Goal: Task Accomplishment & Management: Complete application form

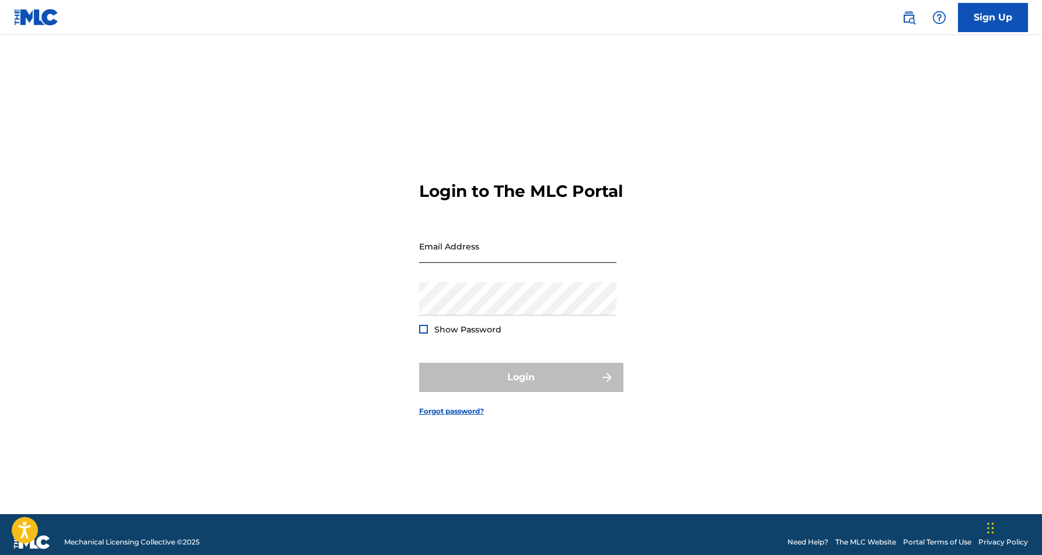
click at [500, 263] on input "Email Address" at bounding box center [517, 245] width 197 height 33
type input "[EMAIL_ADDRESS][DOMAIN_NAME]"
click at [521, 387] on button "Login" at bounding box center [521, 377] width 204 height 29
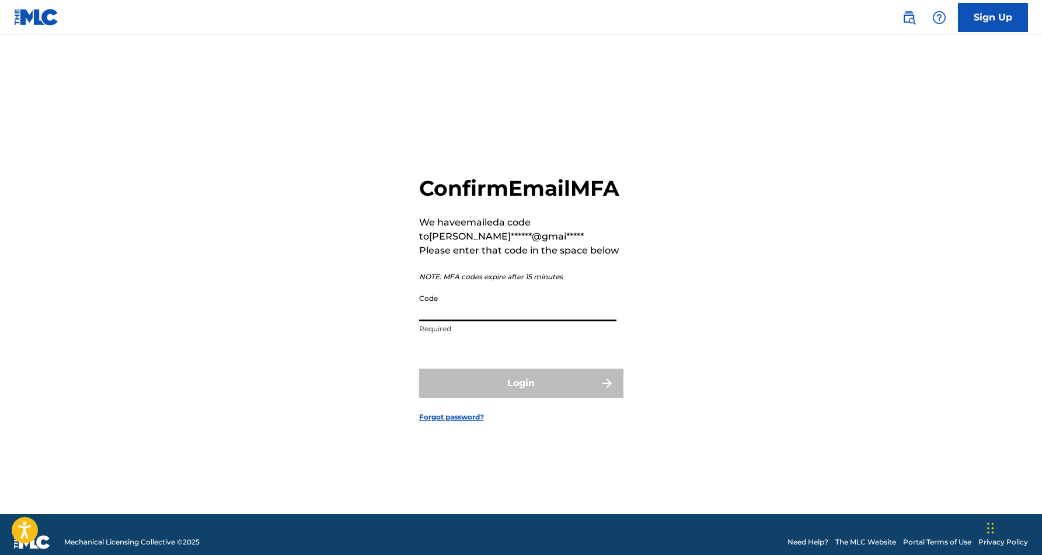
click at [451, 318] on input "Code" at bounding box center [517, 304] width 197 height 33
paste input "848457"
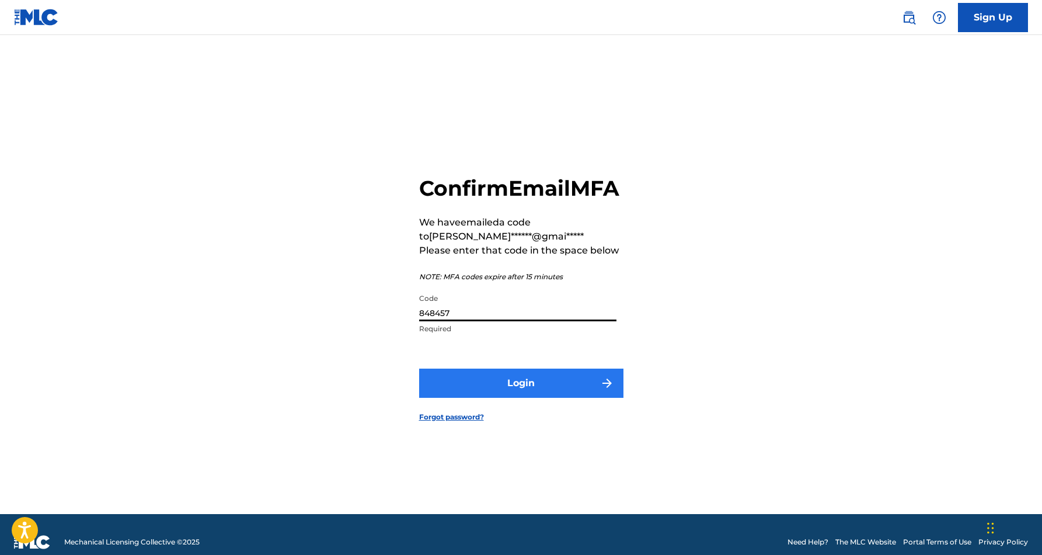
type input "848457"
click at [515, 393] on button "Login" at bounding box center [521, 382] width 204 height 29
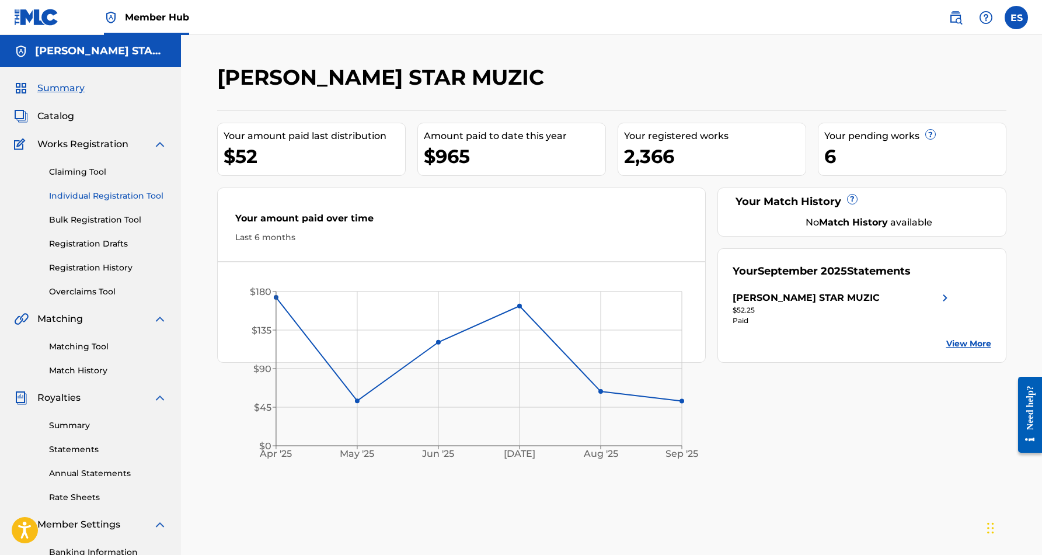
click at [124, 191] on link "Individual Registration Tool" at bounding box center [108, 196] width 118 height 12
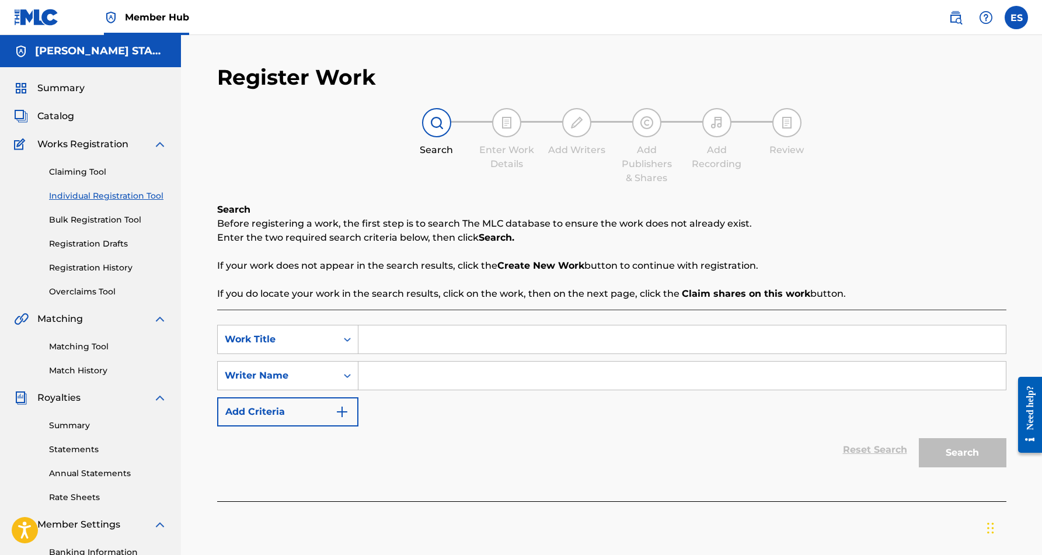
click at [426, 378] on input "Search Form" at bounding box center [681, 375] width 647 height 28
paste input "[PERSON_NAME] [PERSON_NAME]"
type input "[PERSON_NAME] [PERSON_NAME]"
click at [429, 343] on input "Search Form" at bounding box center [681, 339] width 647 height 28
paste input "THAT'S NOT MY COLOGNE"
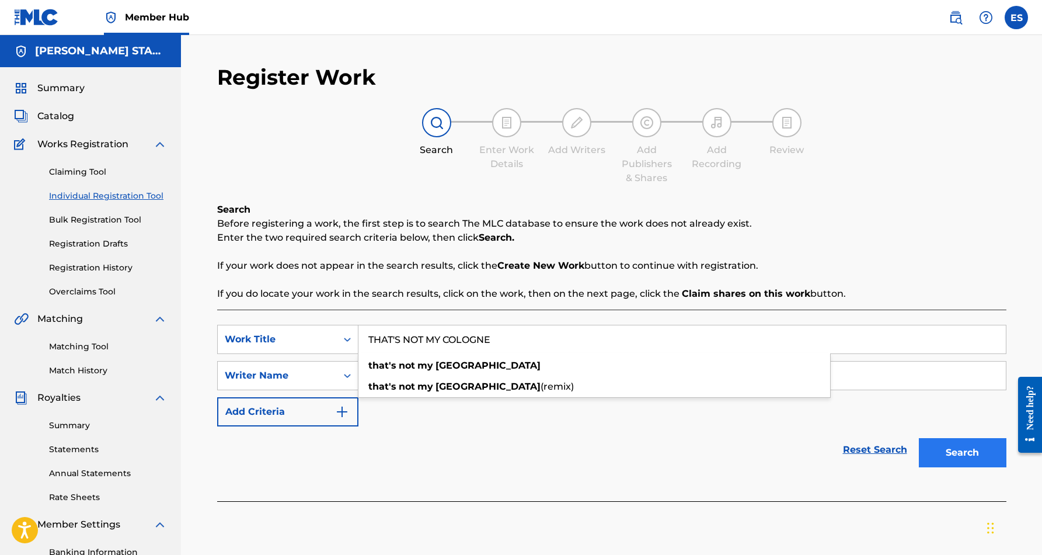
type input "THAT'S NOT MY COLOGNE"
click at [942, 450] on button "Search" at bounding box center [963, 452] width 88 height 29
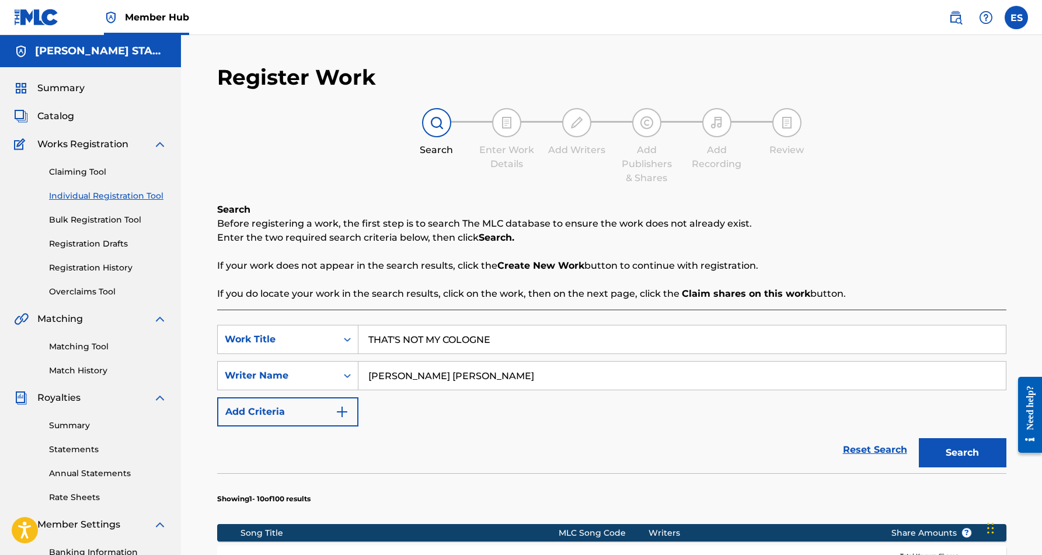
drag, startPoint x: 681, startPoint y: 441, endPoint x: 681, endPoint y: 425, distance: 16.3
click at [681, 425] on form "SearchWithCriteria1b6dc459-3a40-45ec-8e52-3edd355e4419 Work Title THAT'S NOT MY…" at bounding box center [611, 399] width 789 height 148
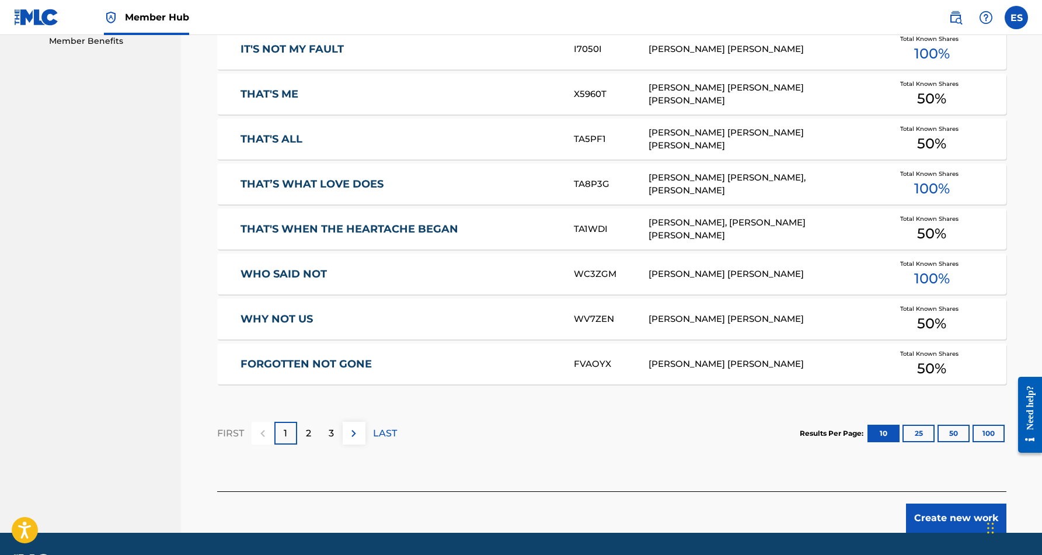
scroll to position [617, 0]
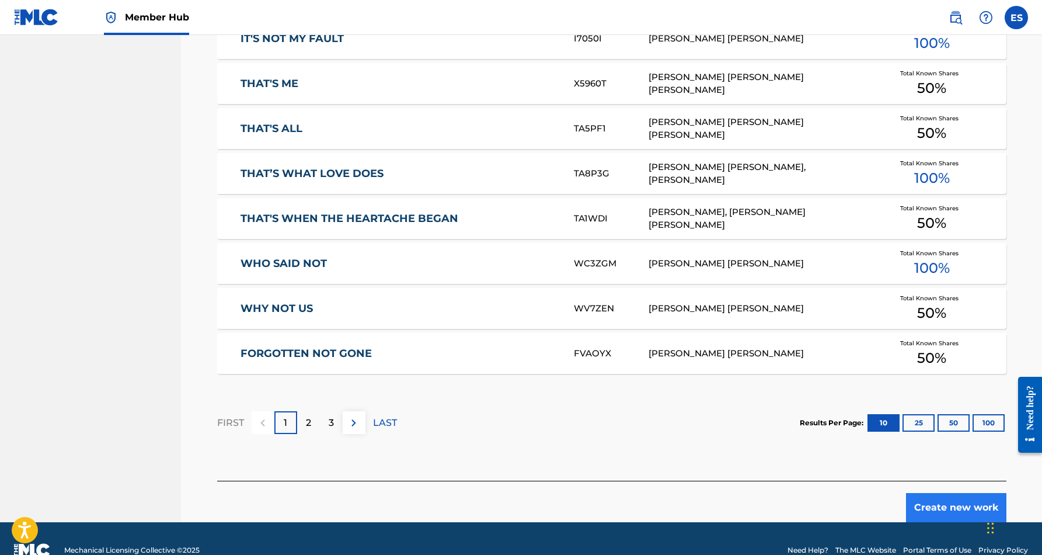
click at [938, 502] on button "Create new work" at bounding box center [956, 507] width 100 height 29
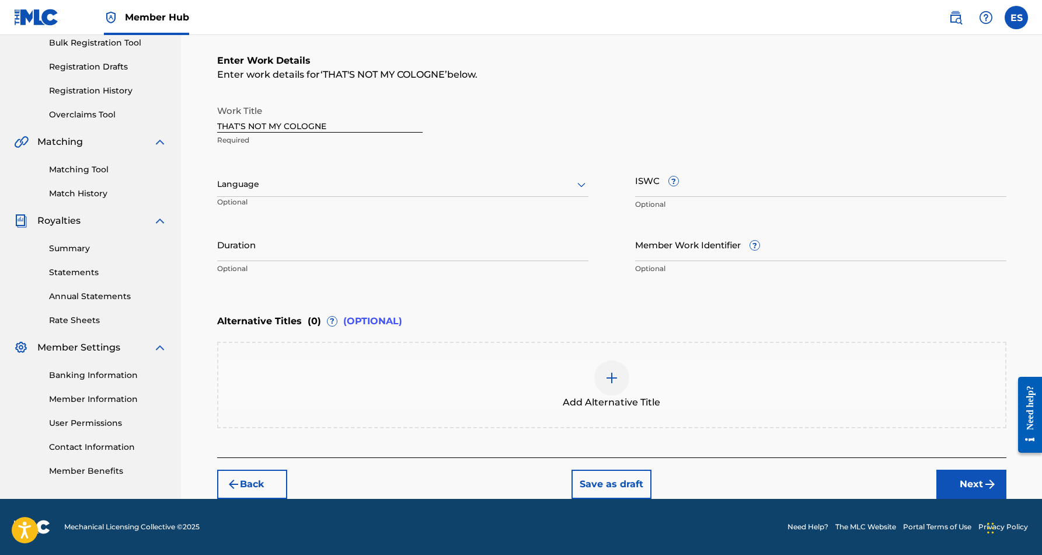
scroll to position [177, 0]
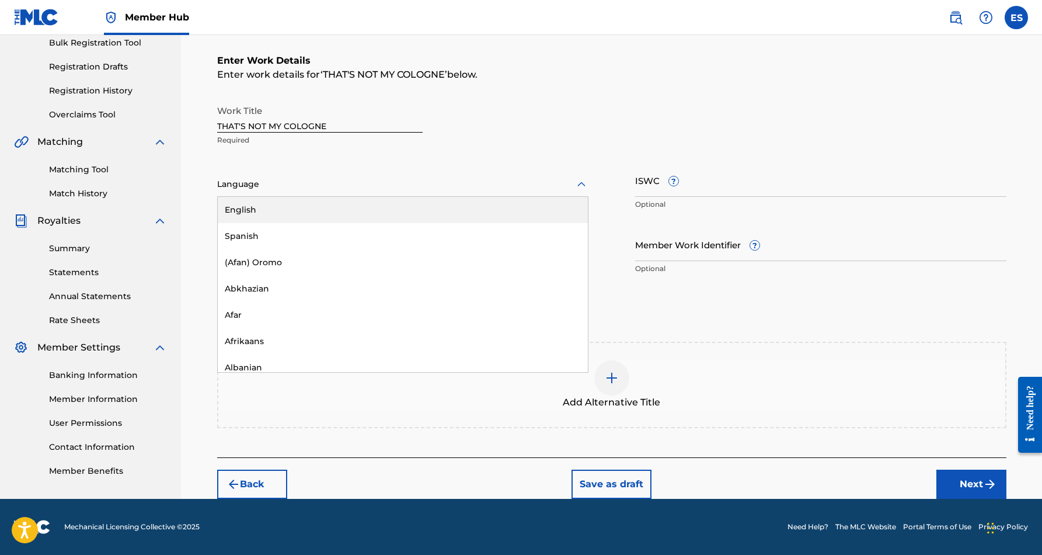
click at [577, 185] on icon at bounding box center [581, 184] width 14 height 14
click at [455, 218] on div "English" at bounding box center [403, 210] width 370 height 26
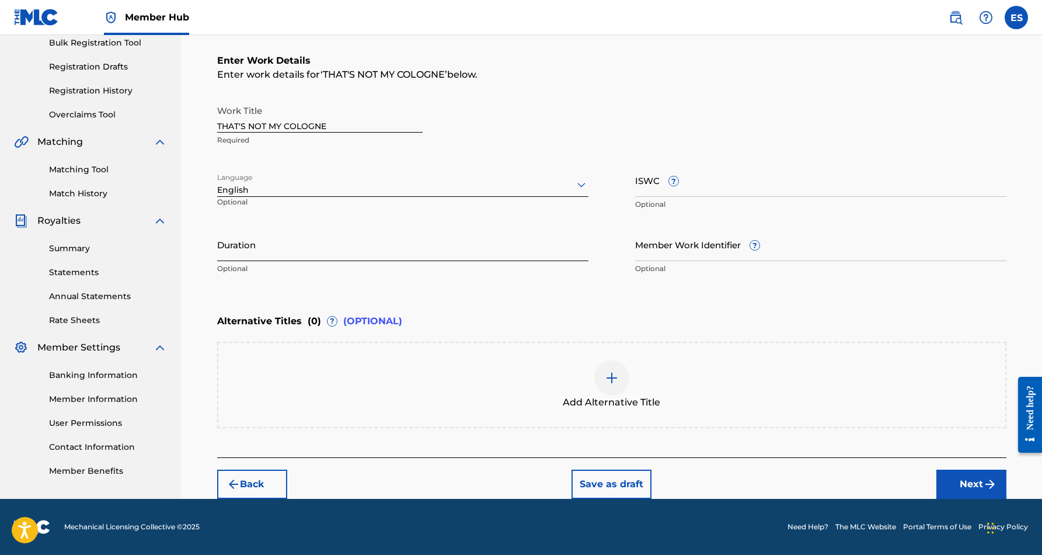
click at [308, 241] on input "Duration" at bounding box center [402, 244] width 371 height 33
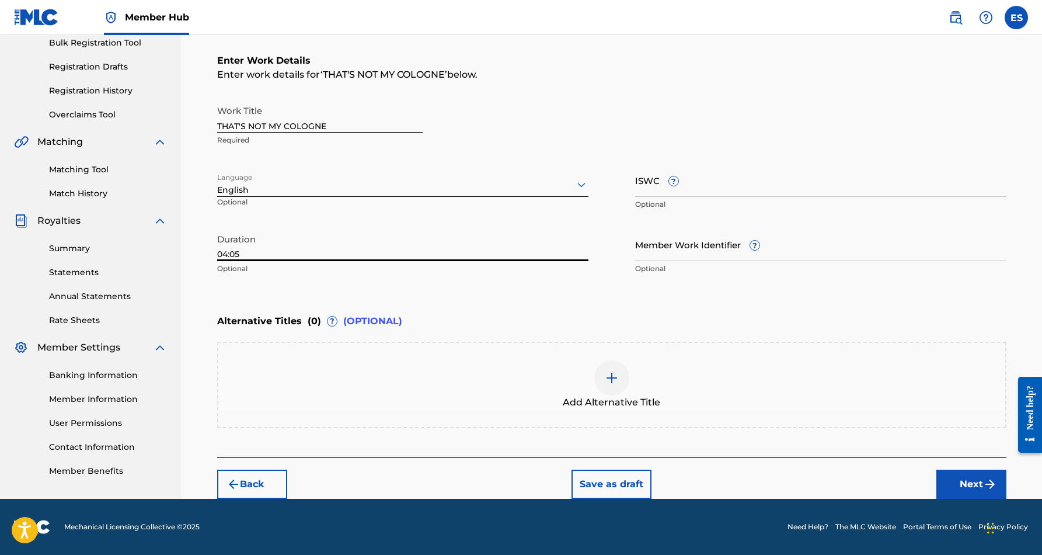
type input "04:05"
click at [203, 291] on div "Register Work Search Enter Work Details Add Writers Add Publishers & Shares Add…" at bounding box center [611, 192] width 817 height 611
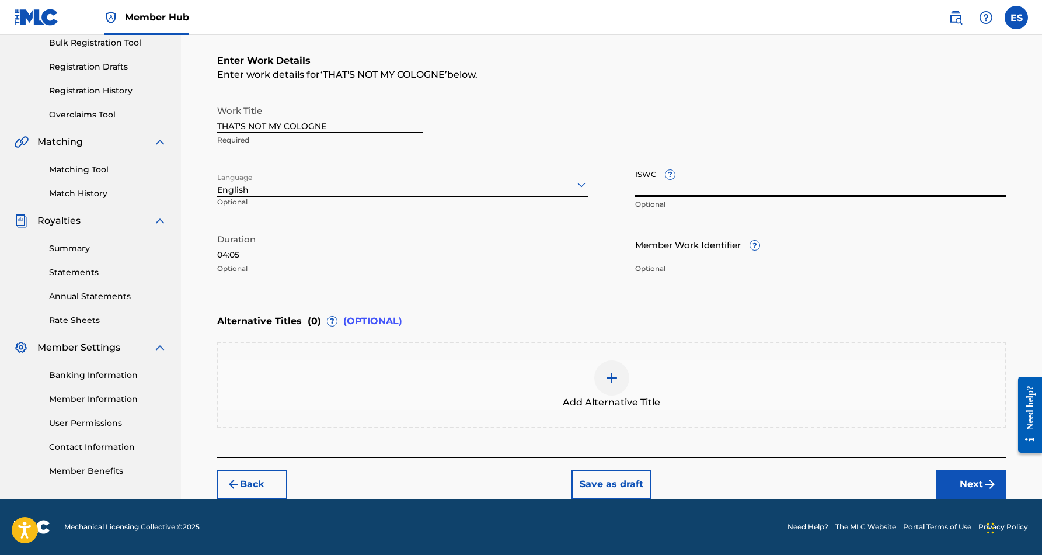
click at [639, 183] on input "ISWC ?" at bounding box center [820, 179] width 371 height 33
paste input "T9242083369"
click at [827, 182] on input "T9242083369" at bounding box center [820, 179] width 371 height 33
type input "T9242083369"
click at [611, 277] on div "Work Title THAT'S NOT MY COLOGNE Required Language English Optional ISWC ? T924…" at bounding box center [611, 189] width 789 height 181
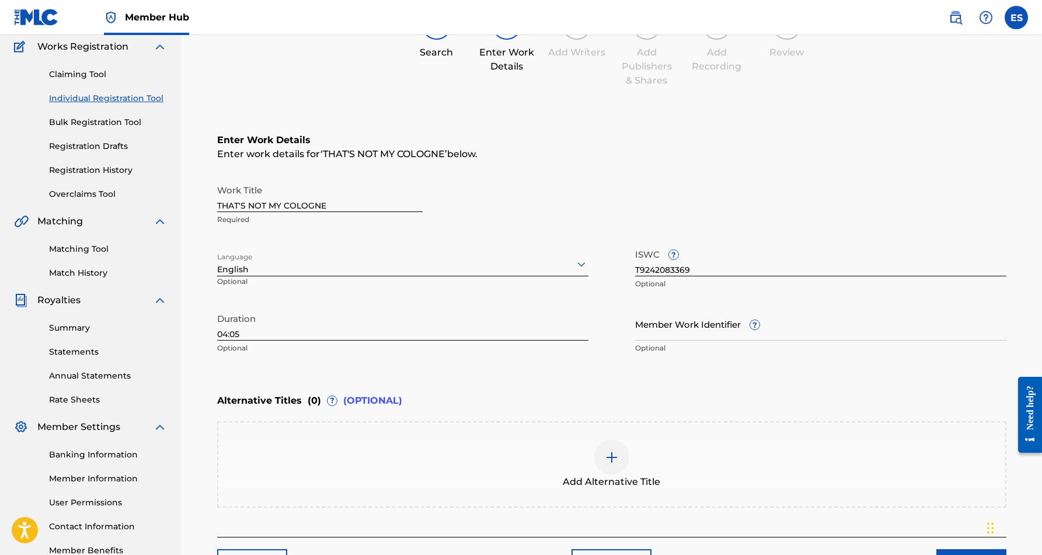
scroll to position [65, 0]
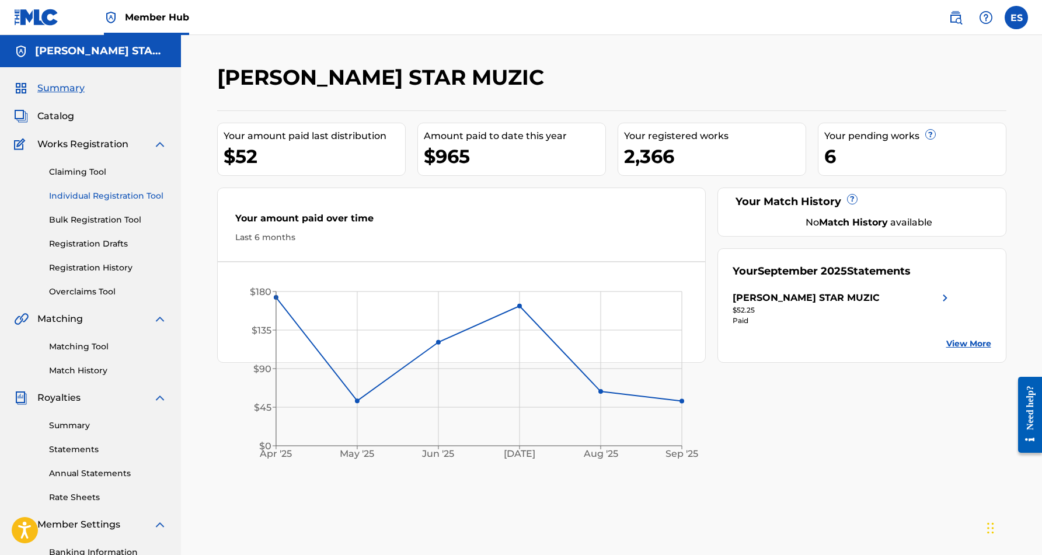
click at [101, 196] on link "Individual Registration Tool" at bounding box center [108, 196] width 118 height 12
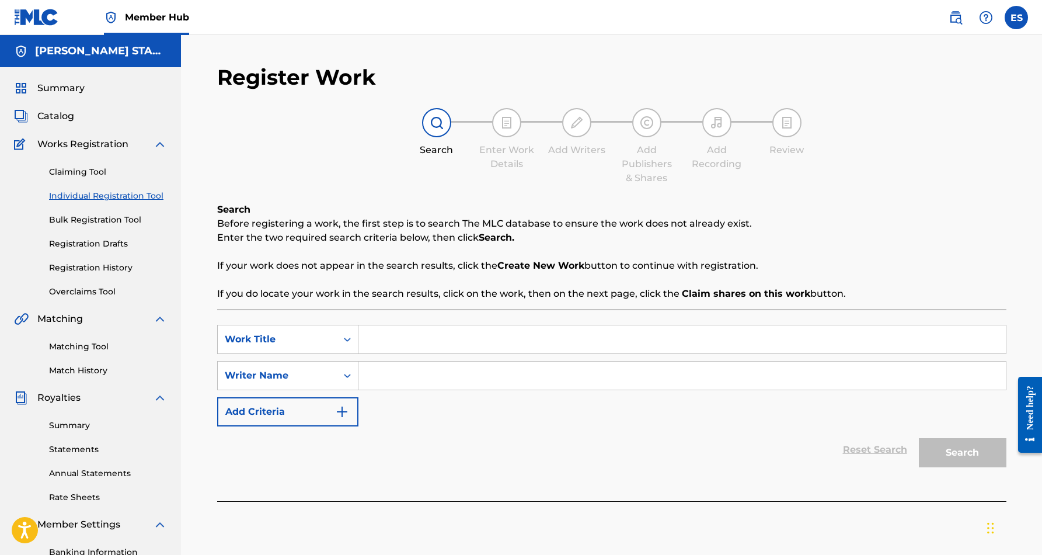
click at [392, 382] on input "Search Form" at bounding box center [681, 375] width 647 height 28
paste input "[PERSON_NAME] [PERSON_NAME]"
type input "[PERSON_NAME] [PERSON_NAME]"
click at [394, 335] on input "Search Form" at bounding box center [681, 339] width 647 height 28
paste input "THAT'S NOT MY COLOGNE"
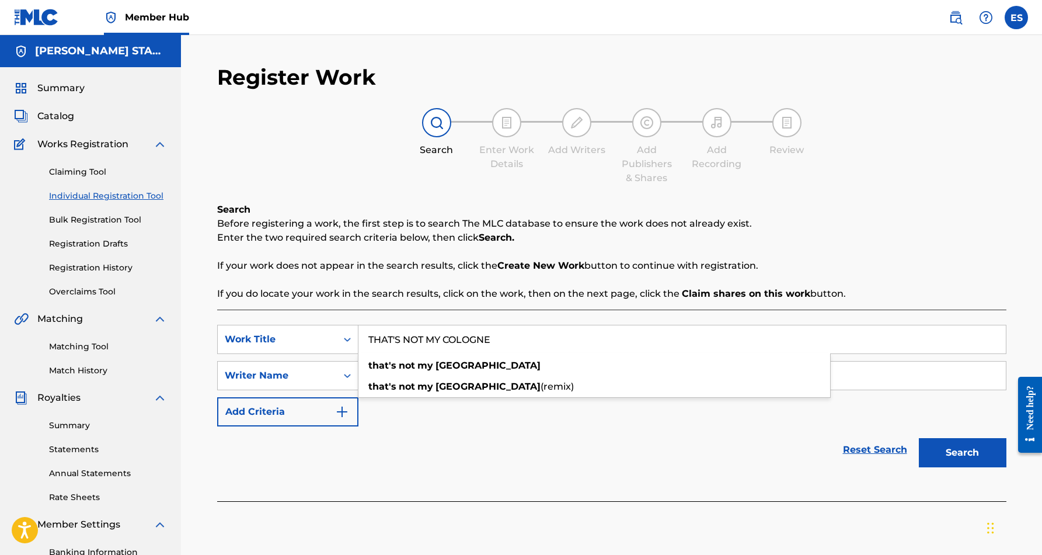
type input "THAT'S NOT MY COLOGNE"
click at [750, 449] on div "Reset Search Search" at bounding box center [611, 449] width 789 height 47
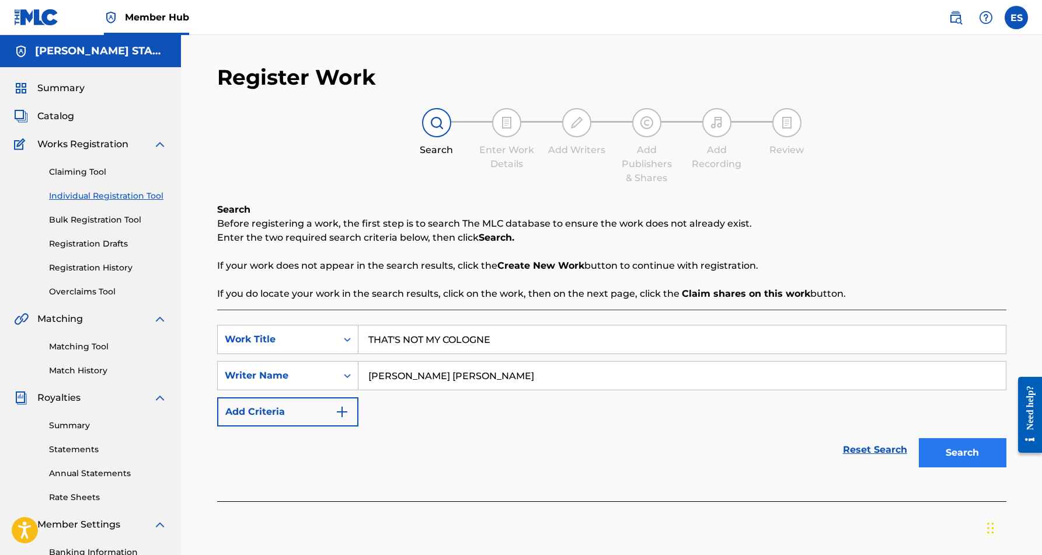
click at [956, 450] on button "Search" at bounding box center [963, 452] width 88 height 29
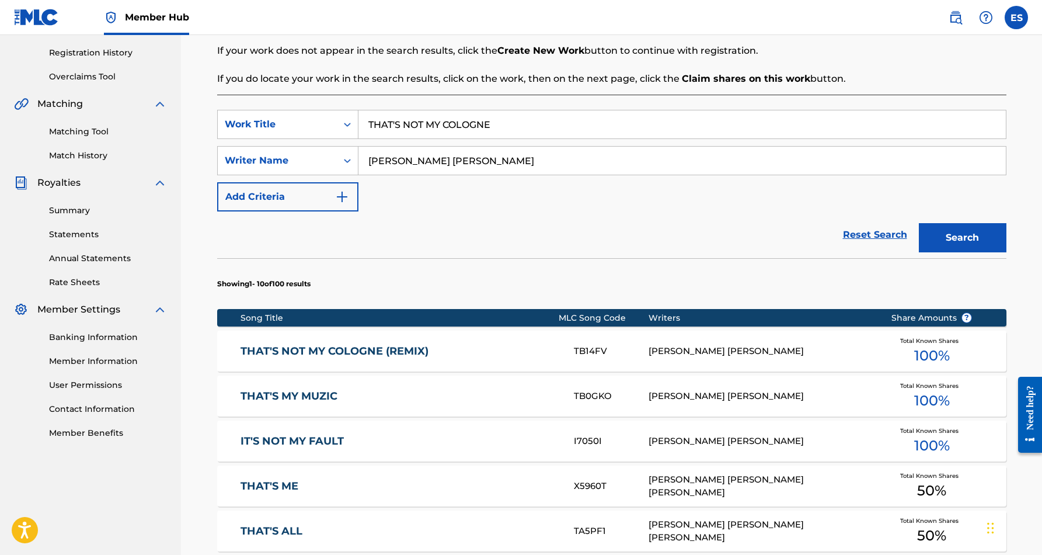
scroll to position [218, 0]
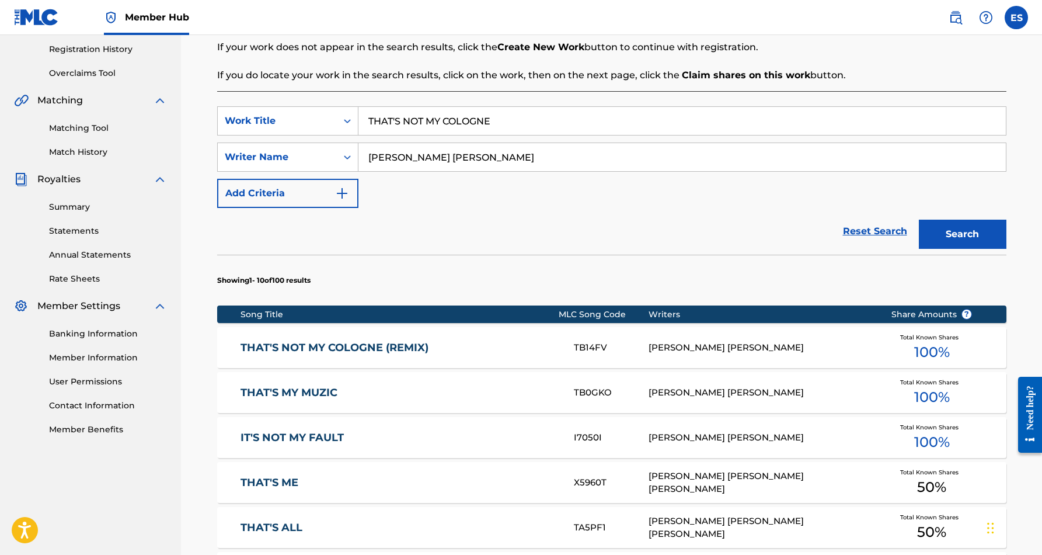
click at [357, 347] on link "THAT'S NOT MY COLOGNE (REMIX)" at bounding box center [400, 347] width 318 height 13
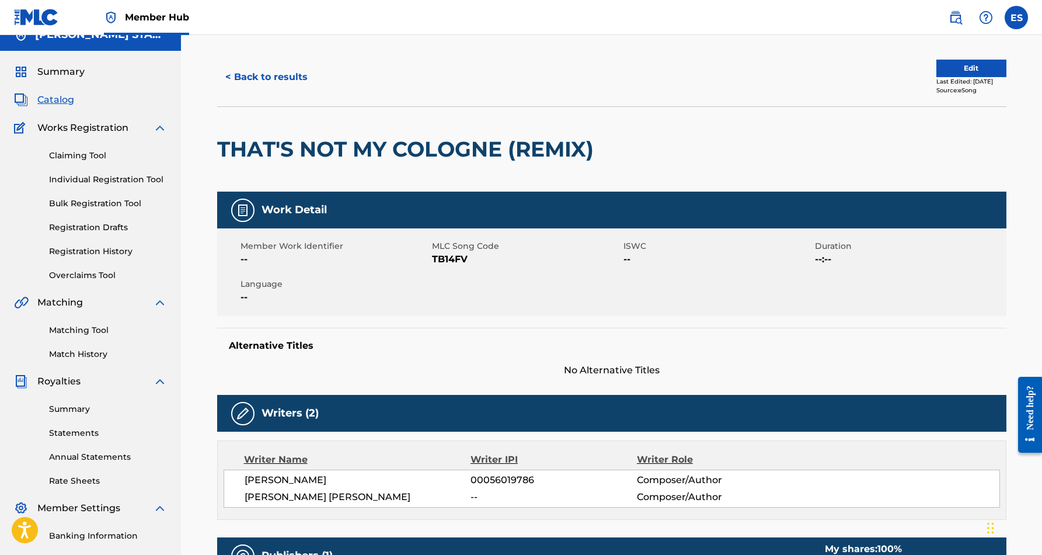
scroll to position [10, 0]
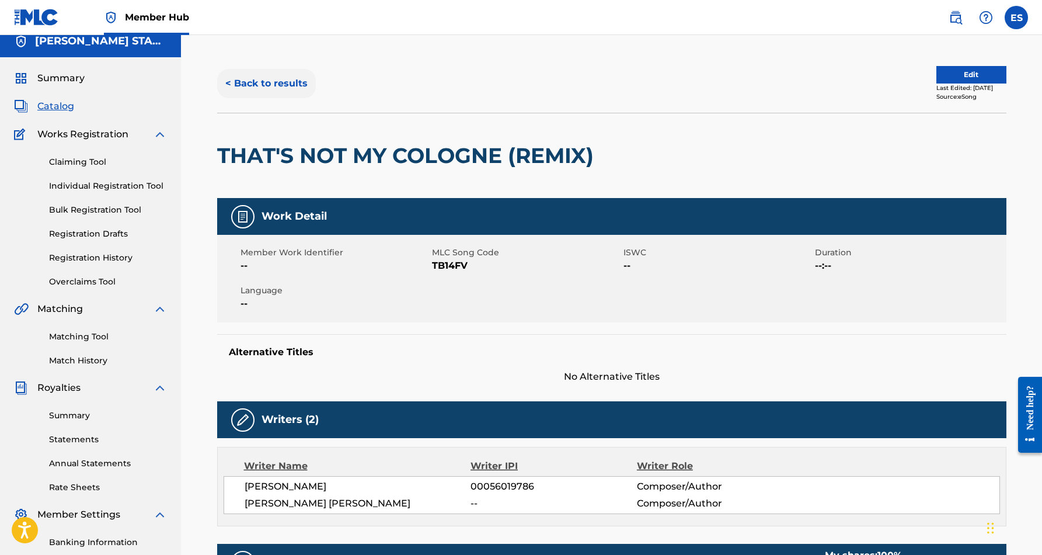
click at [263, 83] on button "< Back to results" at bounding box center [266, 83] width 99 height 29
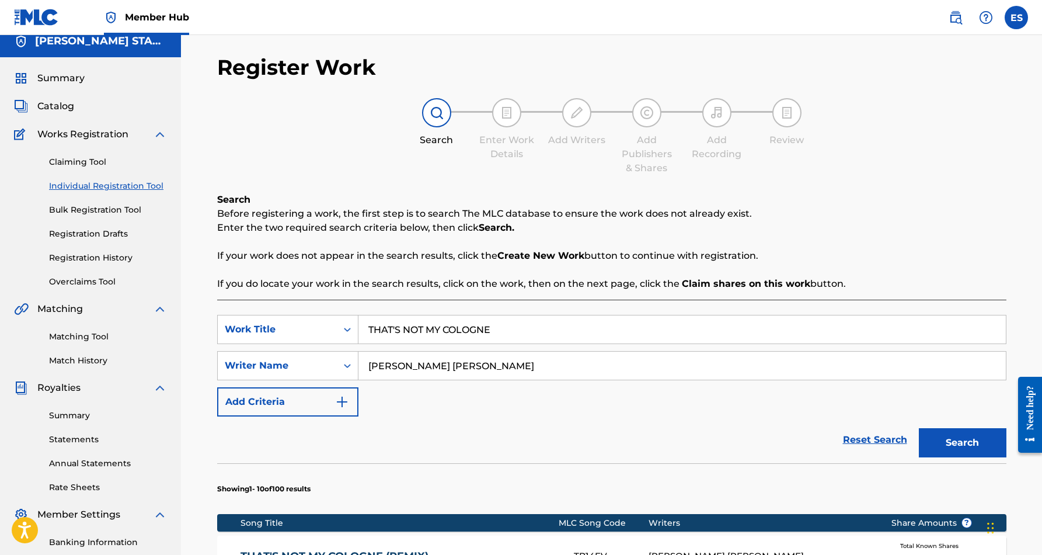
scroll to position [169, 0]
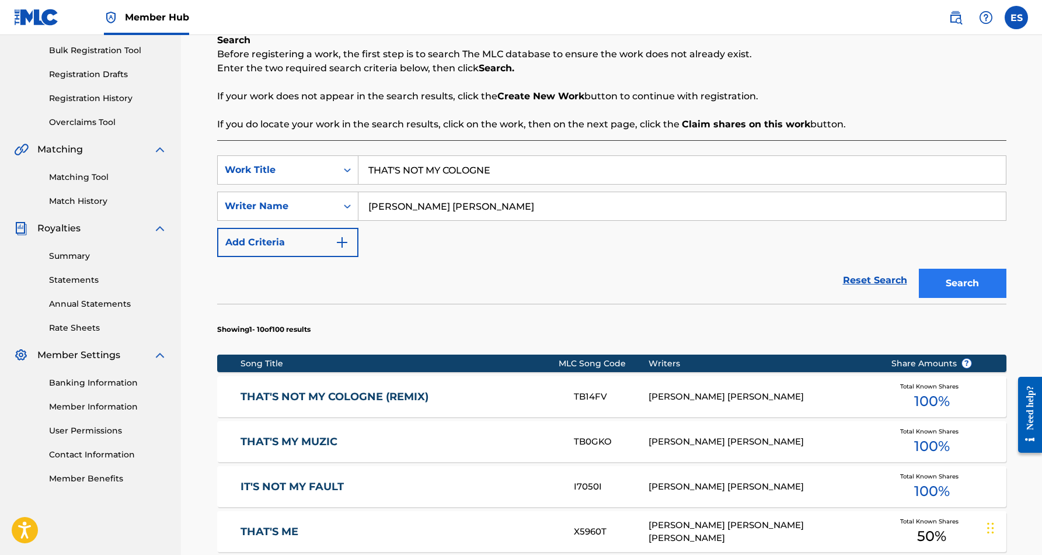
click at [963, 277] on button "Search" at bounding box center [963, 283] width 88 height 29
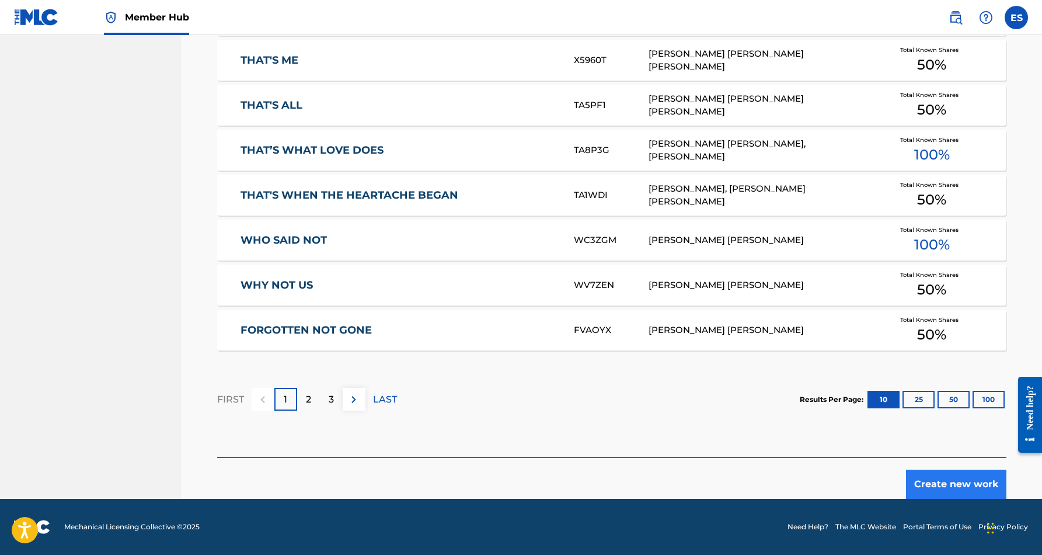
click at [952, 482] on button "Create new work" at bounding box center [956, 483] width 100 height 29
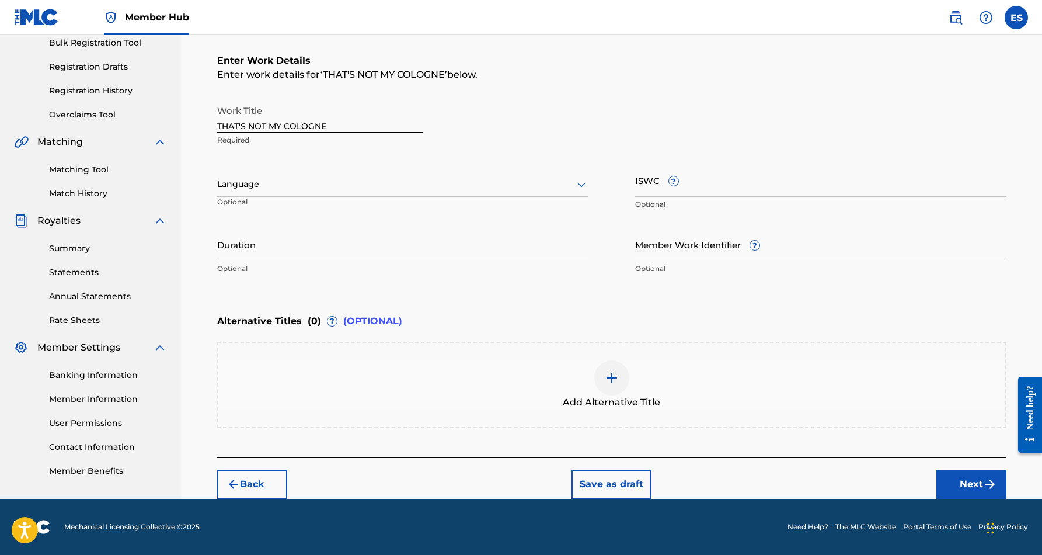
scroll to position [177, 0]
click at [665, 187] on input "ISWC ?" at bounding box center [820, 179] width 371 height 33
paste input "T9148173608"
type input "T9148173608"
click at [804, 146] on div "Work Title THAT'S NOT MY COLOGNE Required" at bounding box center [611, 125] width 789 height 53
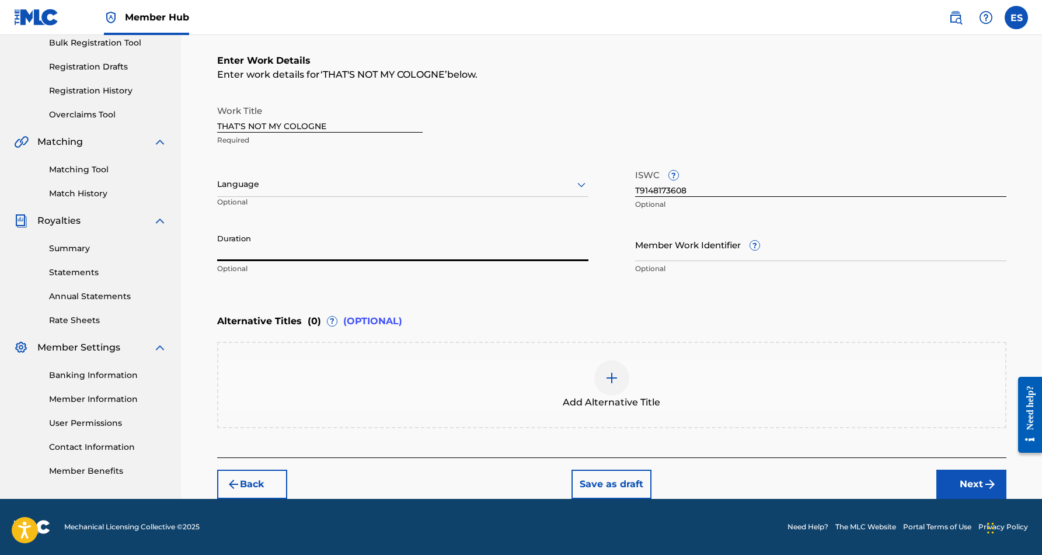
click at [418, 249] on input "Duration" at bounding box center [402, 244] width 371 height 33
type input "04:05"
click at [199, 339] on div "Register Work Search Enter Work Details Add Writers Add Publishers & Shares Add…" at bounding box center [611, 178] width 861 height 640
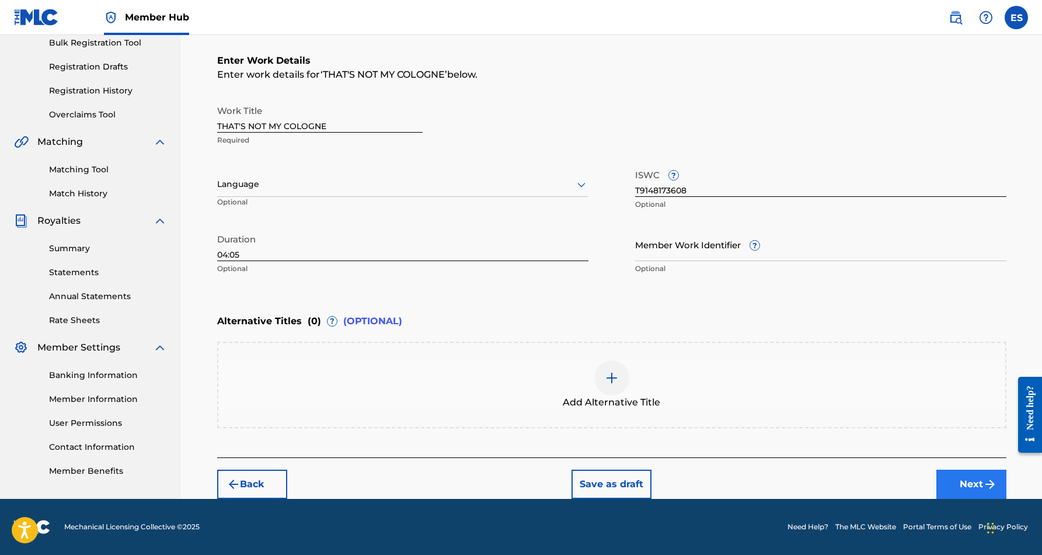
click at [987, 478] on img "submit" at bounding box center [990, 484] width 14 height 14
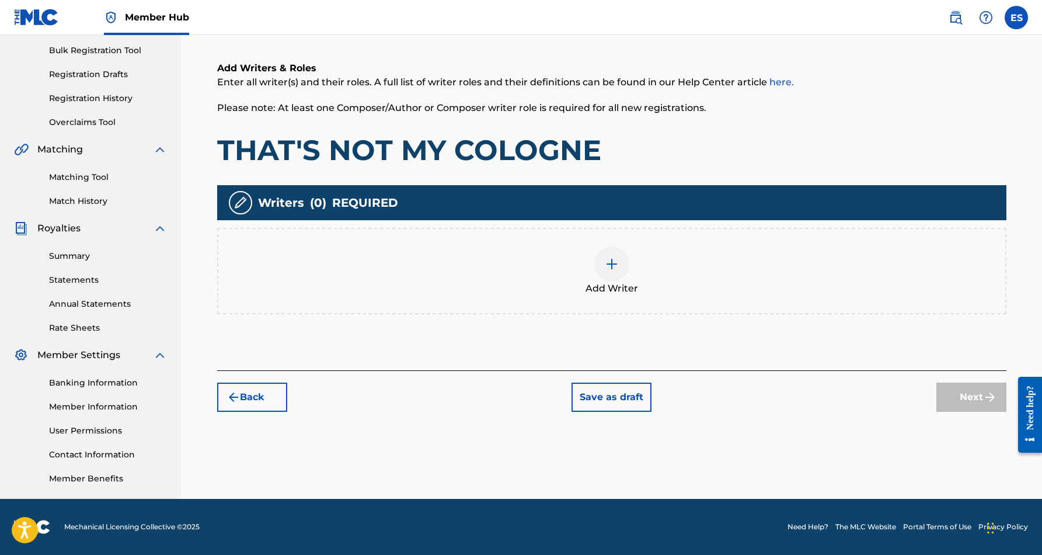
scroll to position [169, 0]
click at [608, 267] on img at bounding box center [612, 264] width 14 height 14
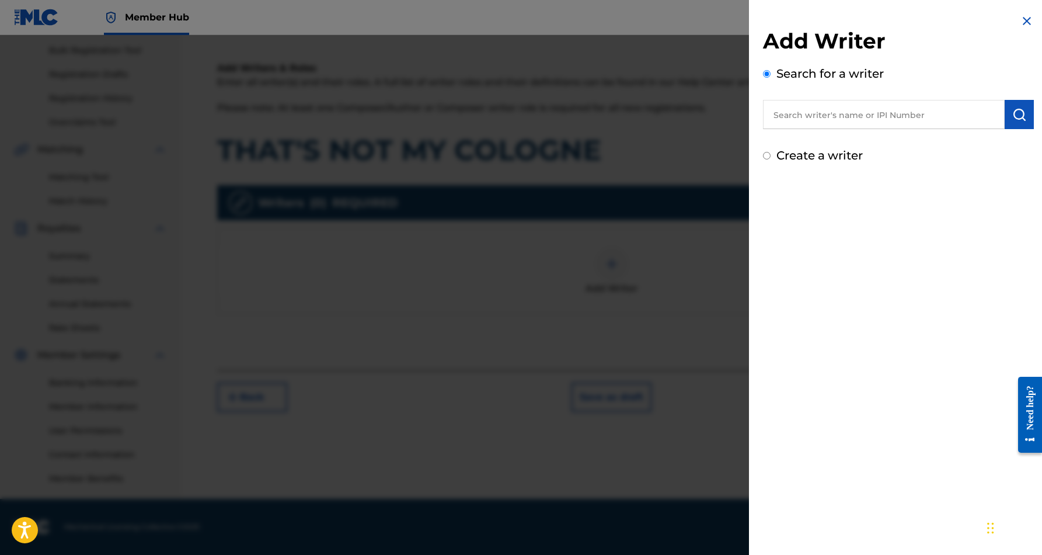
click at [779, 113] on input "text" at bounding box center [884, 114] width 242 height 29
paste input "[PERSON_NAME] [PERSON_NAME]"
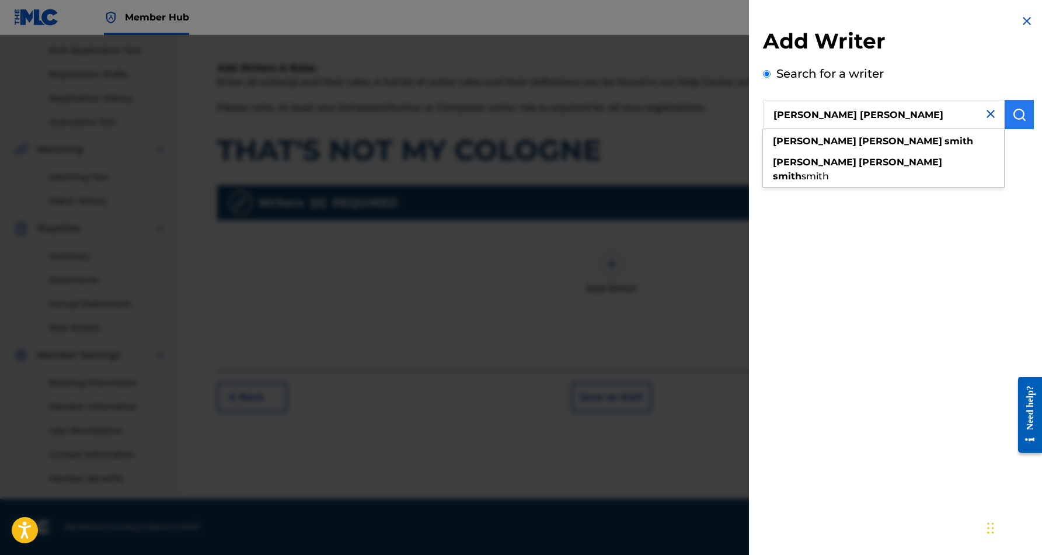
type input "[PERSON_NAME] [PERSON_NAME]"
click at [1018, 114] on img "submit" at bounding box center [1019, 114] width 14 height 14
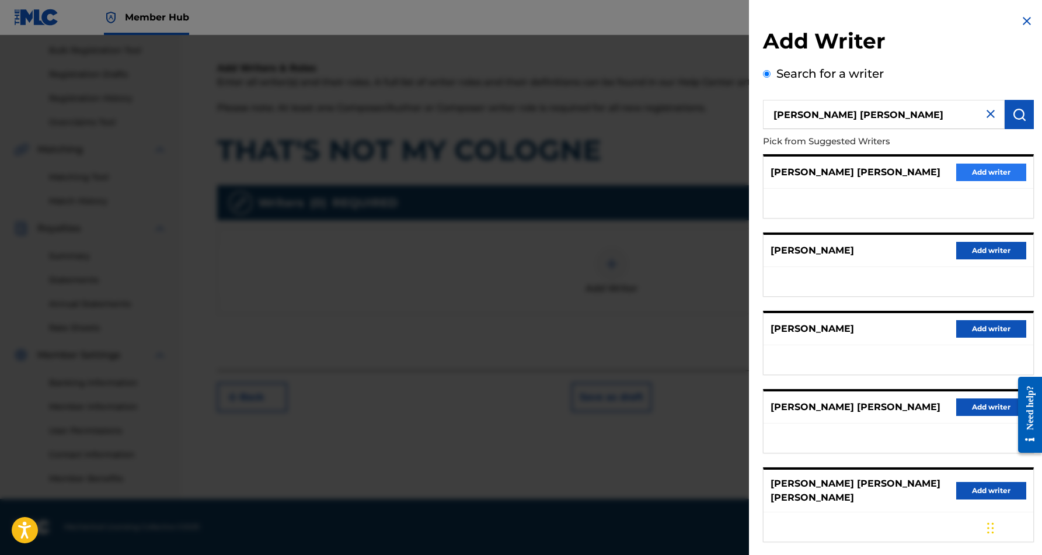
click at [977, 169] on button "Add writer" at bounding box center [991, 172] width 70 height 18
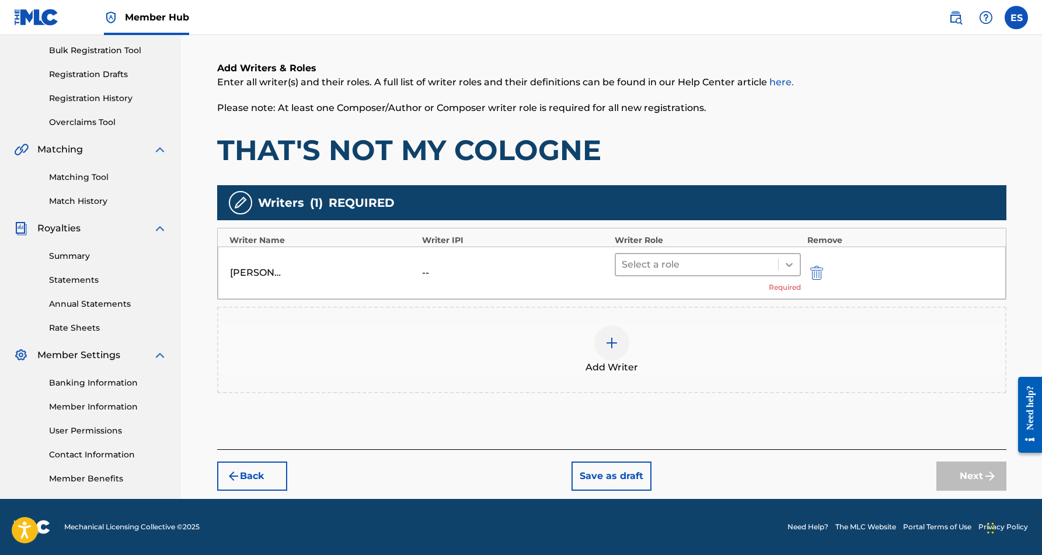
click at [789, 261] on icon at bounding box center [790, 265] width 12 height 12
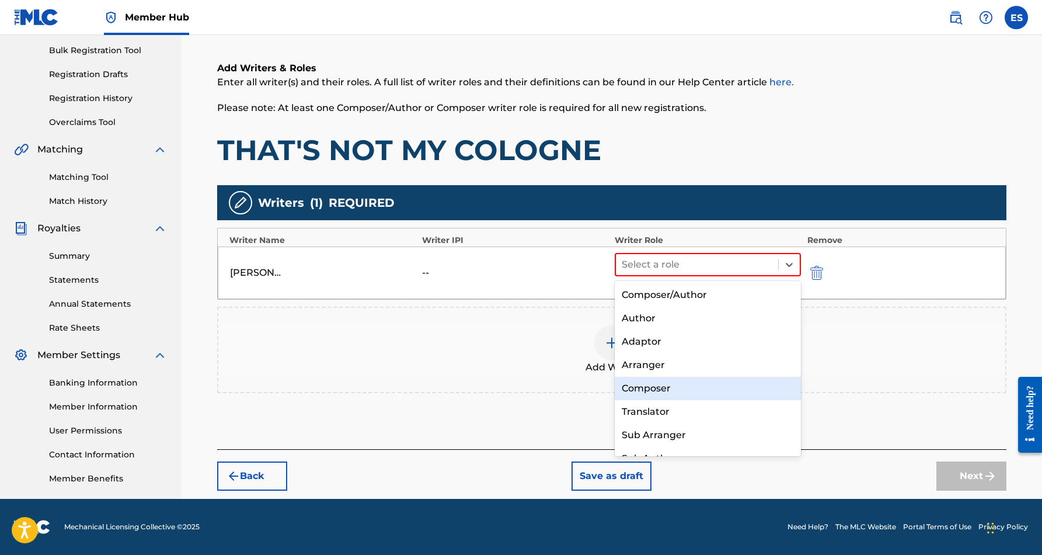
click at [746, 387] on div "Composer" at bounding box center [708, 388] width 187 height 23
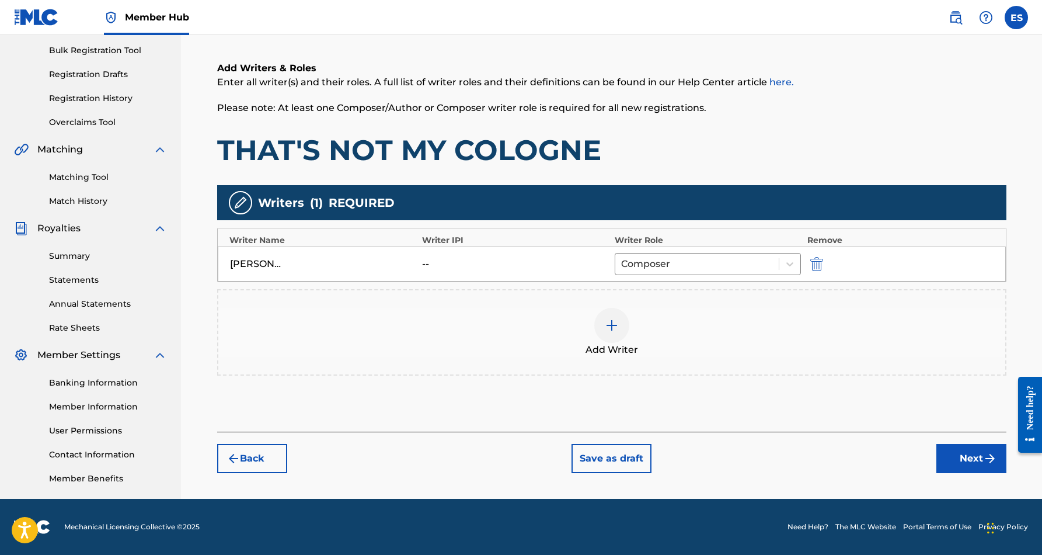
click at [611, 328] on img at bounding box center [612, 325] width 14 height 14
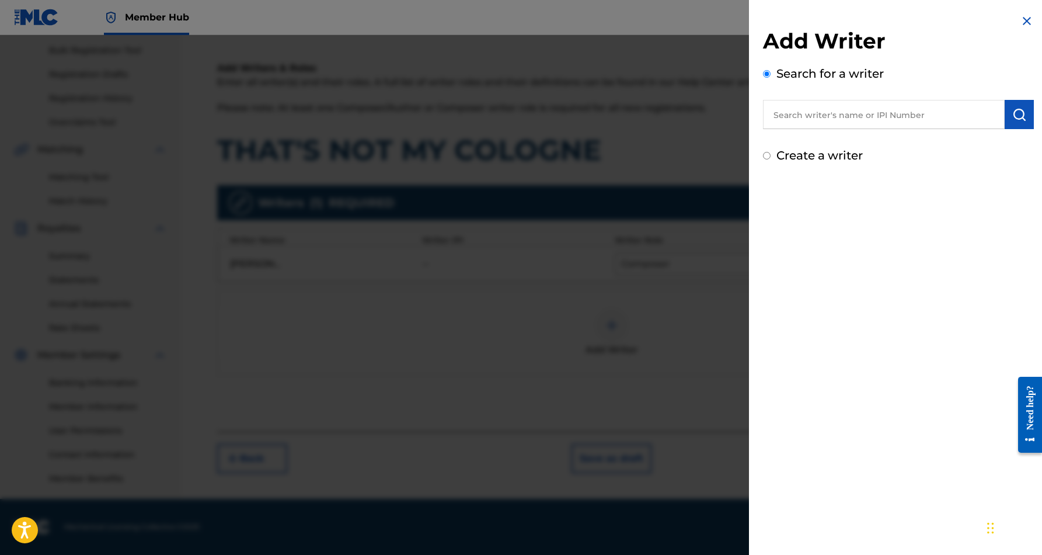
click at [768, 158] on input "Create a writer" at bounding box center [767, 156] width 8 height 8
radio input "false"
radio input "true"
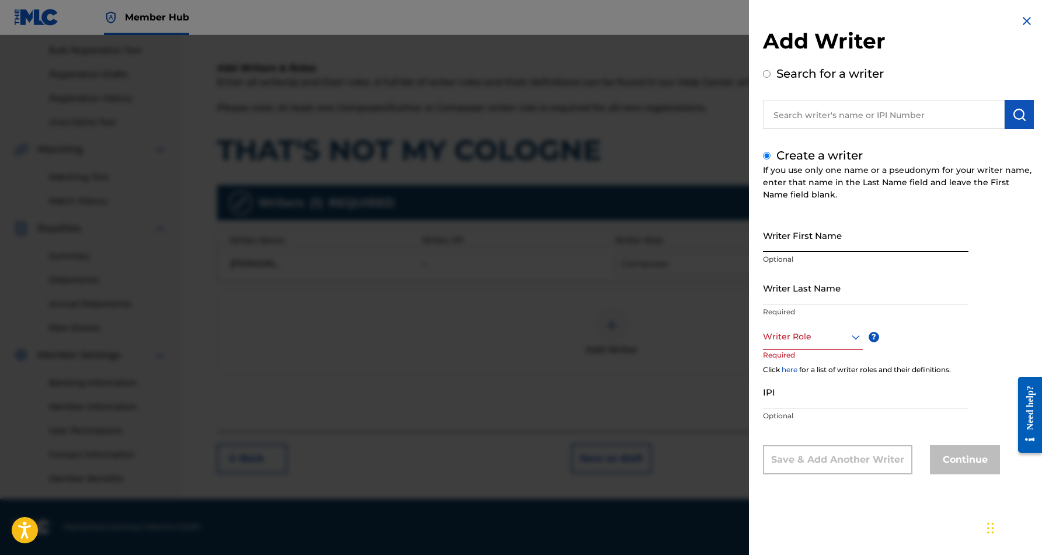
click at [838, 231] on input "Writer First Name" at bounding box center [866, 234] width 206 height 33
paste input "[PERSON_NAME]"
type input "[PERSON_NAME]"
click at [834, 285] on input "Writer Last Name" at bounding box center [866, 287] width 206 height 33
paste input "[PERSON_NAME]"
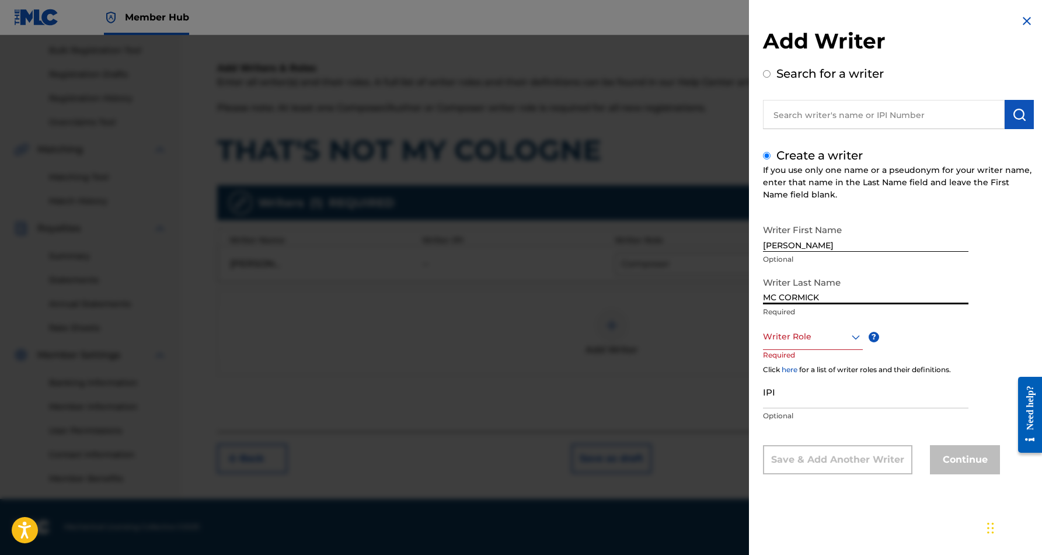
type input "MC CORMICK"
click at [825, 246] on input "[PERSON_NAME]" at bounding box center [866, 234] width 206 height 33
click at [834, 249] on input "[PERSON_NAME]" at bounding box center [866, 234] width 206 height 33
type input "[PERSON_NAME]"
click at [855, 336] on icon at bounding box center [856, 337] width 14 height 14
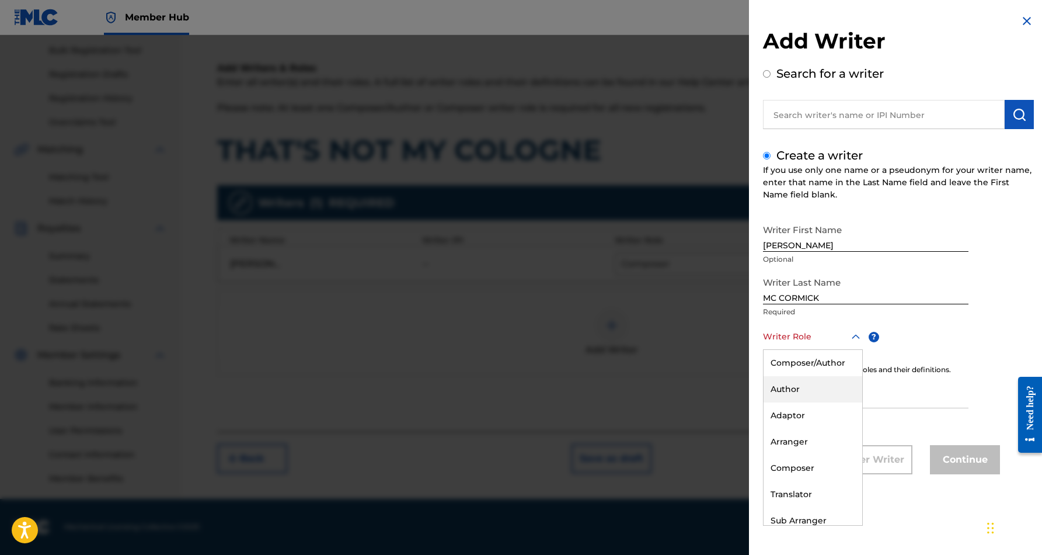
click at [831, 388] on div "Author" at bounding box center [813, 389] width 99 height 26
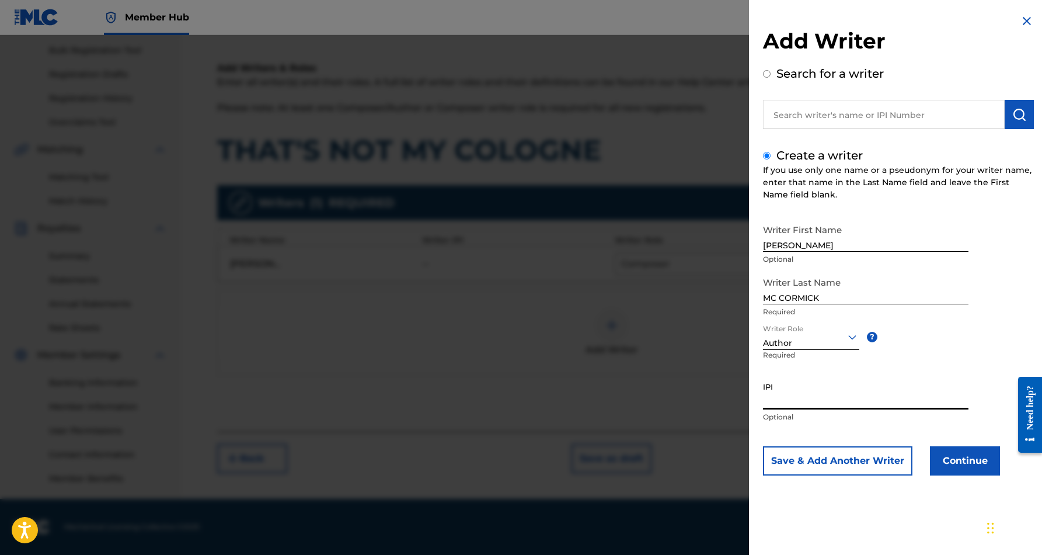
click at [809, 400] on input "IPI" at bounding box center [866, 392] width 206 height 33
paste input "56019786"
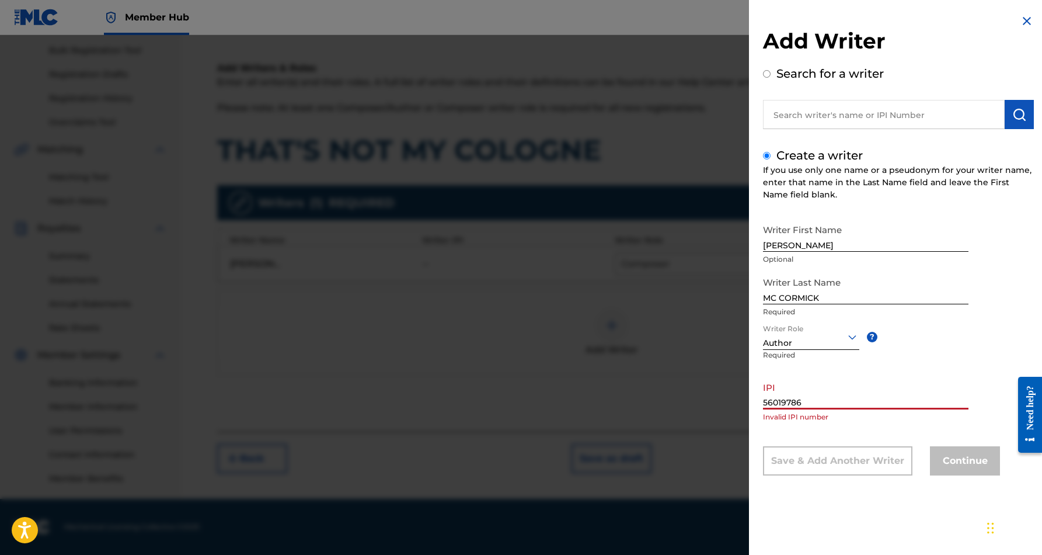
click at [764, 404] on input "56019786" at bounding box center [866, 392] width 206 height 33
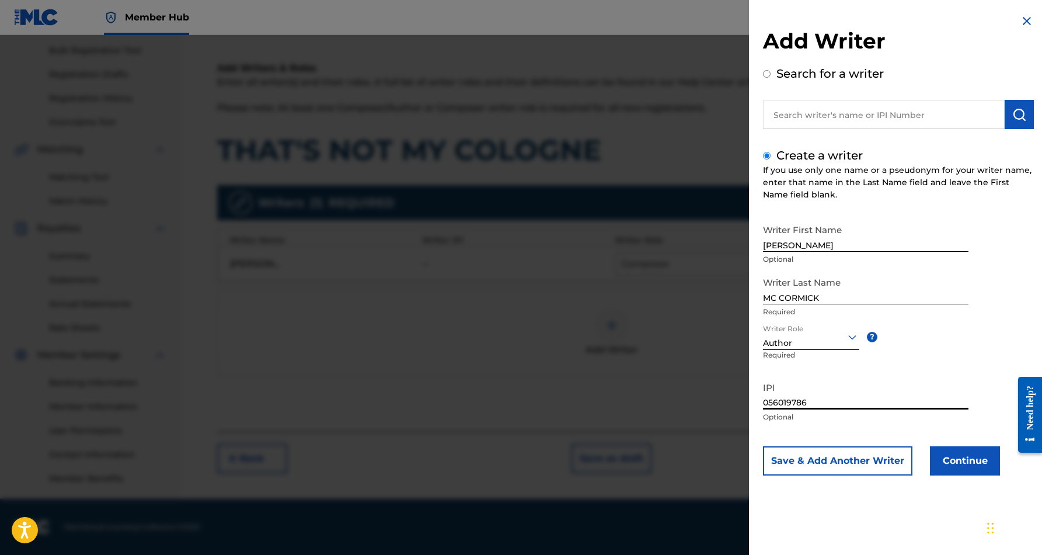
type input "056019786"
click at [924, 353] on div "Writer First Name [PERSON_NAME] Optional Writer Last Name MC [PERSON_NAME] Requ…" at bounding box center [898, 346] width 271 height 257
click at [967, 462] on button "Continue" at bounding box center [965, 460] width 70 height 29
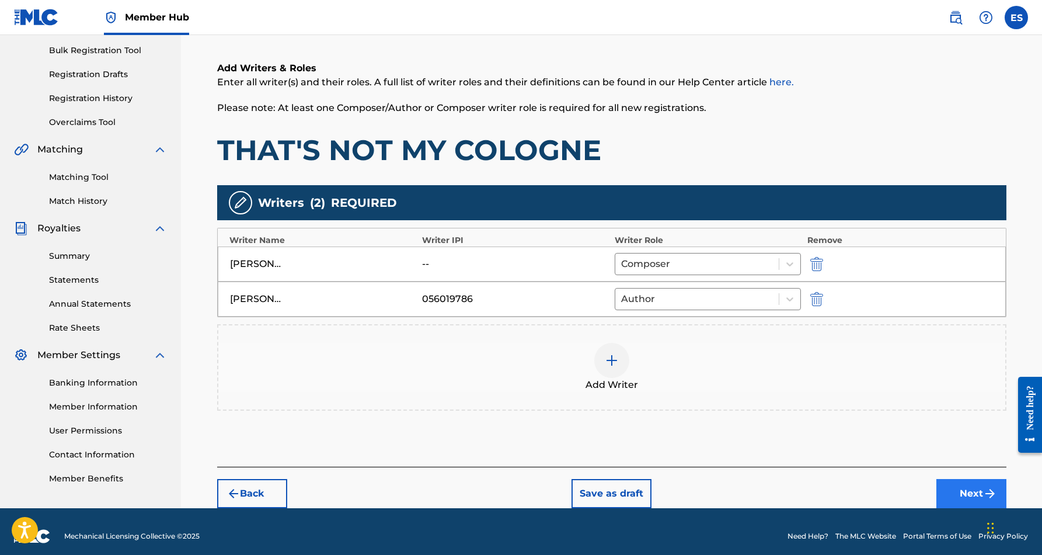
click at [968, 494] on button "Next" at bounding box center [971, 493] width 70 height 29
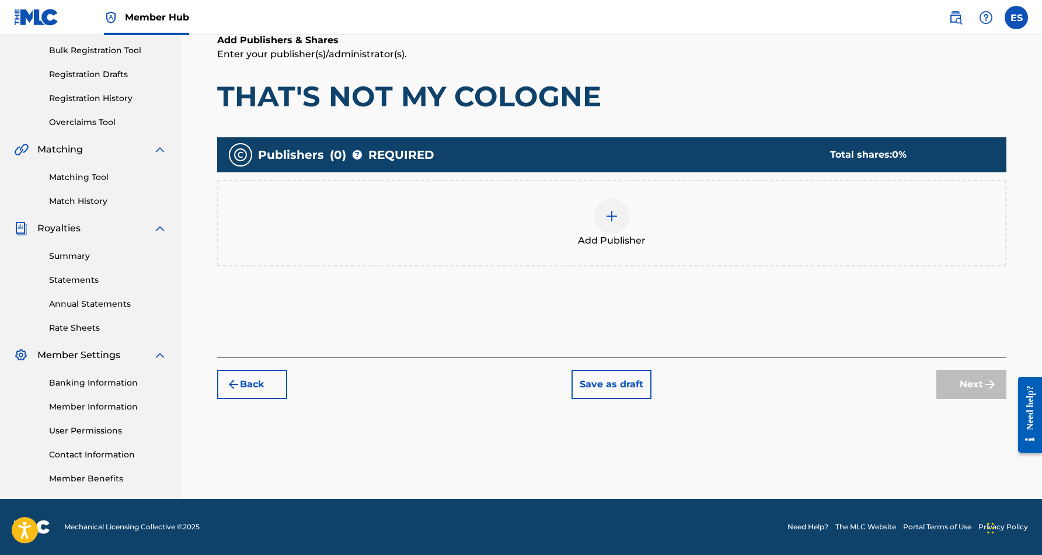
scroll to position [53, 0]
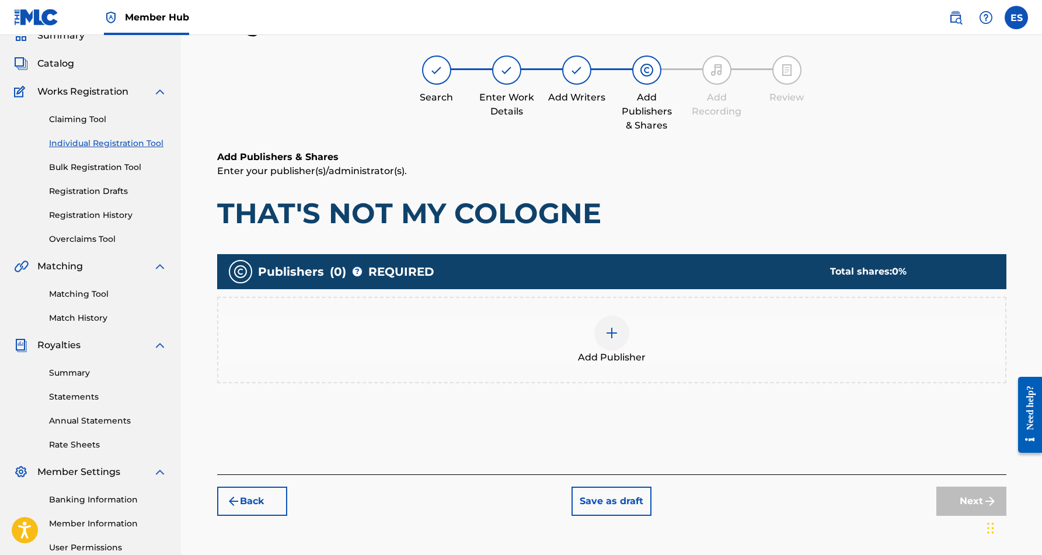
click at [610, 327] on img at bounding box center [612, 333] width 14 height 14
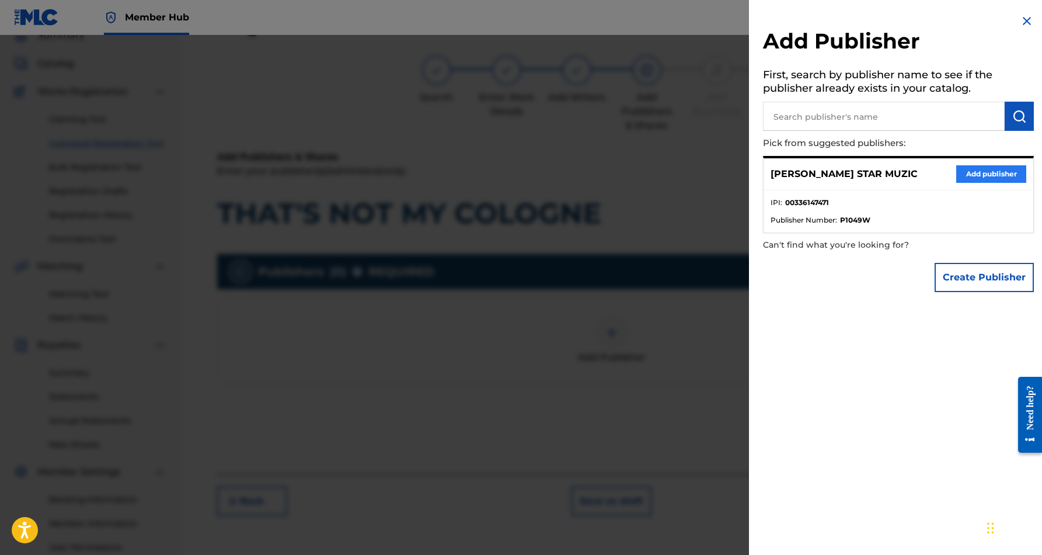
click at [982, 173] on button "Add publisher" at bounding box center [991, 174] width 70 height 18
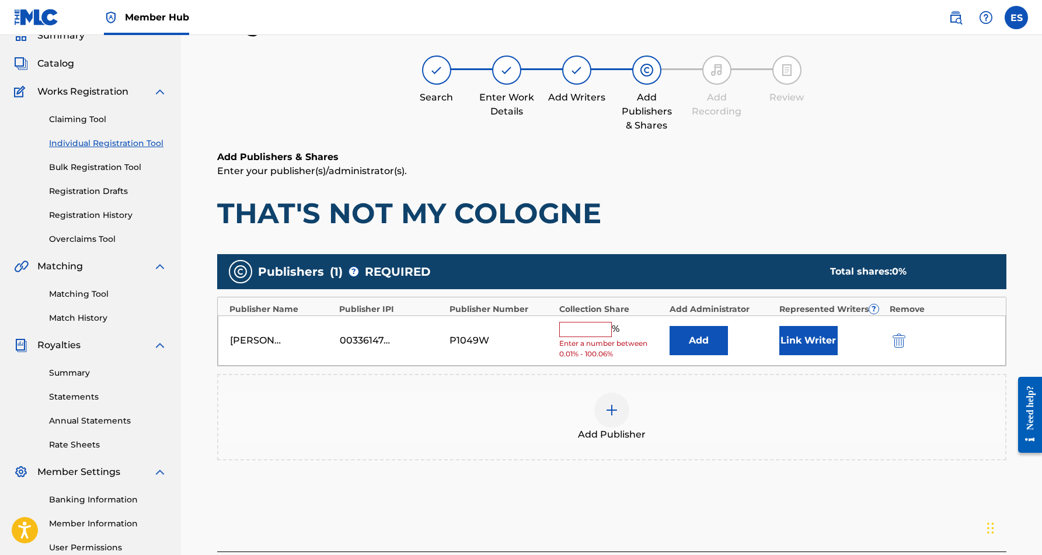
click at [589, 329] on input "text" at bounding box center [585, 329] width 53 height 15
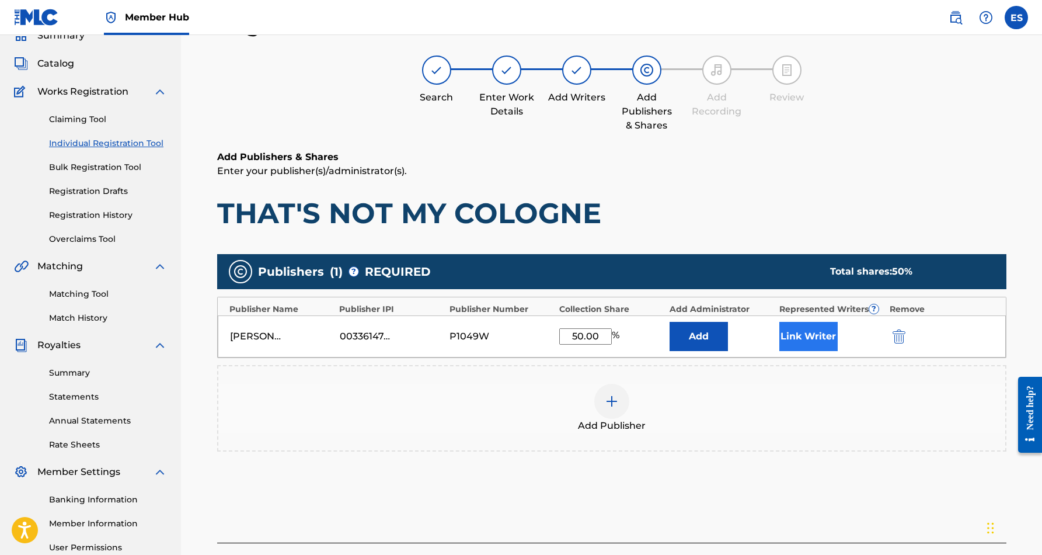
type input "50.00"
click at [808, 330] on button "Link Writer" at bounding box center [808, 336] width 58 height 29
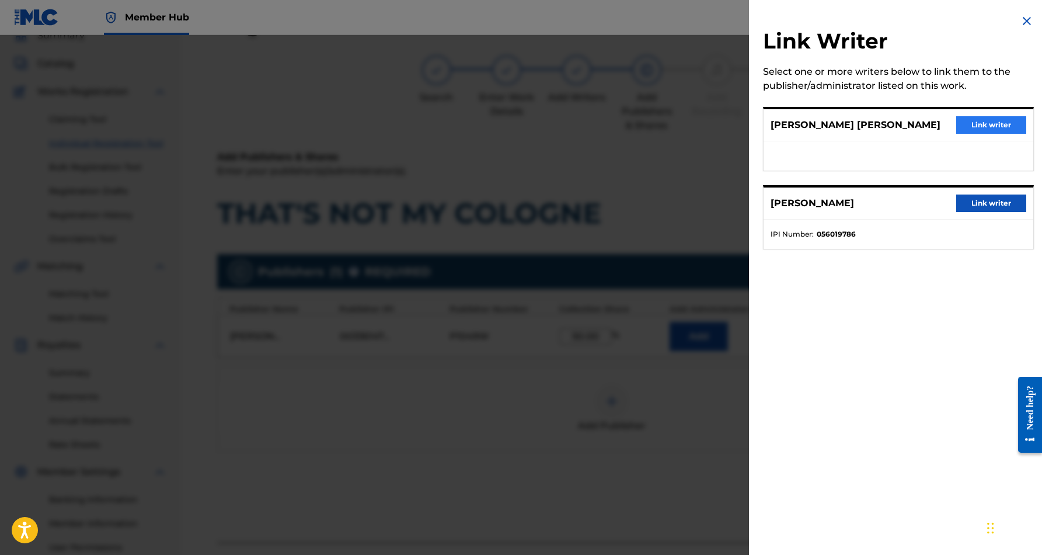
click at [983, 124] on button "Link writer" at bounding box center [991, 125] width 70 height 18
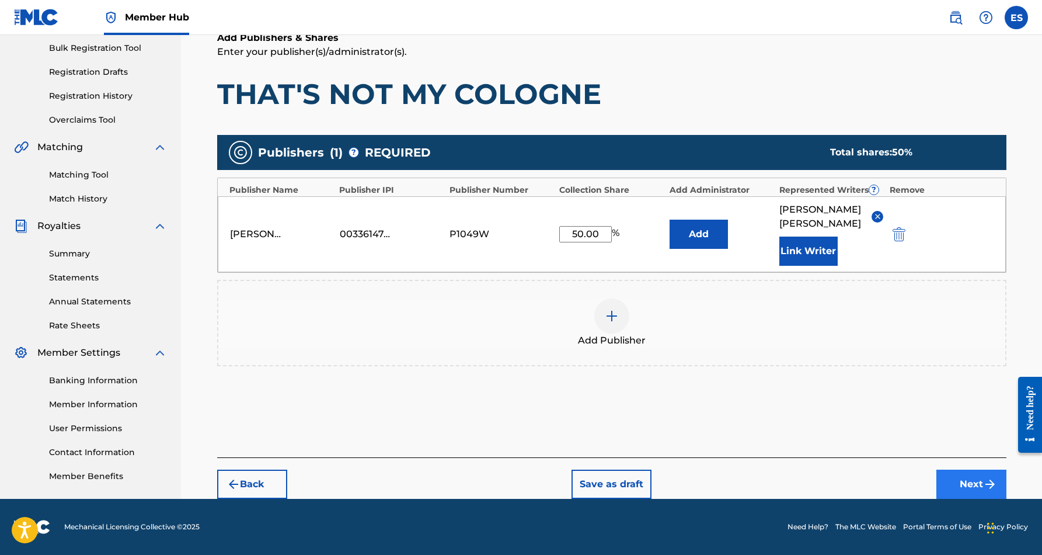
click at [955, 485] on button "Next" at bounding box center [971, 483] width 70 height 29
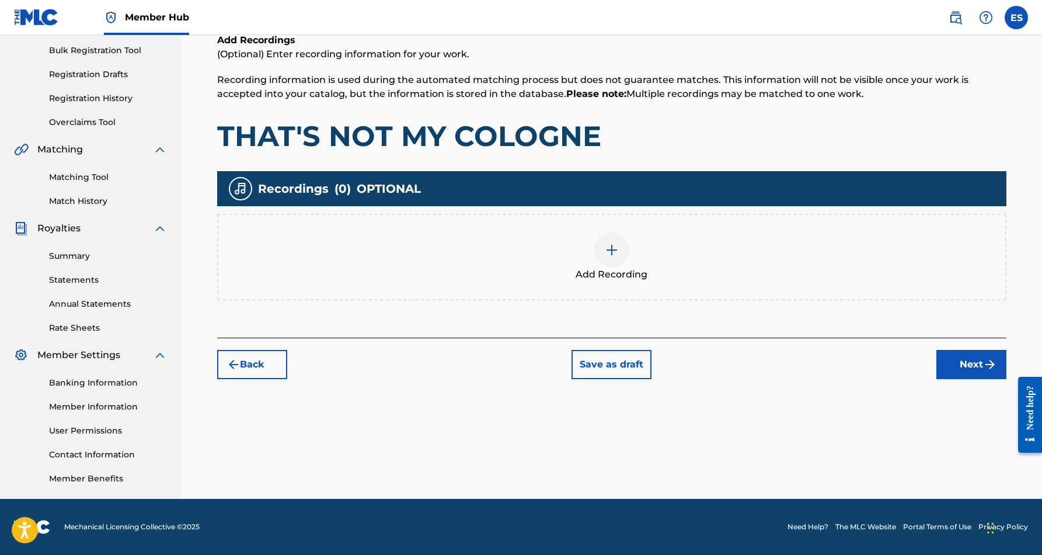
scroll to position [169, 0]
click at [607, 246] on img at bounding box center [612, 250] width 14 height 14
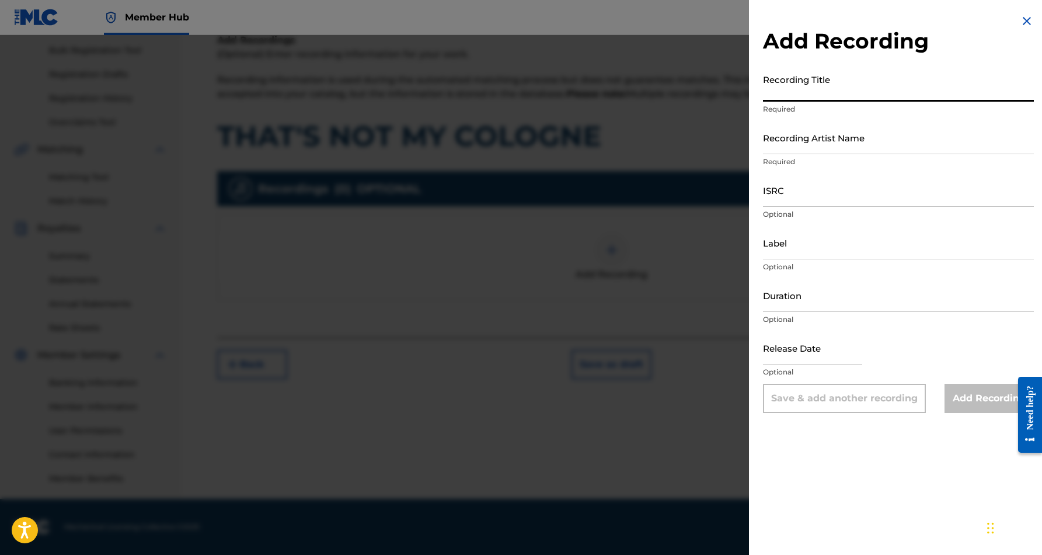
click at [797, 90] on input "Recording Title" at bounding box center [898, 84] width 271 height 33
paste input "THAT'S NOT MY COLOGNE"
type input "THAT'S NOT MY COLOGNE"
click at [841, 140] on input "Recording Artist Name" at bounding box center [898, 137] width 271 height 33
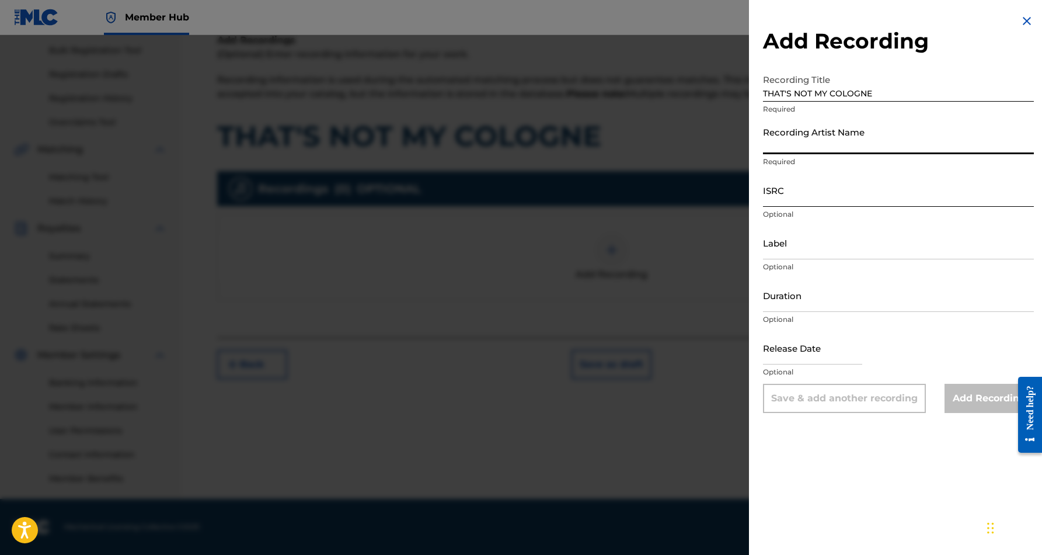
paste input "[PERSON_NAME]"
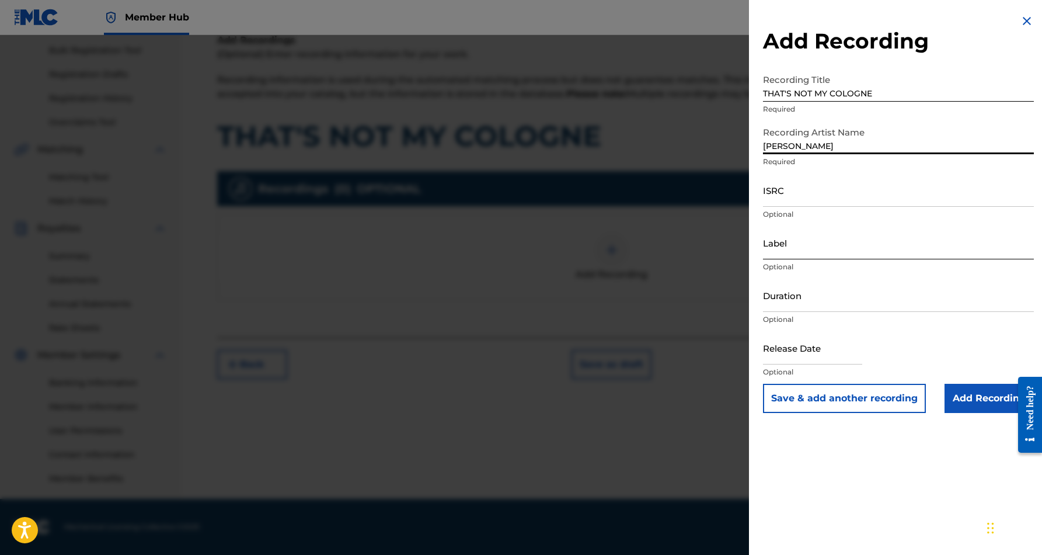
type input "[PERSON_NAME]"
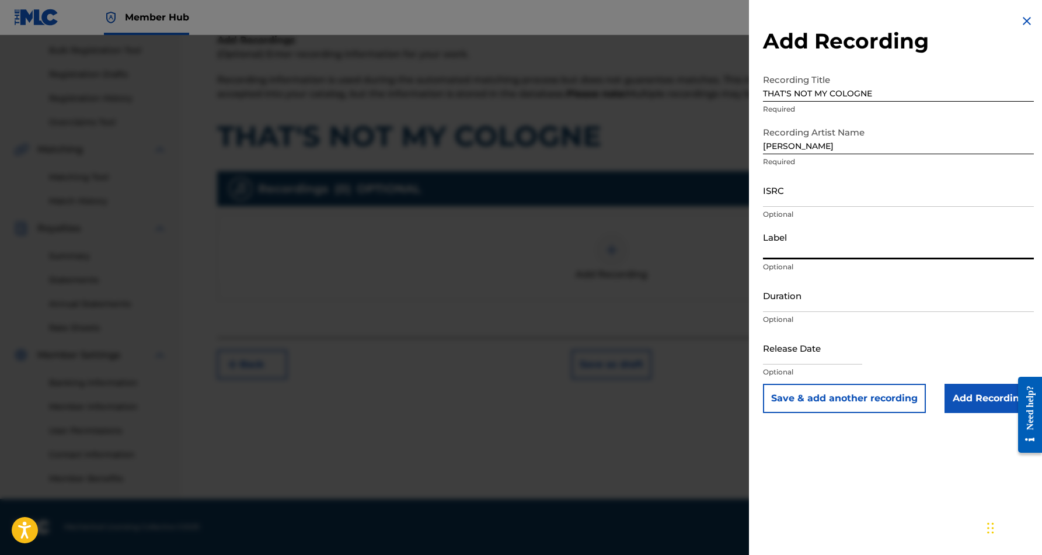
click at [821, 240] on input "Label" at bounding box center [898, 242] width 271 height 33
paste input "Desert Sounds Records"
type input "Desert Sounds Records"
click at [813, 300] on input "Duration" at bounding box center [898, 294] width 271 height 33
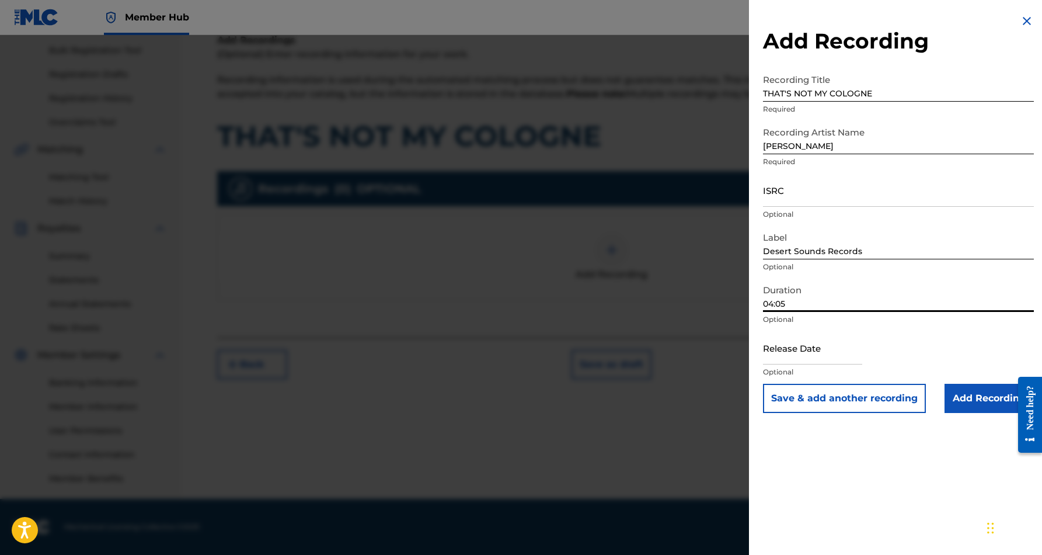
type input "04:05"
click at [863, 446] on div "Add Recording Recording Title THAT'S NOT MY COLOGNE Required Recording Artist N…" at bounding box center [898, 277] width 299 height 555
click at [979, 394] on input "Add Recording" at bounding box center [989, 398] width 89 height 29
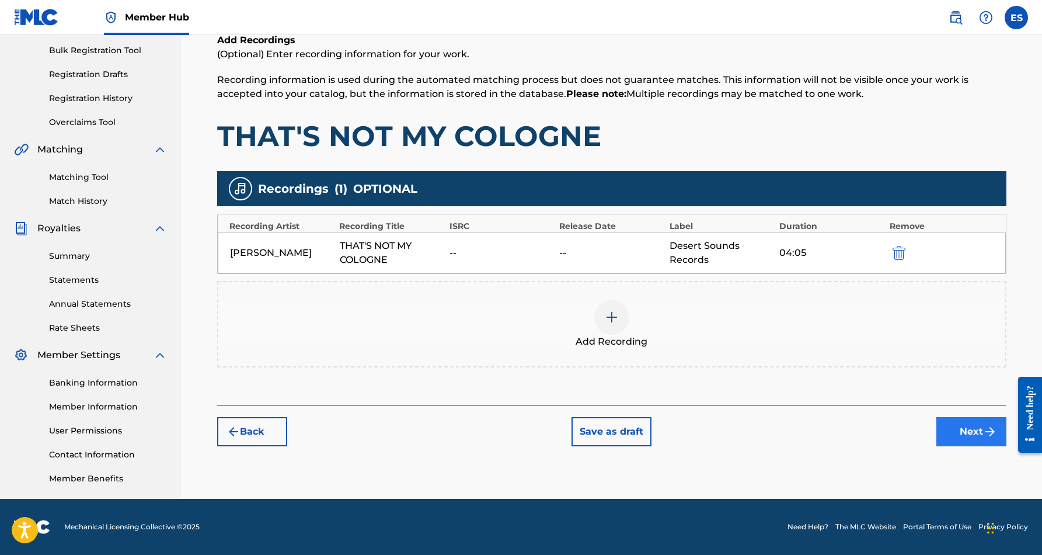
click at [953, 425] on button "Next" at bounding box center [971, 431] width 70 height 29
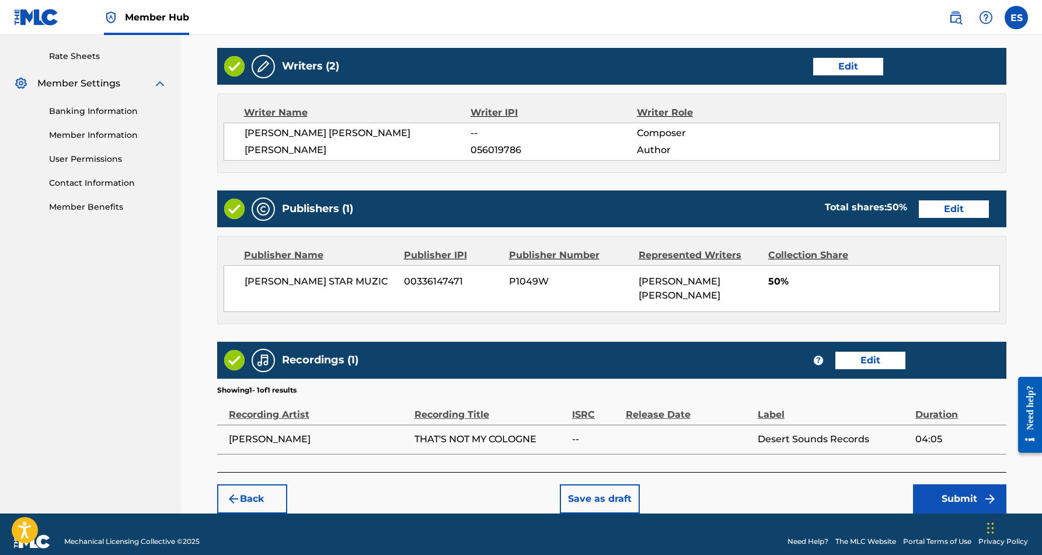
scroll to position [440, 0]
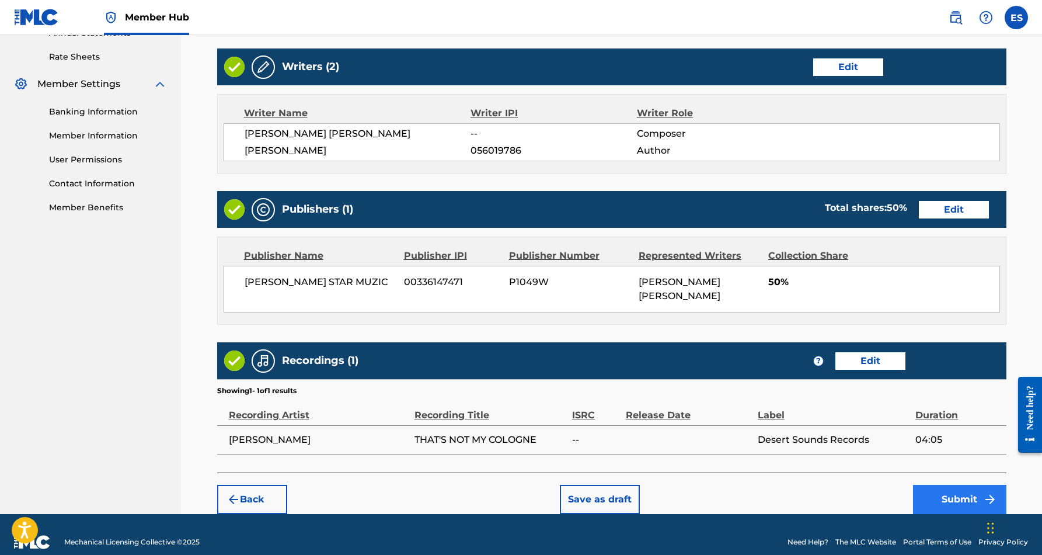
click at [947, 485] on button "Submit" at bounding box center [959, 499] width 93 height 29
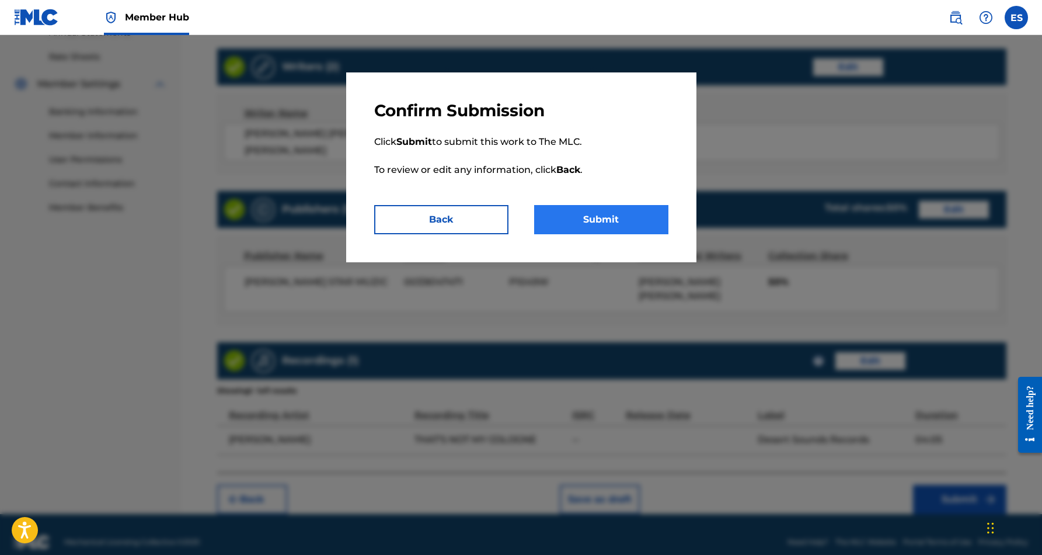
click at [613, 220] on button "Submit" at bounding box center [601, 219] width 134 height 29
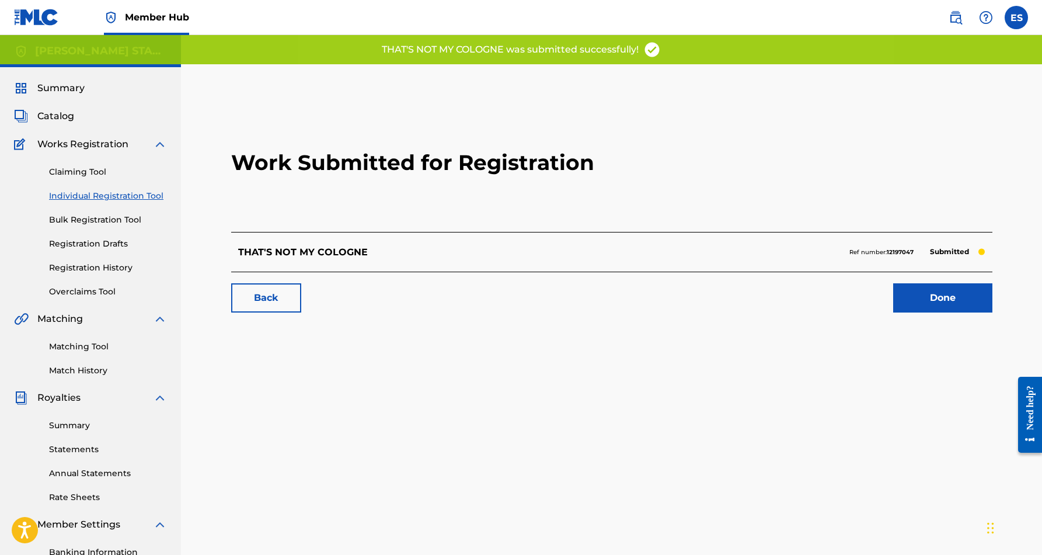
click at [118, 198] on link "Individual Registration Tool" at bounding box center [108, 196] width 118 height 12
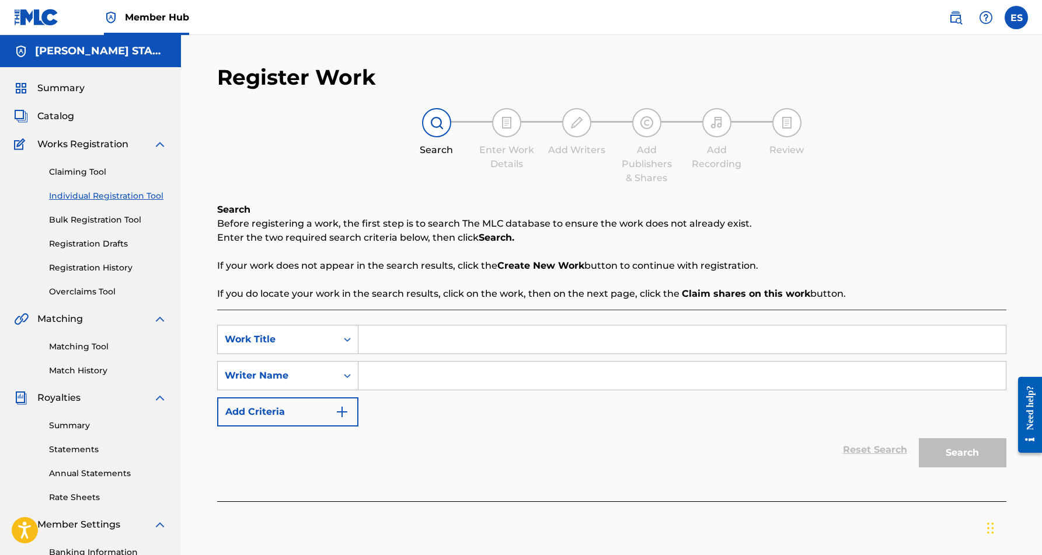
click at [405, 372] on input "Search Form" at bounding box center [681, 375] width 647 height 28
paste input "[PERSON_NAME] [PERSON_NAME]"
type input "[PERSON_NAME] [PERSON_NAME]"
click at [404, 340] on input "Search Form" at bounding box center [681, 339] width 647 height 28
paste input "OOOPZ I DID IT AGAIN"
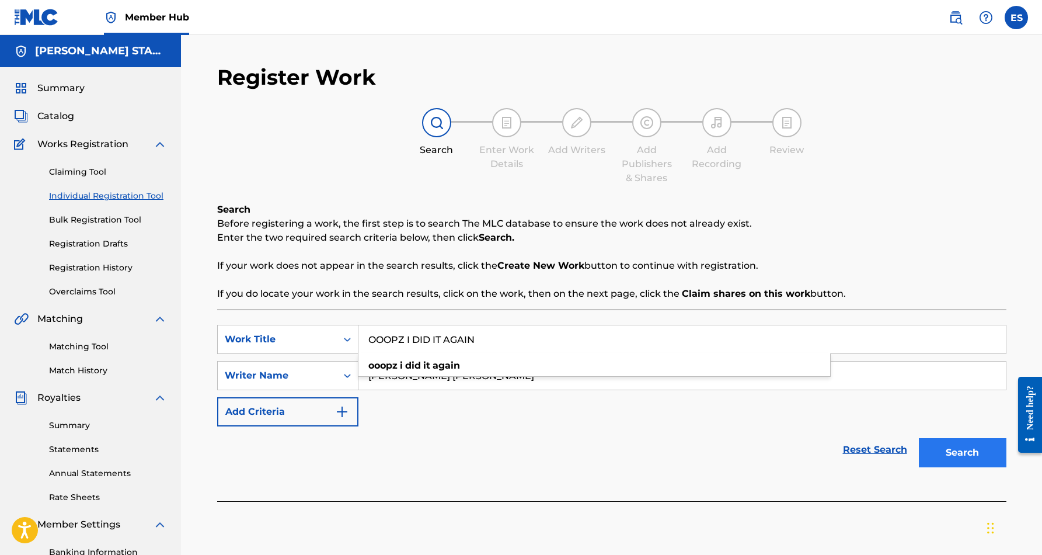
type input "OOOPZ I DID IT AGAIN"
click at [934, 457] on button "Search" at bounding box center [963, 452] width 88 height 29
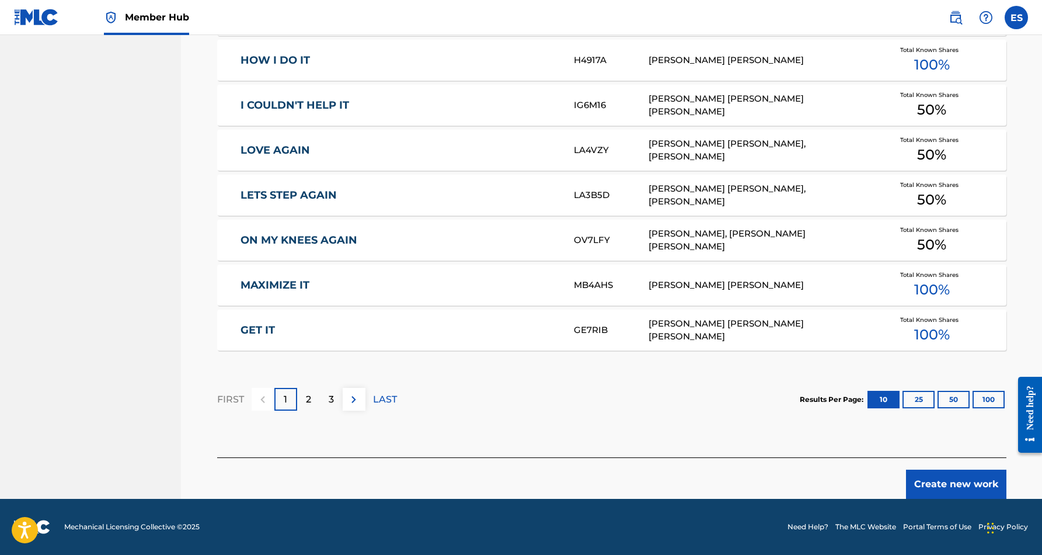
scroll to position [640, 0]
click at [941, 483] on button "Create new work" at bounding box center [956, 483] width 100 height 29
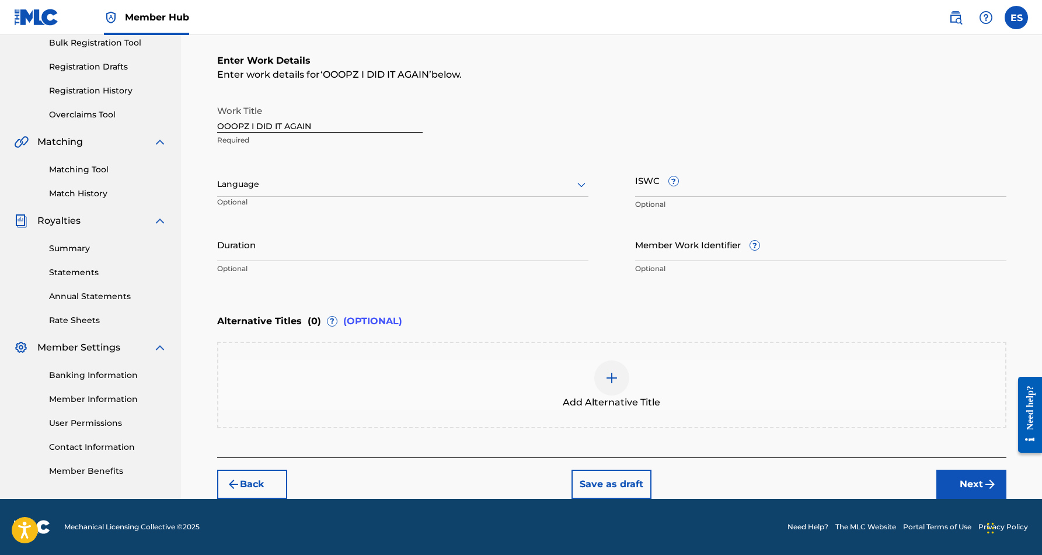
click at [583, 181] on icon at bounding box center [581, 184] width 14 height 14
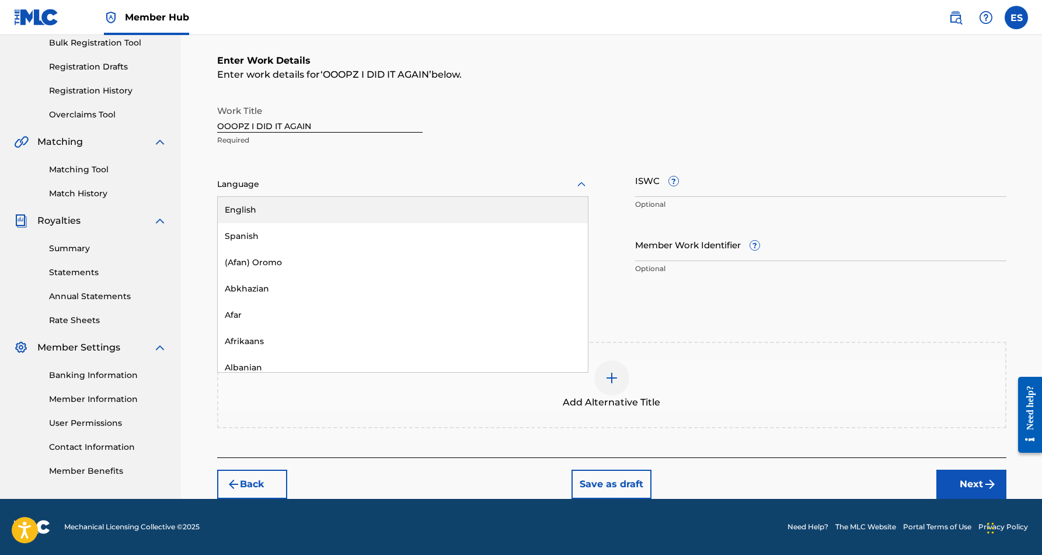
click at [534, 208] on div "English" at bounding box center [403, 210] width 370 height 26
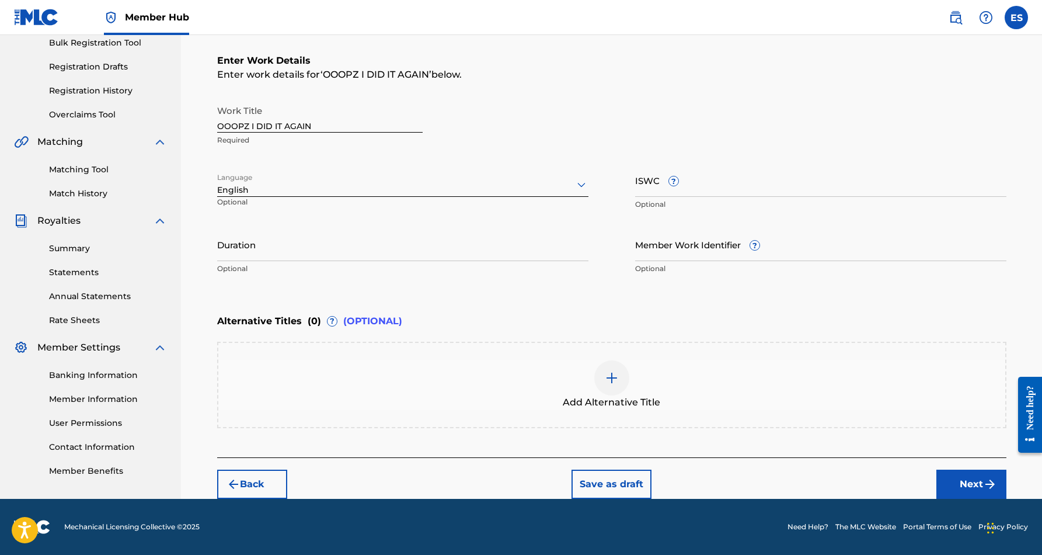
click at [678, 183] on span "?" at bounding box center [673, 181] width 11 height 11
click at [678, 183] on input "ISWC ?" at bounding box center [820, 179] width 371 height 33
paste input "T9244211630"
type input "T9244211630"
click at [623, 116] on div "Work Title OOOPZ I DID IT AGAIN Required" at bounding box center [611, 125] width 789 height 53
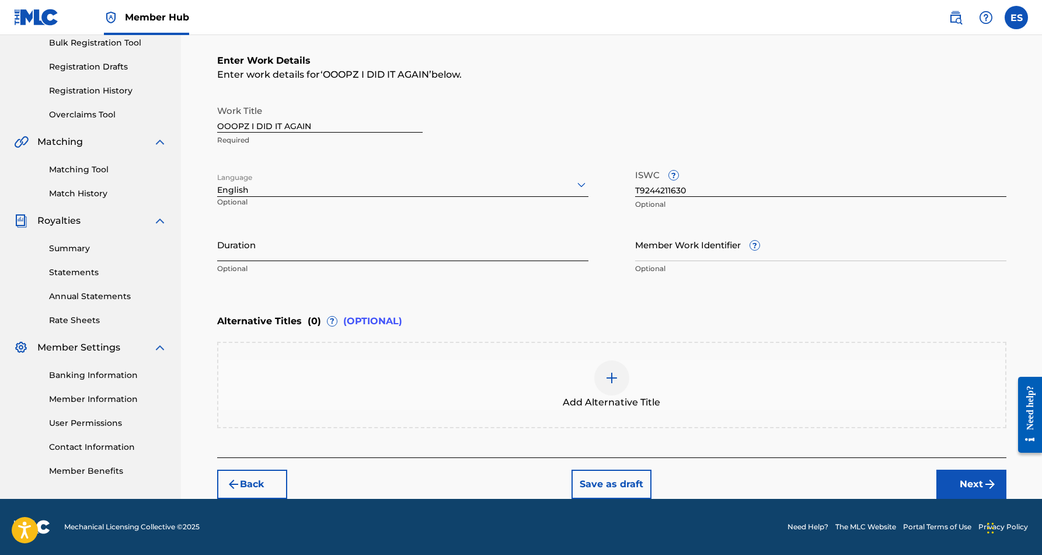
click at [451, 247] on input "Duration" at bounding box center [402, 244] width 371 height 33
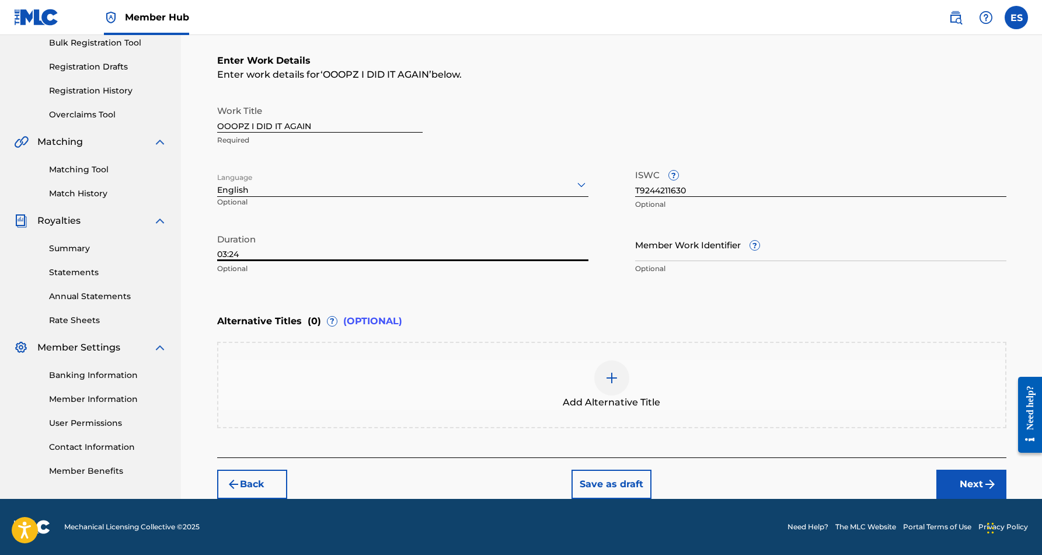
type input "03:24"
click at [203, 317] on div "Register Work Search Enter Work Details Add Writers Add Publishers & Shares Add…" at bounding box center [611, 192] width 817 height 611
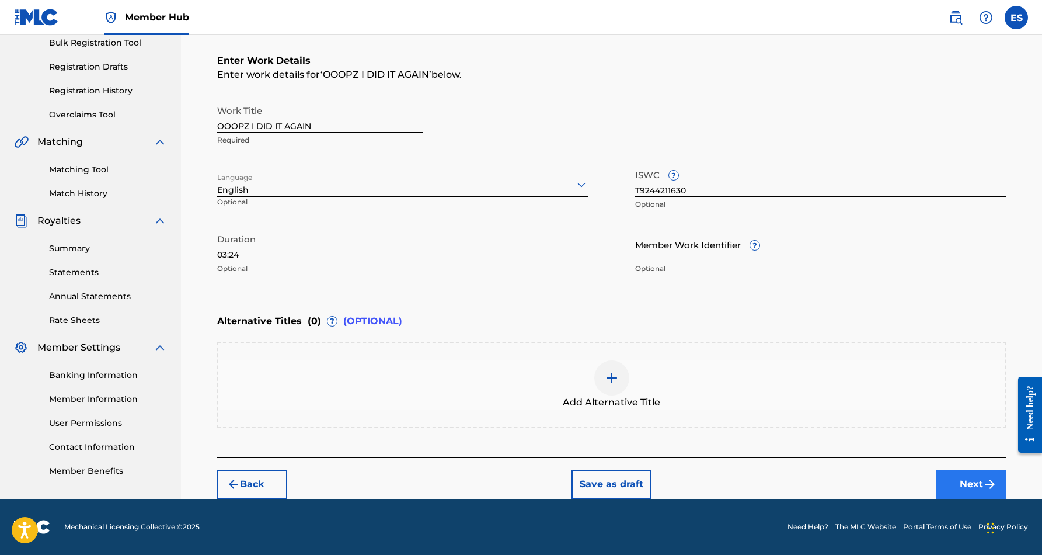
click at [957, 477] on button "Next" at bounding box center [971, 483] width 70 height 29
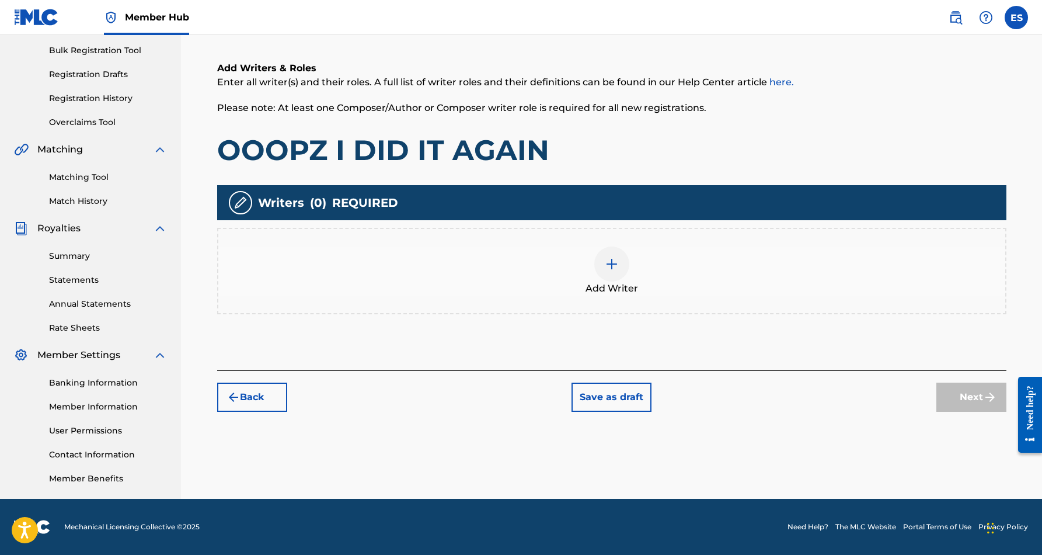
click at [610, 259] on img at bounding box center [612, 264] width 14 height 14
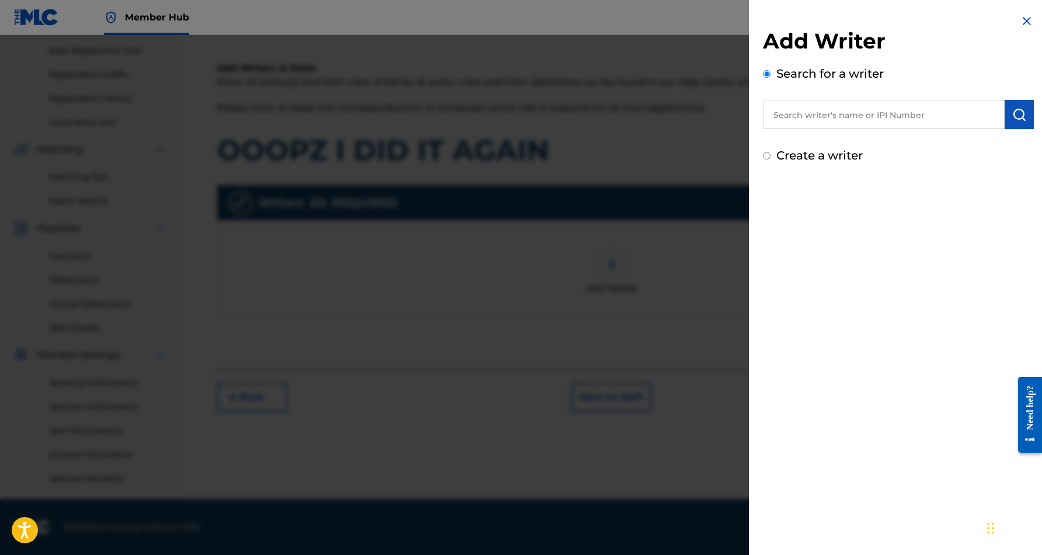
click at [792, 107] on input "text" at bounding box center [884, 114] width 242 height 29
paste input "[PERSON_NAME] [PERSON_NAME]"
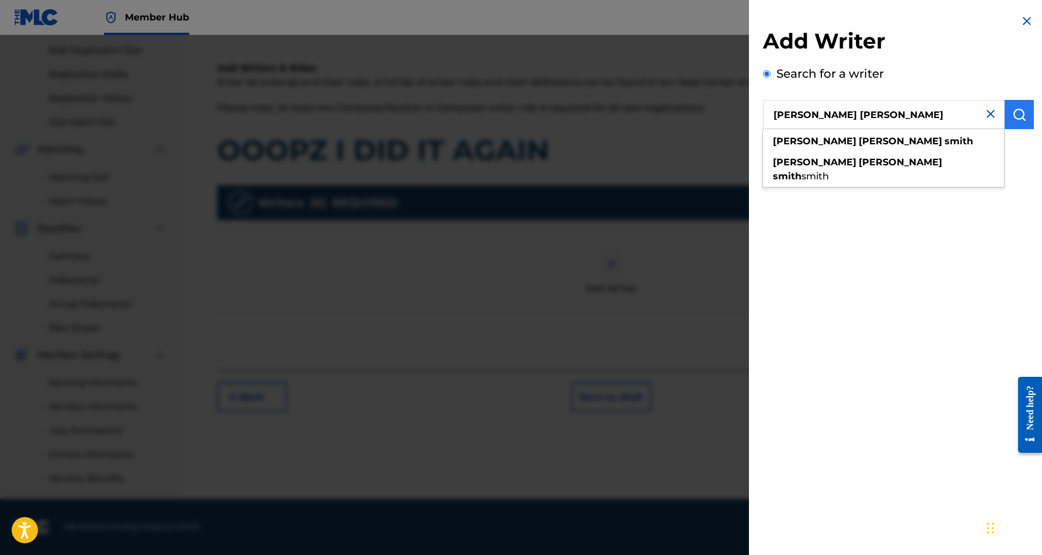
type input "[PERSON_NAME] [PERSON_NAME]"
click at [1016, 117] on img "submit" at bounding box center [1019, 114] width 14 height 14
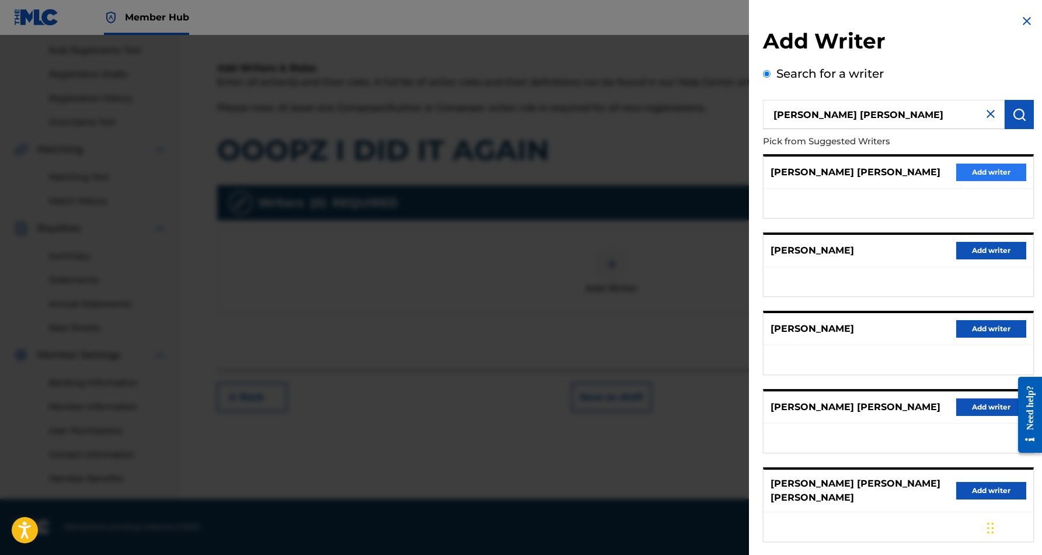
click at [973, 173] on button "Add writer" at bounding box center [991, 172] width 70 height 18
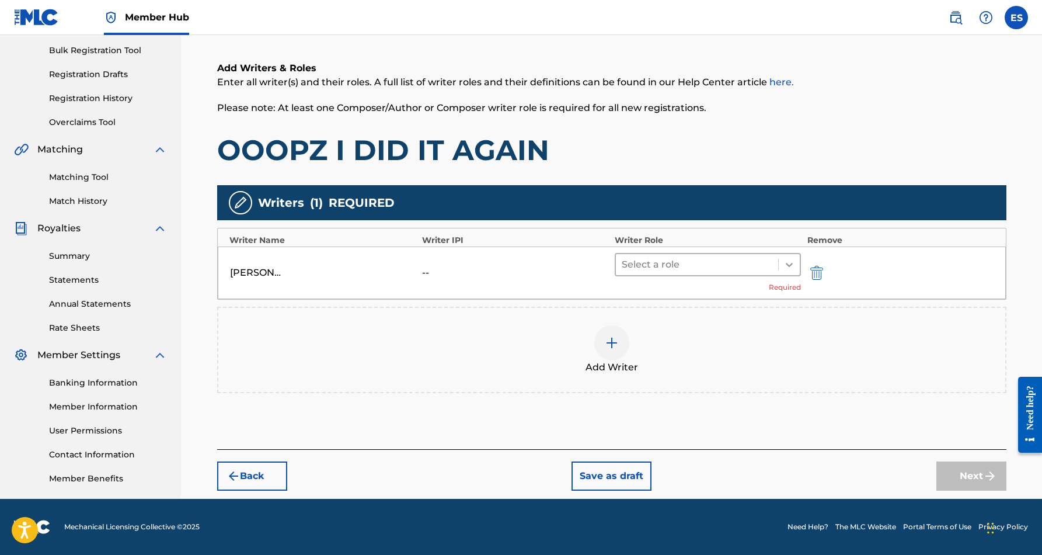
click at [789, 260] on icon at bounding box center [790, 265] width 12 height 12
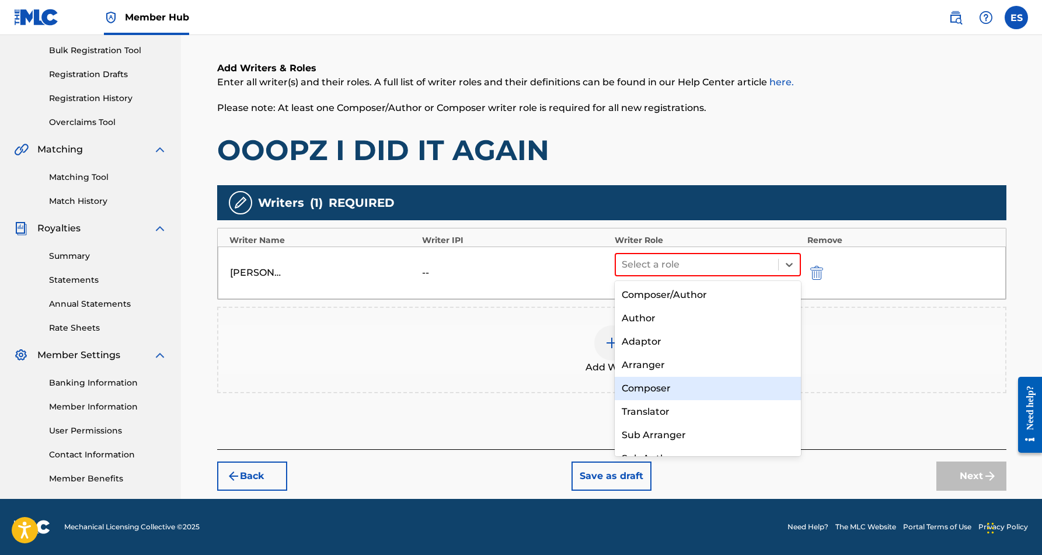
click at [744, 381] on div "Composer" at bounding box center [708, 388] width 187 height 23
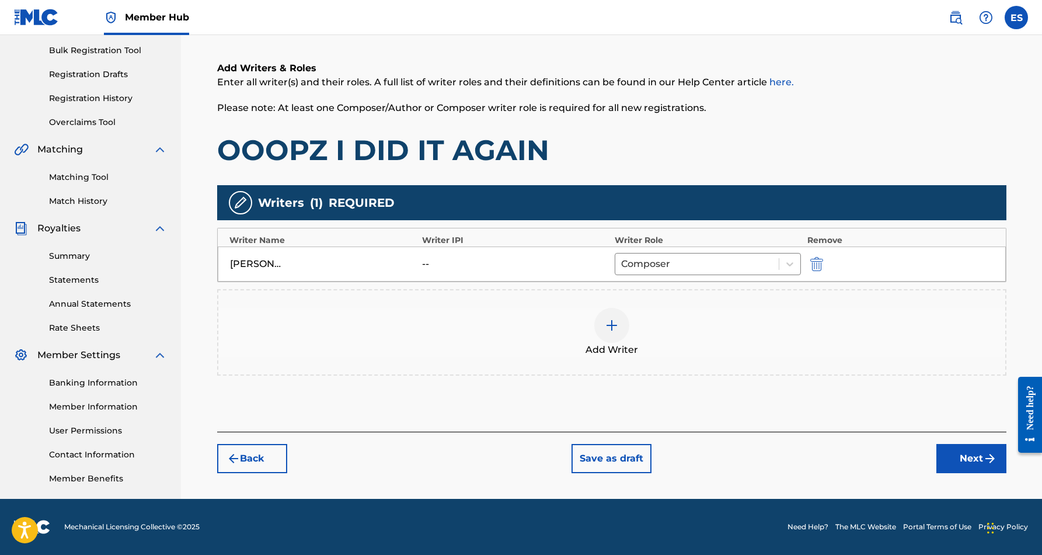
click at [611, 333] on div at bounding box center [611, 325] width 35 height 35
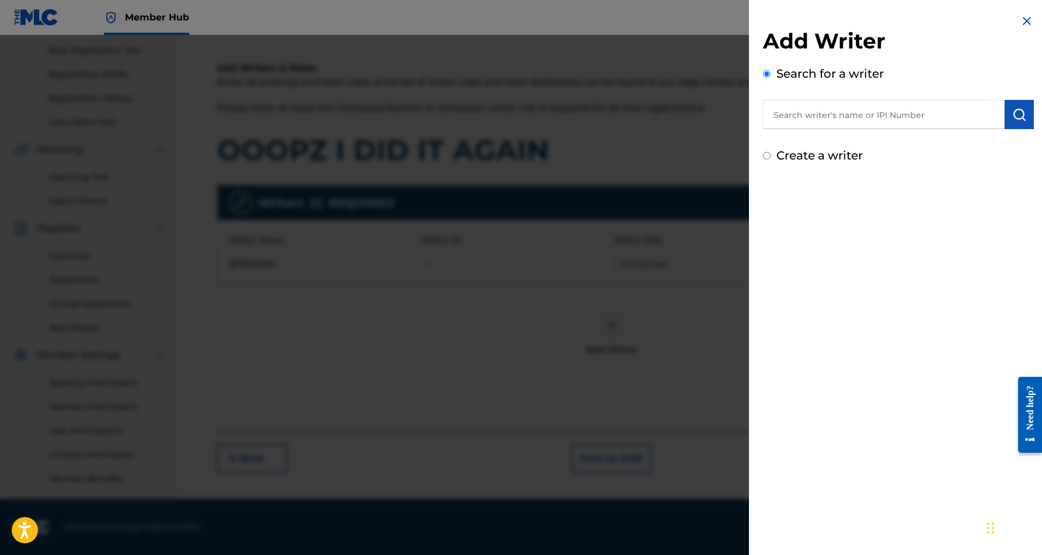
click at [768, 154] on input "Create a writer" at bounding box center [767, 156] width 8 height 8
radio input "false"
radio input "true"
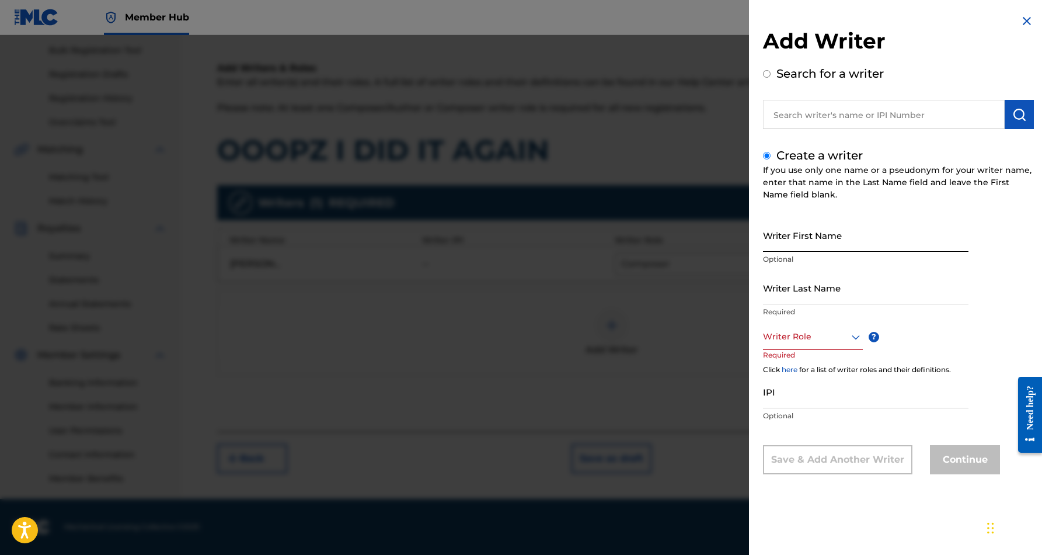
click at [852, 227] on input "Writer First Name" at bounding box center [866, 234] width 206 height 33
paste input "[PERSON_NAME]"
type input "[PERSON_NAME]"
click at [845, 292] on input "Writer Last Name" at bounding box center [866, 287] width 206 height 33
paste input "[PERSON_NAME]"
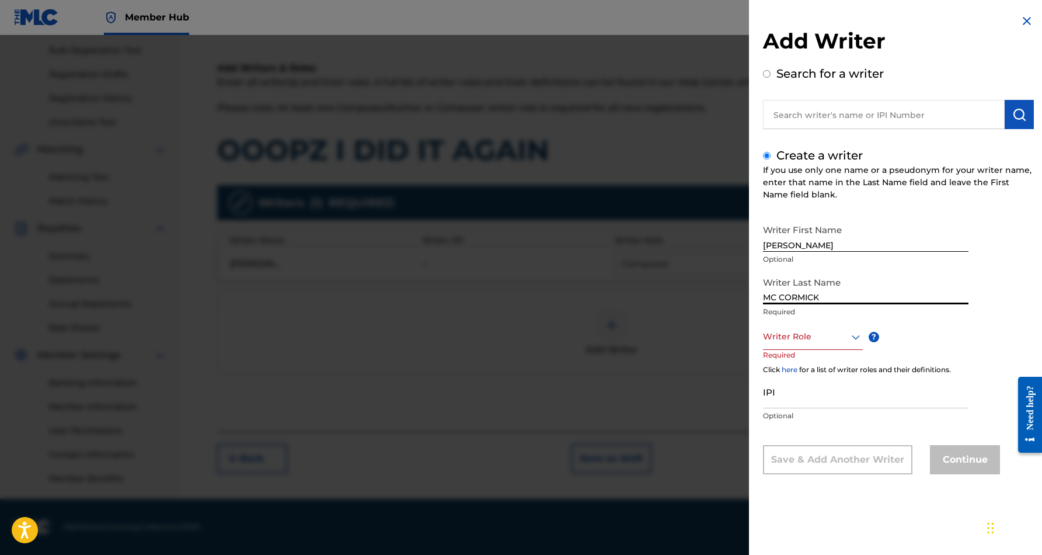
type input "MC CORMICK"
click at [824, 246] on input "[PERSON_NAME]" at bounding box center [866, 234] width 206 height 33
click at [833, 246] on input "[PERSON_NAME]" at bounding box center [866, 234] width 206 height 33
type input "[PERSON_NAME]"
click at [858, 339] on icon at bounding box center [856, 337] width 14 height 14
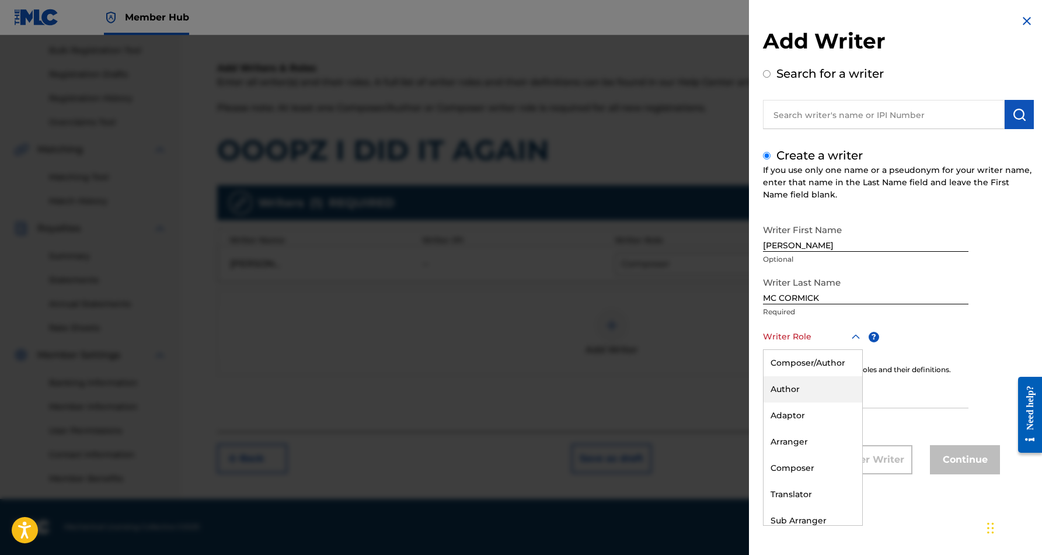
click at [845, 386] on div "Author" at bounding box center [813, 389] width 99 height 26
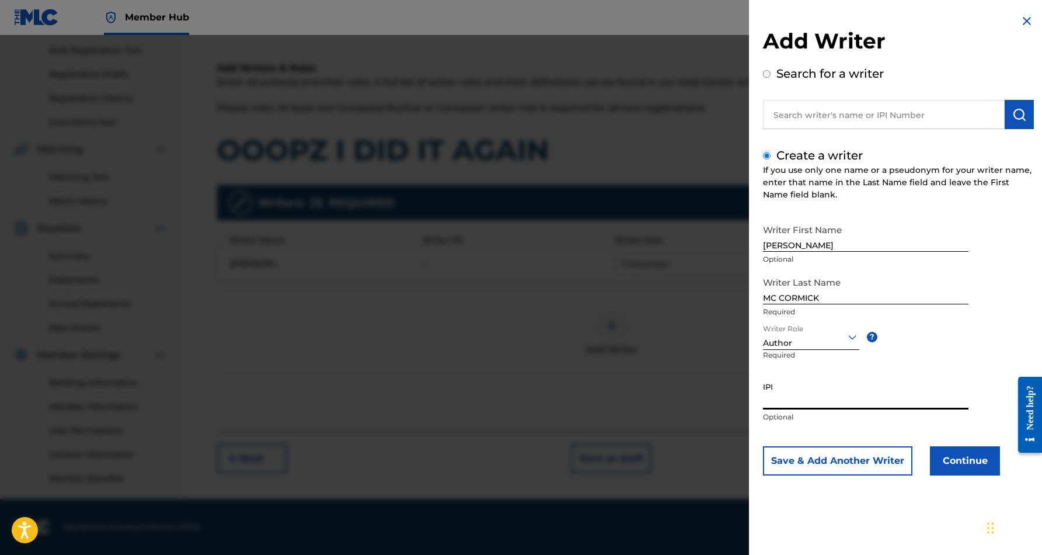
paste input "56019786"
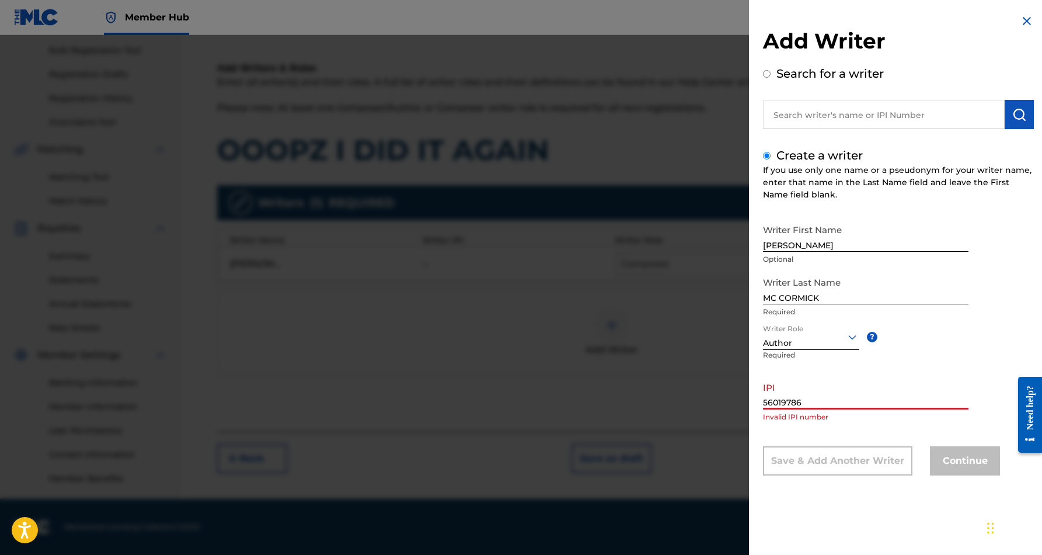
click at [936, 328] on div "Writer First Name [PERSON_NAME] Optional Writer Last Name MC [PERSON_NAME] Requ…" at bounding box center [898, 346] width 271 height 257
click at [764, 401] on input "56019786" at bounding box center [866, 392] width 206 height 33
type input "056019786"
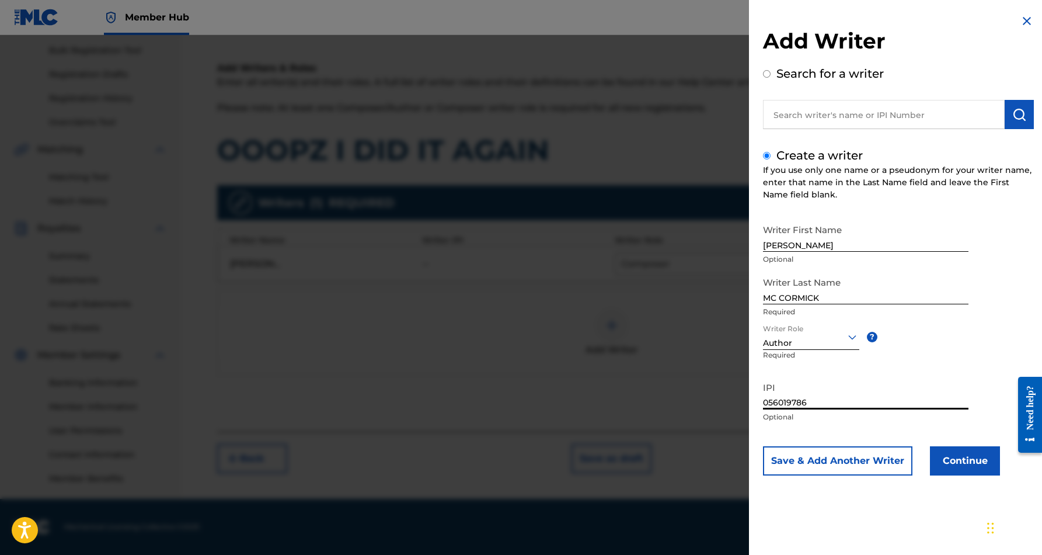
click at [937, 346] on div "Writer First Name [PERSON_NAME] Optional Writer Last Name MC [PERSON_NAME] Requ…" at bounding box center [898, 346] width 271 height 257
click at [963, 455] on button "Continue" at bounding box center [965, 460] width 70 height 29
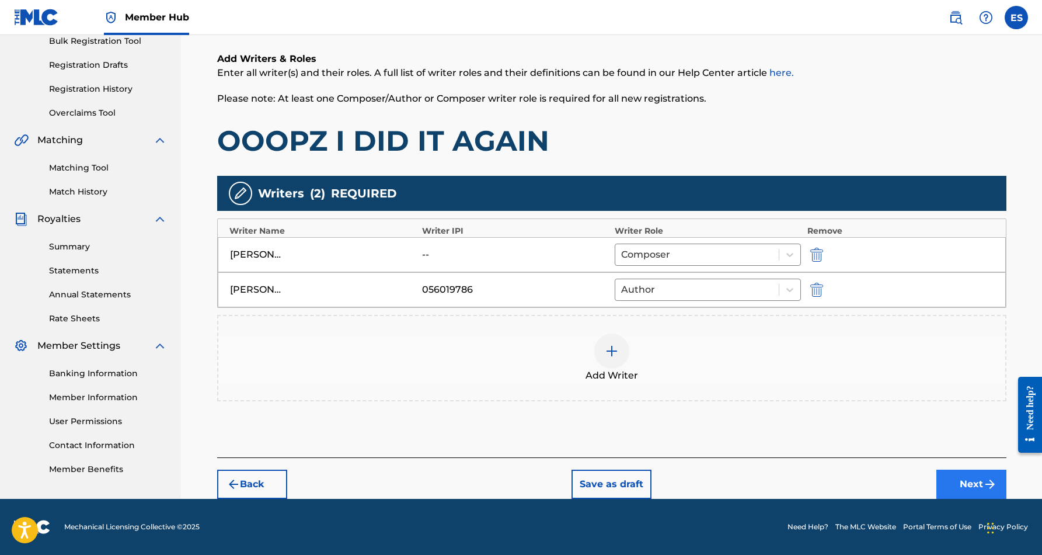
click at [970, 480] on button "Next" at bounding box center [971, 483] width 70 height 29
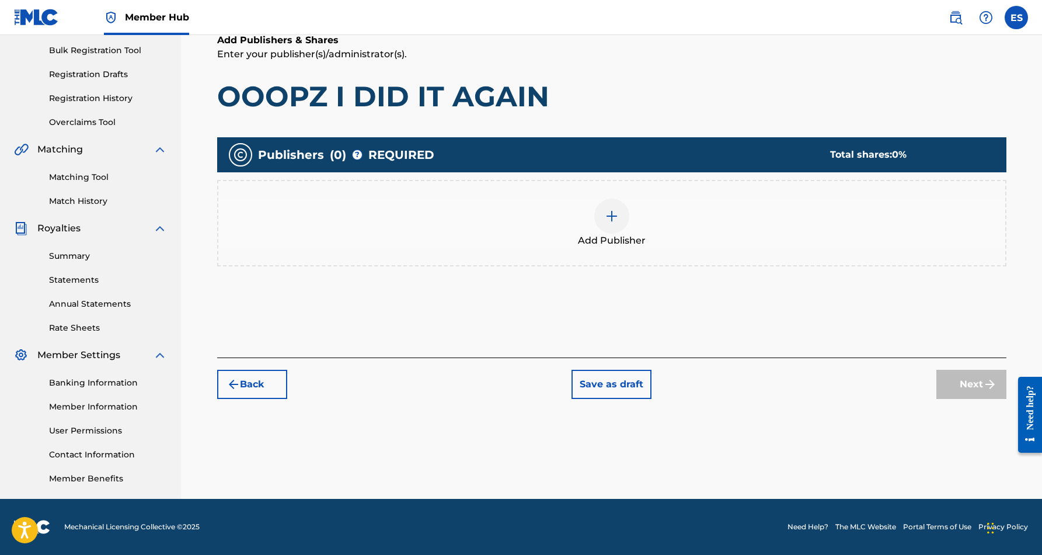
click at [617, 220] on img at bounding box center [612, 216] width 14 height 14
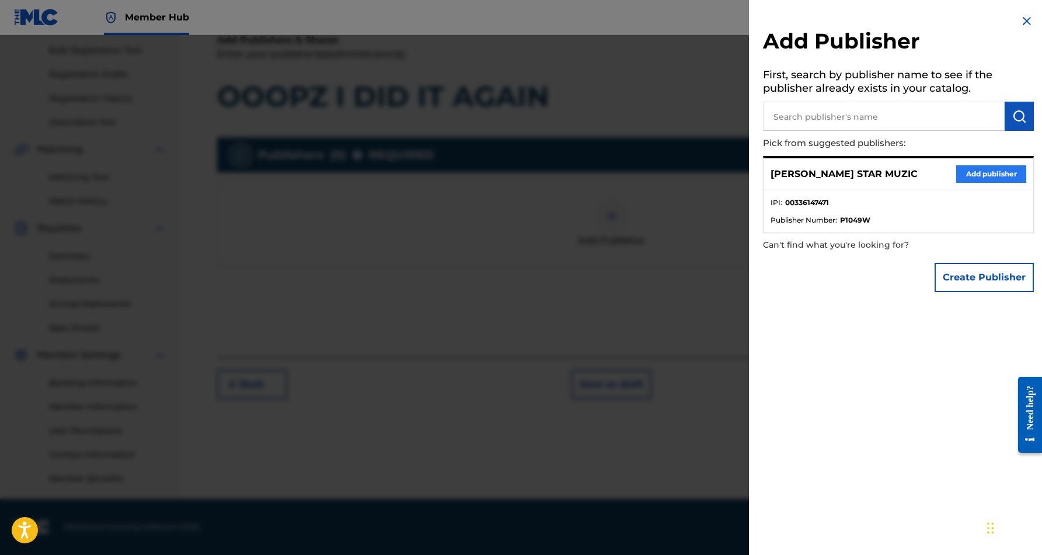
click at [965, 172] on button "Add publisher" at bounding box center [991, 174] width 70 height 18
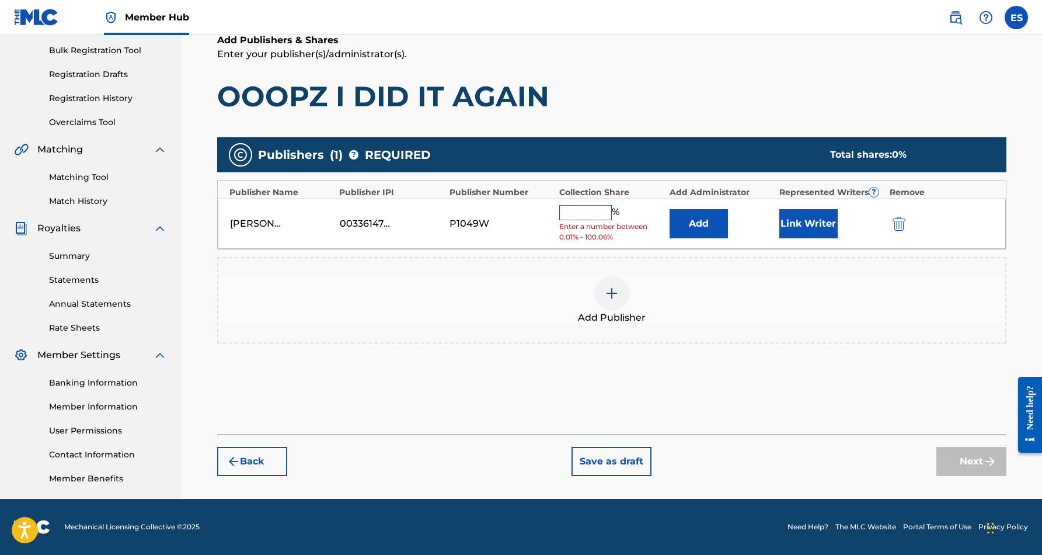
click at [589, 215] on input "text" at bounding box center [585, 212] width 53 height 15
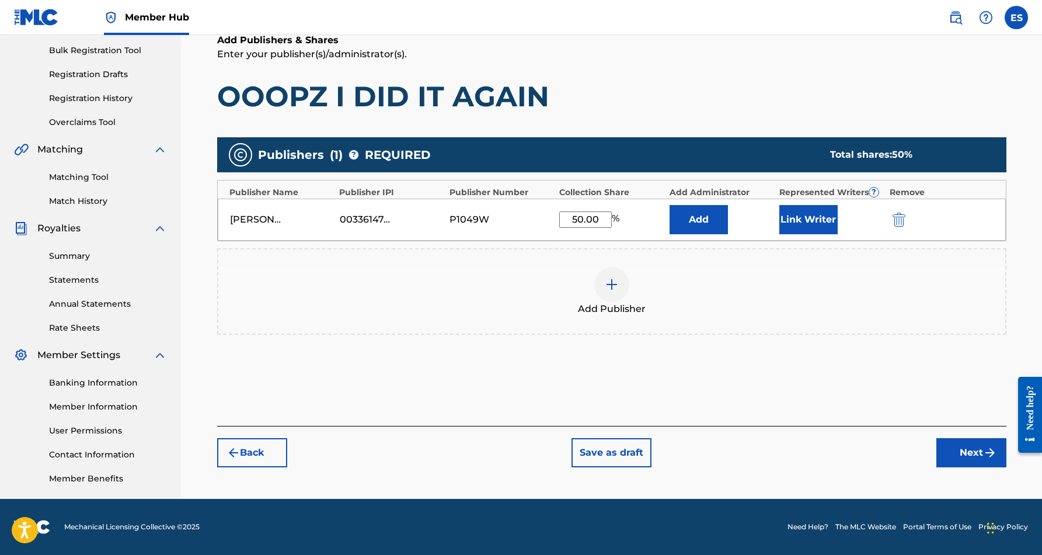
type input "50.00"
click at [684, 60] on p "Enter your publisher(s)/administrator(s)." at bounding box center [611, 54] width 789 height 14
click at [803, 220] on button "Link Writer" at bounding box center [808, 219] width 58 height 29
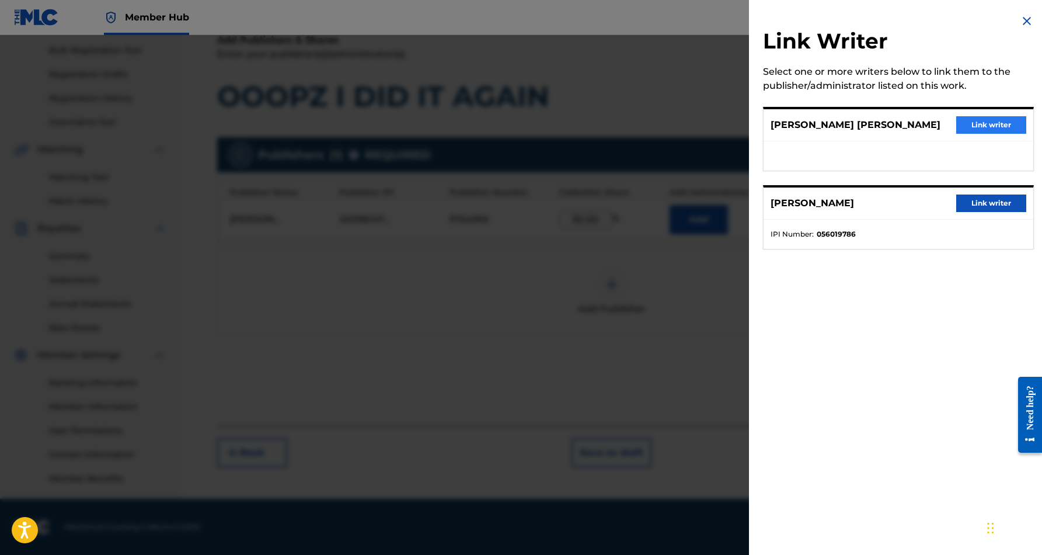
click at [974, 123] on button "Link writer" at bounding box center [991, 125] width 70 height 18
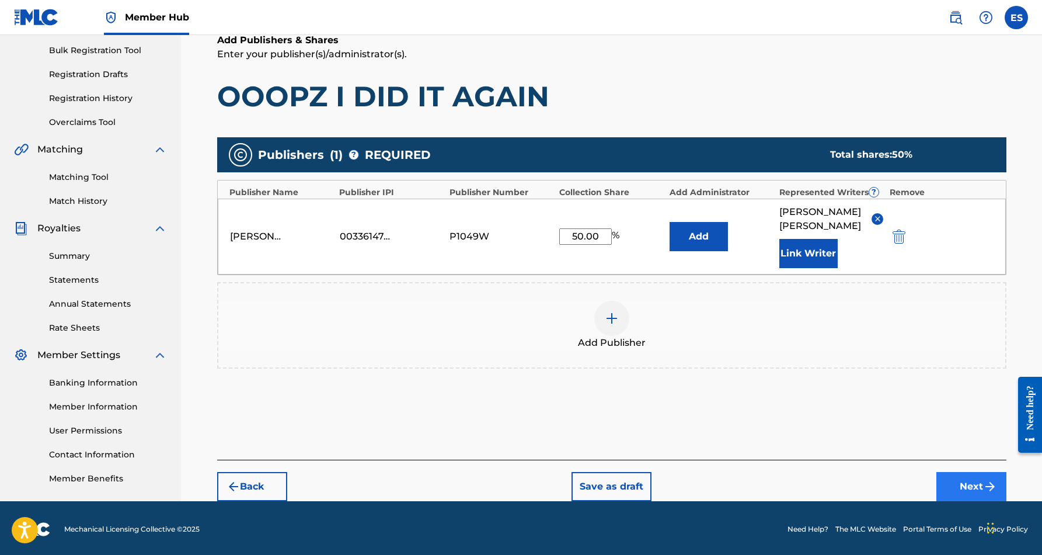
click at [960, 481] on button "Next" at bounding box center [971, 486] width 70 height 29
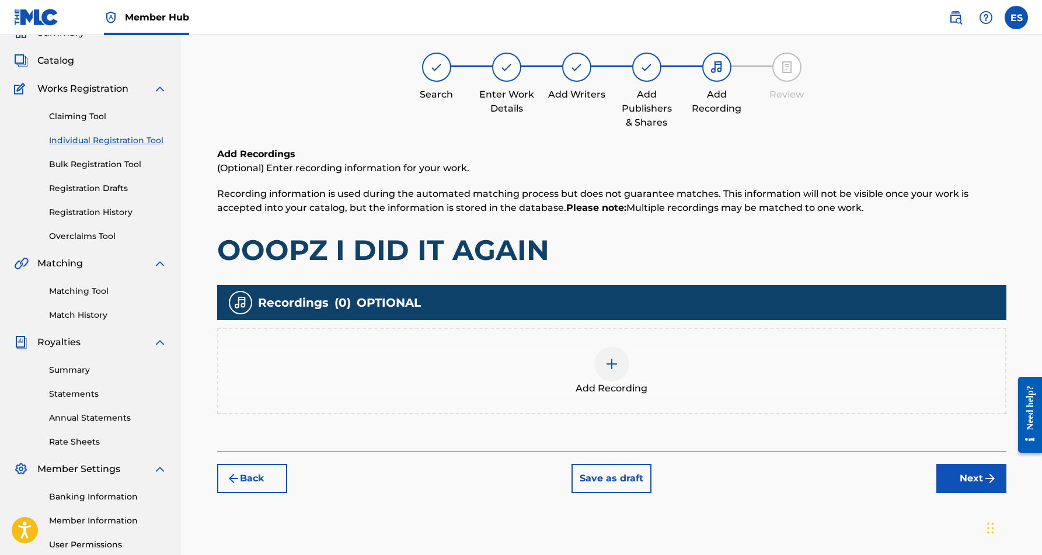
scroll to position [53, 0]
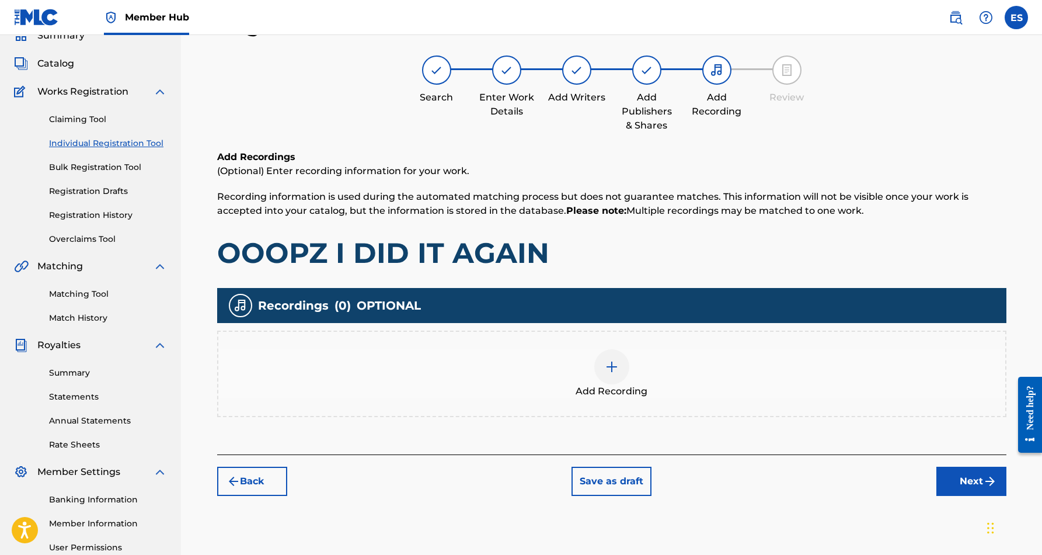
click at [618, 371] on img at bounding box center [612, 367] width 14 height 14
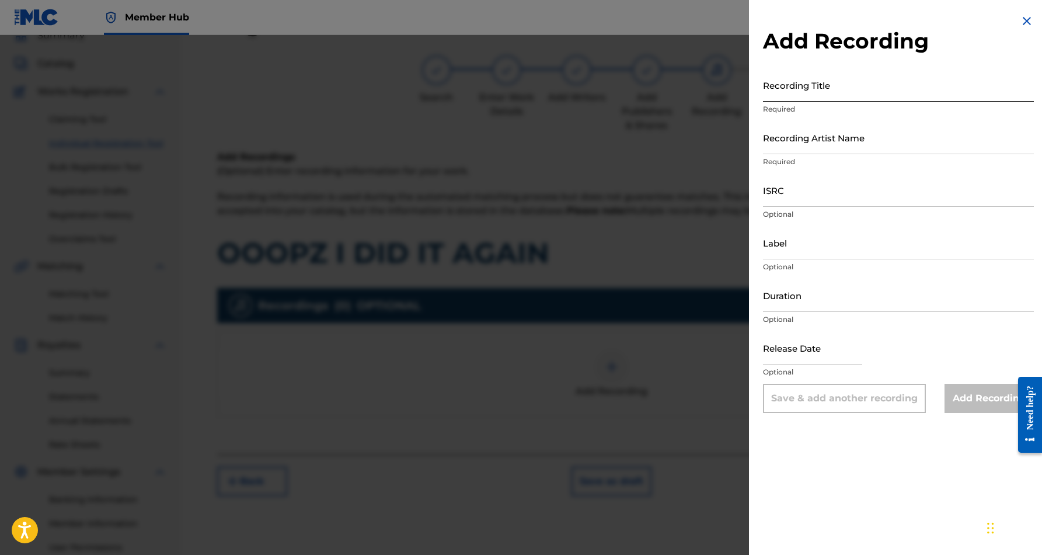
click at [800, 86] on input "Recording Title" at bounding box center [898, 84] width 271 height 33
paste input "OOOPZ I DID IT AGAIN"
type input "OOOPZ I DID IT AGAIN"
click at [835, 140] on input "Recording Artist Name" at bounding box center [898, 137] width 271 height 33
paste input "[PERSON_NAME]"
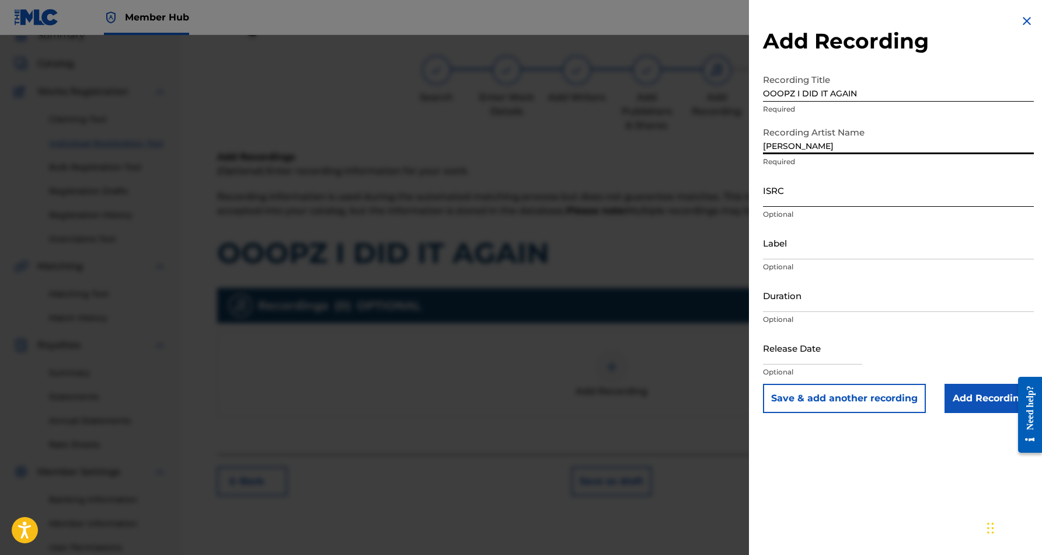
type input "[PERSON_NAME]"
click at [827, 202] on input "ISRC" at bounding box center [898, 189] width 271 height 33
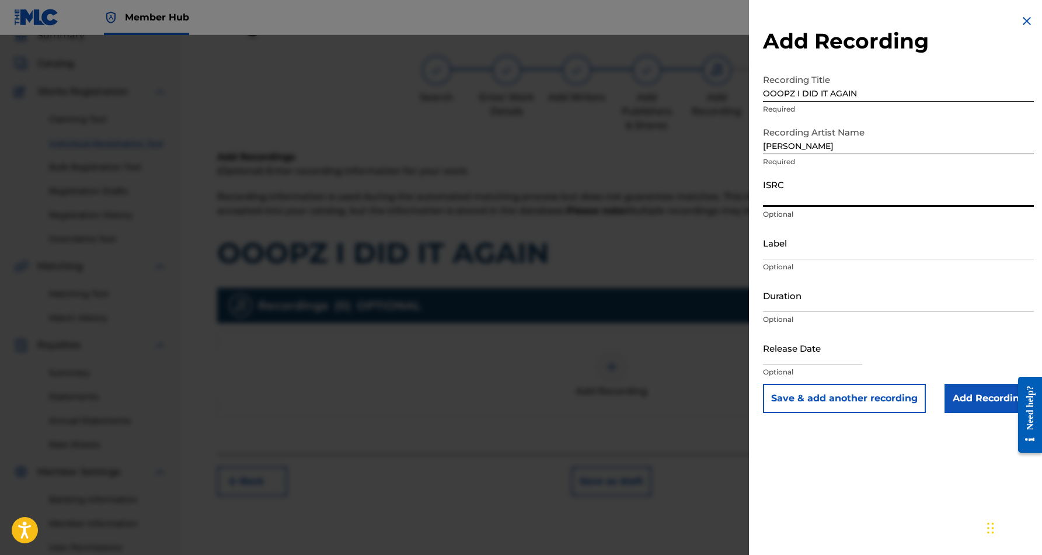
paste input "USCGJ1225337"
type input "USCGJ1225337"
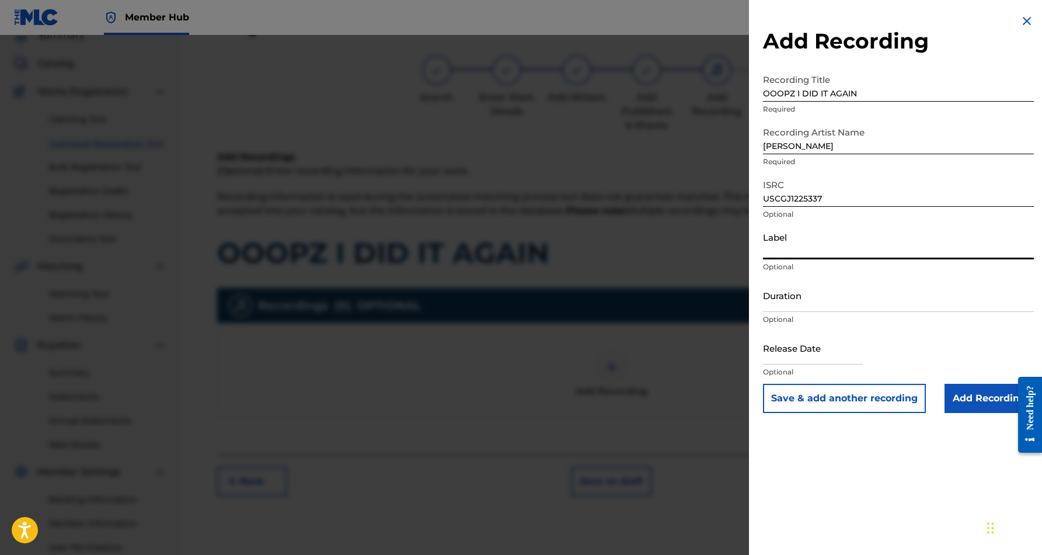
click at [854, 236] on input "Label" at bounding box center [898, 242] width 271 height 33
paste input "Desert Sounds Records"
type input "Desert Sounds Records"
click at [821, 295] on input "Duration" at bounding box center [898, 294] width 271 height 33
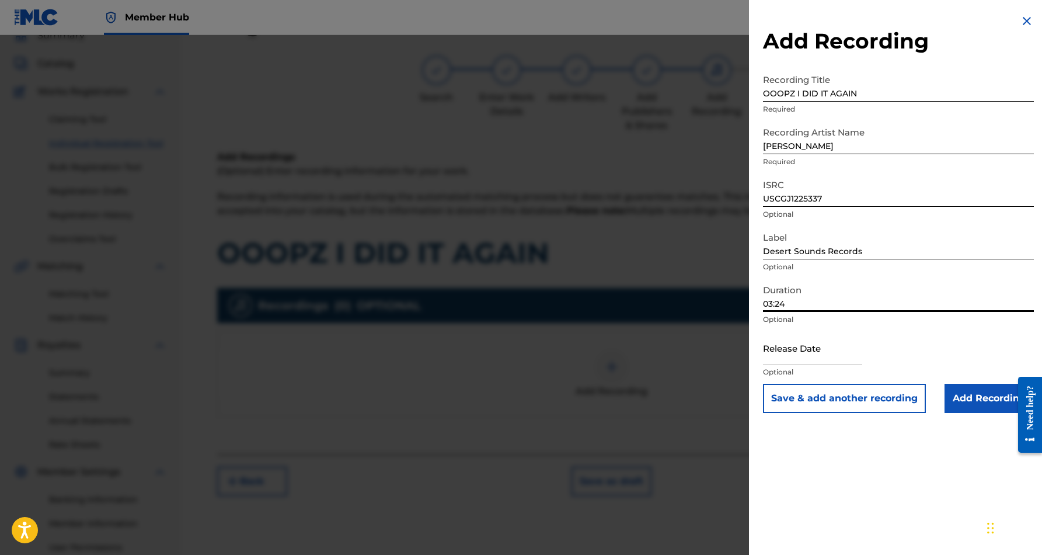
type input "03:24"
click at [906, 449] on div "Add Recording Recording Title OOOPZ I DID IT AGAIN Required Recording Artist Na…" at bounding box center [898, 277] width 299 height 555
click at [973, 396] on input "Add Recording" at bounding box center [989, 398] width 89 height 29
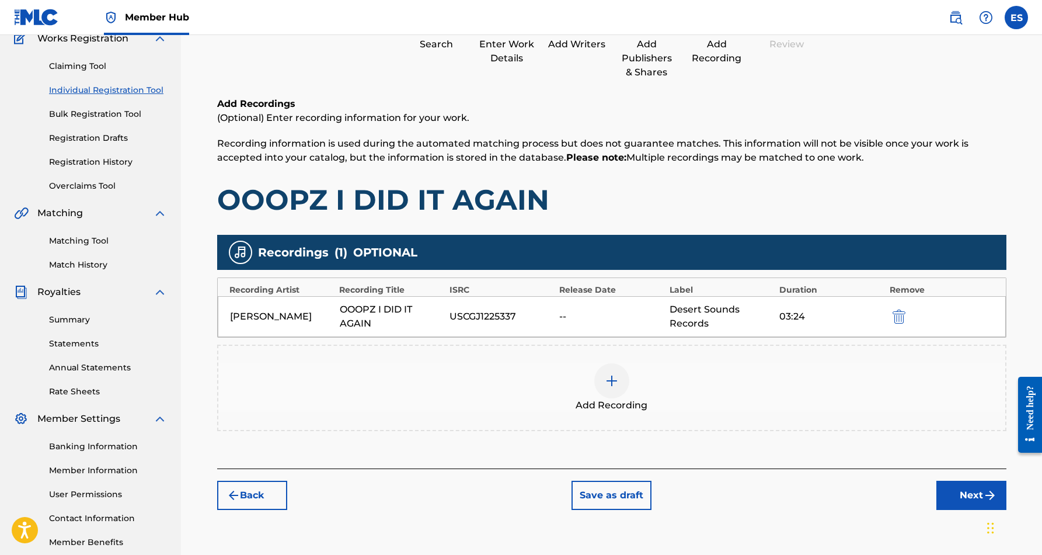
scroll to position [105, 0]
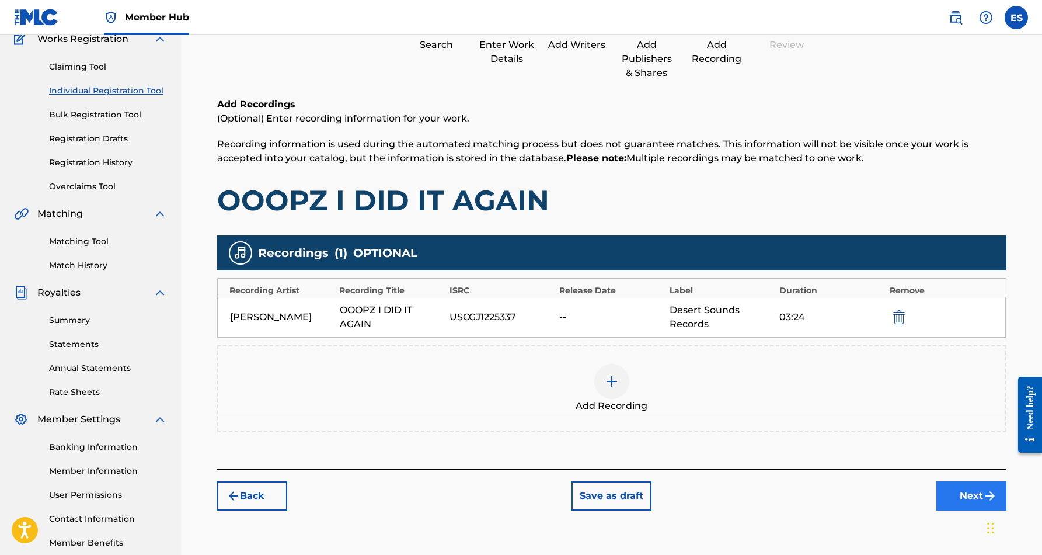
click at [966, 491] on button "Next" at bounding box center [971, 495] width 70 height 29
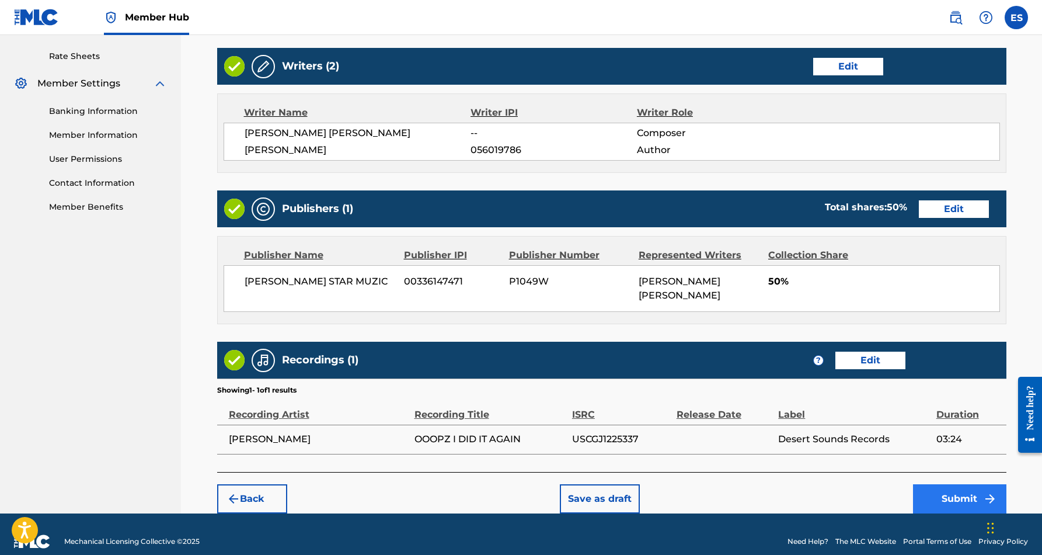
scroll to position [440, 0]
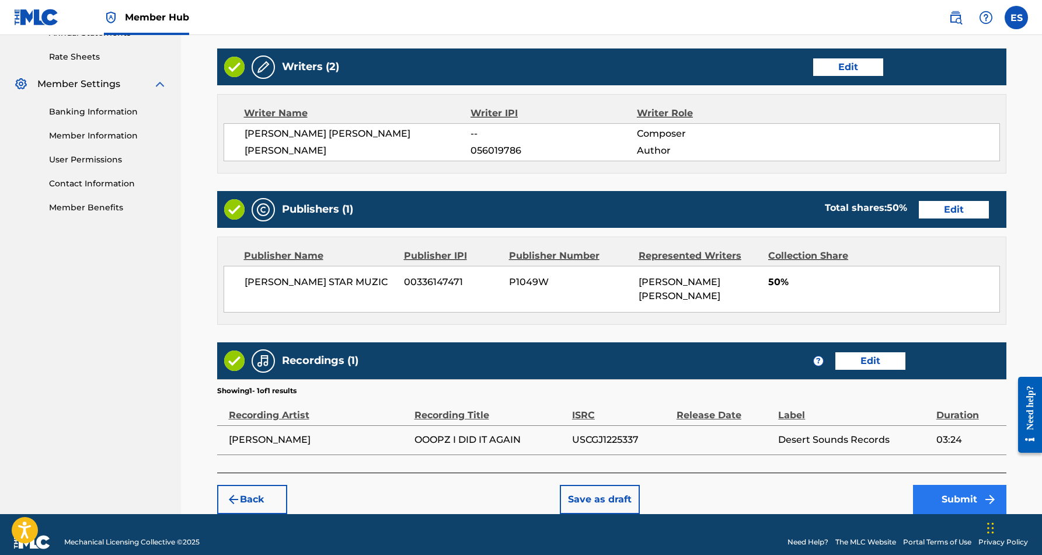
click at [957, 485] on button "Submit" at bounding box center [959, 499] width 93 height 29
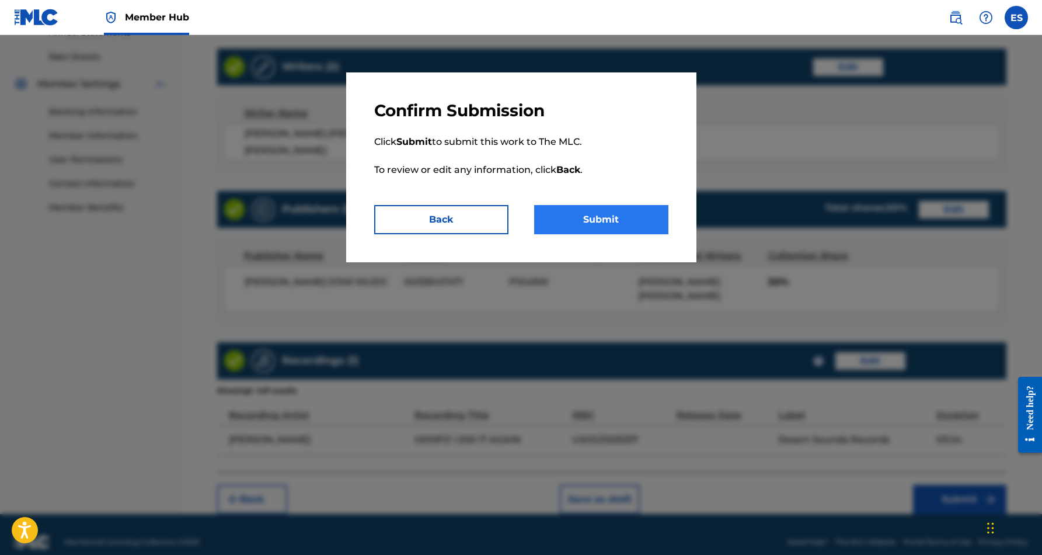
click at [622, 224] on button "Submit" at bounding box center [601, 219] width 134 height 29
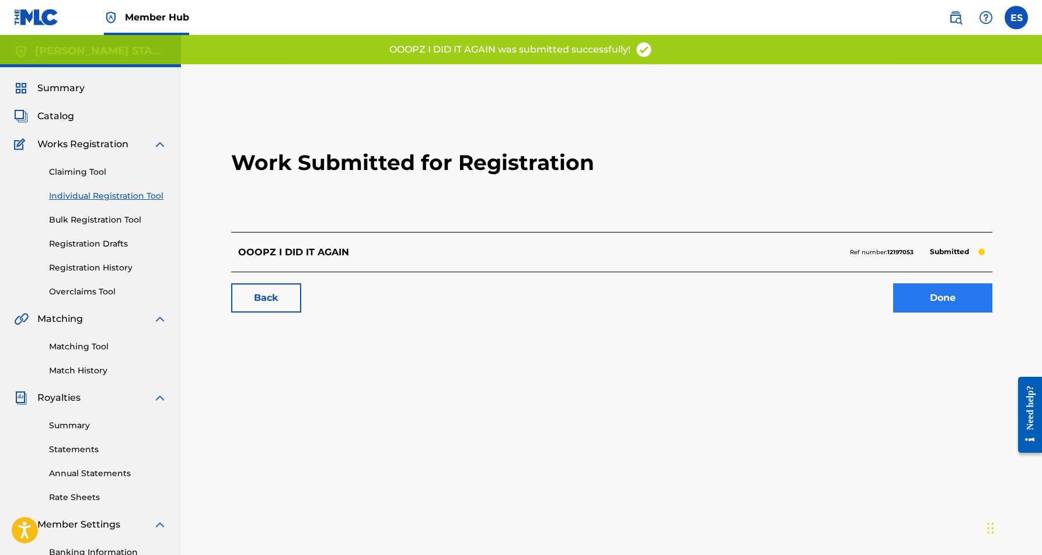
click at [918, 290] on link "Done" at bounding box center [942, 297] width 99 height 29
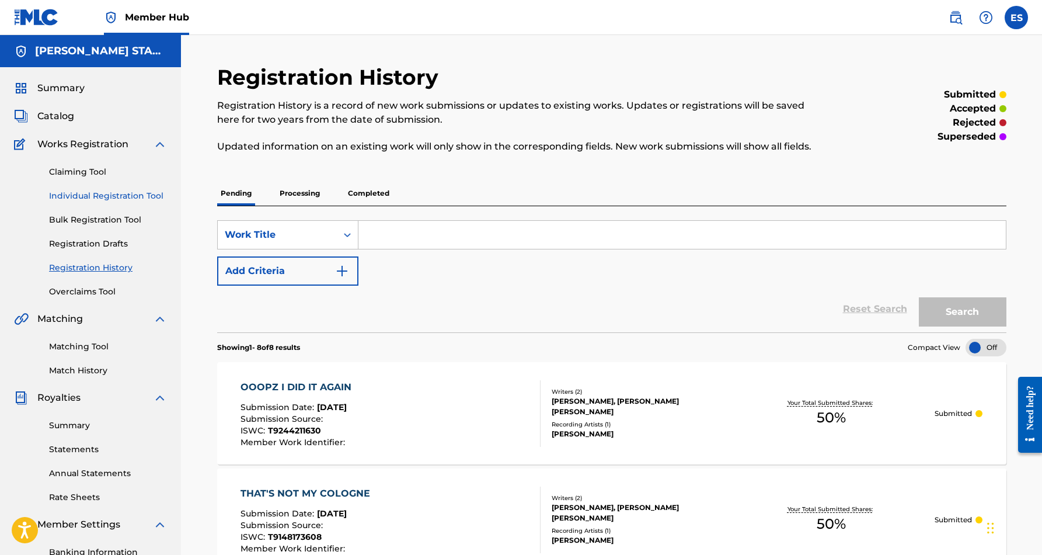
click at [103, 196] on link "Individual Registration Tool" at bounding box center [108, 196] width 118 height 12
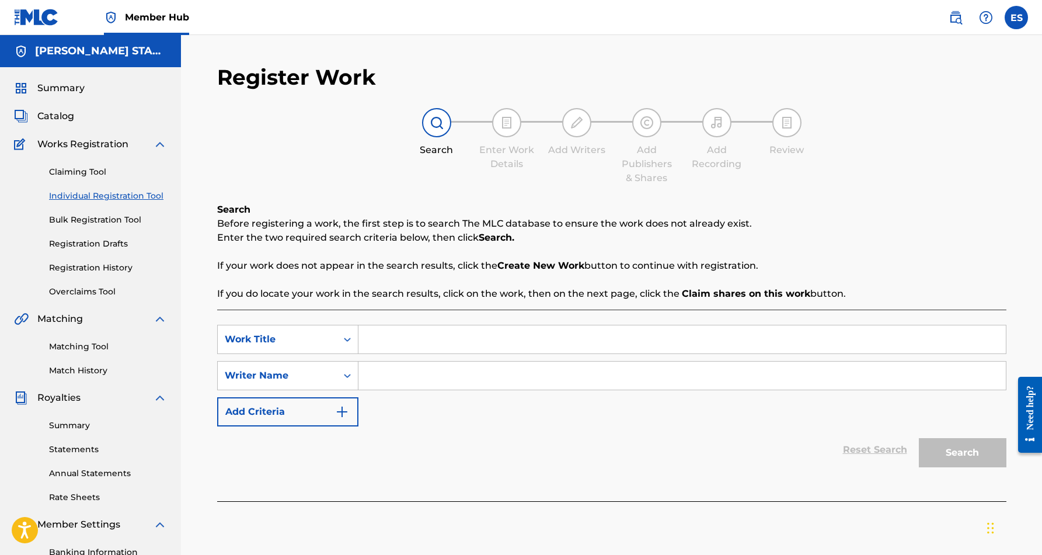
click at [422, 378] on input "Search Form" at bounding box center [681, 375] width 647 height 28
paste input "[PERSON_NAME] [PERSON_NAME]"
type input "[PERSON_NAME] [PERSON_NAME]"
click at [484, 348] on input "Search Form" at bounding box center [681, 339] width 647 height 28
paste input "NOT GIVING UP ON LOVE"
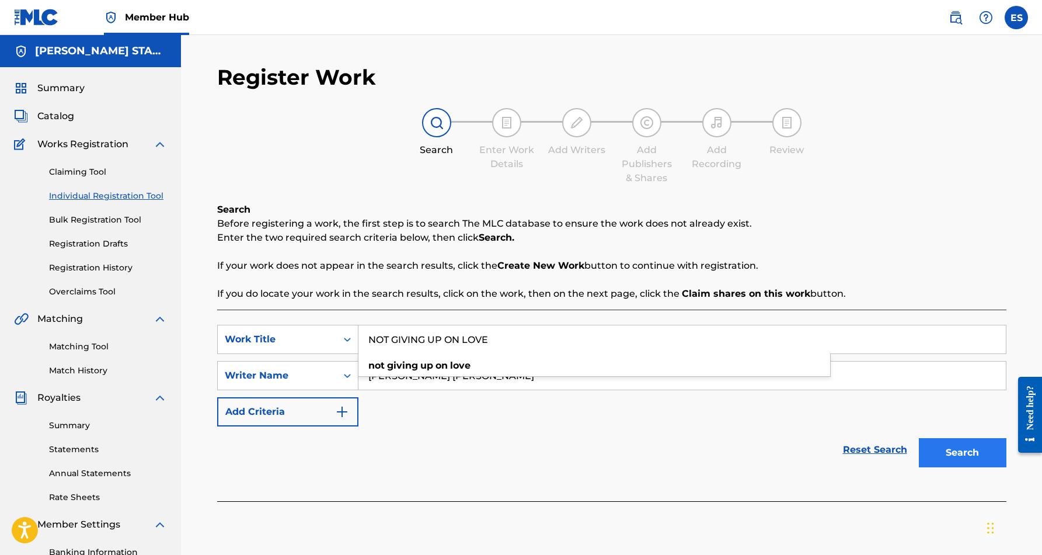
type input "NOT GIVING UP ON LOVE"
click at [955, 446] on button "Search" at bounding box center [963, 452] width 88 height 29
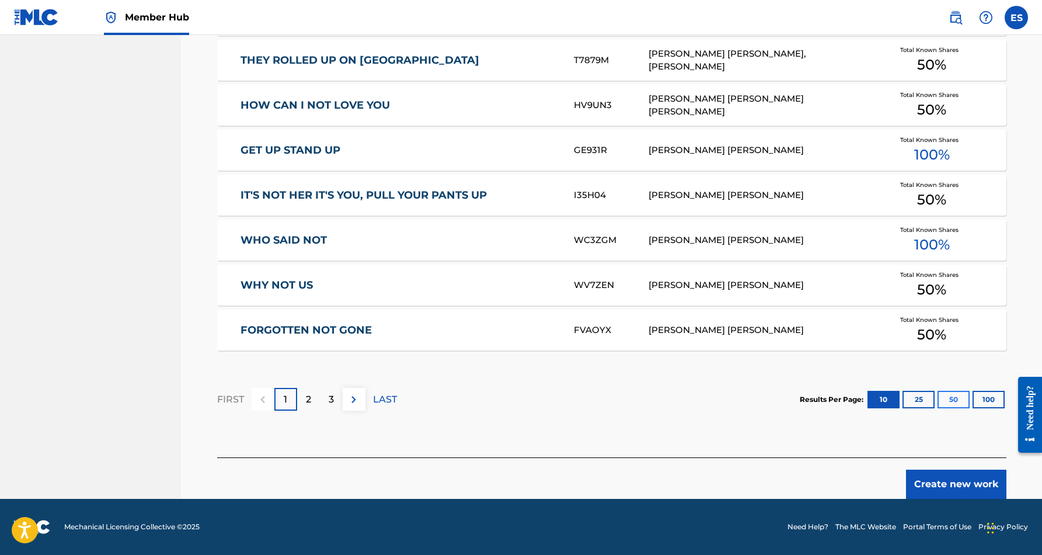
scroll to position [640, 0]
click at [951, 482] on button "Create new work" at bounding box center [956, 483] width 100 height 29
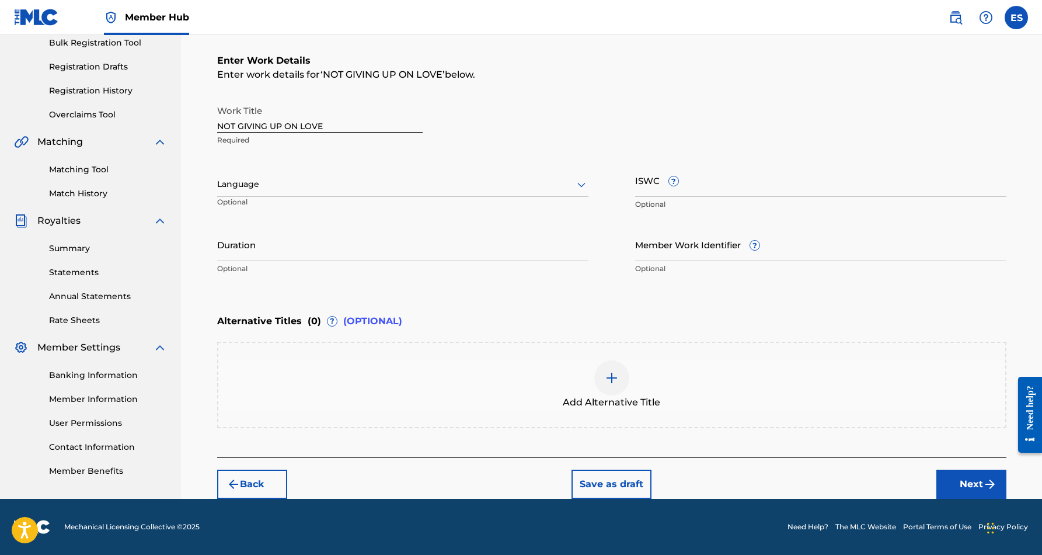
click at [579, 186] on icon at bounding box center [581, 184] width 14 height 14
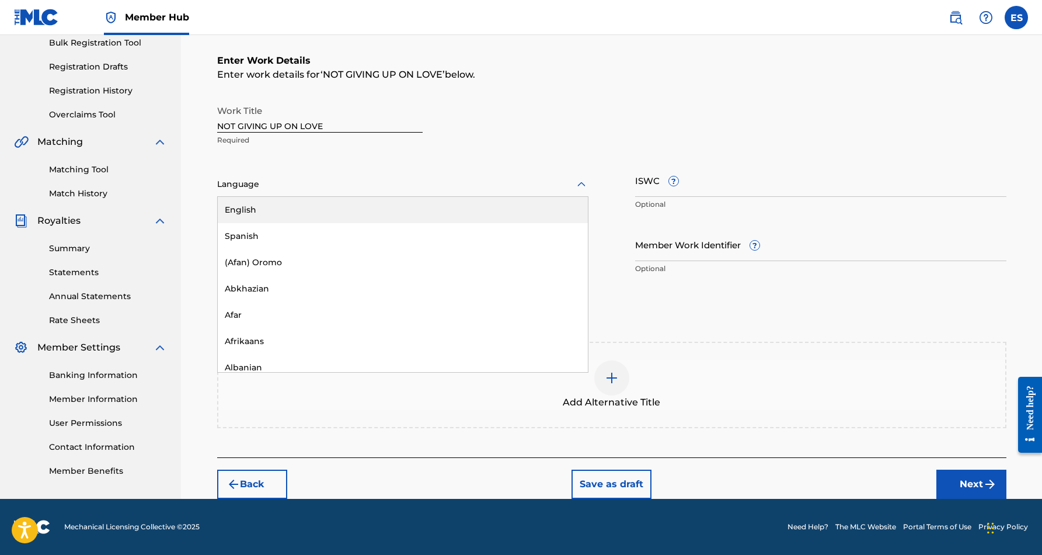
click at [541, 206] on div "English" at bounding box center [403, 210] width 370 height 26
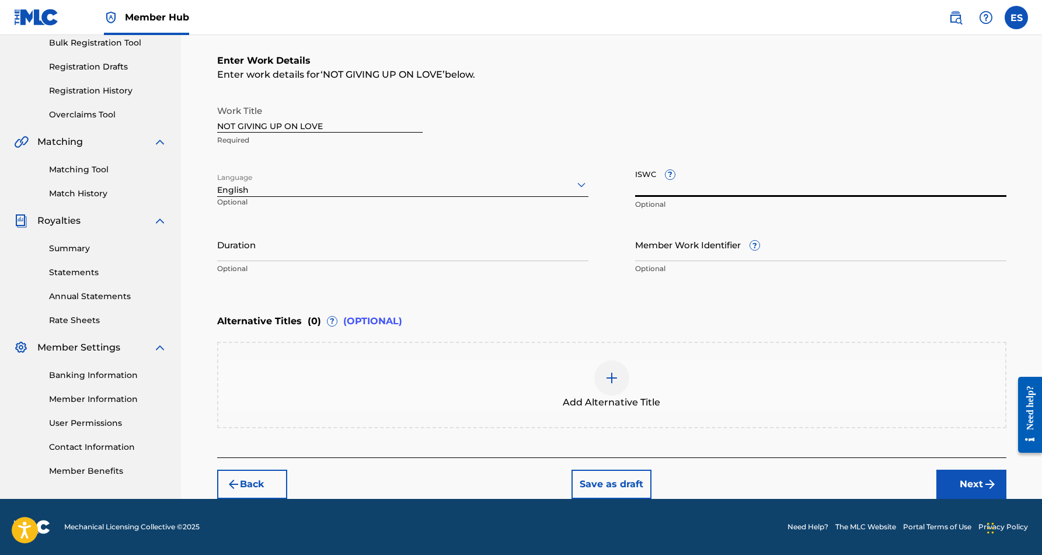
click at [702, 184] on input "ISWC ?" at bounding box center [820, 179] width 371 height 33
paste input "T9244211618"
click at [736, 169] on input "T9244211618" at bounding box center [820, 179] width 371 height 33
type input "T9244211618"
click at [416, 238] on input "Duration" at bounding box center [402, 244] width 371 height 33
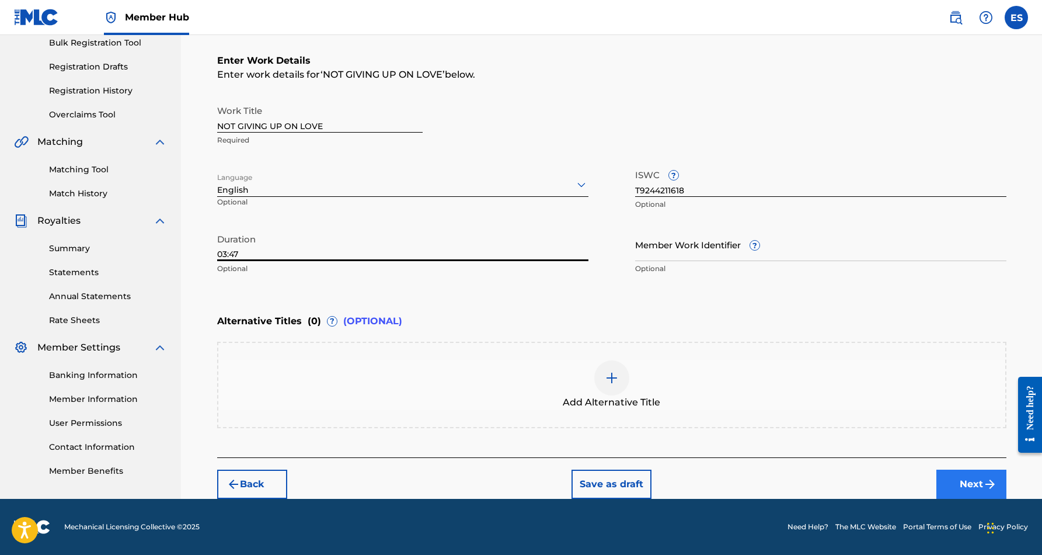
type input "03:47"
click at [958, 475] on button "Next" at bounding box center [971, 483] width 70 height 29
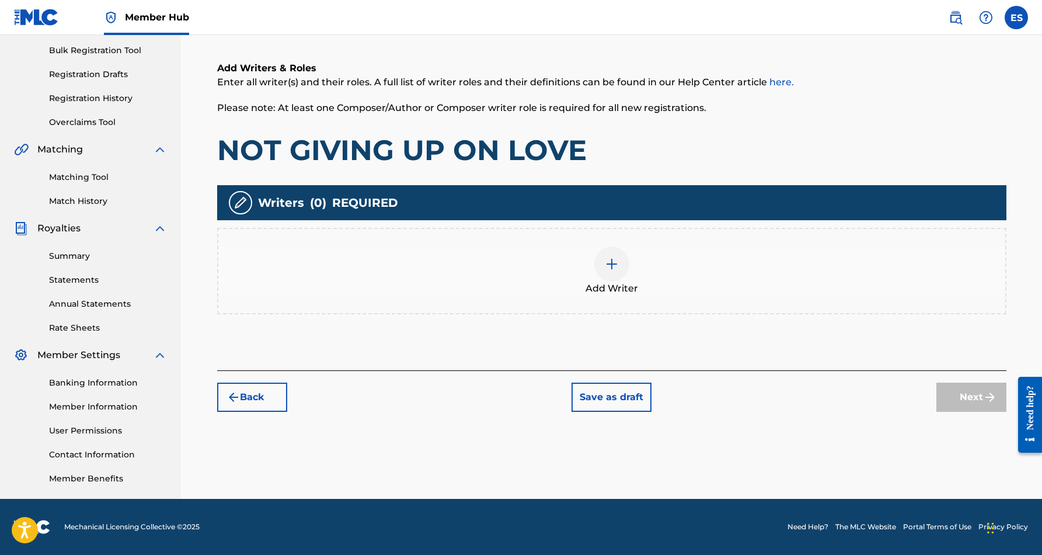
scroll to position [169, 0]
click at [619, 269] on div at bounding box center [611, 263] width 35 height 35
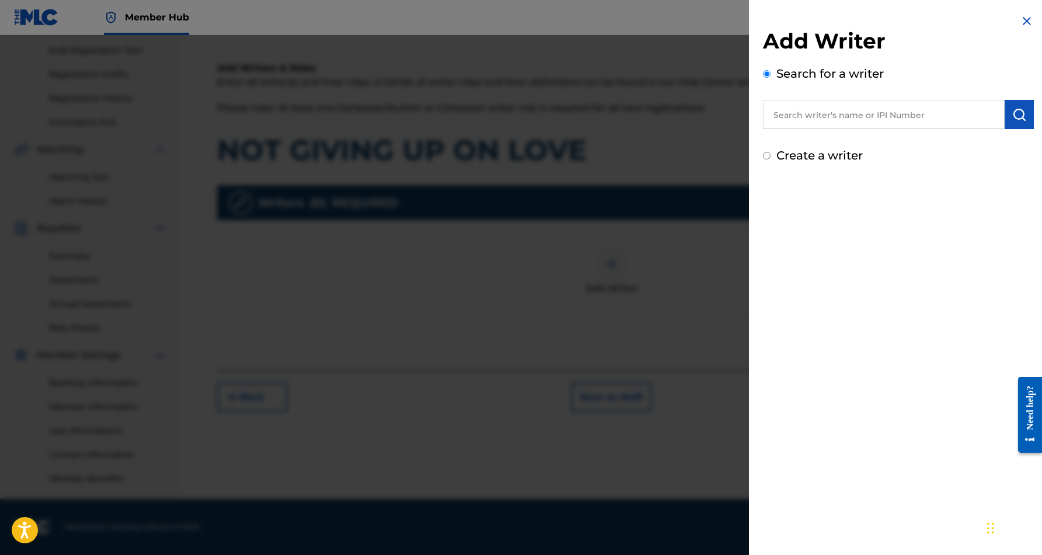
click at [786, 119] on input "text" at bounding box center [884, 114] width 242 height 29
paste input "[PERSON_NAME] [PERSON_NAME]"
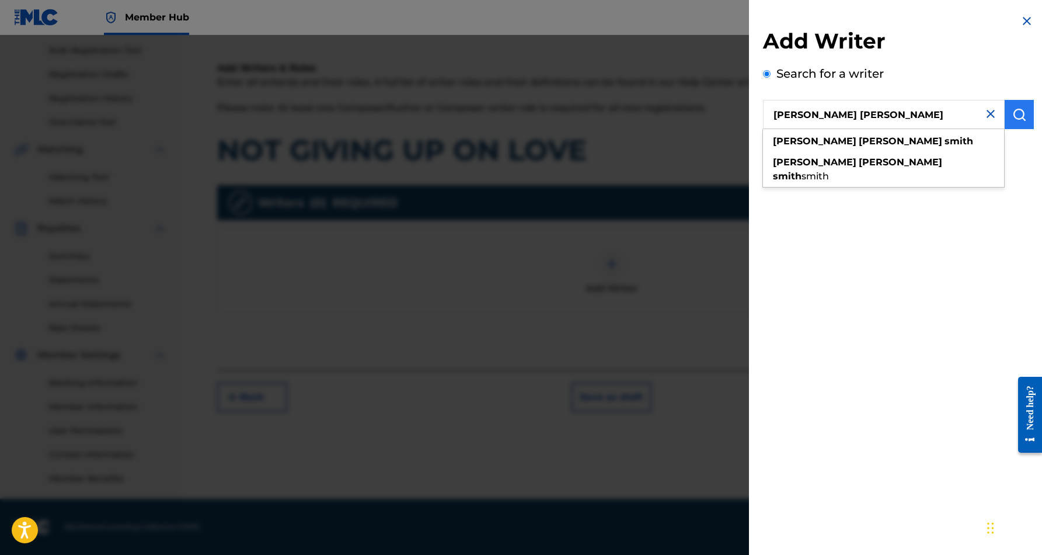
type input "[PERSON_NAME] [PERSON_NAME]"
click at [1007, 113] on button "submit" at bounding box center [1019, 114] width 29 height 29
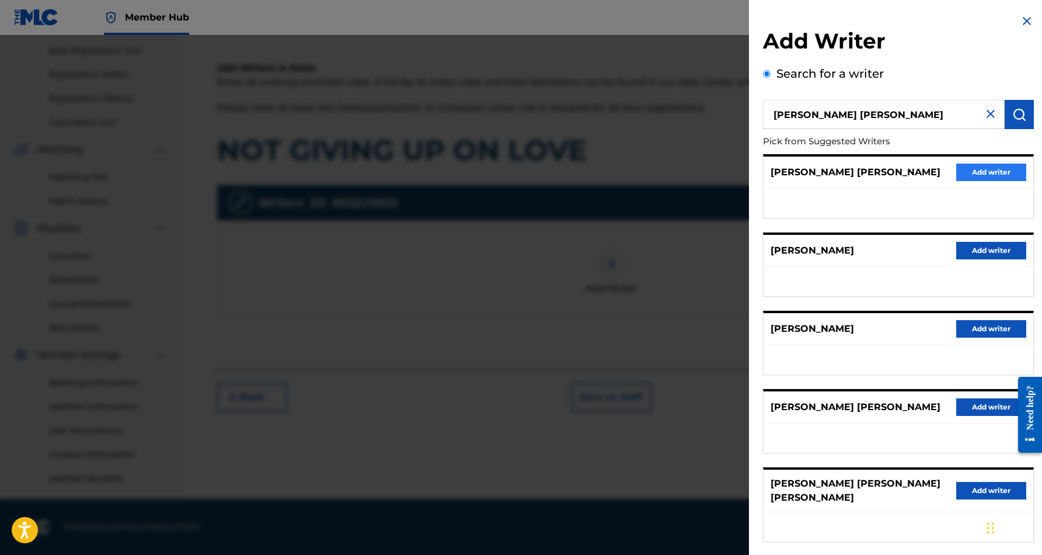
click at [983, 172] on button "Add writer" at bounding box center [991, 172] width 70 height 18
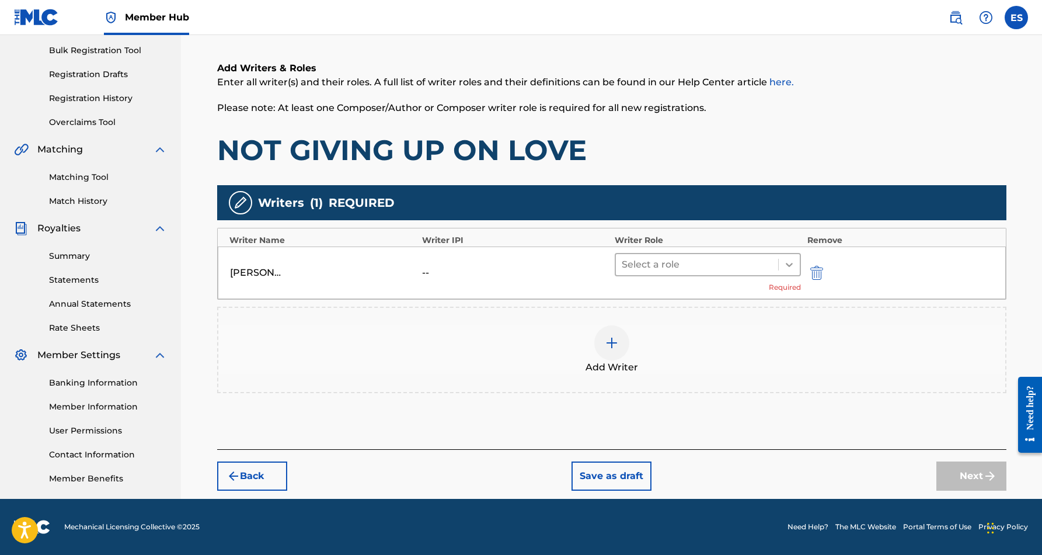
click at [788, 263] on icon at bounding box center [789, 265] width 7 height 4
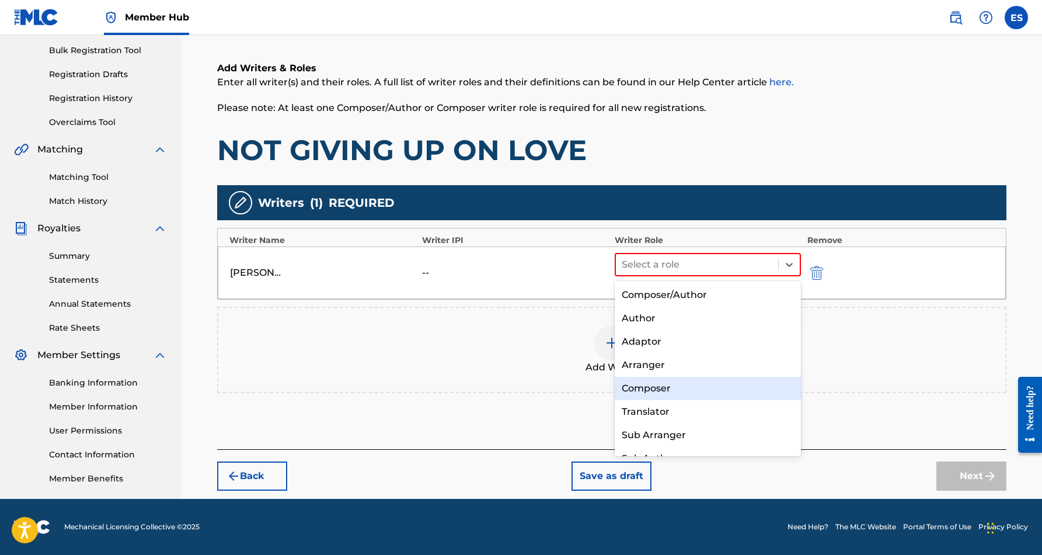
click at [744, 379] on div "Composer" at bounding box center [708, 388] width 187 height 23
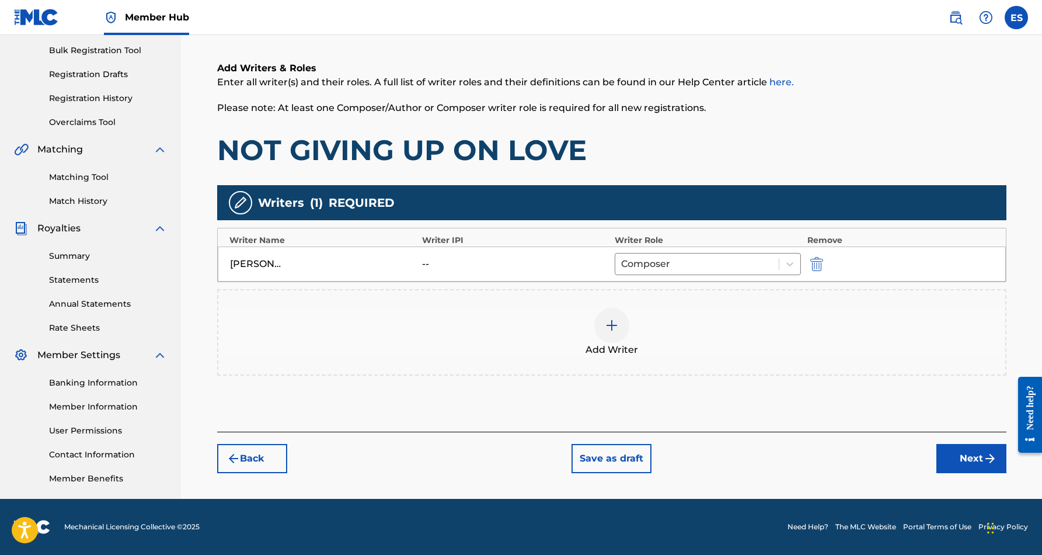
click at [608, 321] on img at bounding box center [612, 325] width 14 height 14
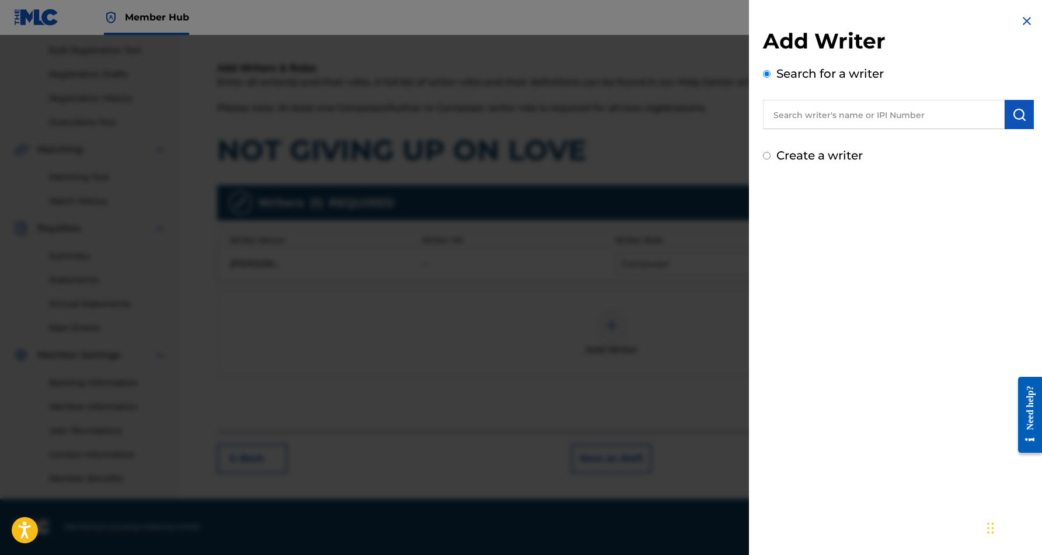
click at [767, 158] on input "Create a writer" at bounding box center [767, 156] width 8 height 8
radio input "false"
radio input "true"
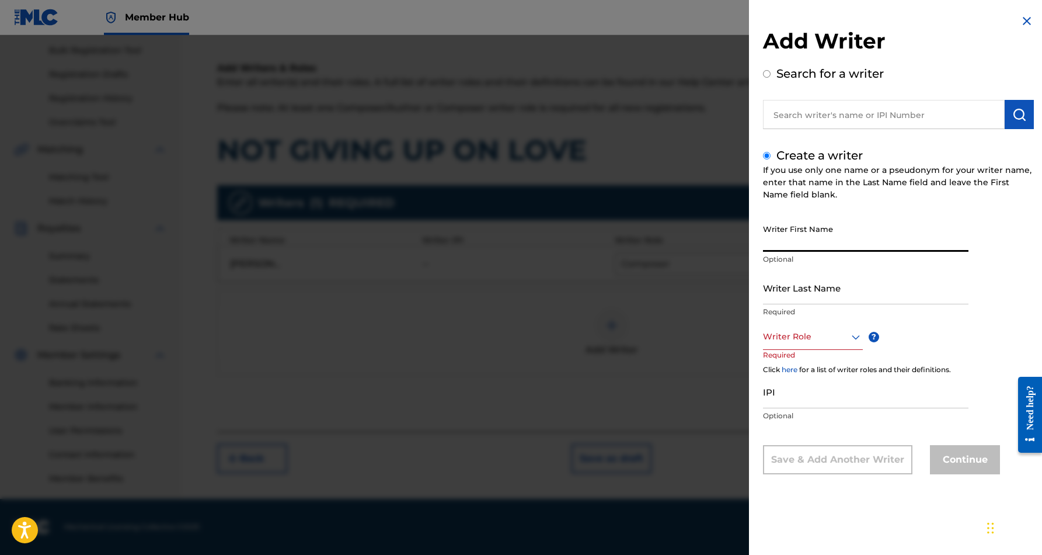
click at [823, 235] on input "Writer First Name" at bounding box center [866, 234] width 206 height 33
paste input "[PERSON_NAME]"
type input "[PERSON_NAME]"
click at [841, 284] on input "Writer Last Name" at bounding box center [866, 287] width 206 height 33
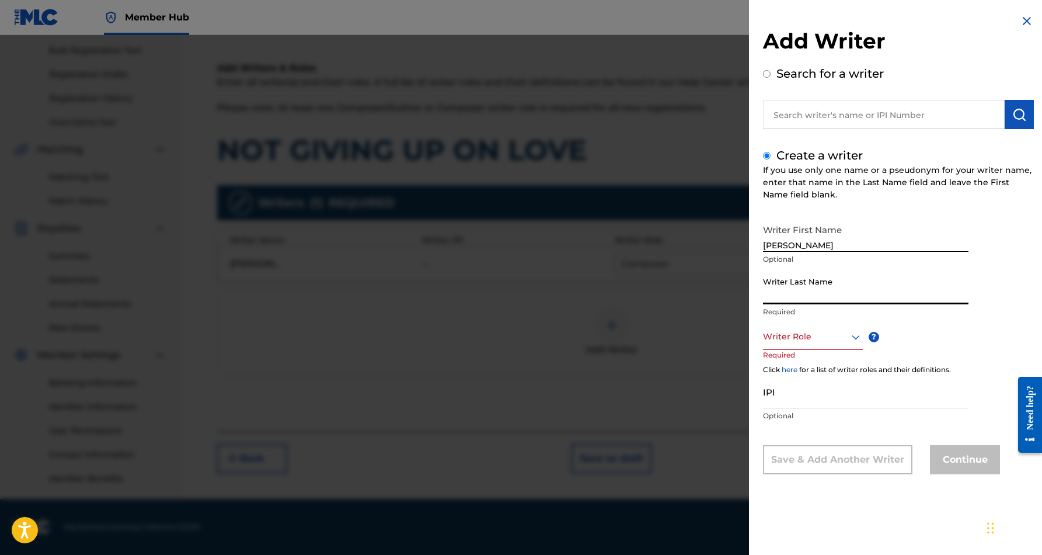
paste input "[PERSON_NAME]"
type input "MC CORMICK"
click at [826, 245] on input "[PERSON_NAME]" at bounding box center [866, 234] width 206 height 33
click at [833, 248] on input "[PERSON_NAME]" at bounding box center [866, 234] width 206 height 33
type input "[PERSON_NAME]"
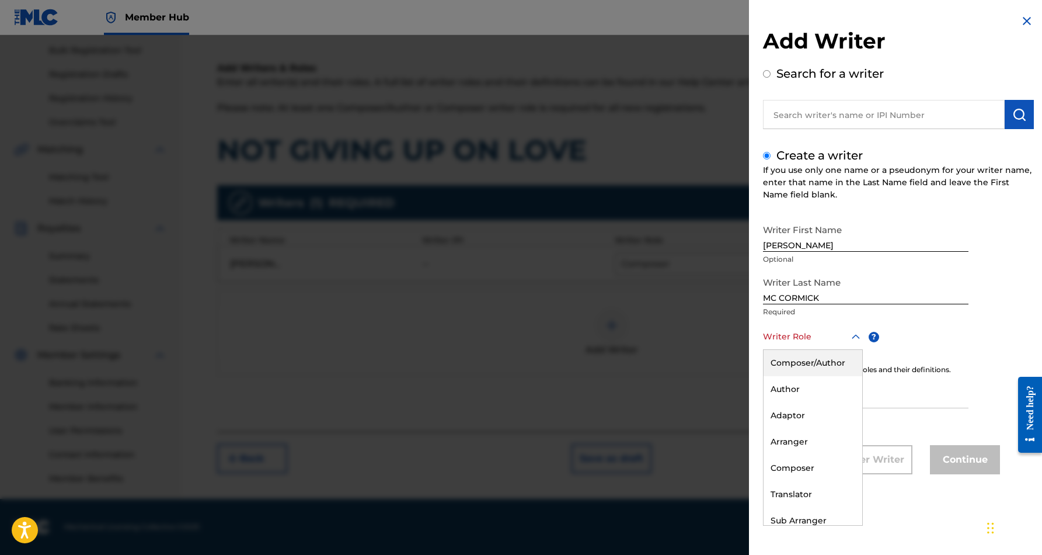
click at [855, 336] on icon at bounding box center [856, 337] width 14 height 14
click at [836, 388] on div "Author" at bounding box center [813, 389] width 99 height 26
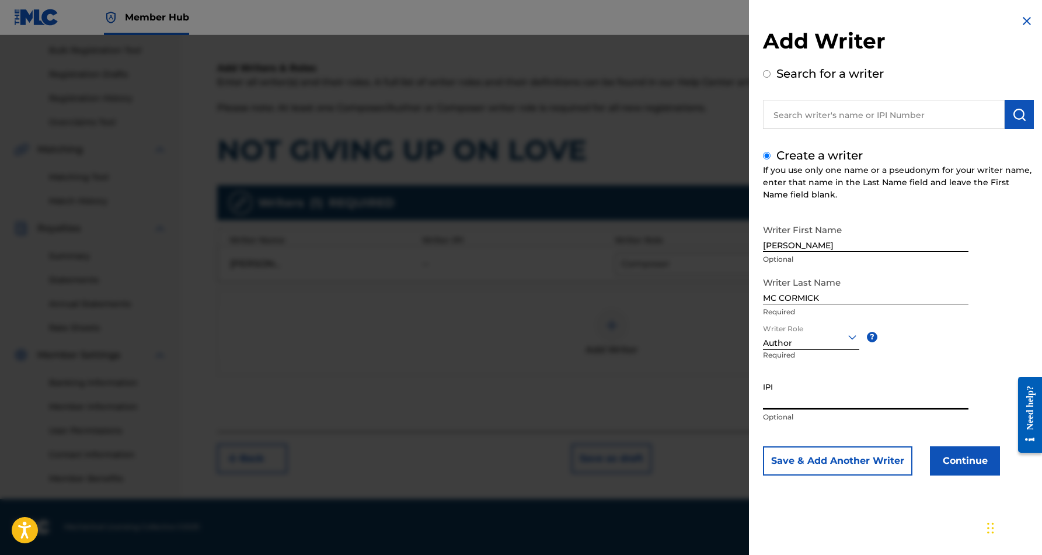
click at [813, 396] on input "IPI" at bounding box center [866, 392] width 206 height 33
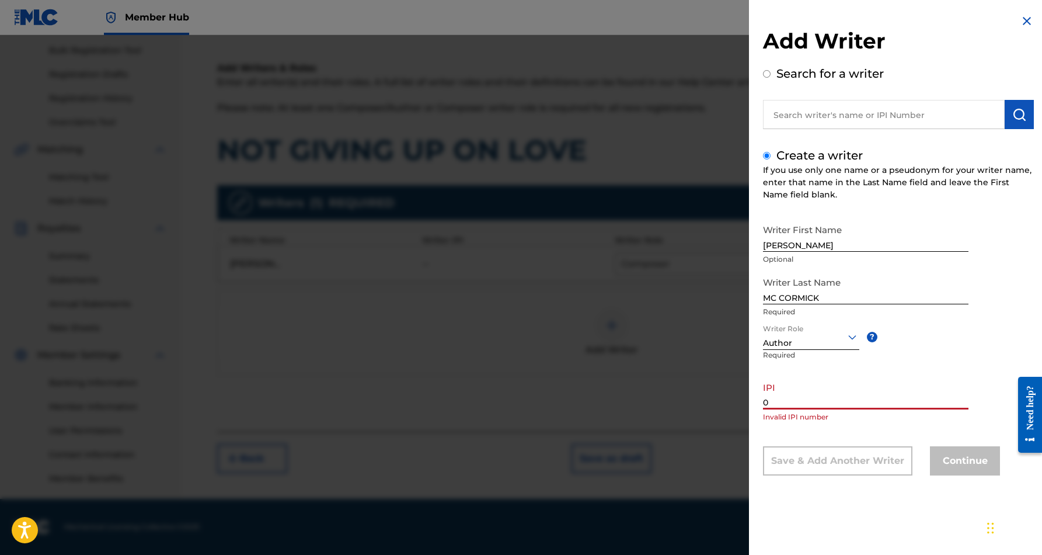
paste input "56019786"
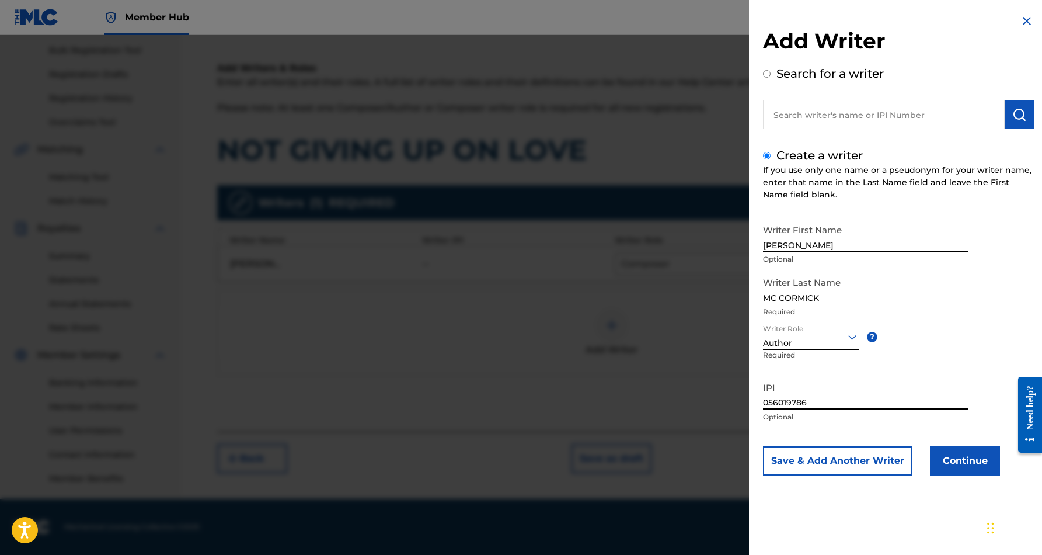
type input "056019786"
click at [955, 329] on div "Writer First Name [PERSON_NAME] Optional Writer Last Name MC [PERSON_NAME] Requ…" at bounding box center [898, 346] width 271 height 257
click at [957, 460] on button "Continue" at bounding box center [965, 460] width 70 height 29
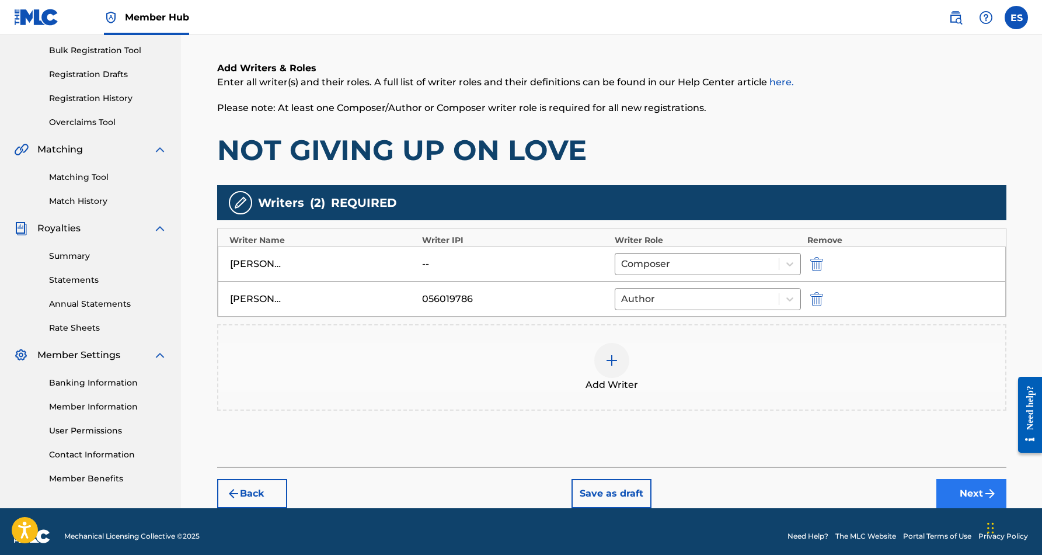
click at [984, 493] on img "submit" at bounding box center [990, 493] width 14 height 14
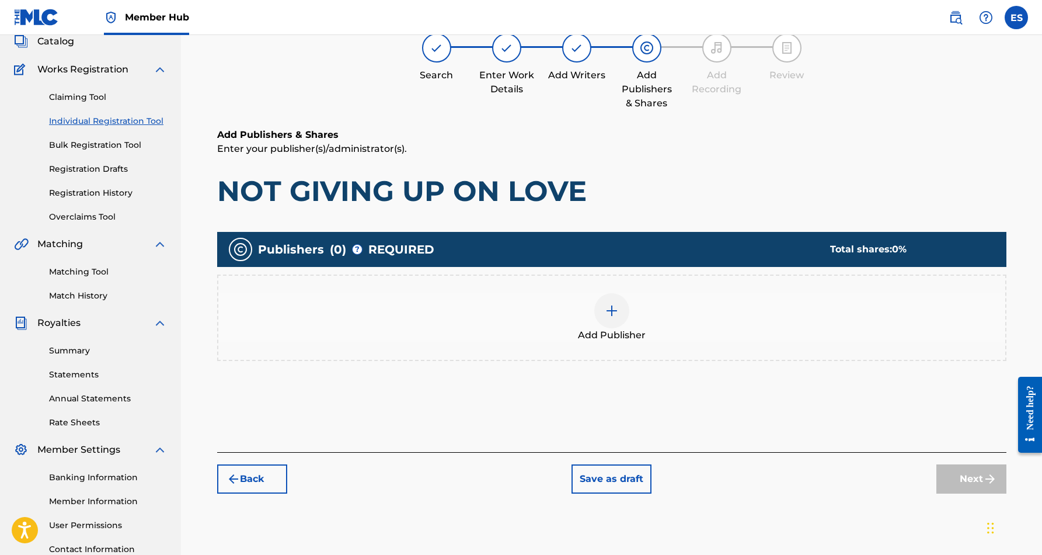
scroll to position [53, 0]
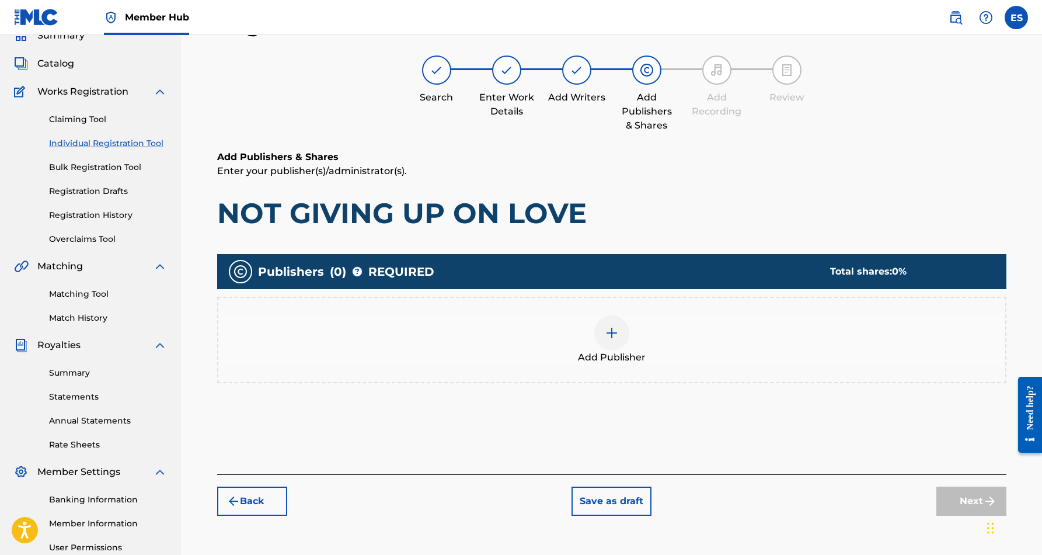
click at [607, 335] on img at bounding box center [612, 333] width 14 height 14
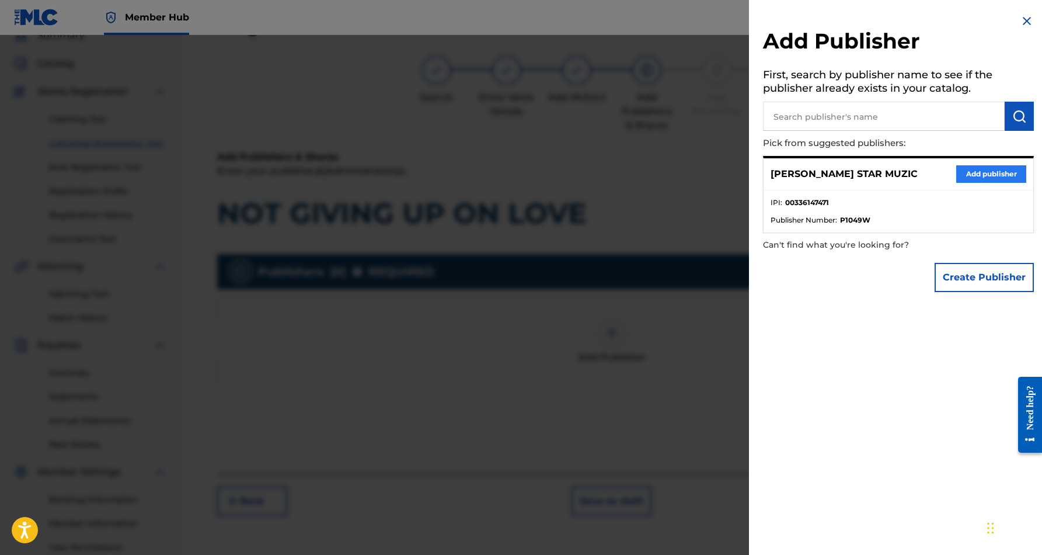
click at [981, 169] on button "Add publisher" at bounding box center [991, 174] width 70 height 18
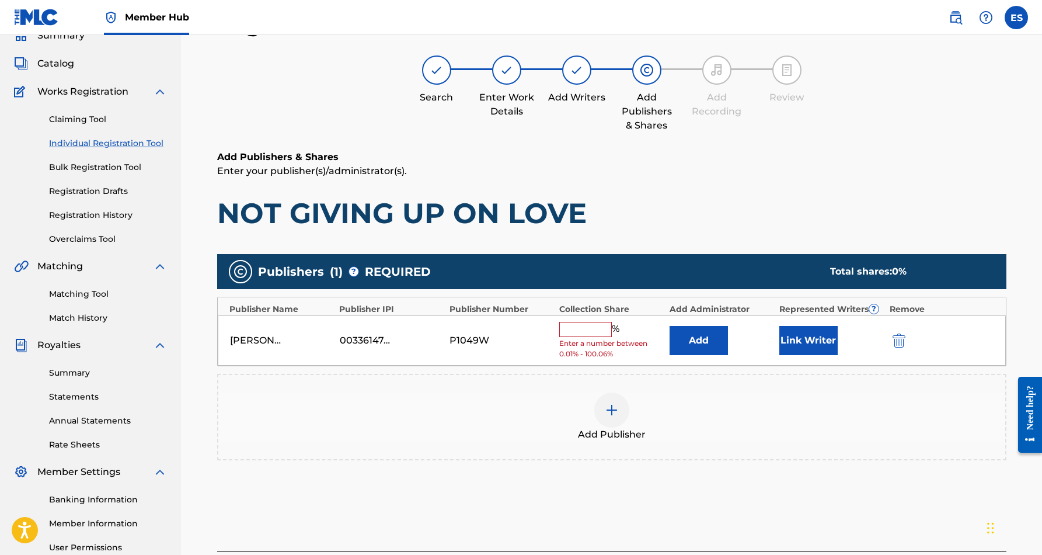
click at [587, 332] on input "text" at bounding box center [585, 329] width 53 height 15
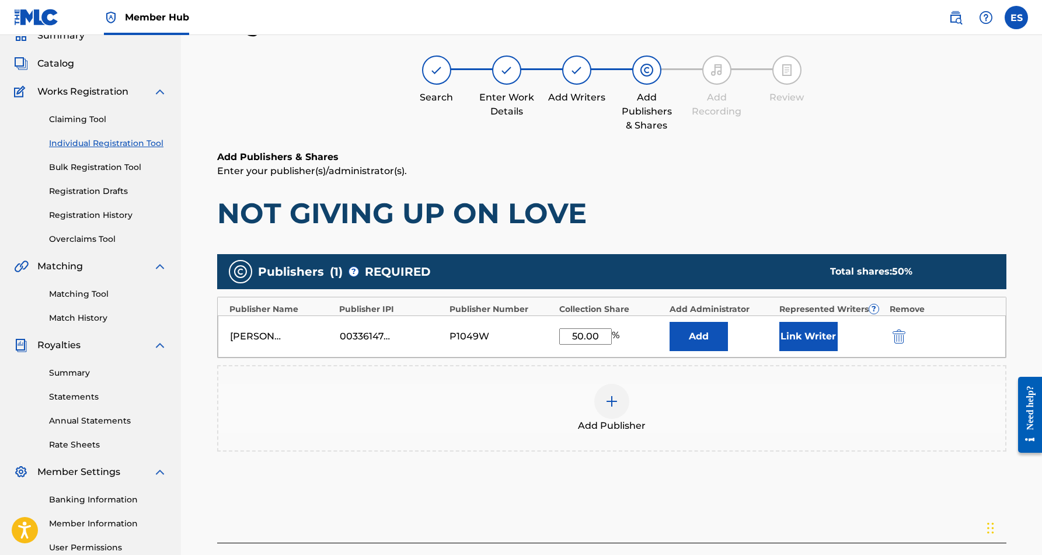
type input "50.00"
click at [713, 176] on p "Enter your publisher(s)/administrator(s)." at bounding box center [611, 171] width 789 height 14
click at [798, 333] on button "Link Writer" at bounding box center [808, 336] width 58 height 29
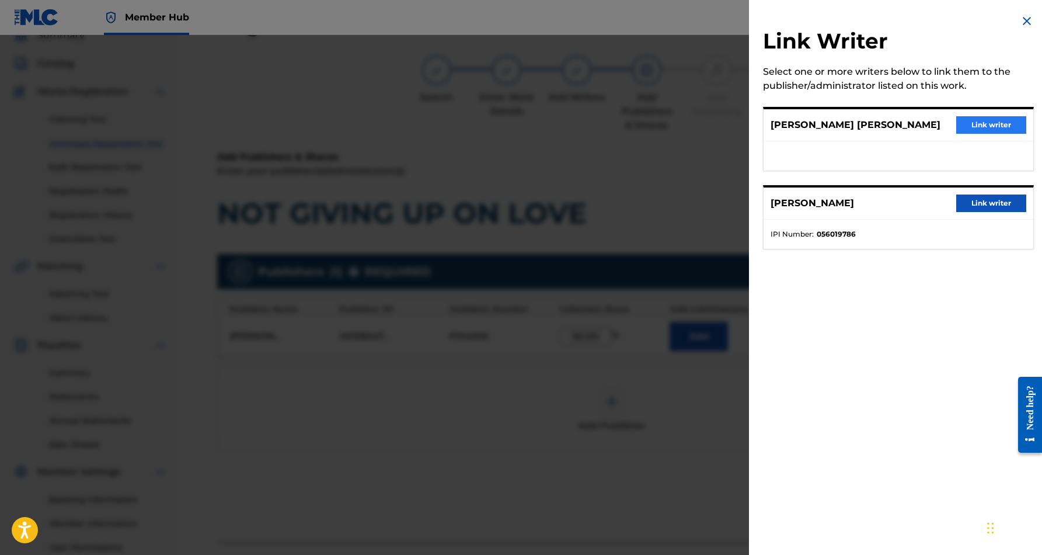
click at [986, 124] on button "Link writer" at bounding box center [991, 125] width 70 height 18
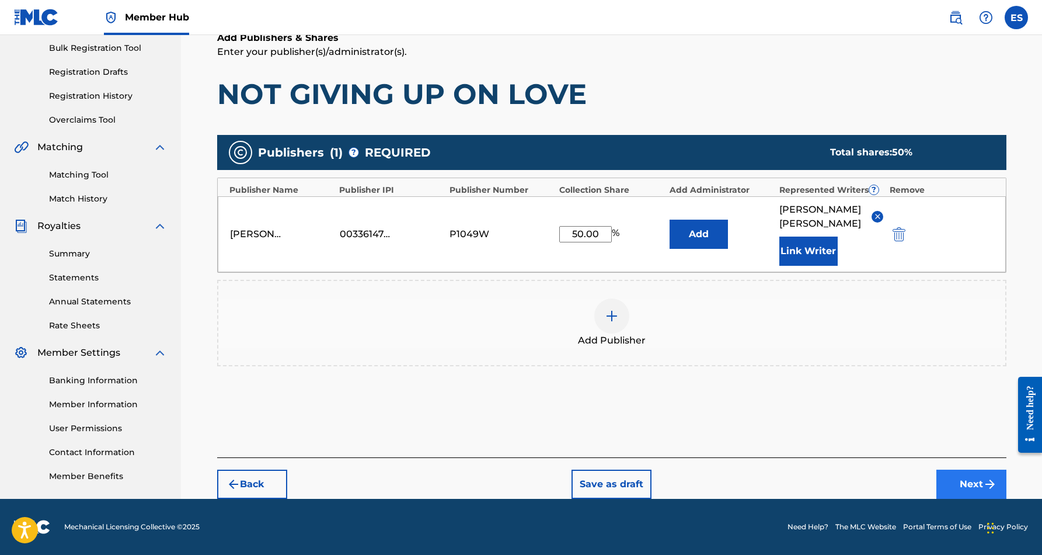
click at [960, 476] on button "Next" at bounding box center [971, 483] width 70 height 29
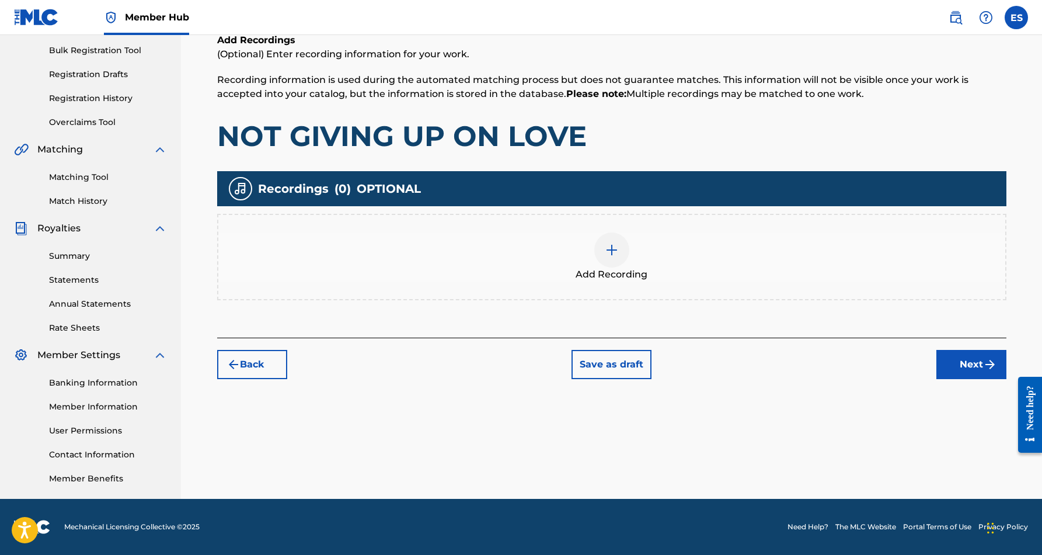
scroll to position [169, 0]
click at [607, 253] on img at bounding box center [612, 250] width 14 height 14
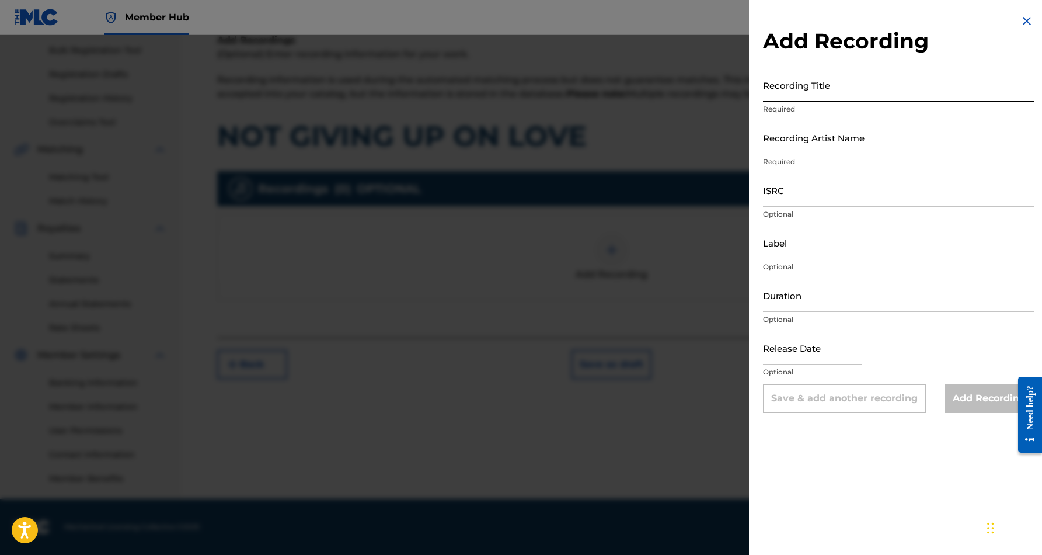
click at [809, 83] on input "Recording Title" at bounding box center [898, 84] width 271 height 33
paste input "NOT GIVING UP ON LOVE"
type input "NOT GIVING UP ON LOVE"
click at [845, 140] on input "Recording Artist Name" at bounding box center [898, 137] width 271 height 33
paste input "[PERSON_NAME]"
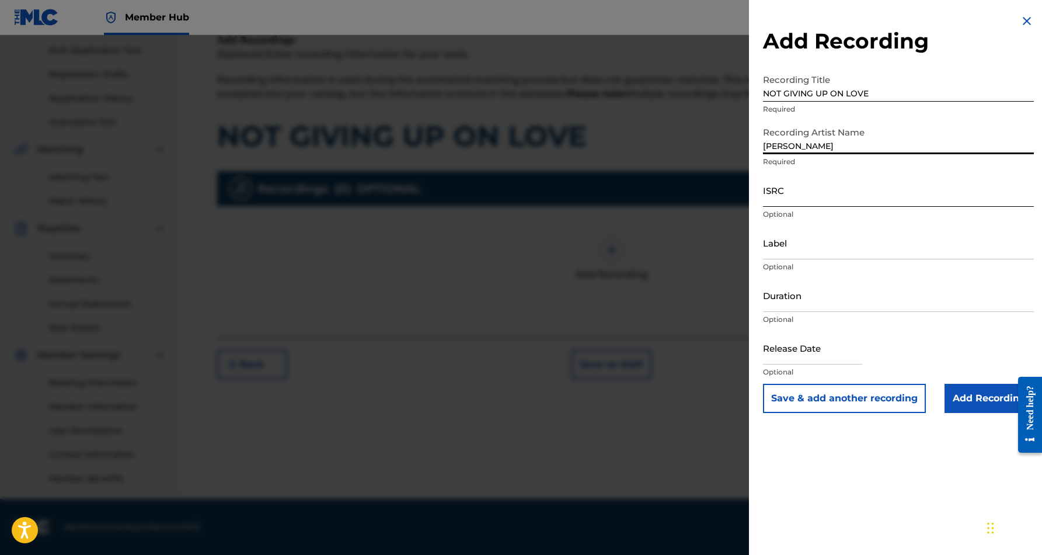
type input "[PERSON_NAME]"
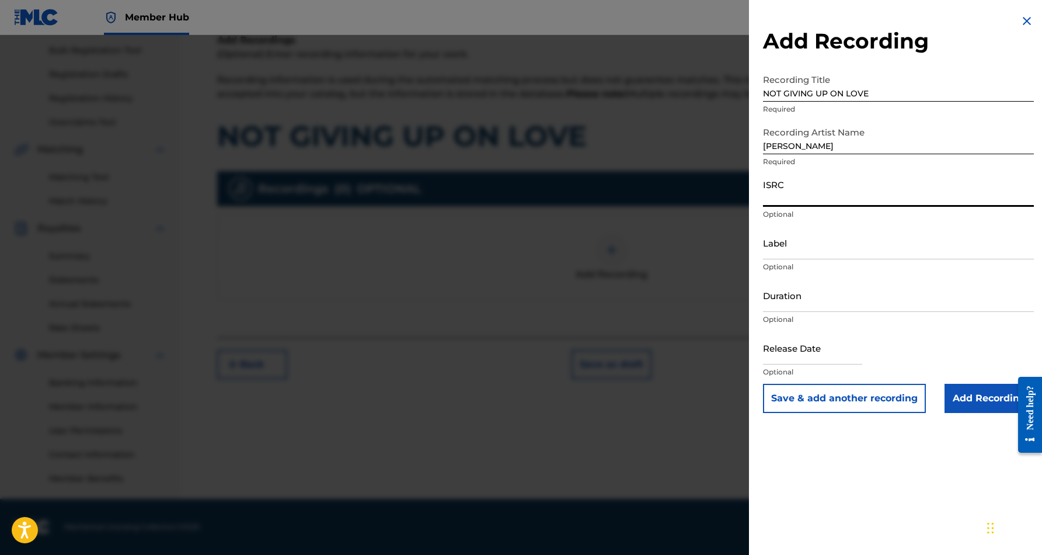
click at [880, 194] on input "ISRC" at bounding box center [898, 189] width 271 height 33
paste input "USCGJ1225336"
type input "USCGJ1225336"
click at [835, 251] on input "Label" at bounding box center [898, 242] width 271 height 33
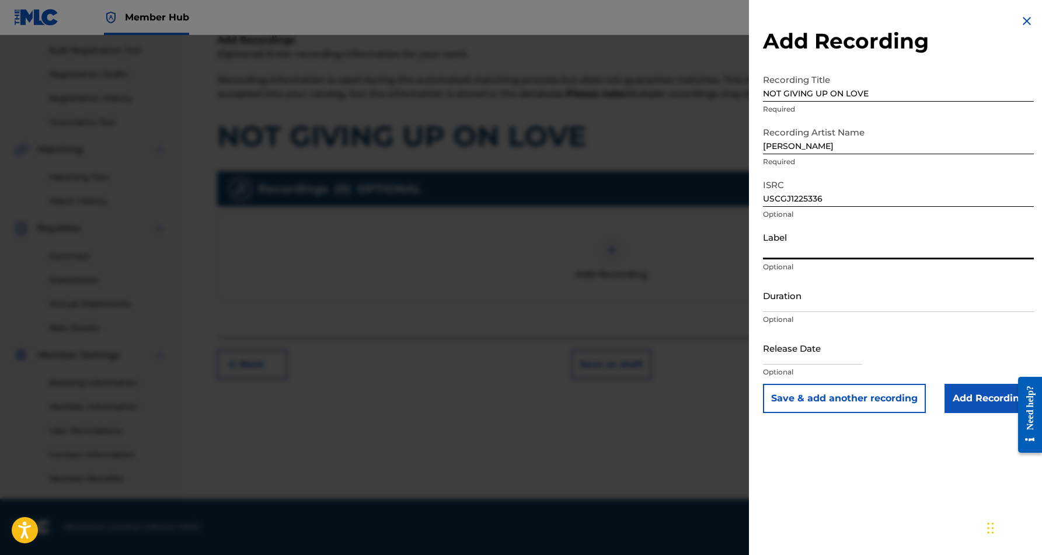
paste input "Desert Sounds Records"
type input "Desert Sounds Records"
click at [794, 294] on input "Duration" at bounding box center [898, 294] width 271 height 33
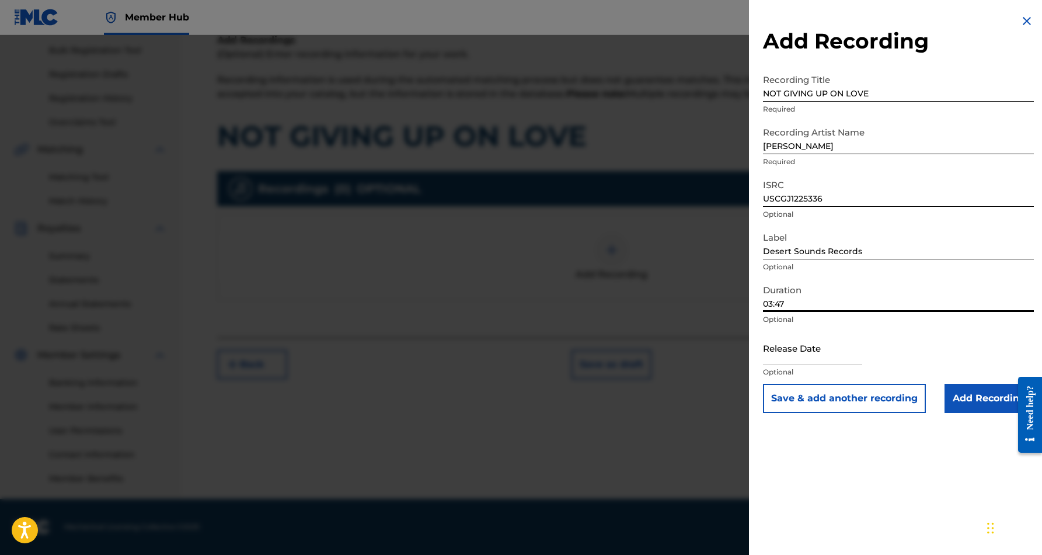
type input "03:47"
click at [892, 452] on div "Add Recording Recording Title NOT GIVING UP ON LOVE Required Recording Artist N…" at bounding box center [898, 277] width 299 height 555
click at [959, 399] on input "Add Recording" at bounding box center [989, 398] width 89 height 29
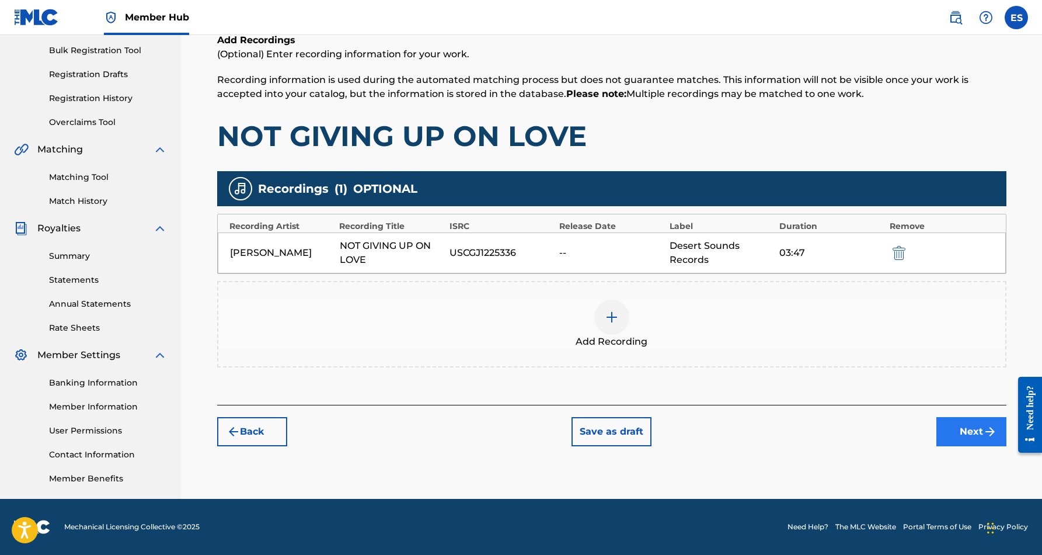
click at [955, 426] on button "Next" at bounding box center [971, 431] width 70 height 29
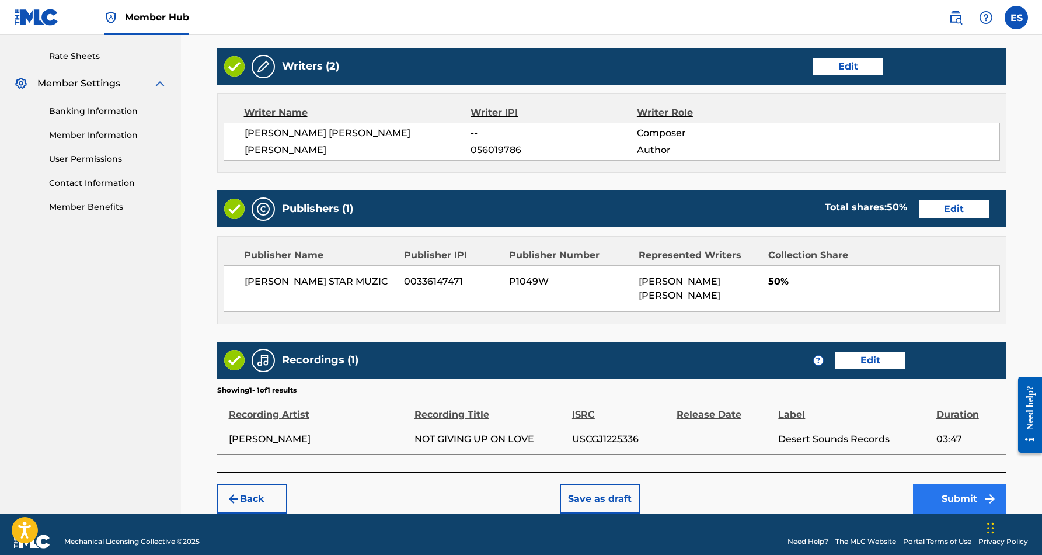
scroll to position [440, 0]
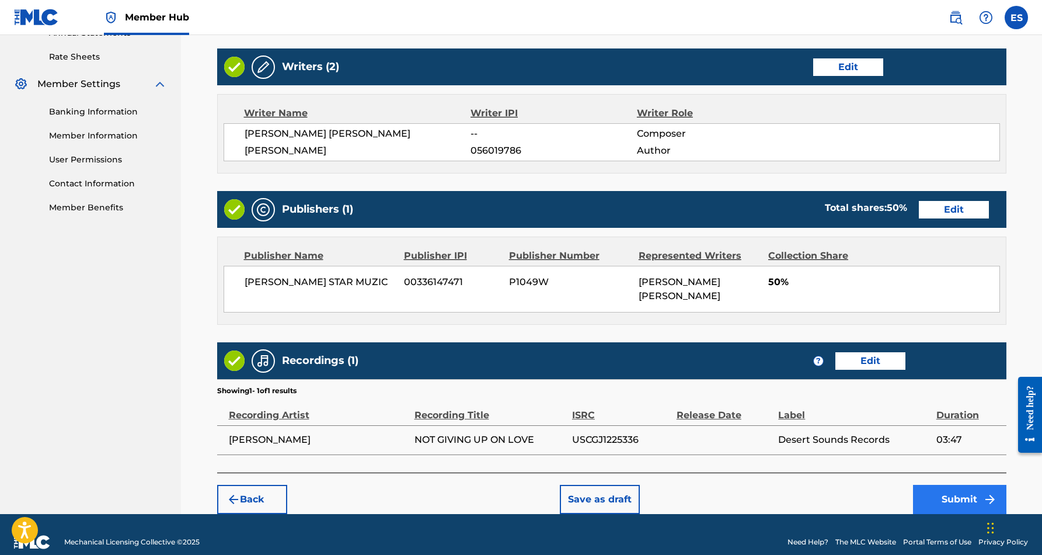
click at [960, 485] on button "Submit" at bounding box center [959, 499] width 93 height 29
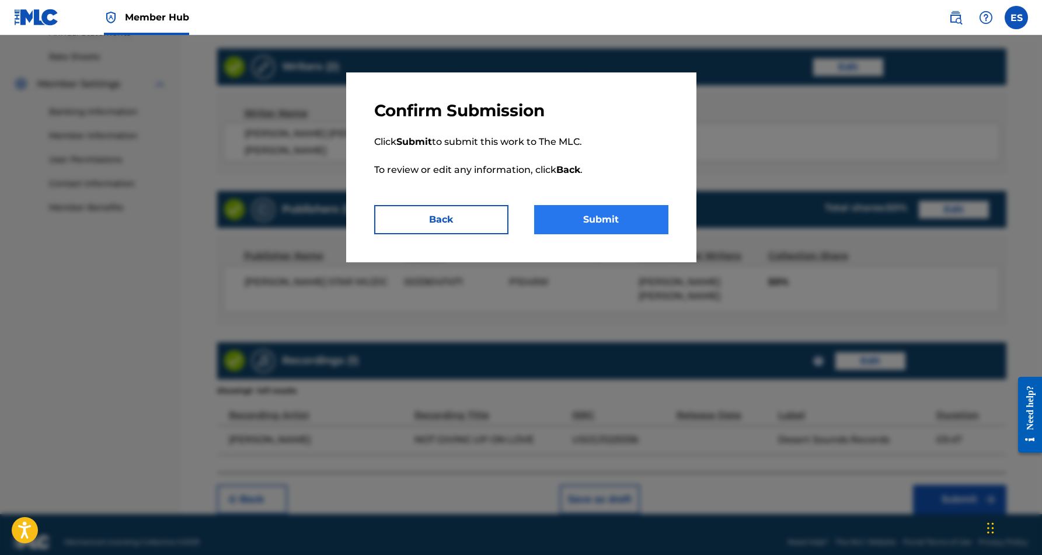
click at [608, 215] on button "Submit" at bounding box center [601, 219] width 134 height 29
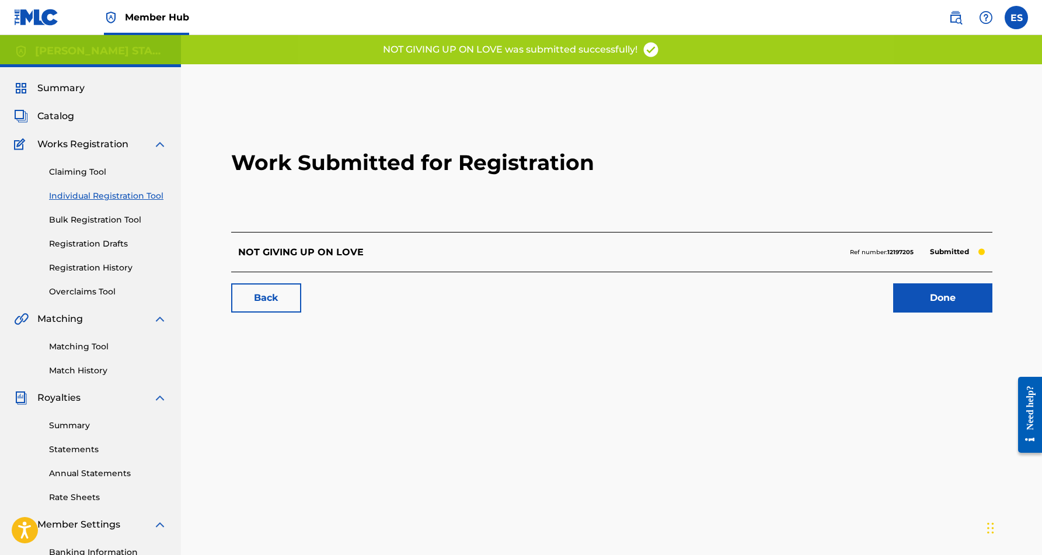
click at [119, 193] on link "Individual Registration Tool" at bounding box center [108, 196] width 118 height 12
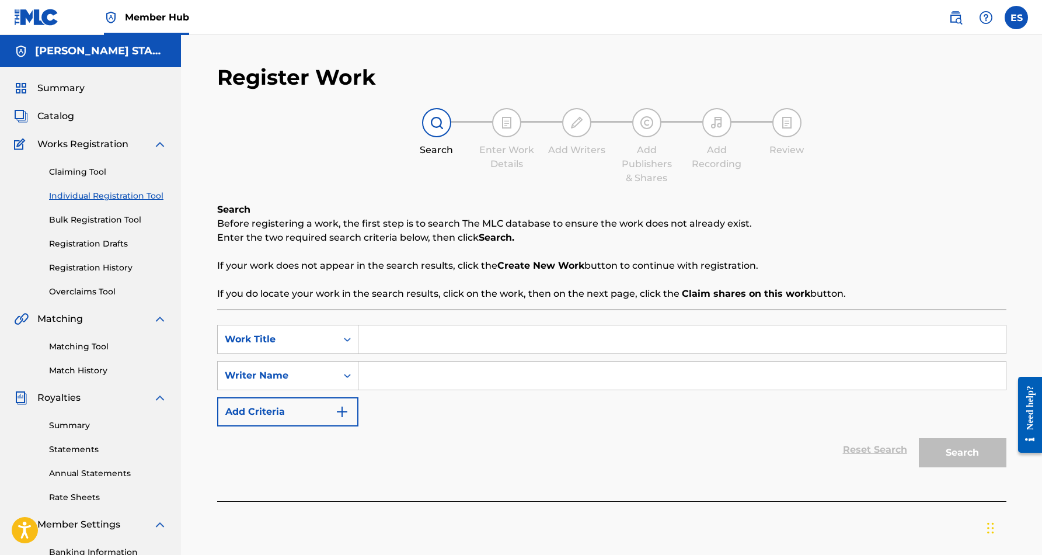
click at [408, 380] on input "Search Form" at bounding box center [681, 375] width 647 height 28
paste input "[PERSON_NAME] [PERSON_NAME]"
type input "[PERSON_NAME] [PERSON_NAME]"
click at [427, 336] on input "Search Form" at bounding box center [681, 339] width 647 height 28
paste input "COMFORT ZONE"
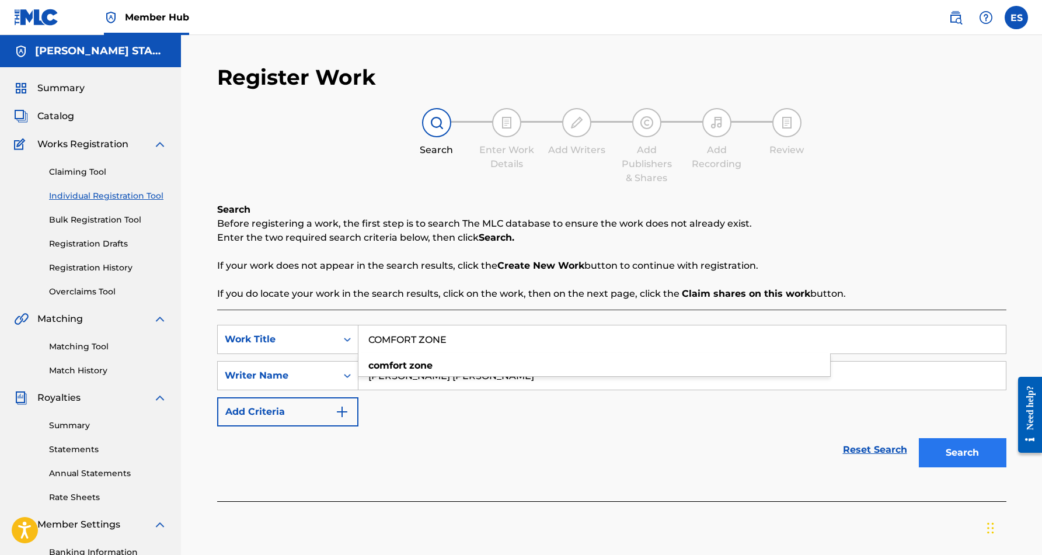
type input "COMFORT ZONE"
click at [935, 448] on button "Search" at bounding box center [963, 452] width 88 height 29
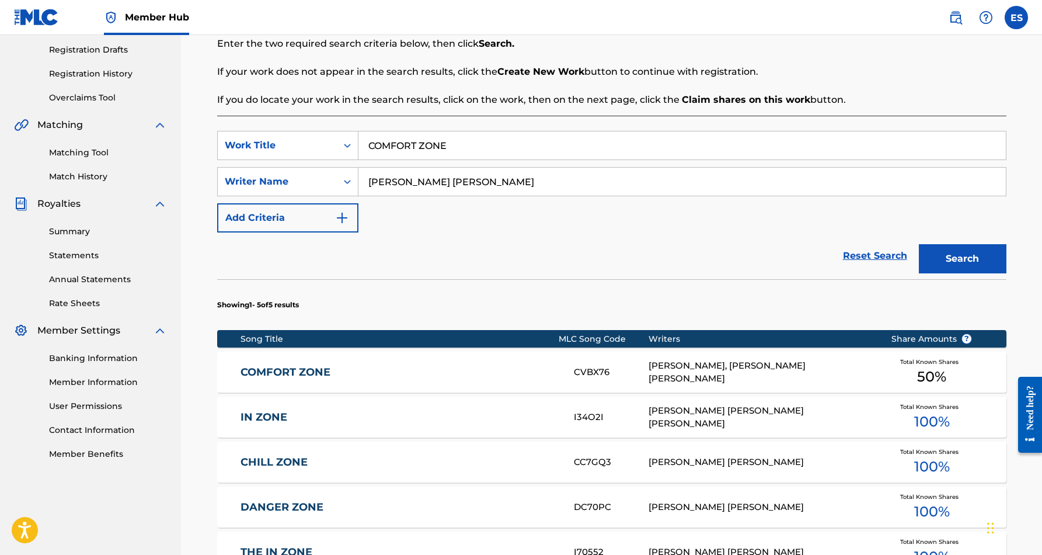
scroll to position [196, 0]
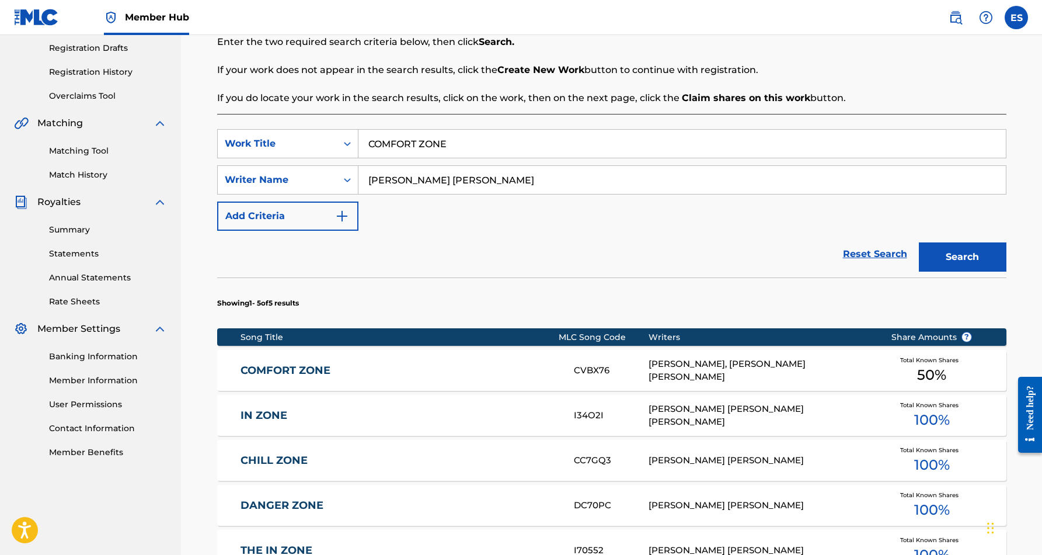
click at [452, 379] on div "COMFORT ZONE CVBX76 [PERSON_NAME], [PERSON_NAME] [PERSON_NAME] Total Known Shar…" at bounding box center [611, 370] width 789 height 41
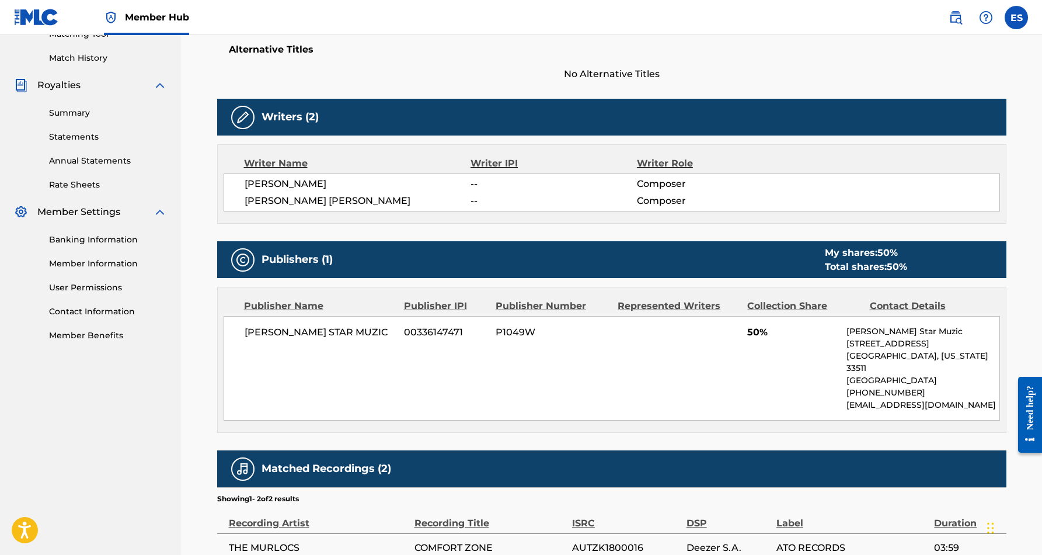
scroll to position [311, 0]
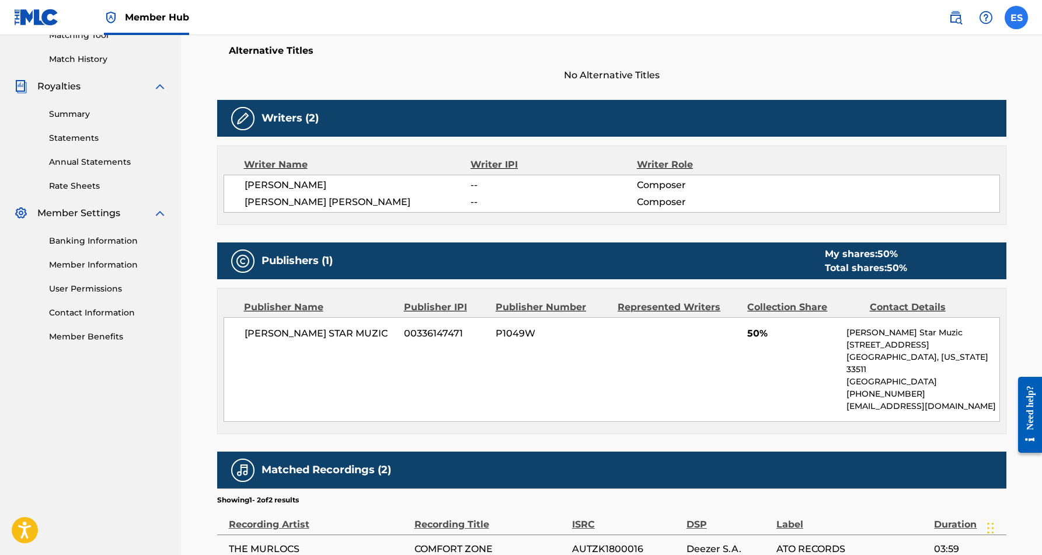
click at [1021, 17] on label at bounding box center [1016, 17] width 23 height 23
click at [1016, 18] on input "ES [PERSON_NAME] [EMAIL_ADDRESS][DOMAIN_NAME] Notification Preferences Profile …" at bounding box center [1016, 18] width 0 height 0
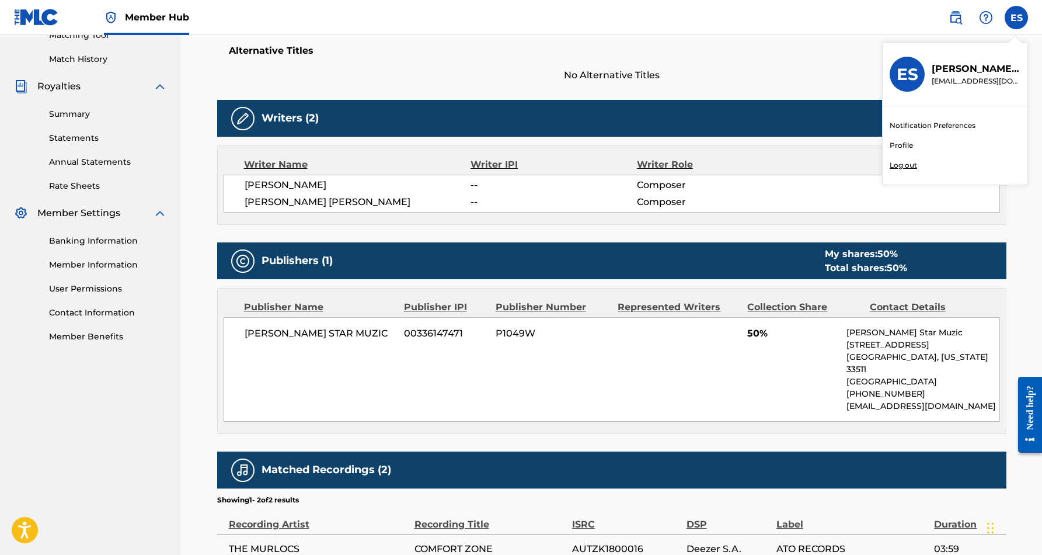
click at [823, 70] on span "No Alternative Titles" at bounding box center [611, 75] width 789 height 14
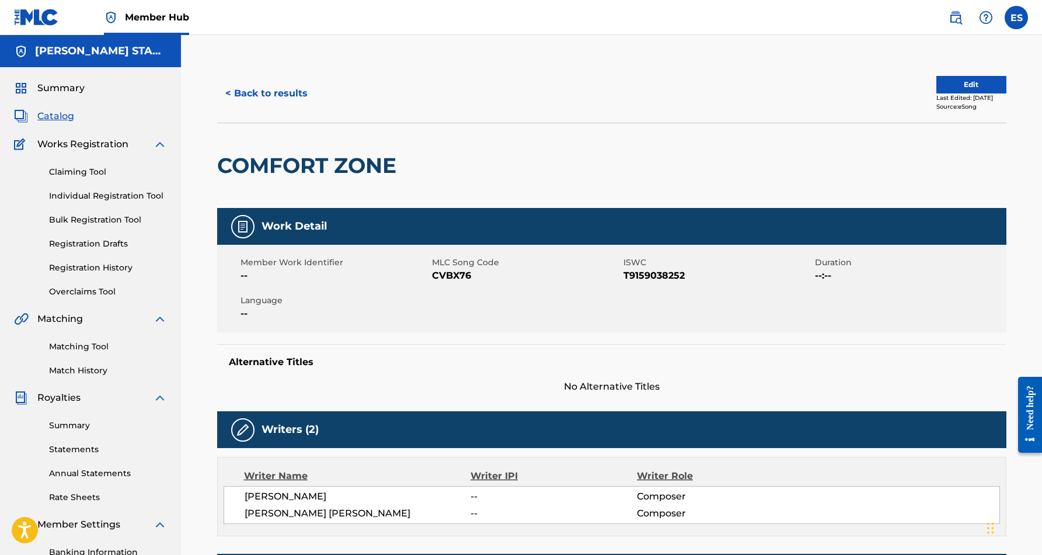
scroll to position [0, 0]
click at [969, 83] on button "Edit" at bounding box center [971, 85] width 70 height 18
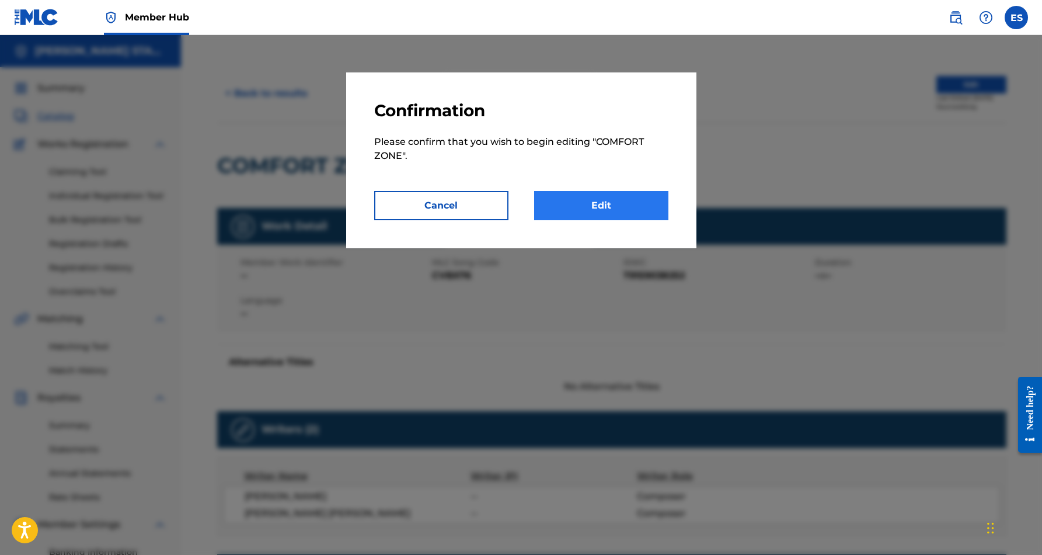
click at [633, 207] on link "Edit" at bounding box center [601, 205] width 134 height 29
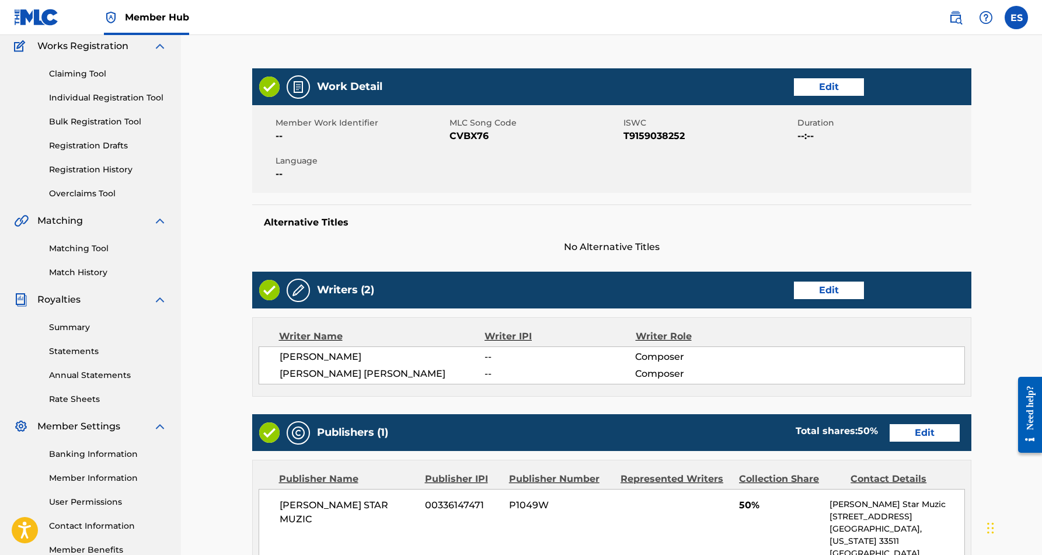
scroll to position [100, 0]
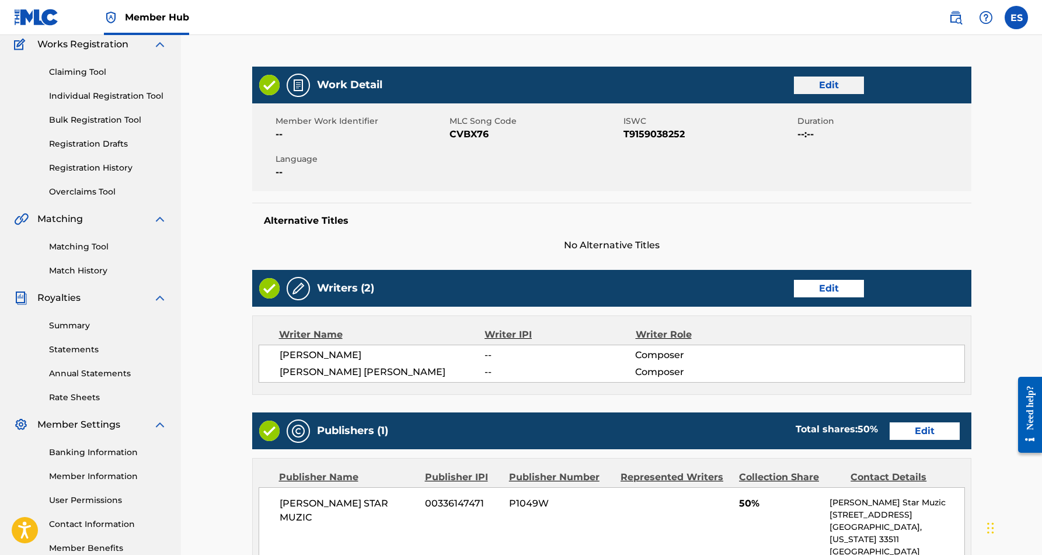
click at [828, 84] on link "Edit" at bounding box center [829, 85] width 70 height 18
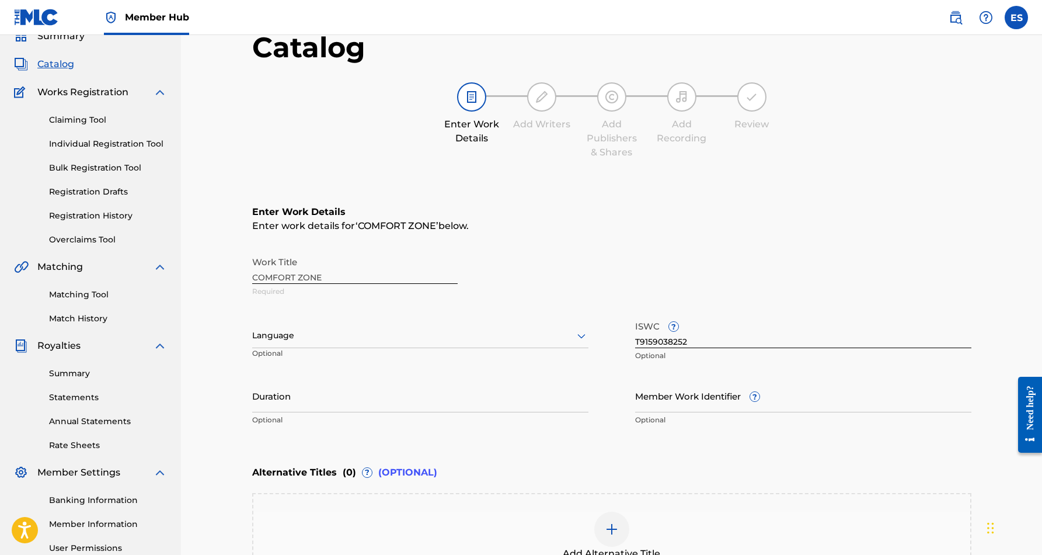
scroll to position [62, 0]
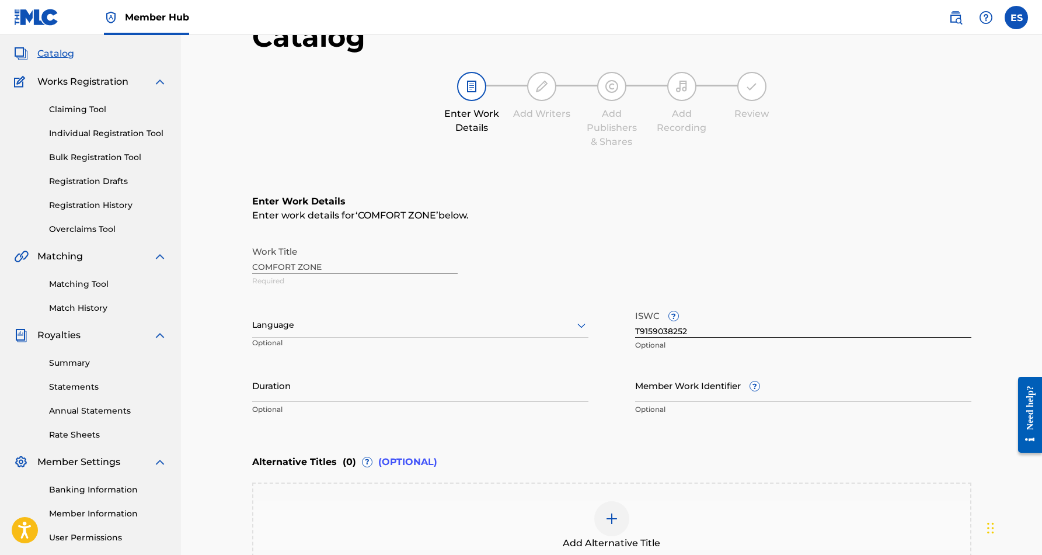
click at [577, 322] on icon at bounding box center [581, 325] width 14 height 14
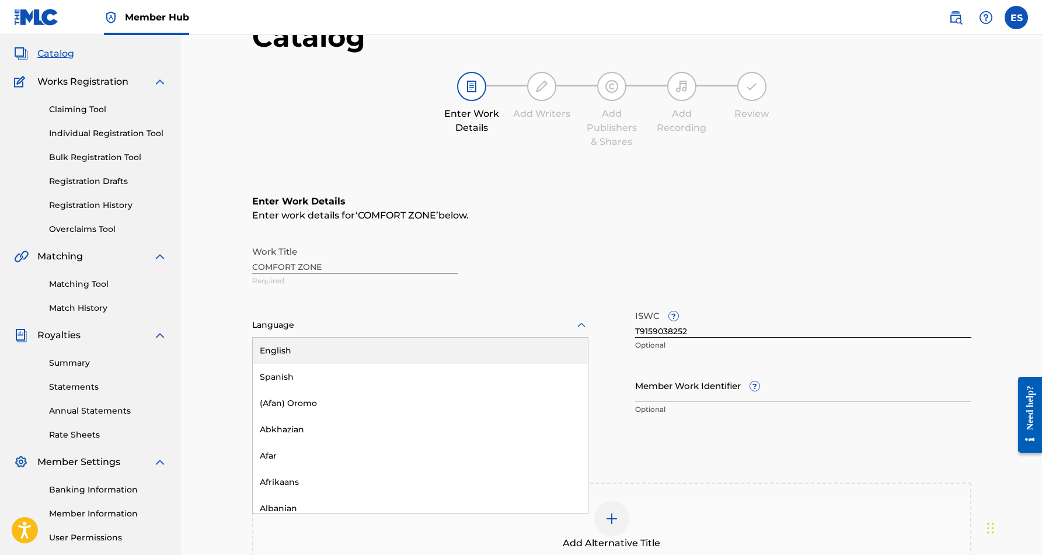
click at [538, 347] on div "English" at bounding box center [420, 350] width 335 height 26
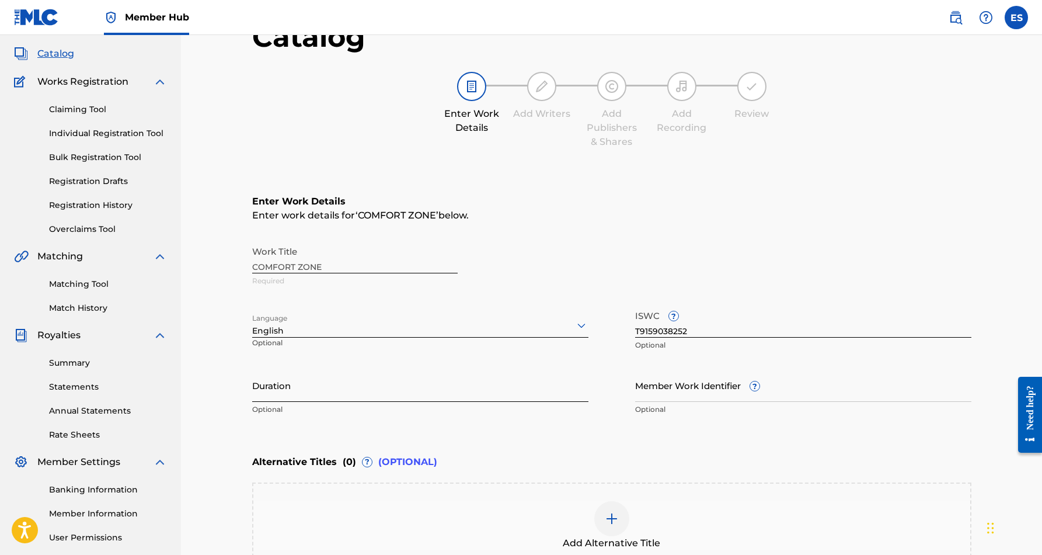
click at [512, 381] on input "Duration" at bounding box center [420, 384] width 336 height 33
type input "03:57"
click at [219, 374] on main "Catalog Enter Work Details Add Writers Add Publishers & Shares Add Recording Re…" at bounding box center [611, 329] width 789 height 654
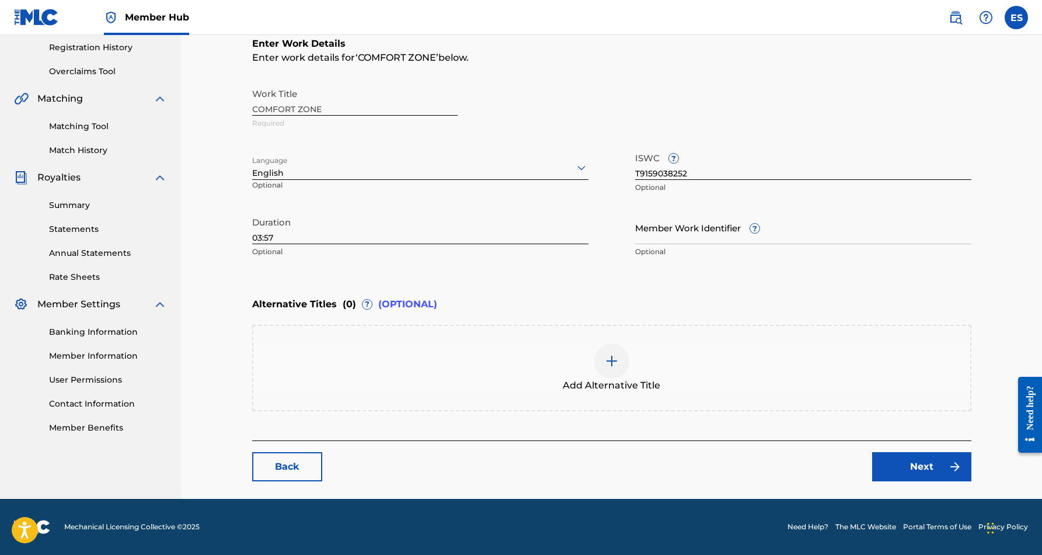
scroll to position [220, 0]
click at [909, 462] on link "Next" at bounding box center [921, 466] width 99 height 29
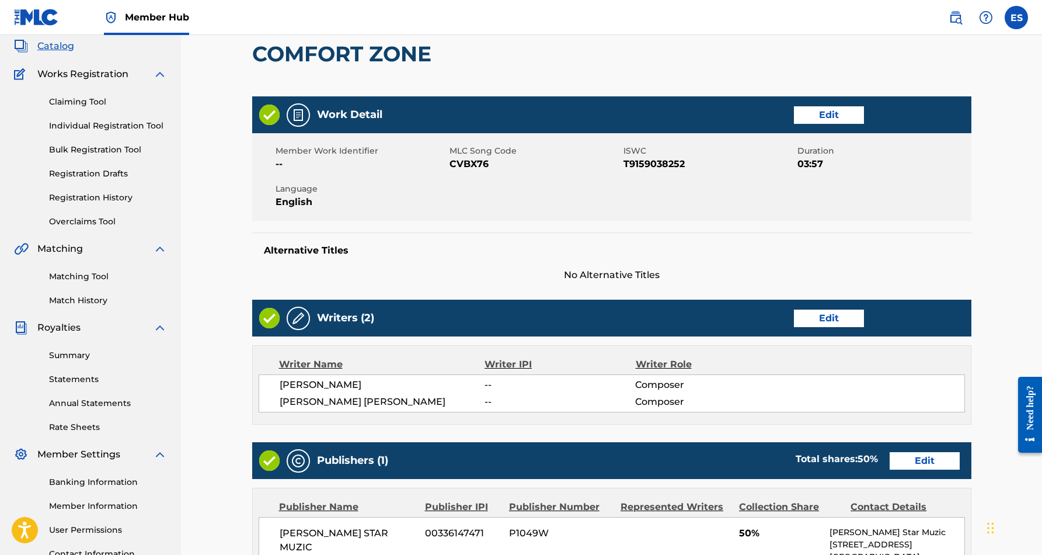
scroll to position [71, 0]
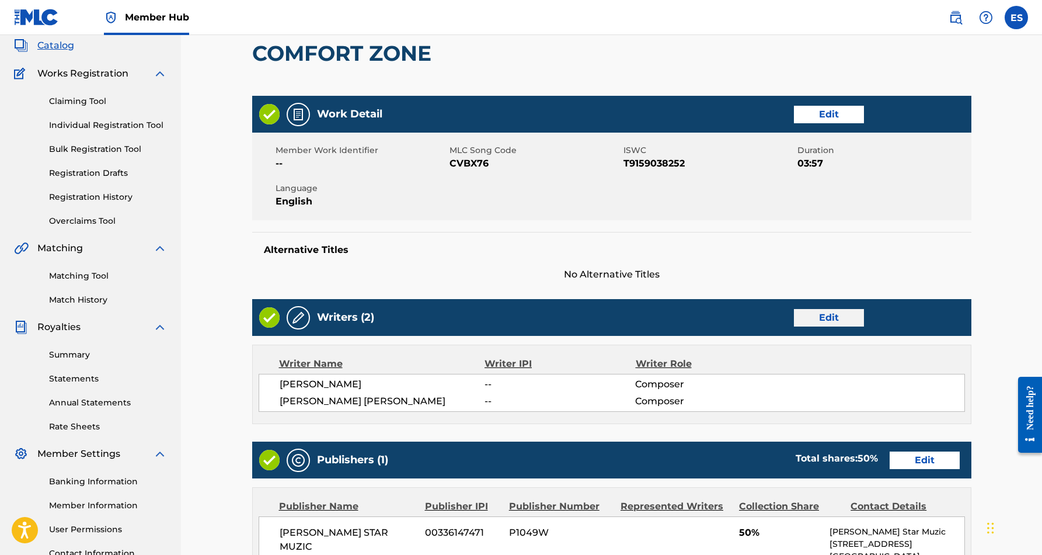
click at [828, 320] on link "Edit" at bounding box center [829, 318] width 70 height 18
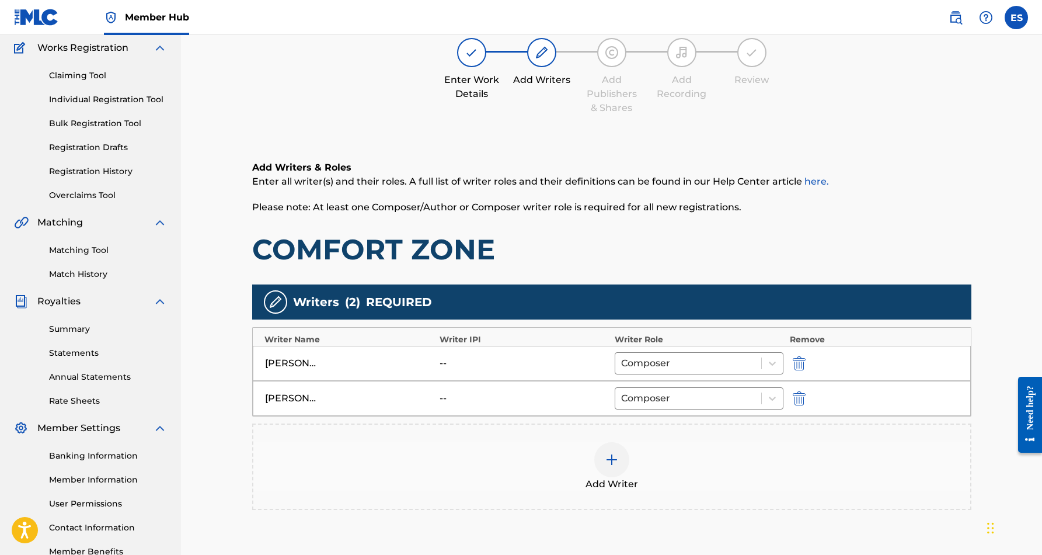
scroll to position [104, 0]
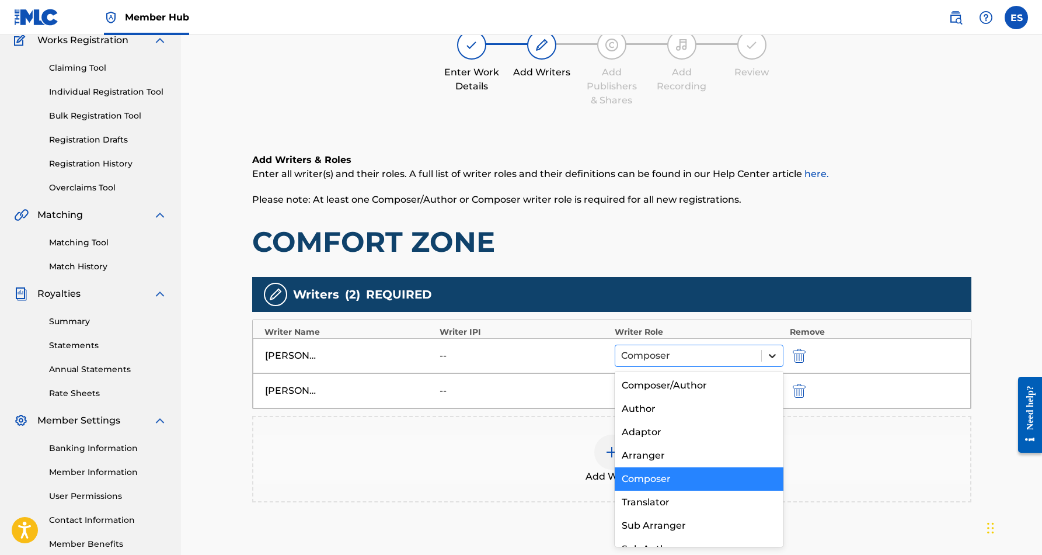
click at [769, 354] on icon at bounding box center [773, 356] width 12 height 12
click at [718, 403] on div "Author" at bounding box center [699, 408] width 169 height 23
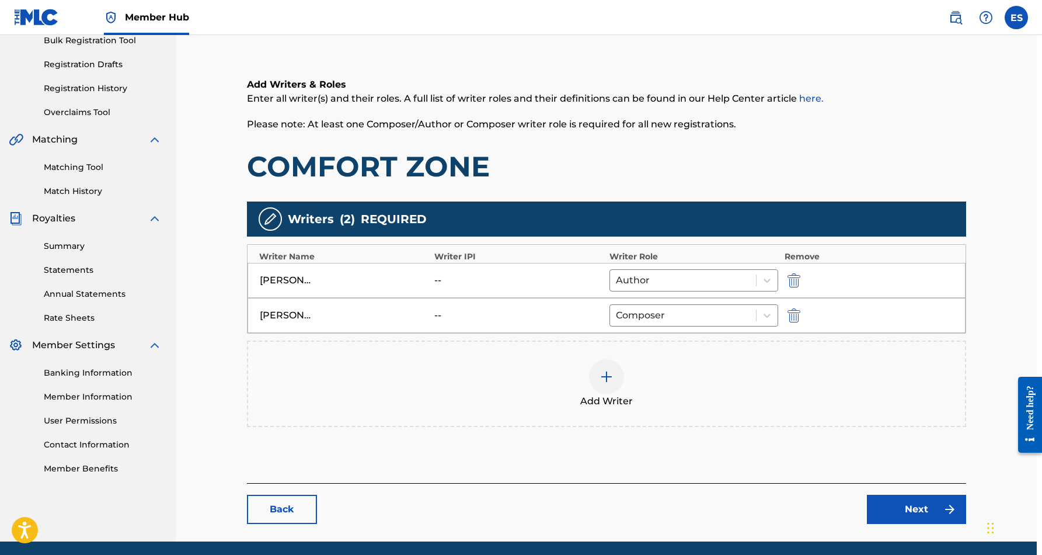
scroll to position [203, 6]
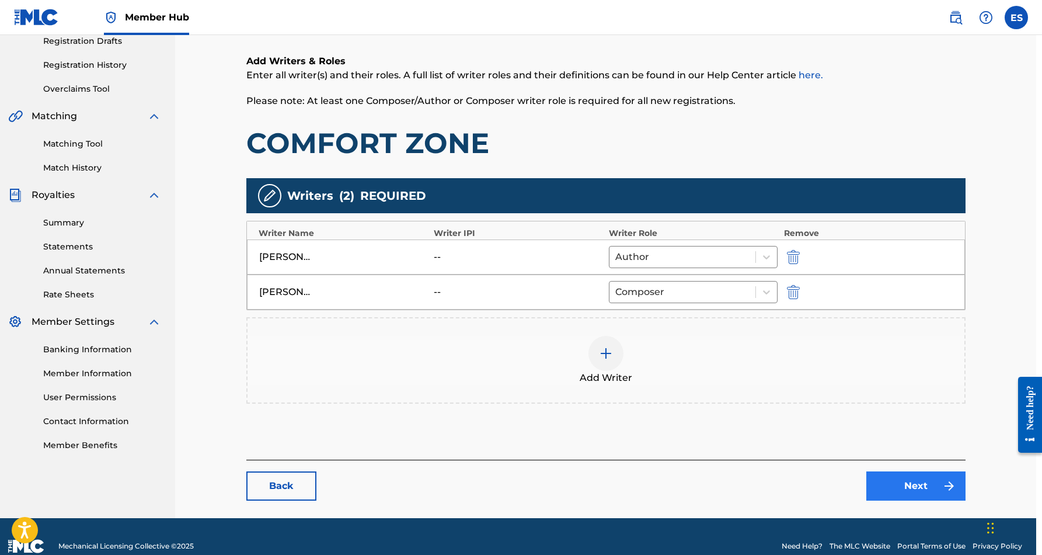
click at [891, 475] on link "Next" at bounding box center [915, 485] width 99 height 29
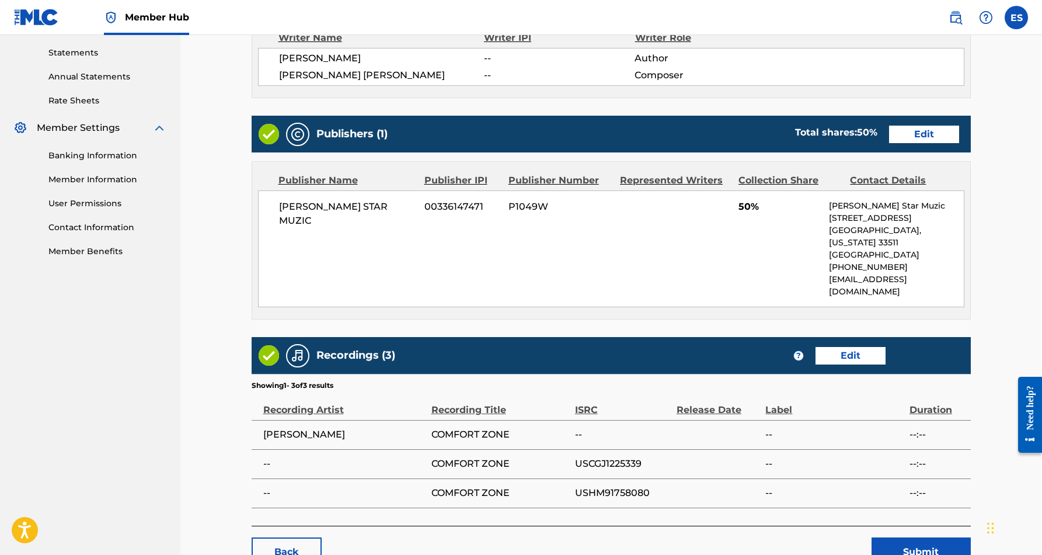
scroll to position [409, 1]
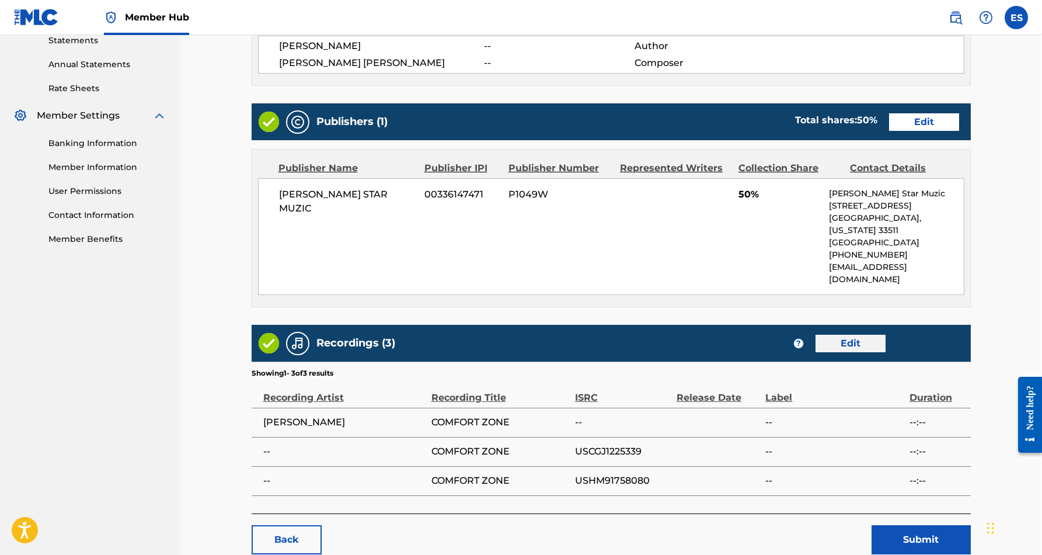
click at [850, 335] on link "Edit" at bounding box center [851, 344] width 70 height 18
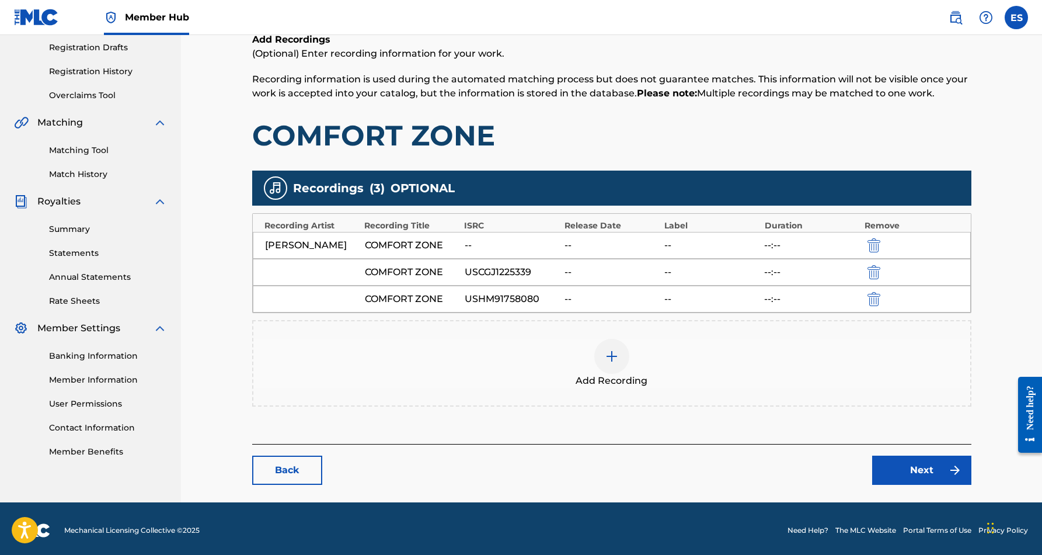
scroll to position [197, 0]
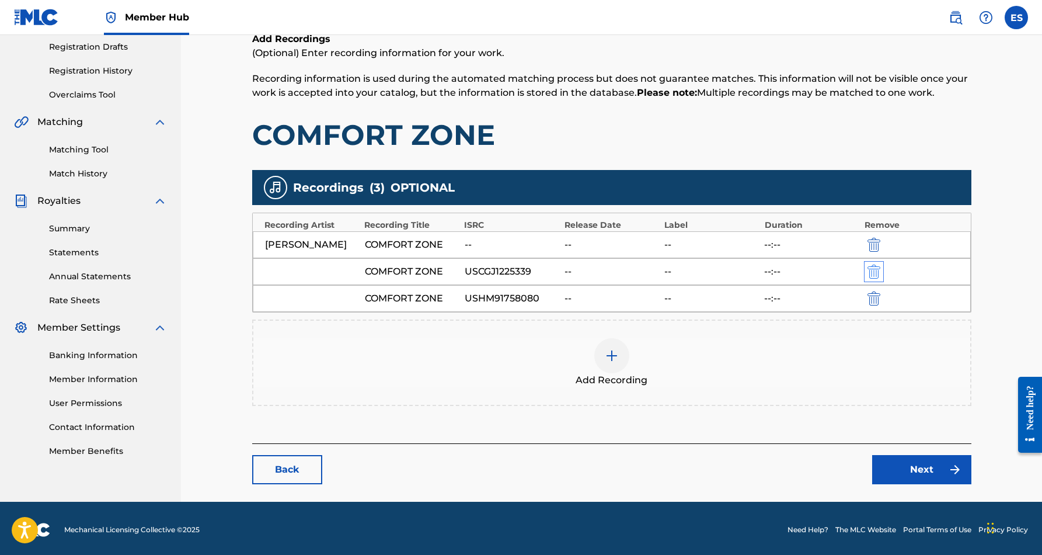
click at [871, 278] on img "submit" at bounding box center [874, 271] width 13 height 14
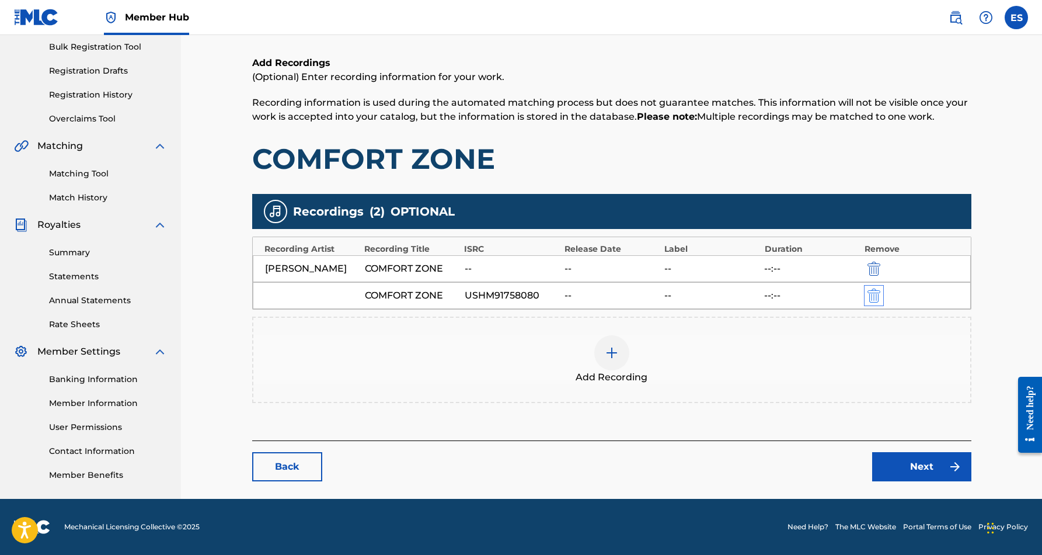
click at [874, 300] on img "submit" at bounding box center [874, 295] width 13 height 14
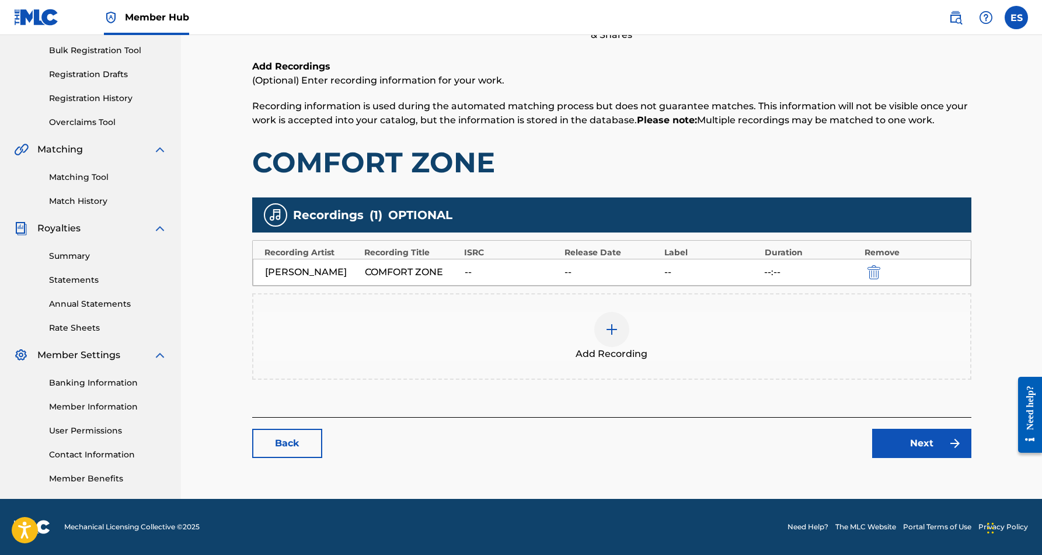
scroll to position [169, 0]
click at [615, 336] on img at bounding box center [612, 329] width 14 height 14
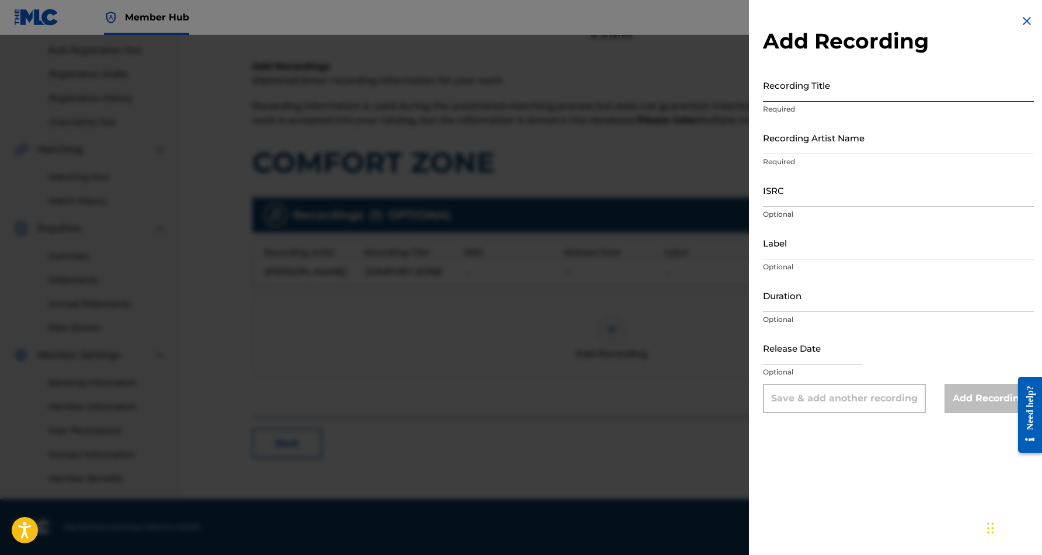
click at [821, 81] on input "Recording Title" at bounding box center [898, 84] width 271 height 33
paste input "COMFORT ZONE"
type input "COMFORT ZONE"
click at [870, 134] on input "Recording Artist Name" at bounding box center [898, 137] width 271 height 33
paste input "[PERSON_NAME]"
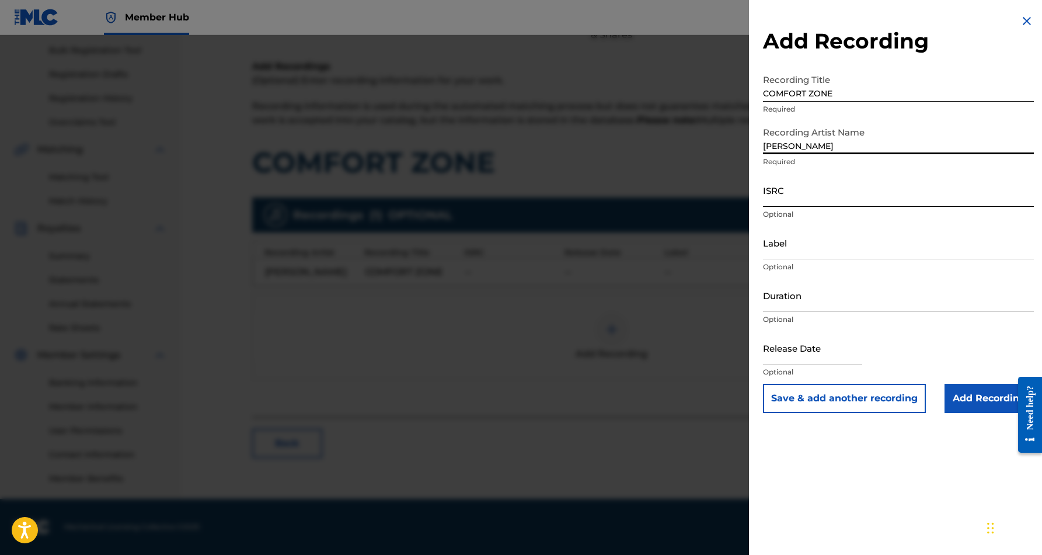
type input "[PERSON_NAME]"
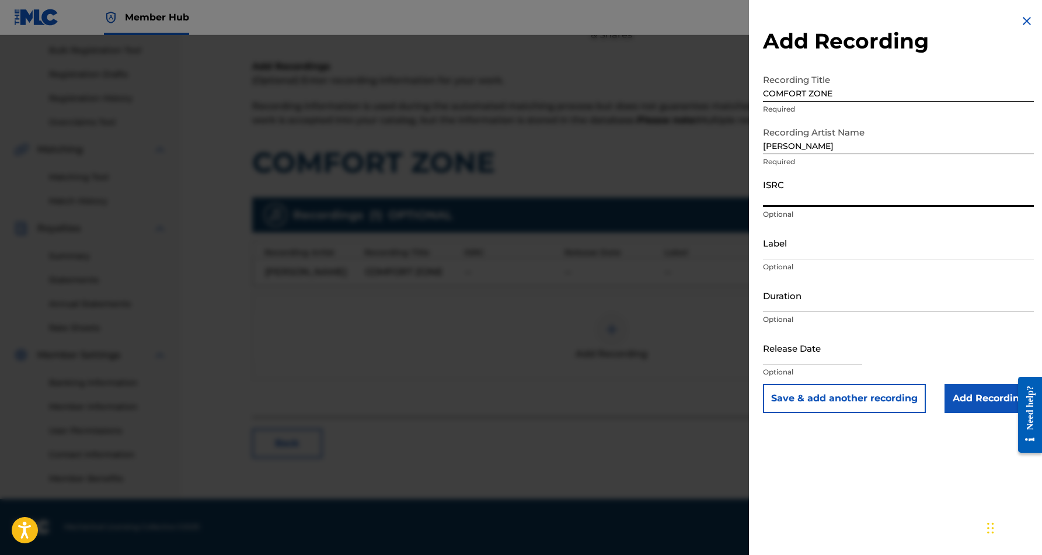
click at [841, 190] on input "ISRC" at bounding box center [898, 189] width 271 height 33
paste input "USCGJ1225339"
type input "USCGJ1225339"
click at [812, 246] on input "Label" at bounding box center [898, 242] width 271 height 33
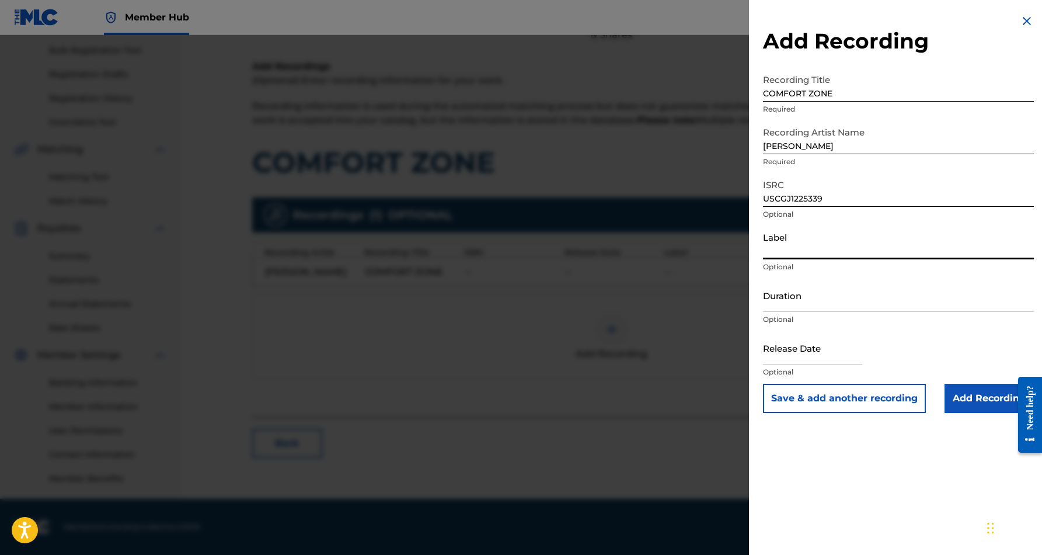
paste input "Desert Sounds Records"
type input "Desert Sounds Records"
click at [838, 294] on input "Duration" at bounding box center [898, 294] width 271 height 33
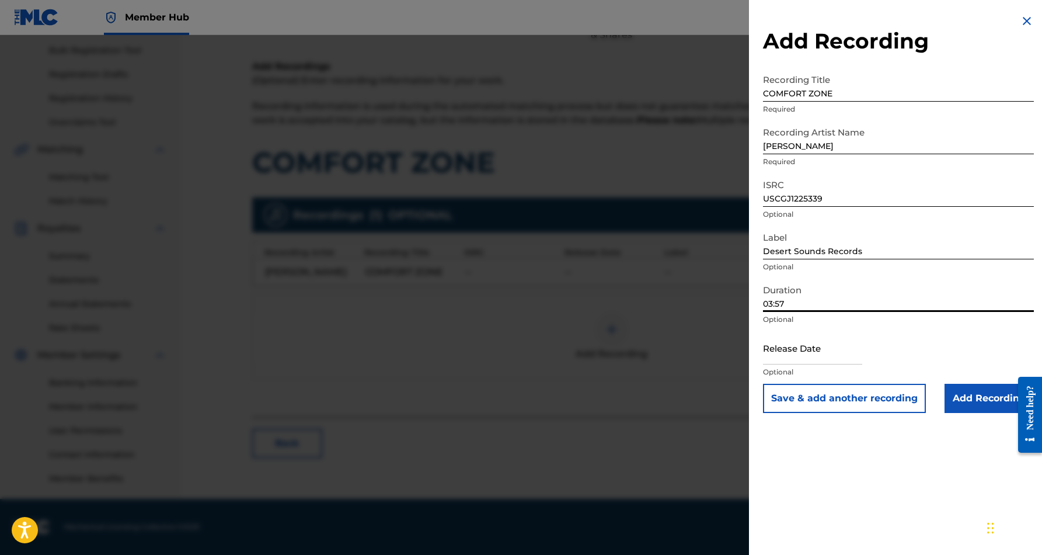
type input "03:57"
click at [817, 443] on div "Add Recording Recording Title COMFORT ZONE Required Recording Artist Name [PERS…" at bounding box center [898, 277] width 299 height 555
click at [971, 403] on input "Add Recording" at bounding box center [989, 398] width 89 height 29
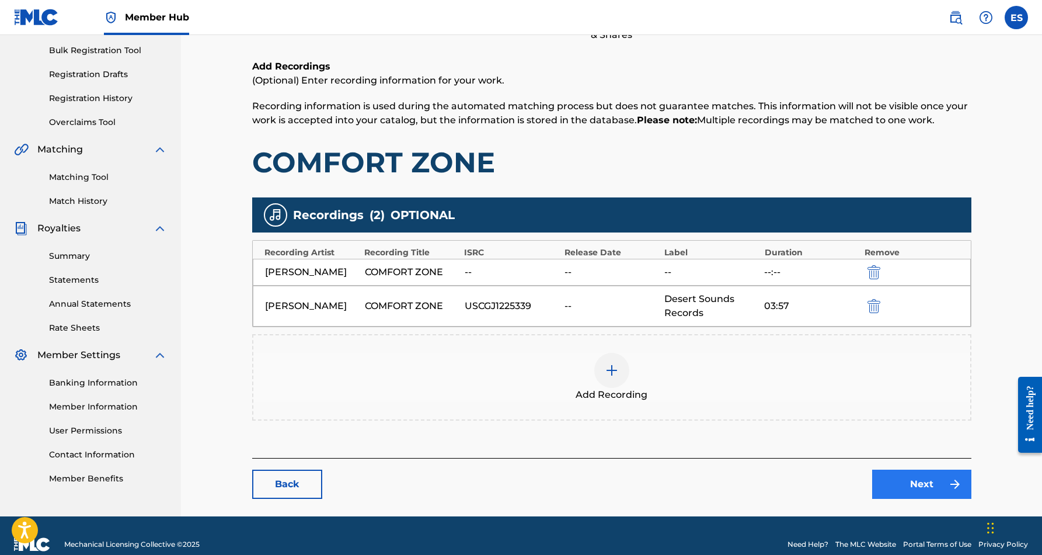
click at [906, 499] on link "Next" at bounding box center [921, 483] width 99 height 29
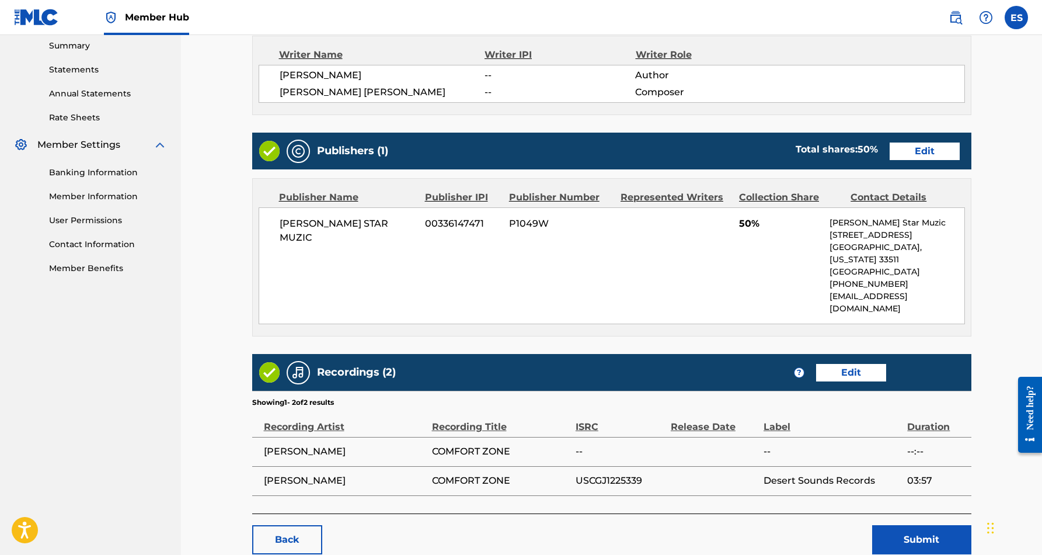
scroll to position [386, 0]
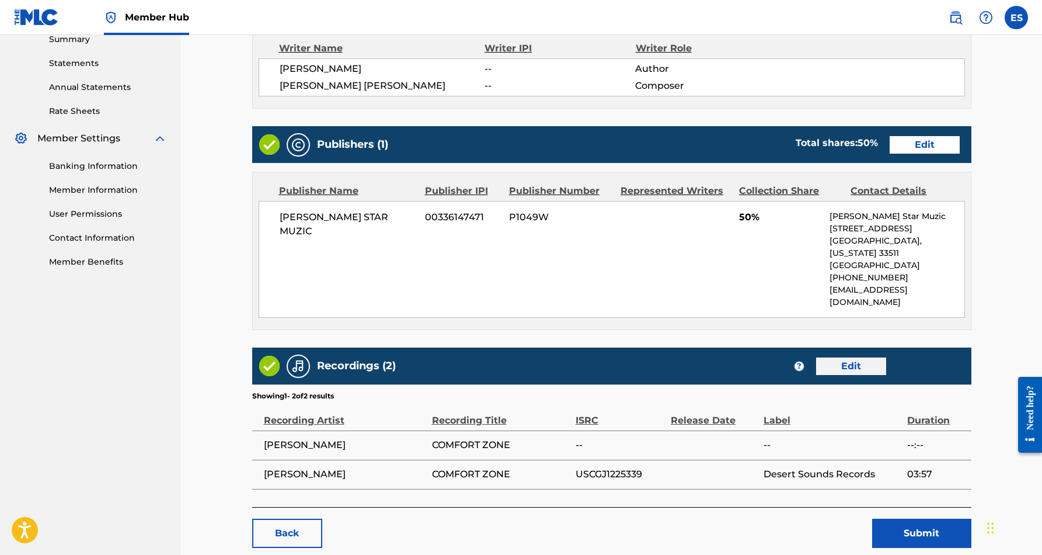
click at [847, 357] on link "Edit" at bounding box center [851, 366] width 70 height 18
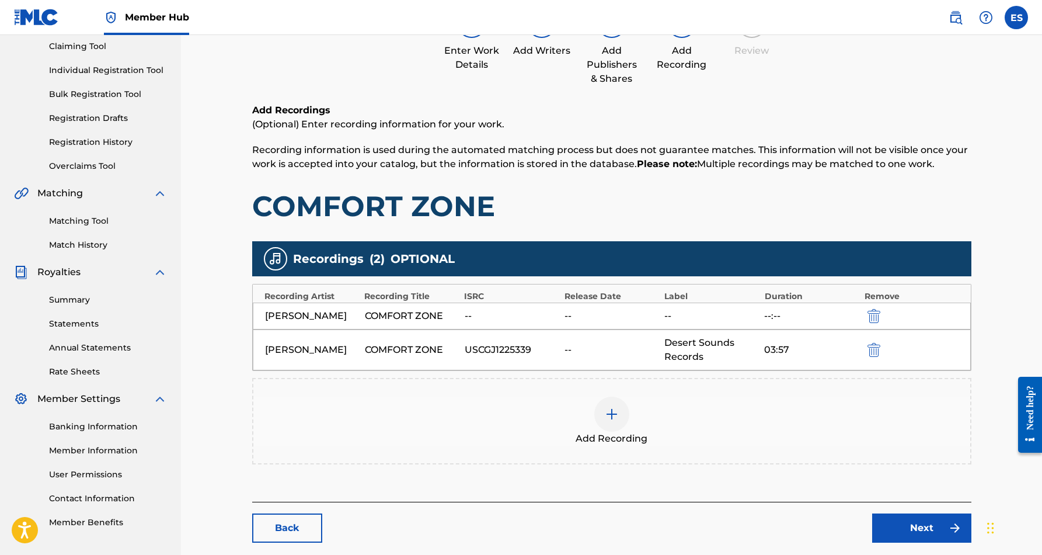
scroll to position [131, 0]
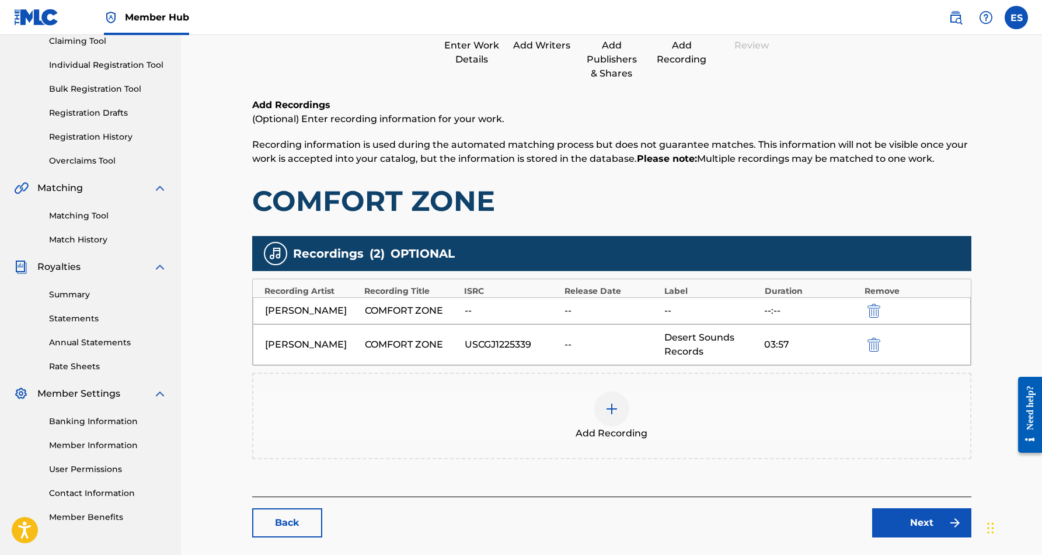
click at [609, 416] on img at bounding box center [612, 409] width 14 height 14
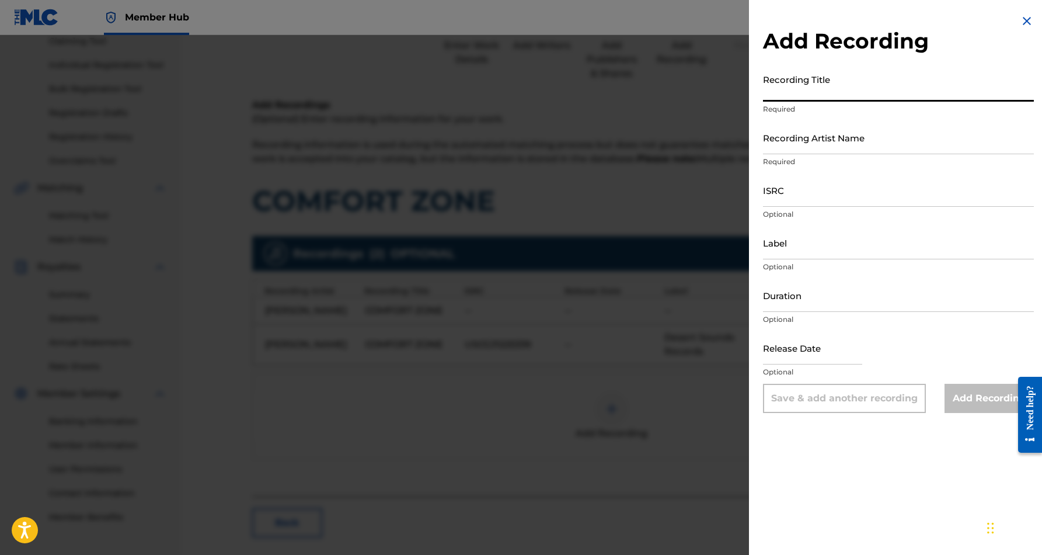
click at [843, 95] on input "Recording Title" at bounding box center [898, 84] width 271 height 33
paste input "COMFORT ZONE"
type input "COMFORT ZONE"
click at [886, 142] on input "Recording Artist Name" at bounding box center [898, 137] width 271 height 33
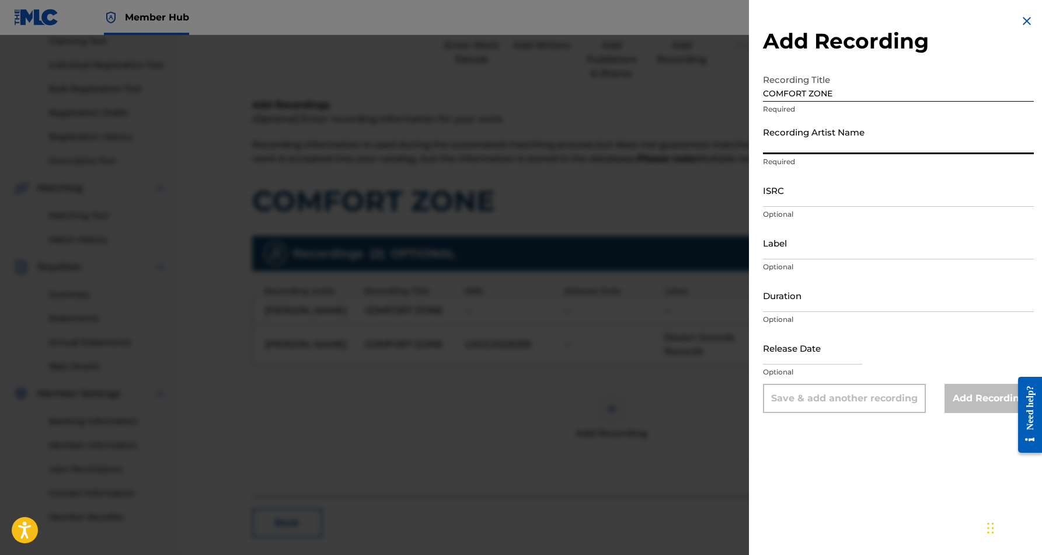
paste input "[PERSON_NAME]"
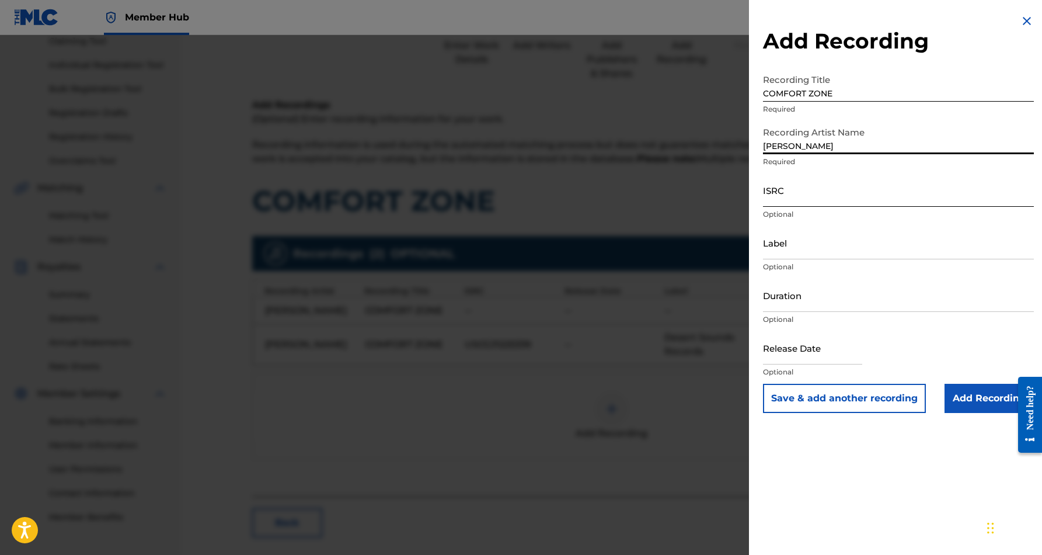
type input "[PERSON_NAME]"
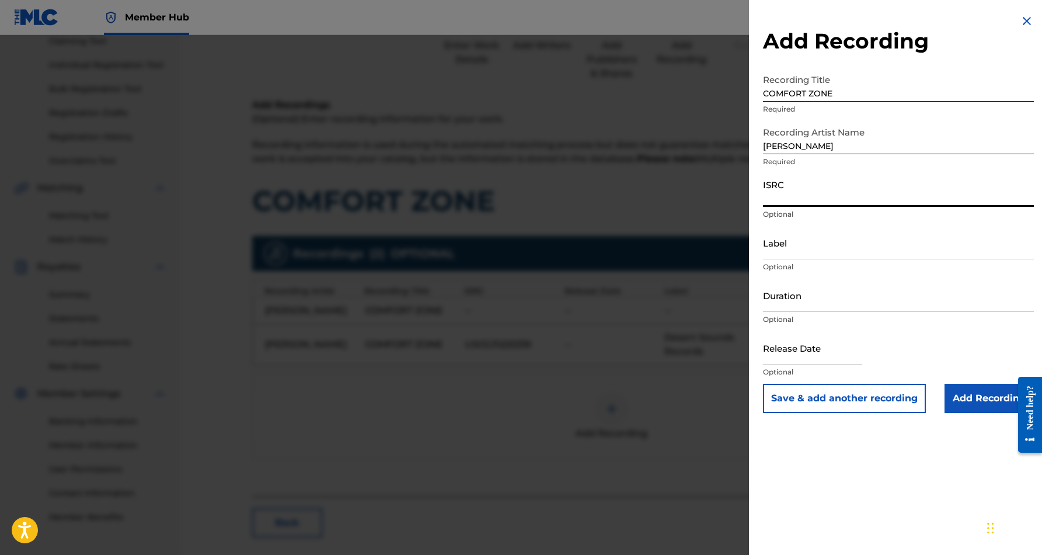
click at [816, 196] on input "ISRC" at bounding box center [898, 189] width 271 height 33
paste input "USHM91758080"
type input "USHM91758080"
click at [833, 242] on input "Label" at bounding box center [898, 242] width 271 height 33
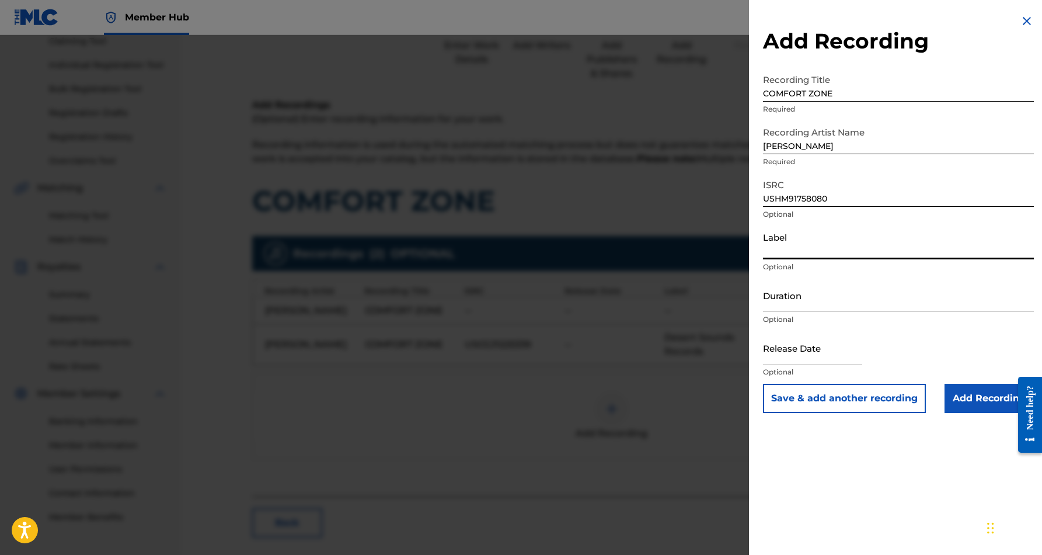
paste input "[PERSON_NAME] Beats Market Records"
type input "[PERSON_NAME] Beats Market Records"
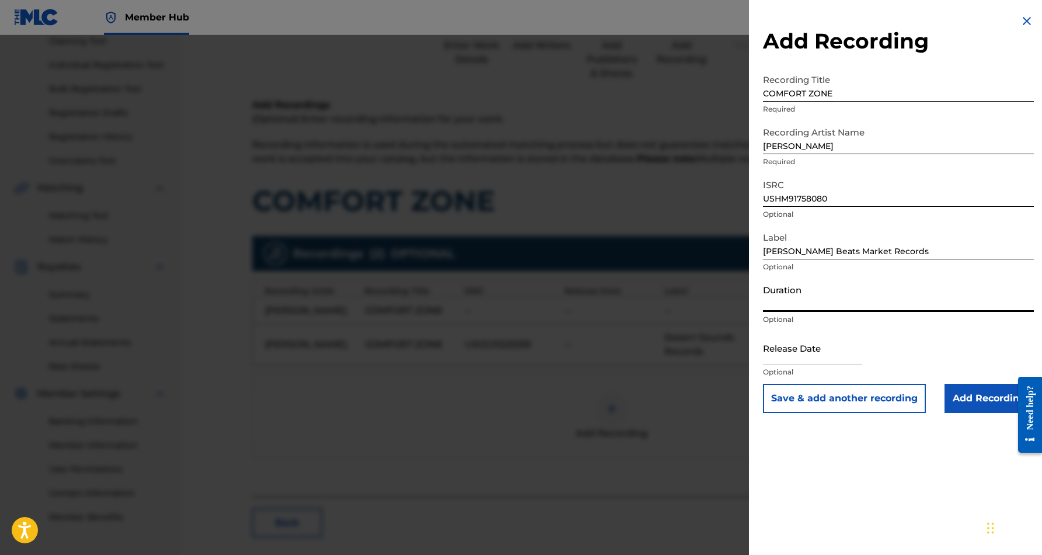
click at [822, 305] on input "Duration" at bounding box center [898, 294] width 271 height 33
type input "03:57"
click at [793, 476] on div "Add Recording Recording Title COMFORT ZONE Required Recording Artist Name [PERS…" at bounding box center [898, 277] width 299 height 555
click at [979, 396] on input "Add Recording" at bounding box center [989, 398] width 89 height 29
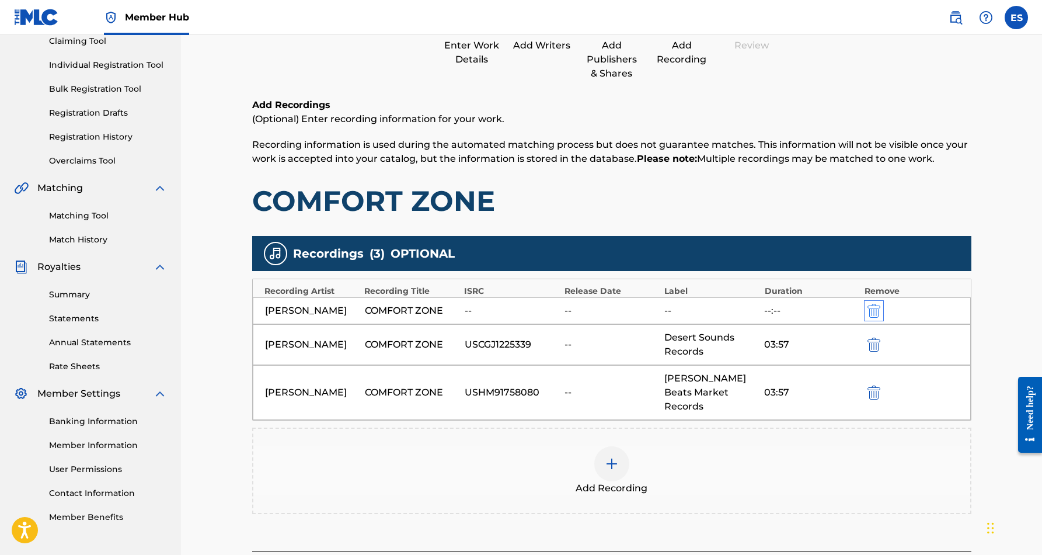
click at [869, 318] on img "submit" at bounding box center [874, 311] width 13 height 14
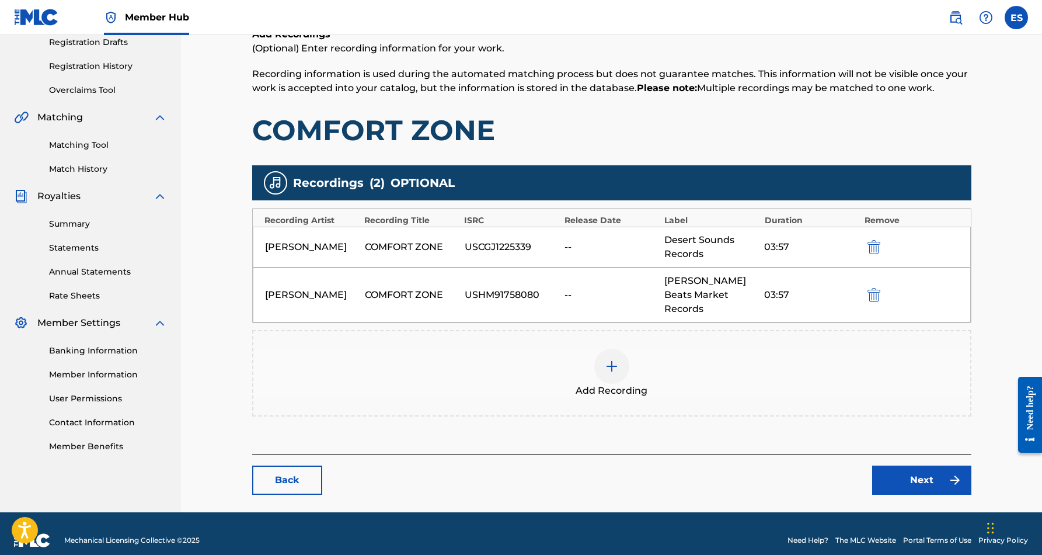
scroll to position [201, 0]
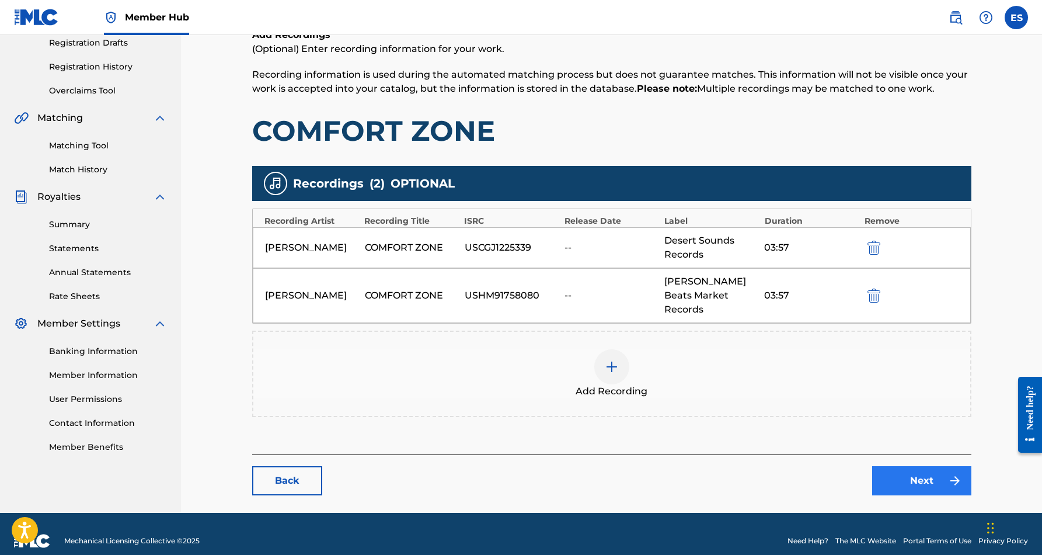
click at [898, 466] on link "Next" at bounding box center [921, 480] width 99 height 29
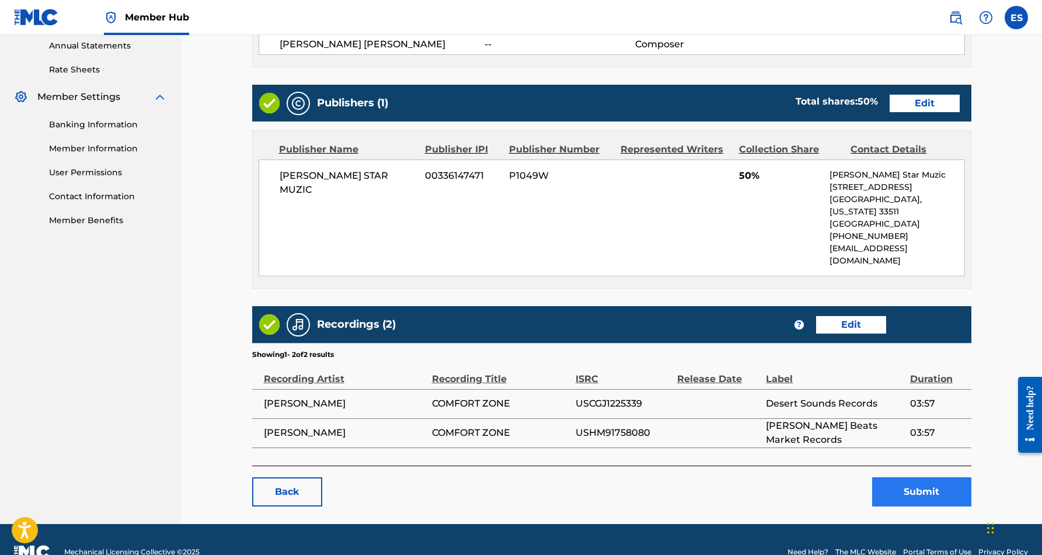
scroll to position [427, 0]
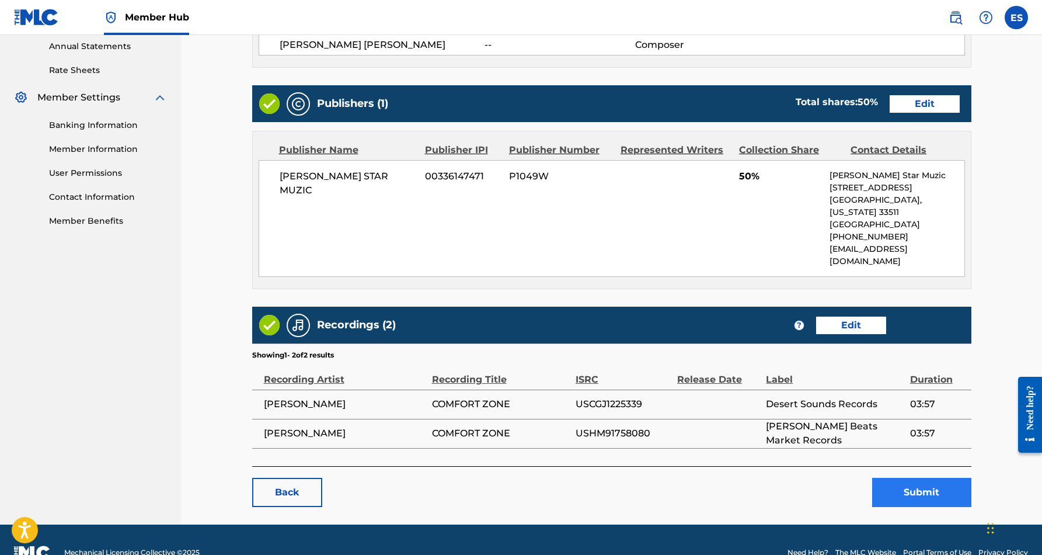
click at [904, 478] on button "Submit" at bounding box center [921, 492] width 99 height 29
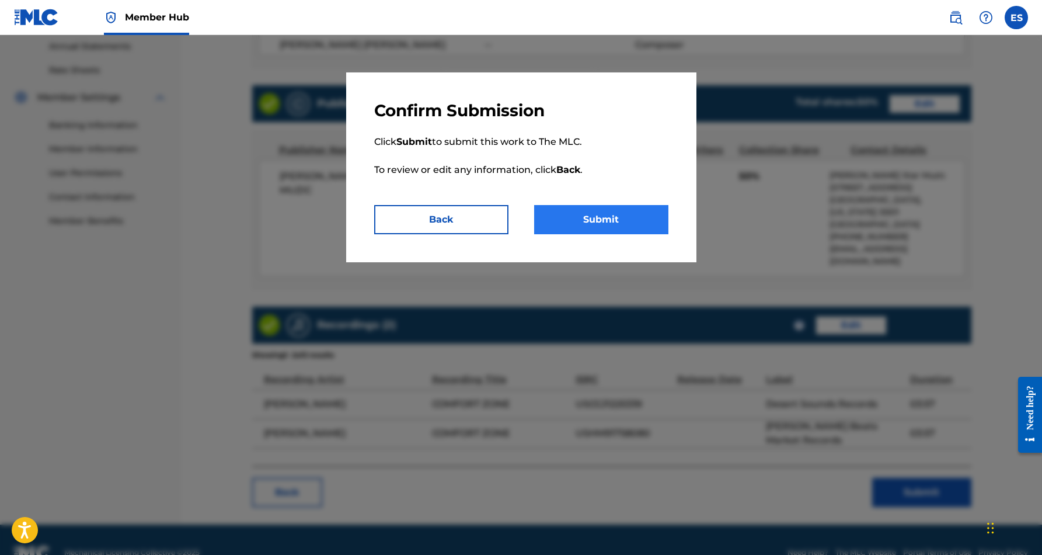
click at [605, 222] on button "Submit" at bounding box center [601, 219] width 134 height 29
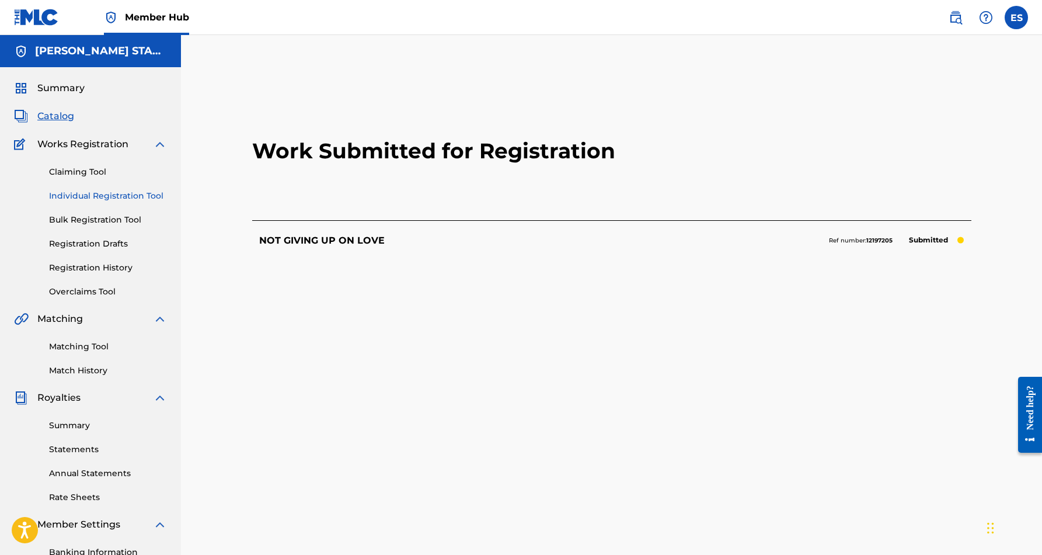
click at [124, 198] on link "Individual Registration Tool" at bounding box center [108, 196] width 118 height 12
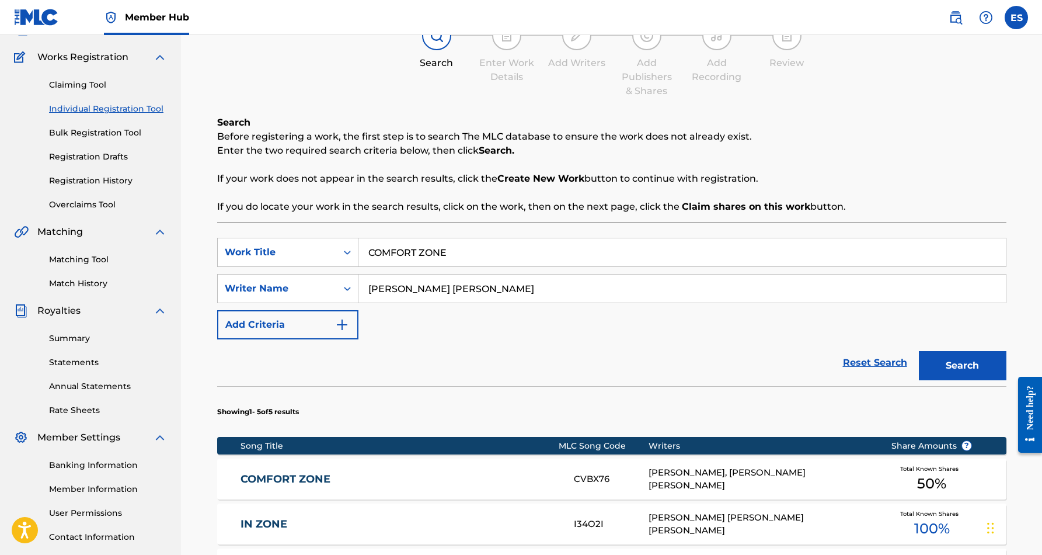
scroll to position [87, 0]
click at [455, 252] on input "COMFORT ZONE" at bounding box center [681, 252] width 647 height 28
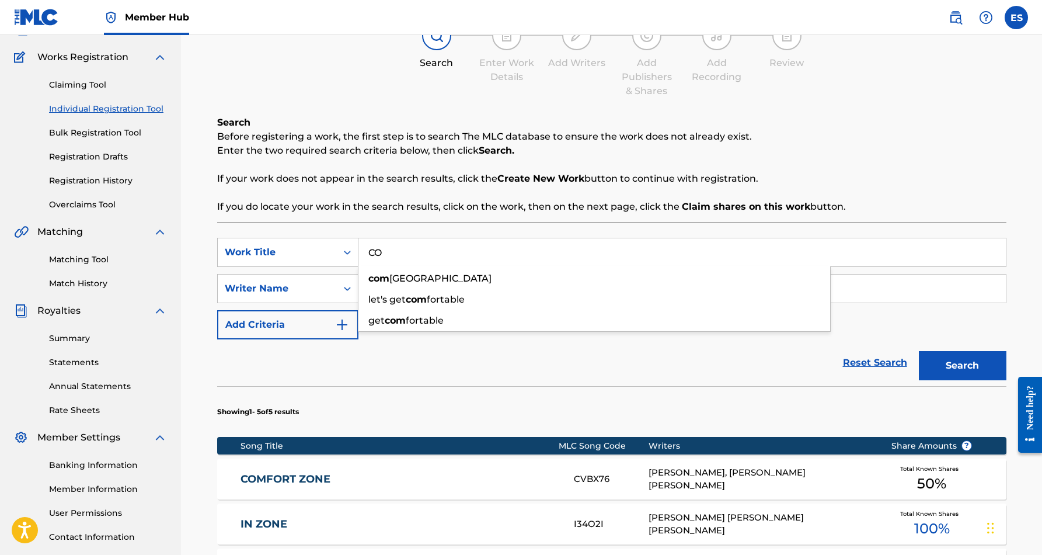
type input "C"
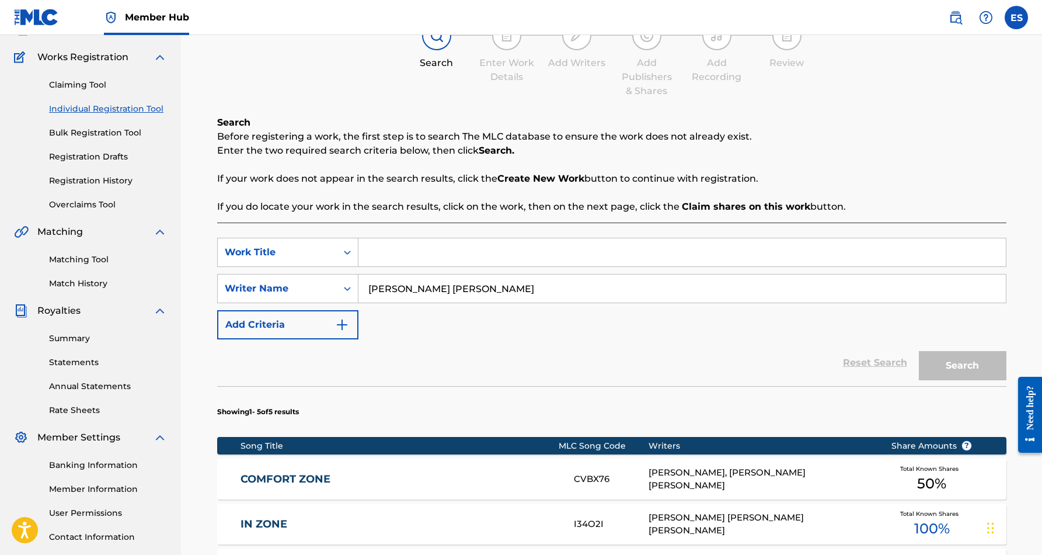
click at [445, 474] on link "COMFORT ZONE" at bounding box center [400, 478] width 318 height 13
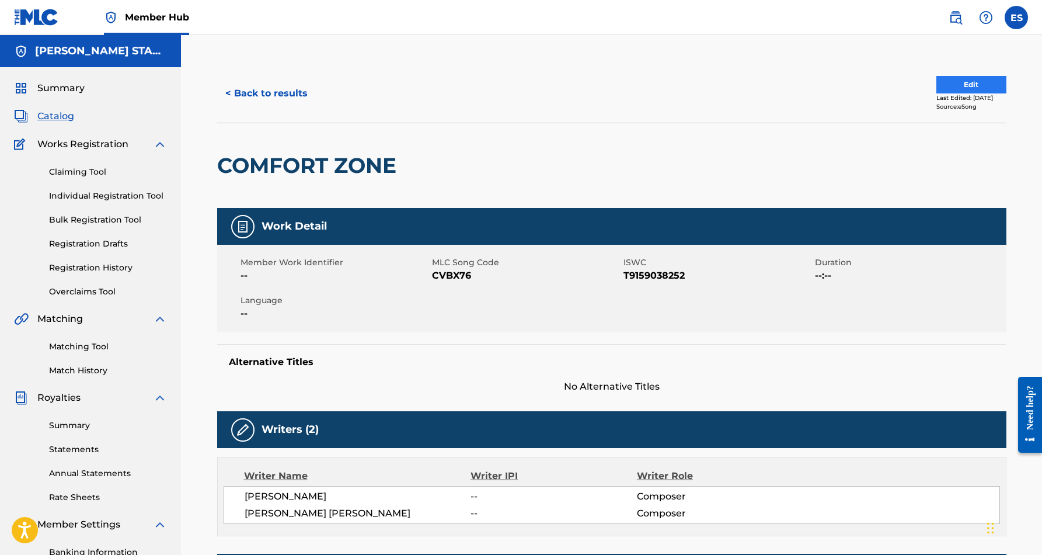
click at [967, 81] on button "Edit" at bounding box center [971, 85] width 70 height 18
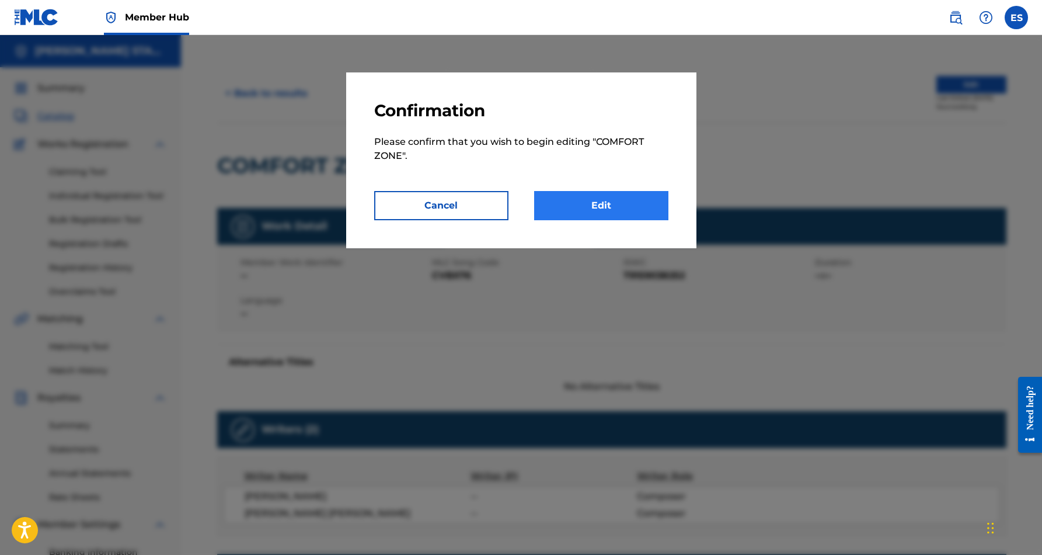
click at [650, 199] on link "Edit" at bounding box center [601, 205] width 134 height 29
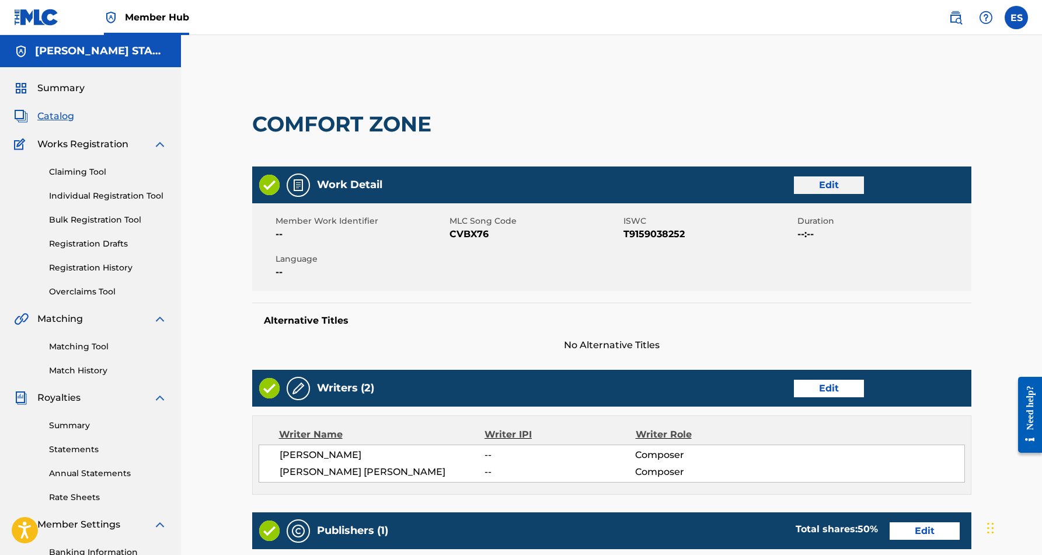
click at [840, 187] on link "Edit" at bounding box center [829, 185] width 70 height 18
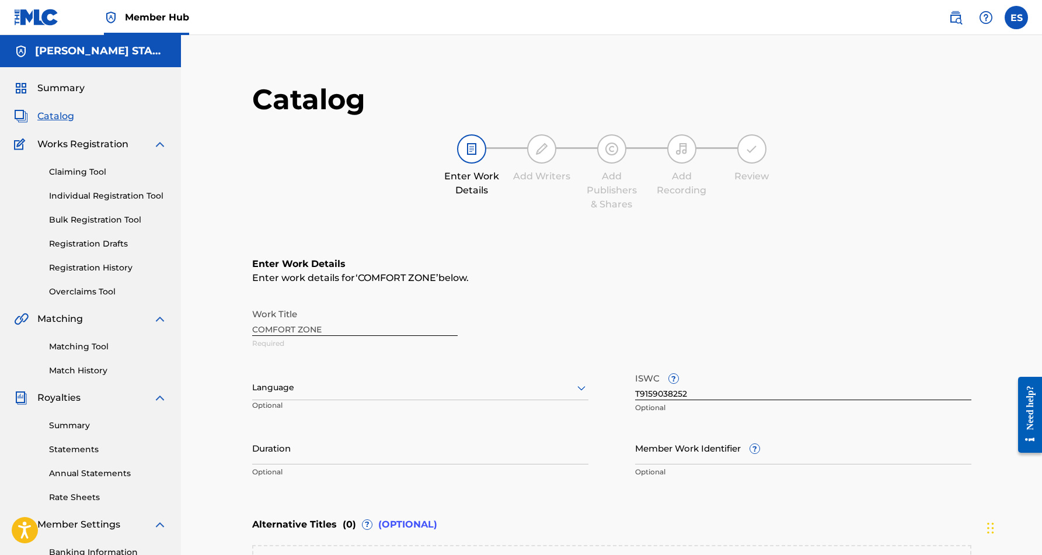
click at [695, 393] on input "T9159038252" at bounding box center [803, 383] width 336 height 33
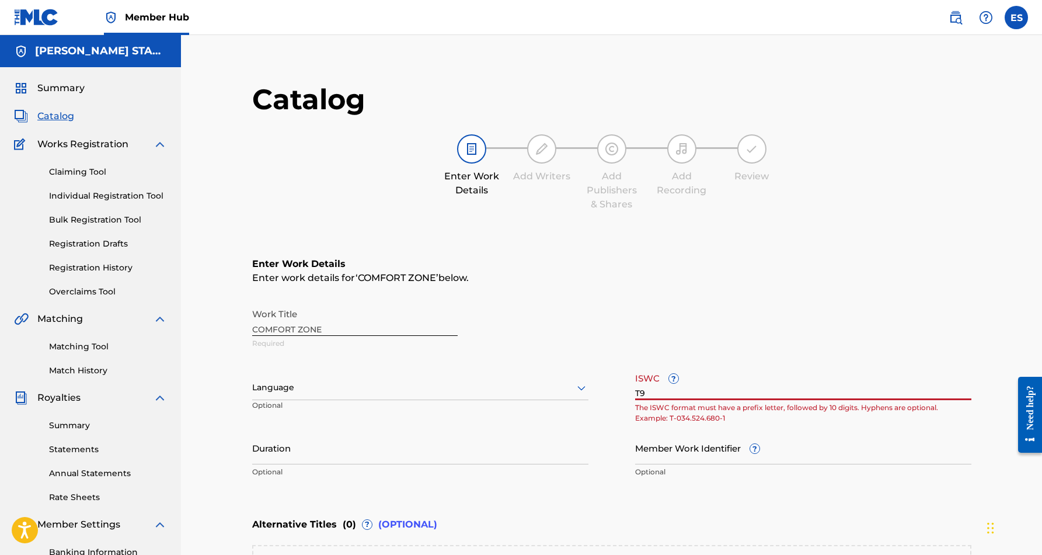
type input "T"
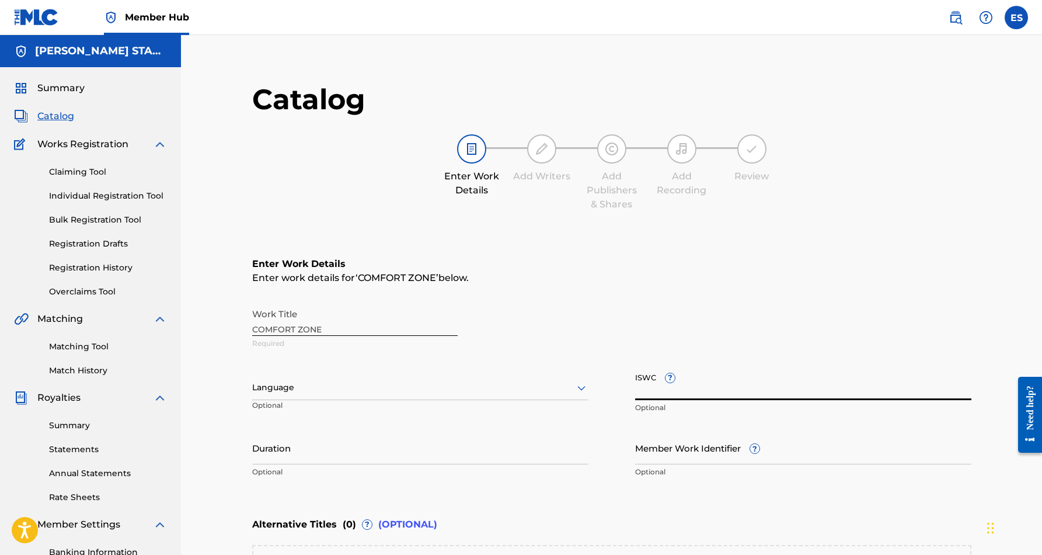
paste input "T9021688120"
type input "T9021688120"
click at [766, 328] on div "Work Title COMFORT ZONE Required" at bounding box center [611, 328] width 719 height 53
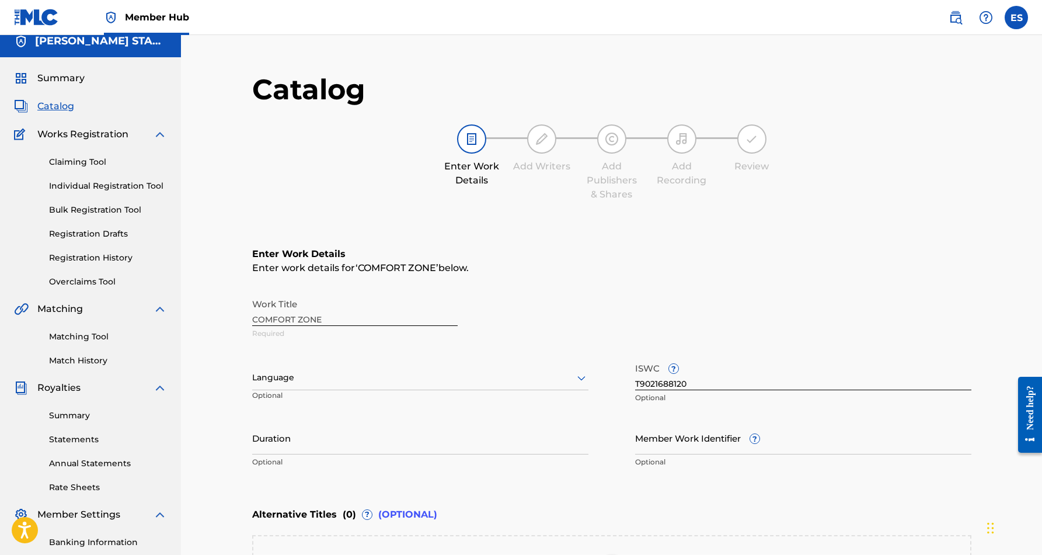
click at [576, 388] on div "Language" at bounding box center [420, 377] width 336 height 25
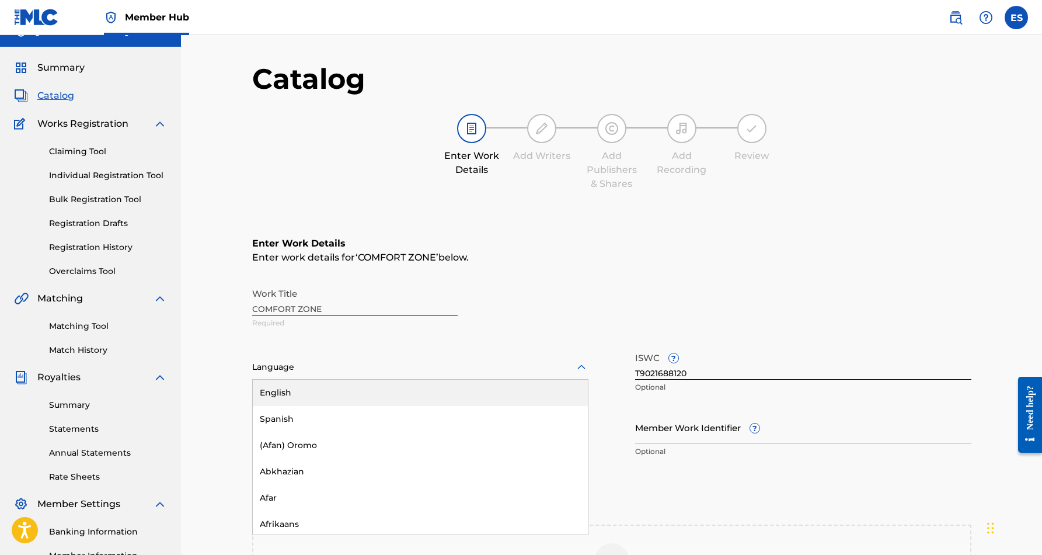
scroll to position [21, 0]
click at [507, 399] on div "English" at bounding box center [420, 392] width 335 height 26
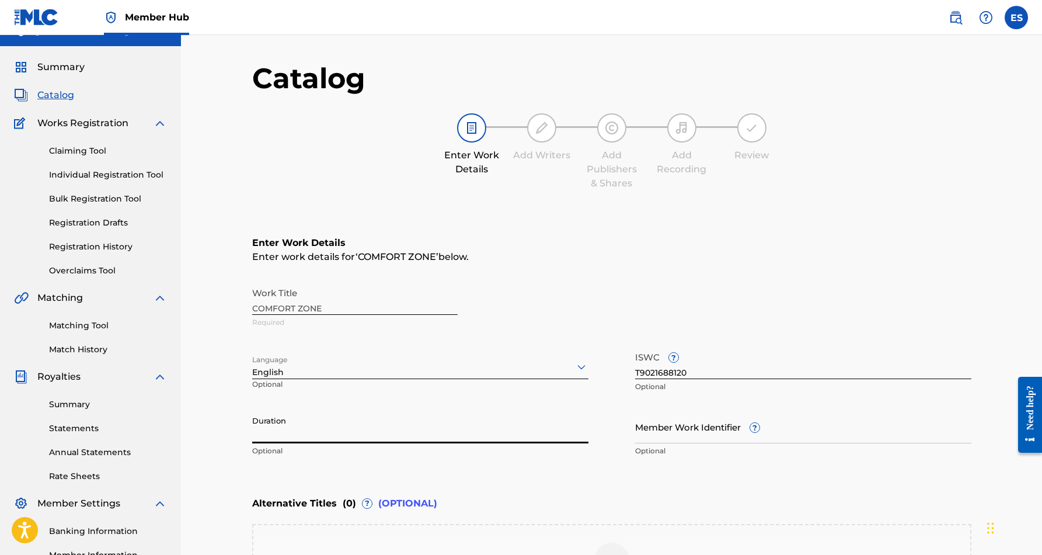
click at [330, 424] on input "Duration" at bounding box center [420, 426] width 336 height 33
type input "03:46"
click at [217, 429] on main "Catalog Enter Work Details Add Writers Add Publishers & Shares Add Recording Re…" at bounding box center [611, 370] width 789 height 654
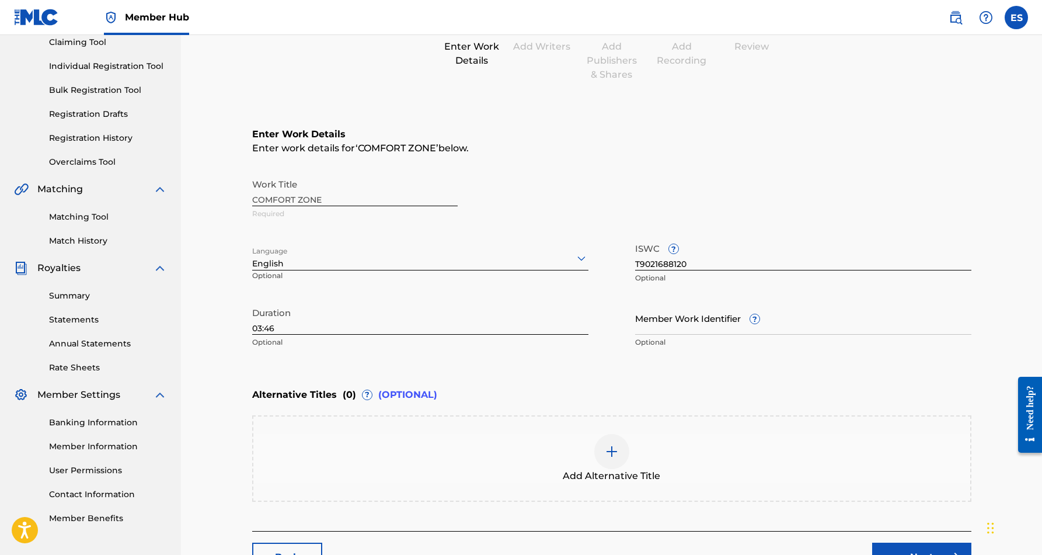
scroll to position [130, 0]
click at [610, 454] on img at bounding box center [612, 451] width 14 height 14
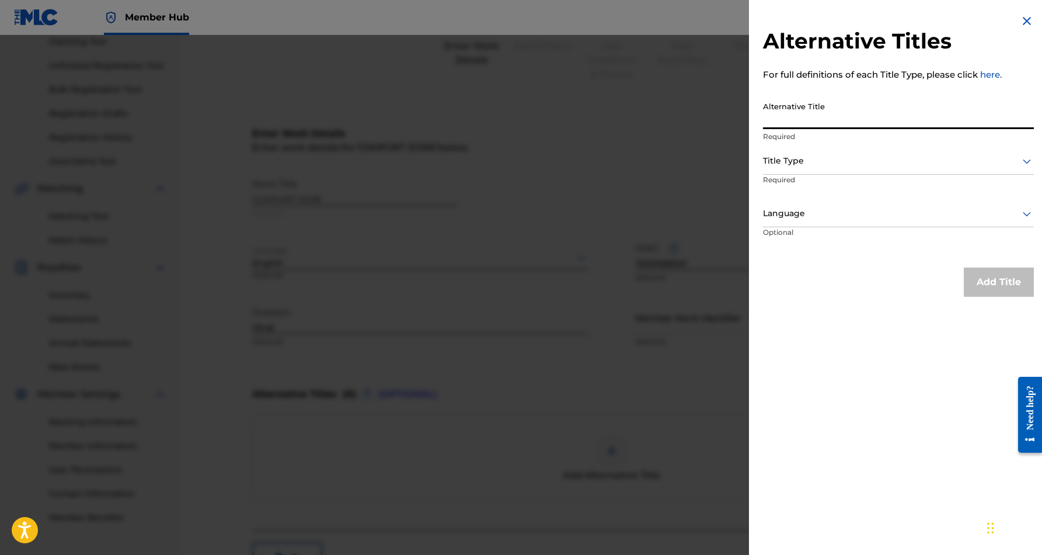
click at [821, 121] on input "Alternative Title" at bounding box center [898, 112] width 271 height 33
paste input "COMFORT ZONE (INSTRUMENTAL)"
type input "COMFORT ZONE (INSTRUMENTAL)"
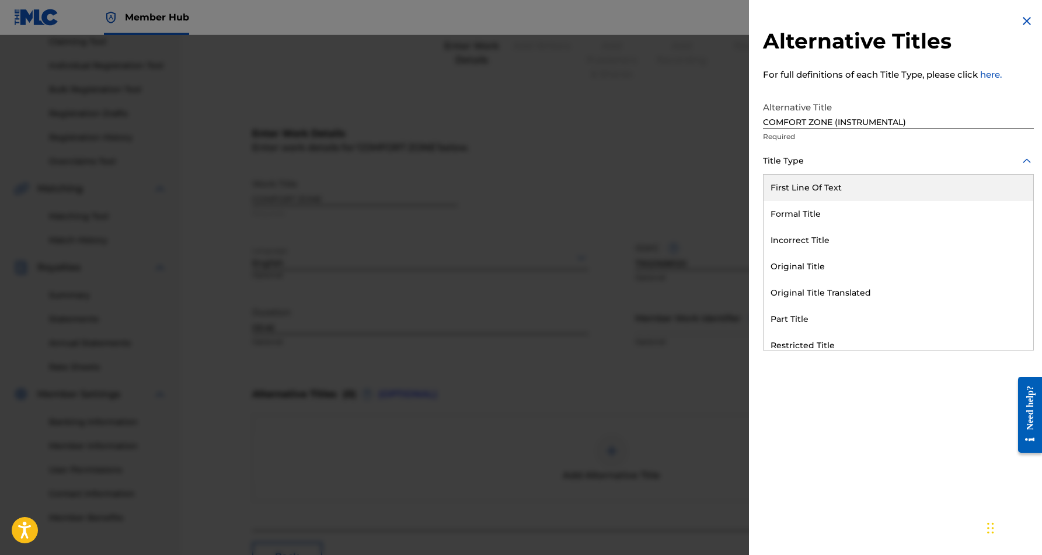
click at [1020, 158] on icon at bounding box center [1027, 161] width 14 height 14
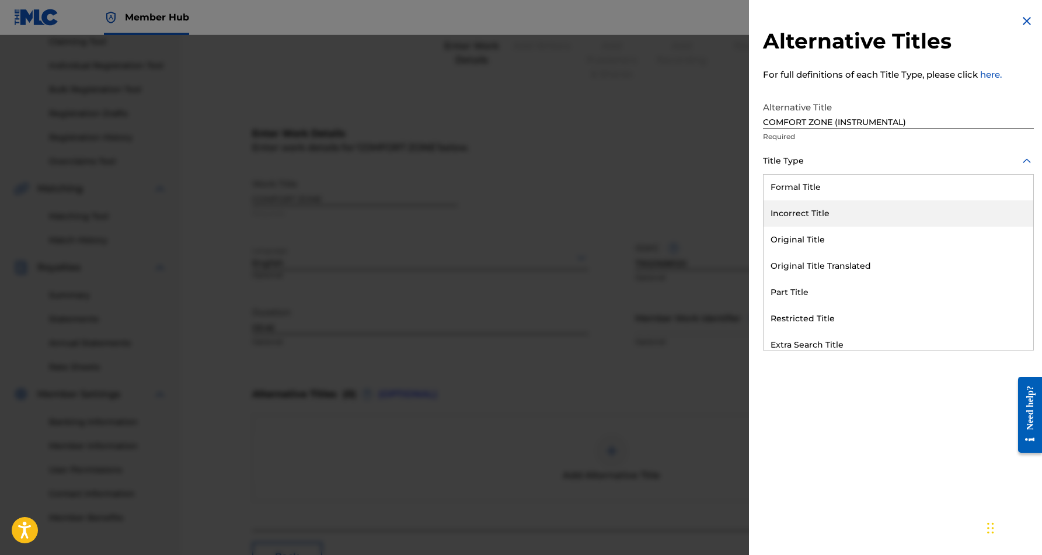
scroll to position [27, 0]
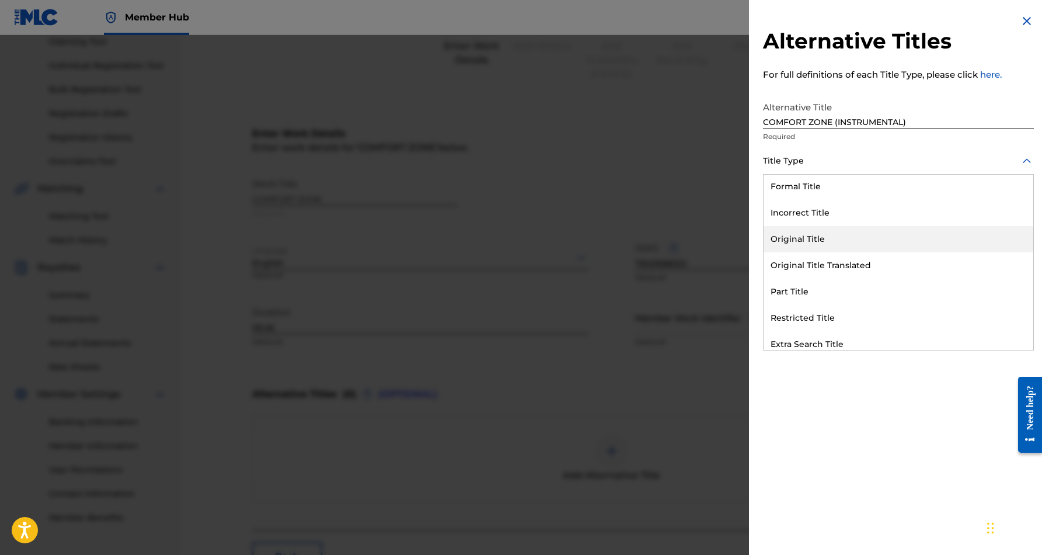
click at [837, 238] on div "Original Title" at bounding box center [899, 239] width 270 height 26
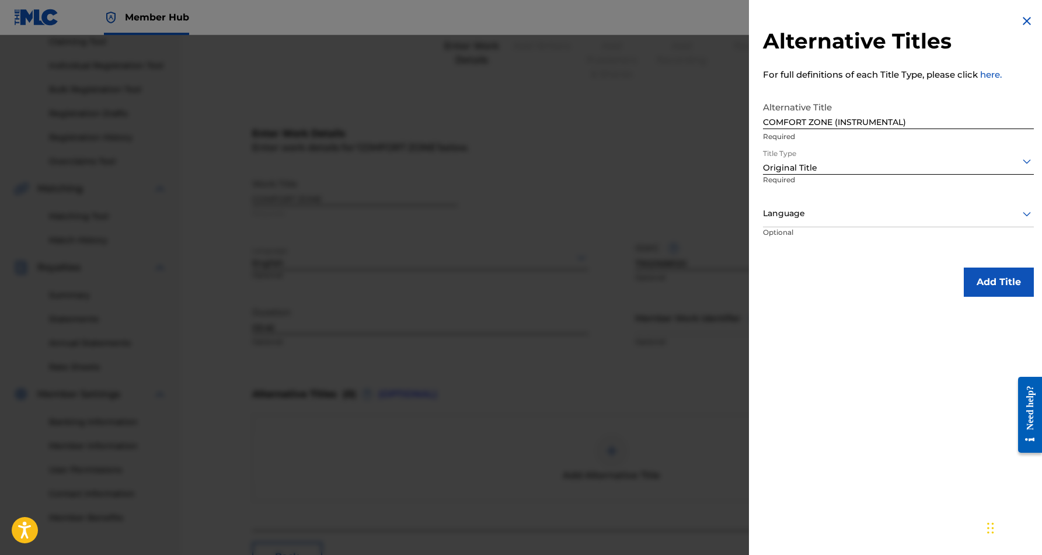
click at [1023, 214] on icon at bounding box center [1027, 214] width 14 height 14
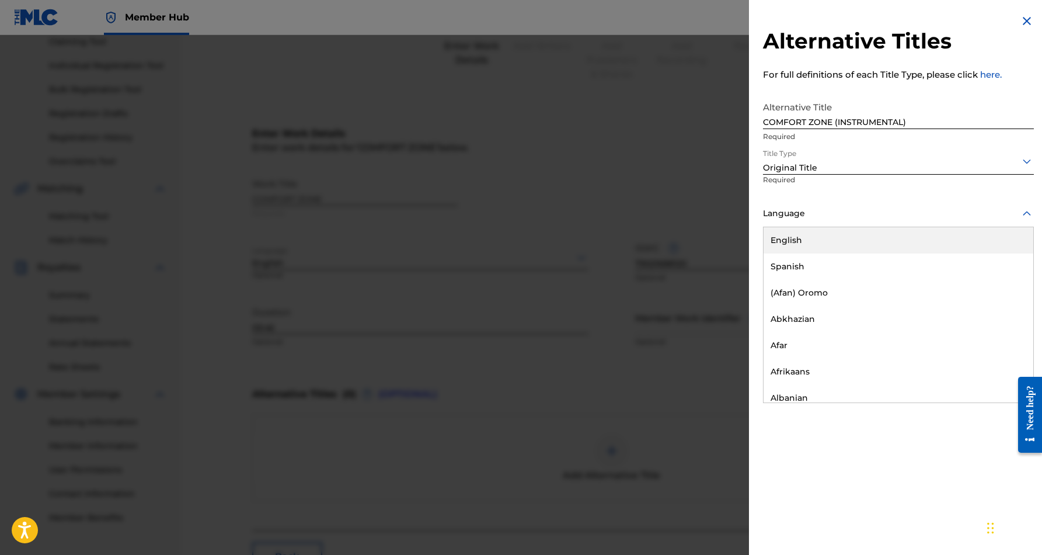
click at [963, 238] on div "English" at bounding box center [899, 240] width 270 height 26
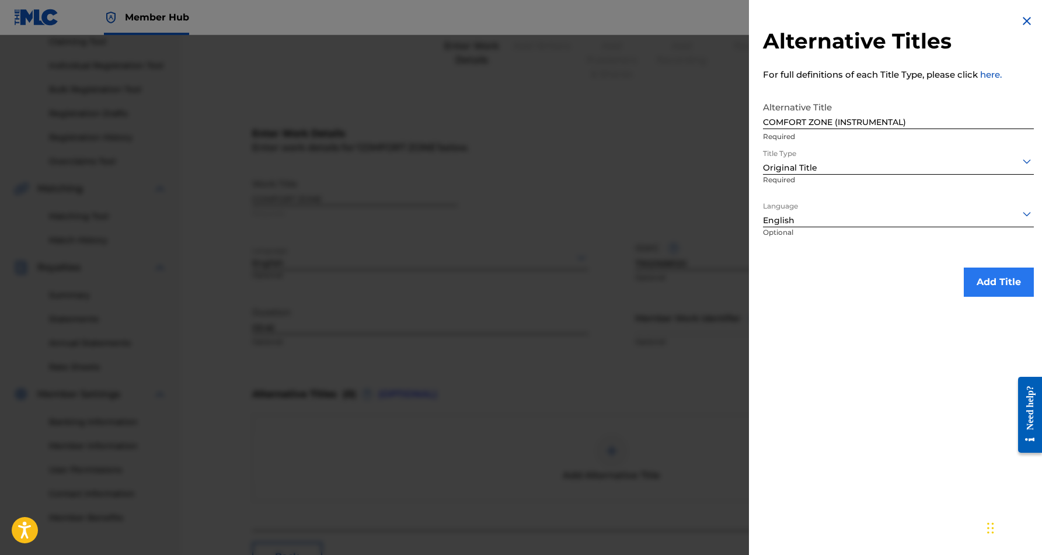
click at [994, 276] on button "Add Title" at bounding box center [999, 281] width 70 height 29
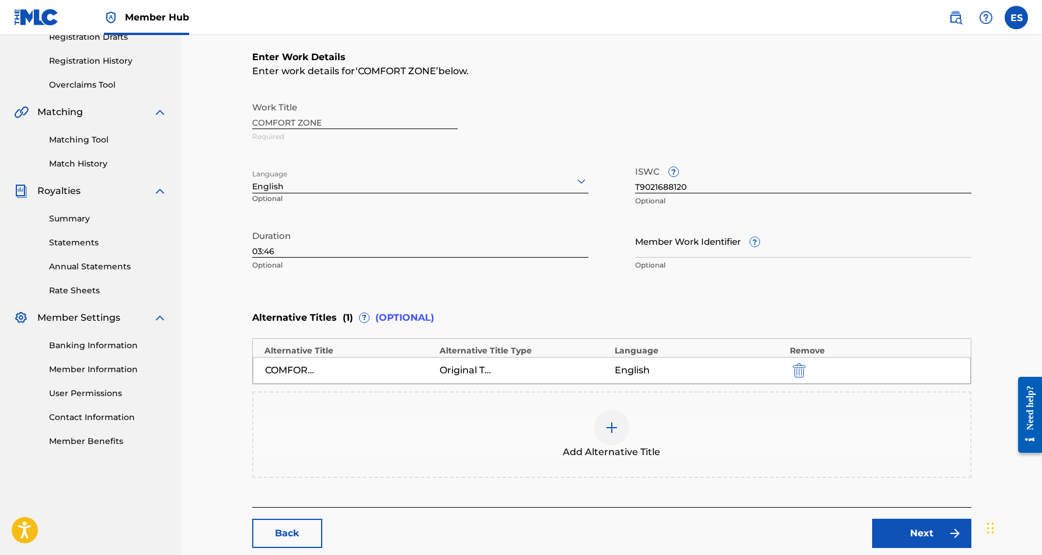
scroll to position [209, 0]
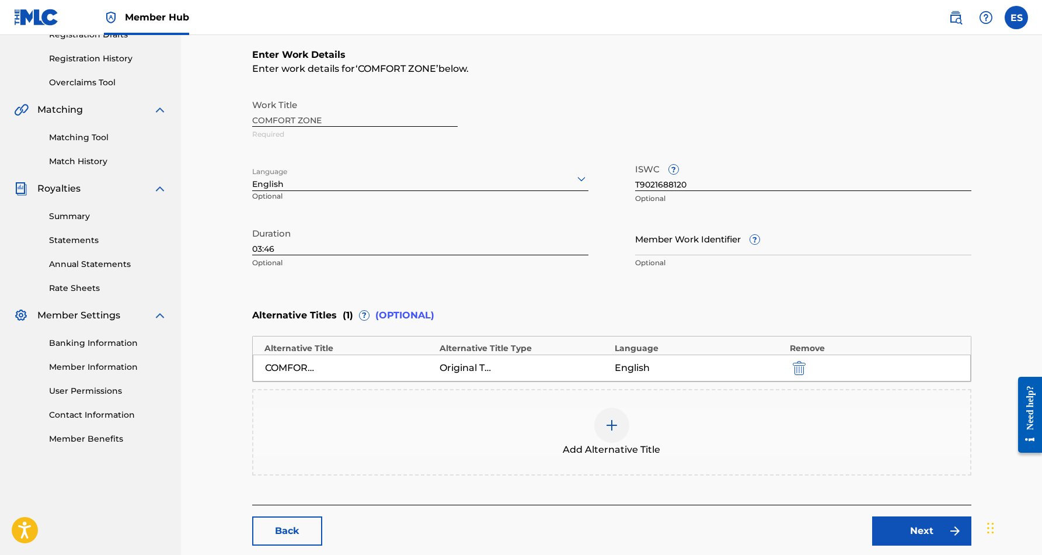
click at [609, 428] on img at bounding box center [612, 425] width 14 height 14
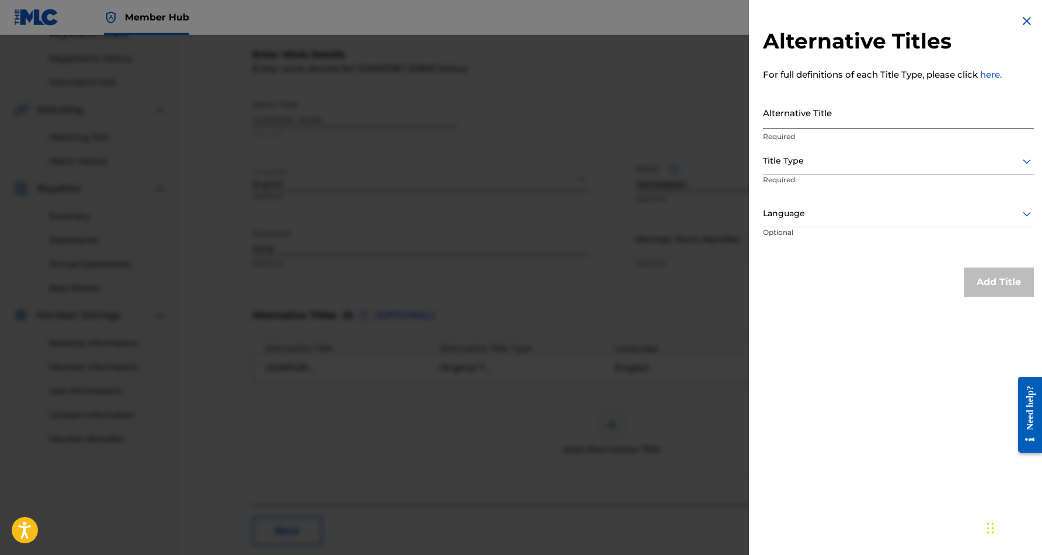
click at [882, 114] on input "Alternative Title" at bounding box center [898, 112] width 271 height 33
paste input "COMFORT ZONE REMIX"
type input "COMFORT ZONE REMIX"
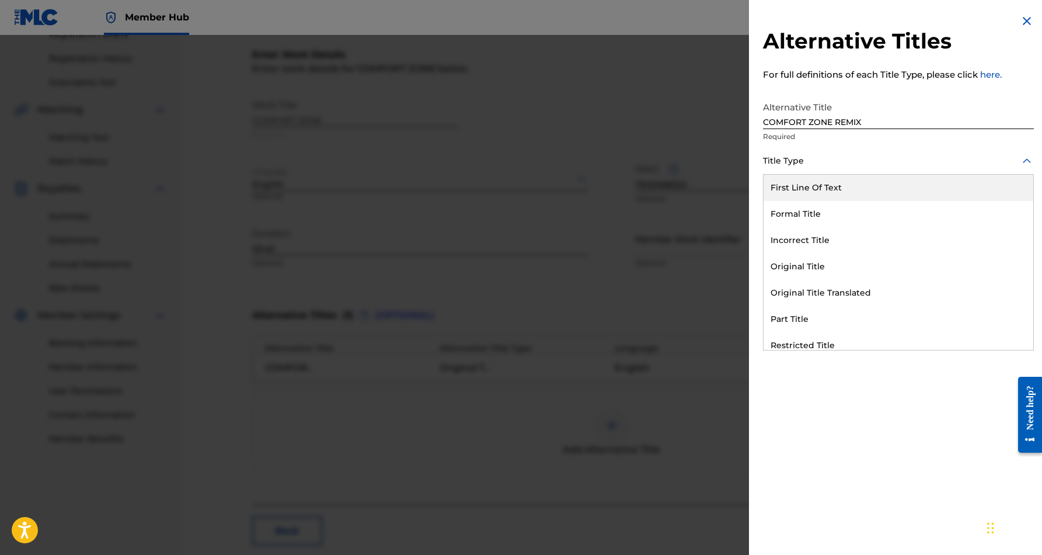
click at [1022, 163] on icon at bounding box center [1027, 161] width 14 height 14
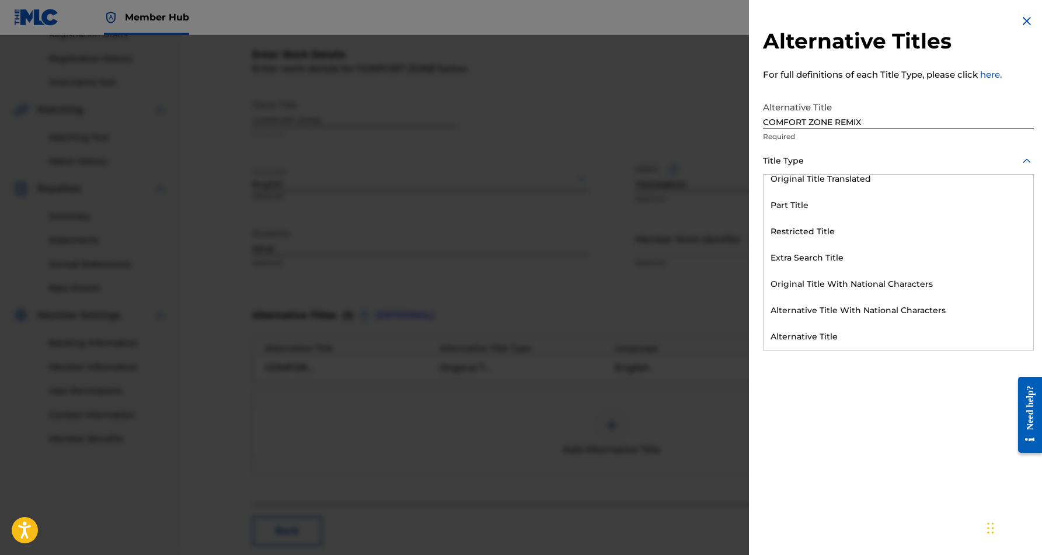
scroll to position [114, 0]
click at [861, 332] on div "Alternative Title" at bounding box center [899, 336] width 270 height 26
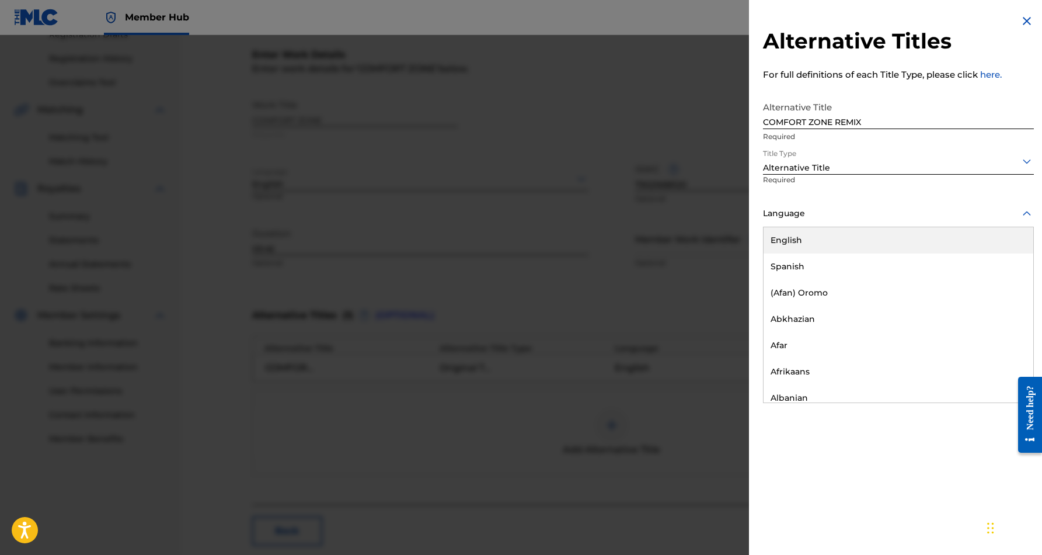
click at [1026, 214] on icon at bounding box center [1027, 213] width 8 height 5
click at [959, 241] on div "English" at bounding box center [899, 240] width 270 height 26
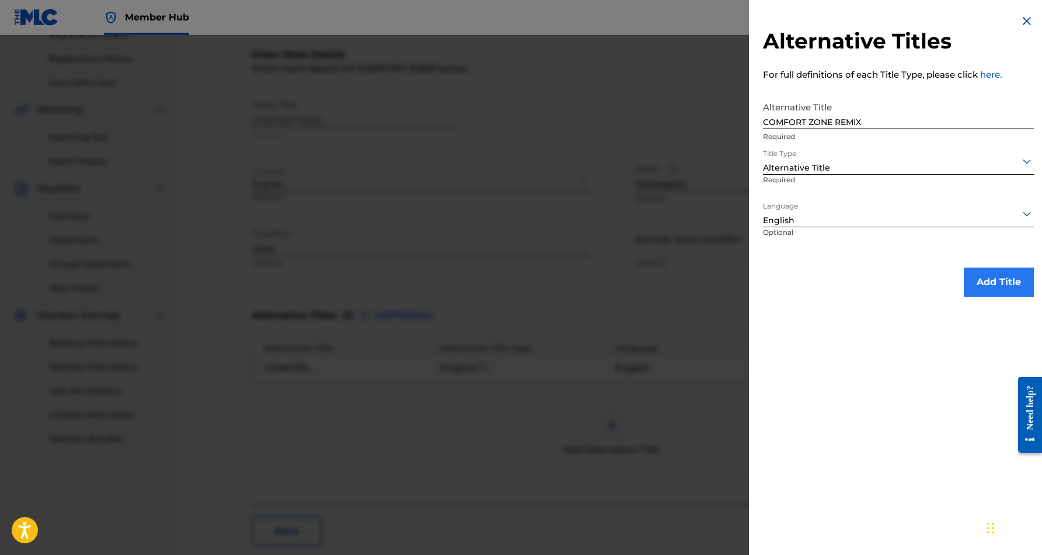
click at [988, 284] on button "Add Title" at bounding box center [999, 281] width 70 height 29
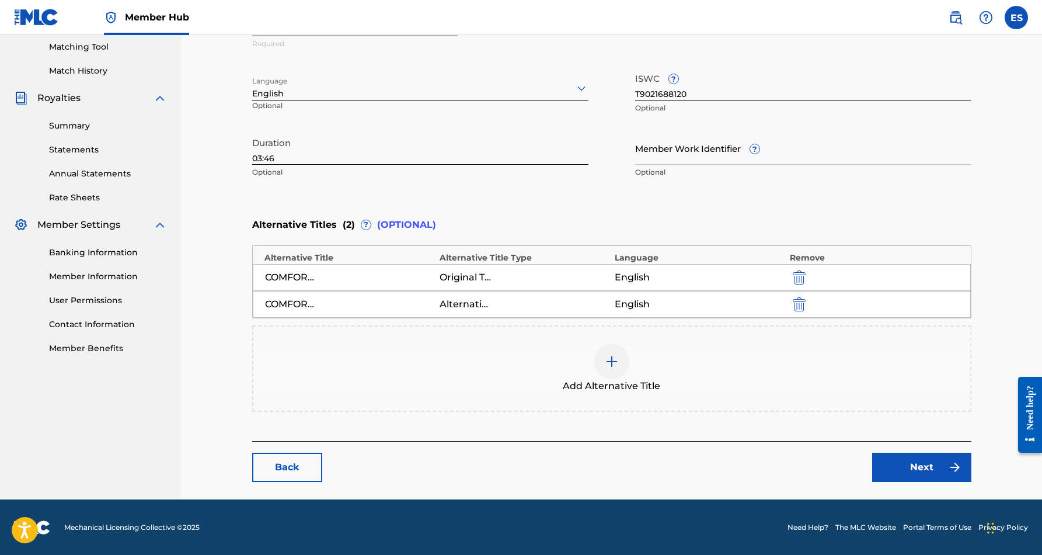
scroll to position [299, 0]
click at [915, 466] on link "Next" at bounding box center [921, 467] width 99 height 29
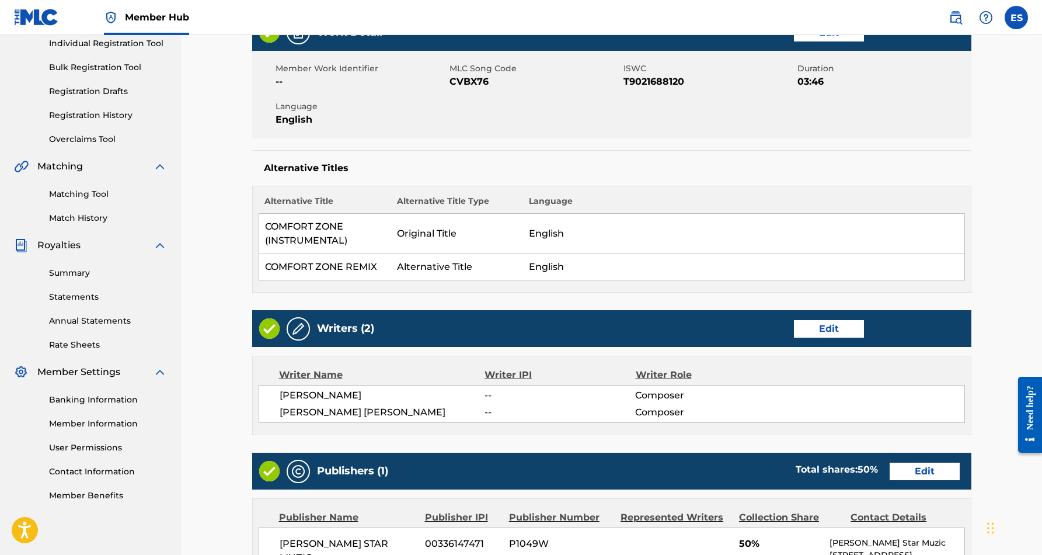
scroll to position [156, 0]
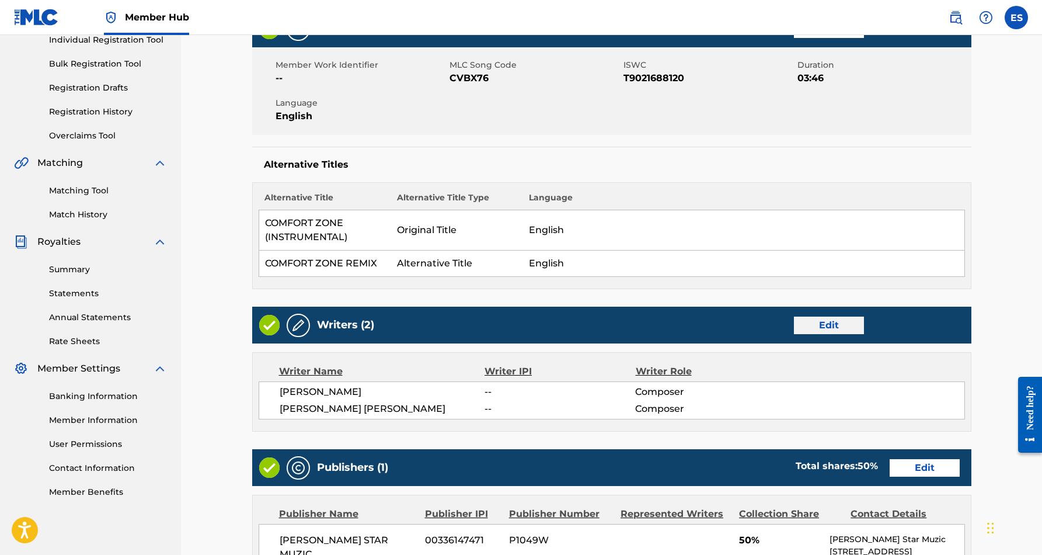
click at [835, 326] on link "Edit" at bounding box center [829, 325] width 70 height 18
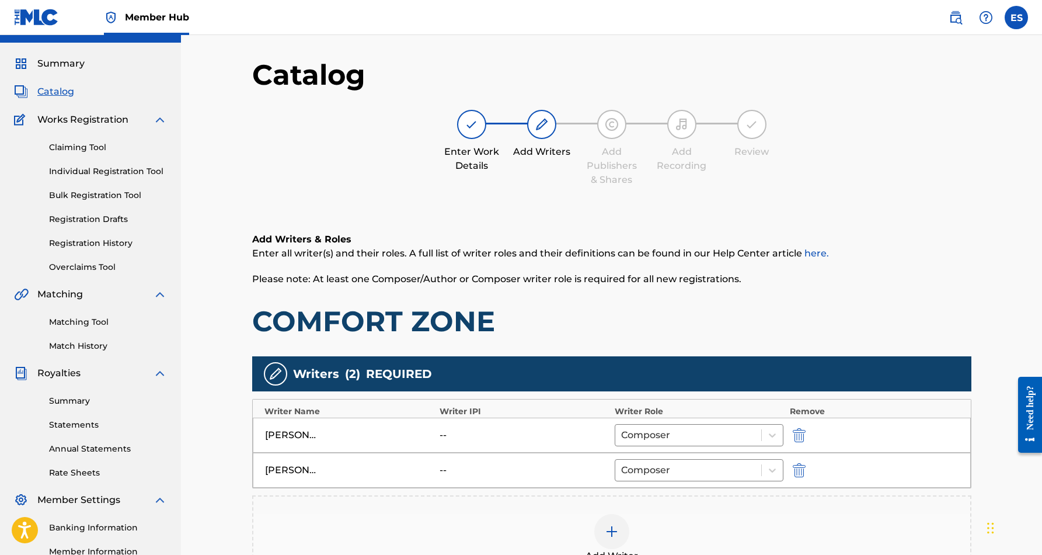
scroll to position [26, 0]
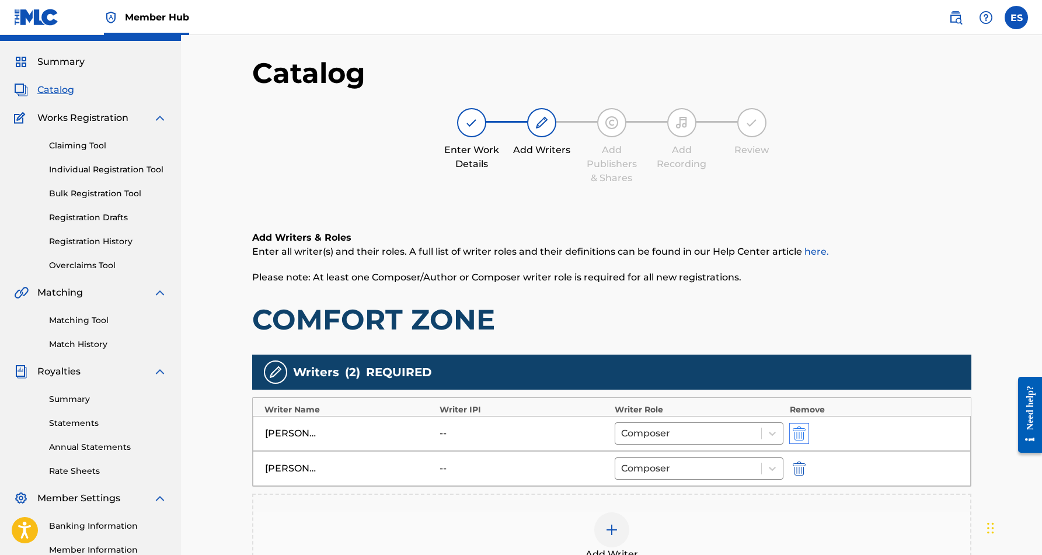
click at [798, 434] on img "submit" at bounding box center [799, 433] width 13 height 14
click at [800, 434] on img "submit" at bounding box center [799, 433] width 13 height 14
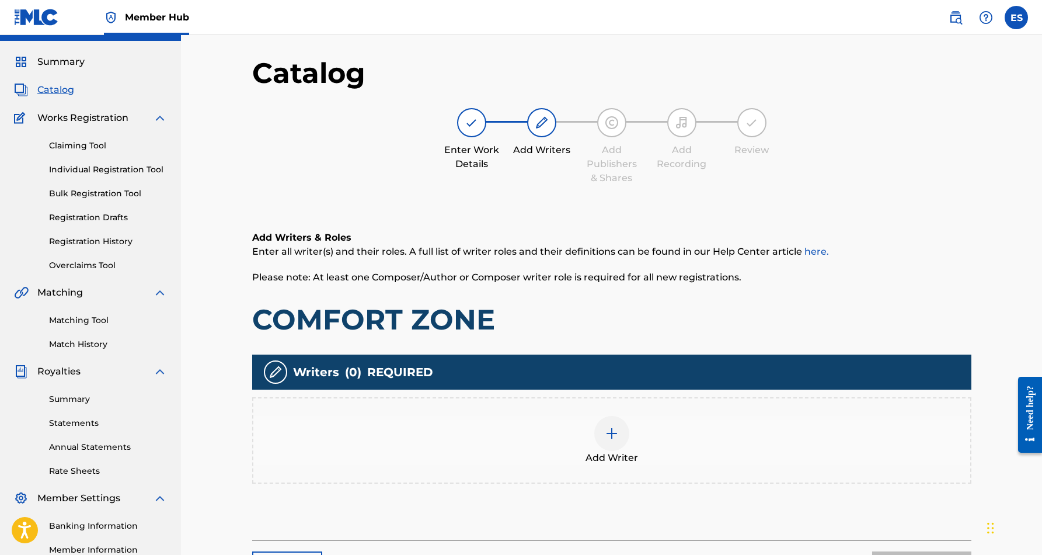
click at [616, 441] on div at bounding box center [611, 433] width 35 height 35
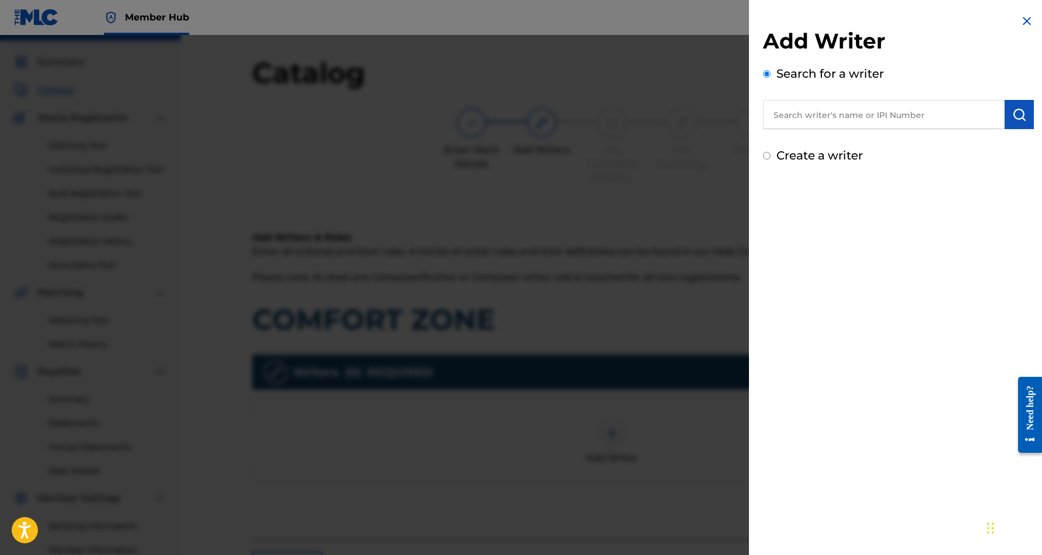
click at [790, 113] on input "text" at bounding box center [884, 114] width 242 height 29
paste input "[PERSON_NAME] [PERSON_NAME]"
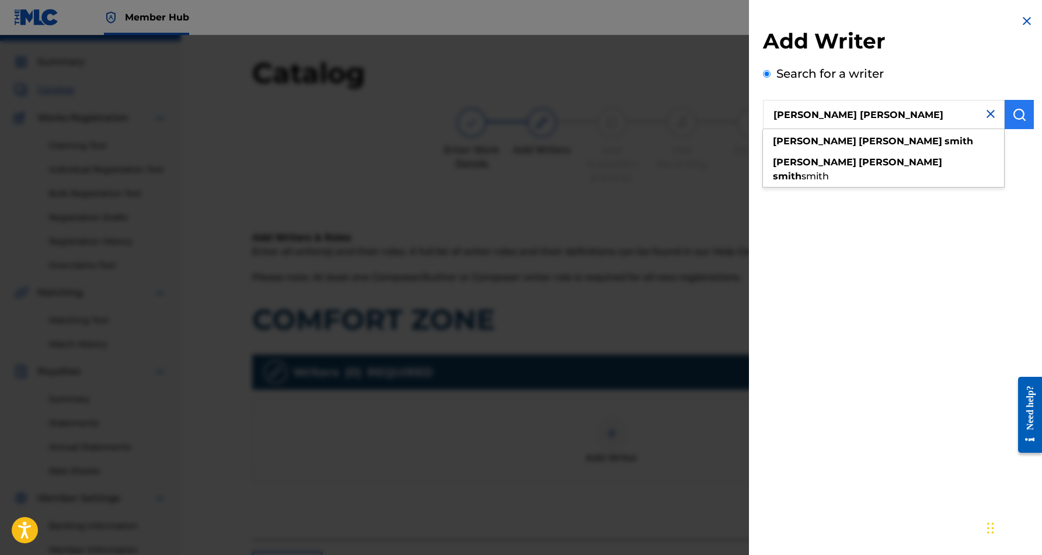
type input "[PERSON_NAME] [PERSON_NAME]"
click at [1009, 107] on button "submit" at bounding box center [1019, 114] width 29 height 29
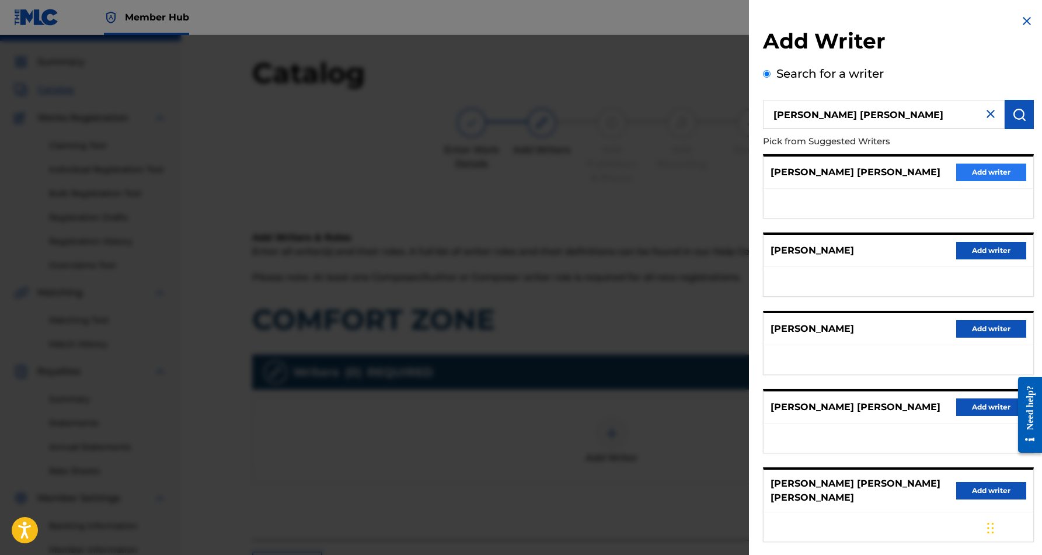
click at [983, 170] on button "Add writer" at bounding box center [991, 172] width 70 height 18
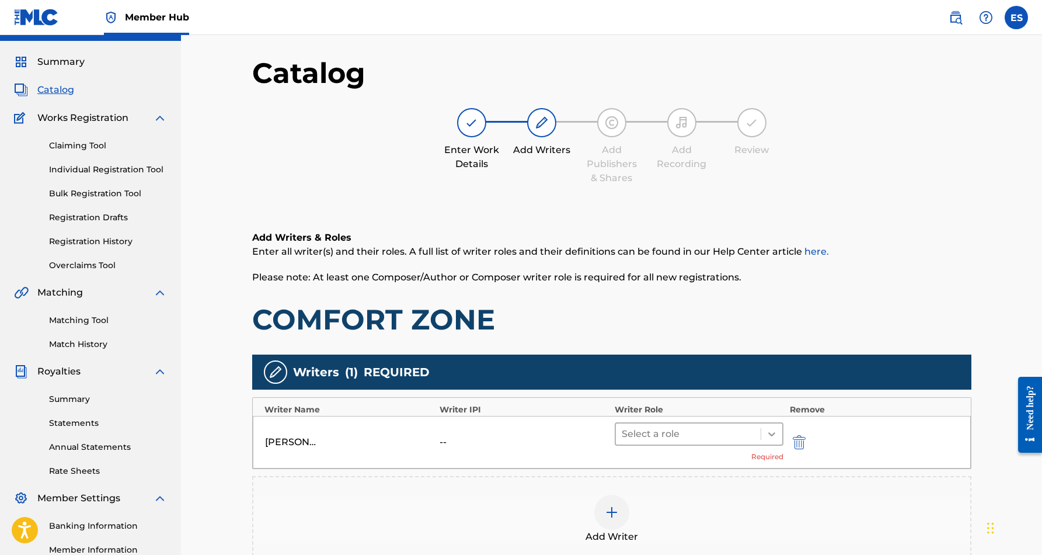
click at [772, 436] on icon at bounding box center [772, 434] width 12 height 12
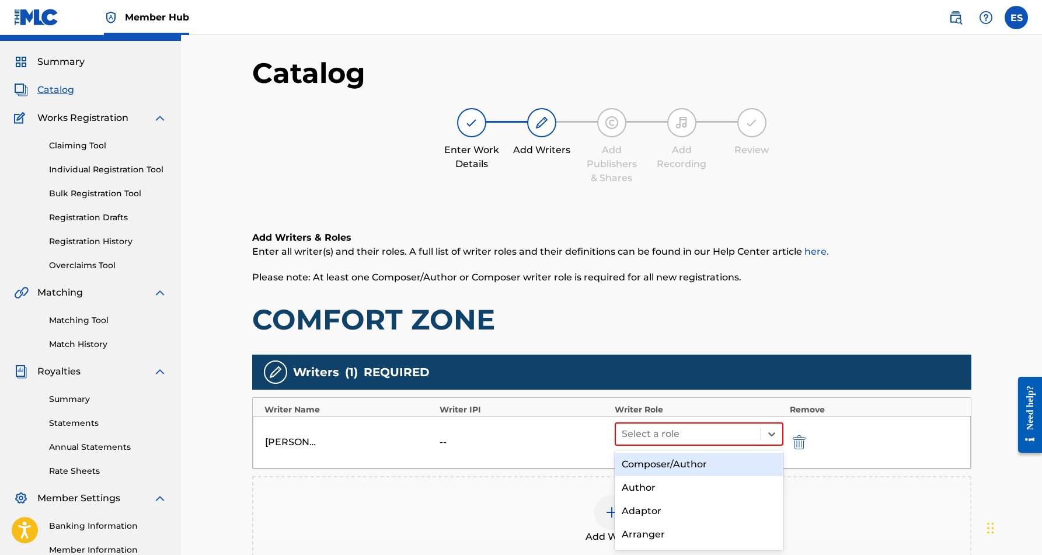
click at [719, 465] on div "Composer/Author" at bounding box center [699, 463] width 169 height 23
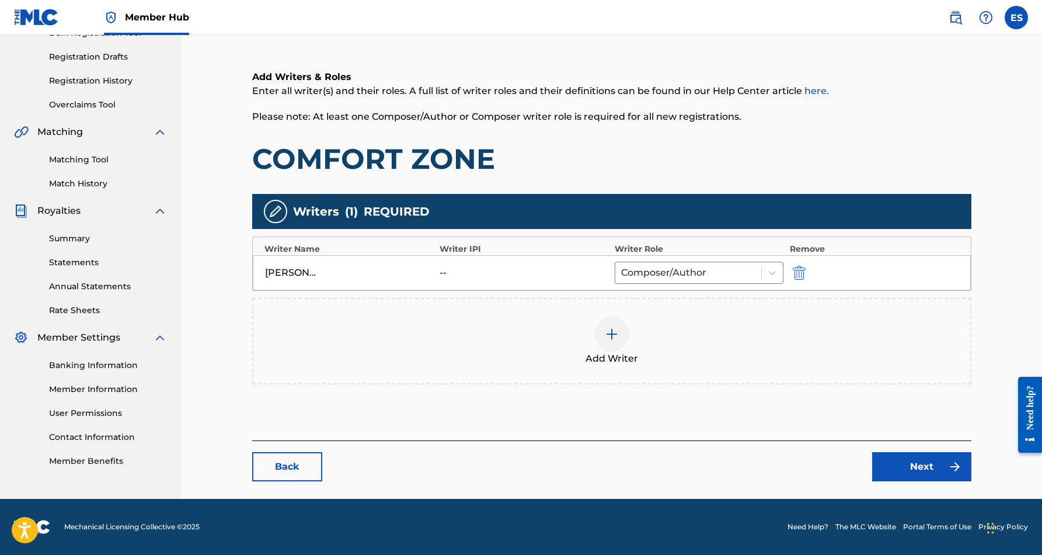
scroll to position [187, 0]
click at [891, 462] on link "Next" at bounding box center [921, 466] width 99 height 29
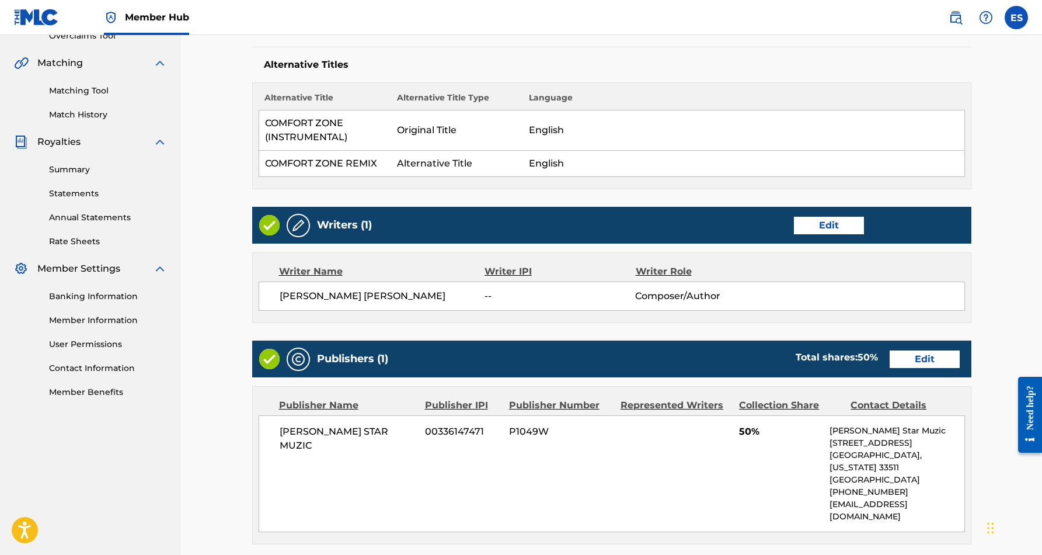
scroll to position [257, 0]
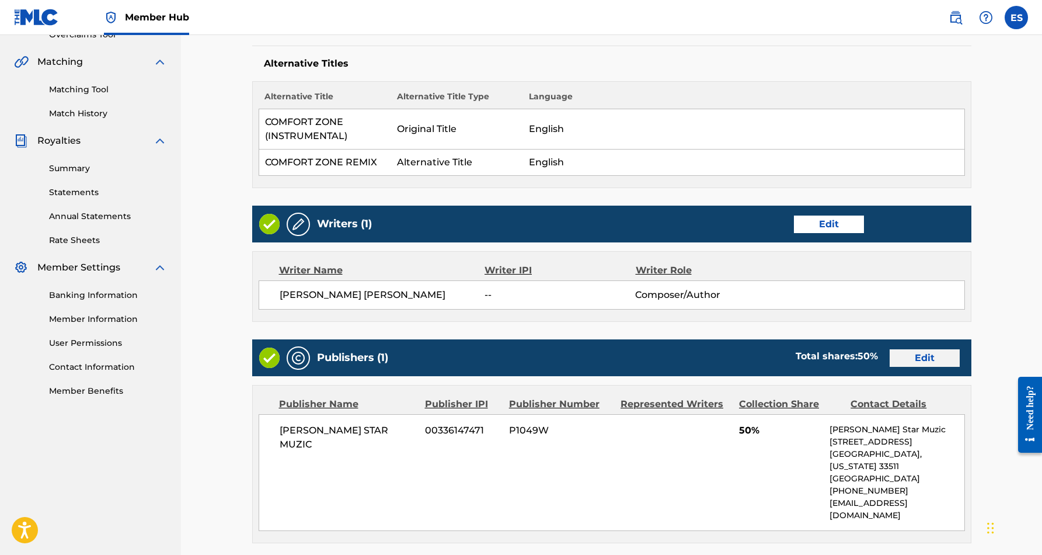
click at [908, 361] on link "Edit" at bounding box center [925, 358] width 70 height 18
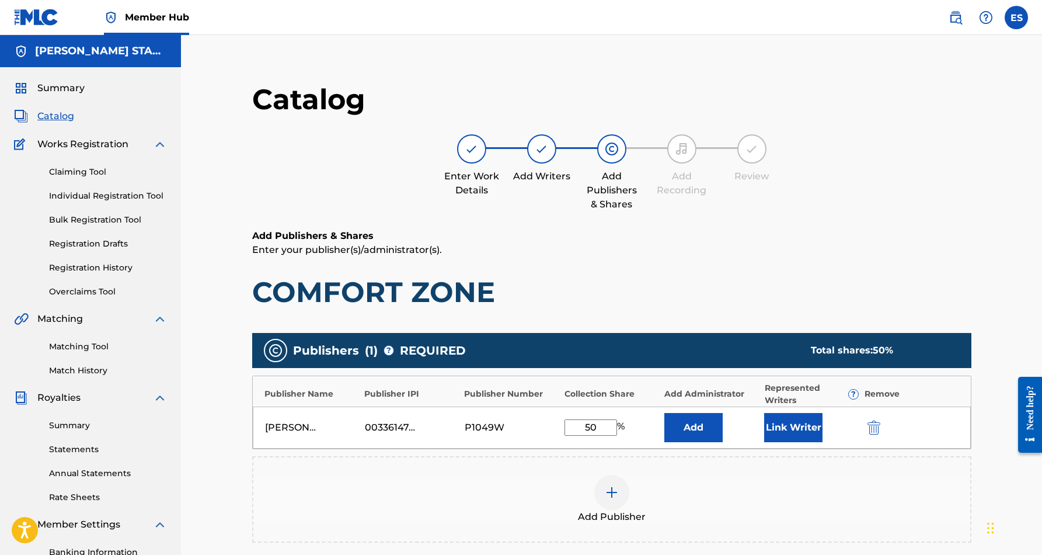
click at [601, 427] on input "50" at bounding box center [591, 427] width 53 height 16
type input "5"
type input "100.00"
click at [788, 428] on button "Link Writer" at bounding box center [793, 427] width 58 height 29
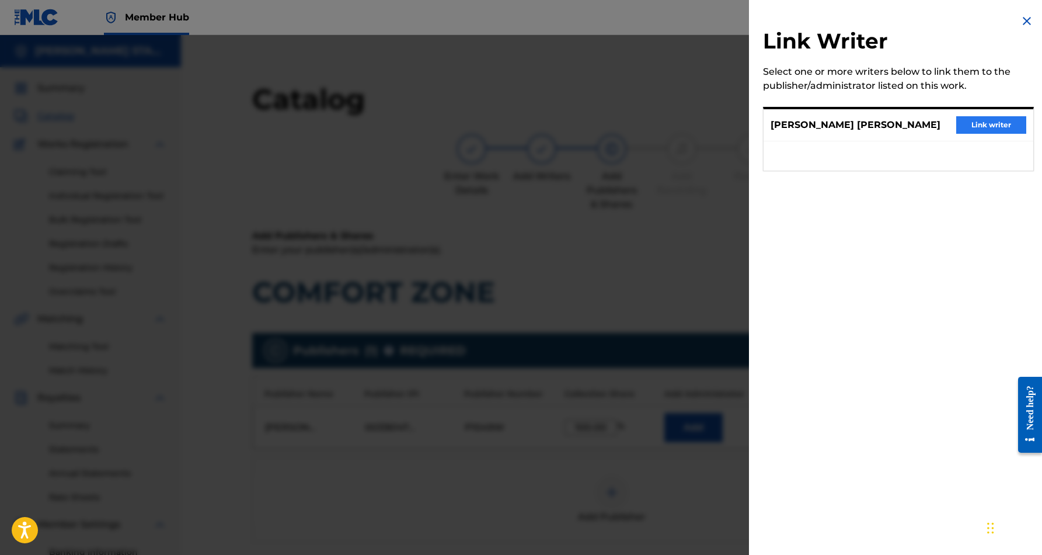
click at [984, 125] on button "Link writer" at bounding box center [991, 125] width 70 height 18
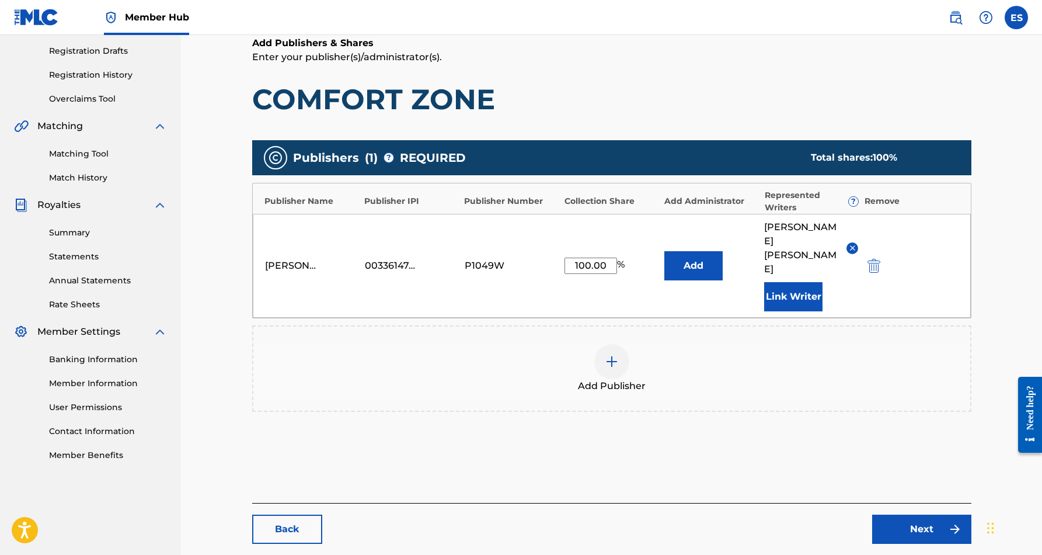
scroll to position [196, 0]
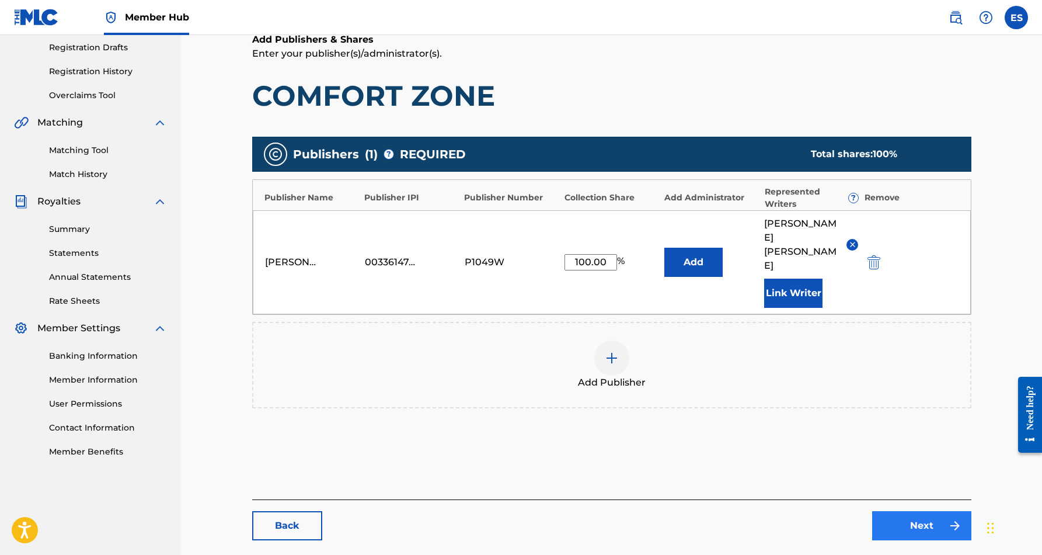
click at [903, 511] on link "Next" at bounding box center [921, 525] width 99 height 29
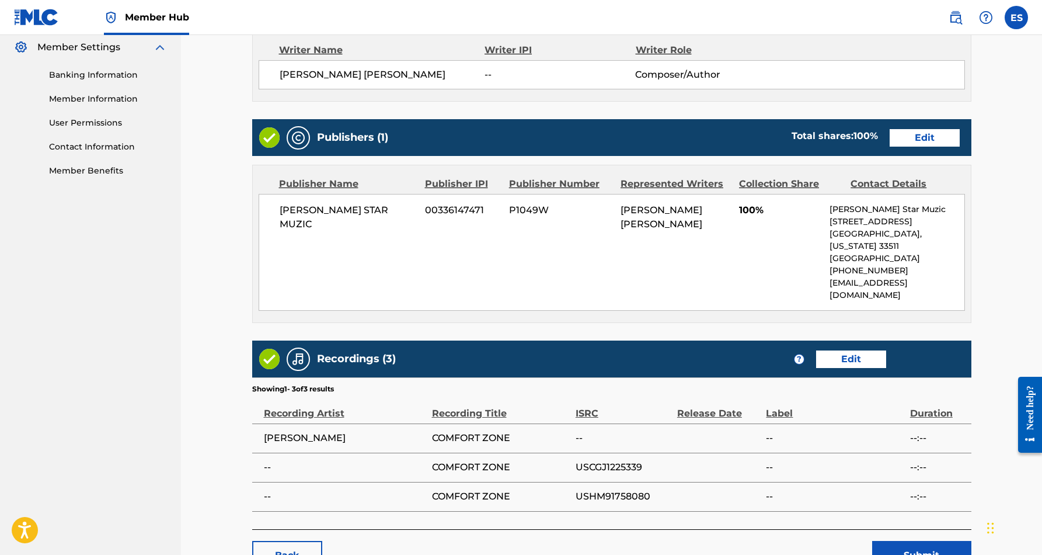
scroll to position [493, 0]
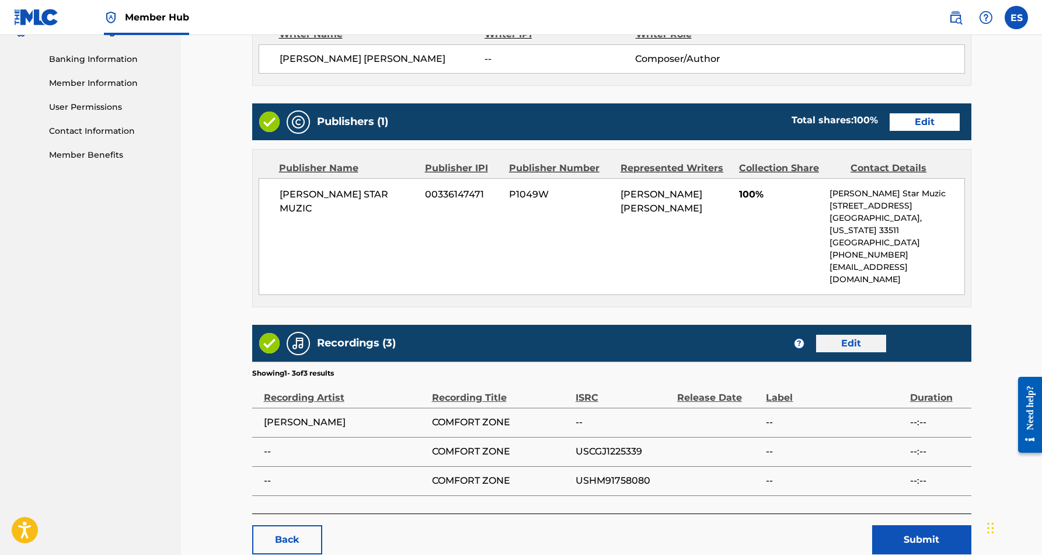
click at [849, 335] on link "Edit" at bounding box center [851, 344] width 70 height 18
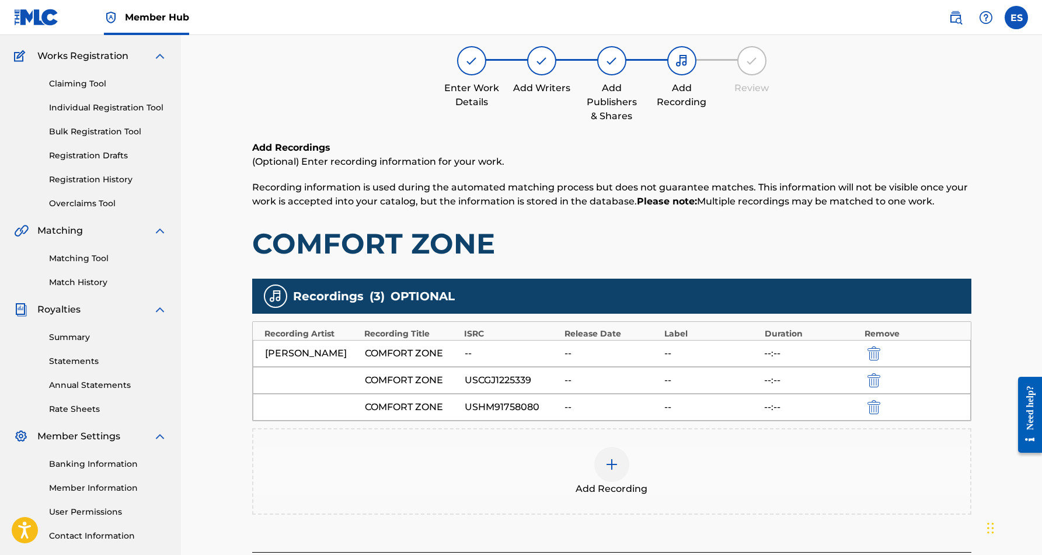
scroll to position [92, 0]
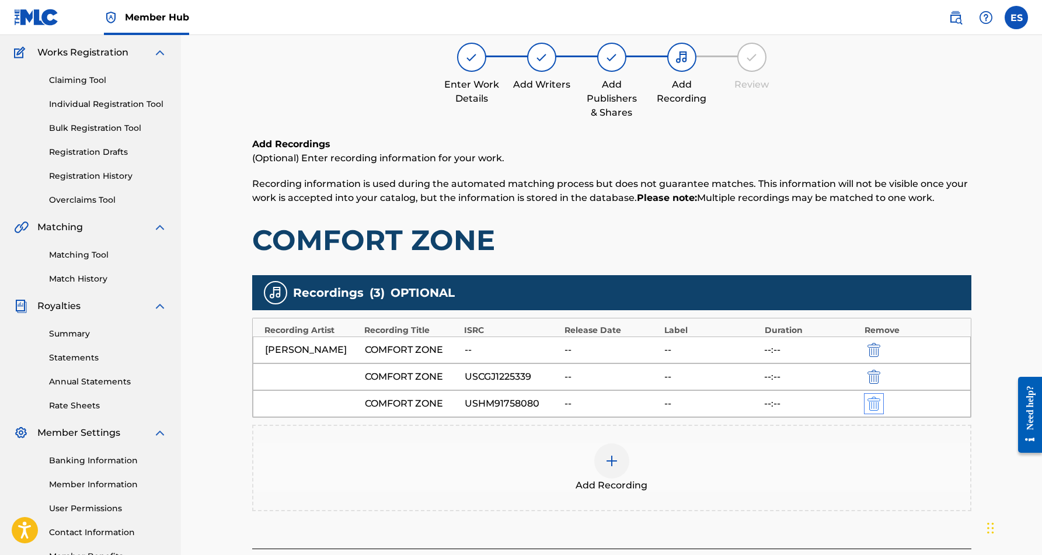
click at [872, 410] on img "submit" at bounding box center [874, 403] width 13 height 14
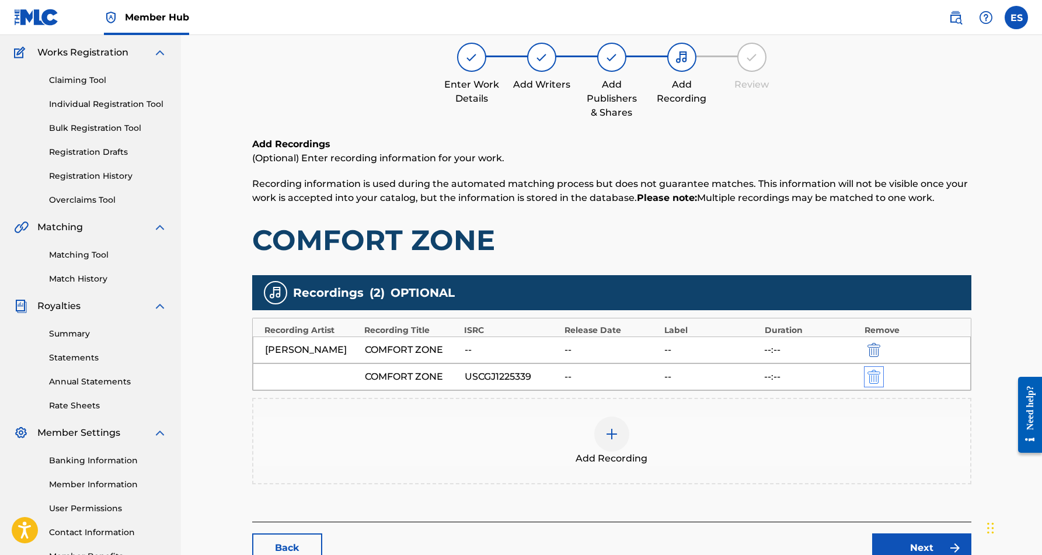
click at [875, 384] on img "submit" at bounding box center [874, 377] width 13 height 14
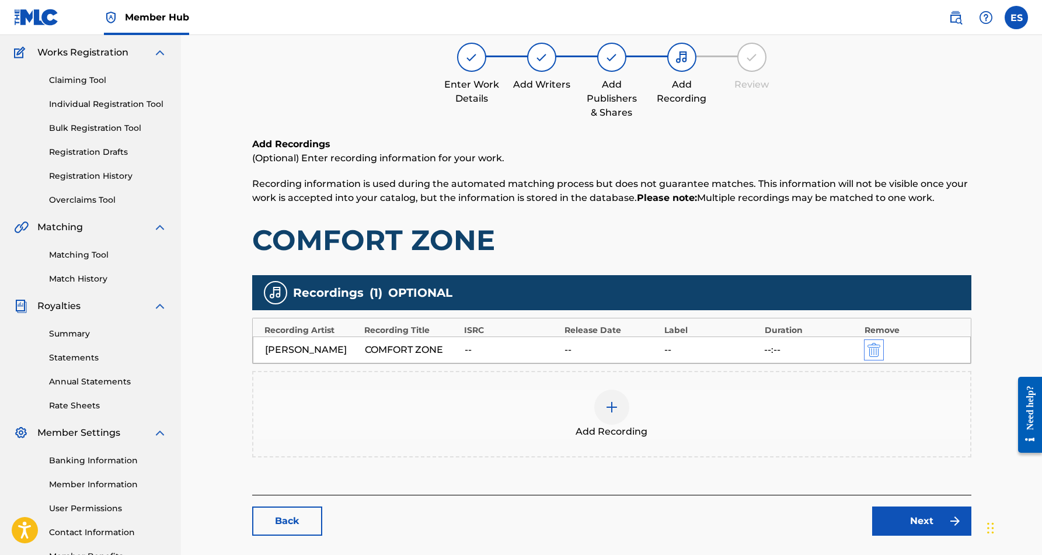
click at [875, 356] on img "submit" at bounding box center [874, 350] width 13 height 14
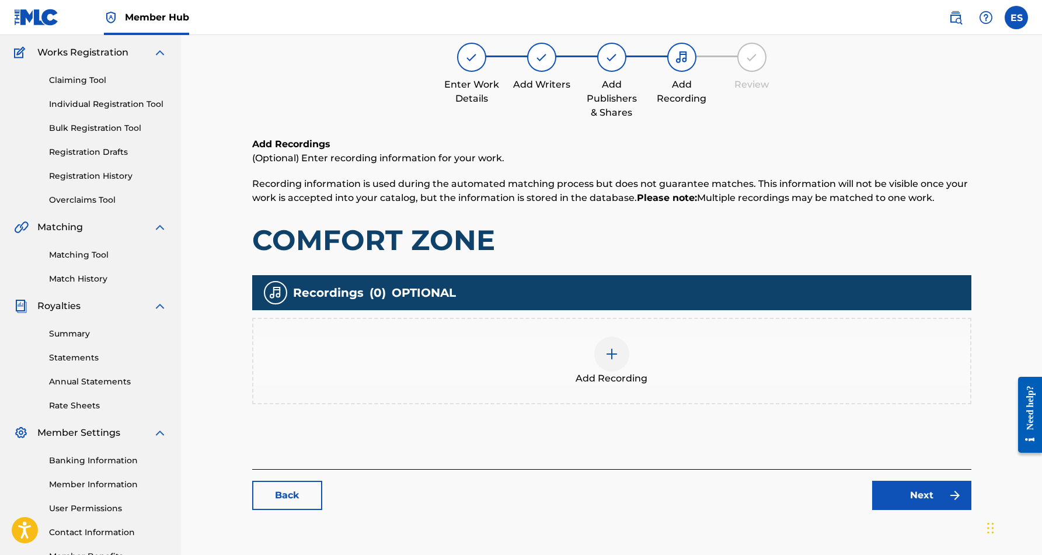
click at [611, 351] on img at bounding box center [612, 354] width 14 height 14
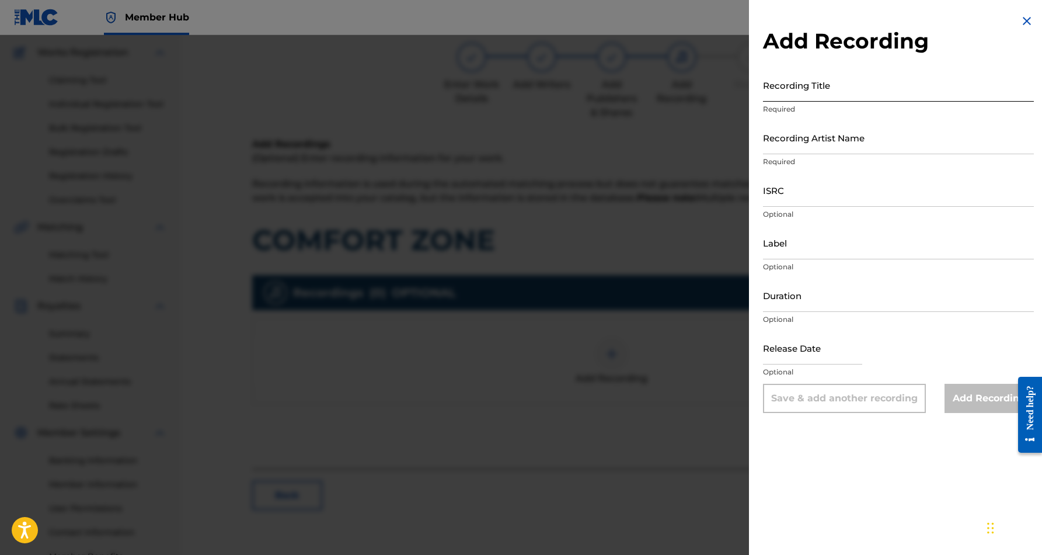
click at [844, 84] on input "Recording Title" at bounding box center [898, 84] width 271 height 33
paste input "COMFORT ZONE"
type input "COMFORT ZONE"
click at [899, 134] on input "Recording Artist Name" at bounding box center [898, 137] width 271 height 33
paste input "[PERSON_NAME] BEATS"
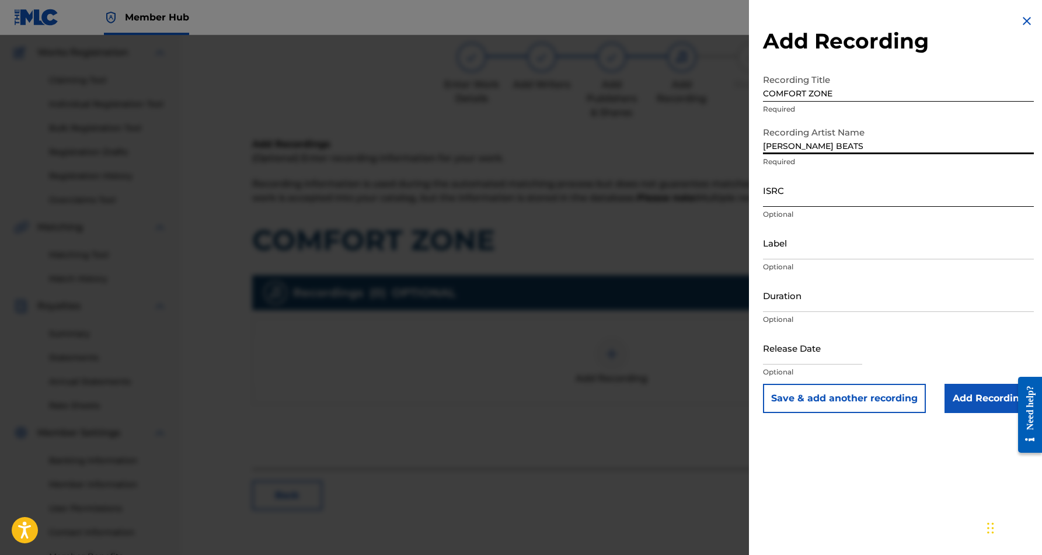
type input "[PERSON_NAME] BEATS"
click at [850, 179] on input "ISRC" at bounding box center [898, 189] width 271 height 33
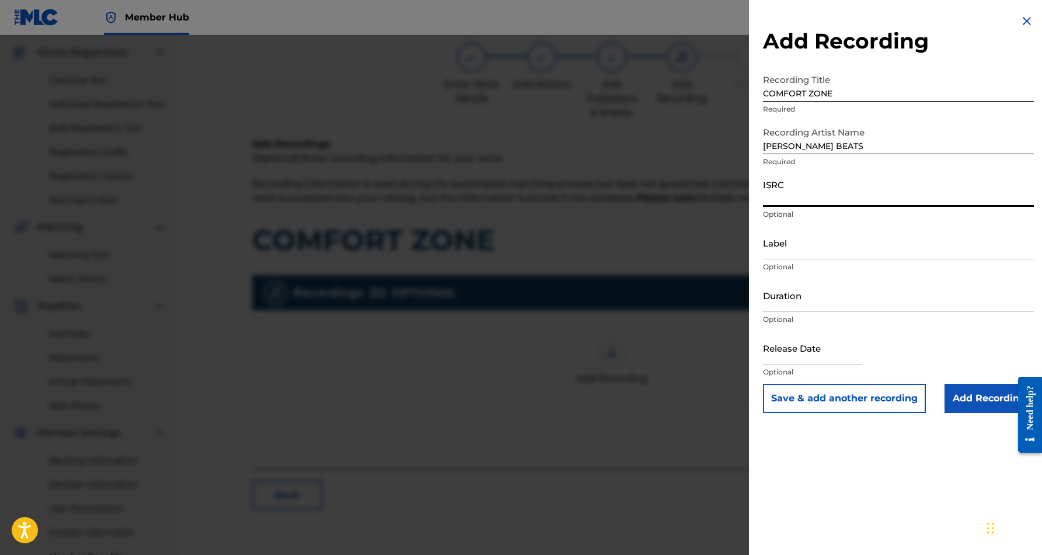
paste input "QZHN62283438"
type input "QZHN62283438"
click at [819, 249] on input "Label" at bounding box center [898, 242] width 271 height 33
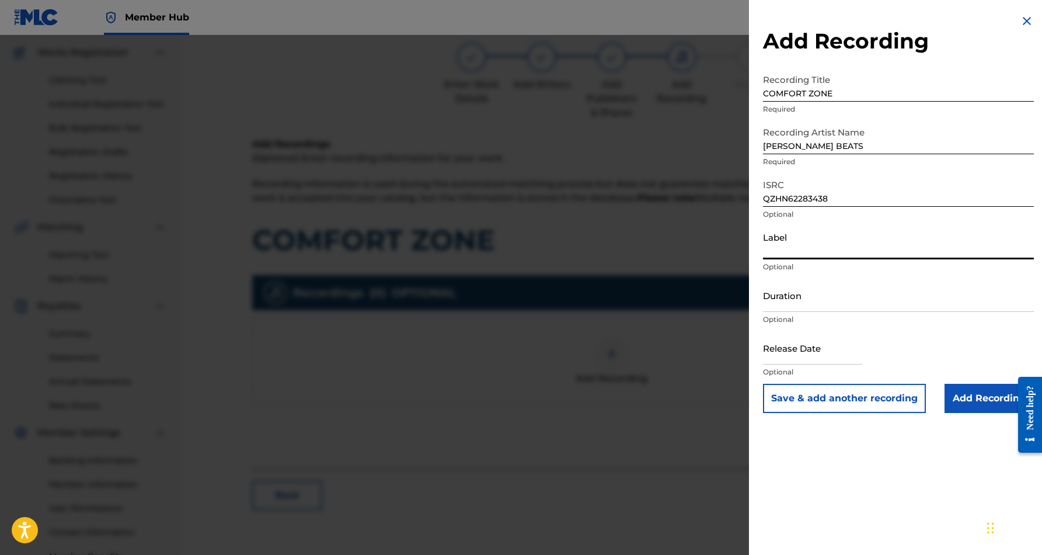
drag, startPoint x: 819, startPoint y: 249, endPoint x: 820, endPoint y: 199, distance: 50.8
click at [820, 199] on form "Recording Title COMFORT ZONE Required Recording Artist Name [PERSON_NAME] BEATS…" at bounding box center [898, 240] width 271 height 344
paste input "[PERSON_NAME] Beats Market Records"
type input "[PERSON_NAME] Beats Market Records"
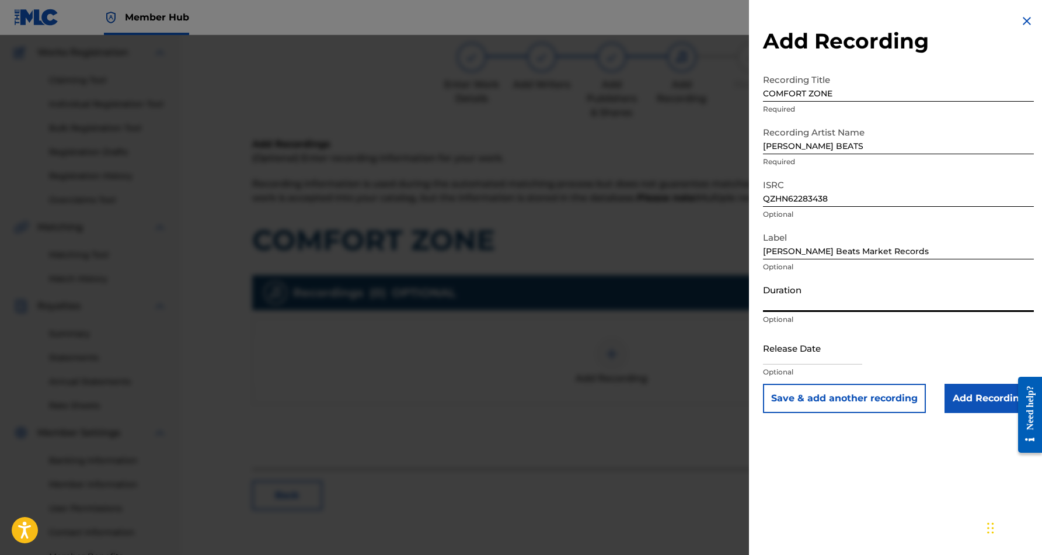
click at [809, 295] on input "Duration" at bounding box center [898, 294] width 271 height 33
type input "03:46"
click at [823, 357] on input "text" at bounding box center [812, 347] width 99 height 33
select select "8"
select select "2025"
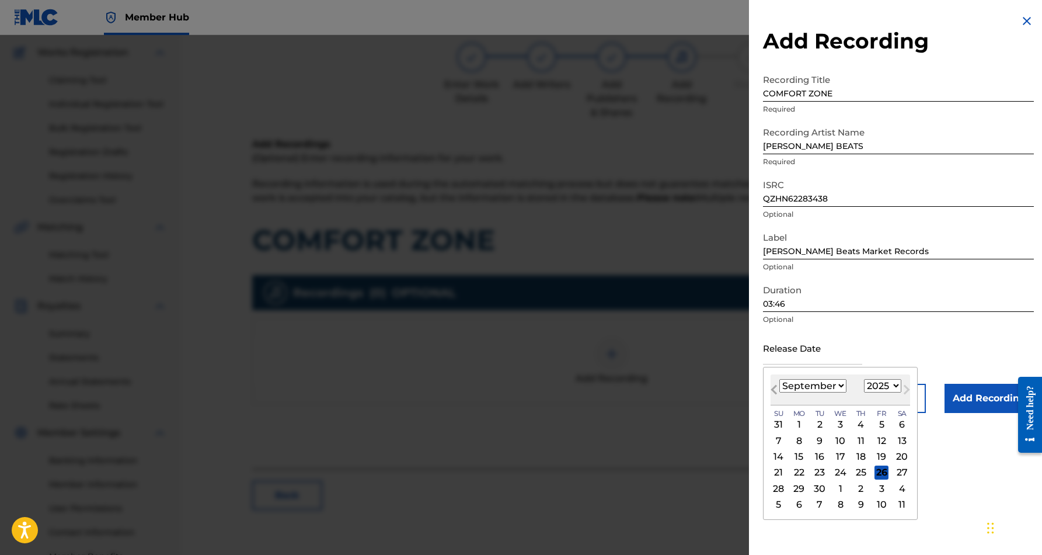
click at [775, 388] on span "Previous Month" at bounding box center [775, 391] width 0 height 18
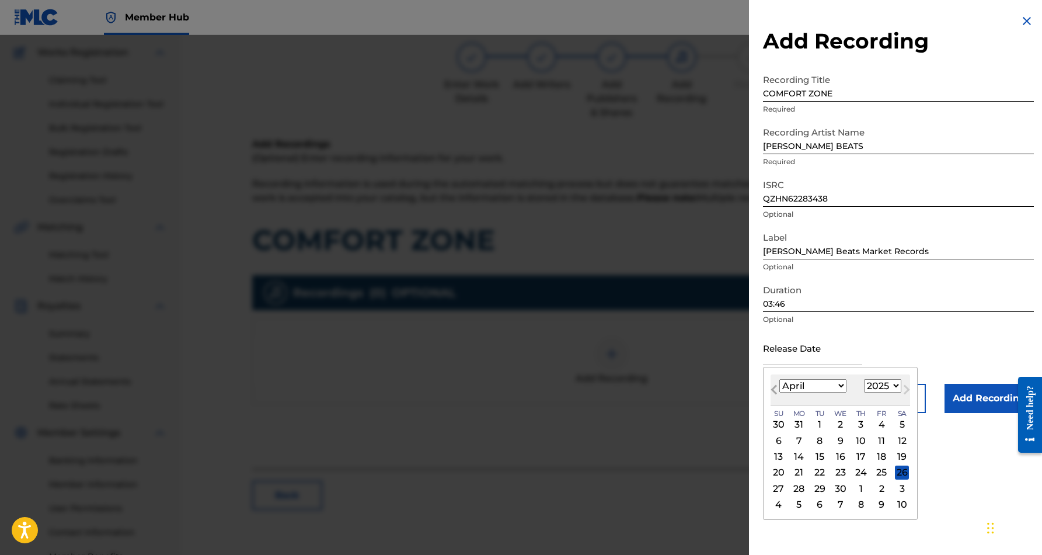
click at [775, 388] on span "Previous Month" at bounding box center [775, 391] width 0 height 18
select select "11"
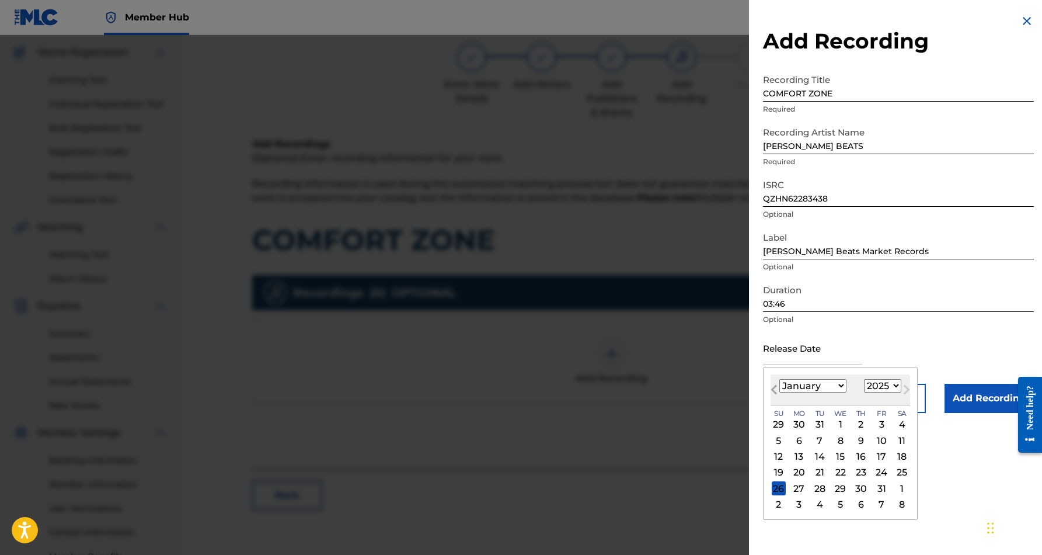
select select "2024"
click at [775, 388] on span "Previous Month" at bounding box center [775, 391] width 0 height 18
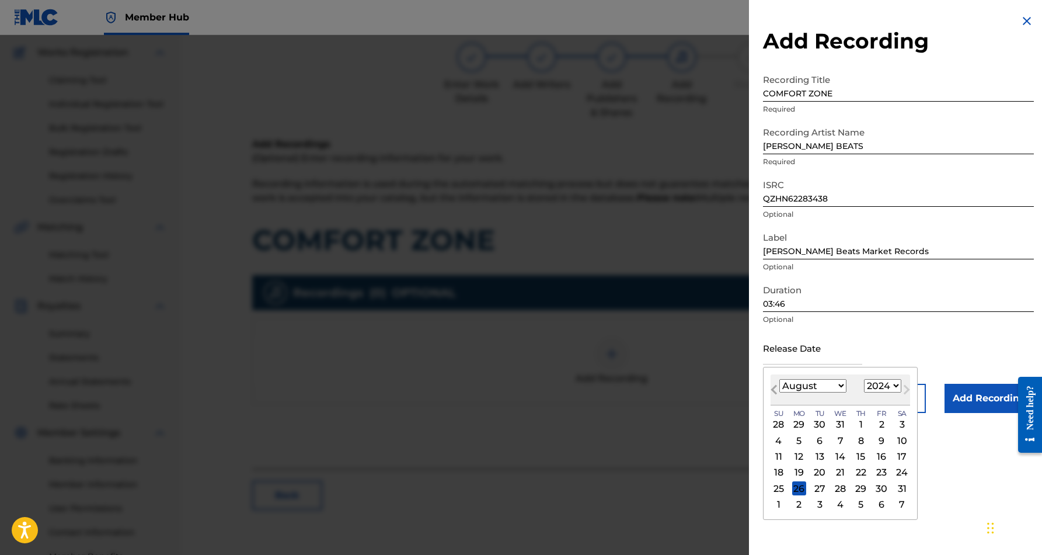
click at [775, 388] on span "Previous Month" at bounding box center [775, 391] width 0 height 18
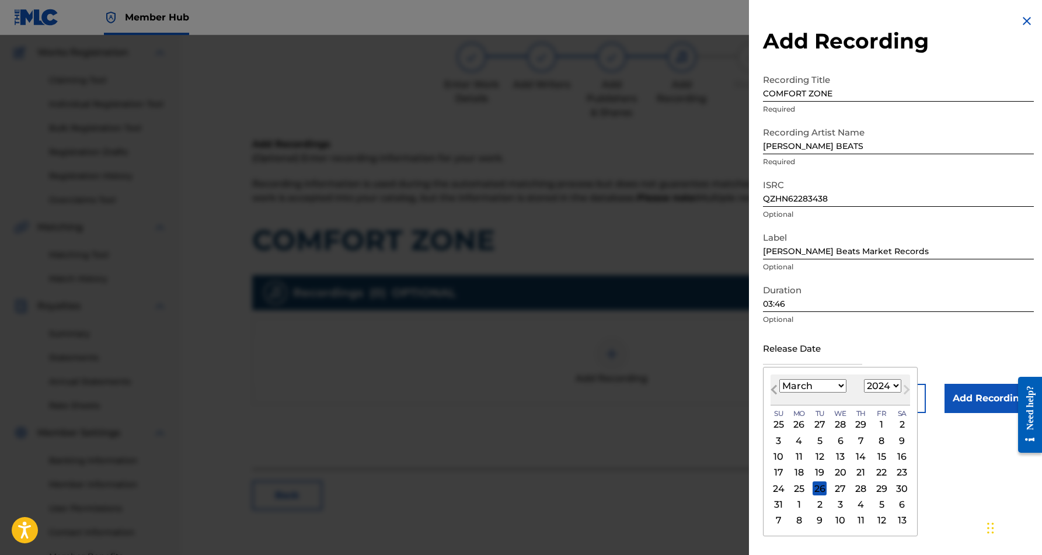
click at [775, 388] on span "Previous Month" at bounding box center [775, 391] width 0 height 18
select select "11"
select select "2023"
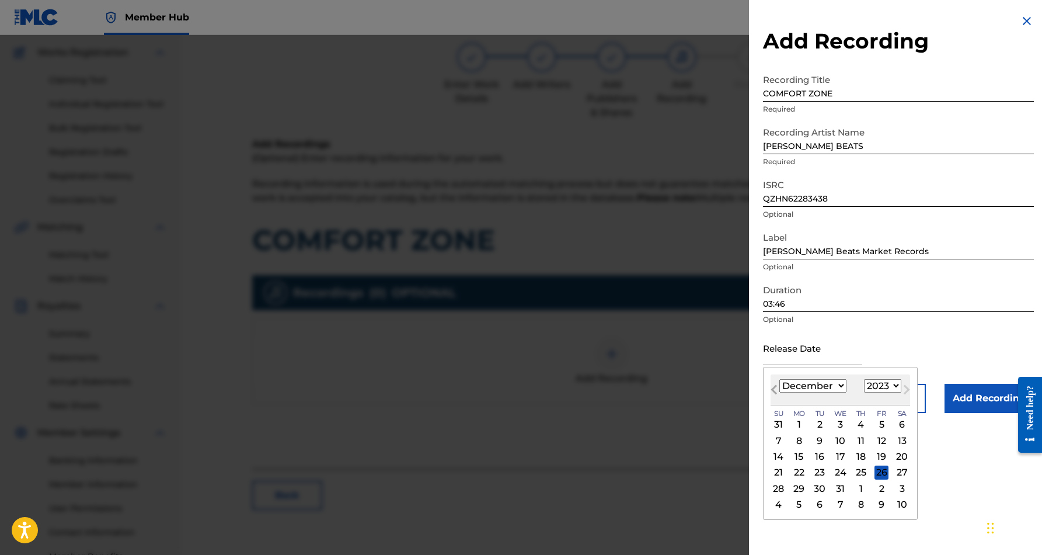
click at [775, 388] on span "Previous Month" at bounding box center [775, 391] width 0 height 18
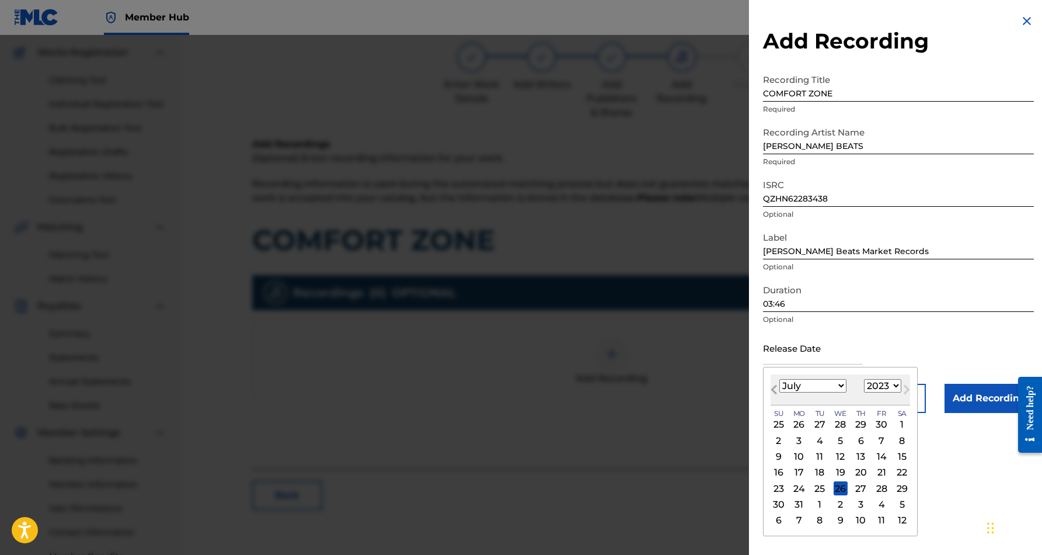
click at [775, 388] on span "Previous Month" at bounding box center [775, 391] width 0 height 18
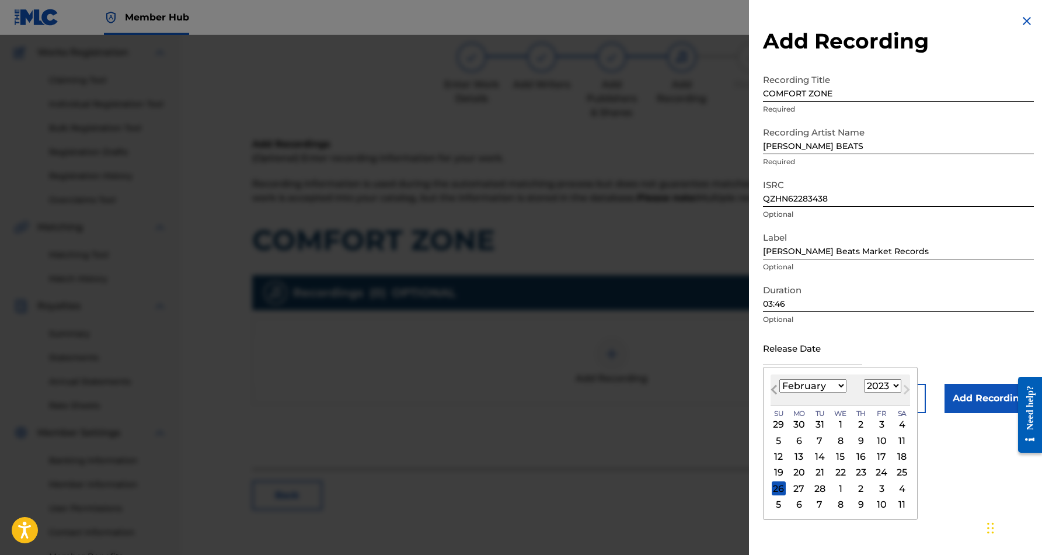
click at [775, 388] on span "Previous Month" at bounding box center [775, 391] width 0 height 18
select select "11"
select select "2022"
click at [775, 388] on span "Previous Month" at bounding box center [775, 391] width 0 height 18
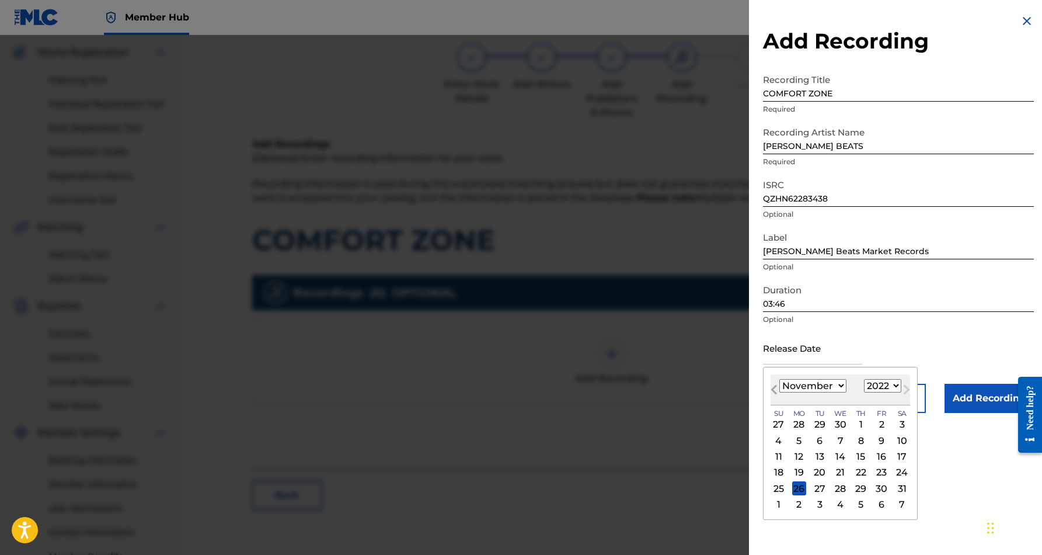
click at [775, 388] on span "Previous Month" at bounding box center [775, 391] width 0 height 18
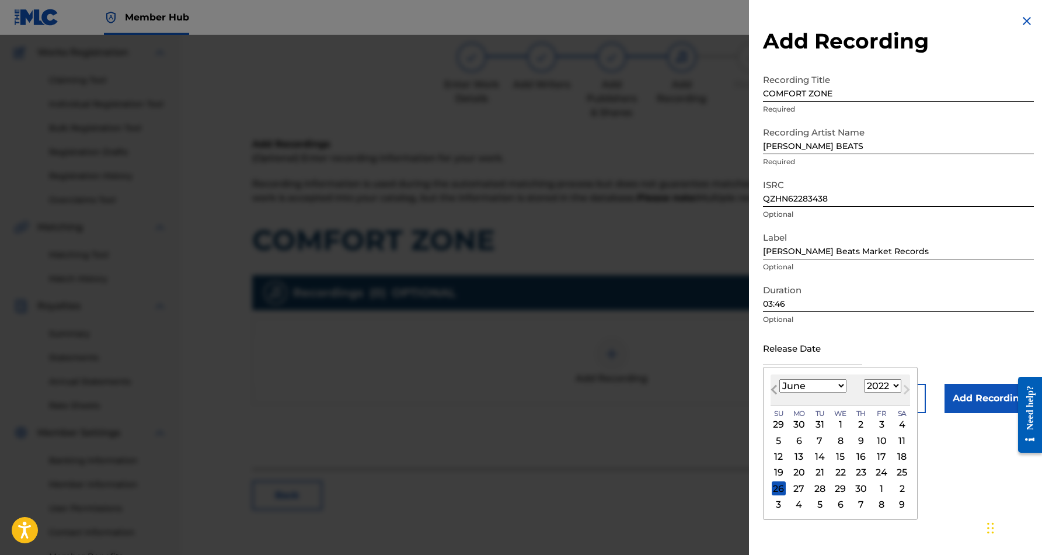
click at [775, 388] on span "Previous Month" at bounding box center [775, 391] width 0 height 18
select select "3"
click at [799, 489] on div "25" at bounding box center [799, 488] width 14 height 14
type input "[DATE]"
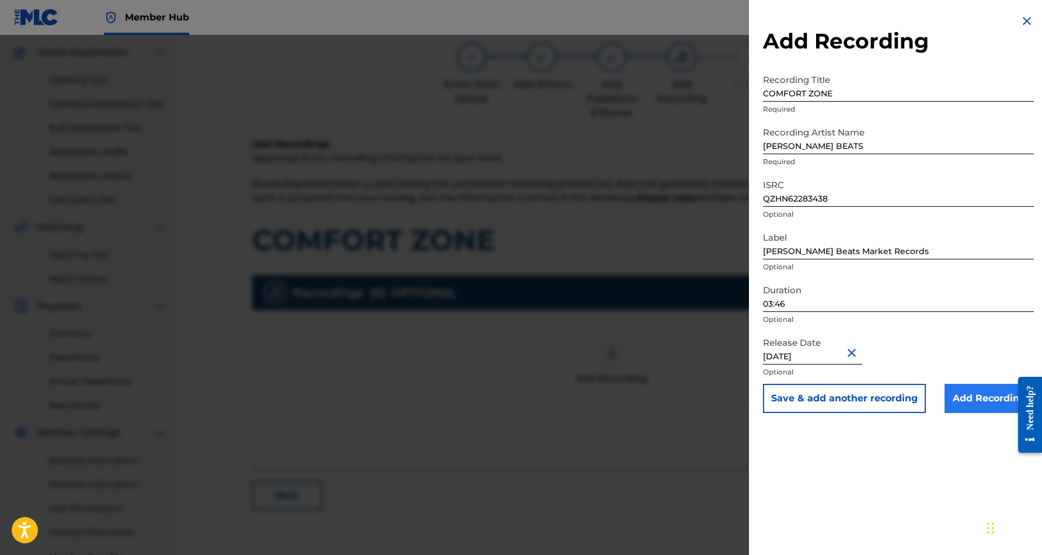
click at [973, 396] on input "Add Recording" at bounding box center [989, 398] width 89 height 29
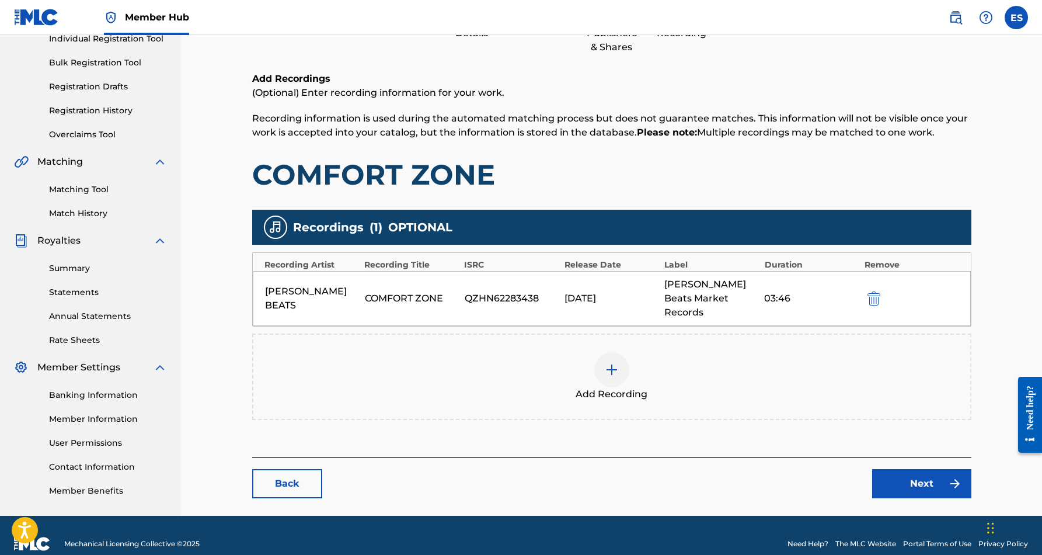
scroll to position [159, 0]
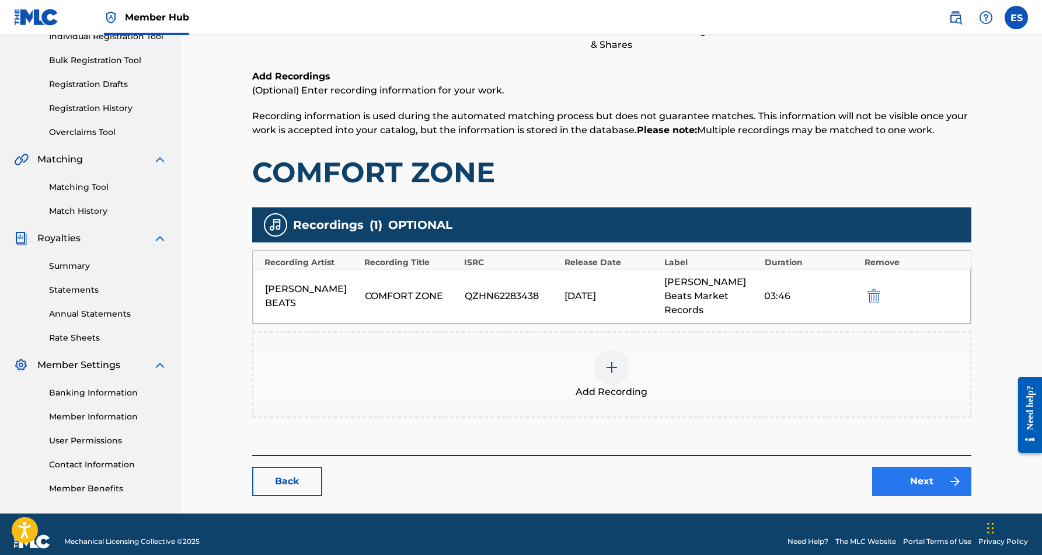
click at [913, 466] on link "Next" at bounding box center [921, 480] width 99 height 29
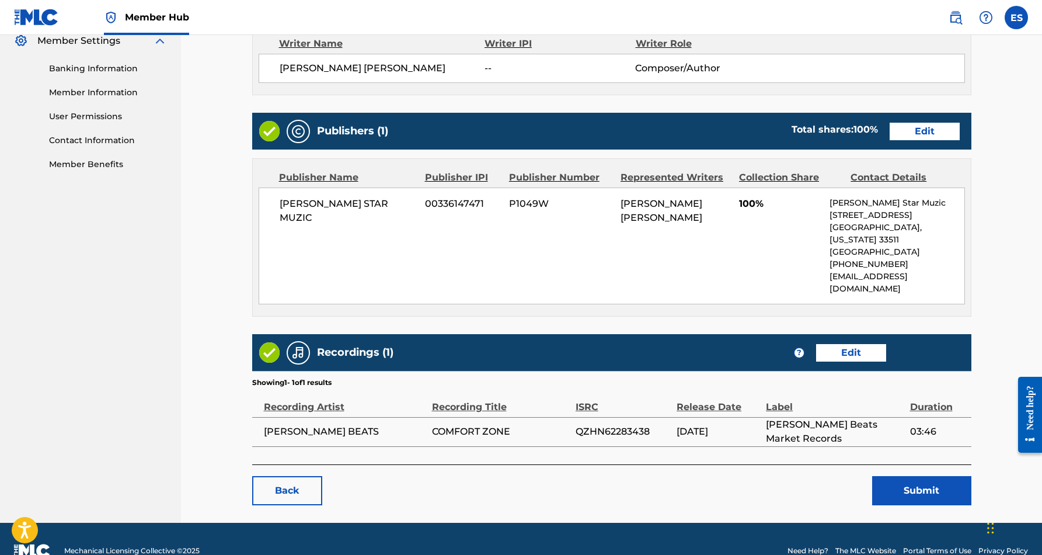
scroll to position [482, 0]
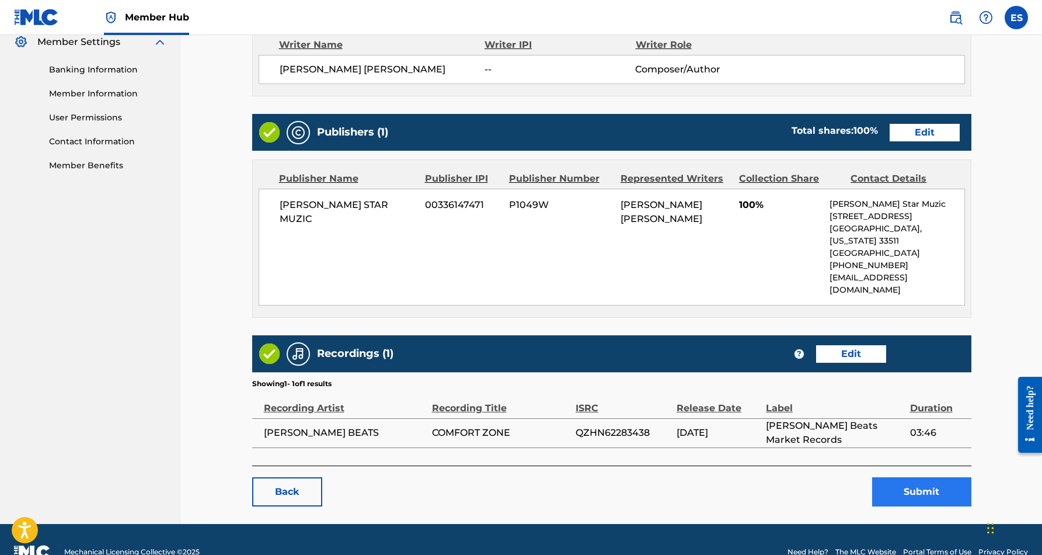
click at [924, 477] on button "Submit" at bounding box center [921, 491] width 99 height 29
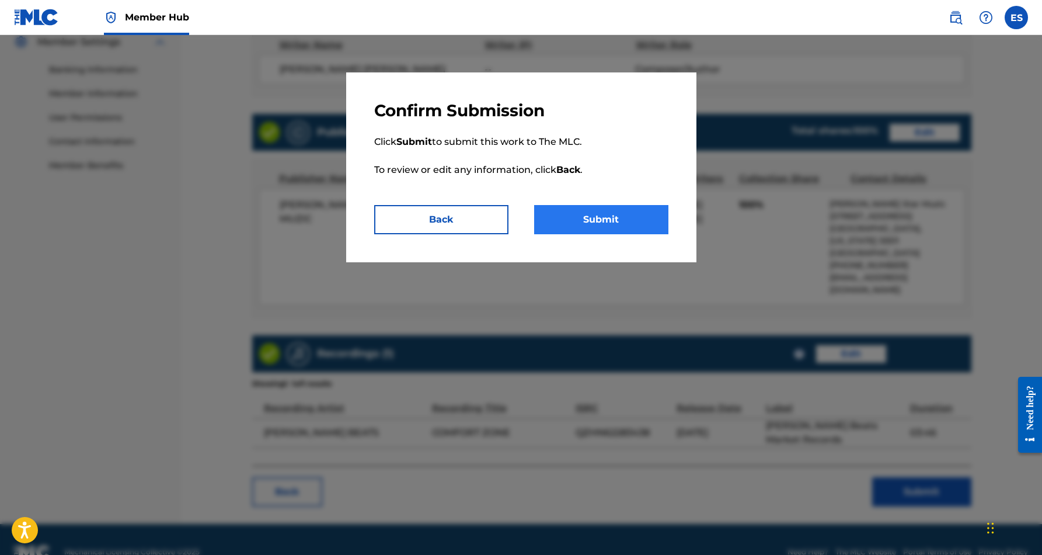
click at [626, 220] on button "Submit" at bounding box center [601, 219] width 134 height 29
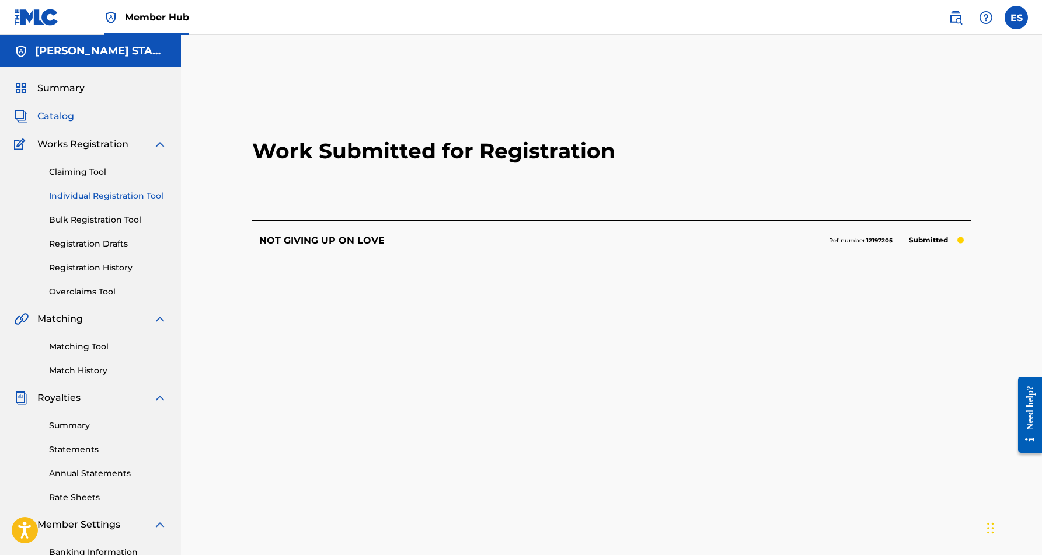
click at [92, 199] on link "Individual Registration Tool" at bounding box center [108, 196] width 118 height 12
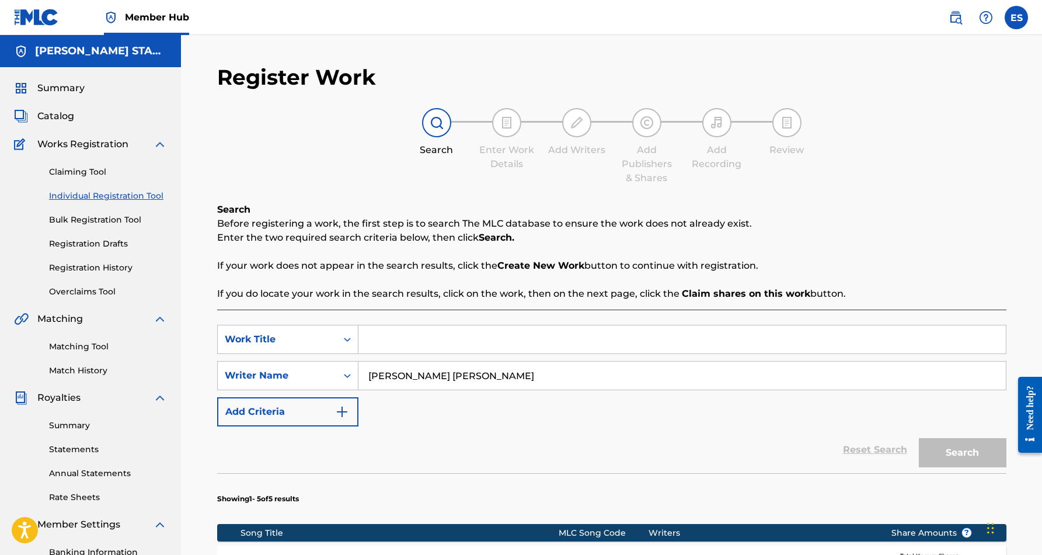
click at [401, 336] on input "Search Form" at bounding box center [681, 339] width 647 height 28
paste input "WHY BABY"
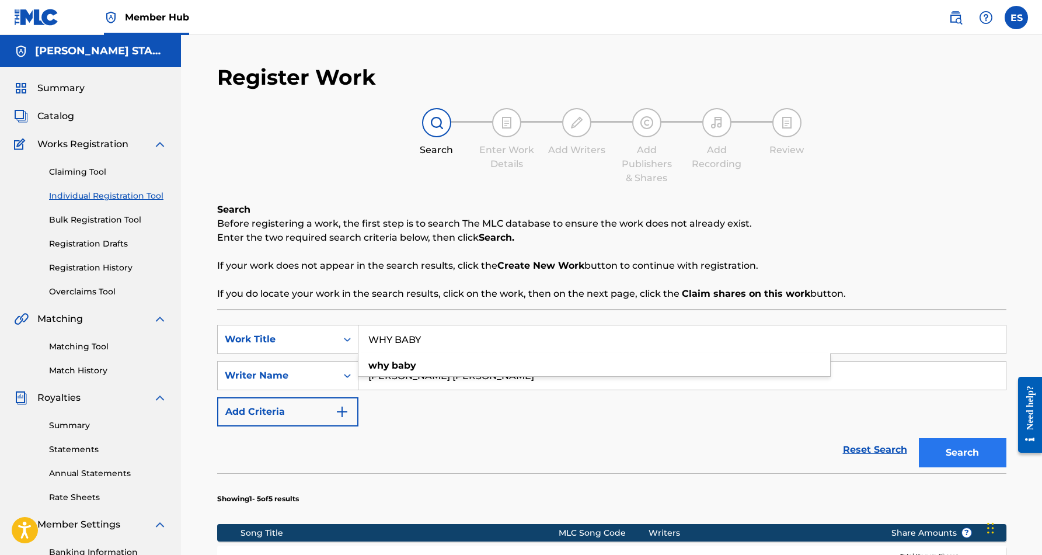
type input "WHY BABY"
click at [949, 450] on button "Search" at bounding box center [963, 452] width 88 height 29
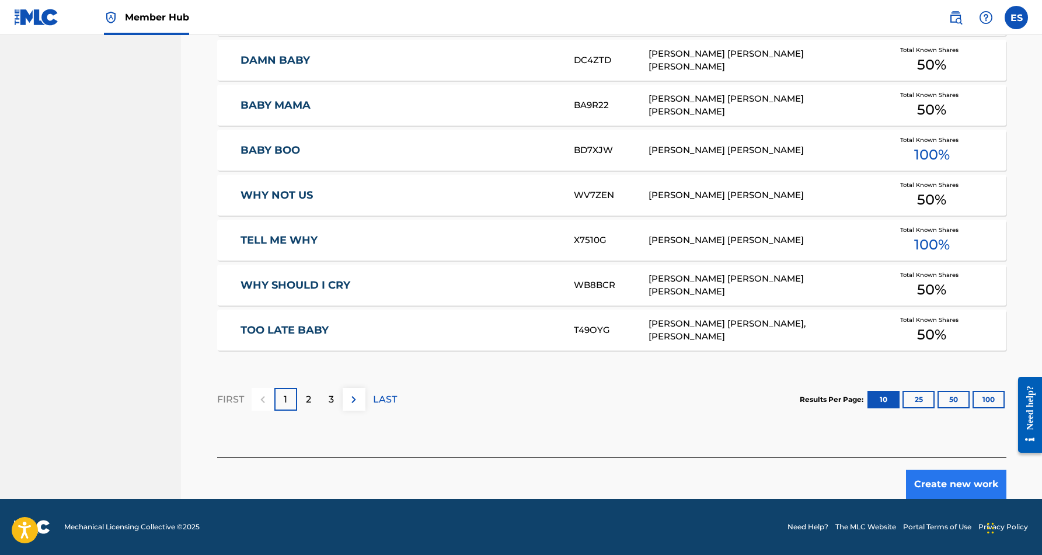
click at [945, 484] on button "Create new work" at bounding box center [956, 483] width 100 height 29
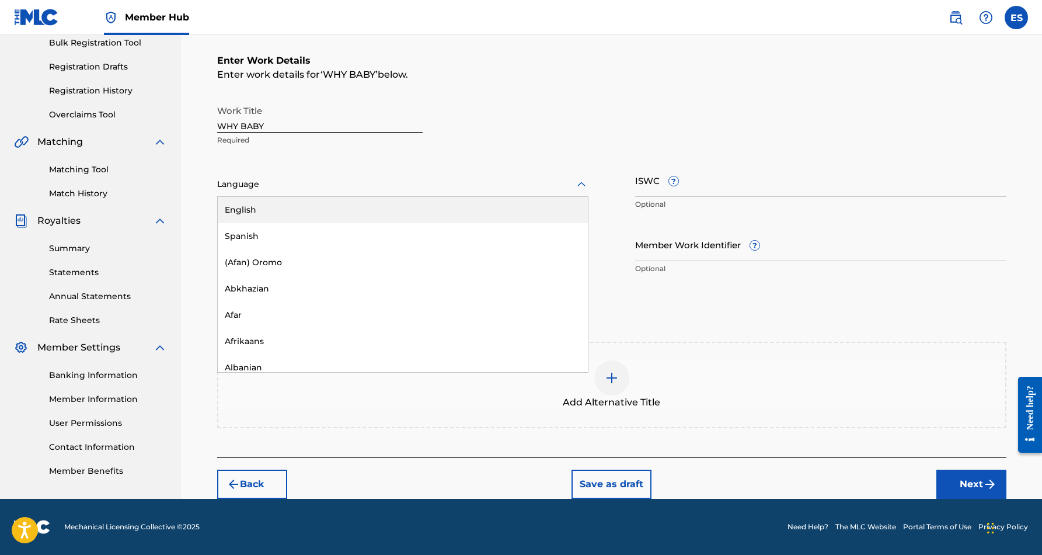
click at [583, 186] on icon at bounding box center [581, 184] width 14 height 14
click at [536, 204] on div "English" at bounding box center [403, 210] width 370 height 26
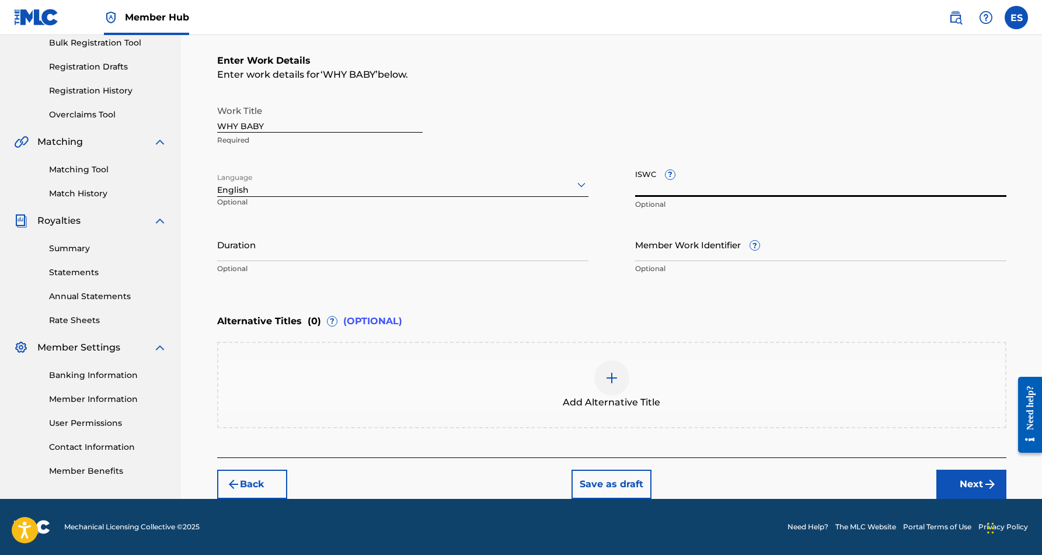
click at [682, 183] on input "ISWC ?" at bounding box center [820, 179] width 371 height 33
paste input "T9244211583"
type input "T9244211583"
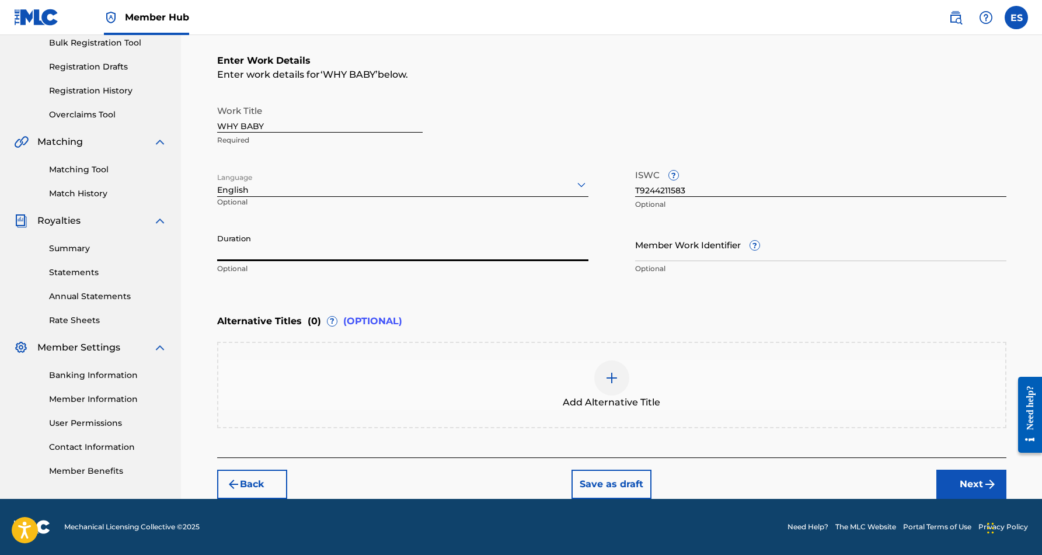
click at [350, 255] on input "Duration" at bounding box center [402, 244] width 371 height 33
type input "03:38"
click at [479, 317] on div "Alternative Titles ( 0 ) ? (OPTIONAL)" at bounding box center [611, 321] width 789 height 26
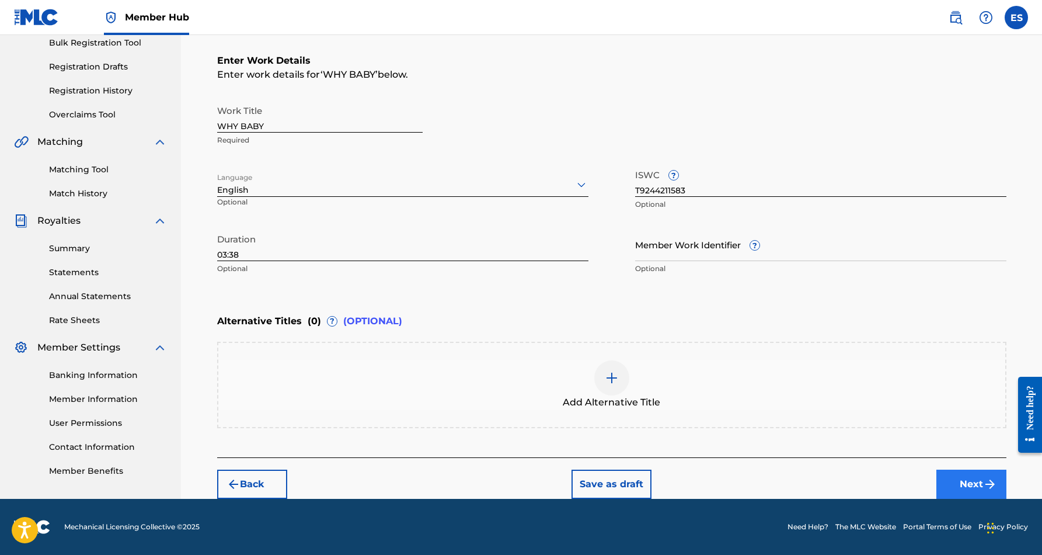
click at [964, 484] on button "Next" at bounding box center [971, 483] width 70 height 29
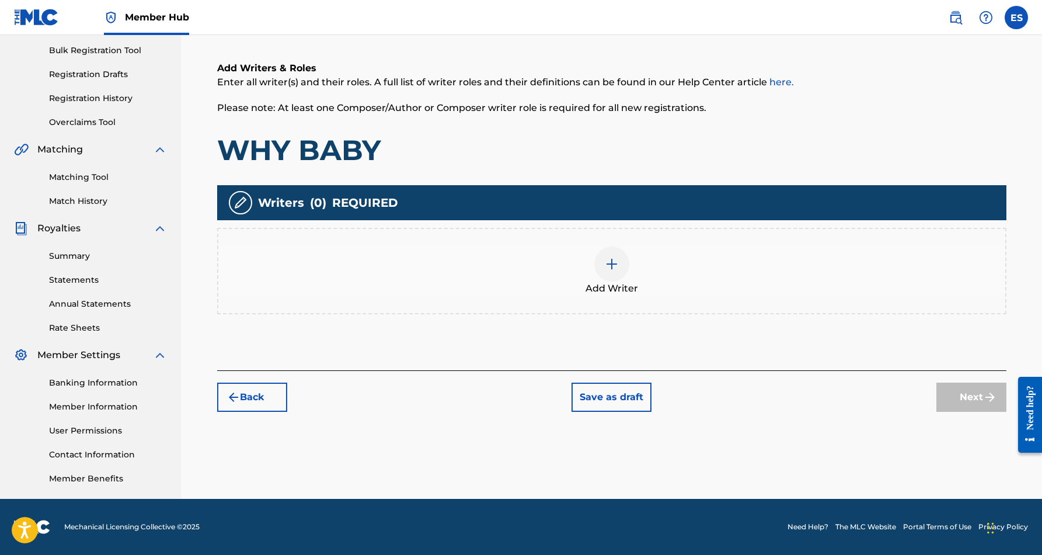
scroll to position [169, 0]
click at [618, 269] on img at bounding box center [612, 264] width 14 height 14
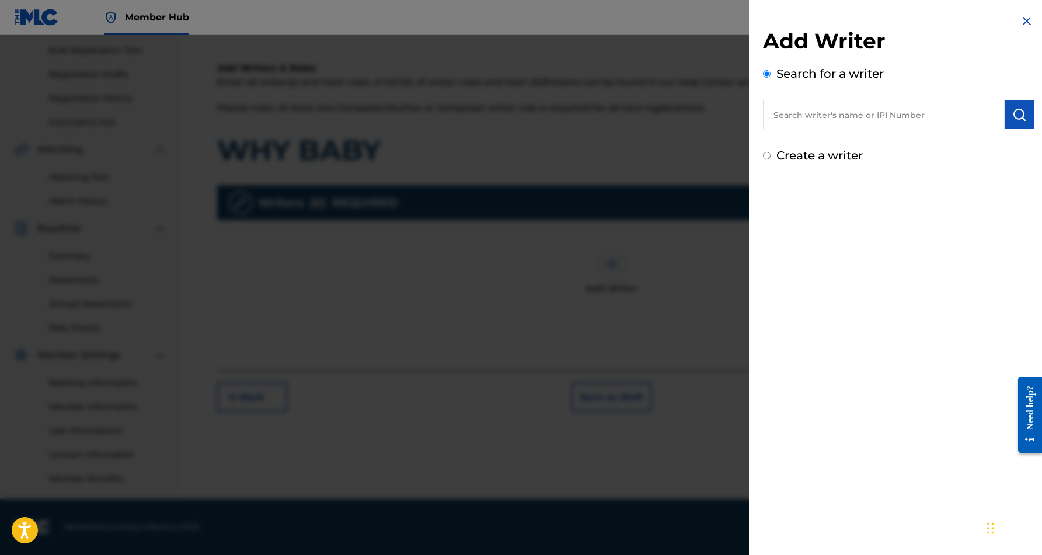
click at [863, 109] on input "text" at bounding box center [884, 114] width 242 height 29
paste input "[PERSON_NAME] [PERSON_NAME]"
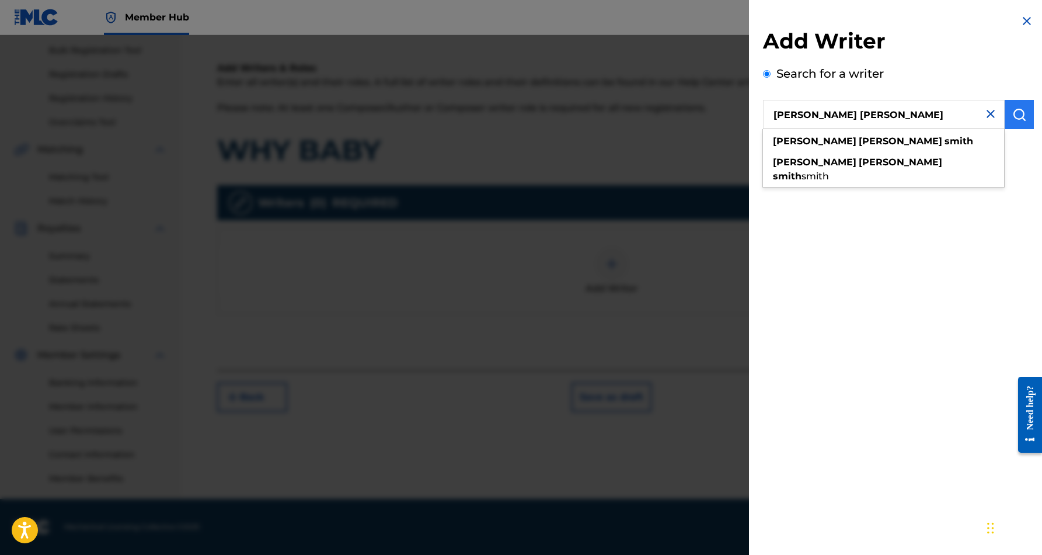
type input "[PERSON_NAME] [PERSON_NAME]"
click at [1018, 115] on img "submit" at bounding box center [1019, 114] width 14 height 14
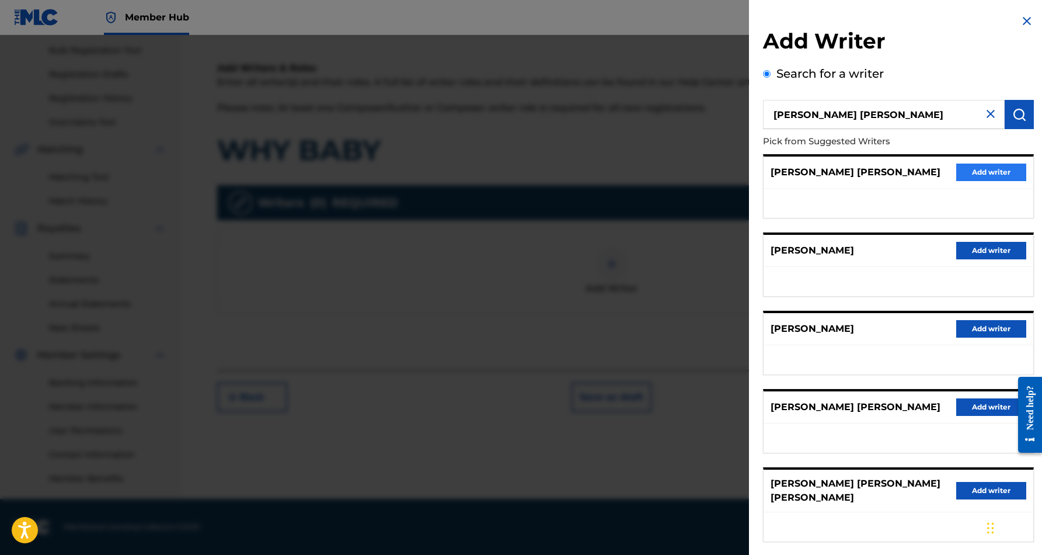
click at [990, 171] on button "Add writer" at bounding box center [991, 172] width 70 height 18
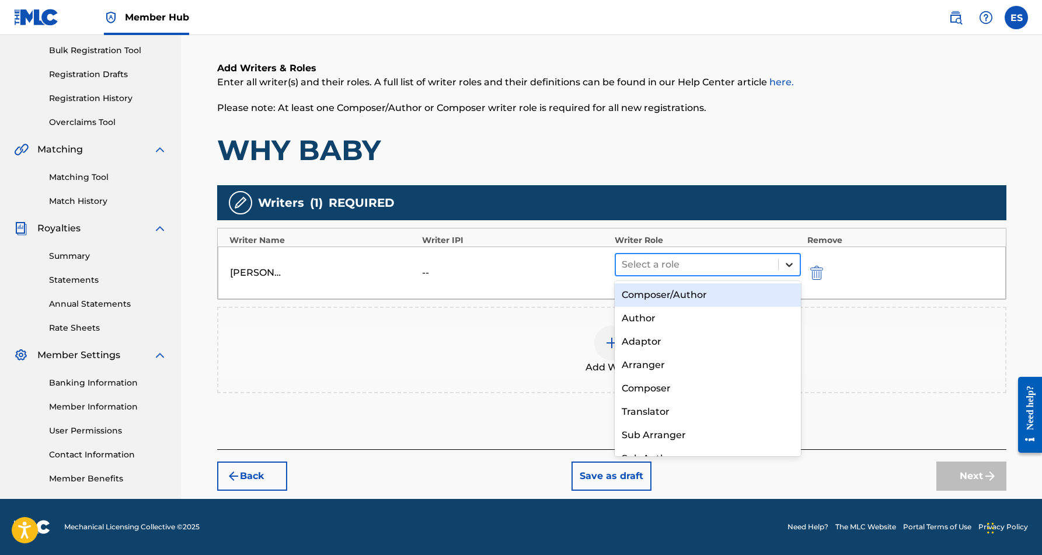
click at [792, 264] on icon at bounding box center [790, 265] width 12 height 12
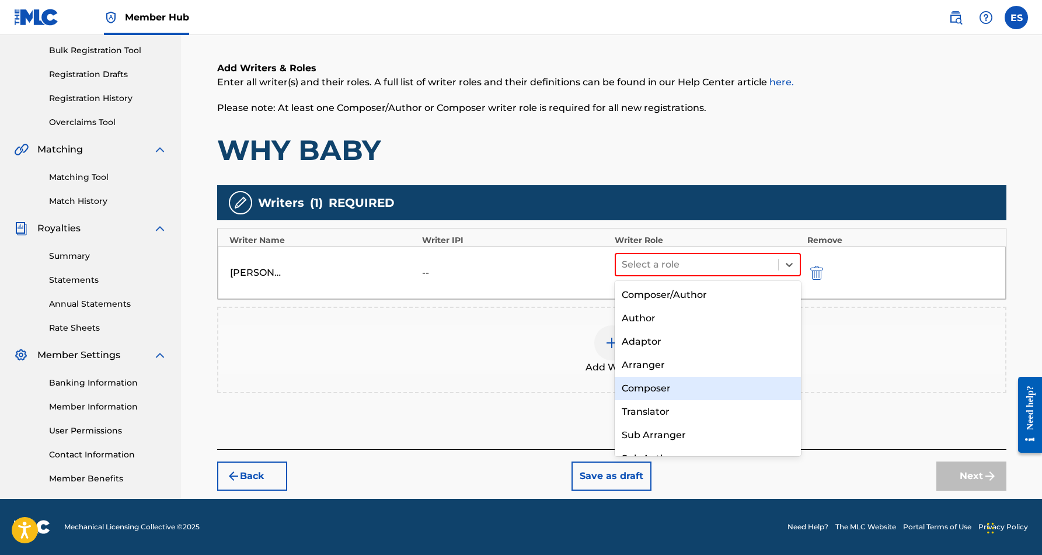
click at [688, 377] on div "Composer" at bounding box center [708, 388] width 187 height 23
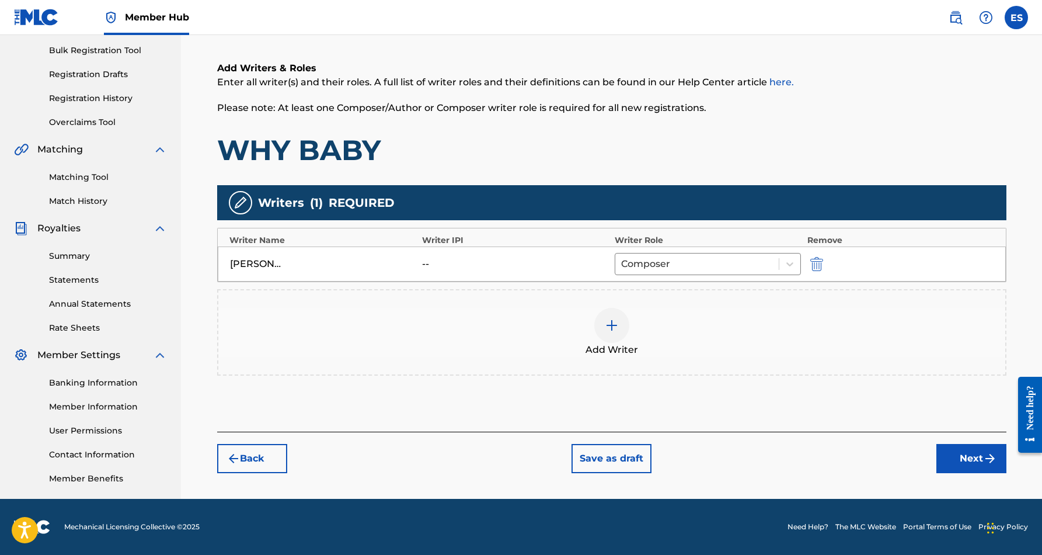
click at [614, 320] on img at bounding box center [612, 325] width 14 height 14
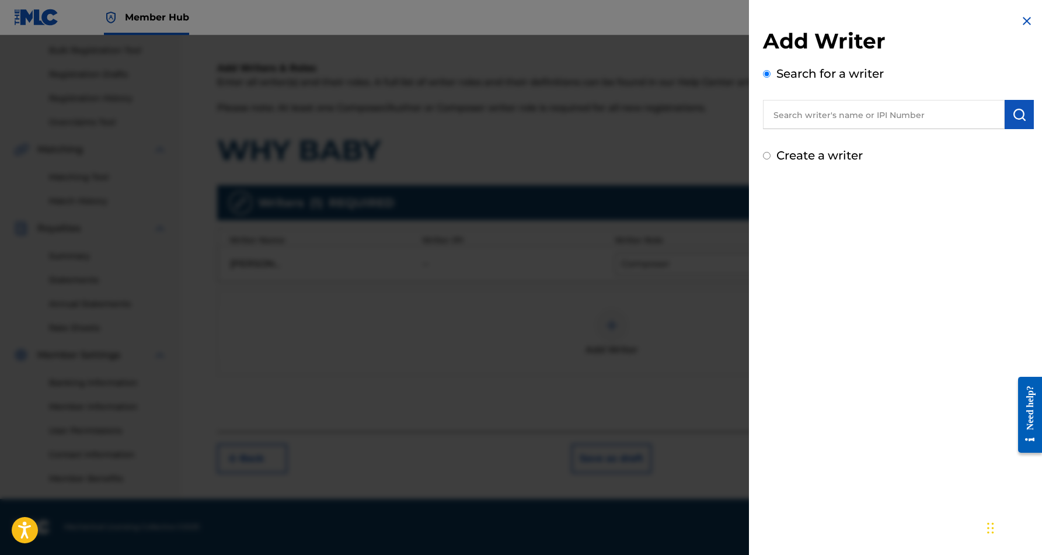
click at [764, 159] on input "Create a writer" at bounding box center [767, 156] width 8 height 8
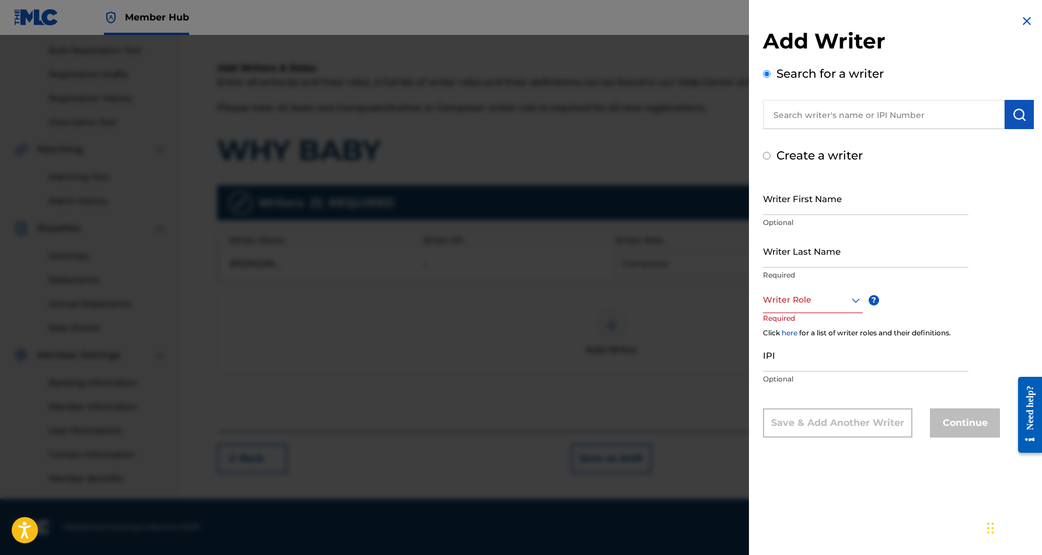
radio input "false"
radio input "true"
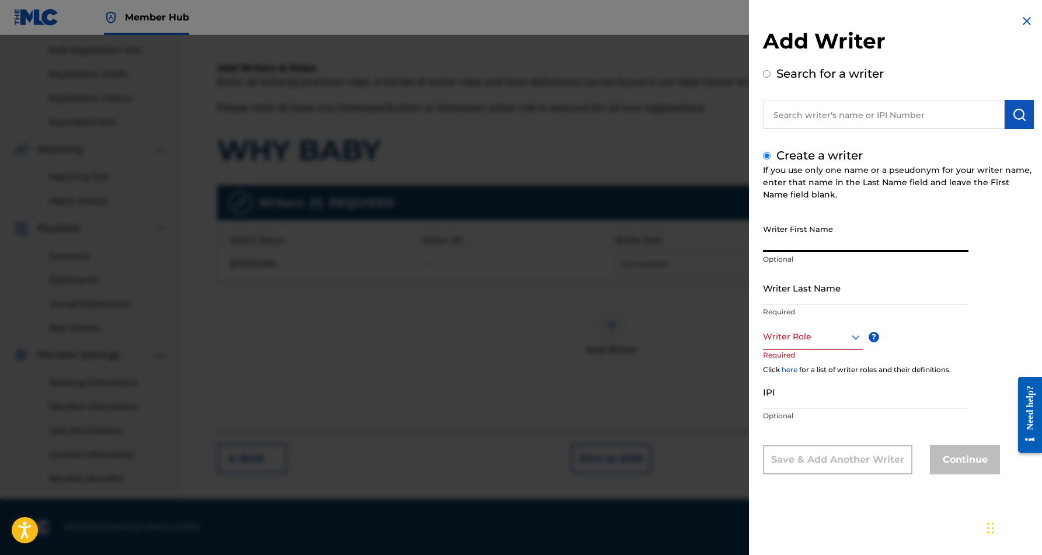
click at [819, 227] on input "Writer First Name" at bounding box center [866, 234] width 206 height 33
paste input "[PERSON_NAME]"
type input "[PERSON_NAME]"
click at [833, 284] on input "Writer Last Name" at bounding box center [866, 287] width 206 height 33
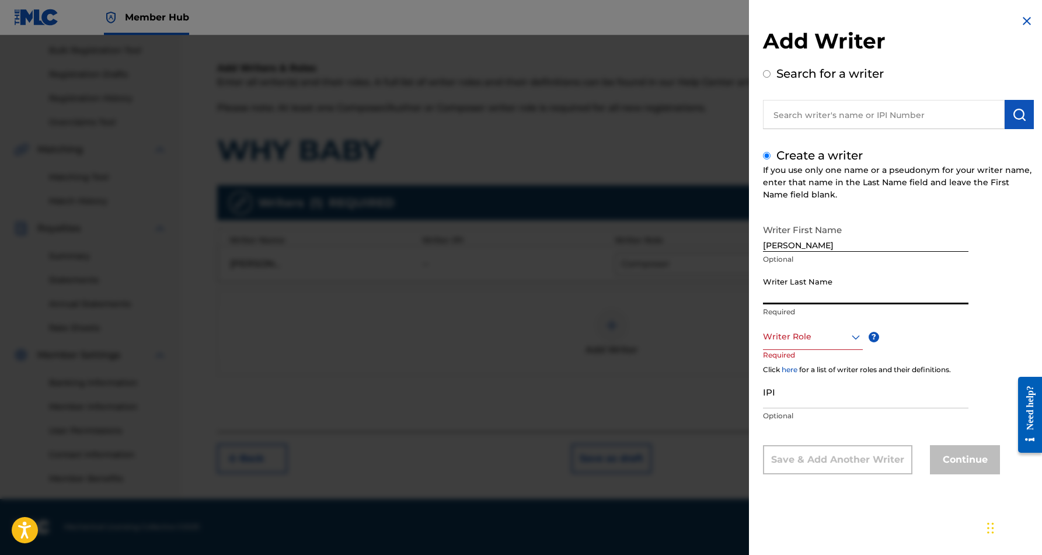
paste input "[PERSON_NAME]"
type input "MC CORMICK"
click at [824, 246] on input "[PERSON_NAME]" at bounding box center [866, 234] width 206 height 33
click at [831, 241] on input "[PERSON_NAME]" at bounding box center [866, 234] width 206 height 33
type input "[PERSON_NAME]"
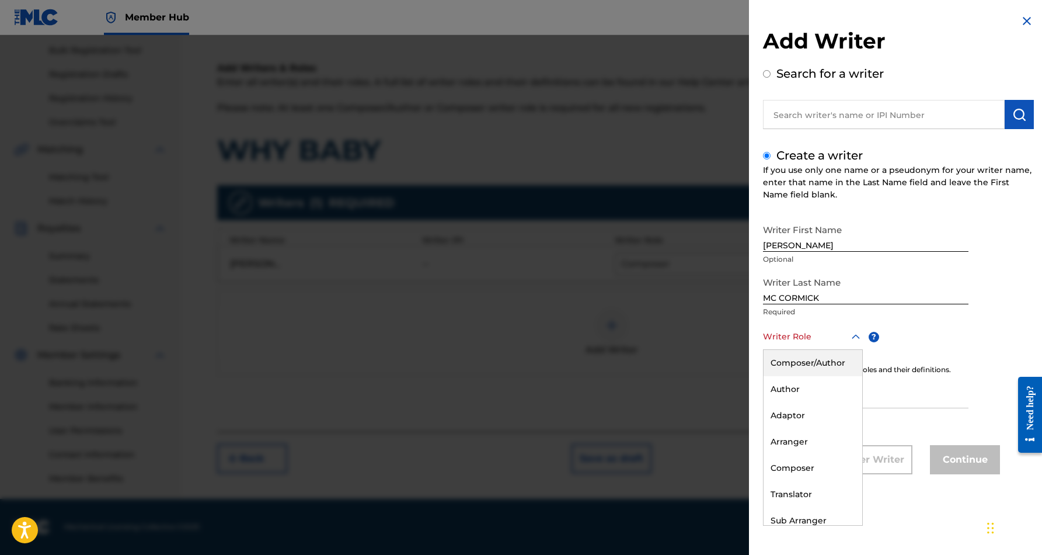
click at [855, 333] on icon at bounding box center [856, 337] width 14 height 14
click at [816, 385] on div "Author" at bounding box center [813, 389] width 99 height 26
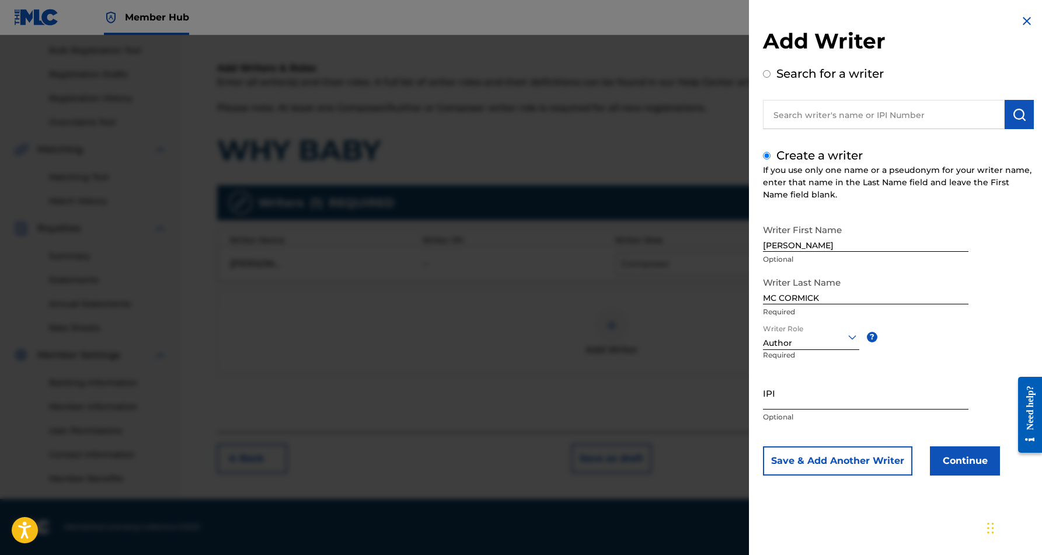
click at [797, 389] on input "IPI" at bounding box center [866, 392] width 206 height 33
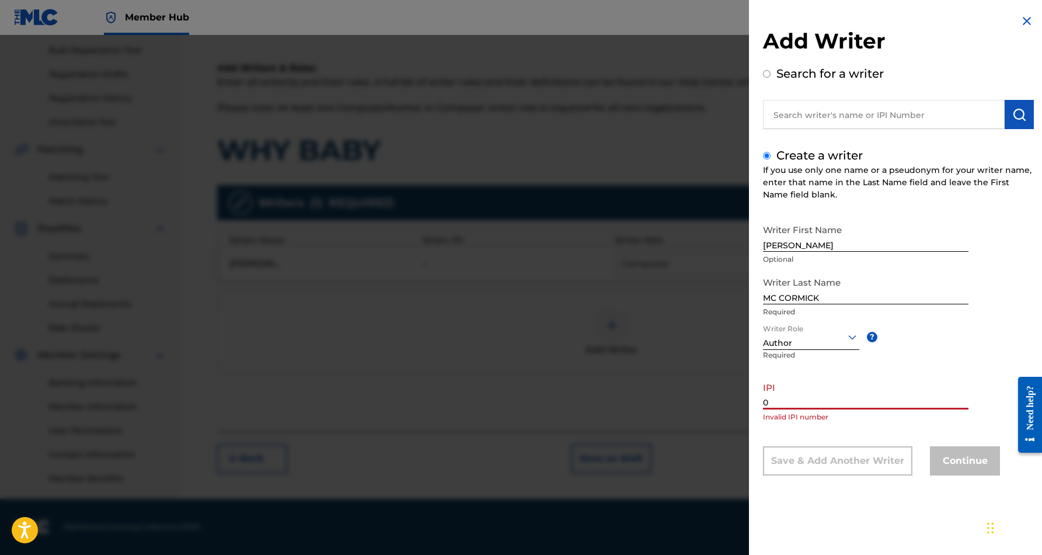
paste input "56019786"
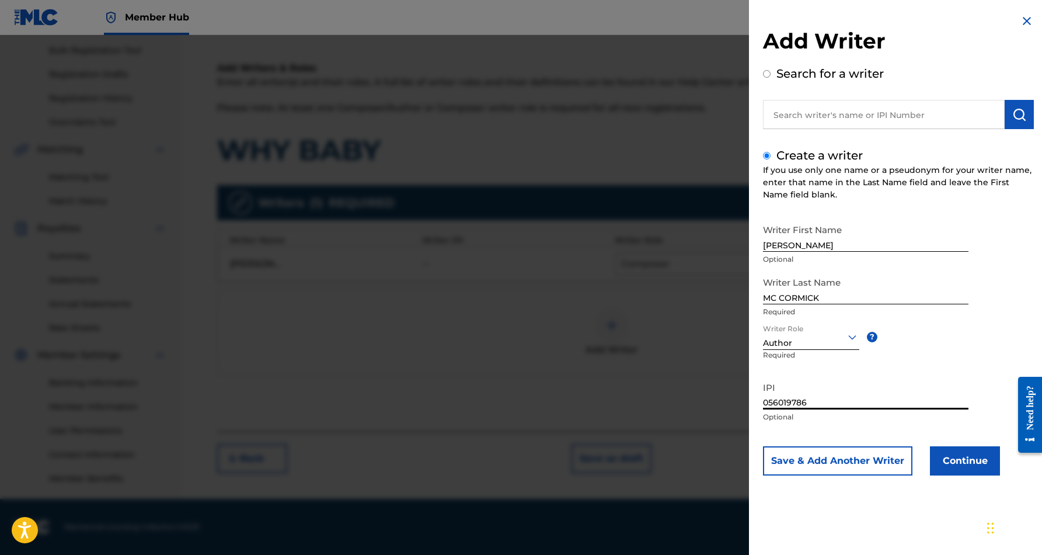
type input "056019786"
click at [983, 255] on div "Writer First Name [PERSON_NAME] Optional Writer Last Name MC [PERSON_NAME] Requ…" at bounding box center [898, 346] width 271 height 257
click at [880, 464] on button "Save & Add Another Writer" at bounding box center [837, 460] width 149 height 29
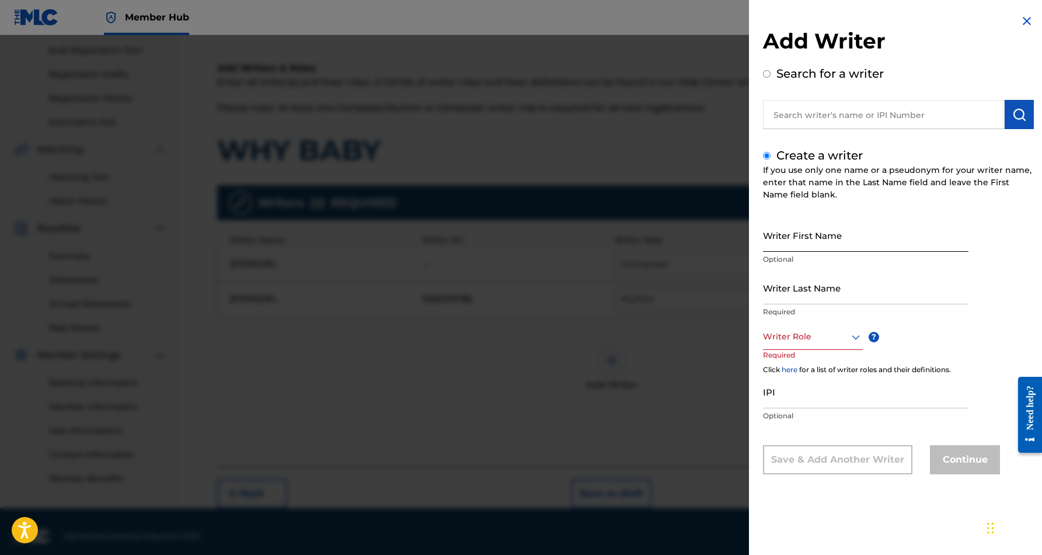
click at [803, 230] on input "Writer First Name" at bounding box center [866, 234] width 206 height 33
paste input "[PERSON_NAME]"
type input "[PERSON_NAME]"
click at [813, 285] on input "Writer Last Name" at bounding box center [866, 287] width 206 height 33
paste input "[PERSON_NAME]"
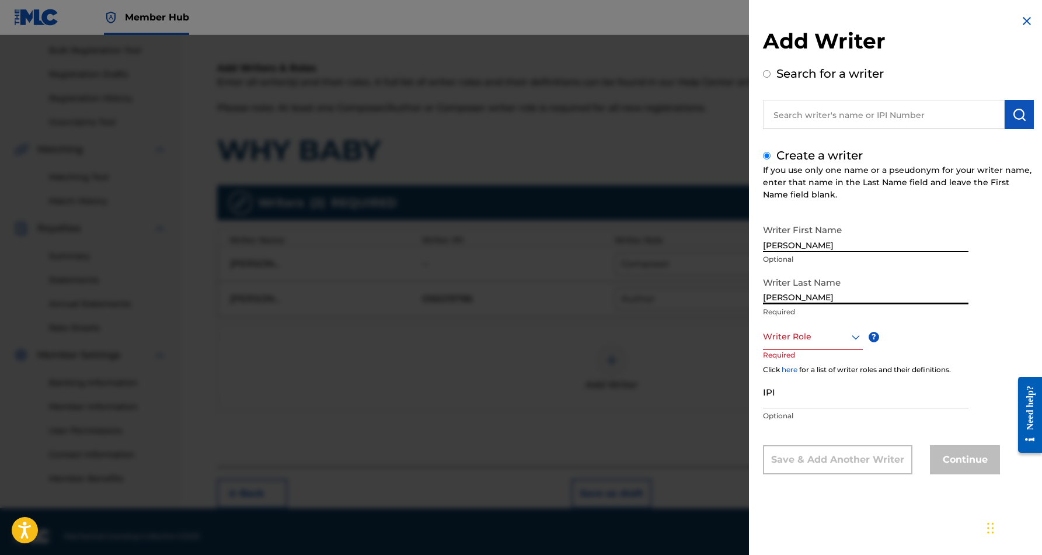
type input "[PERSON_NAME]"
click at [814, 248] on input "[PERSON_NAME]" at bounding box center [866, 234] width 206 height 33
type input "[PERSON_NAME]"
click at [854, 336] on icon at bounding box center [856, 337] width 14 height 14
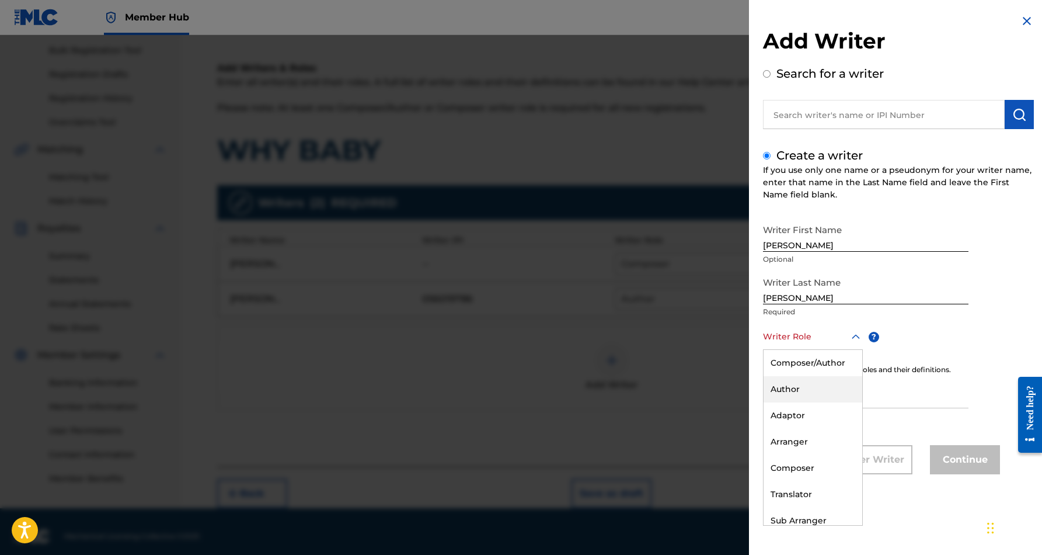
click at [820, 384] on div "Author" at bounding box center [813, 389] width 99 height 26
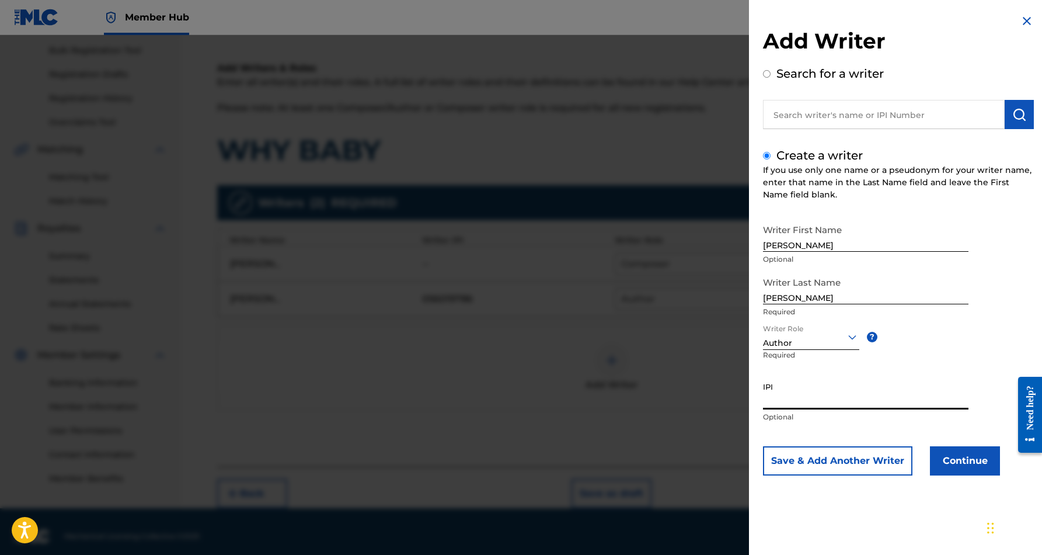
click at [793, 395] on input "IPI" at bounding box center [866, 392] width 206 height 33
paste input "230228316"
type input "230228316"
click at [976, 350] on div "Writer First Name [PERSON_NAME] Optional Writer Last Name [PERSON_NAME] Require…" at bounding box center [898, 346] width 271 height 257
click at [963, 459] on button "Continue" at bounding box center [965, 460] width 70 height 29
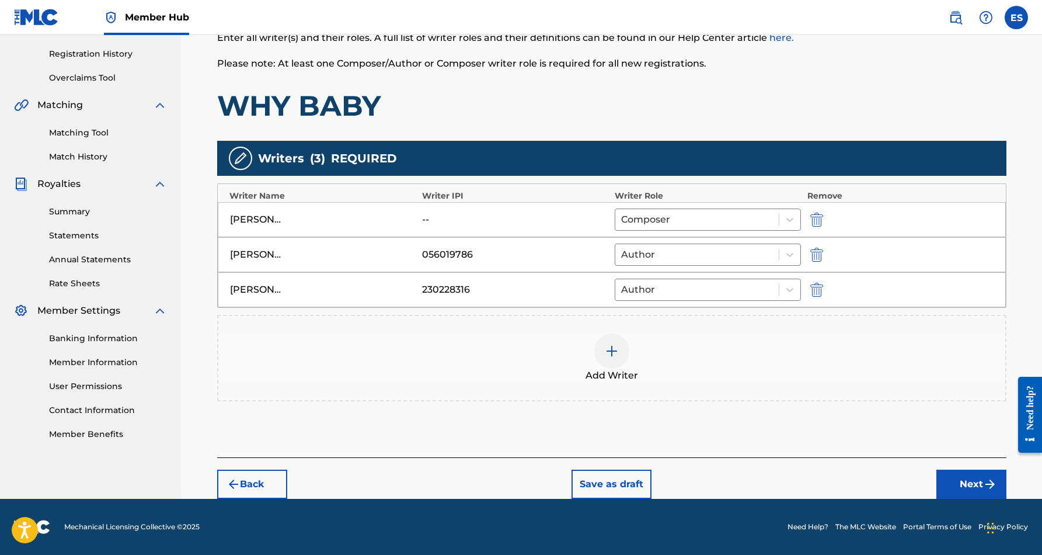
scroll to position [214, 0]
click at [956, 482] on button "Next" at bounding box center [971, 483] width 70 height 29
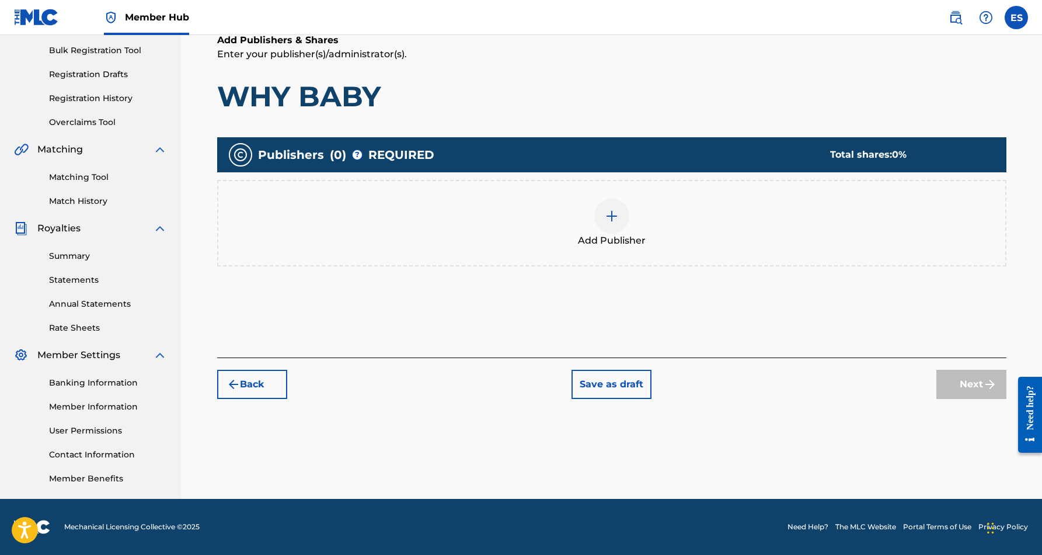
scroll to position [169, 0]
click at [612, 215] on img at bounding box center [612, 216] width 14 height 14
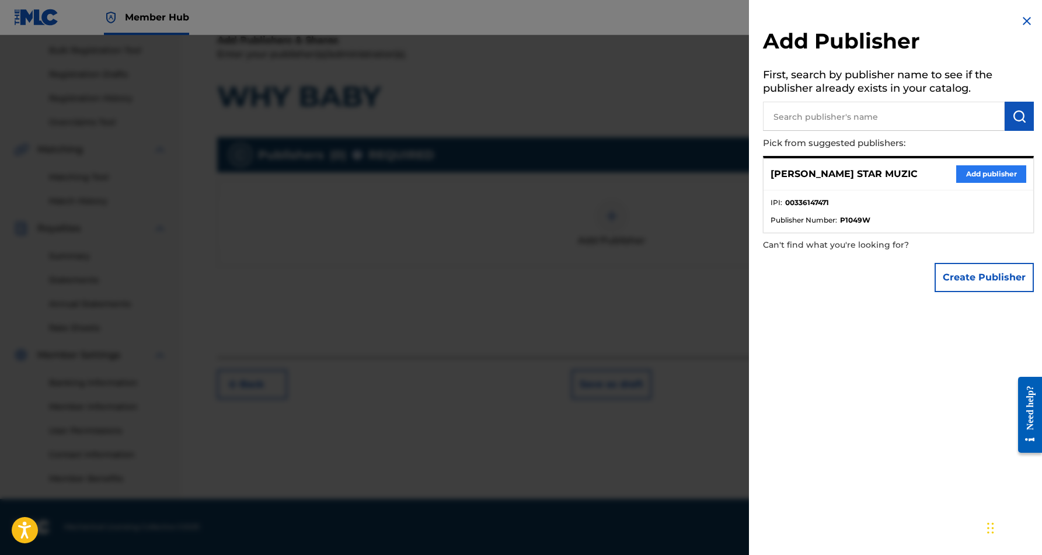
click at [963, 168] on button "Add publisher" at bounding box center [991, 174] width 70 height 18
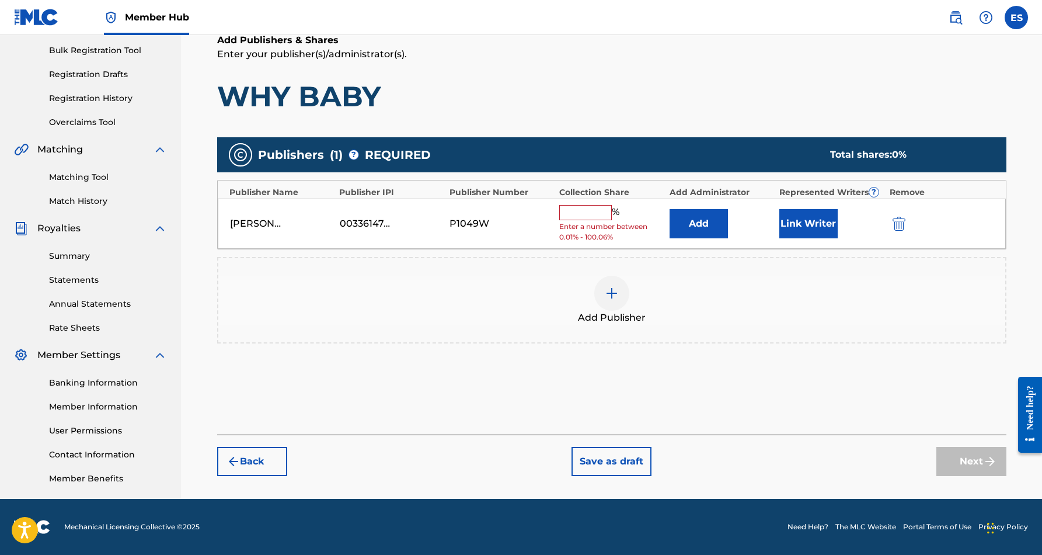
click at [596, 214] on input "text" at bounding box center [585, 212] width 53 height 15
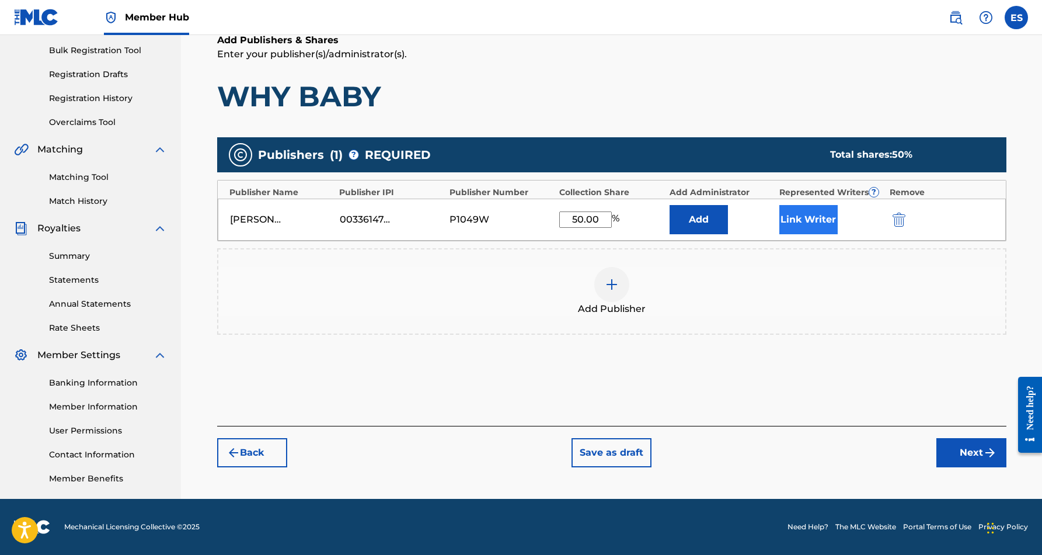
type input "50.00"
click at [789, 228] on button "Link Writer" at bounding box center [808, 219] width 58 height 29
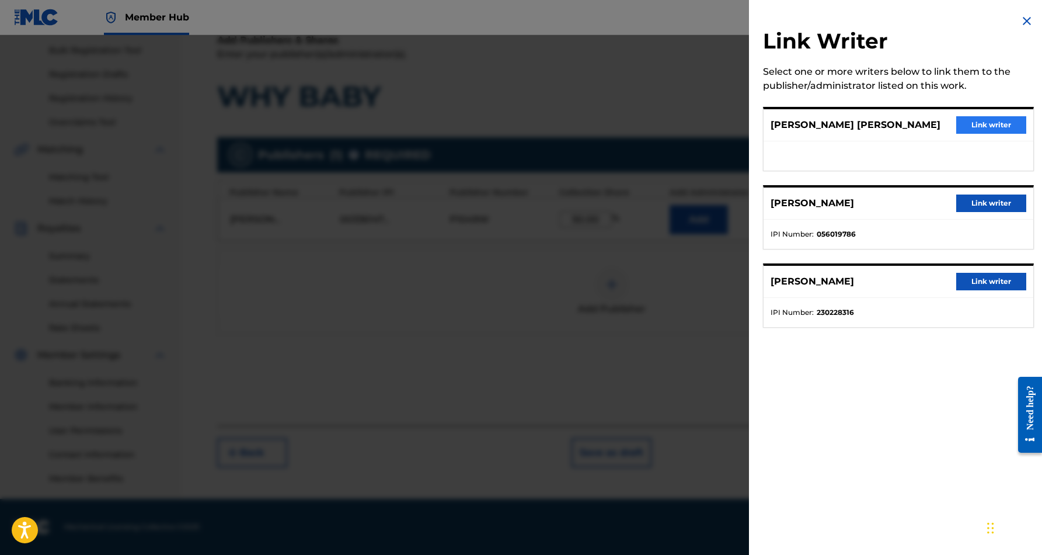
click at [979, 128] on button "Link writer" at bounding box center [991, 125] width 70 height 18
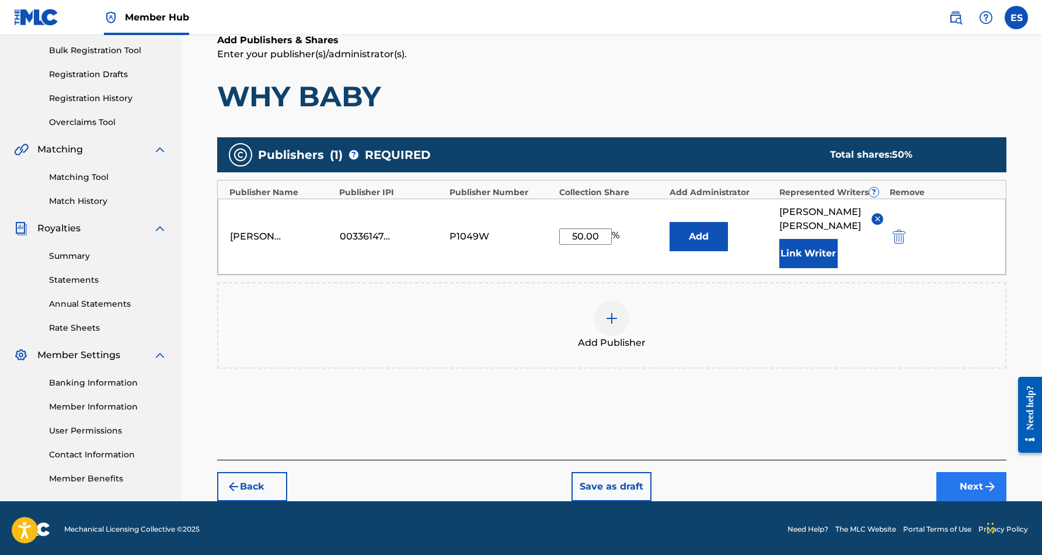
click at [962, 487] on button "Next" at bounding box center [971, 486] width 70 height 29
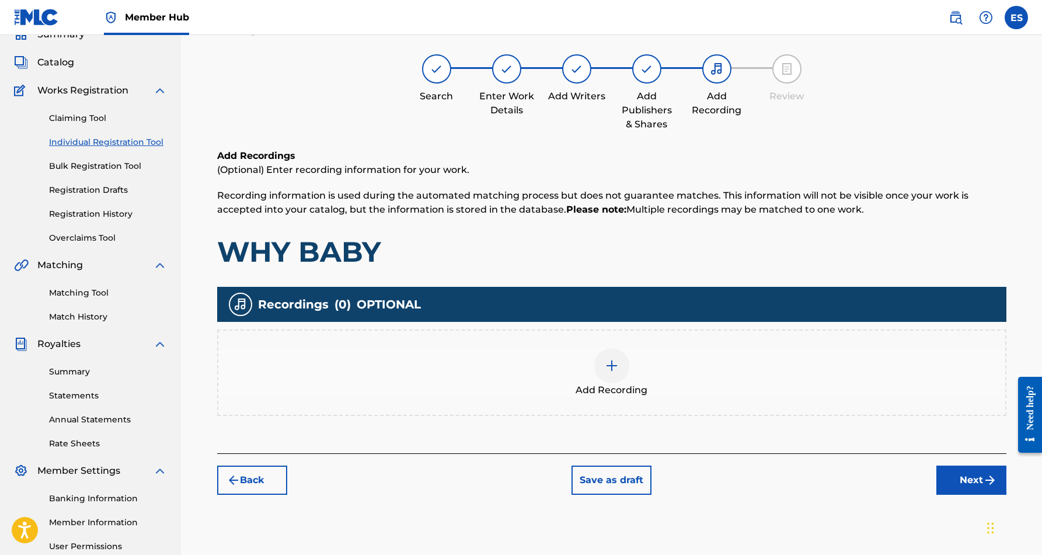
scroll to position [53, 0]
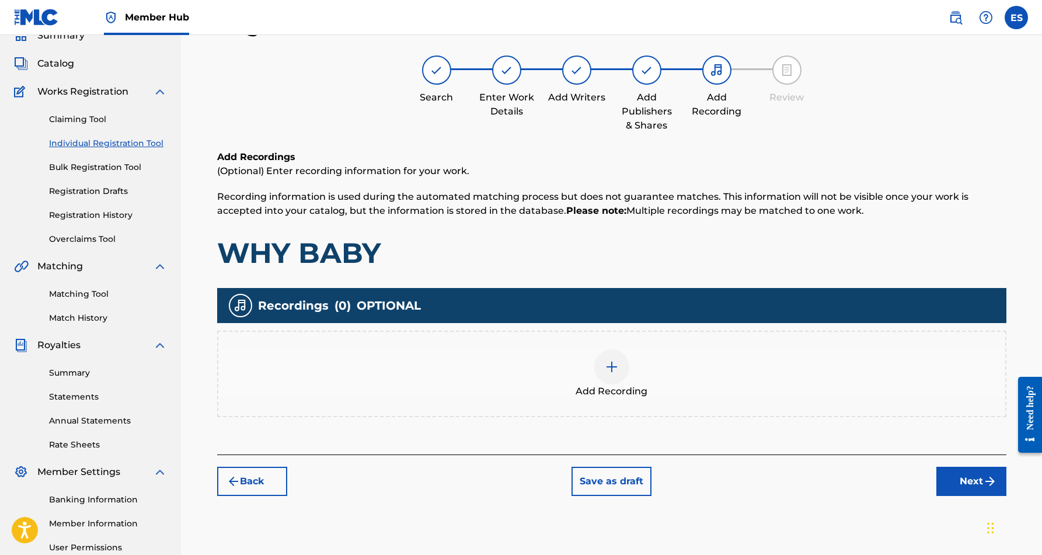
click at [612, 367] on img at bounding box center [612, 367] width 14 height 14
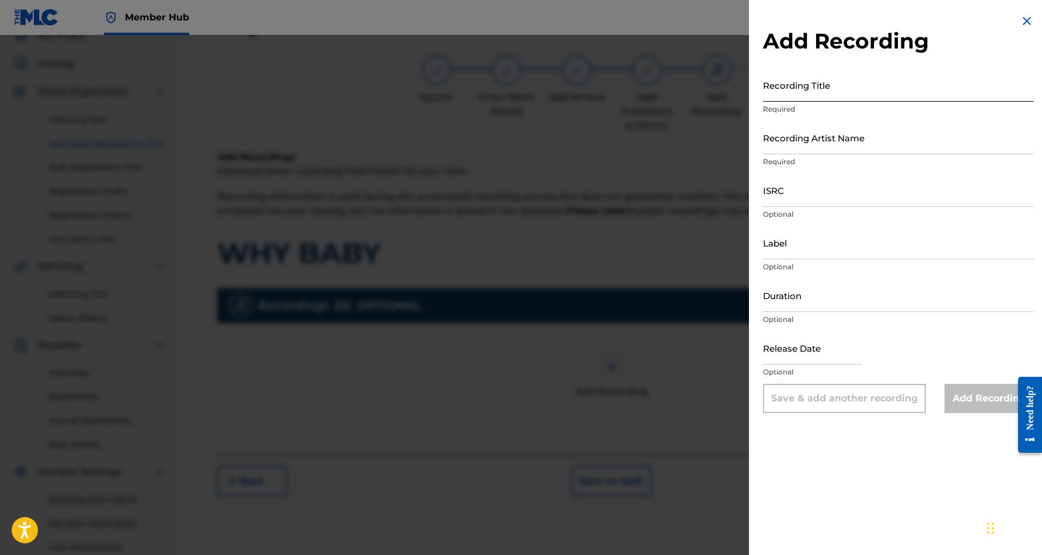
click at [837, 95] on input "Recording Title" at bounding box center [898, 84] width 271 height 33
paste input "WHY BABY"
type input "WHY BABY"
click at [785, 148] on input "Recording Artist Name" at bounding box center [898, 137] width 271 height 33
paste input "[PERSON_NAME]"
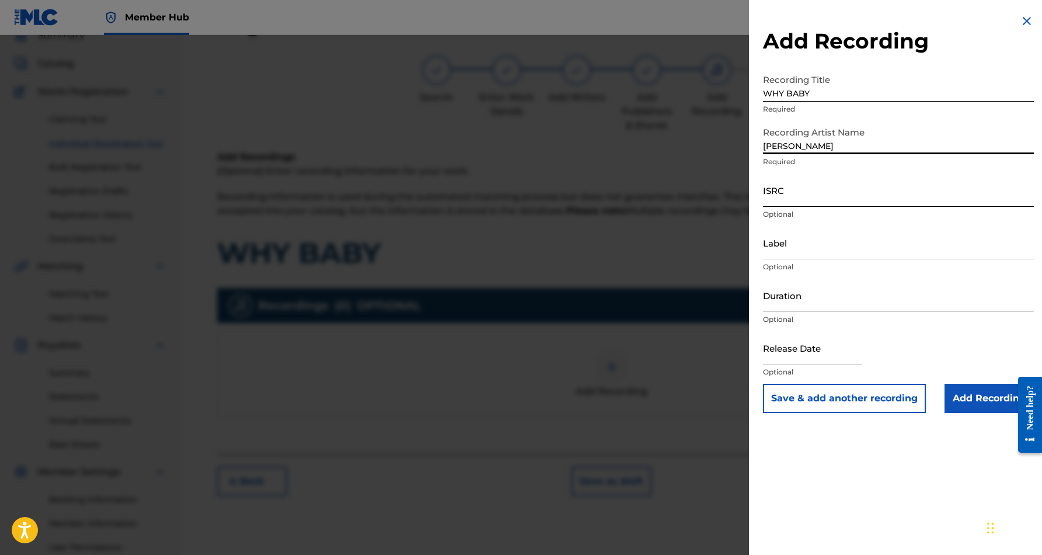
type input "[PERSON_NAME]"
click at [835, 195] on input "ISRC" at bounding box center [898, 189] width 271 height 33
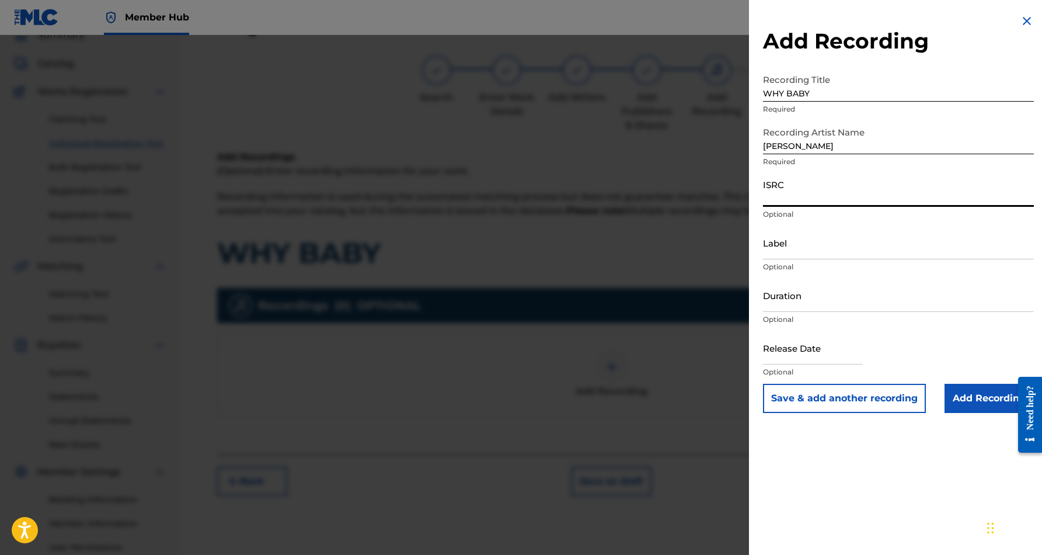
paste input "USCGJ1225335"
type input "USCGJ1225335"
click at [827, 240] on input "Label" at bounding box center [898, 242] width 271 height 33
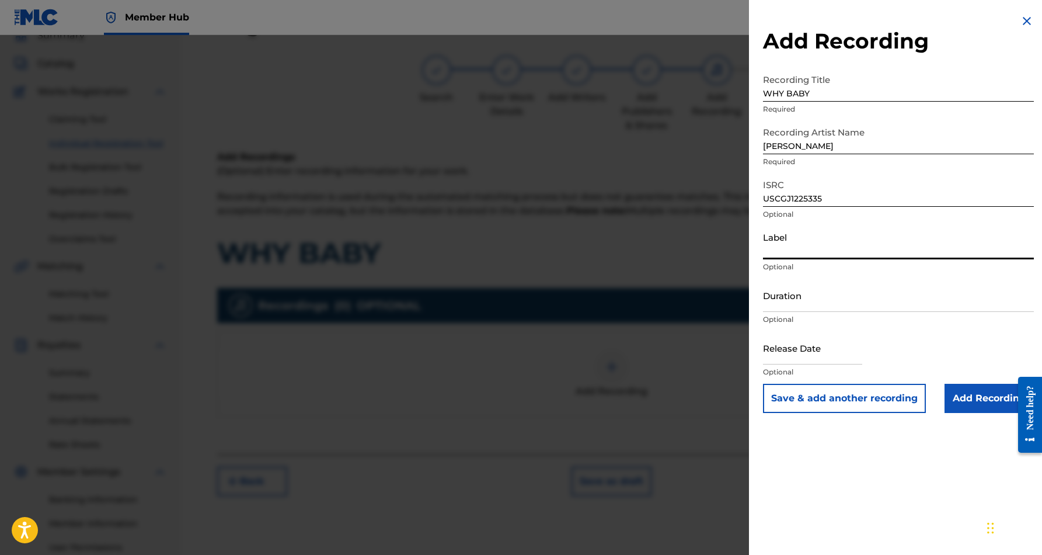
paste input "Desert Sounds Records"
type input "Desert Sounds Records"
click at [834, 301] on input "Duration" at bounding box center [898, 294] width 271 height 33
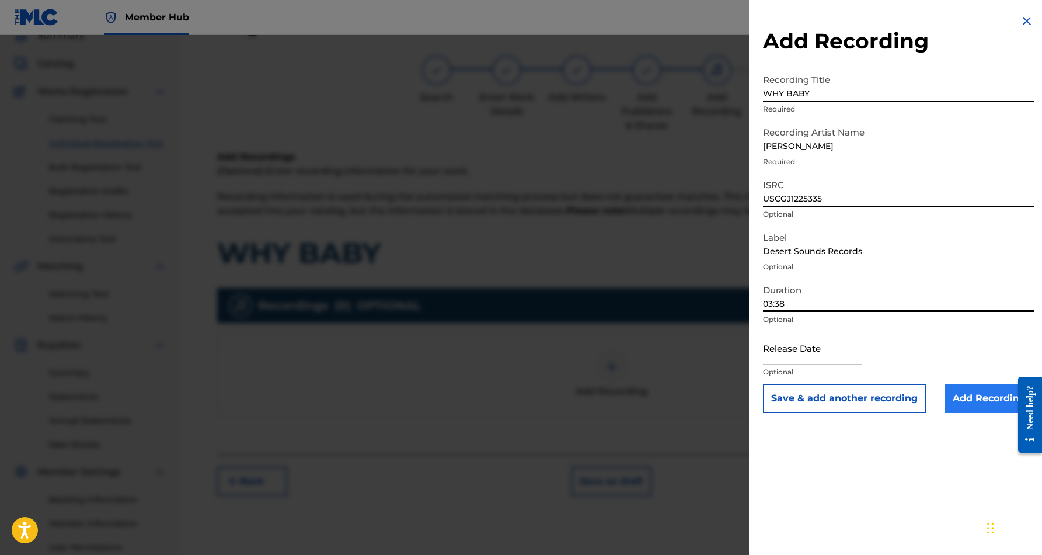
type input "03:38"
click at [972, 400] on input "Add Recording" at bounding box center [989, 398] width 89 height 29
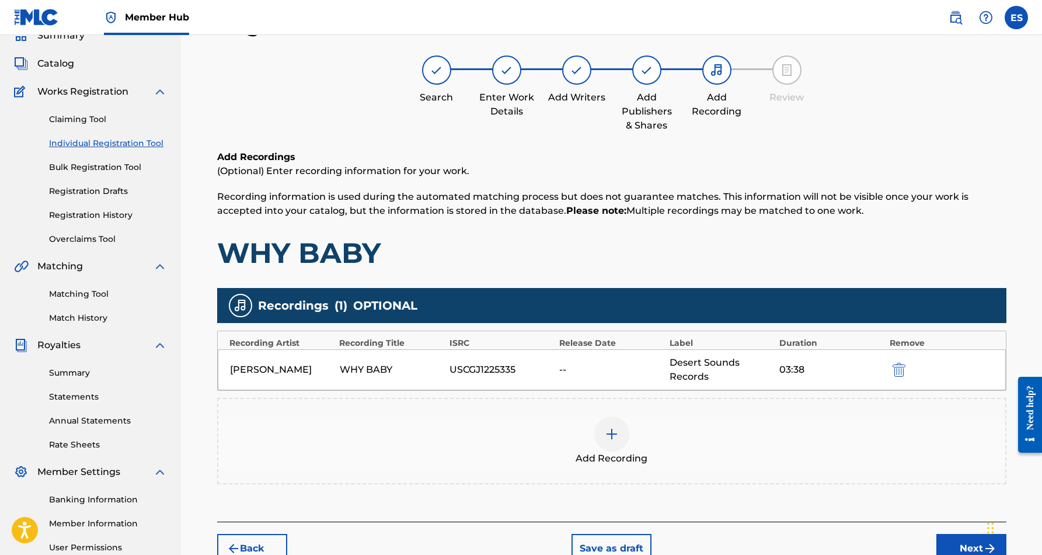
click at [610, 433] on img at bounding box center [612, 434] width 14 height 14
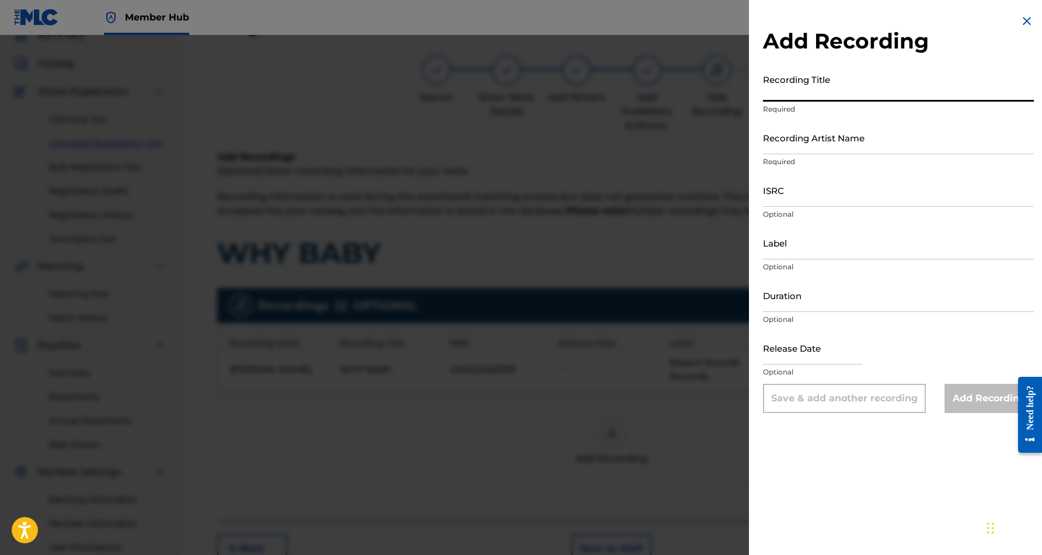
click at [837, 92] on input "Recording Title" at bounding box center [898, 84] width 271 height 33
paste input "WHY BABY"
type input "WHY BABY"
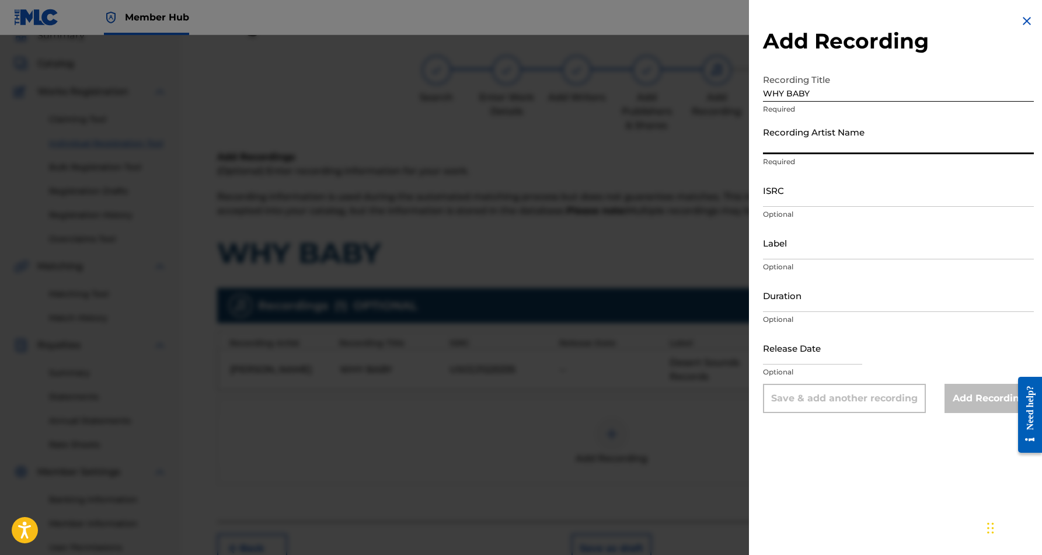
click at [893, 134] on input "Recording Artist Name" at bounding box center [898, 137] width 271 height 33
paste input "[PERSON_NAME]"
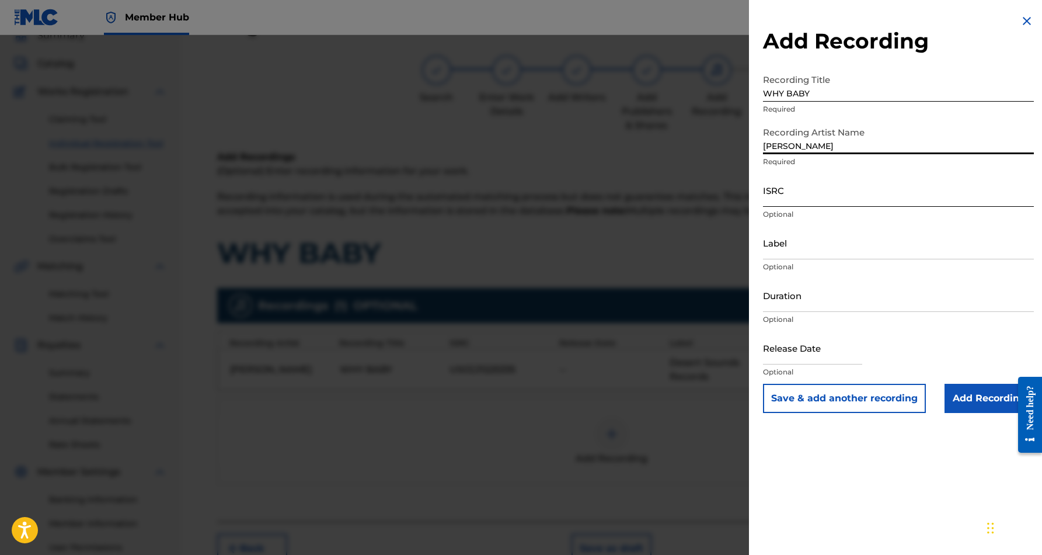
type input "[PERSON_NAME]"
click at [833, 197] on input "ISRC" at bounding box center [898, 189] width 271 height 33
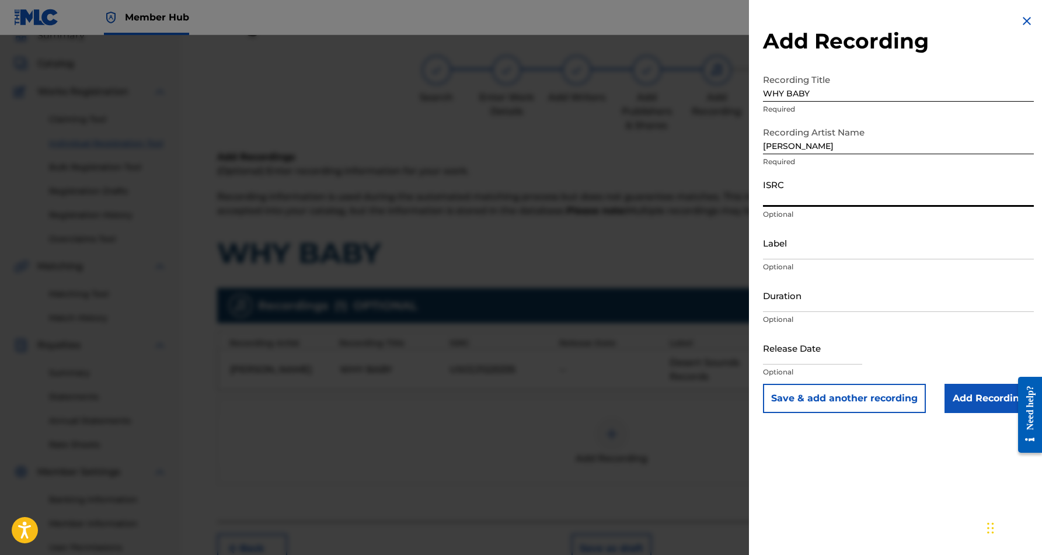
paste input "USHM91758085"
type input "USHM91758085"
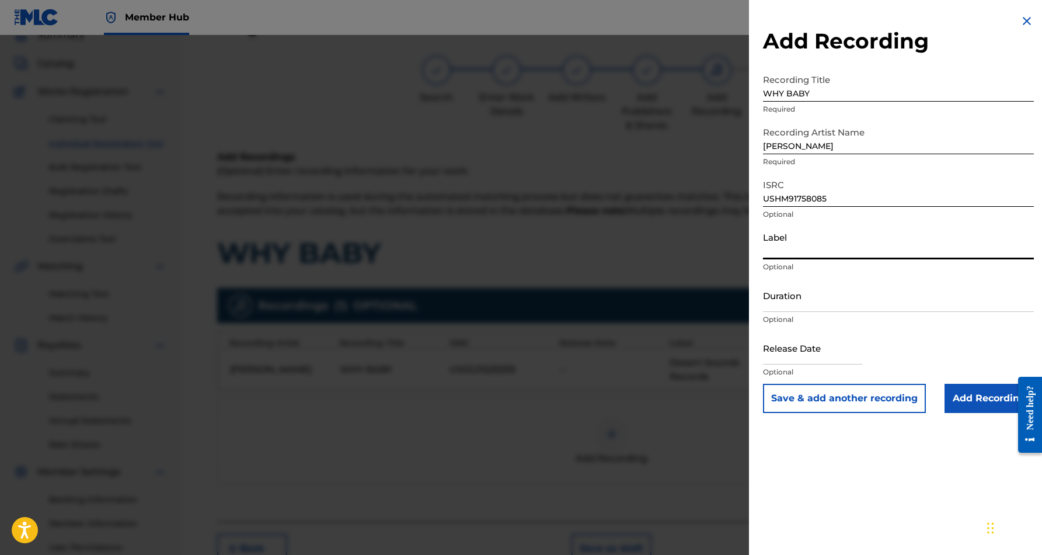
click at [814, 251] on input "Label" at bounding box center [898, 242] width 271 height 33
paste input "[PERSON_NAME] Beats Market Records"
type input "[PERSON_NAME] Beats Market Records"
click at [833, 300] on input "Duration" at bounding box center [898, 294] width 271 height 33
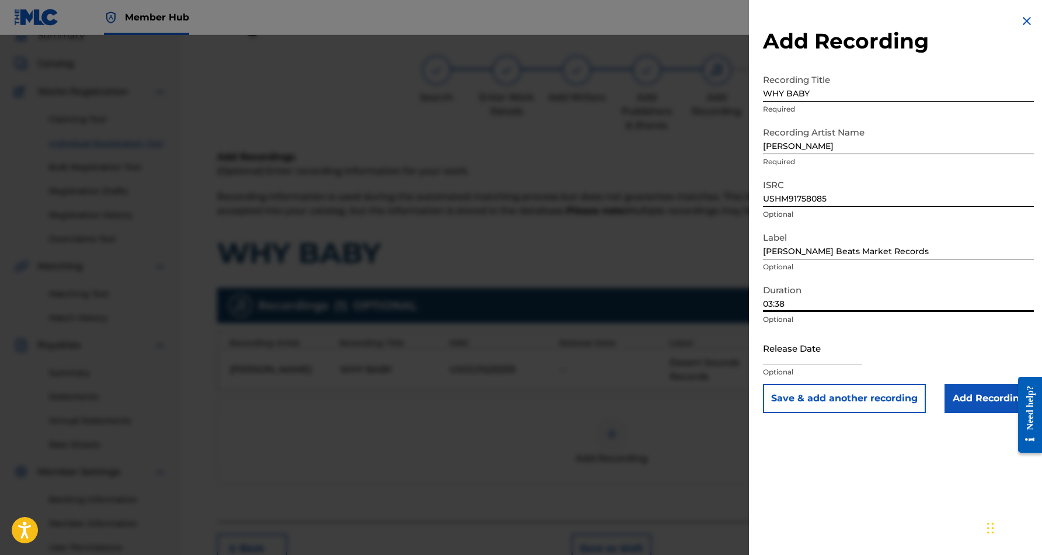
type input "03:38"
click at [822, 464] on div "Add Recording Recording Title WHY BABY Required Recording Artist Name [PERSON_N…" at bounding box center [898, 277] width 299 height 555
click at [848, 352] on input "text" at bounding box center [812, 347] width 99 height 33
select select "8"
select select "2025"
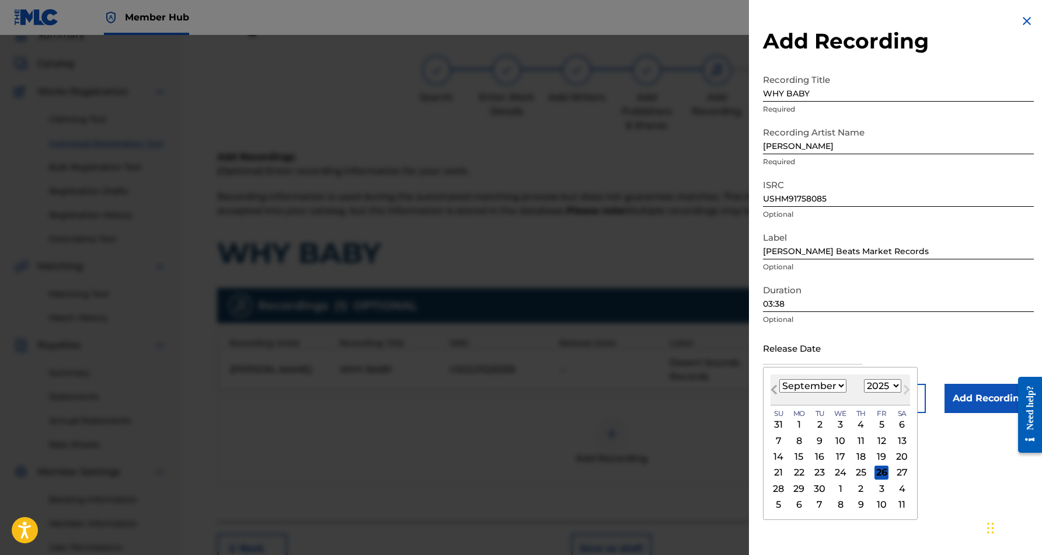
click at [775, 389] on span "Previous Month" at bounding box center [775, 391] width 0 height 18
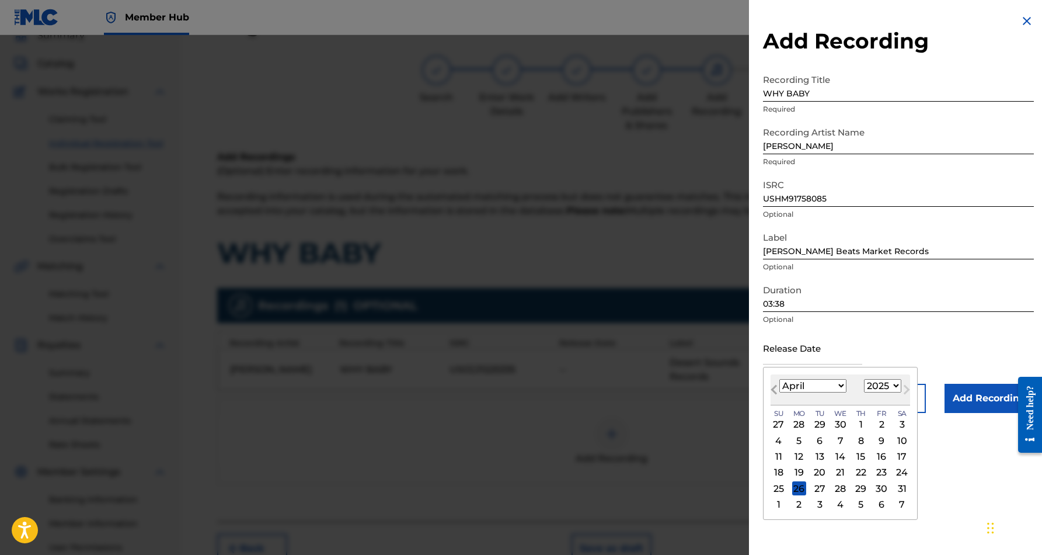
click at [775, 389] on span "Previous Month" at bounding box center [775, 391] width 0 height 18
select select "11"
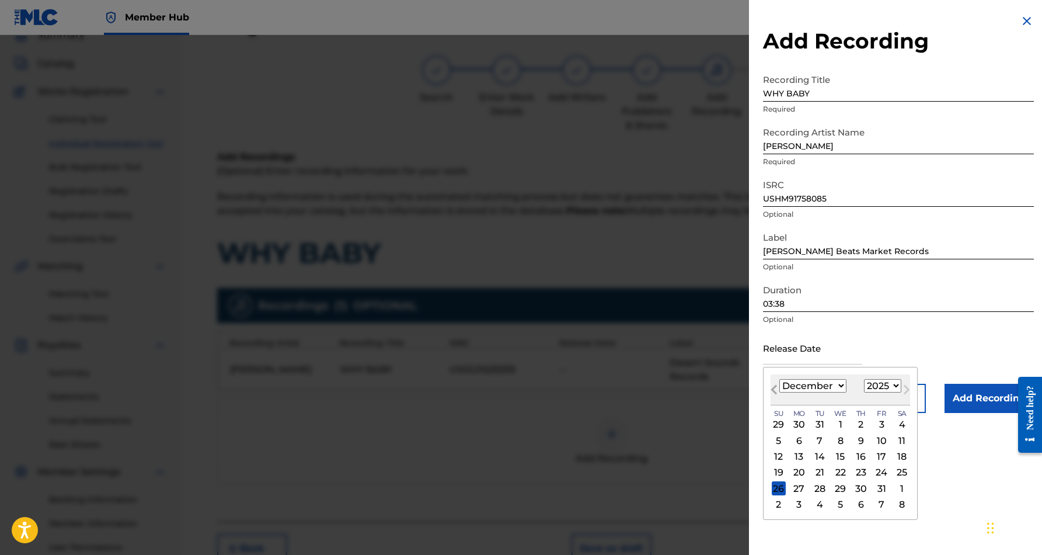
select select "2024"
click at [775, 389] on span "Previous Month" at bounding box center [775, 391] width 0 height 18
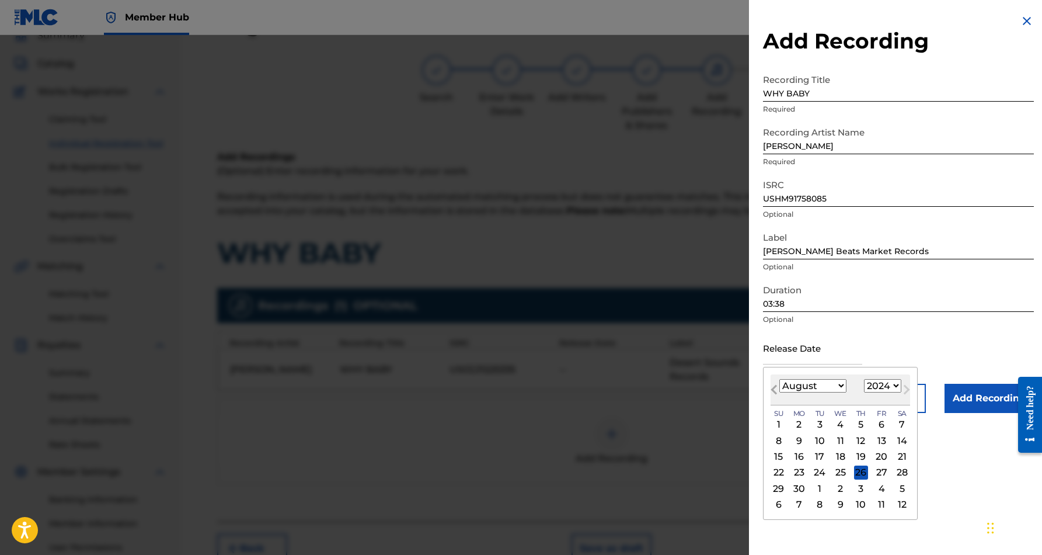
click at [775, 389] on span "Previous Month" at bounding box center [775, 391] width 0 height 18
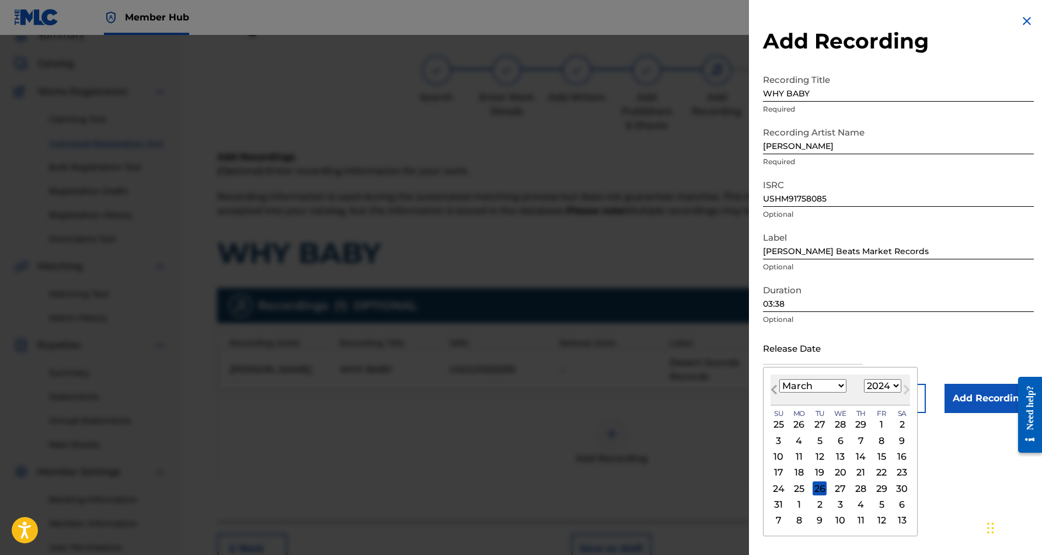
click at [775, 389] on span "Previous Month" at bounding box center [775, 391] width 0 height 18
select select "11"
select select "2023"
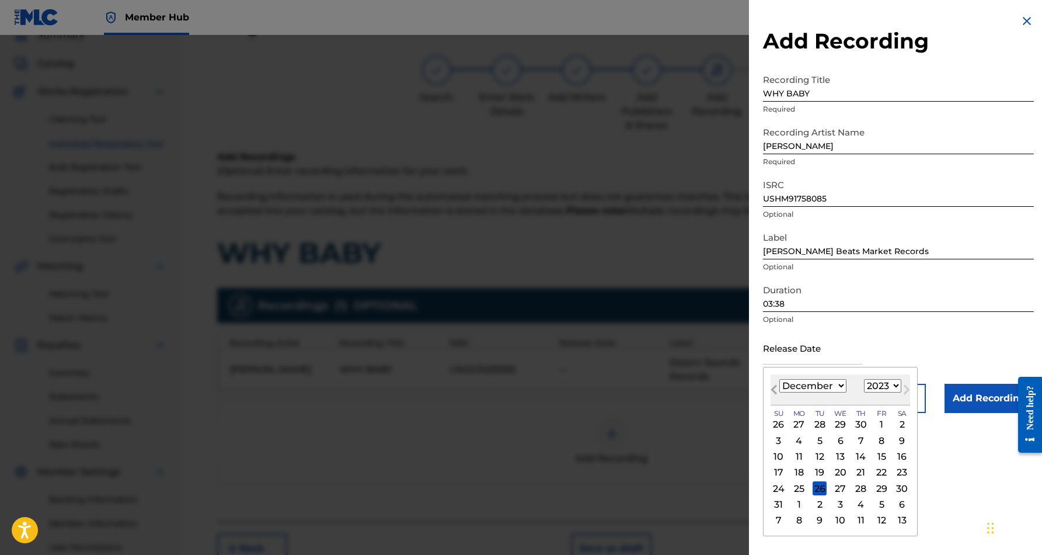
click at [775, 389] on span "Previous Month" at bounding box center [775, 391] width 0 height 18
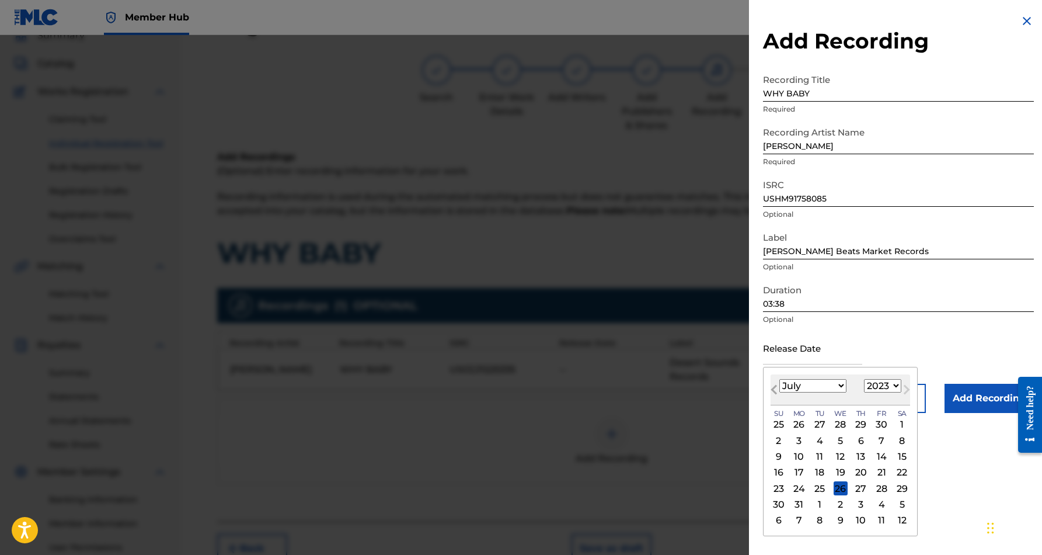
click at [775, 389] on span "Previous Month" at bounding box center [775, 391] width 0 height 18
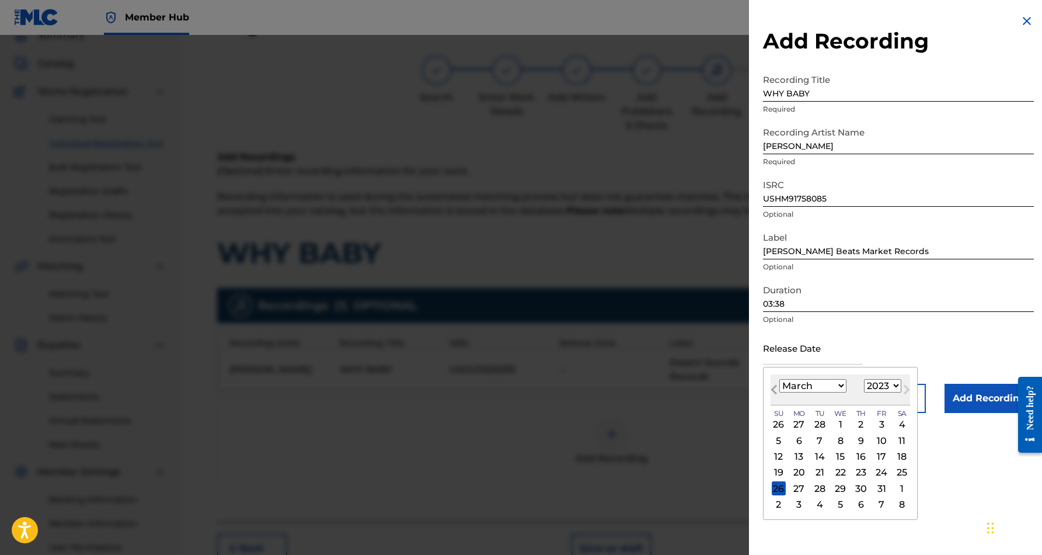
select select "1"
select select "2017"
click at [775, 389] on span "Previous Month" at bounding box center [775, 391] width 0 height 18
select select "11"
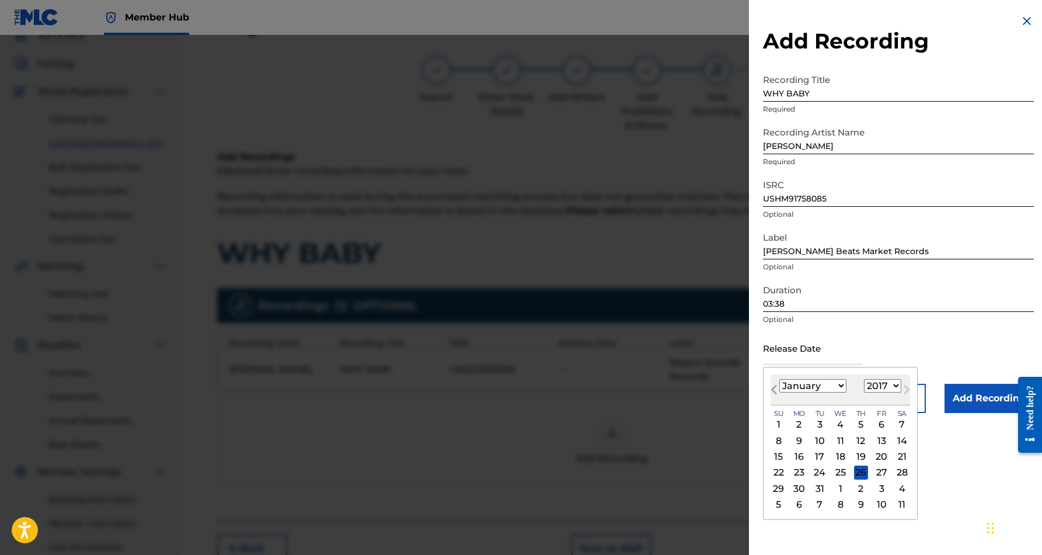
select select "2016"
click at [775, 389] on span "Previous Month" at bounding box center [775, 391] width 0 height 18
select select "9"
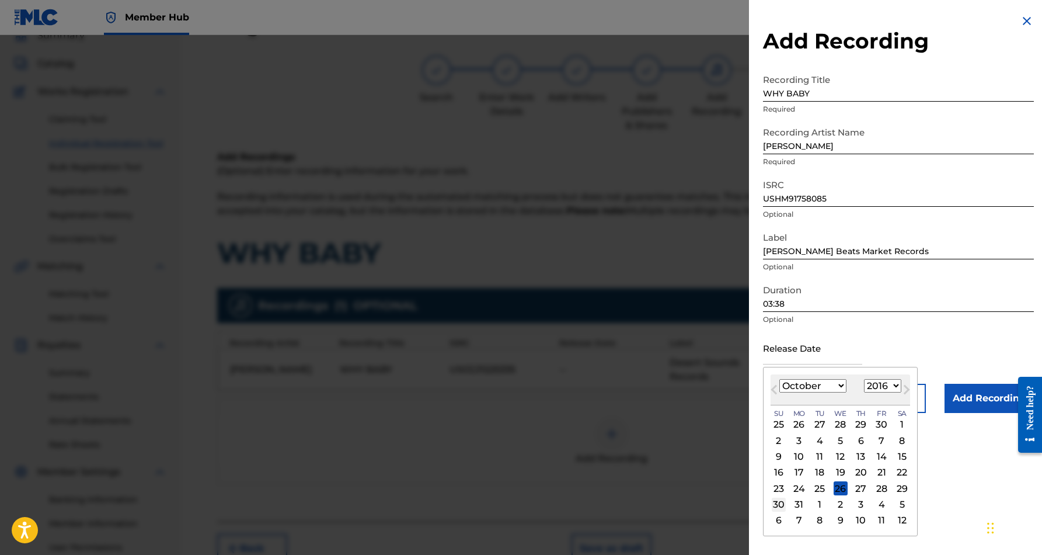
click at [782, 504] on div "30" at bounding box center [779, 504] width 14 height 14
type input "[DATE]"
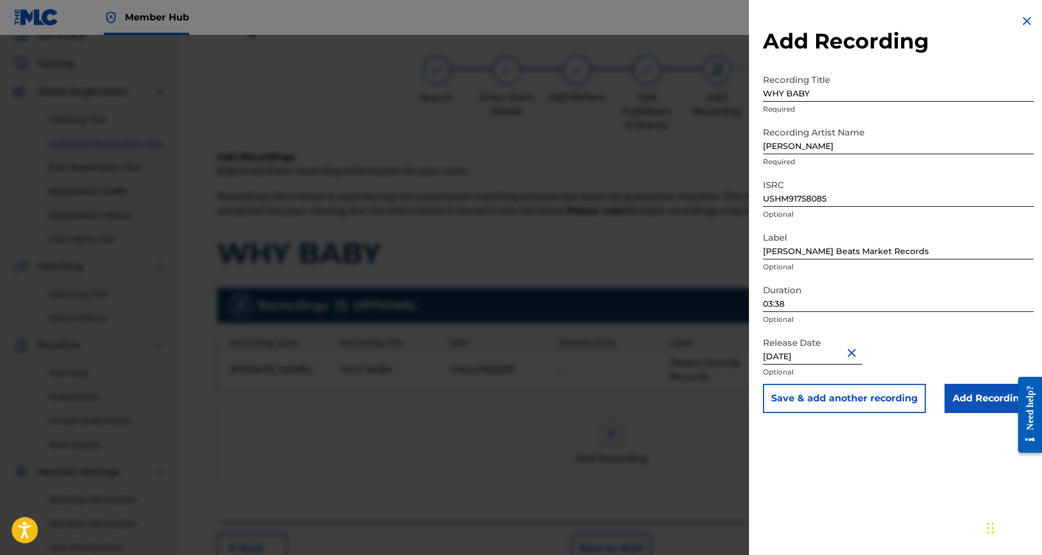
click at [837, 355] on input "[DATE]" at bounding box center [812, 347] width 99 height 33
select select "9"
select select "2016"
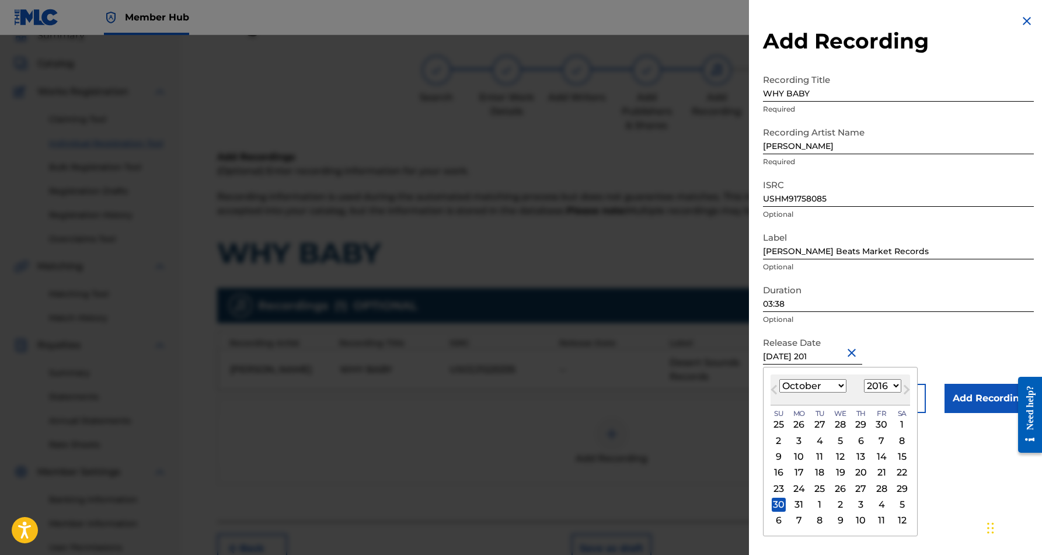
type input "[DATE]"
select select "2017"
type input "[DATE]"
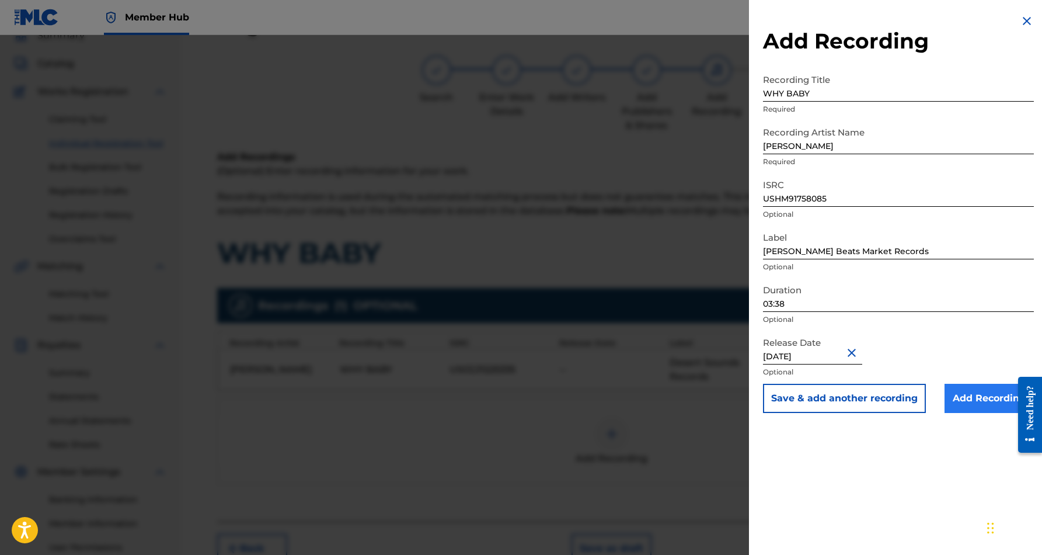
click at [972, 397] on input "Add Recording" at bounding box center [989, 398] width 89 height 29
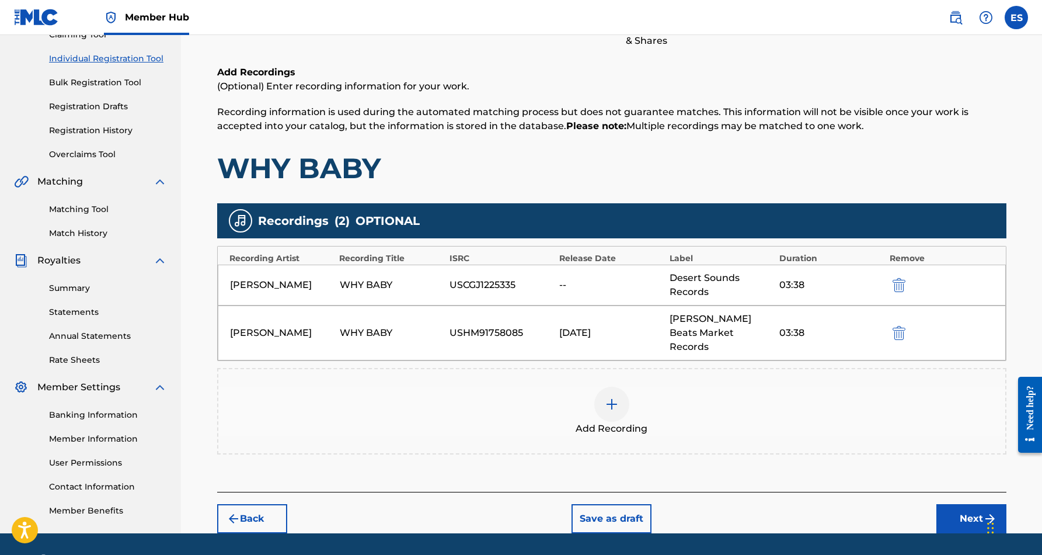
scroll to position [142, 0]
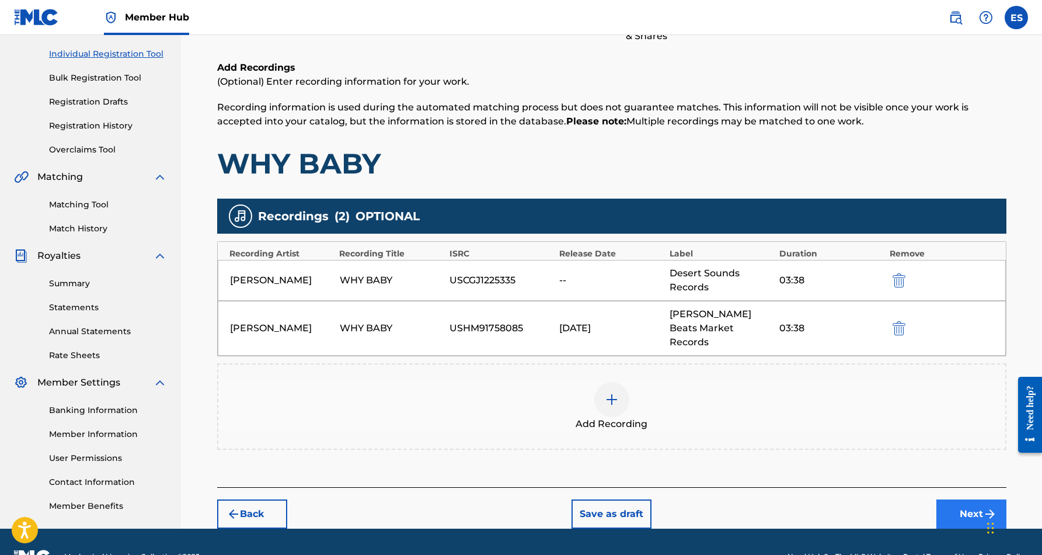
click at [966, 499] on button "Next" at bounding box center [971, 513] width 70 height 29
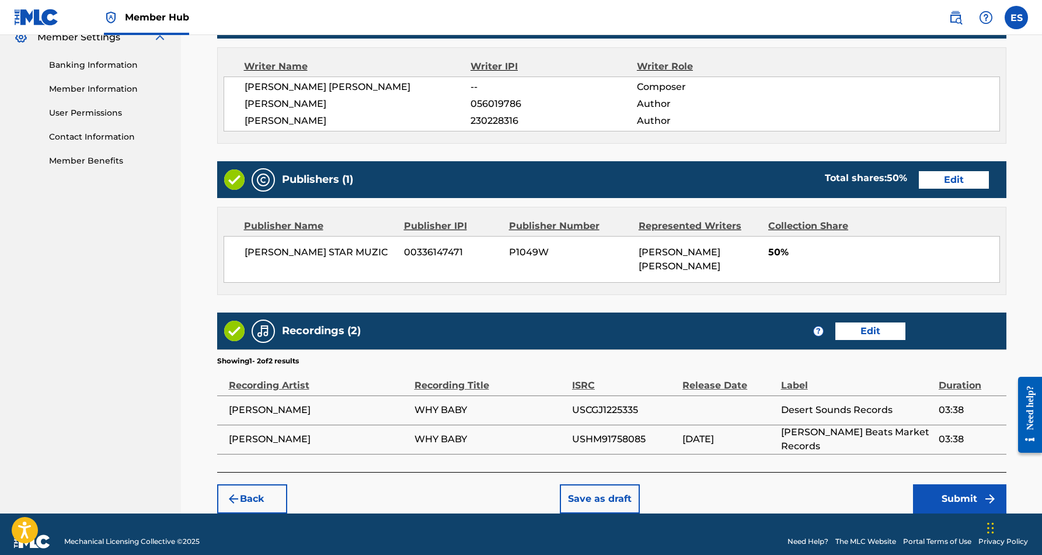
scroll to position [486, 0]
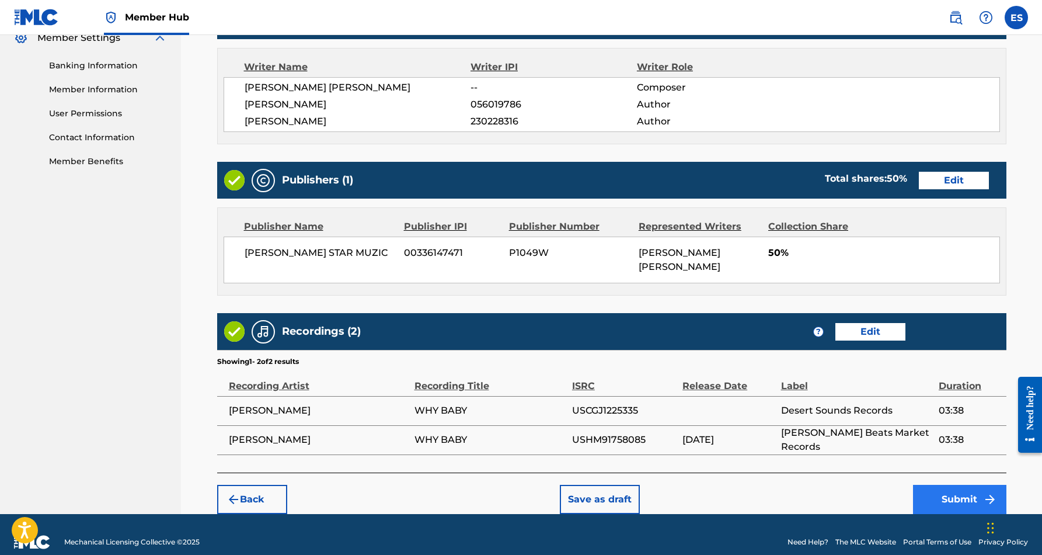
click at [952, 485] on button "Submit" at bounding box center [959, 499] width 93 height 29
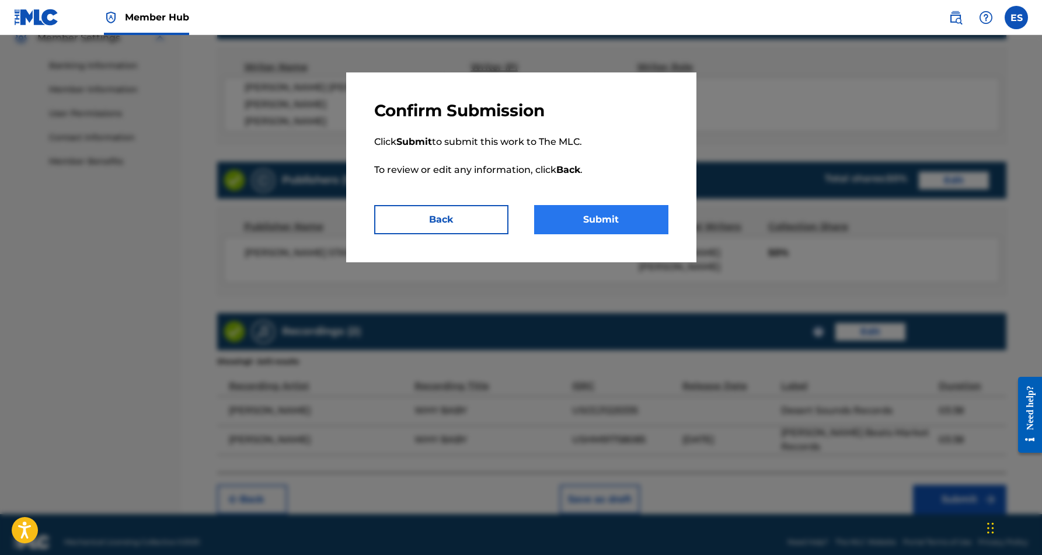
click at [639, 221] on button "Submit" at bounding box center [601, 219] width 134 height 29
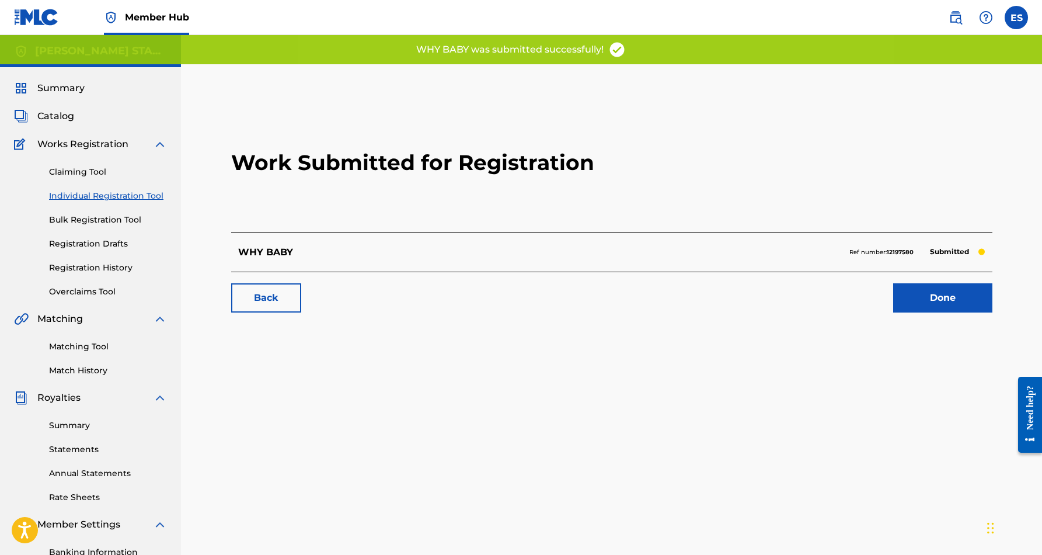
click at [120, 198] on link "Individual Registration Tool" at bounding box center [108, 196] width 118 height 12
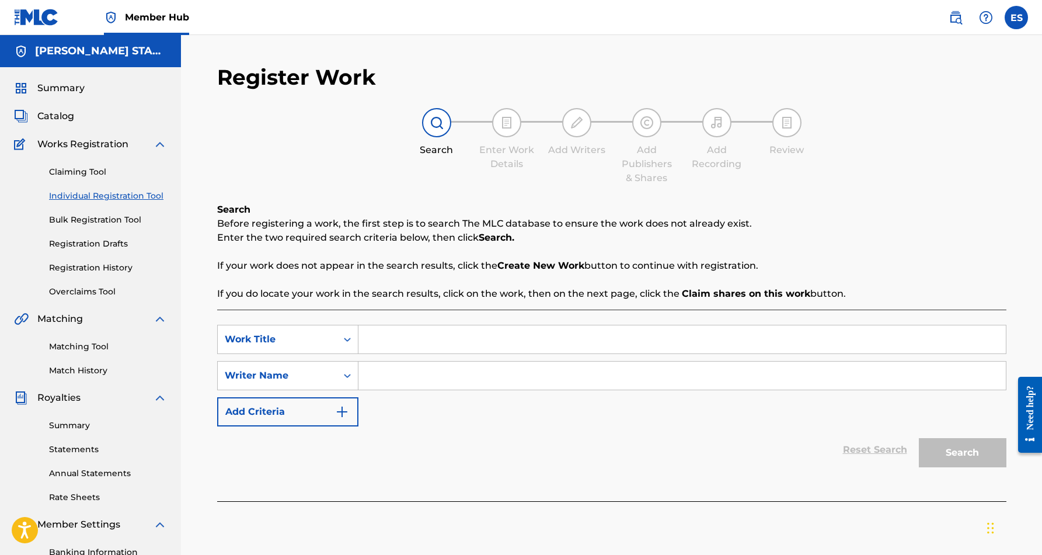
click at [431, 378] on input "Search Form" at bounding box center [681, 375] width 647 height 28
paste input "[PERSON_NAME] [PERSON_NAME]"
type input "[PERSON_NAME] [PERSON_NAME]"
click at [447, 343] on input "Search Form" at bounding box center [681, 339] width 647 height 28
paste input "MY BABY'S GONE"
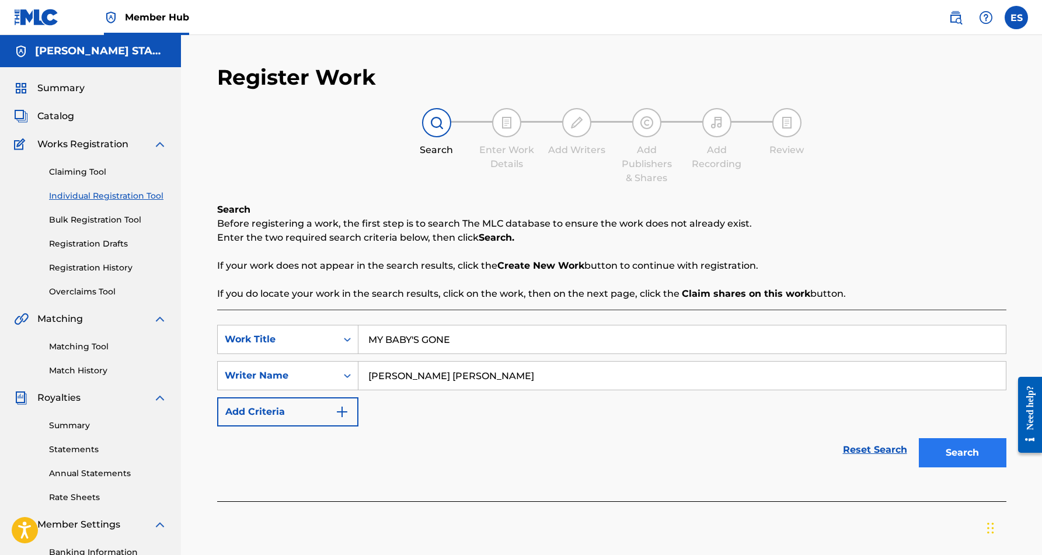
type input "MY BABY'S GONE"
click at [934, 447] on button "Search" at bounding box center [963, 452] width 88 height 29
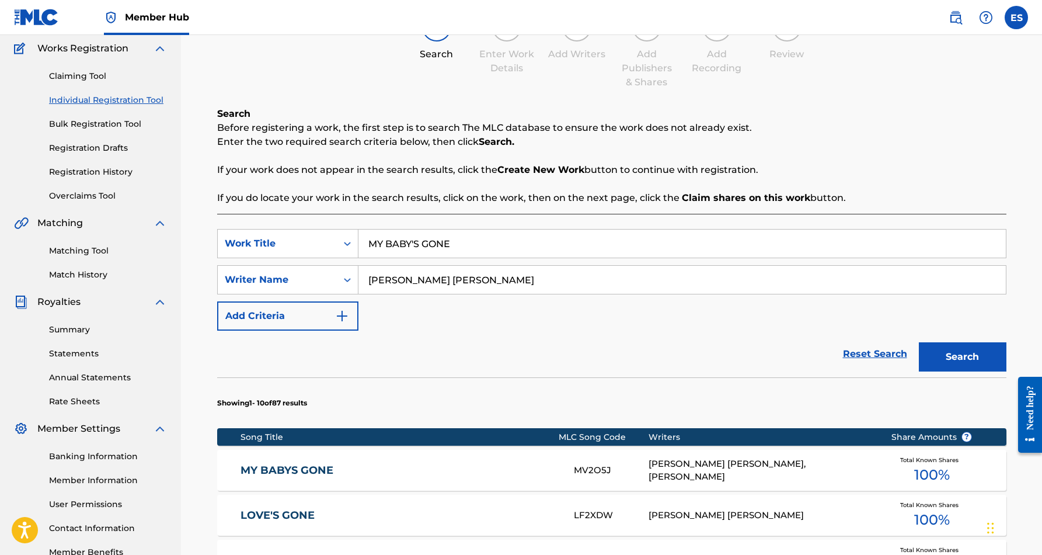
scroll to position [111, 0]
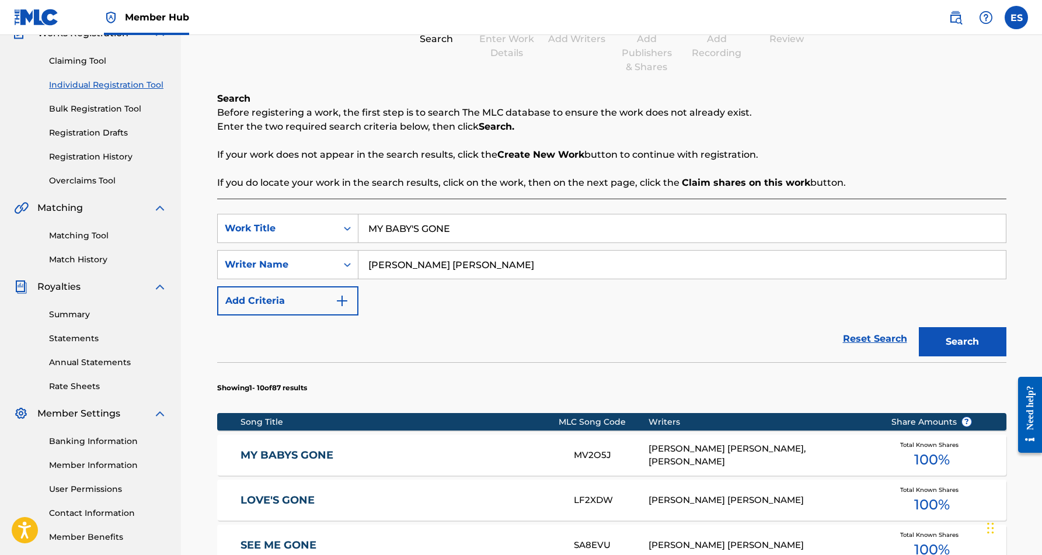
click at [744, 454] on div "[PERSON_NAME] [PERSON_NAME], [PERSON_NAME]" at bounding box center [761, 455] width 225 height 26
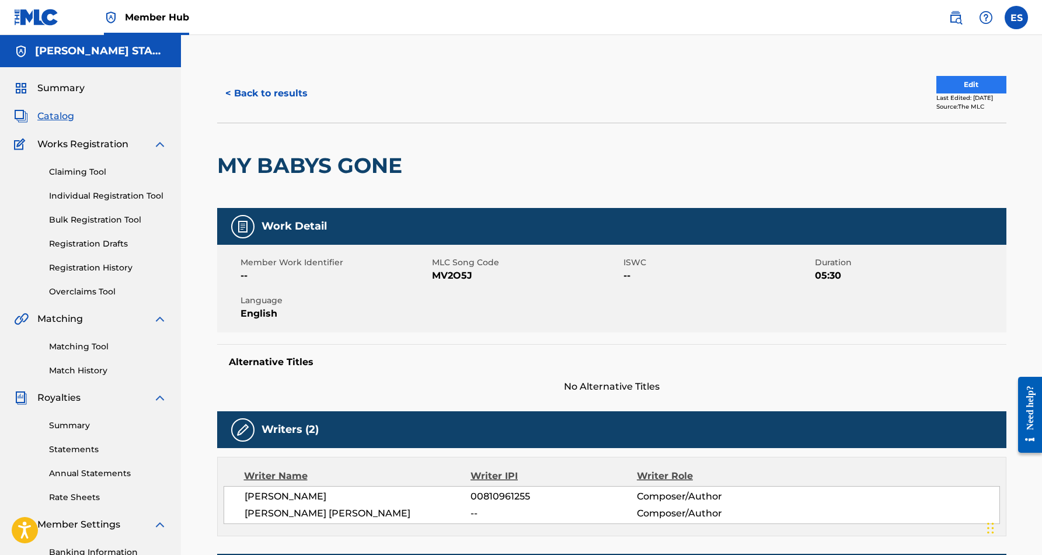
click at [962, 88] on button "Edit" at bounding box center [971, 85] width 70 height 18
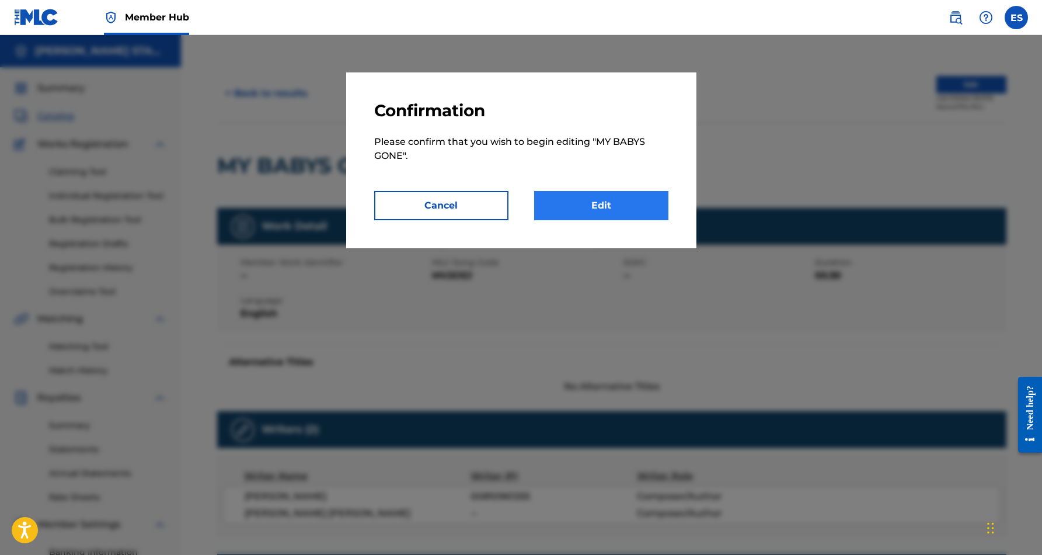
click at [640, 199] on link "Edit" at bounding box center [601, 205] width 134 height 29
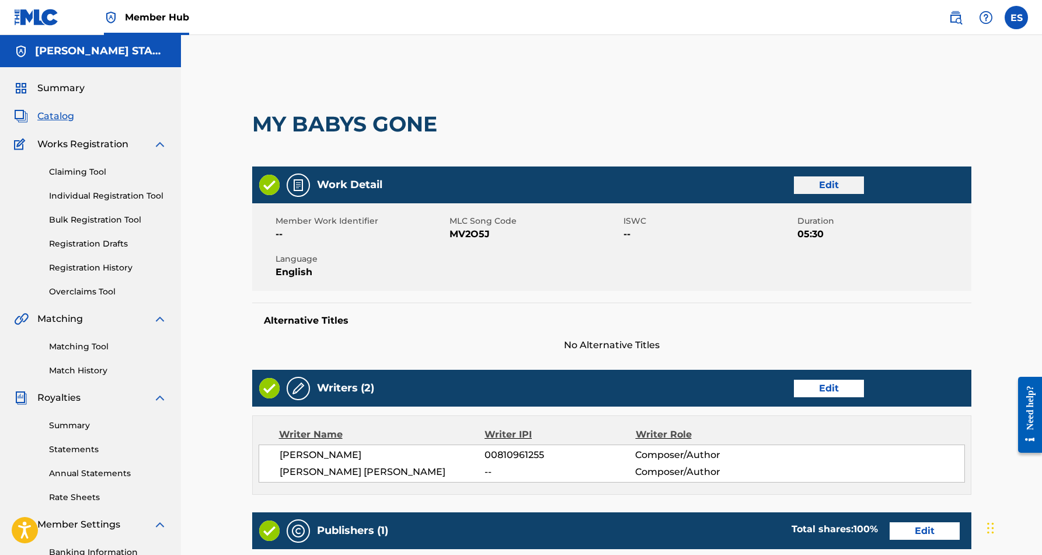
click at [817, 189] on link "Edit" at bounding box center [829, 185] width 70 height 18
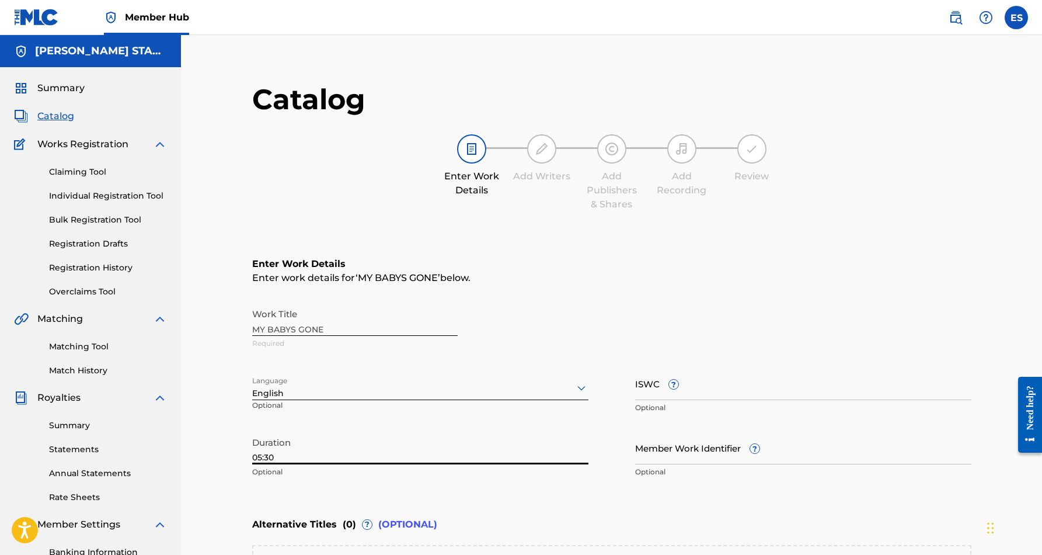
click at [280, 455] on input "05:30" at bounding box center [420, 447] width 336 height 33
type input "05:28"
click at [195, 459] on div "Catalog Enter Work Details Add Writers Add Publishers & Shares Add Recording Re…" at bounding box center [611, 377] width 861 height 684
click at [687, 388] on input "ISWC ?" at bounding box center [803, 383] width 336 height 33
paste input "T9220942701"
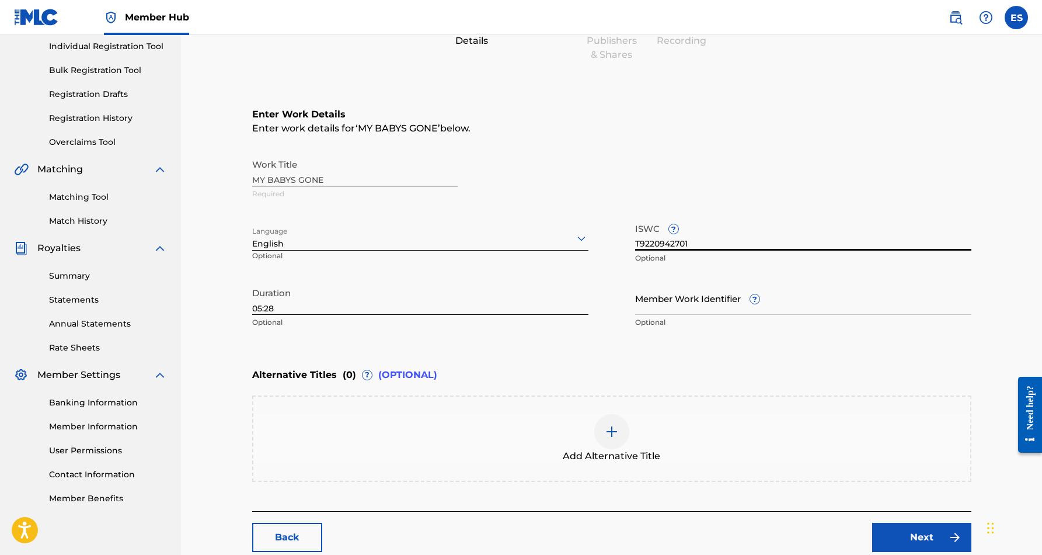
scroll to position [159, 0]
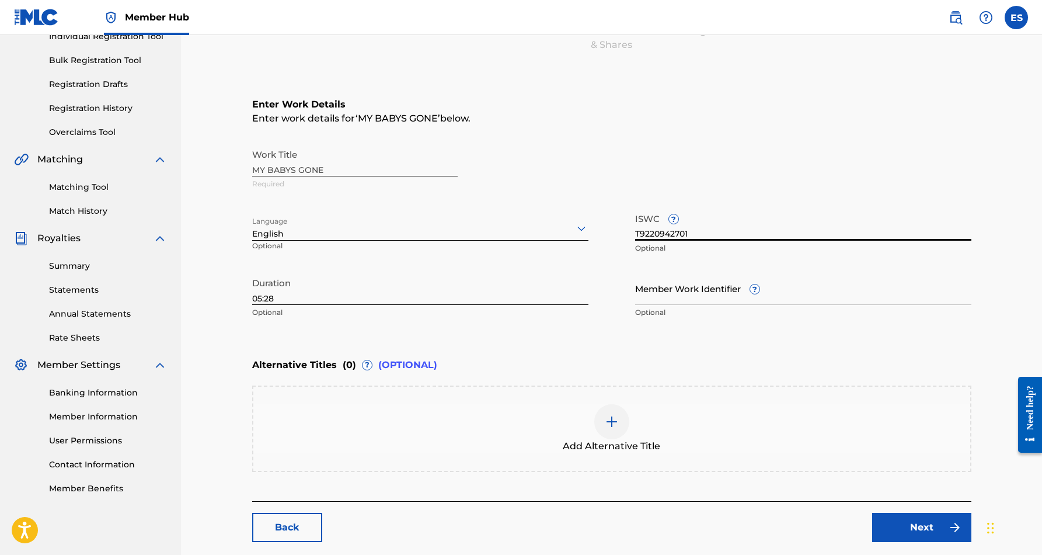
type input "T9220942701"
click at [610, 423] on img at bounding box center [612, 422] width 14 height 14
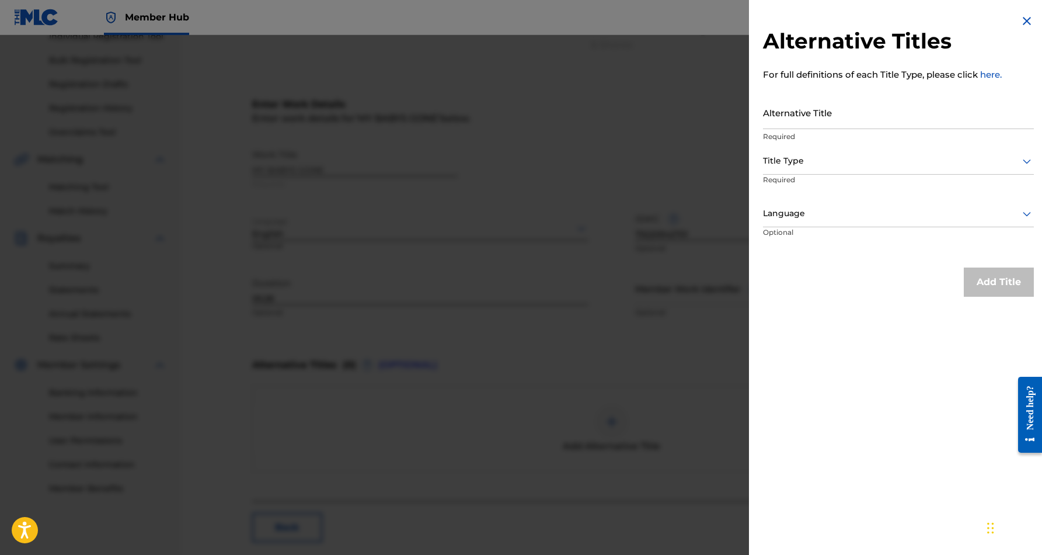
click at [1023, 18] on img at bounding box center [1027, 21] width 14 height 14
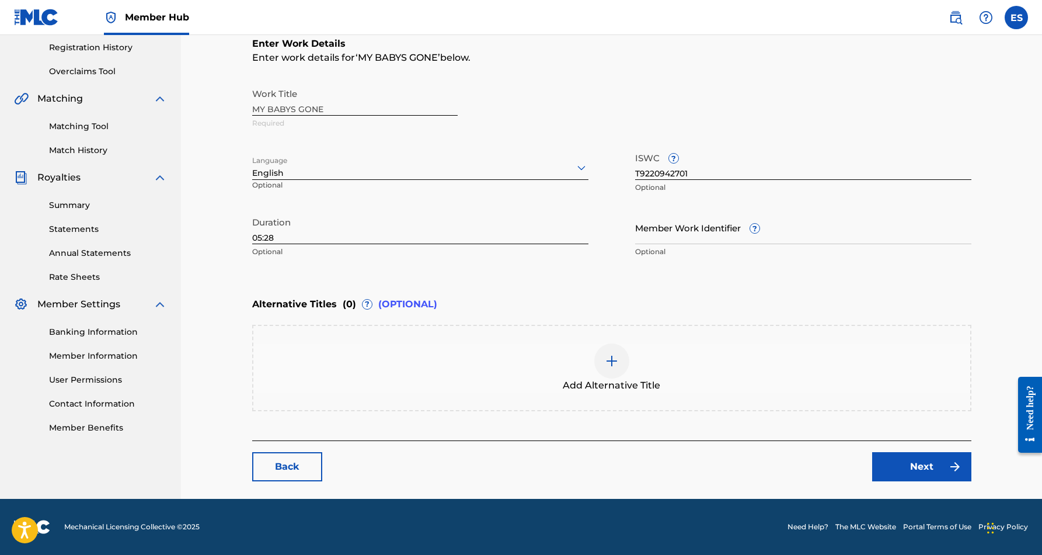
scroll to position [220, 0]
click at [921, 466] on link "Next" at bounding box center [921, 466] width 99 height 29
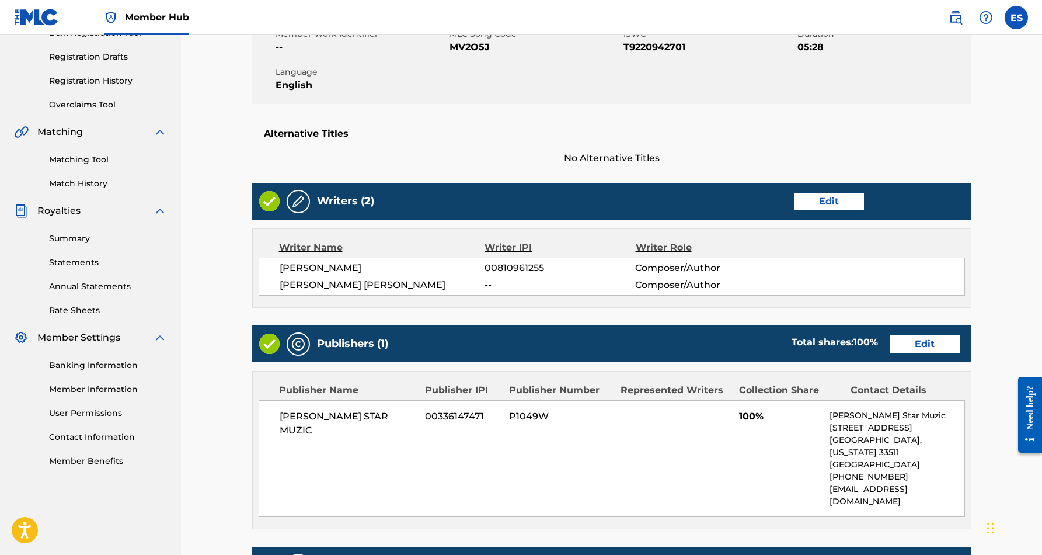
scroll to position [187, 0]
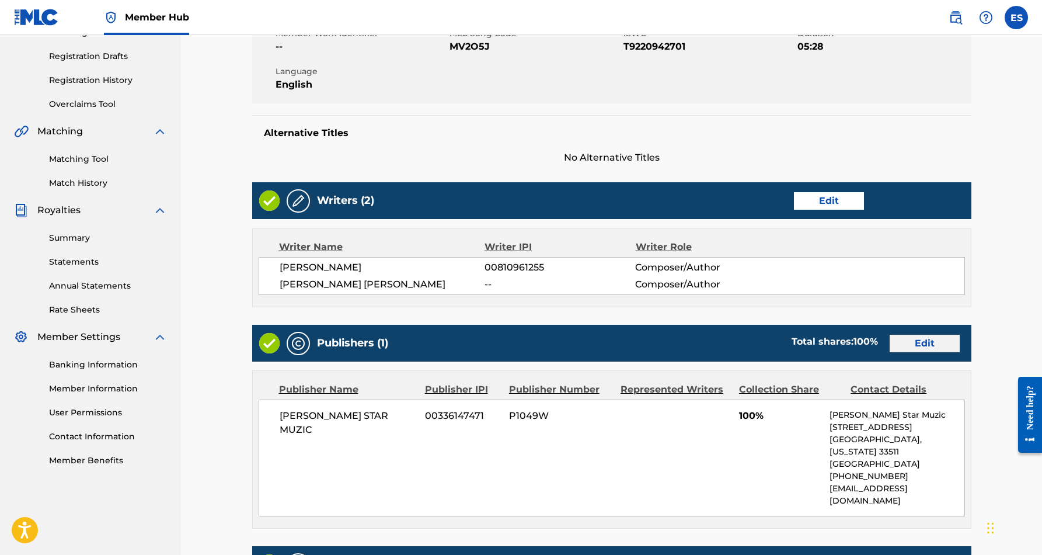
click at [923, 342] on link "Edit" at bounding box center [925, 344] width 70 height 18
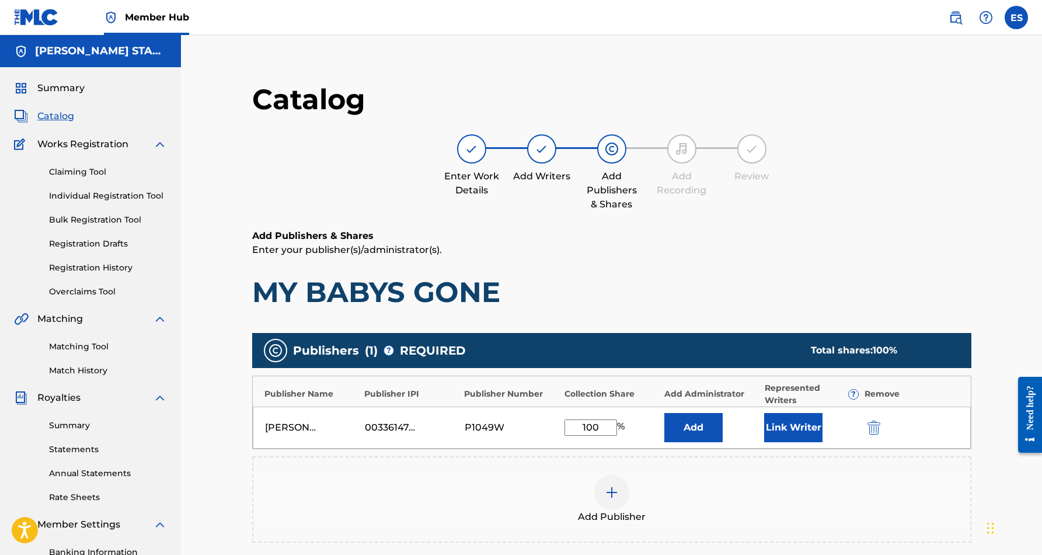
click at [605, 429] on input "100" at bounding box center [591, 427] width 53 height 16
type input "1"
type input "50.00"
click at [795, 424] on button "Link Writer" at bounding box center [793, 427] width 58 height 29
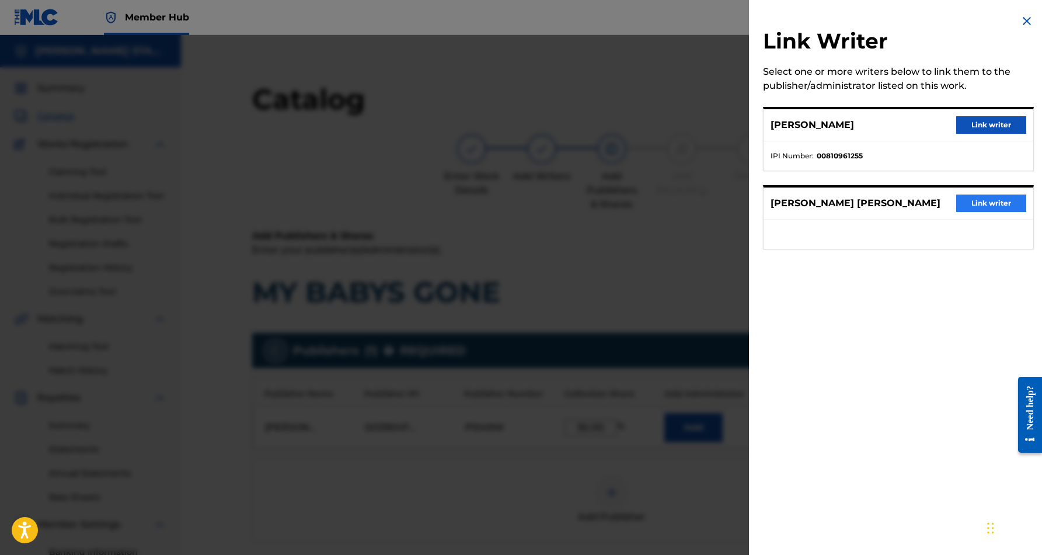
click at [981, 204] on button "Link writer" at bounding box center [991, 203] width 70 height 18
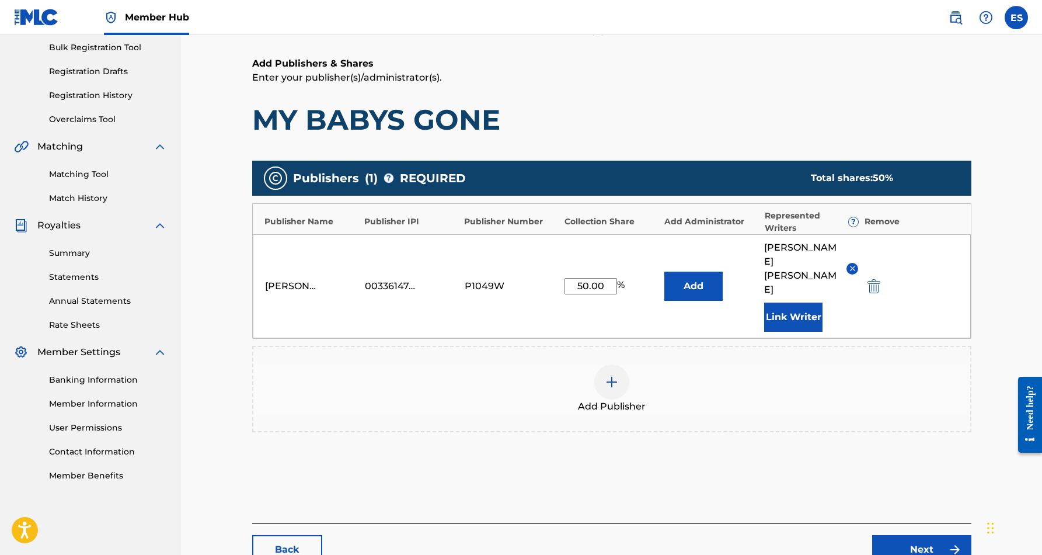
scroll to position [173, 0]
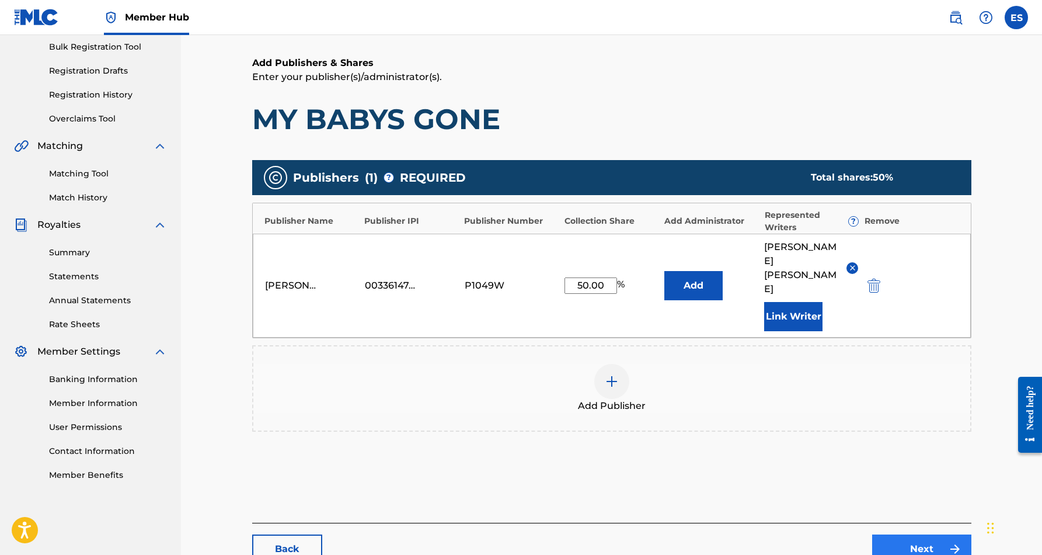
click at [892, 534] on link "Next" at bounding box center [921, 548] width 99 height 29
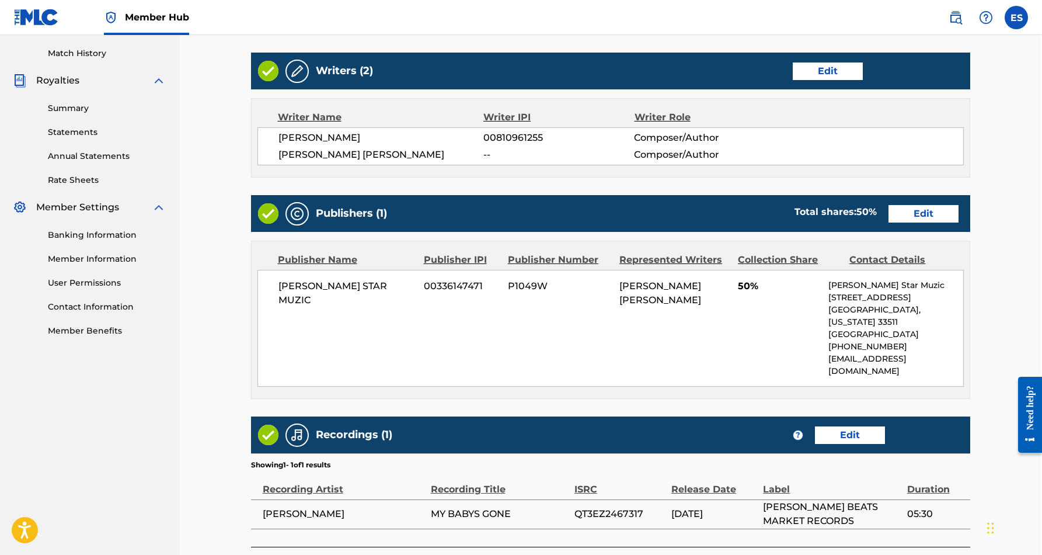
scroll to position [318, 1]
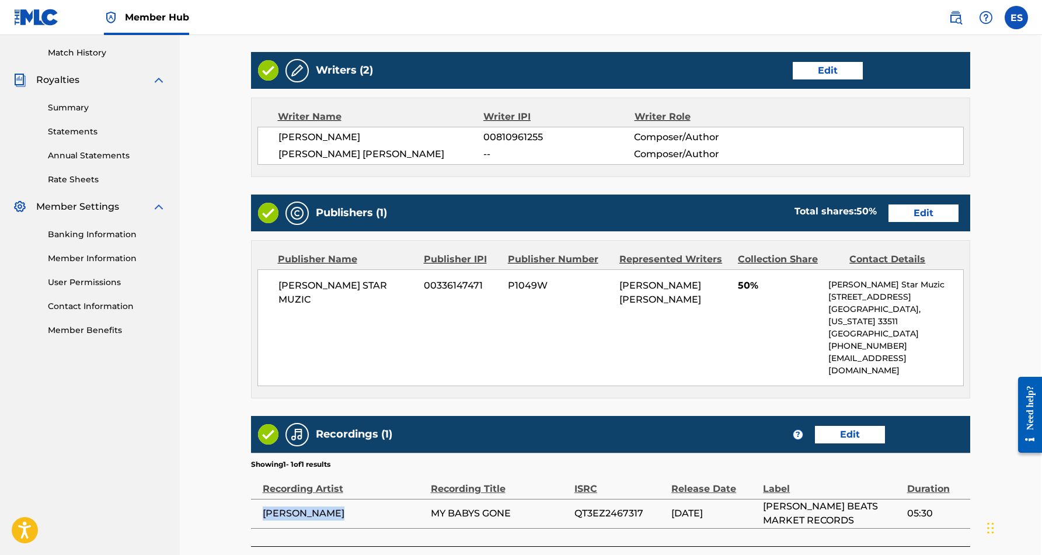
drag, startPoint x: 342, startPoint y: 488, endPoint x: 250, endPoint y: 484, distance: 91.1
click at [251, 499] on td "[PERSON_NAME]" at bounding box center [341, 513] width 180 height 29
copy span "[PERSON_NAME]"
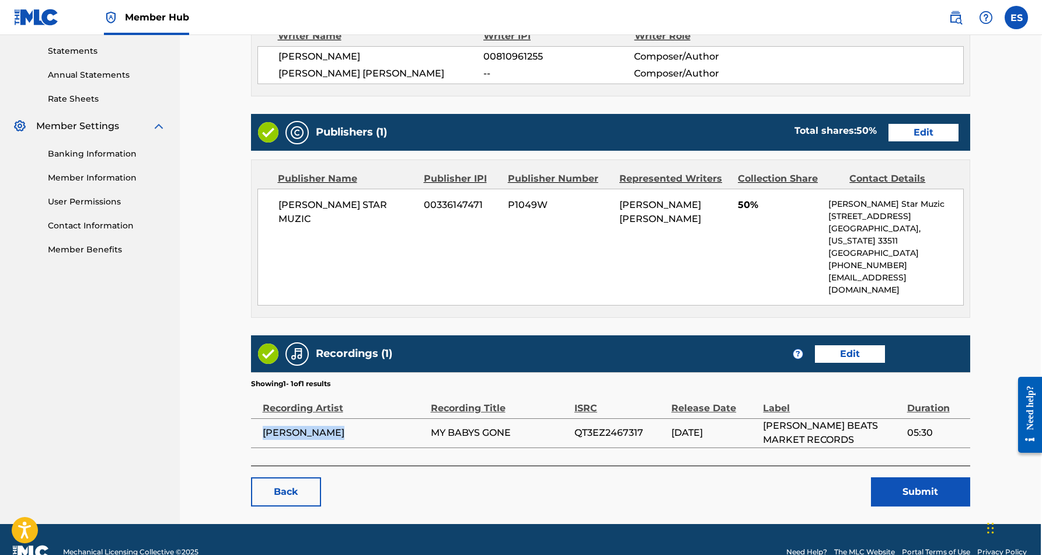
scroll to position [398, 1]
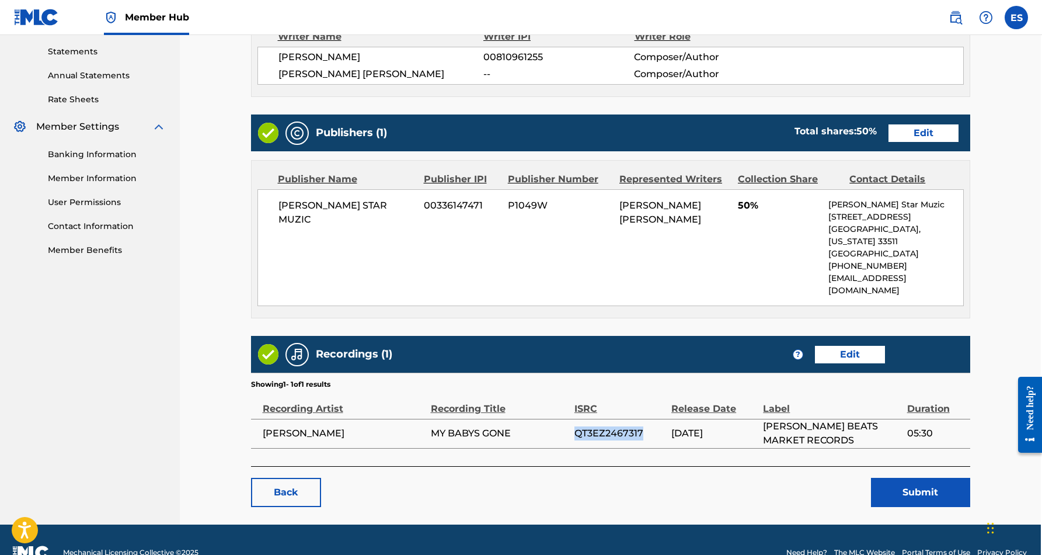
drag, startPoint x: 643, startPoint y: 408, endPoint x: 574, endPoint y: 408, distance: 68.3
click at [574, 426] on span "QT3EZ2467317" at bounding box center [619, 433] width 91 height 14
copy span "QT3EZ2467317"
click at [837, 346] on link "Edit" at bounding box center [850, 355] width 70 height 18
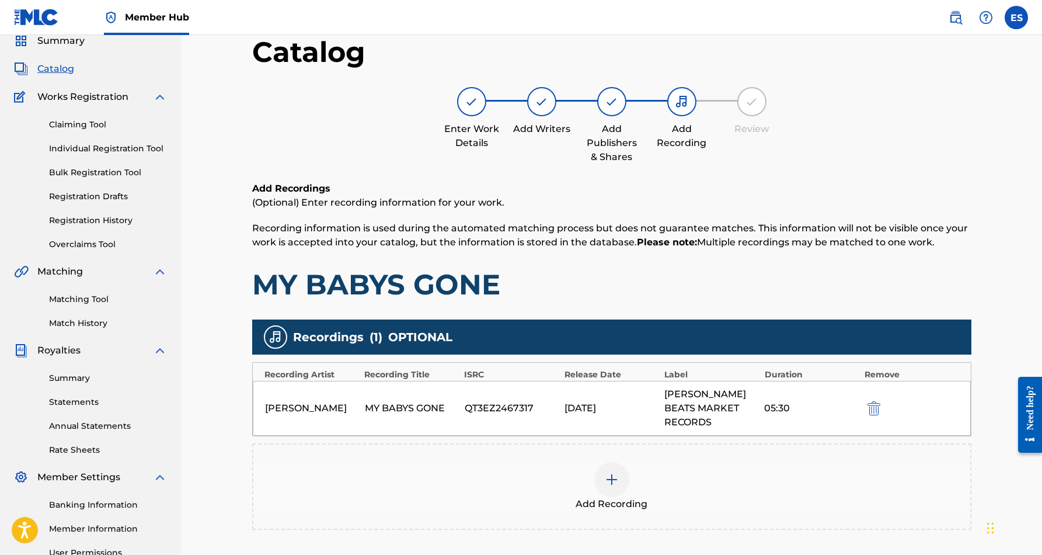
scroll to position [103, 0]
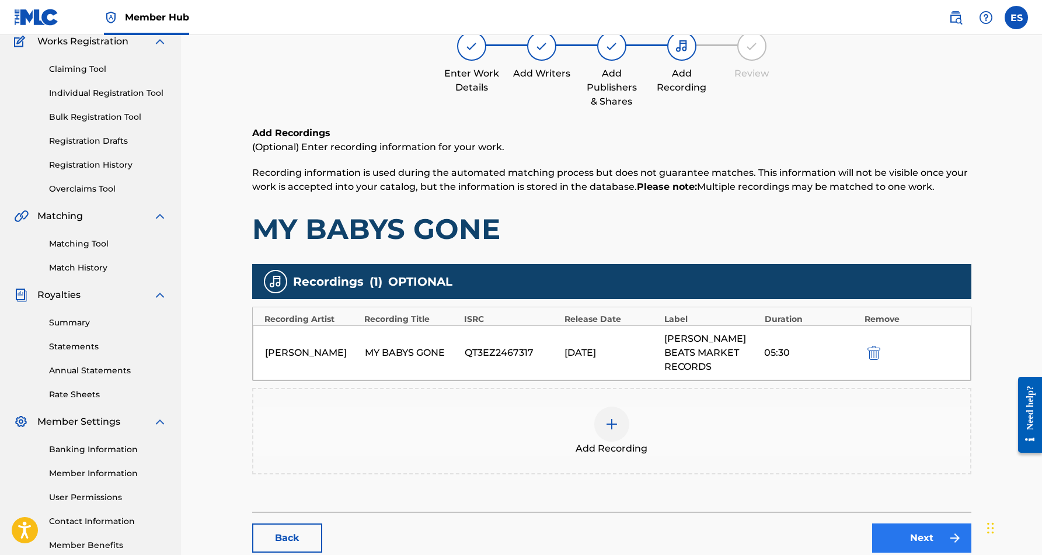
click at [922, 528] on link "Next" at bounding box center [921, 537] width 99 height 29
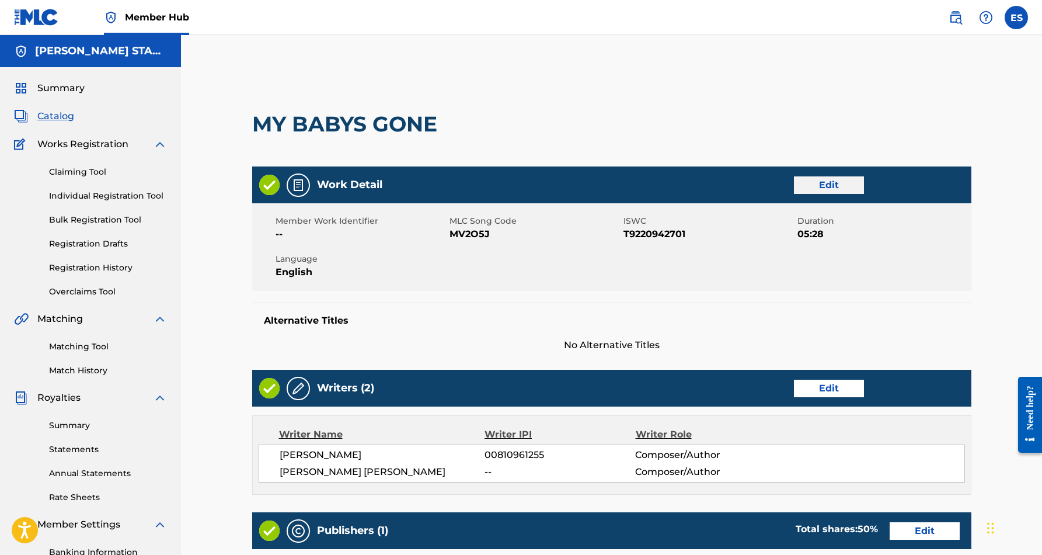
click at [823, 188] on link "Edit" at bounding box center [829, 185] width 70 height 18
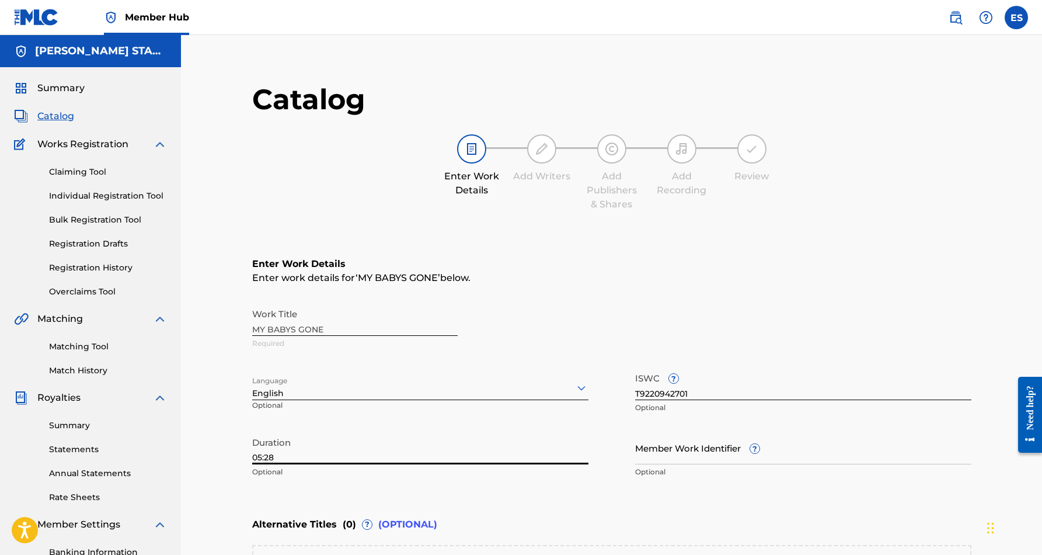
click at [287, 460] on input "05:28" at bounding box center [420, 447] width 336 height 33
type input "05:30"
click at [193, 458] on div "Catalog Enter Work Details Add Writers Add Publishers & Shares Add Recording Re…" at bounding box center [611, 377] width 861 height 684
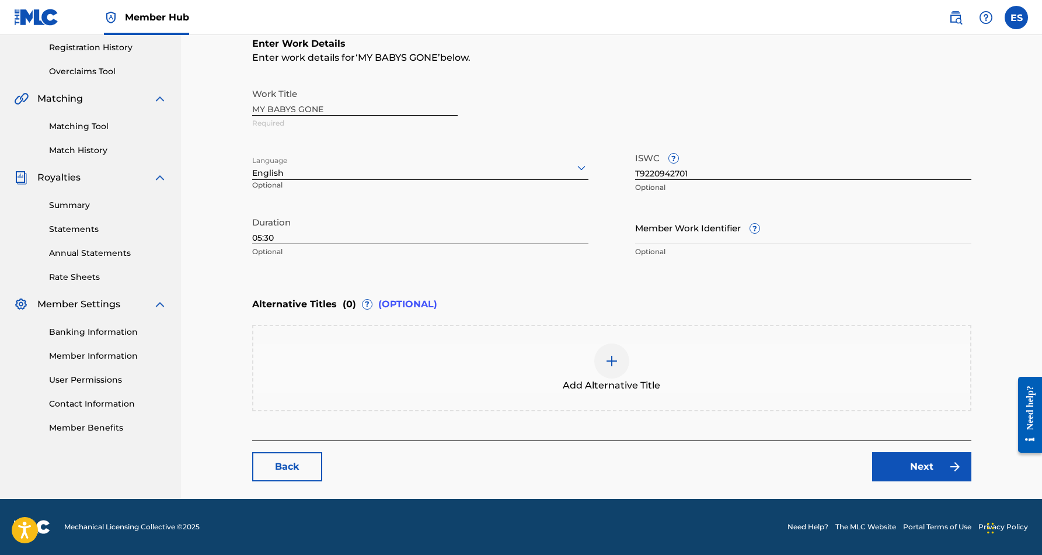
scroll to position [220, 0]
click at [900, 475] on link "Next" at bounding box center [921, 466] width 99 height 29
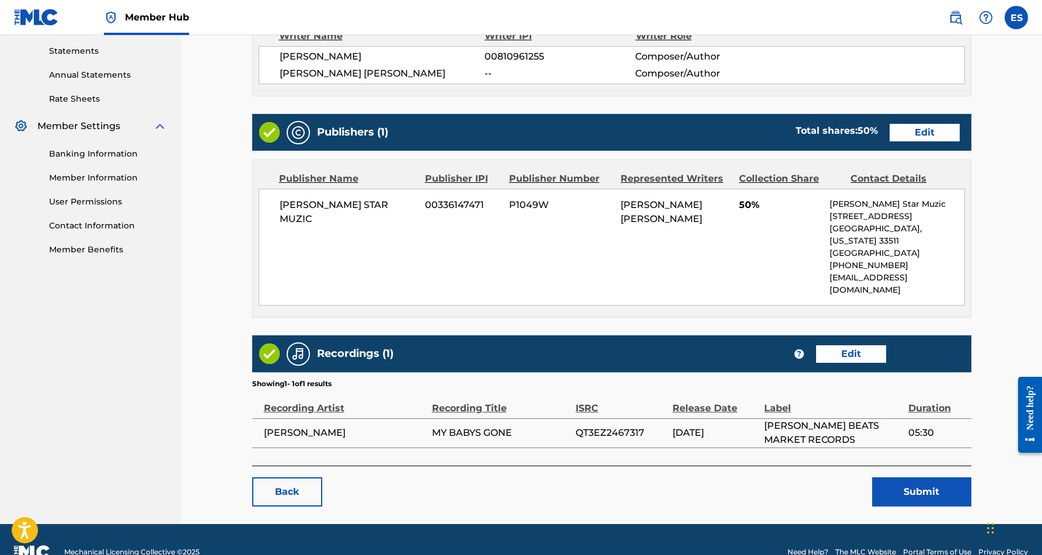
scroll to position [398, 0]
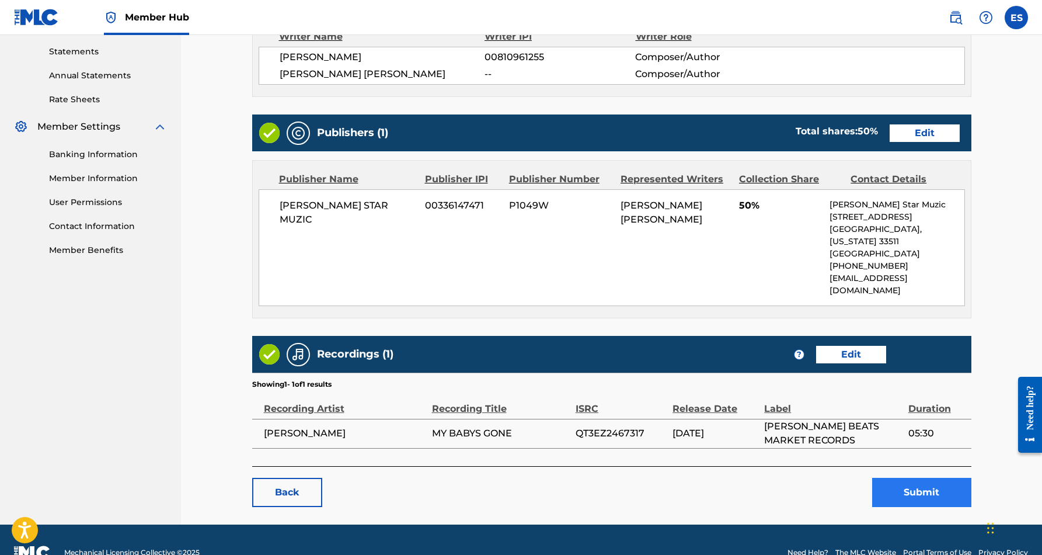
click at [931, 478] on button "Submit" at bounding box center [921, 492] width 99 height 29
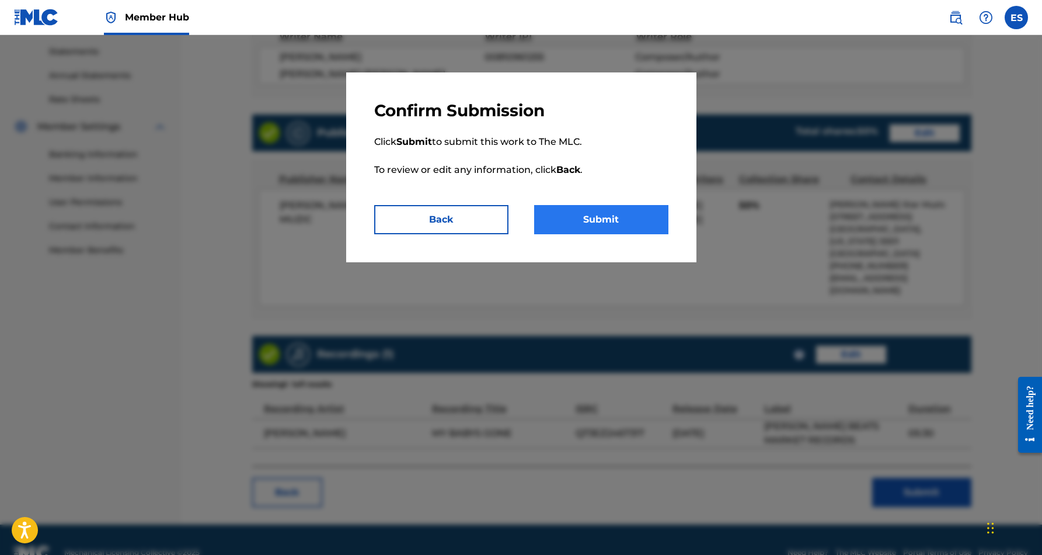
click at [631, 218] on button "Submit" at bounding box center [601, 219] width 134 height 29
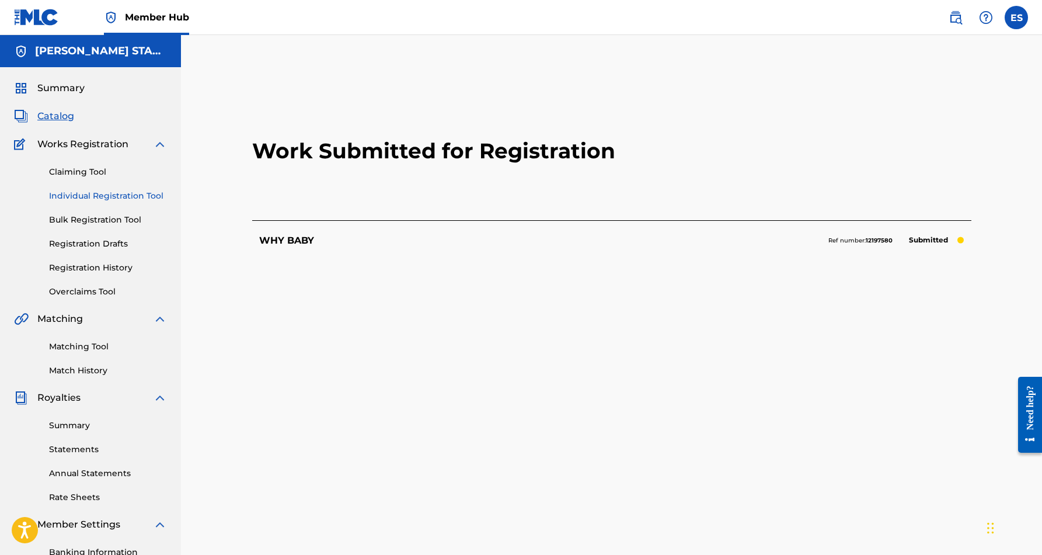
click at [98, 197] on link "Individual Registration Tool" at bounding box center [108, 196] width 118 height 12
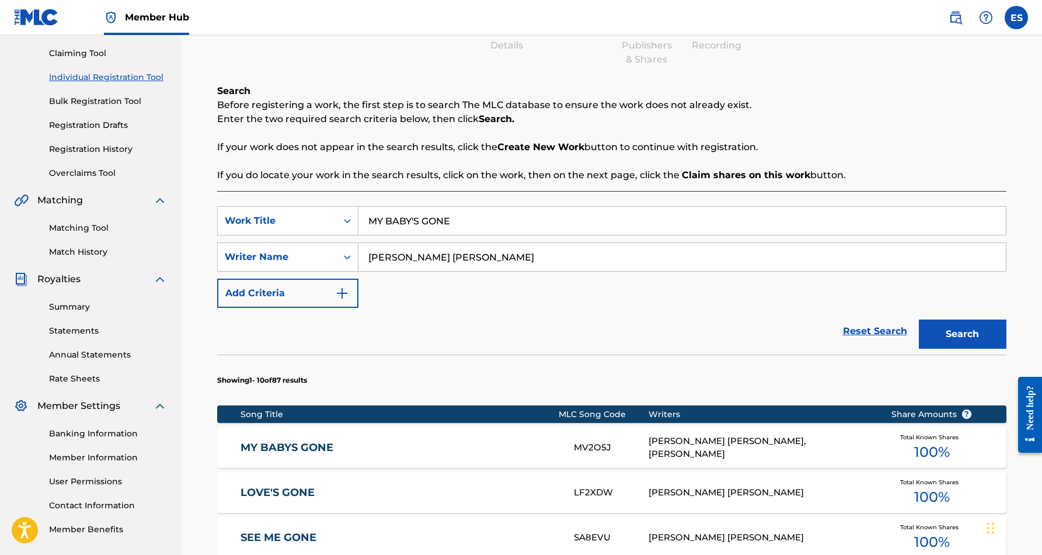
scroll to position [120, 0]
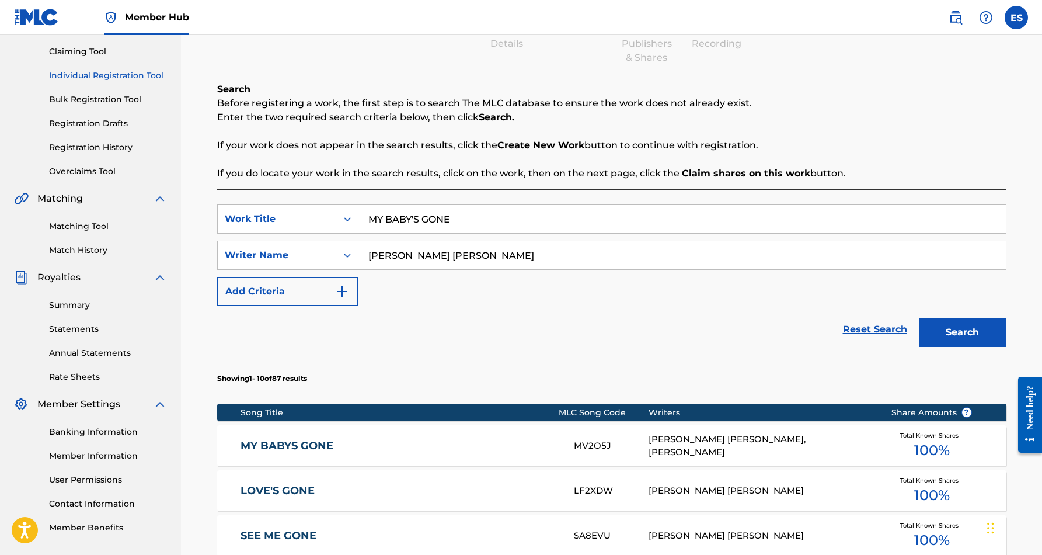
click at [489, 445] on link "MY BABYS GONE" at bounding box center [400, 445] width 318 height 13
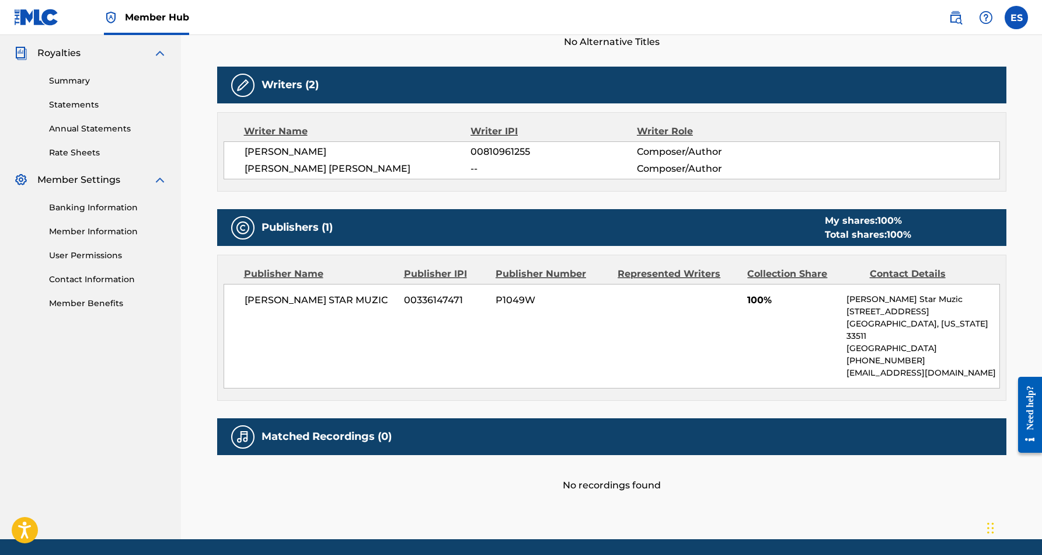
scroll to position [343, 0]
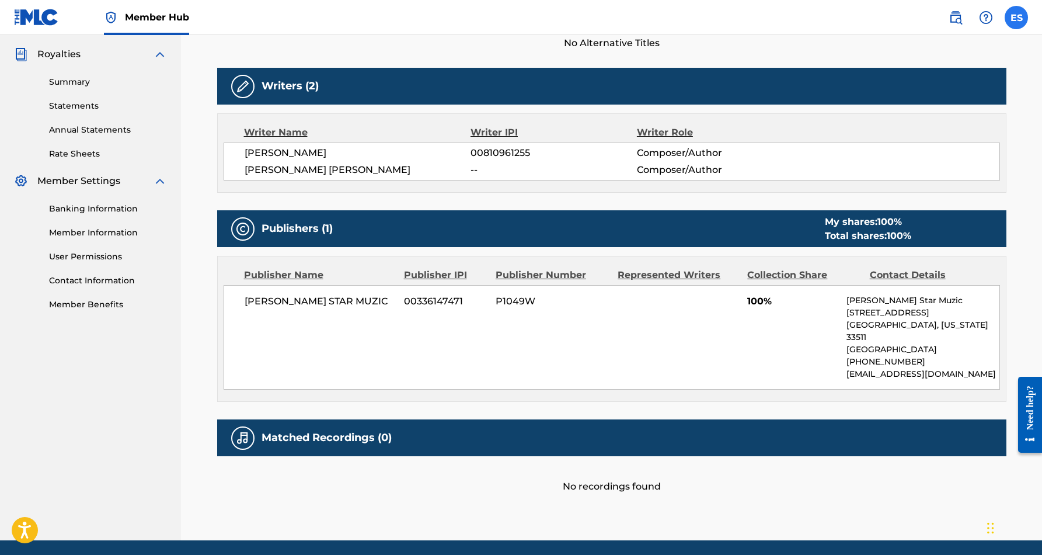
click at [1012, 15] on label at bounding box center [1016, 17] width 23 height 23
click at [1016, 18] on input "ES [PERSON_NAME] [EMAIL_ADDRESS][DOMAIN_NAME] Notification Preferences Profile …" at bounding box center [1016, 18] width 0 height 0
click at [834, 147] on div "[PERSON_NAME] 00810961255 Composer/Author" at bounding box center [622, 153] width 755 height 14
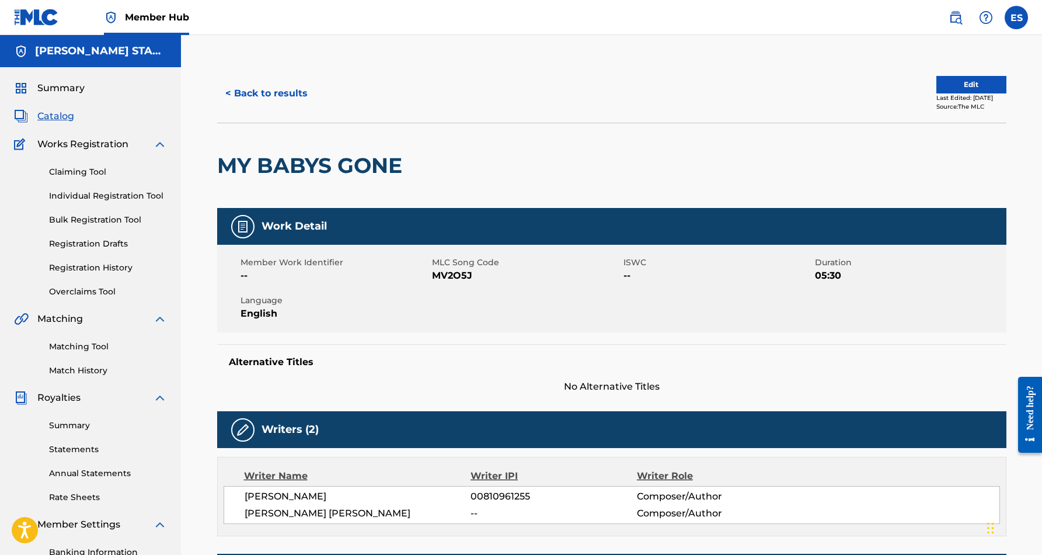
scroll to position [0, 0]
click at [953, 84] on button "Edit" at bounding box center [971, 85] width 70 height 18
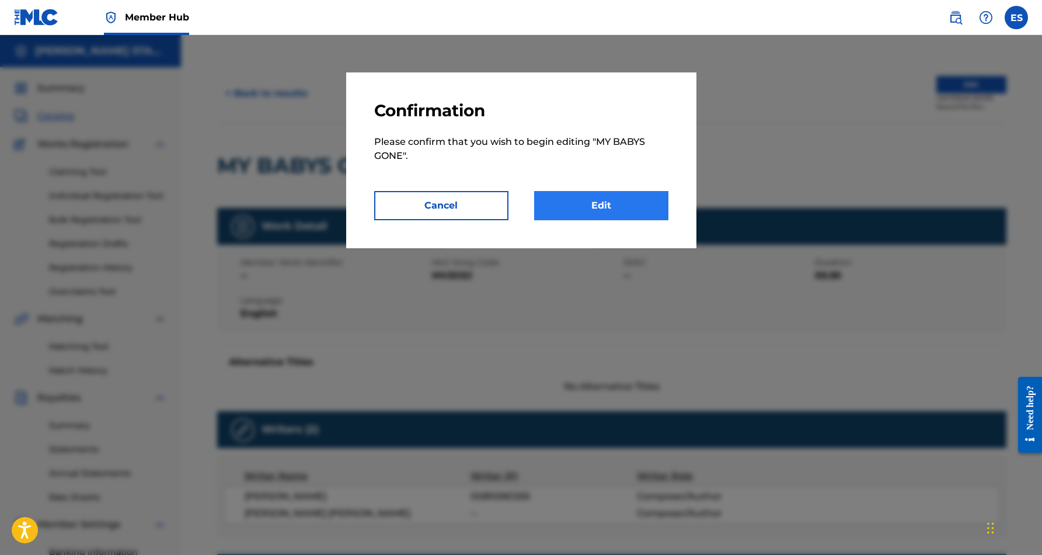
click at [623, 208] on link "Edit" at bounding box center [601, 205] width 134 height 29
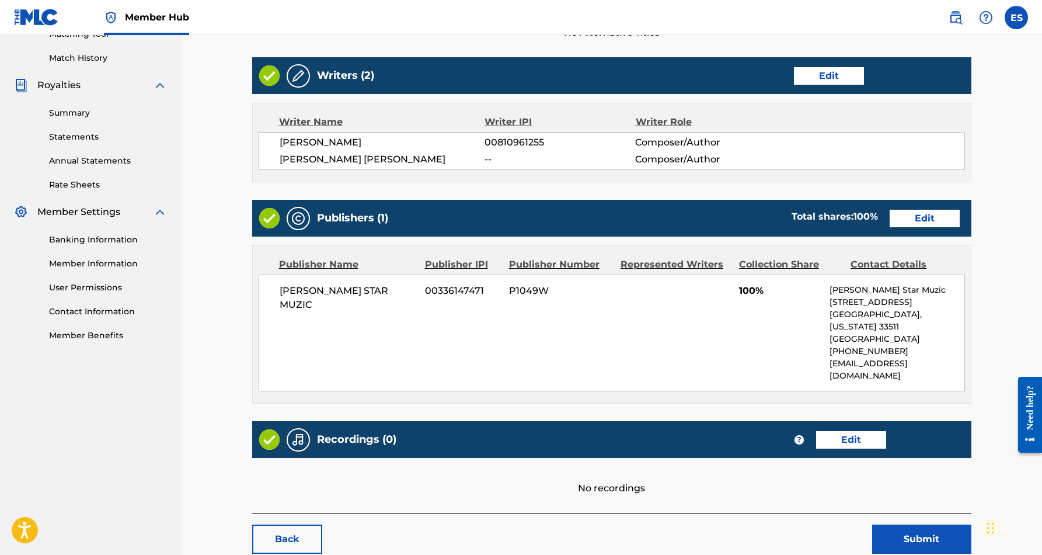
scroll to position [321, 0]
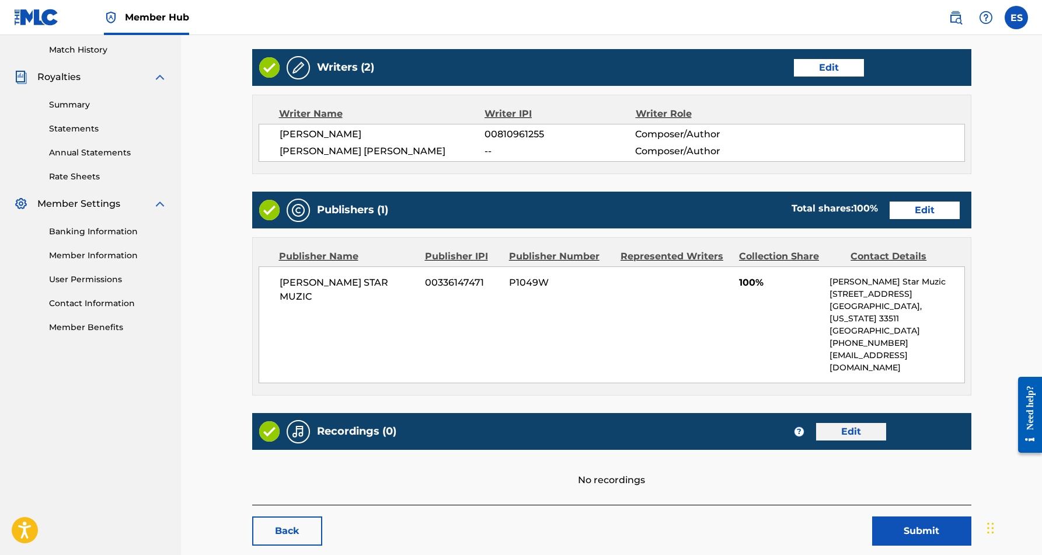
click at [848, 423] on link "Edit" at bounding box center [851, 432] width 70 height 18
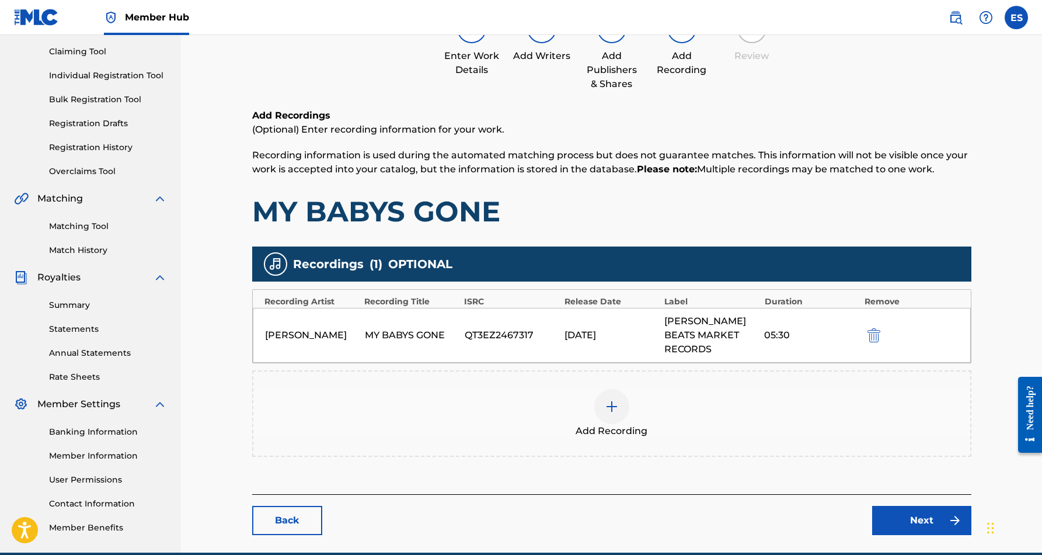
scroll to position [121, 0]
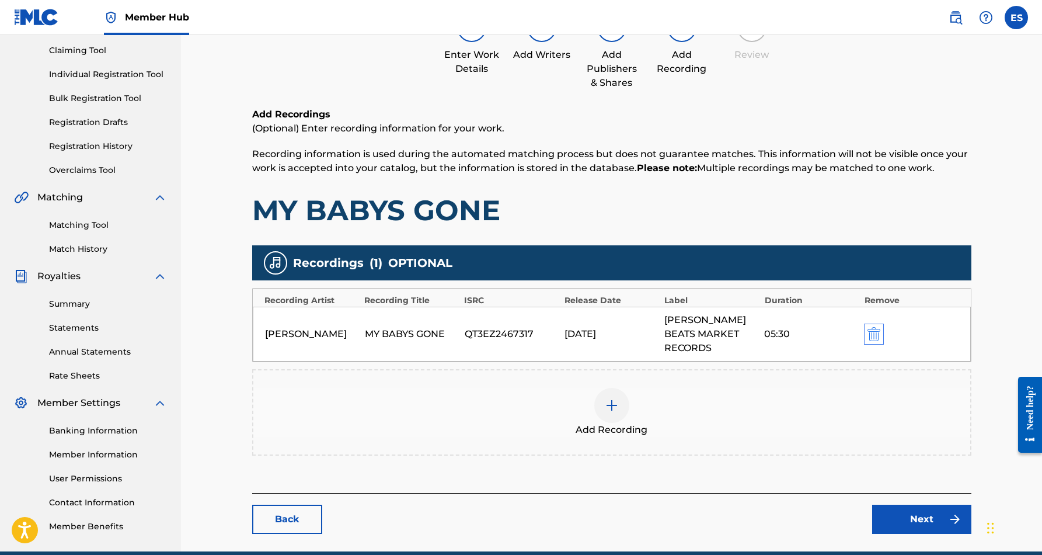
click at [876, 327] on img "submit" at bounding box center [874, 334] width 13 height 14
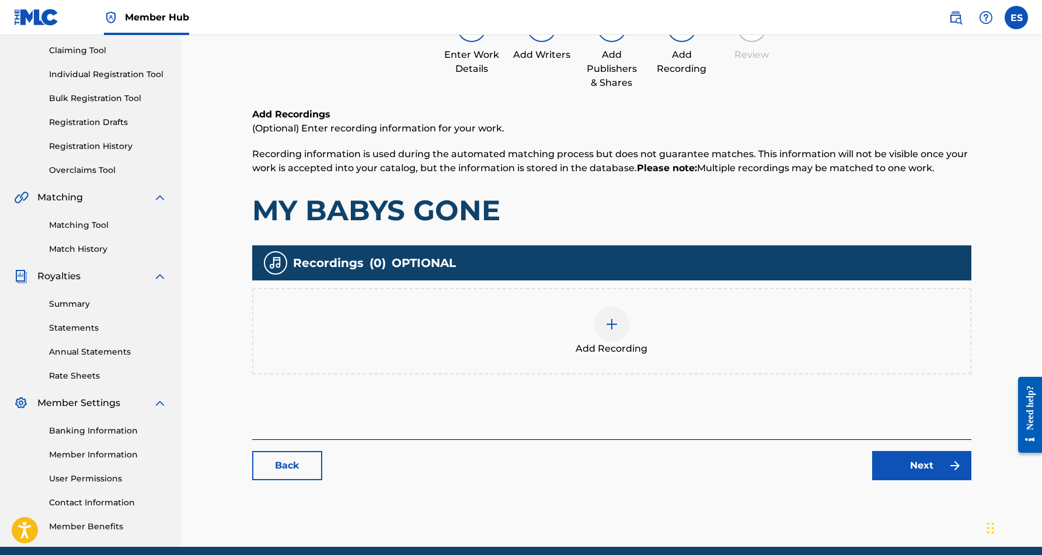
click at [614, 325] on img at bounding box center [612, 324] width 14 height 14
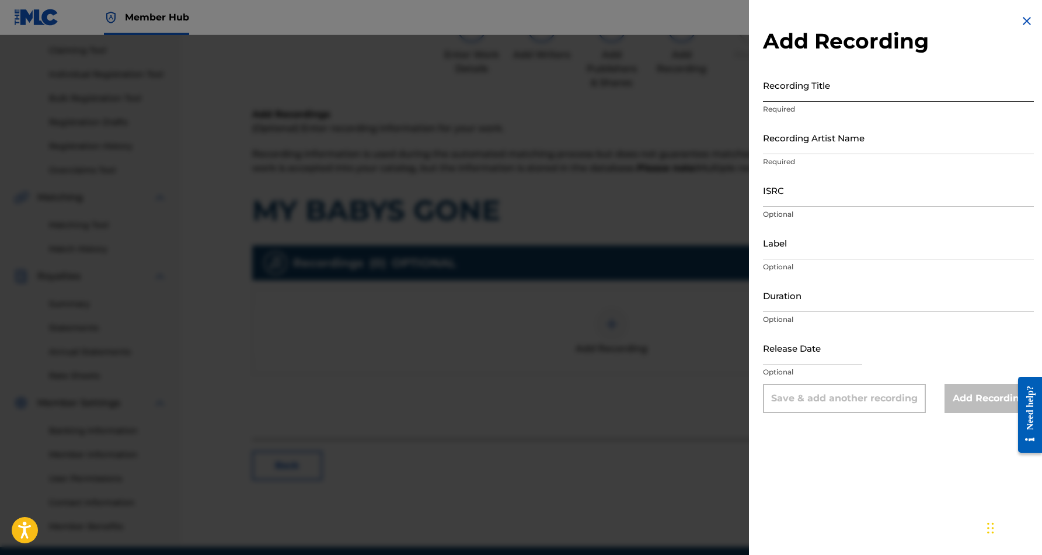
click at [852, 92] on input "Recording Title" at bounding box center [898, 84] width 271 height 33
paste input "MY BABYS GONE"
type input "MY BABYS GONE"
click at [904, 145] on input "Recording Artist Name" at bounding box center [898, 137] width 271 height 33
paste input "[PERSON_NAME]"
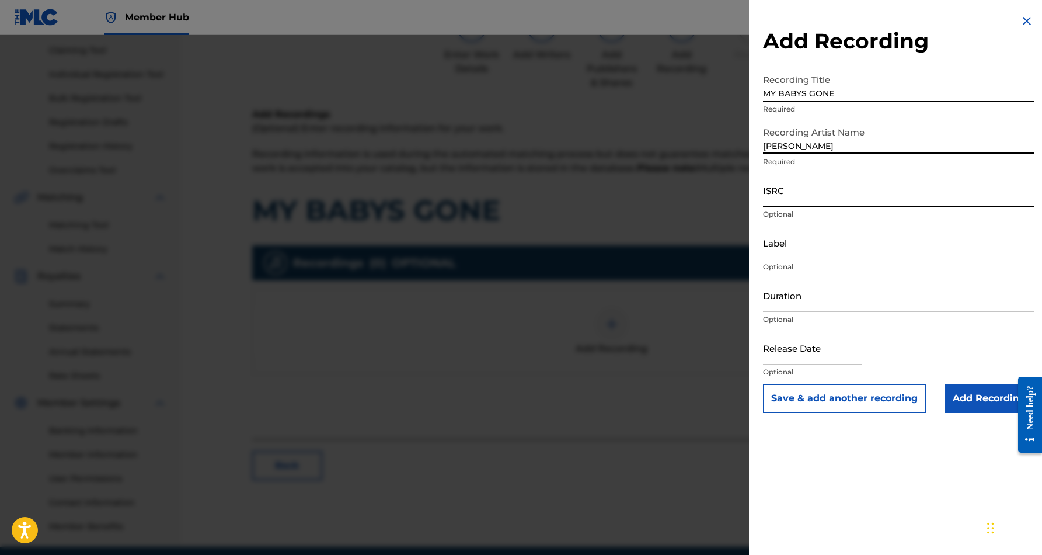
type input "[PERSON_NAME]"
click at [834, 200] on input "ISRC" at bounding box center [898, 189] width 271 height 33
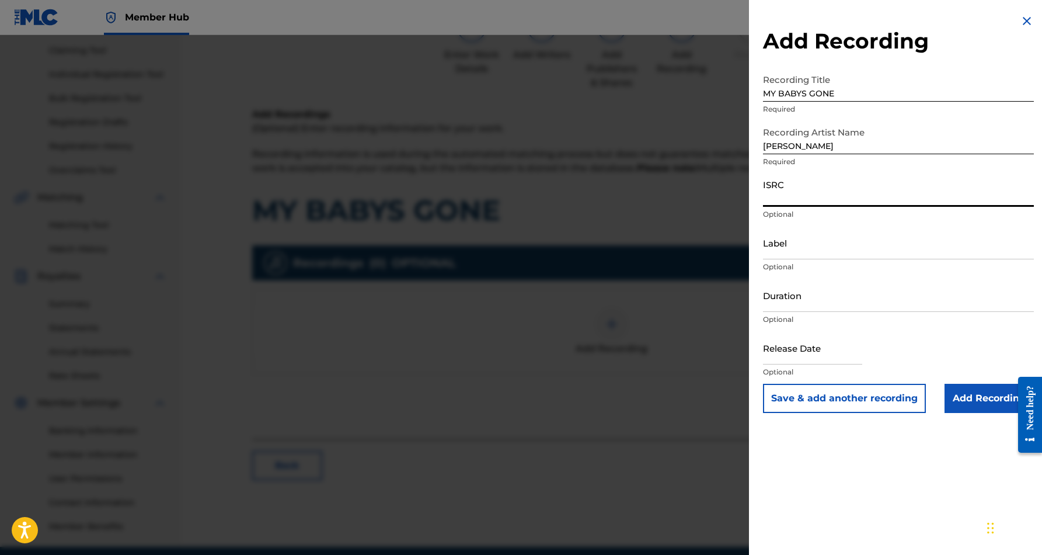
paste input "QT3EZ2467317"
type input "QT3EZ2467317"
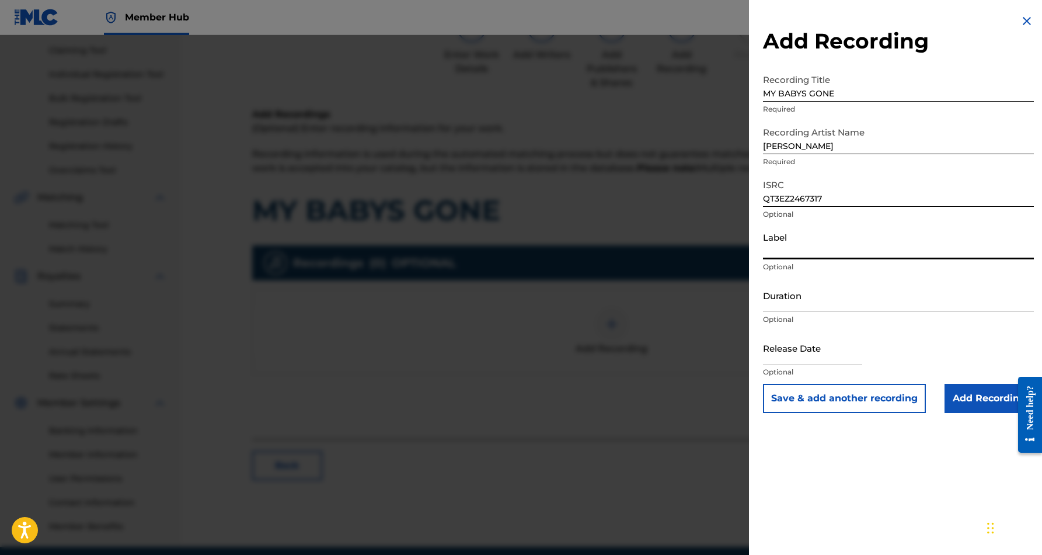
click at [849, 252] on input "Label" at bounding box center [898, 242] width 271 height 33
paste input "[PERSON_NAME] Beats Market Records"
type input "[PERSON_NAME] Beats Market Records"
click at [860, 289] on input "Duration" at bounding box center [898, 294] width 271 height 33
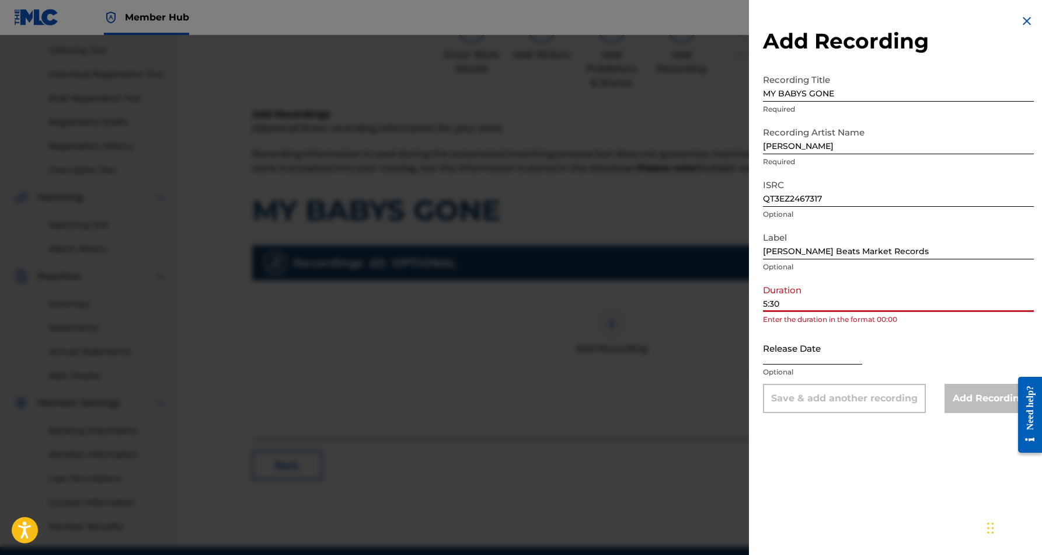
type input "5:30"
click at [862, 346] on input "text" at bounding box center [812, 347] width 99 height 33
select select "8"
select select "2025"
click at [788, 302] on input "5:30" at bounding box center [898, 294] width 271 height 33
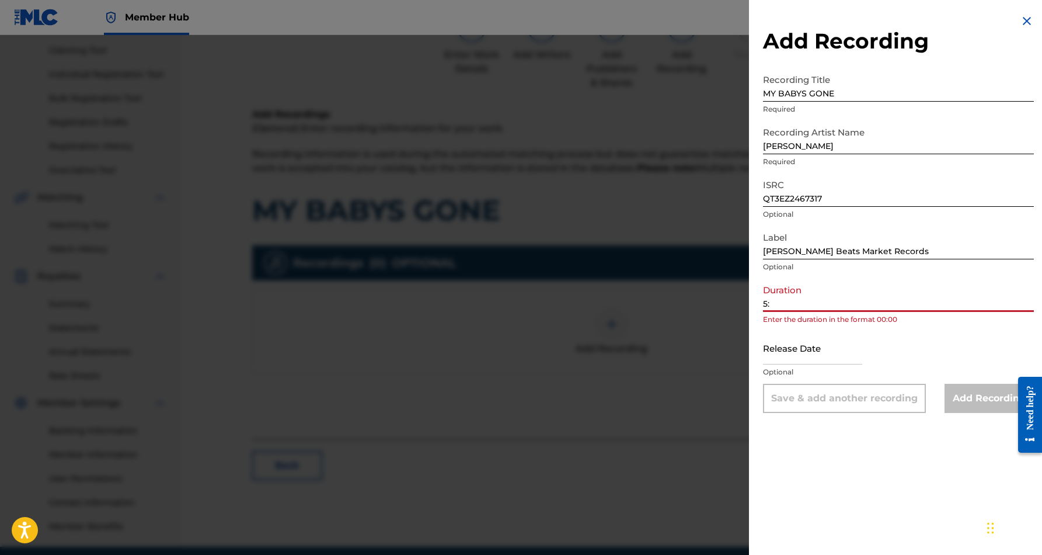
type input "5"
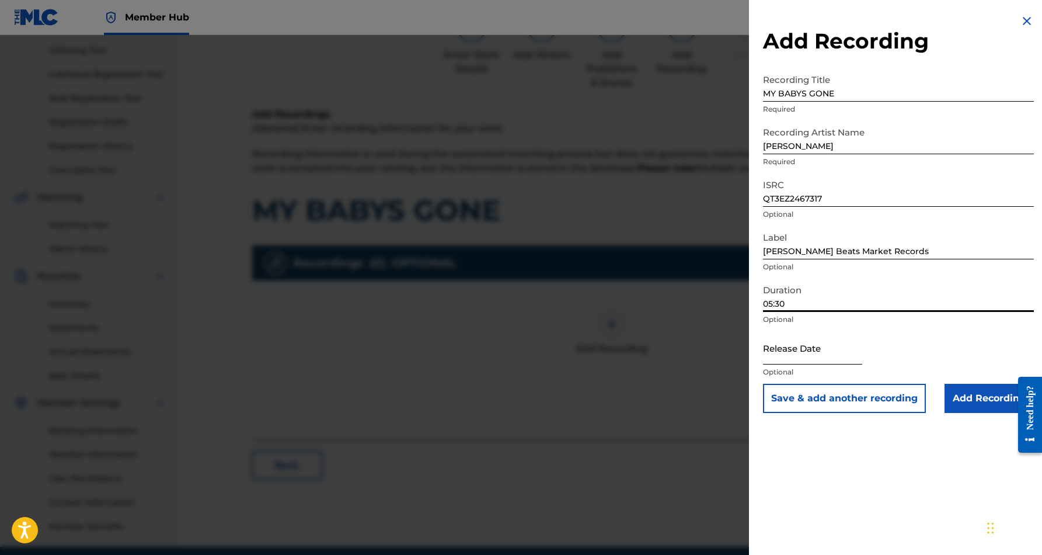
type input "05:30"
click at [809, 346] on input "text" at bounding box center [812, 347] width 99 height 33
select select "8"
select select "2025"
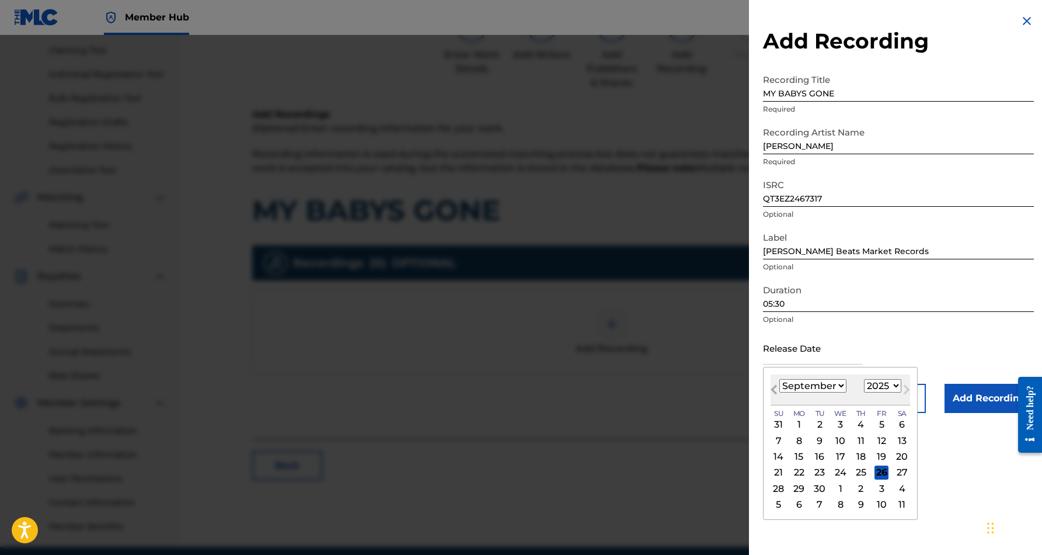
click at [775, 387] on span "Previous Month" at bounding box center [775, 391] width 0 height 18
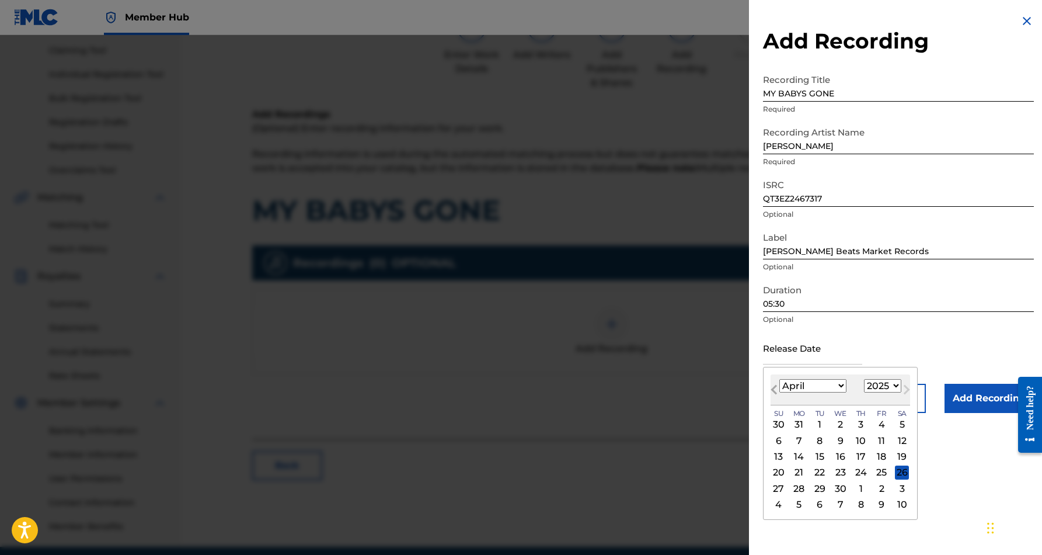
click at [775, 387] on span "Previous Month" at bounding box center [775, 391] width 0 height 18
select select "11"
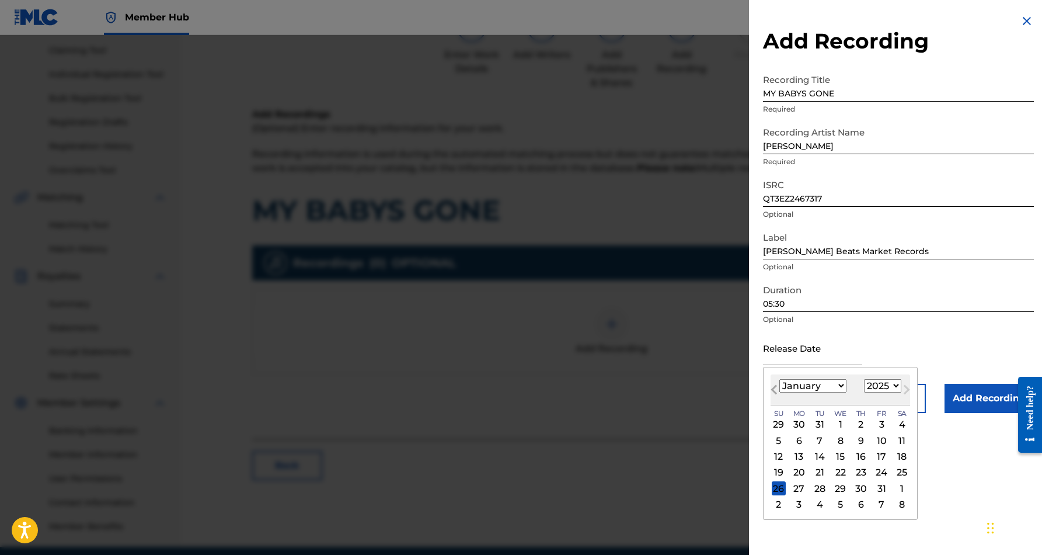
select select "2024"
click at [775, 387] on span "Previous Month" at bounding box center [775, 391] width 0 height 18
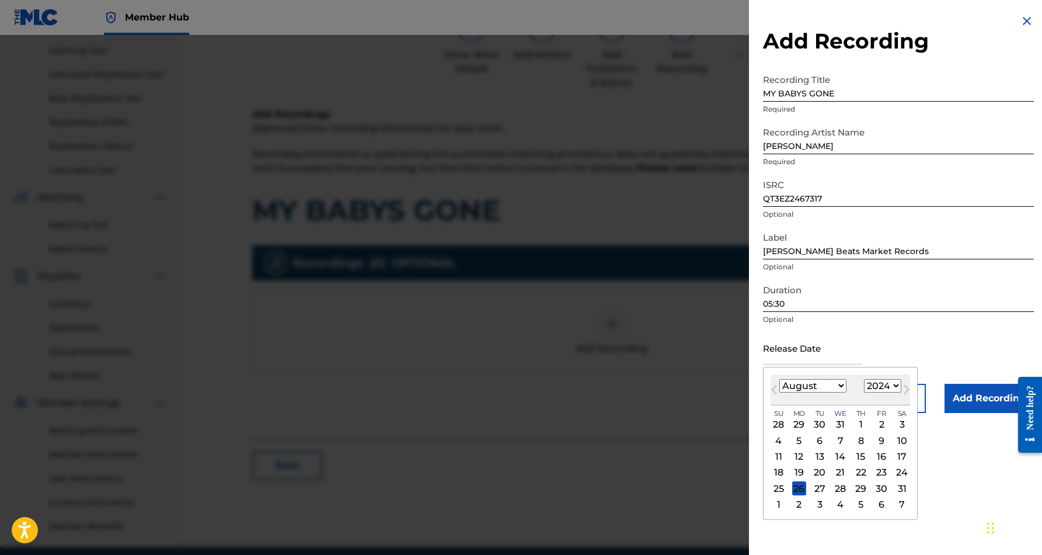
select select "11"
click at [799, 471] on div "23" at bounding box center [799, 472] width 14 height 14
type input "[DATE]"
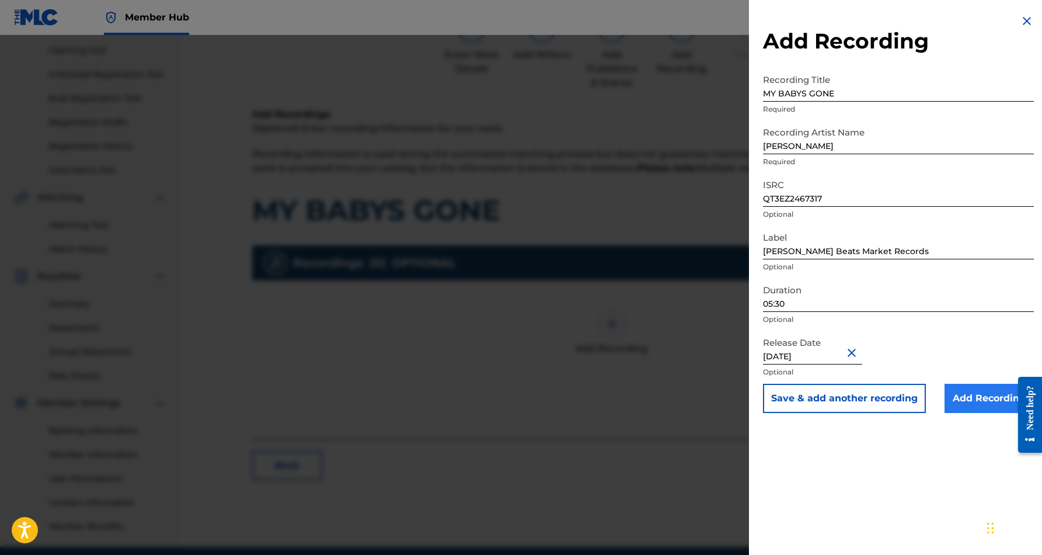
click at [968, 403] on input "Add Recording" at bounding box center [989, 398] width 89 height 29
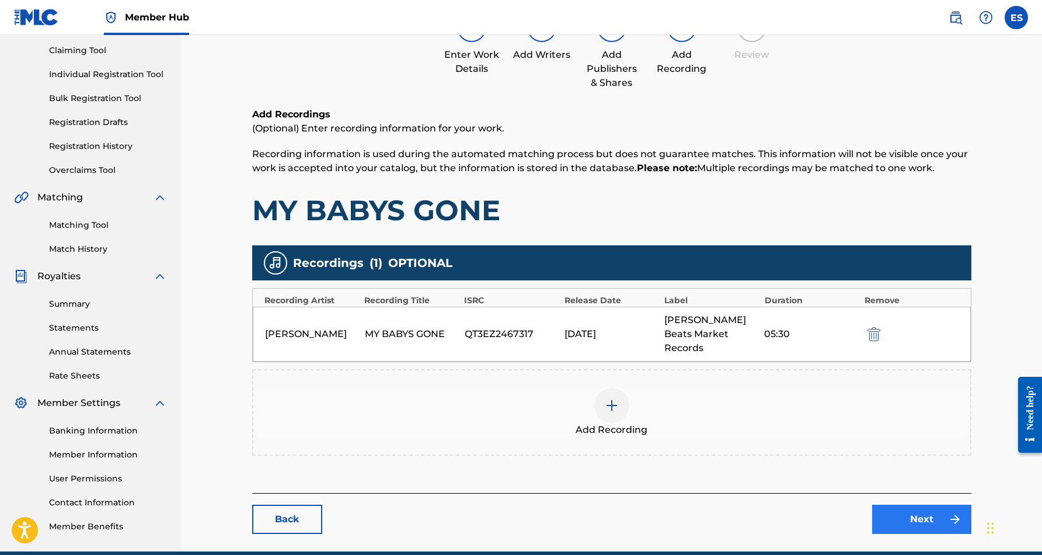
click at [918, 507] on link "Next" at bounding box center [921, 518] width 99 height 29
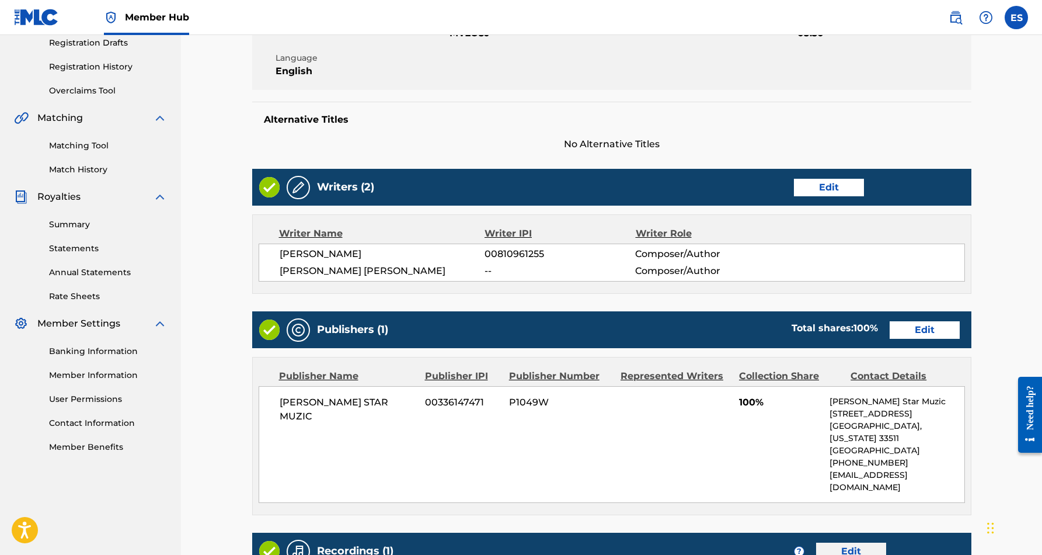
scroll to position [200, 0]
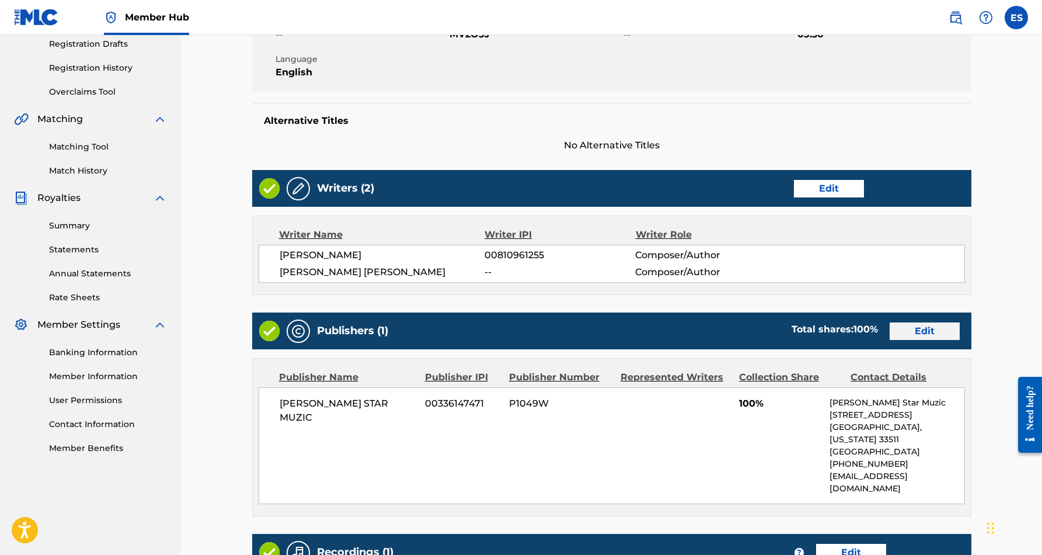
click at [919, 323] on link "Edit" at bounding box center [925, 331] width 70 height 18
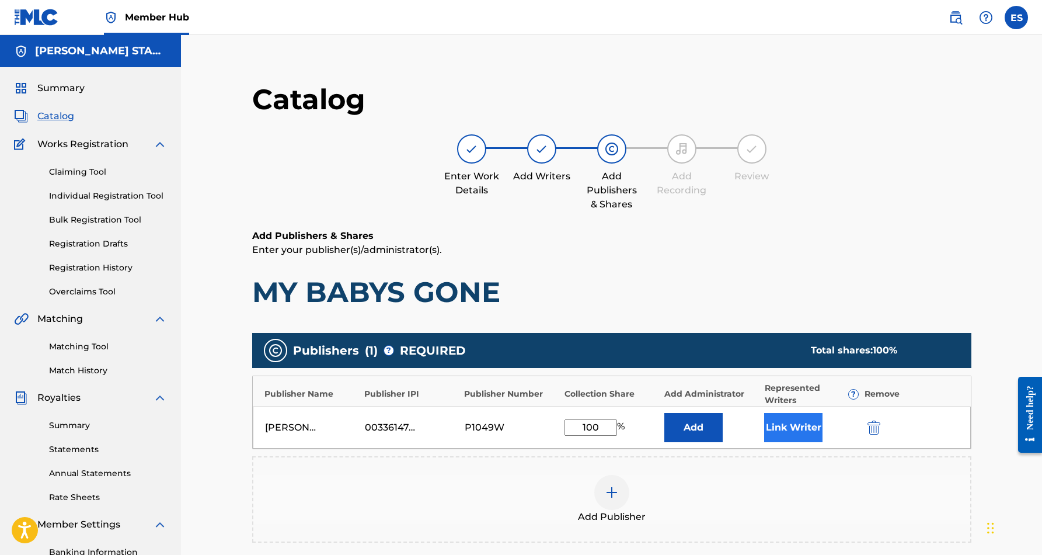
click at [781, 431] on button "Link Writer" at bounding box center [793, 427] width 58 height 29
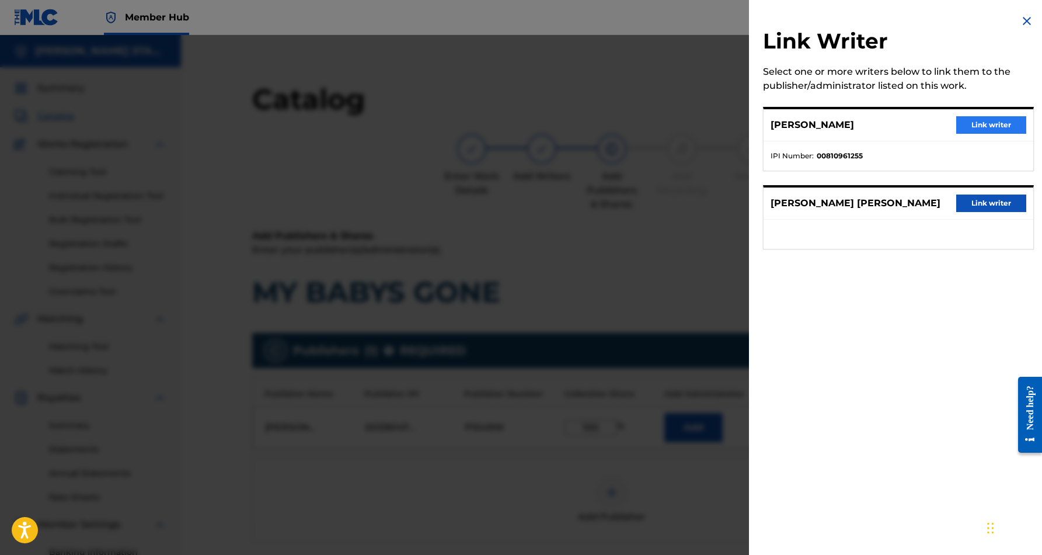
click at [988, 119] on button "Link writer" at bounding box center [991, 125] width 70 height 18
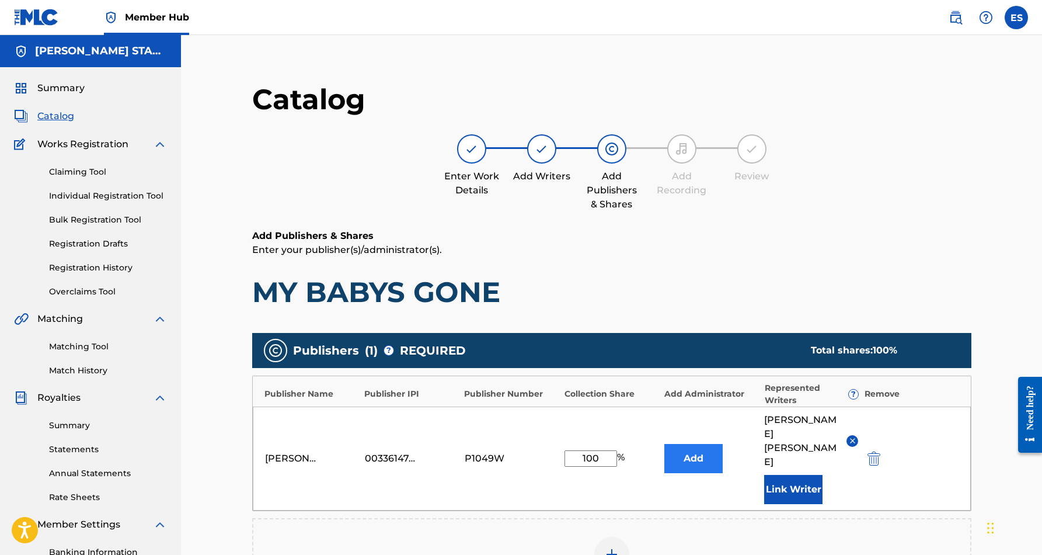
click at [699, 455] on button "Add" at bounding box center [693, 458] width 58 height 29
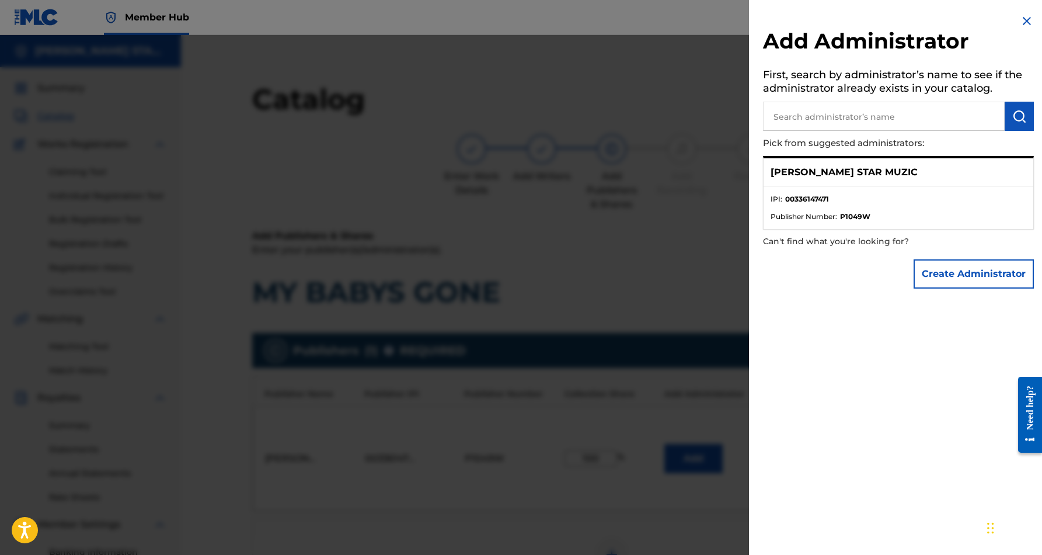
click at [1021, 21] on img at bounding box center [1027, 21] width 14 height 14
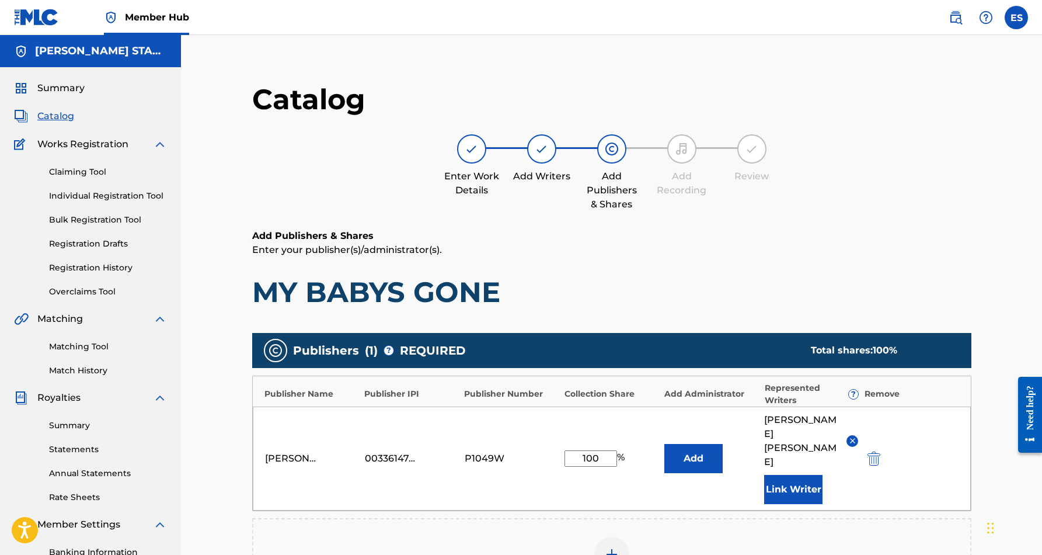
click at [850, 436] on img at bounding box center [852, 440] width 9 height 9
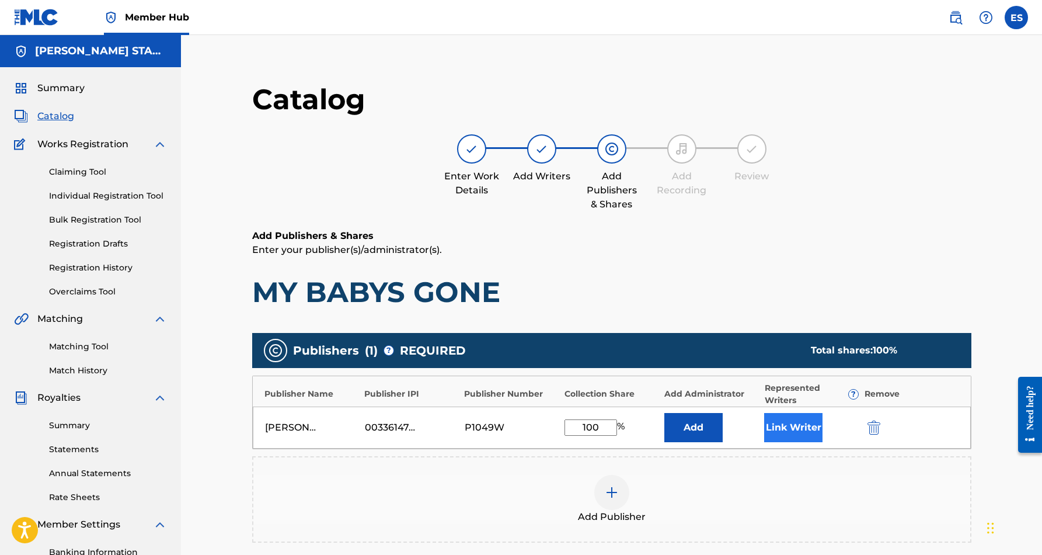
click at [794, 430] on button "Link Writer" at bounding box center [793, 427] width 58 height 29
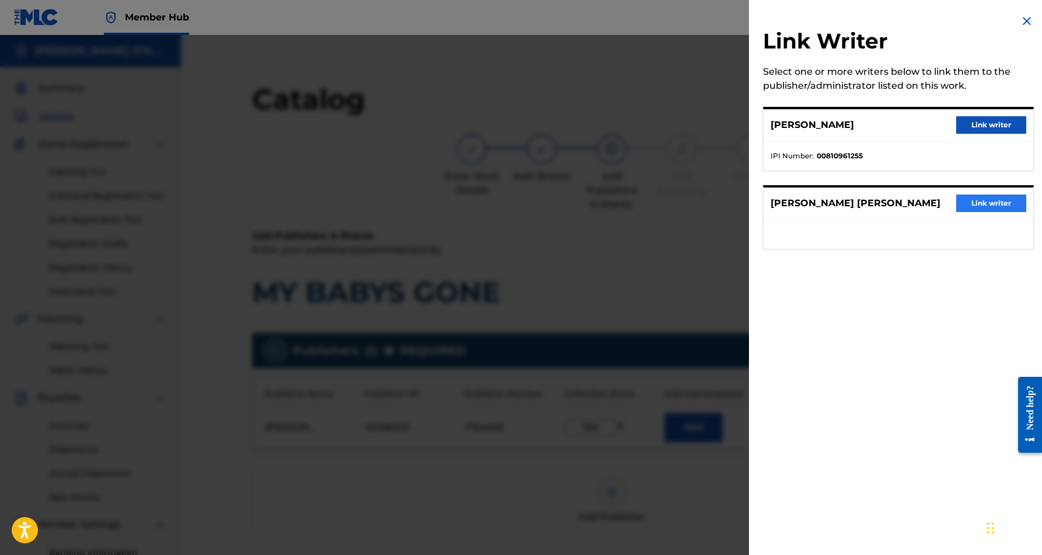
click at [977, 200] on button "Link writer" at bounding box center [991, 203] width 70 height 18
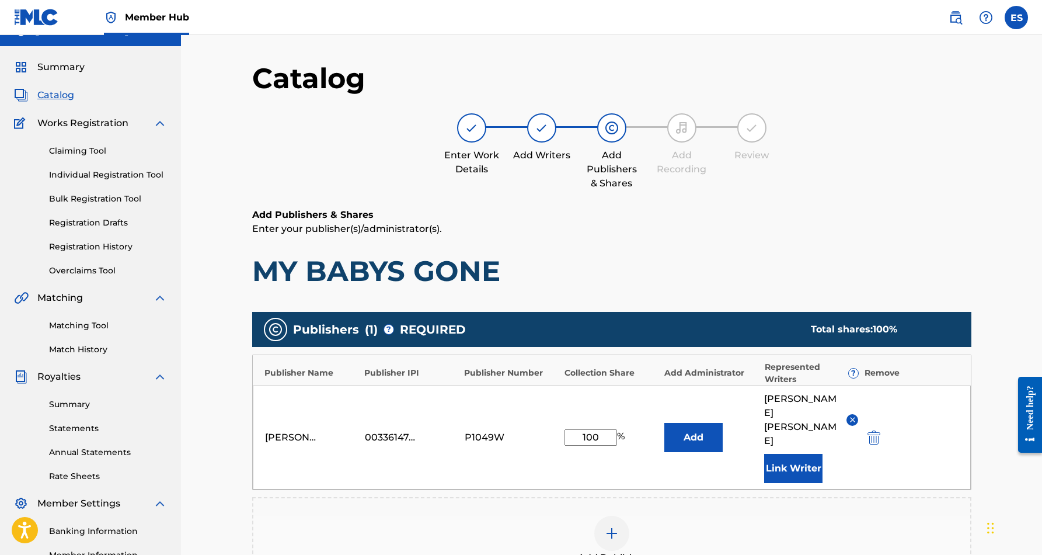
scroll to position [29, 0]
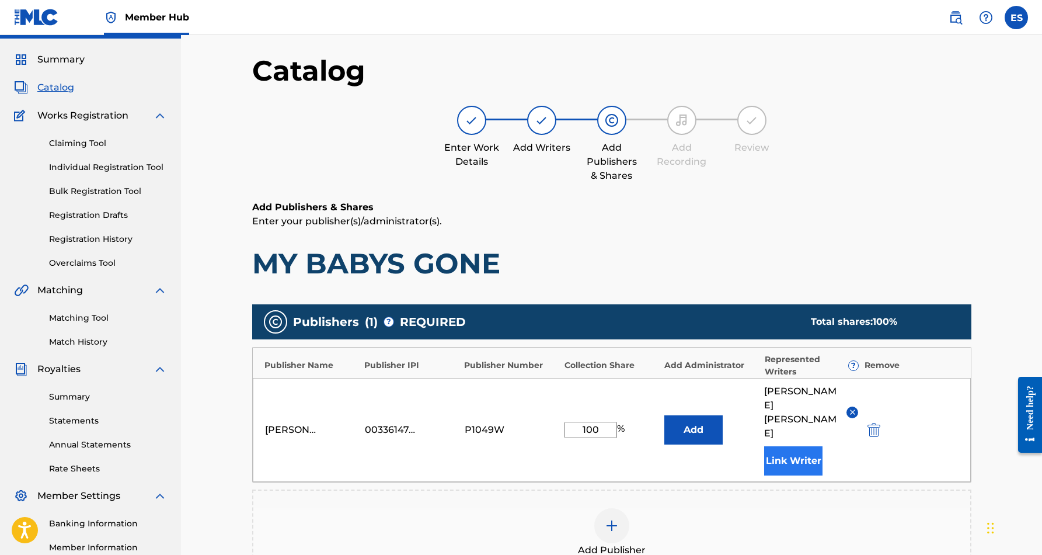
click at [795, 446] on button "Link Writer" at bounding box center [793, 460] width 58 height 29
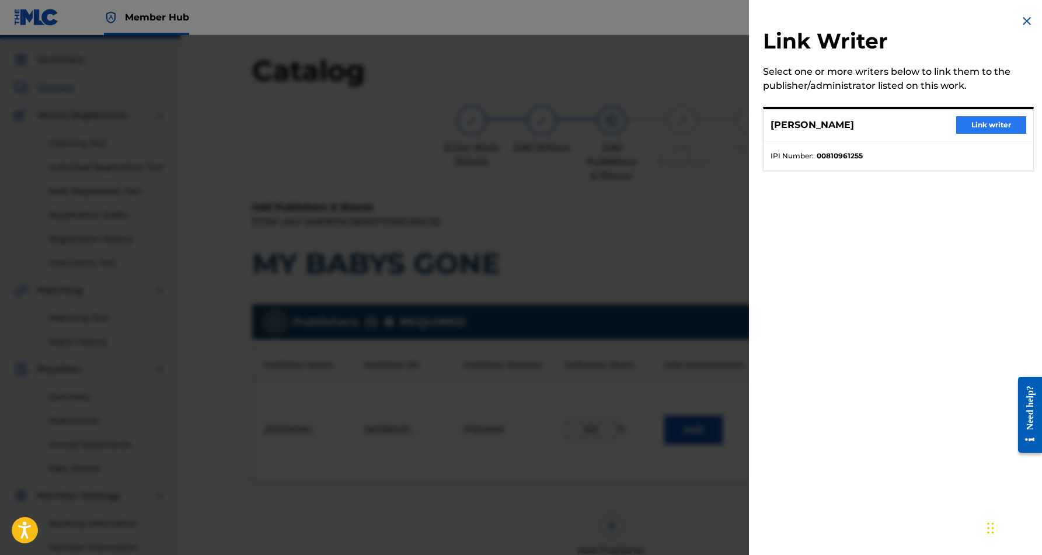
click at [988, 120] on button "Link writer" at bounding box center [991, 125] width 70 height 18
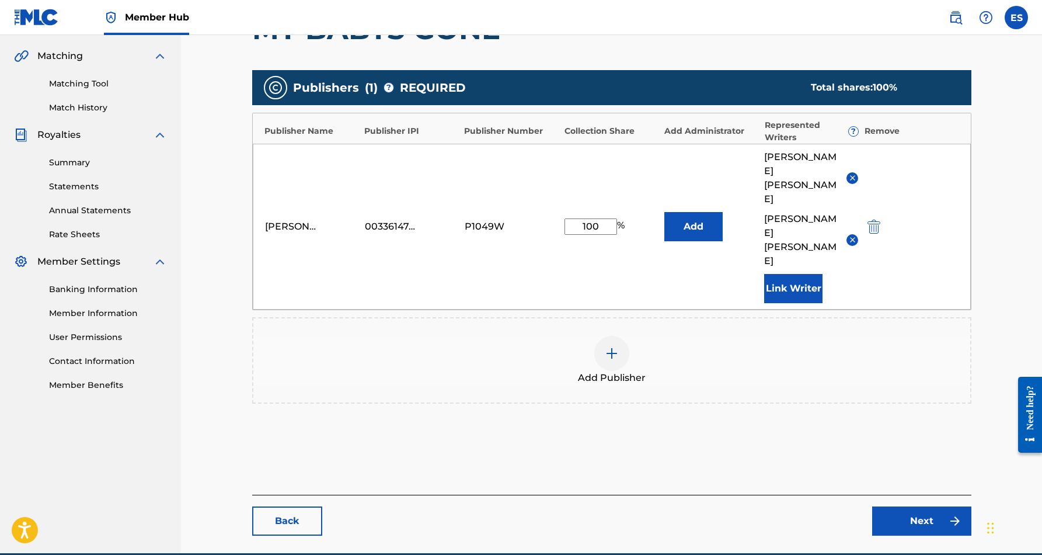
scroll to position [275, 0]
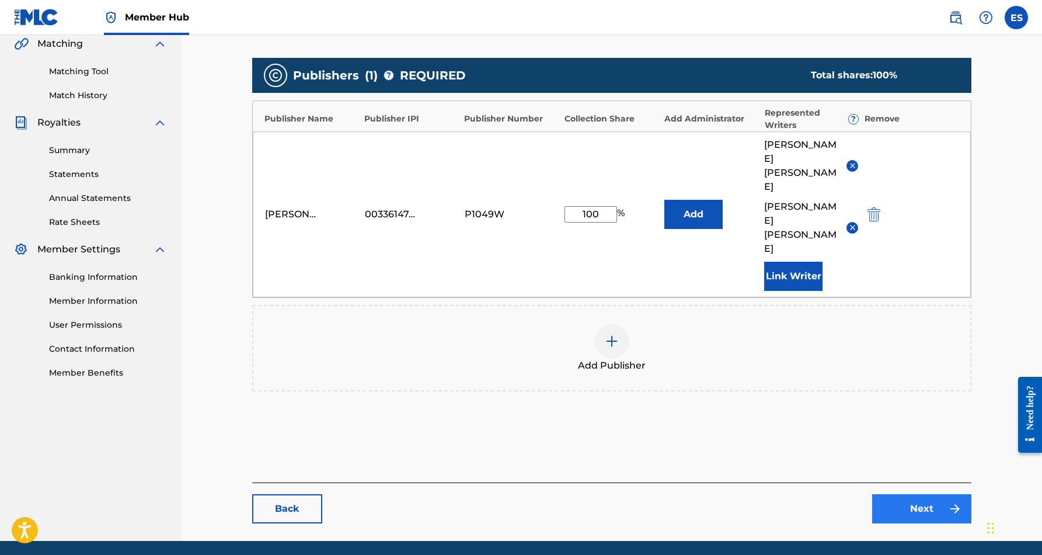
click at [906, 494] on link "Next" at bounding box center [921, 508] width 99 height 29
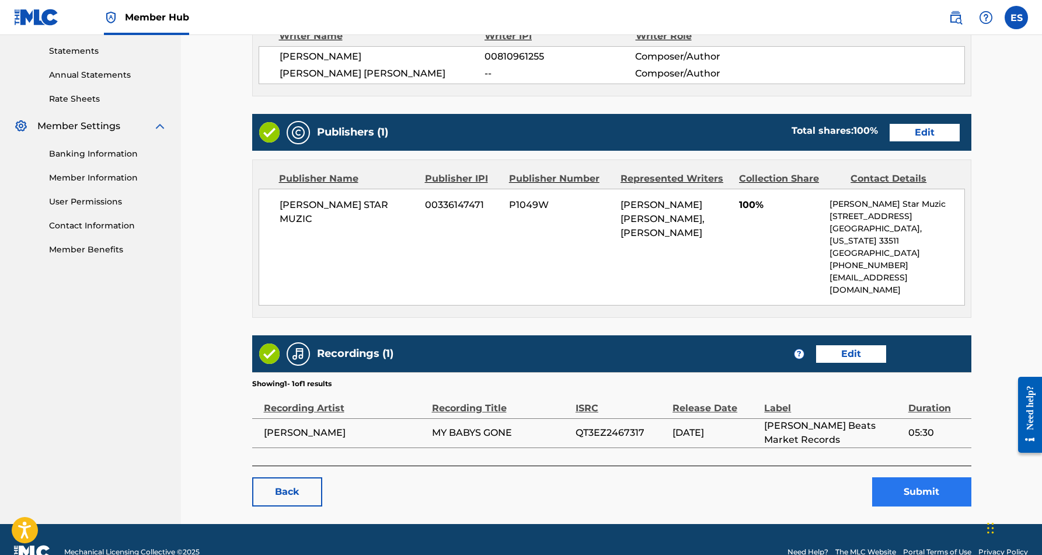
scroll to position [398, 0]
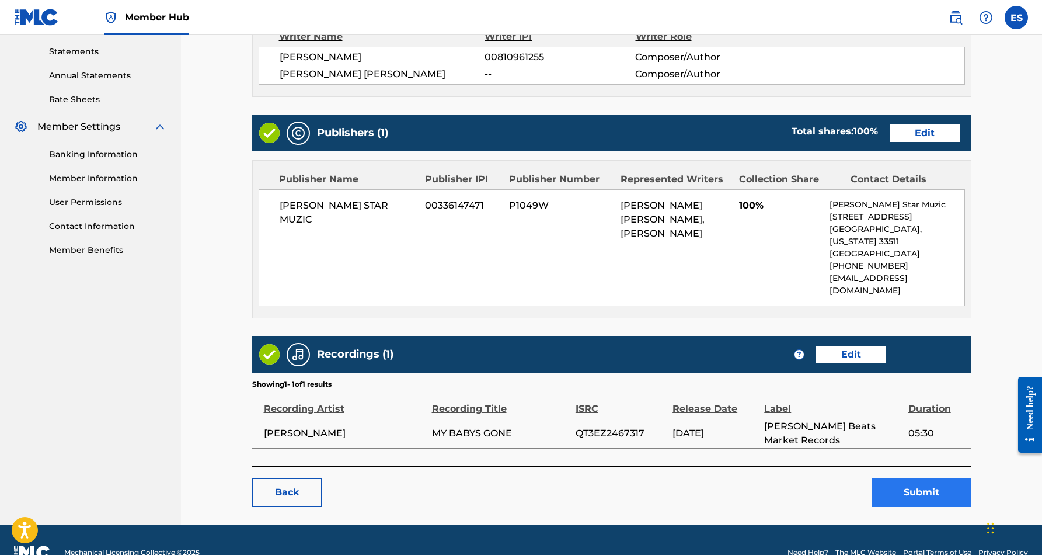
click at [916, 478] on button "Submit" at bounding box center [921, 492] width 99 height 29
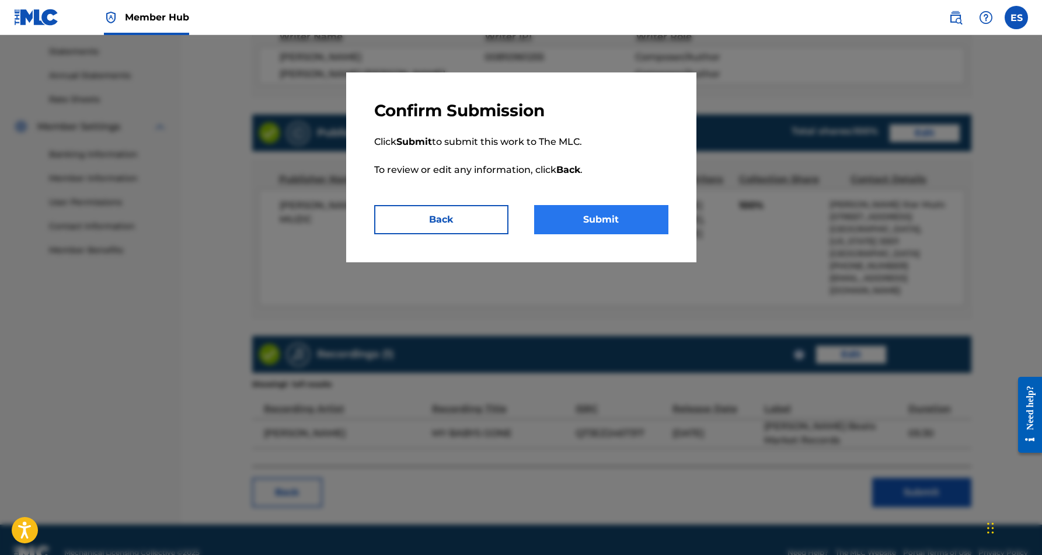
click at [585, 222] on button "Submit" at bounding box center [601, 219] width 134 height 29
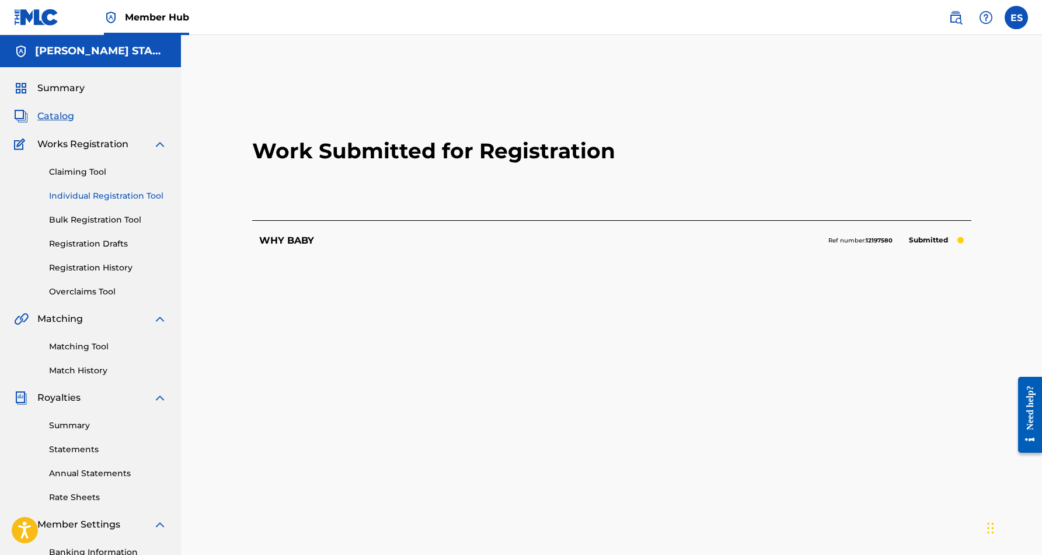
click at [112, 193] on link "Individual Registration Tool" at bounding box center [108, 196] width 118 height 12
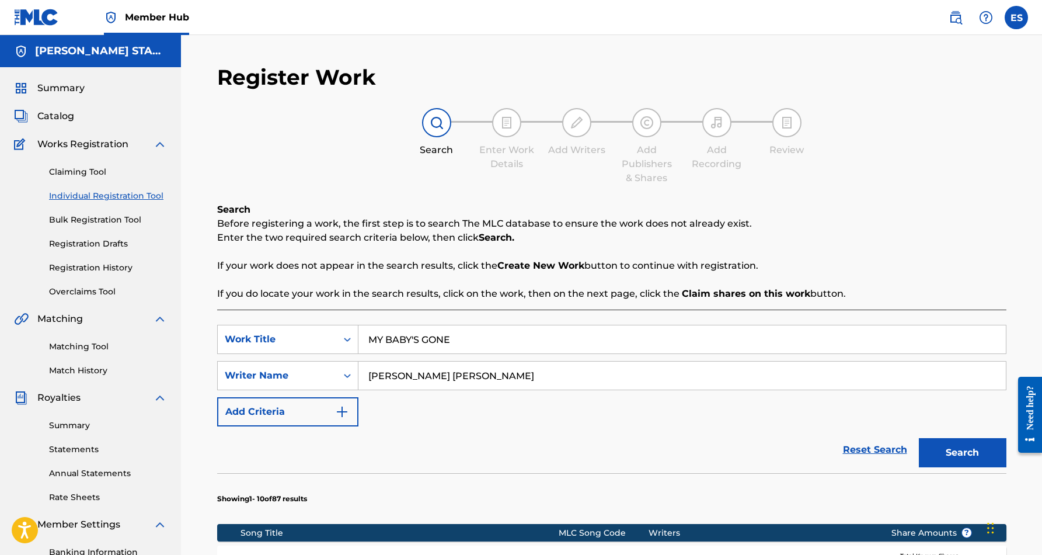
click at [469, 347] on input "MY BABY'S GONE" at bounding box center [681, 339] width 647 height 28
type input "M"
paste input "SMOKIN CHRONIC"
type input "SMOKIN CHRONIC"
click at [587, 447] on div "Reset Search Search" at bounding box center [611, 449] width 789 height 47
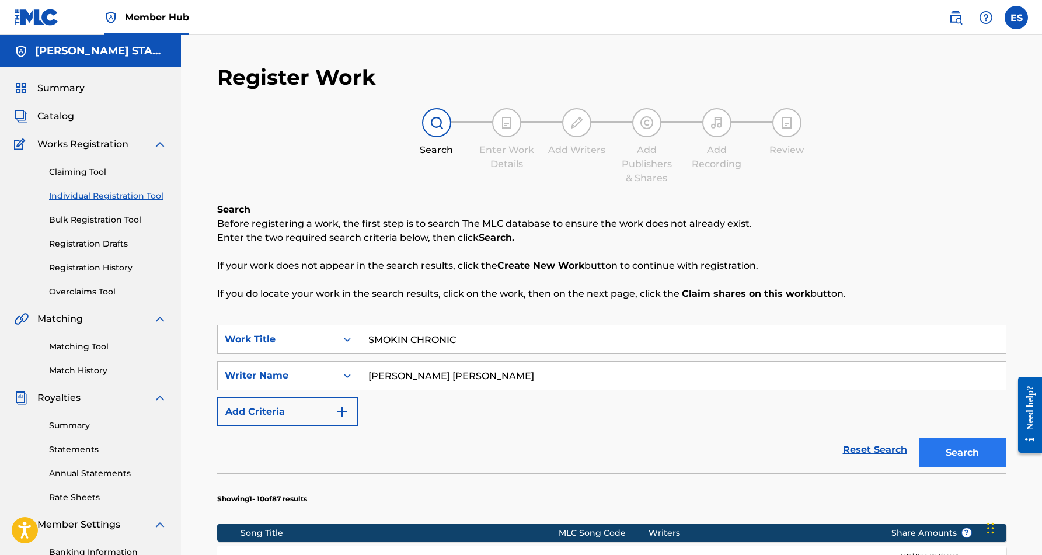
click at [955, 457] on button "Search" at bounding box center [963, 452] width 88 height 29
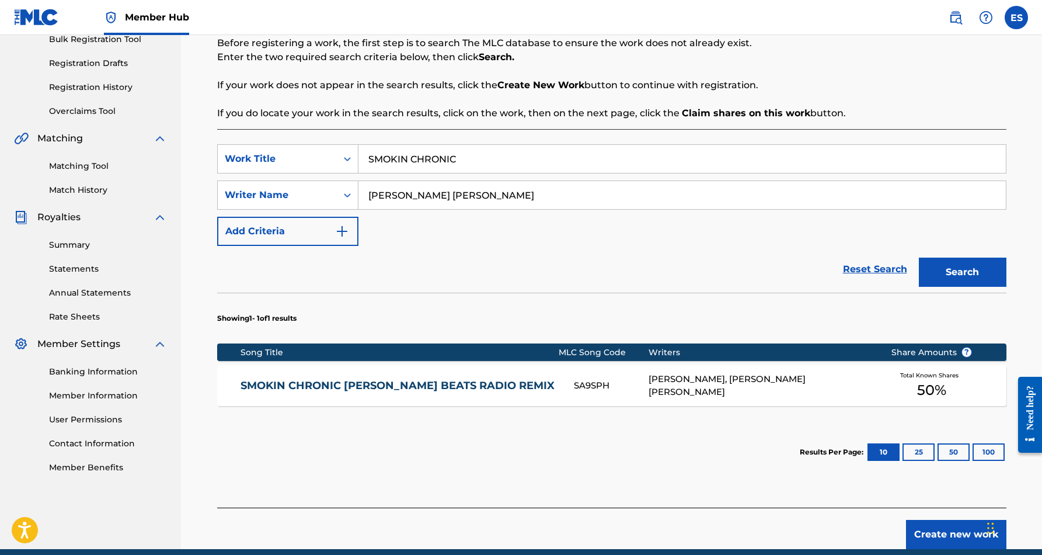
scroll to position [205, 0]
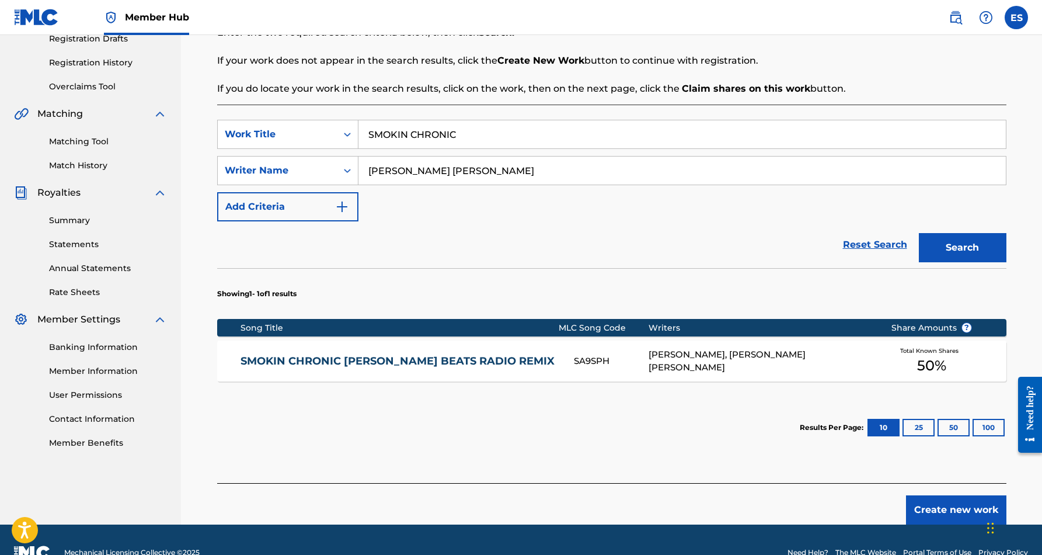
click at [484, 365] on link "SMOKIN CHRONIC [PERSON_NAME] BEATS RADIO REMIX" at bounding box center [400, 360] width 318 height 13
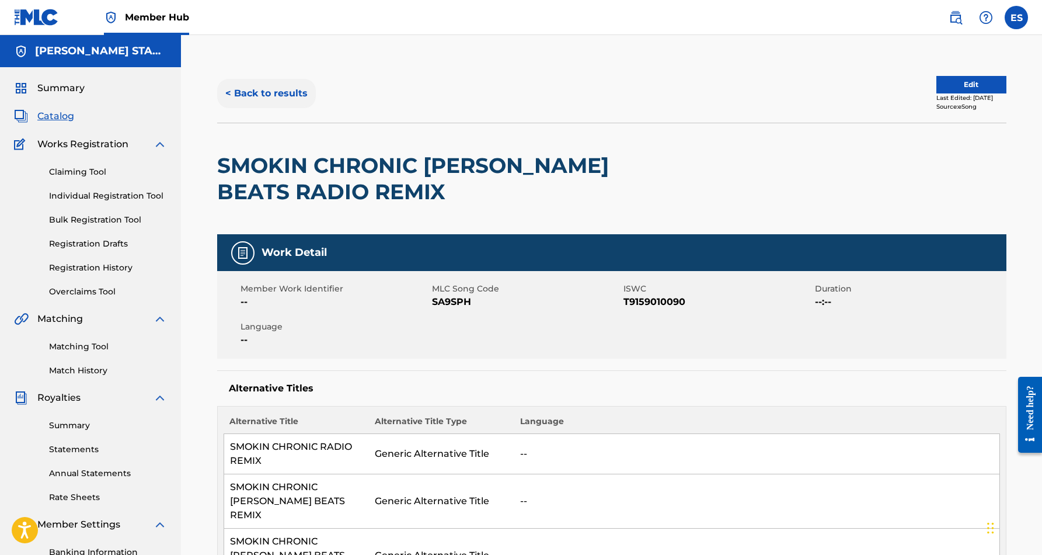
click at [262, 92] on button "< Back to results" at bounding box center [266, 93] width 99 height 29
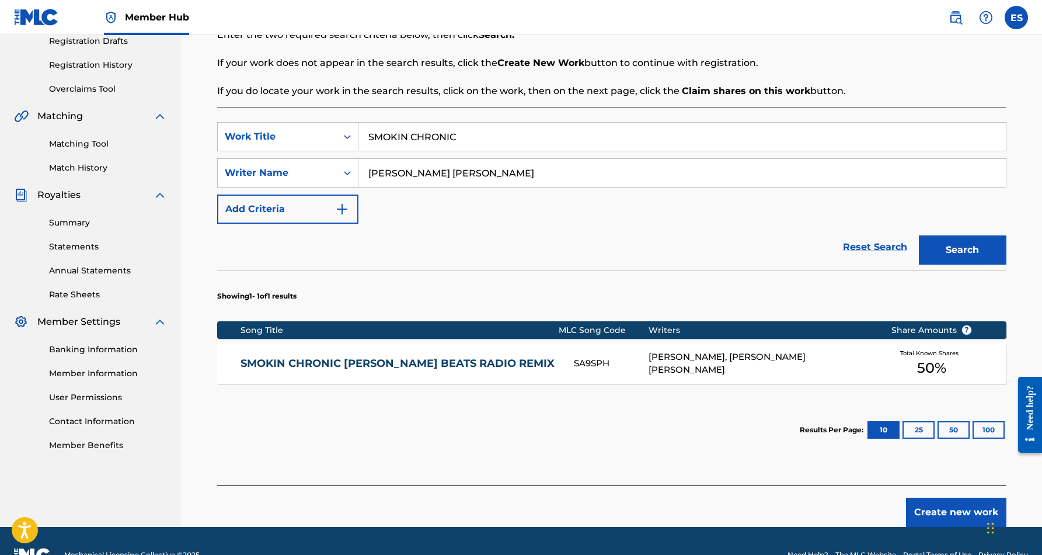
scroll to position [216, 0]
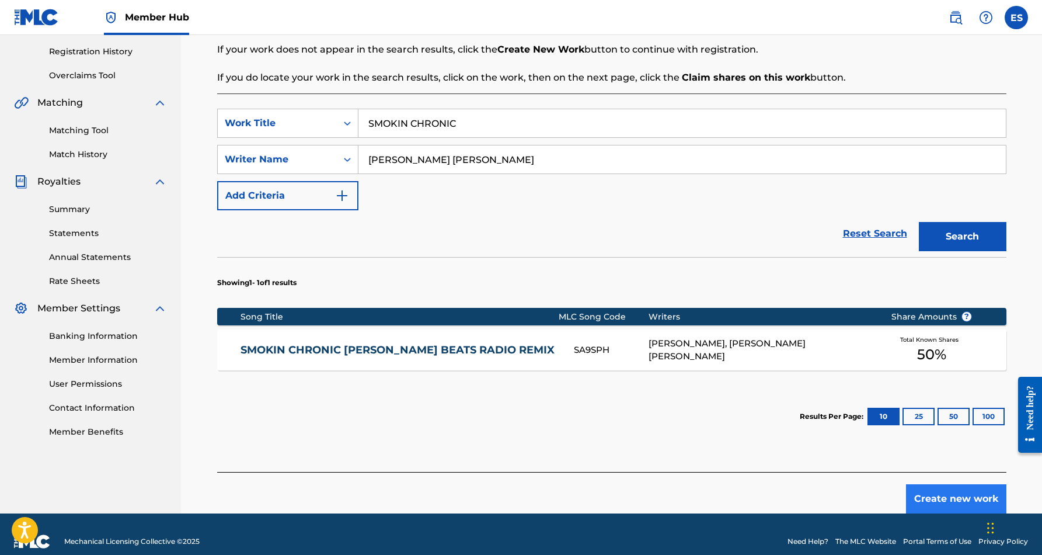
click at [948, 497] on button "Create new work" at bounding box center [956, 498] width 100 height 29
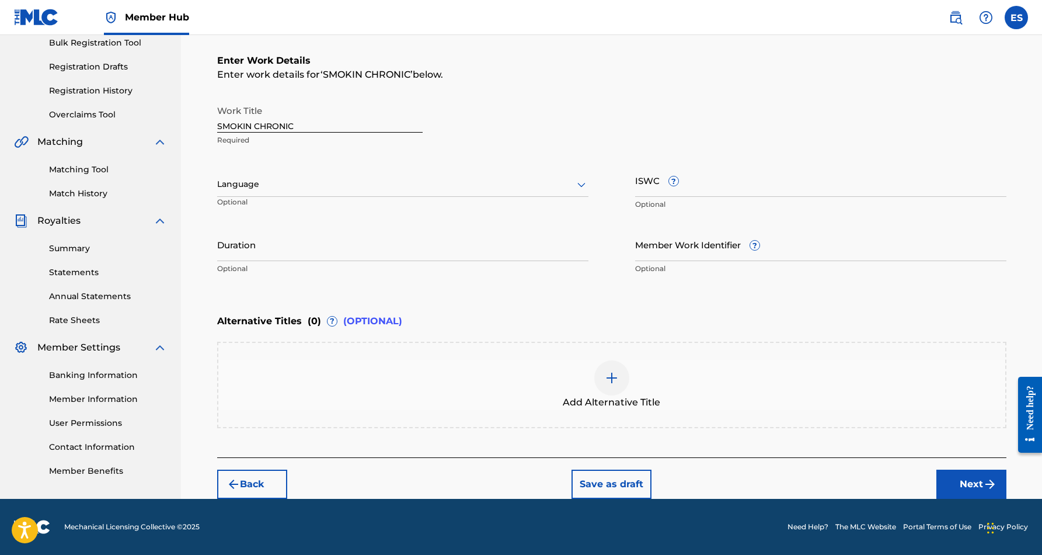
scroll to position [177, 0]
click at [580, 185] on icon at bounding box center [581, 185] width 8 height 5
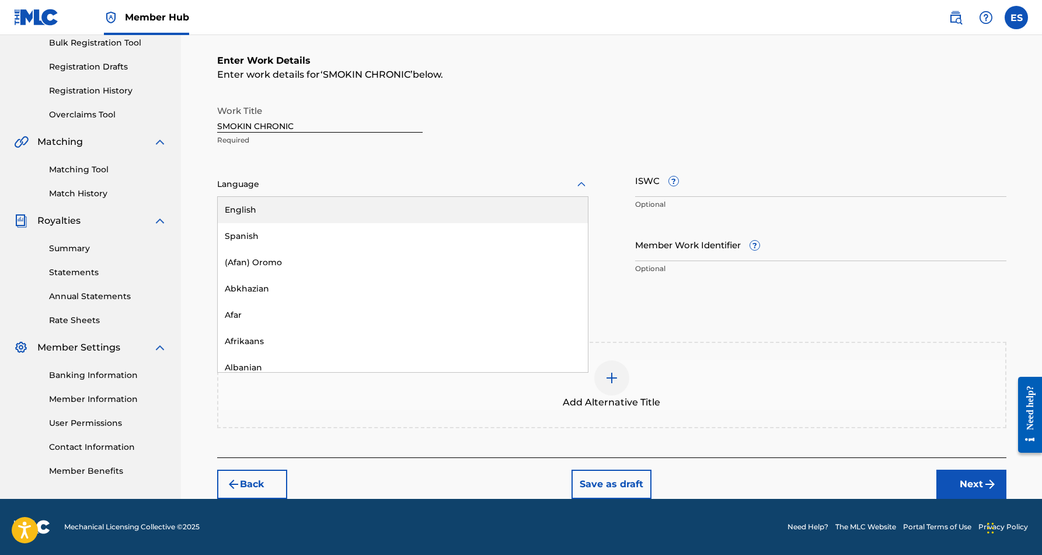
click at [556, 204] on div "English" at bounding box center [403, 210] width 370 height 26
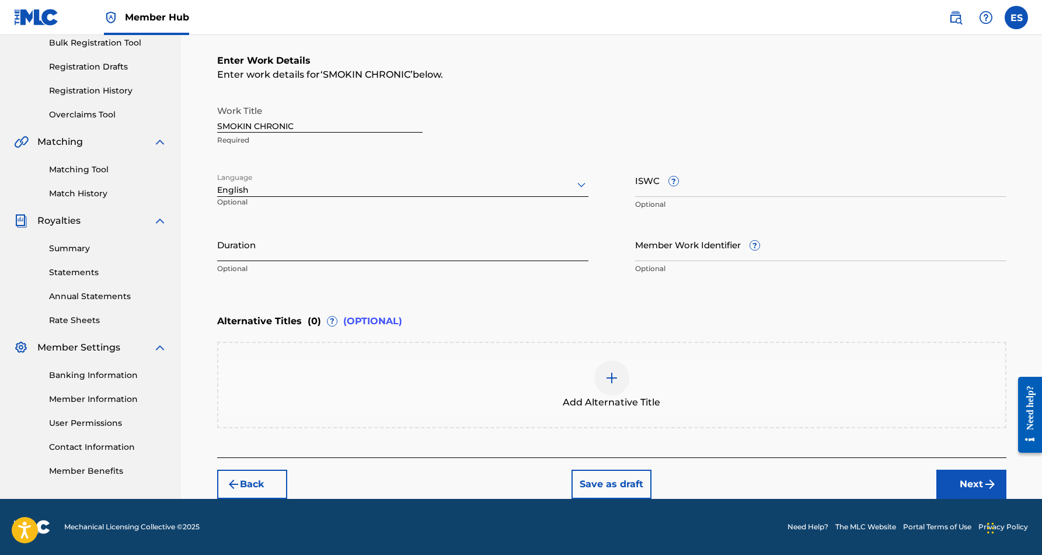
click at [328, 251] on input "Duration" at bounding box center [402, 244] width 371 height 33
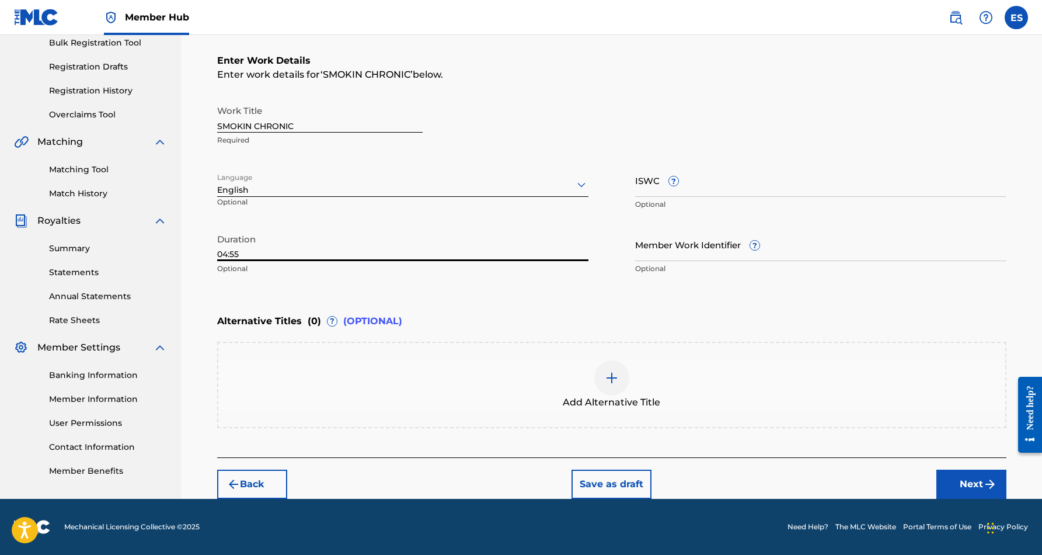
type input "04:55"
click at [189, 294] on div "Register Work Search Enter Work Details Add Writers Add Publishers & Shares Add…" at bounding box center [611, 178] width 861 height 640
click at [633, 186] on div "Work Title SMOKIN CHRONIC Required Language English Optional ISWC ? Optional Du…" at bounding box center [611, 189] width 789 height 181
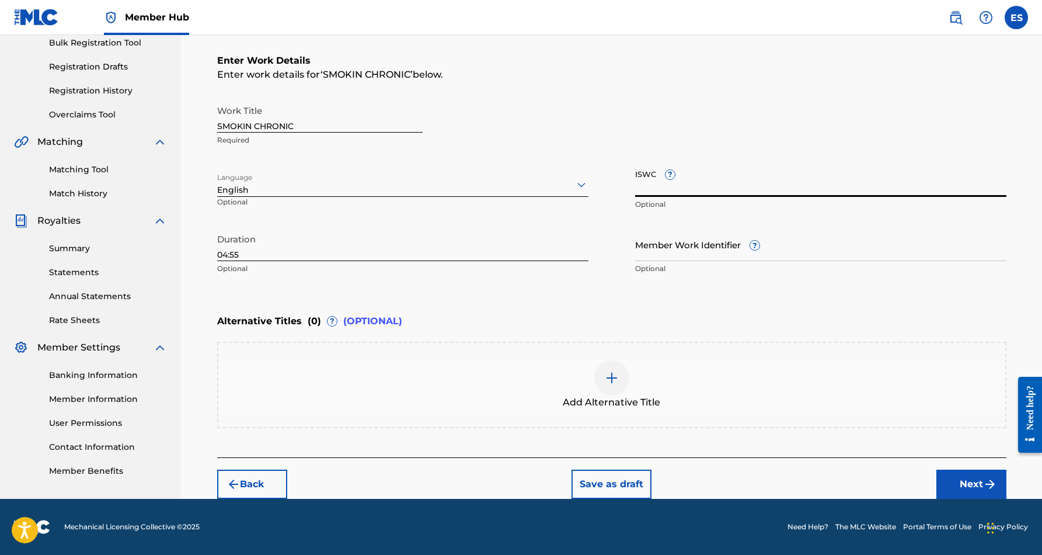
click at [689, 183] on input "ISWC ?" at bounding box center [820, 179] width 371 height 33
paste input "T9159010090"
type input "T9159010090"
click at [878, 308] on div "Enter Work Details Enter work details for ‘ SMOKIN CHRONIC ’ below. Work Title …" at bounding box center [611, 167] width 789 height 283
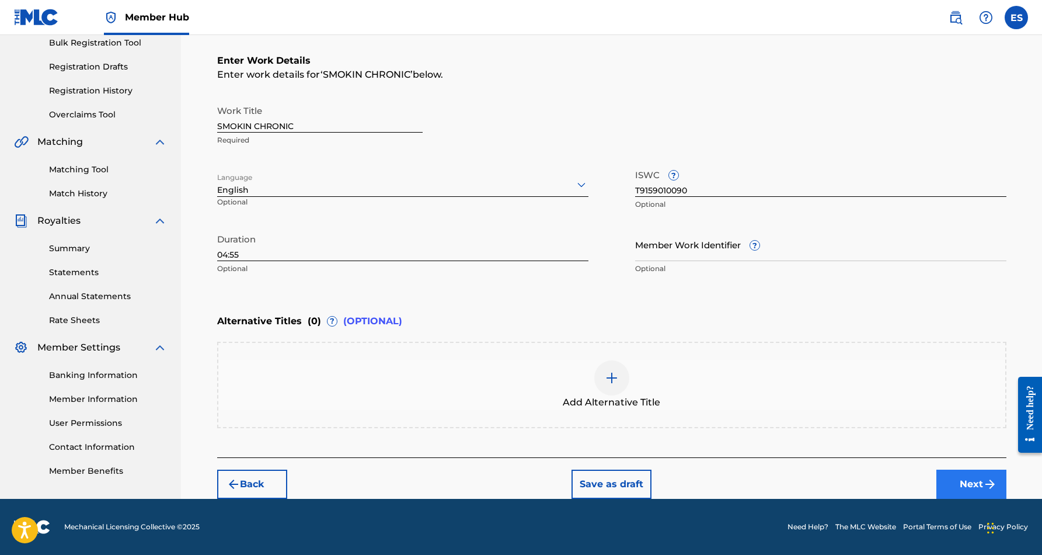
click at [967, 482] on button "Next" at bounding box center [971, 483] width 70 height 29
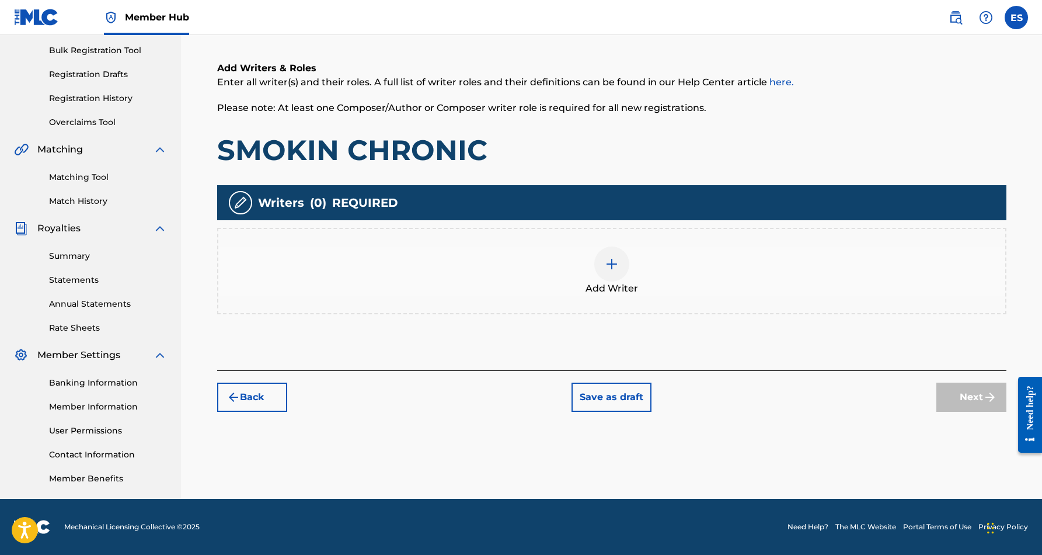
click at [608, 268] on img at bounding box center [612, 264] width 14 height 14
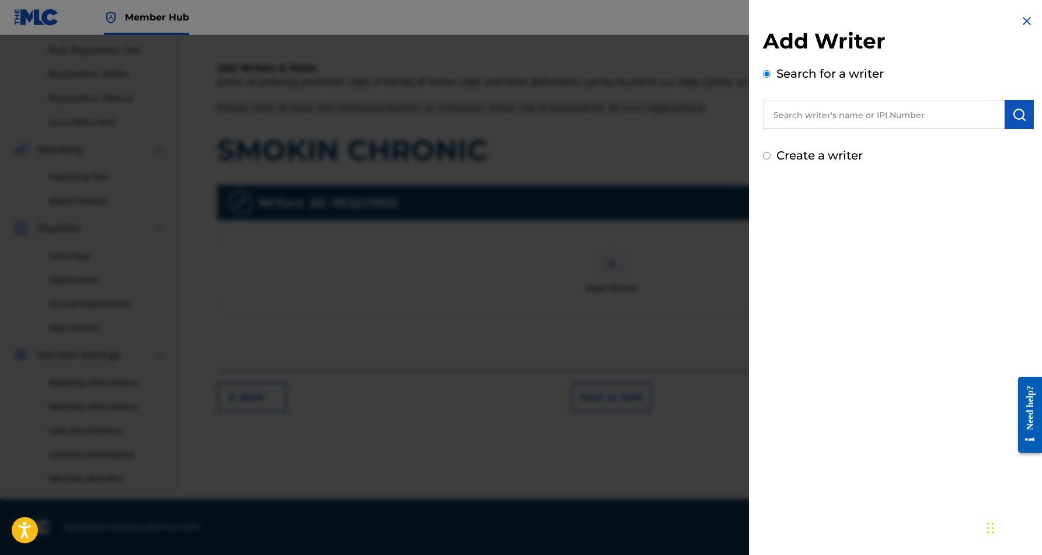
click at [941, 120] on input "text" at bounding box center [884, 114] width 242 height 29
paste input "[PERSON_NAME] [PERSON_NAME]"
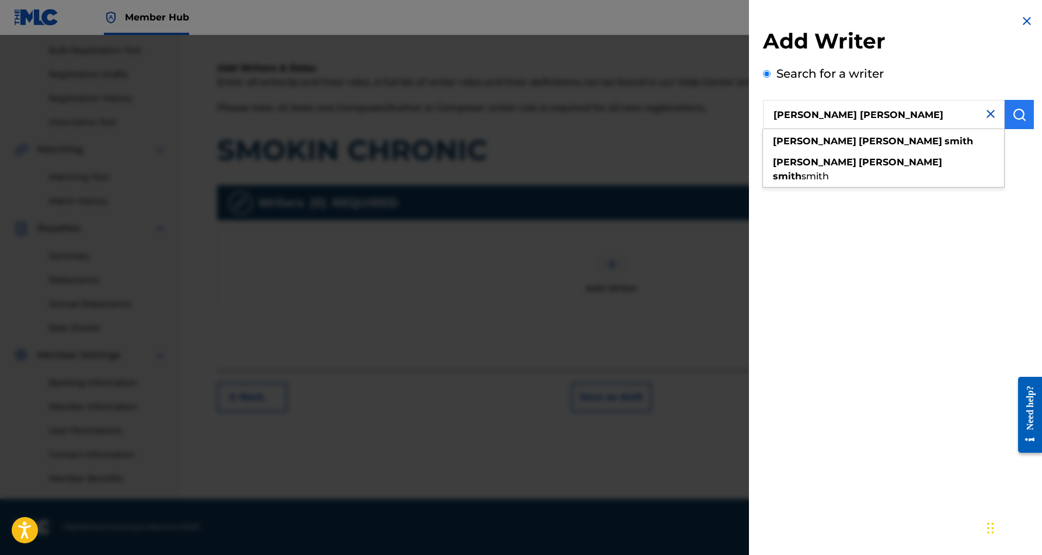
type input "[PERSON_NAME] [PERSON_NAME]"
click at [1019, 112] on img "submit" at bounding box center [1019, 114] width 14 height 14
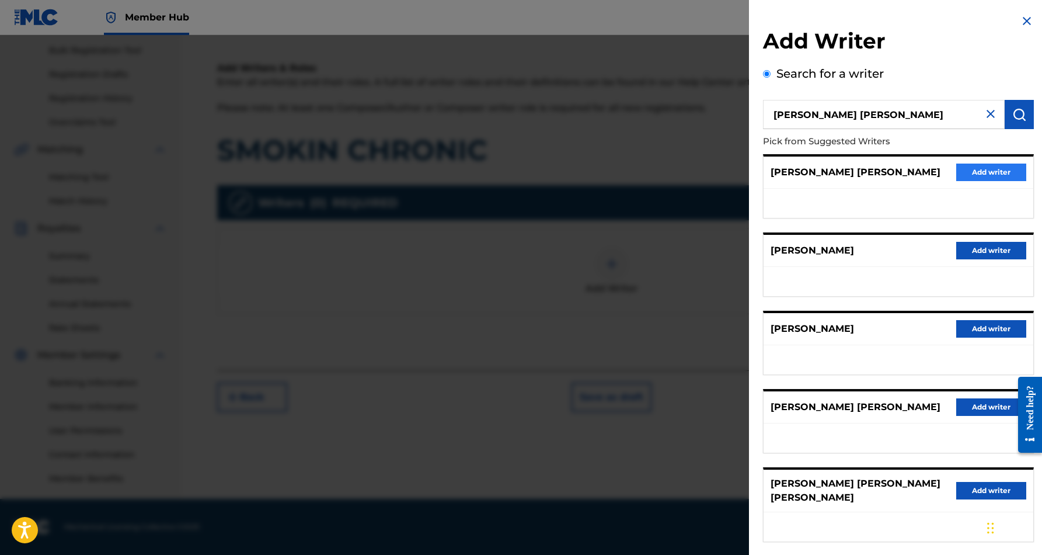
click at [980, 170] on button "Add writer" at bounding box center [991, 172] width 70 height 18
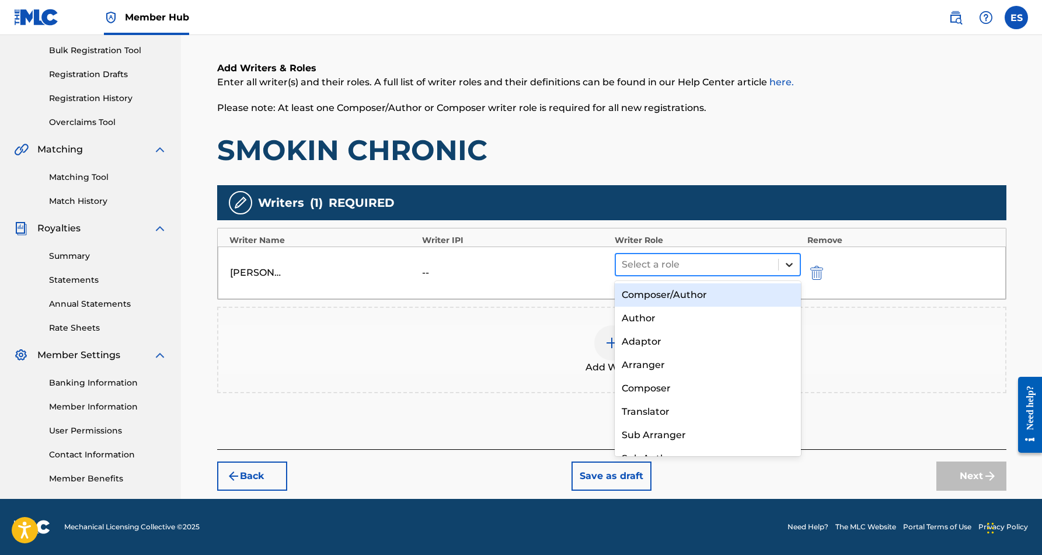
click at [792, 260] on icon at bounding box center [790, 265] width 12 height 12
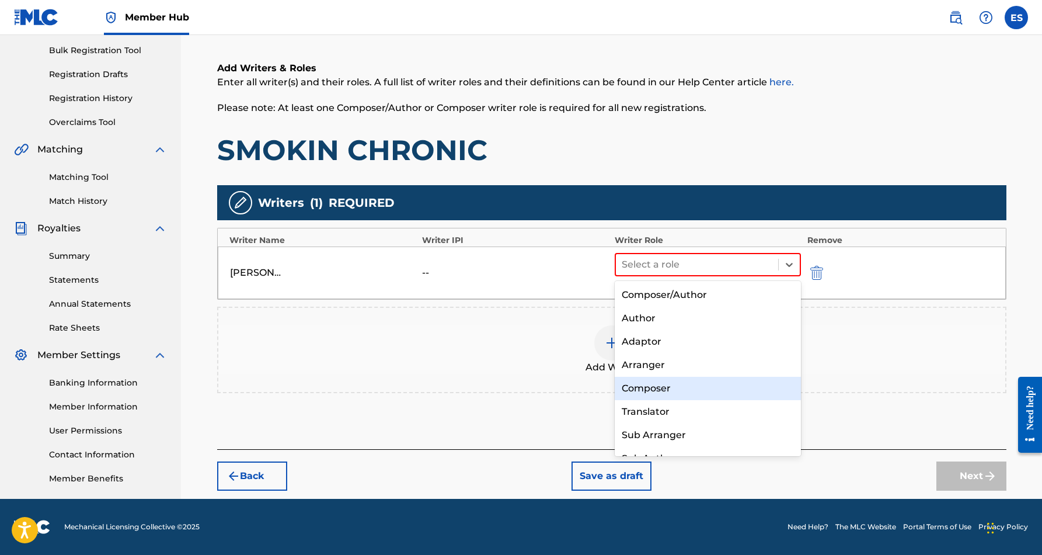
click at [714, 382] on div "Composer" at bounding box center [708, 388] width 187 height 23
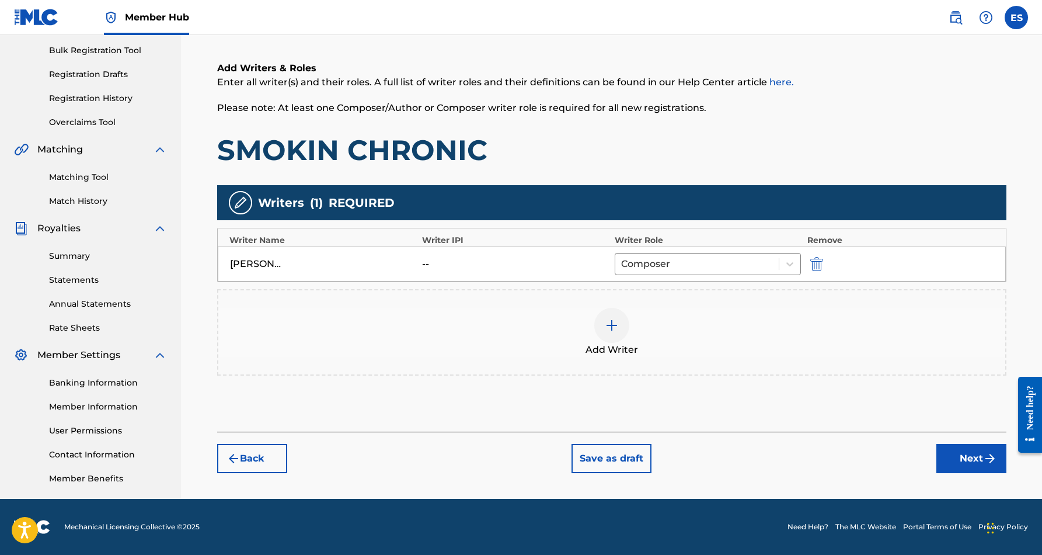
click at [610, 322] on img at bounding box center [612, 325] width 14 height 14
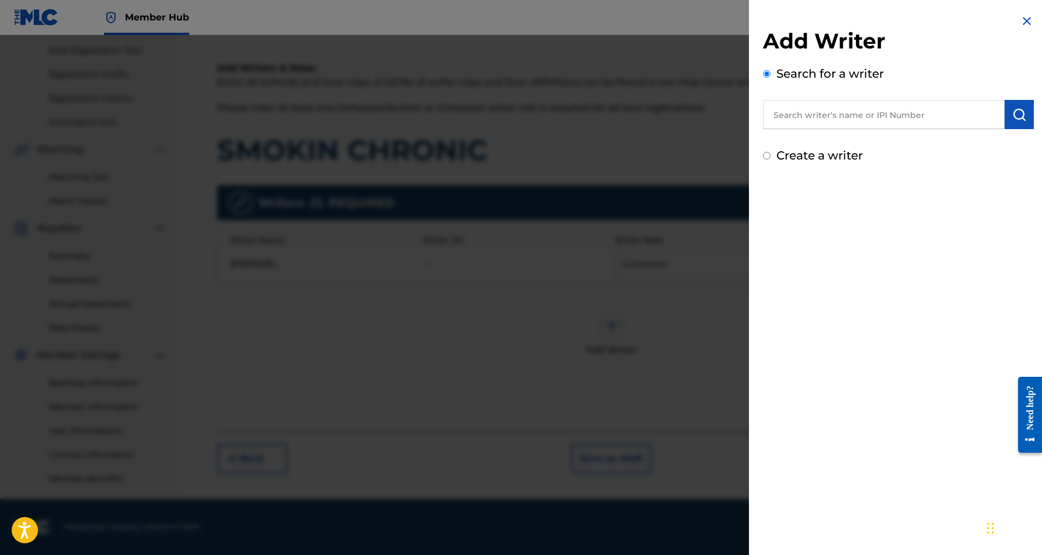
click at [765, 156] on input "Create a writer" at bounding box center [767, 156] width 8 height 8
radio input "false"
radio input "true"
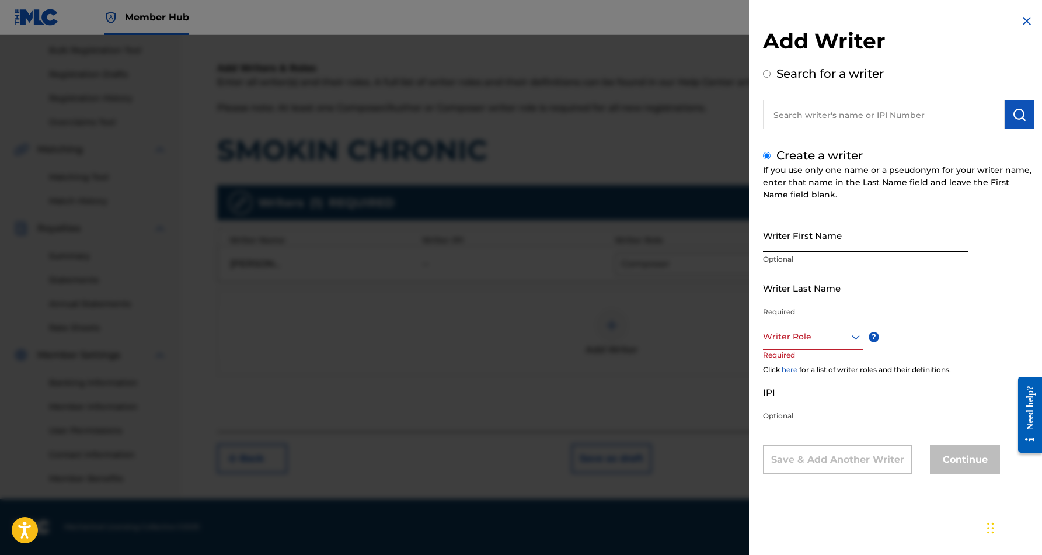
click at [812, 240] on input "Writer First Name" at bounding box center [866, 234] width 206 height 33
paste input "[PERSON_NAME]"
type input "[PERSON_NAME]"
click at [828, 275] on input "Writer Last Name" at bounding box center [866, 287] width 206 height 33
paste input "[PERSON_NAME]"
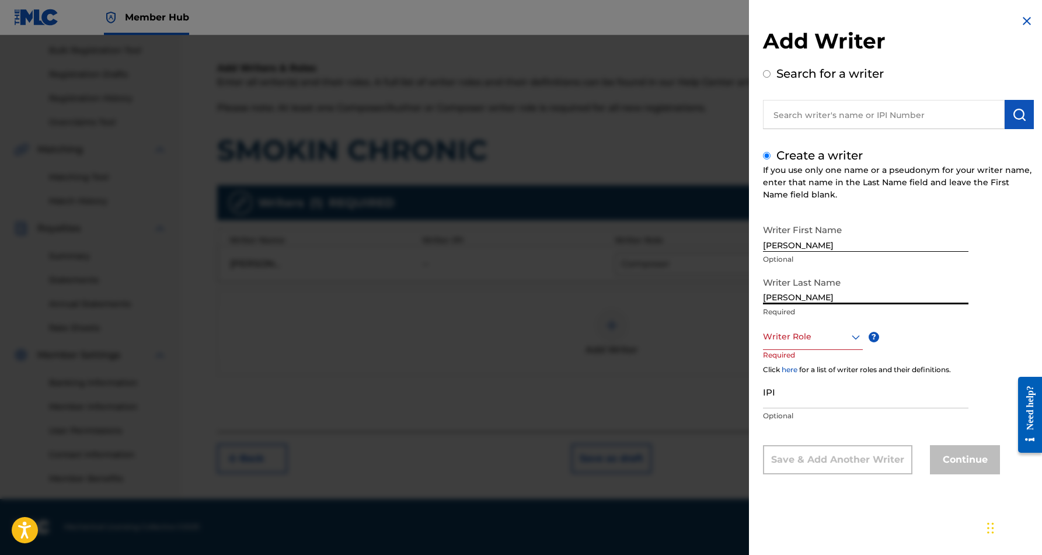
type input "[PERSON_NAME]"
click at [804, 245] on input "[PERSON_NAME]" at bounding box center [866, 234] width 206 height 33
click at [840, 242] on input "[PERSON_NAME]" at bounding box center [866, 234] width 206 height 33
type input "[PERSON_NAME]"
click at [855, 338] on icon at bounding box center [856, 337] width 14 height 14
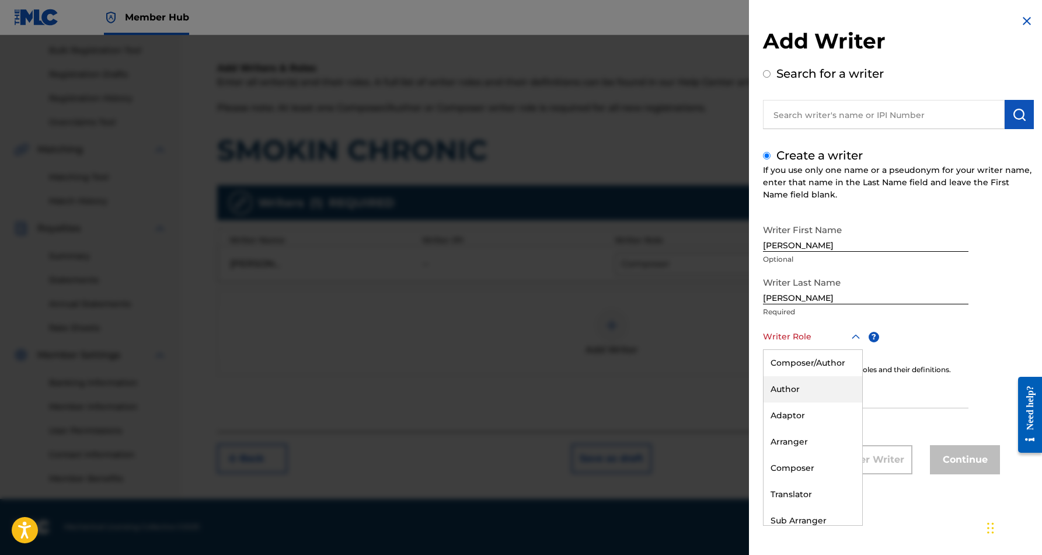
click at [831, 387] on div "Author" at bounding box center [813, 389] width 99 height 26
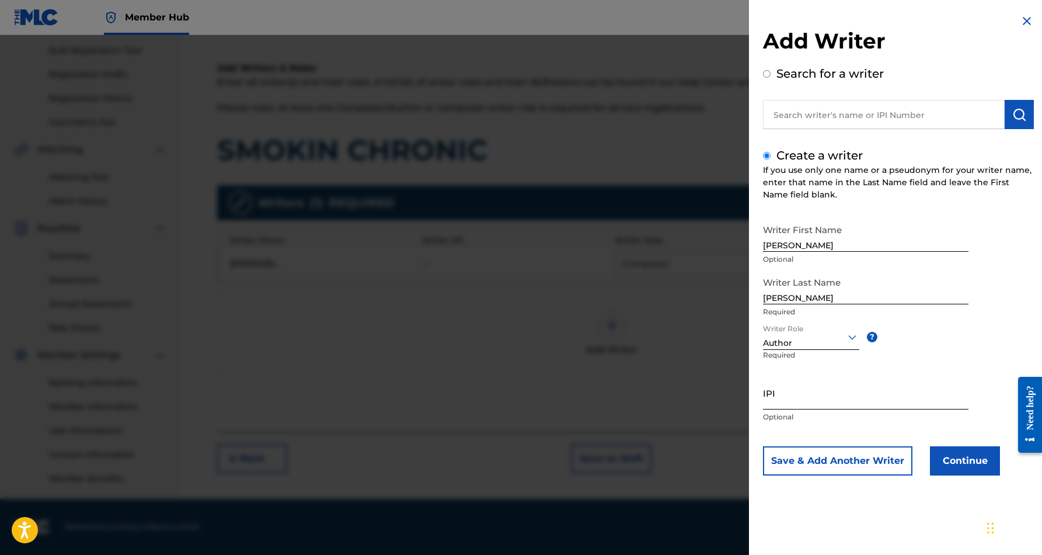
click at [797, 396] on input "IPI" at bounding box center [866, 392] width 206 height 33
paste input "339557821"
type input "339557821"
click at [975, 332] on div "Writer First Name [PERSON_NAME] Optional Writer Last Name [PERSON_NAME] Require…" at bounding box center [898, 346] width 271 height 257
click at [972, 455] on button "Continue" at bounding box center [965, 460] width 70 height 29
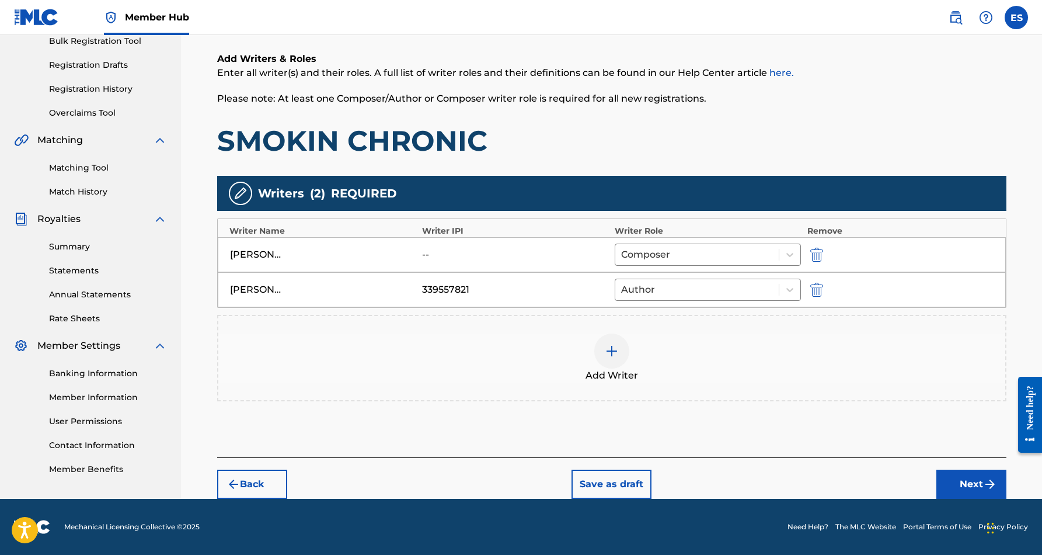
scroll to position [179, 0]
click at [974, 484] on button "Next" at bounding box center [971, 483] width 70 height 29
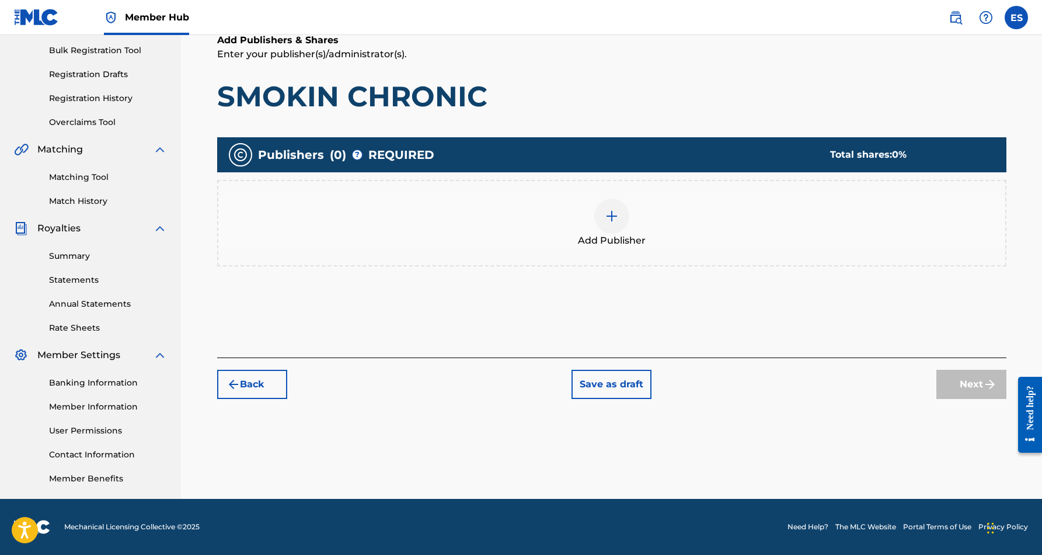
click at [613, 220] on img at bounding box center [612, 216] width 14 height 14
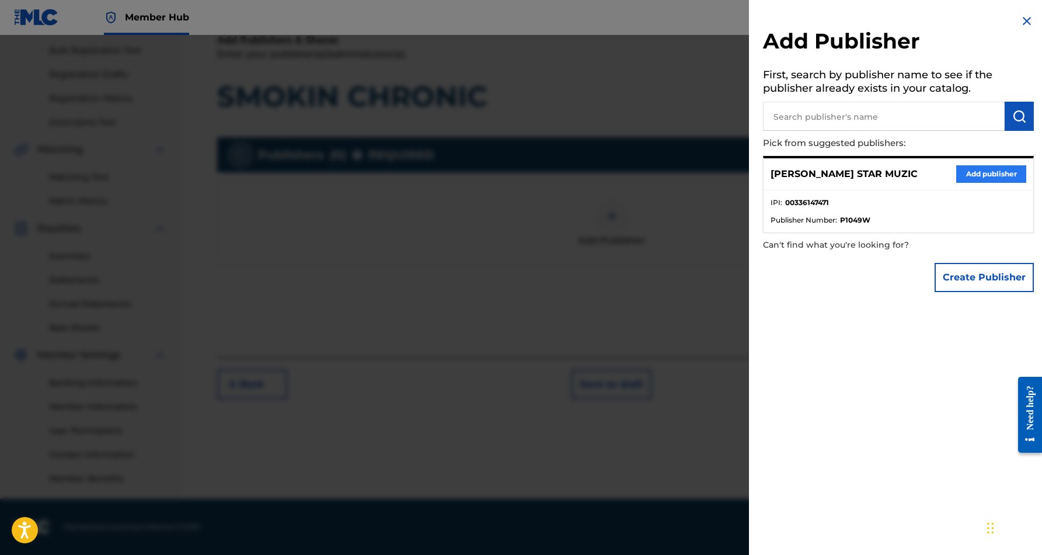
click at [976, 167] on button "Add publisher" at bounding box center [991, 174] width 70 height 18
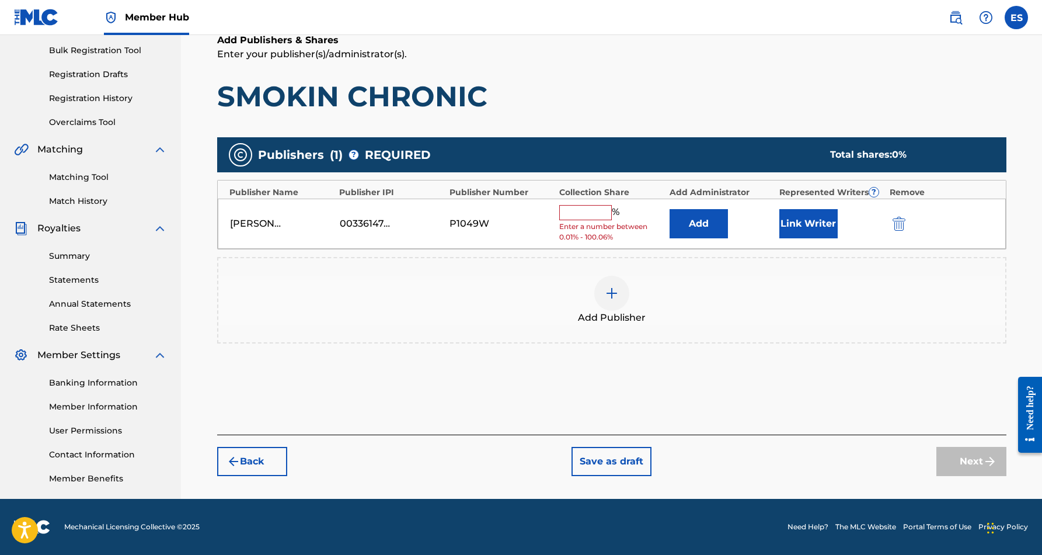
click at [589, 210] on input "text" at bounding box center [585, 212] width 53 height 15
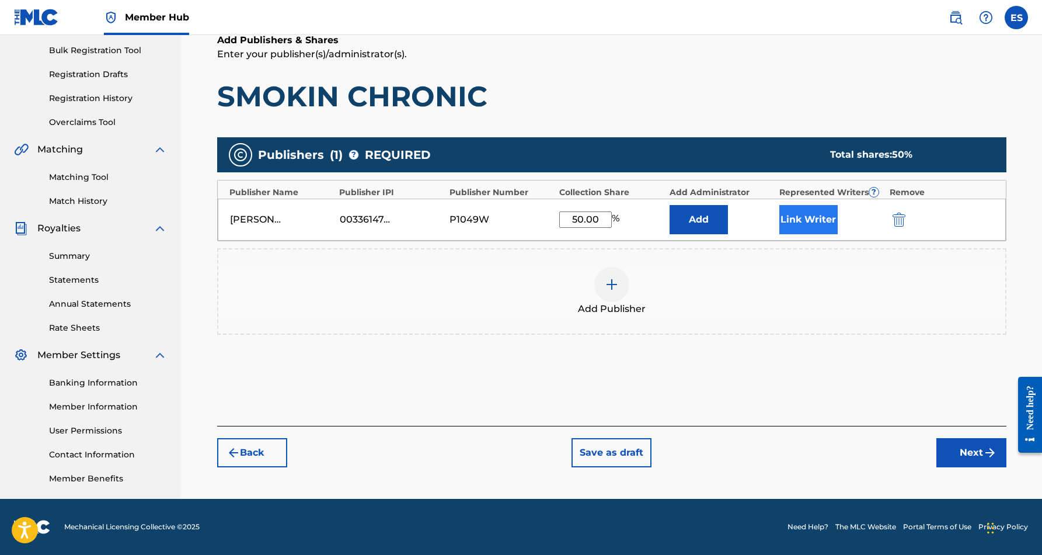
type input "50.00"
click at [795, 227] on button "Link Writer" at bounding box center [808, 219] width 58 height 29
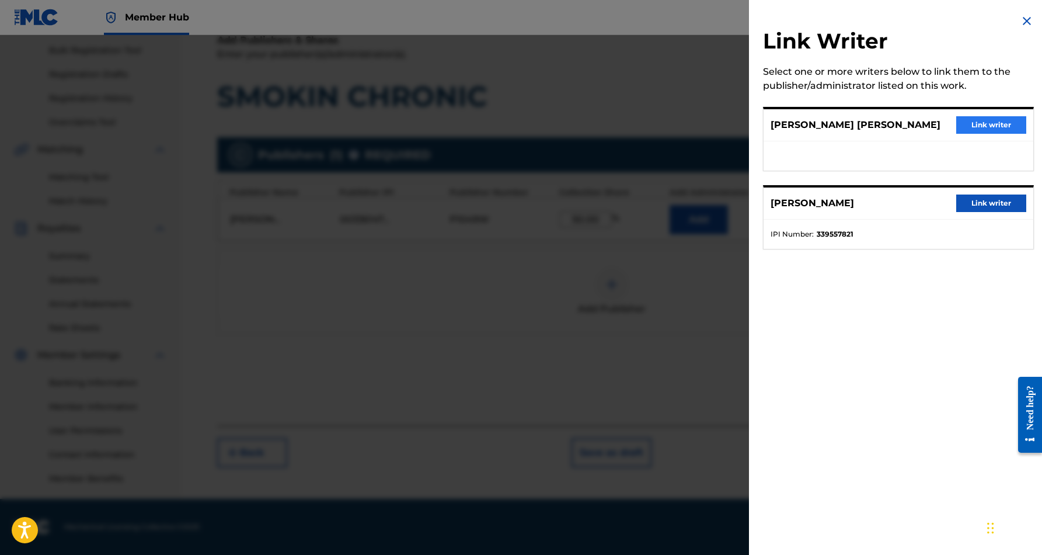
click at [980, 127] on button "Link writer" at bounding box center [991, 125] width 70 height 18
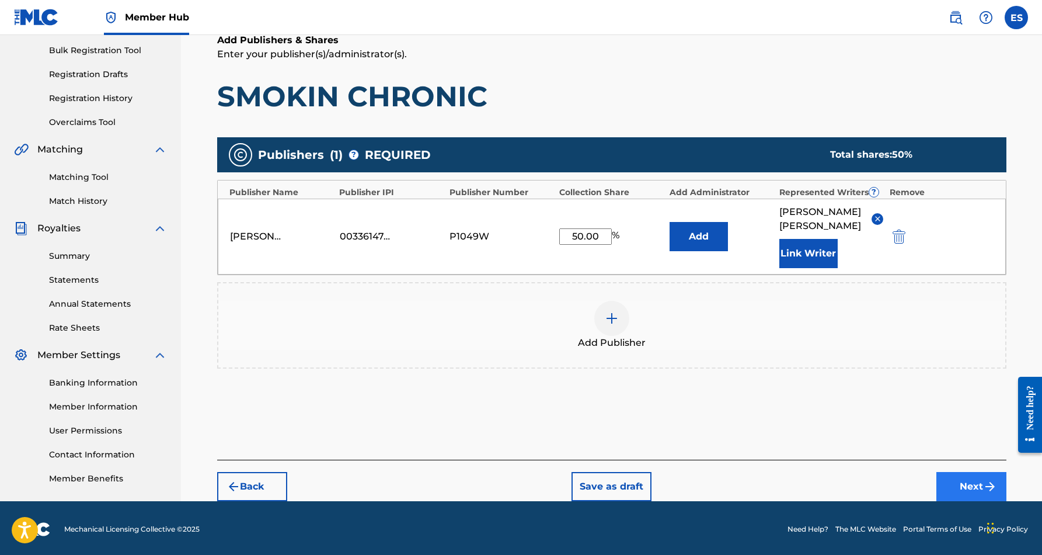
click at [960, 486] on button "Next" at bounding box center [971, 486] width 70 height 29
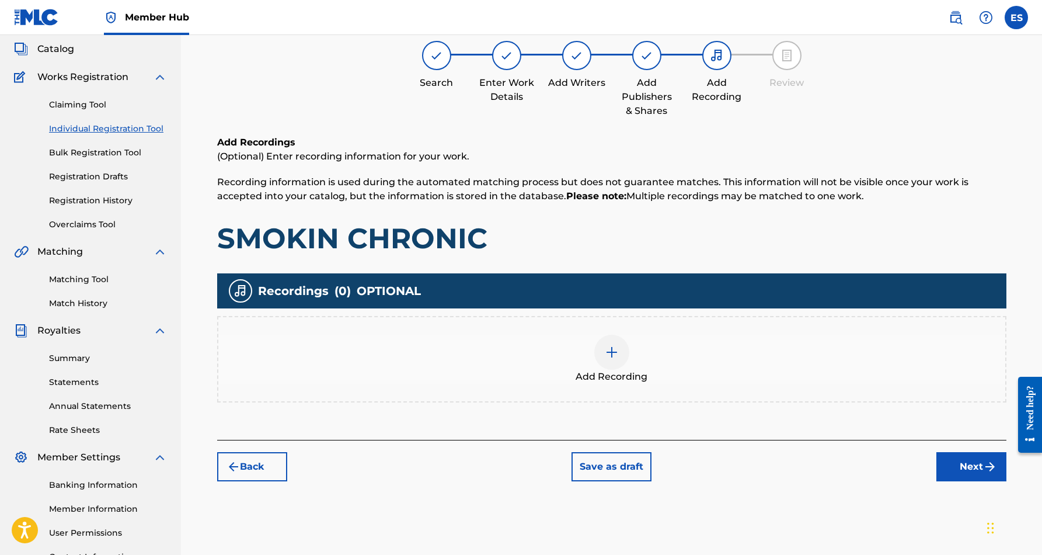
scroll to position [53, 0]
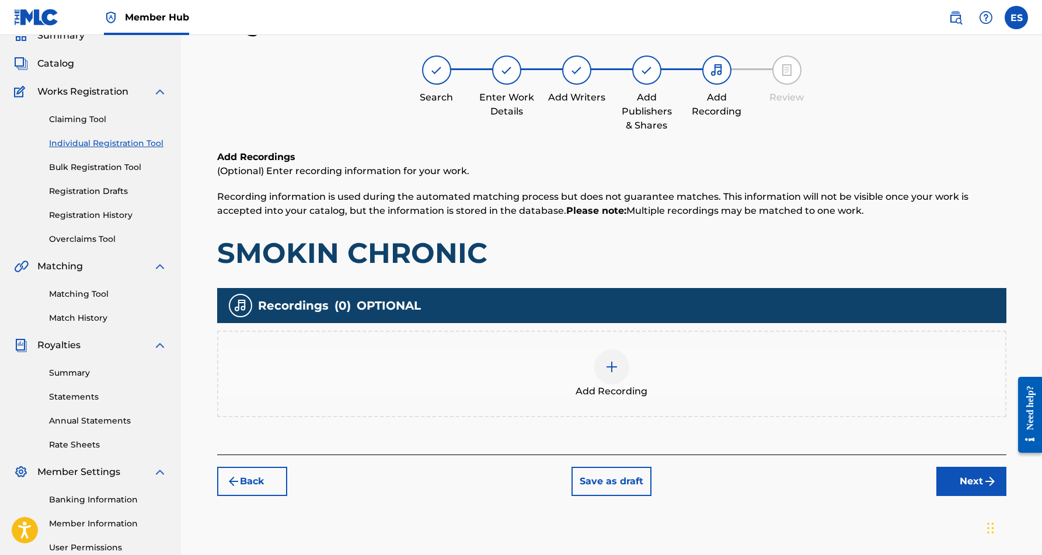
click at [615, 372] on img at bounding box center [612, 367] width 14 height 14
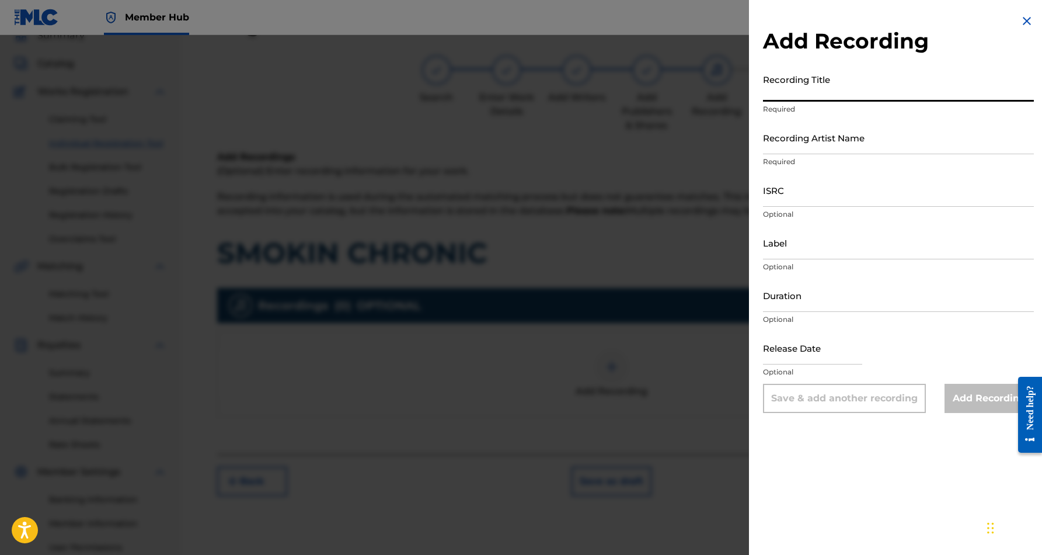
click at [829, 92] on input "Recording Title" at bounding box center [898, 84] width 271 height 33
paste input "SMOKIN CHRONIC"
type input "SMOKIN CHRONIC"
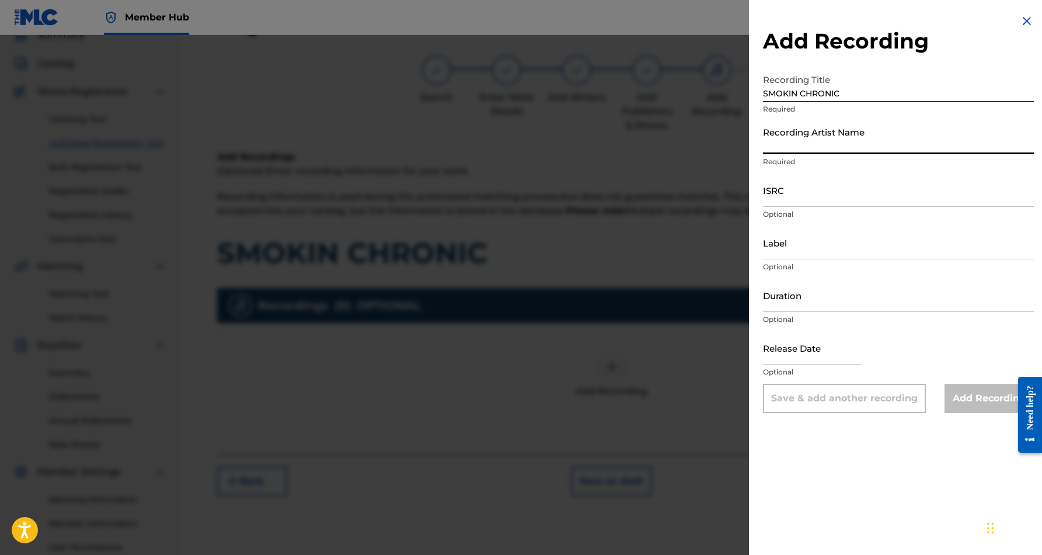
click at [888, 145] on input "Recording Artist Name" at bounding box center [898, 137] width 271 height 33
paste input "TRIGGA"
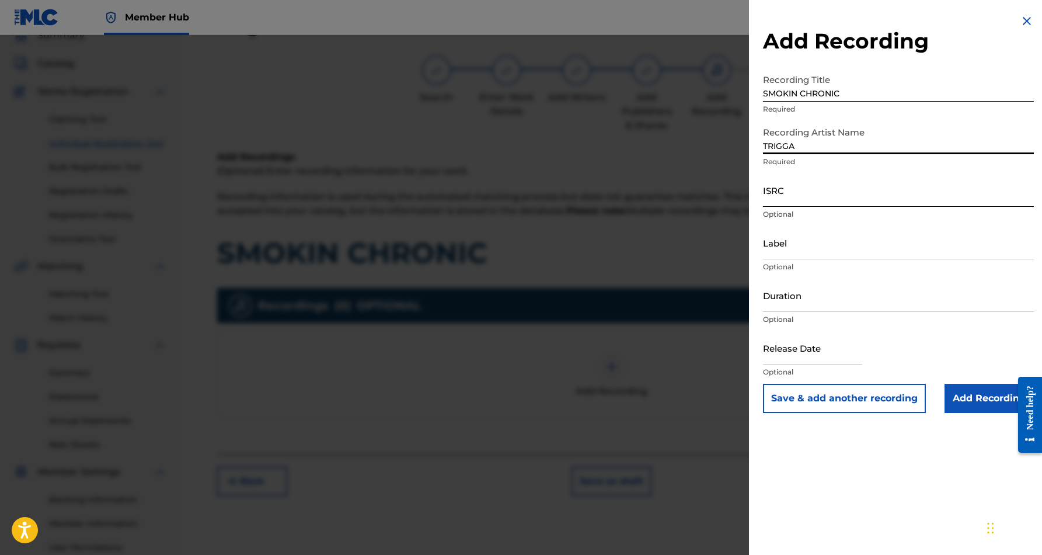
type input "TRIGGA"
click at [813, 196] on input "ISRC" at bounding box center [898, 189] width 271 height 33
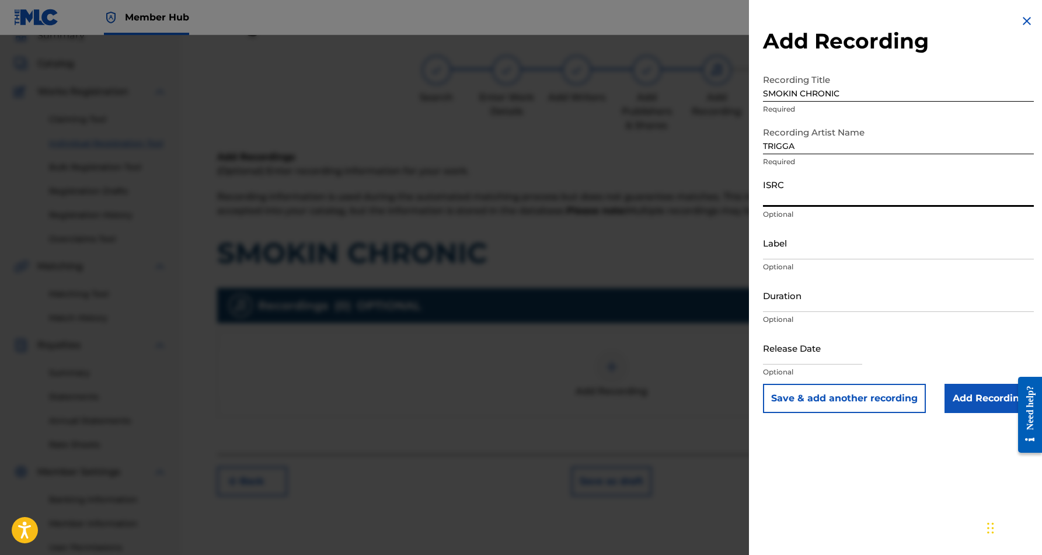
paste input "QZAPG1801461"
type input "QZAPG1801461"
click at [858, 250] on input "Label" at bounding box center [898, 242] width 271 height 33
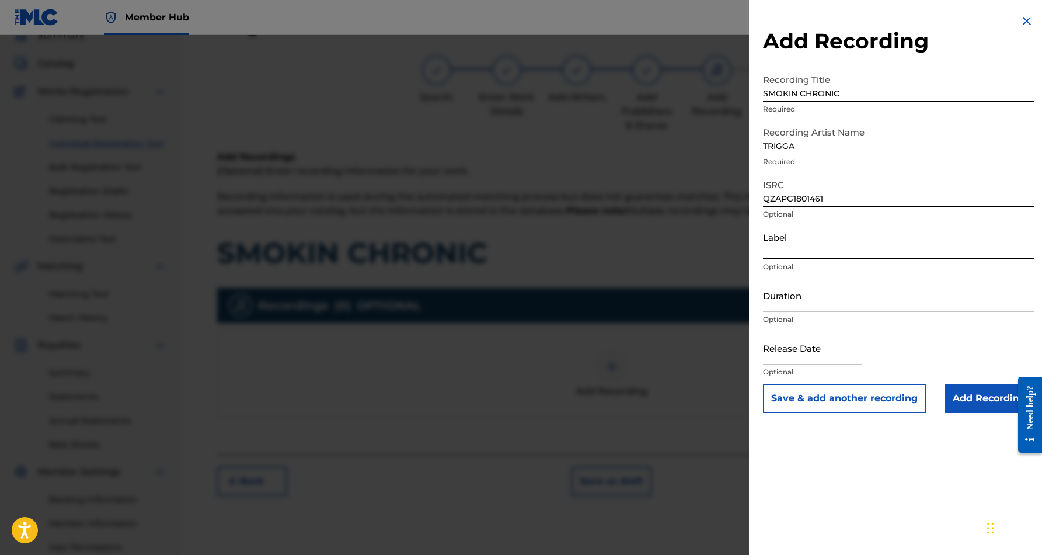
paste input "Hard Head Entertainment"
type input "Hard Head Entertainment"
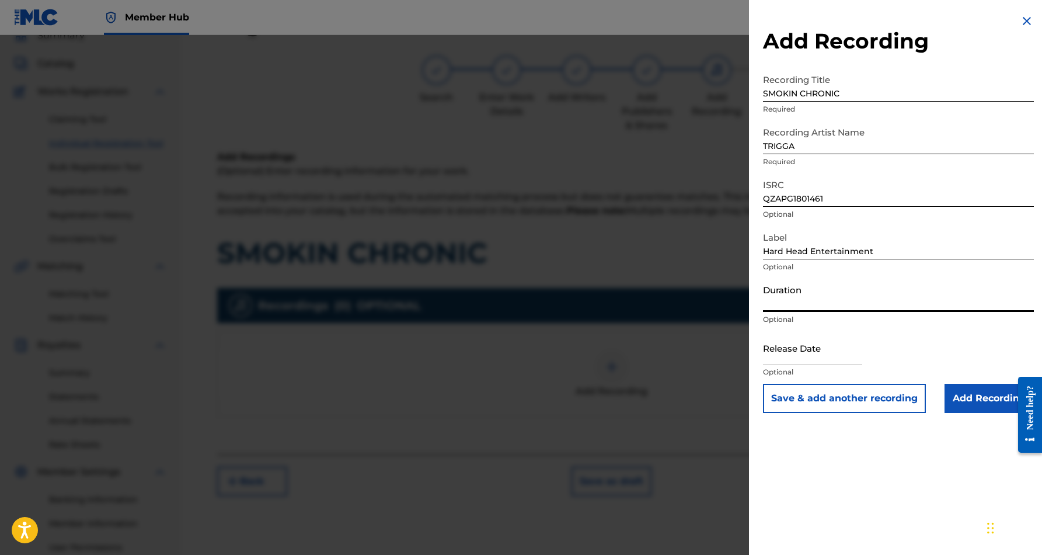
click at [844, 298] on input "Duration" at bounding box center [898, 294] width 271 height 33
click at [837, 343] on input "text" at bounding box center [812, 347] width 99 height 33
select select "8"
select select "2025"
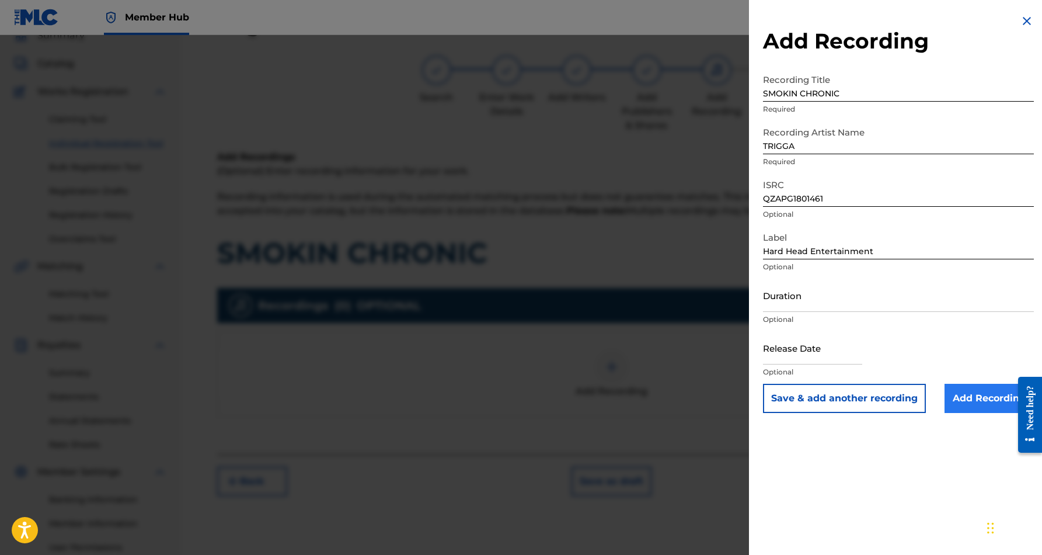
click at [964, 401] on input "Add Recording" at bounding box center [989, 398] width 89 height 29
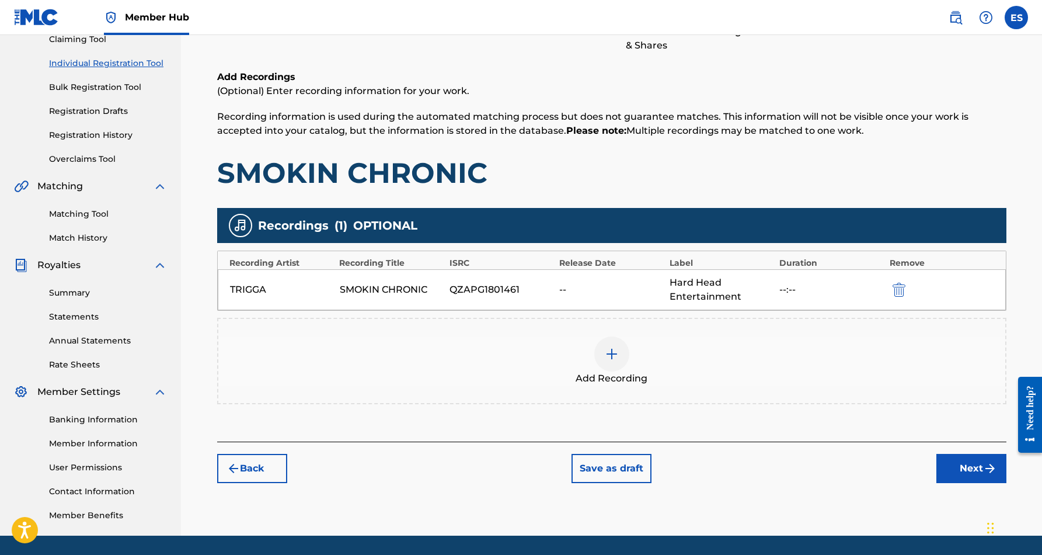
scroll to position [141, 0]
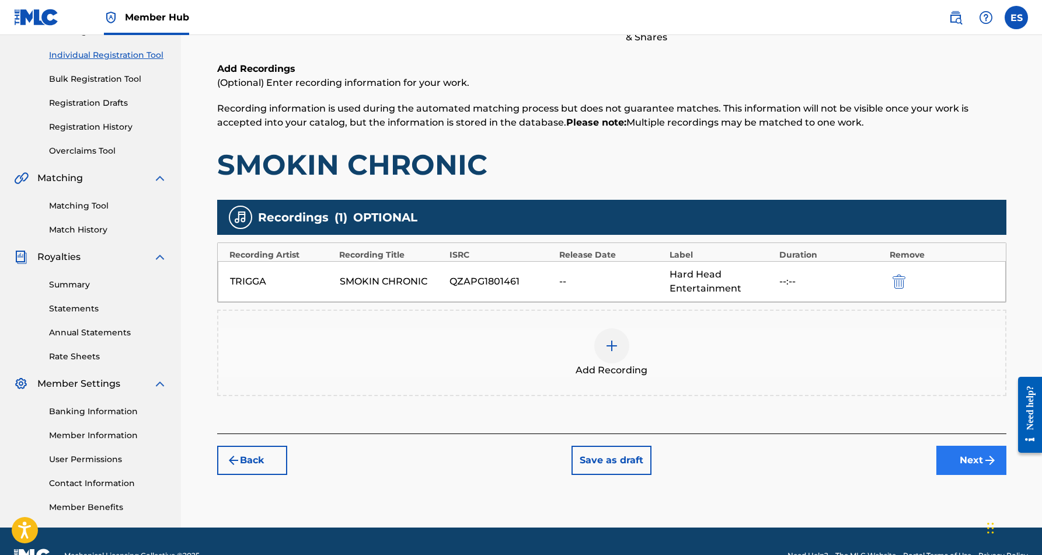
click at [962, 462] on button "Next" at bounding box center [971, 459] width 70 height 29
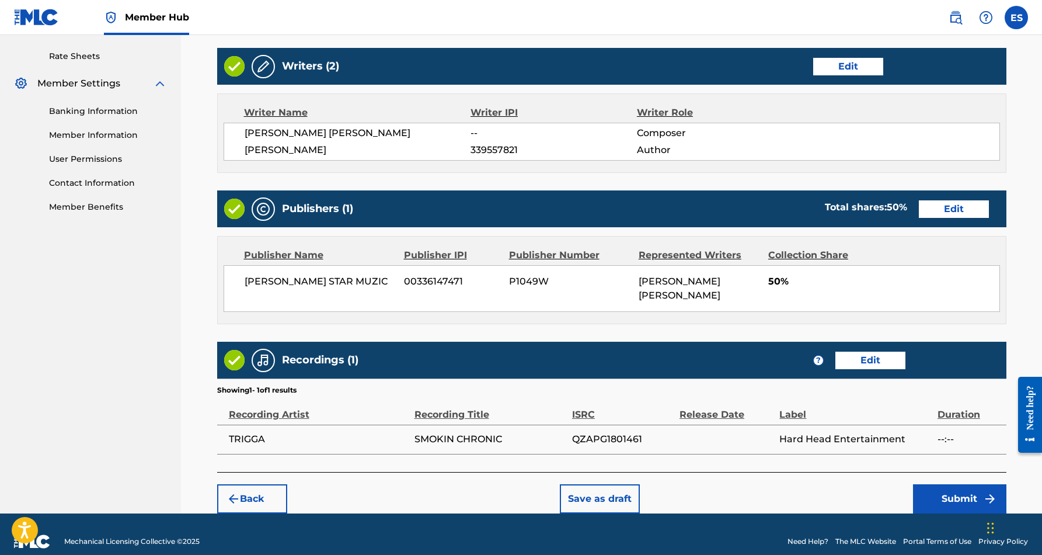
scroll to position [440, 0]
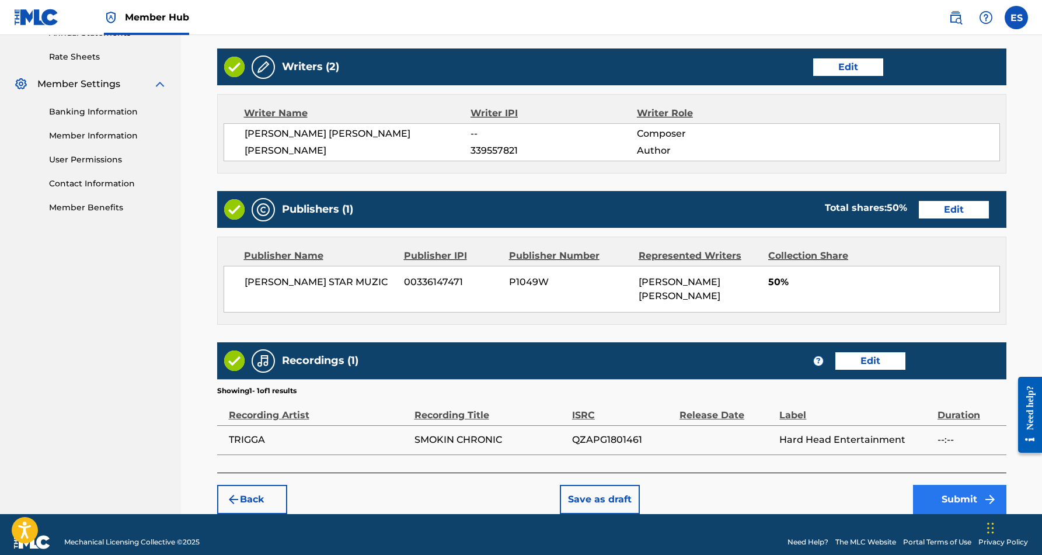
click at [958, 485] on button "Submit" at bounding box center [959, 499] width 93 height 29
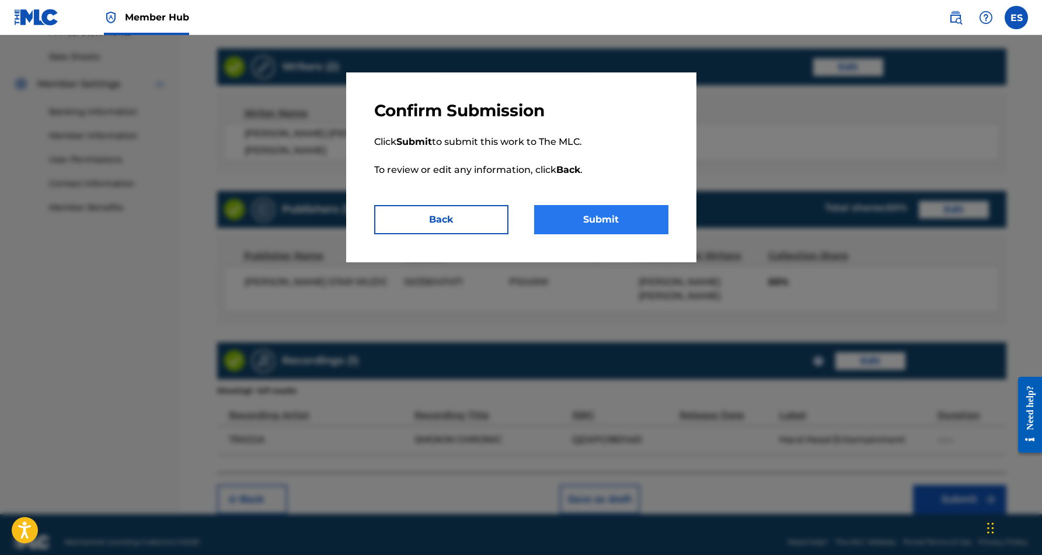
click at [596, 221] on button "Submit" at bounding box center [601, 219] width 134 height 29
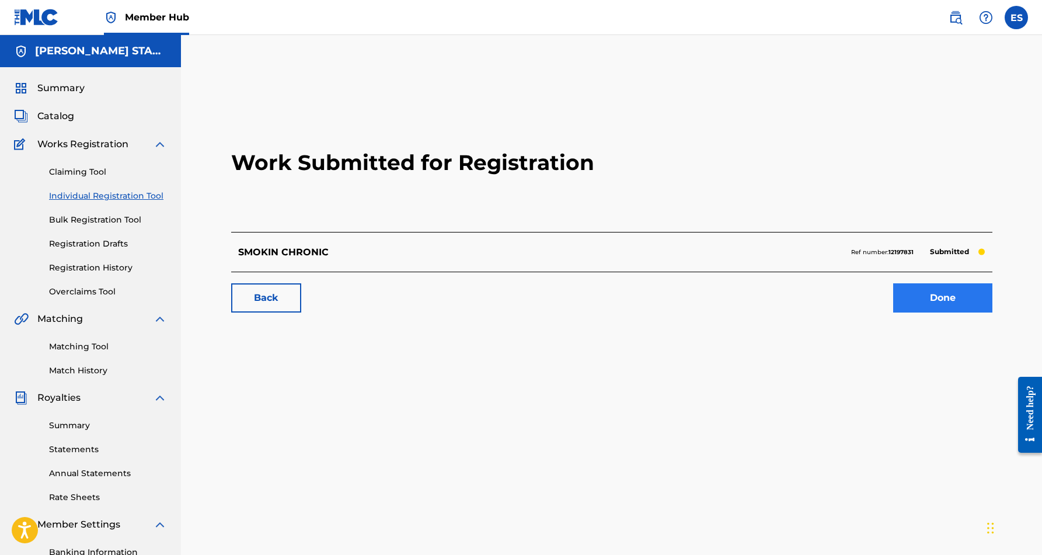
click at [927, 302] on link "Done" at bounding box center [942, 297] width 99 height 29
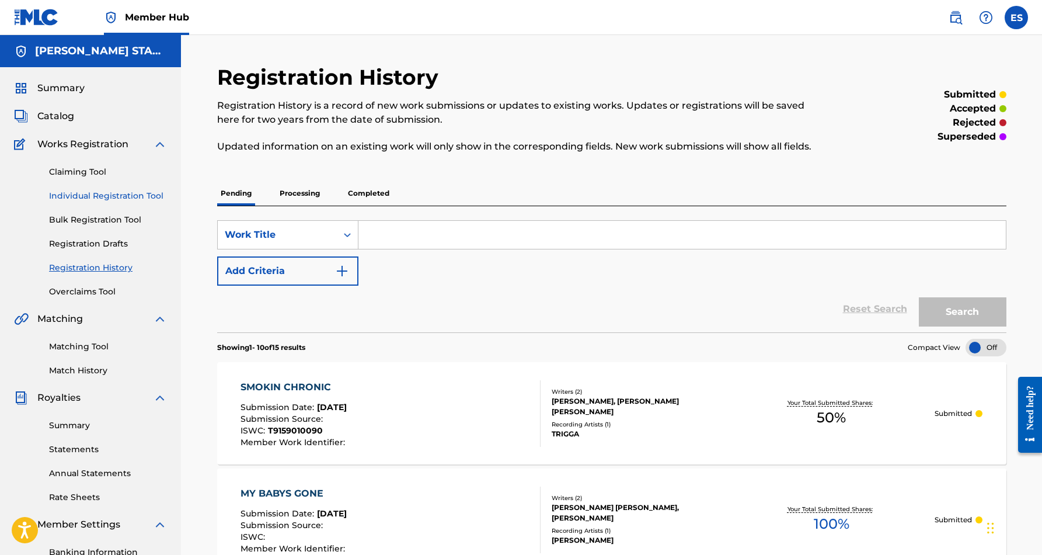
click at [100, 199] on link "Individual Registration Tool" at bounding box center [108, 196] width 118 height 12
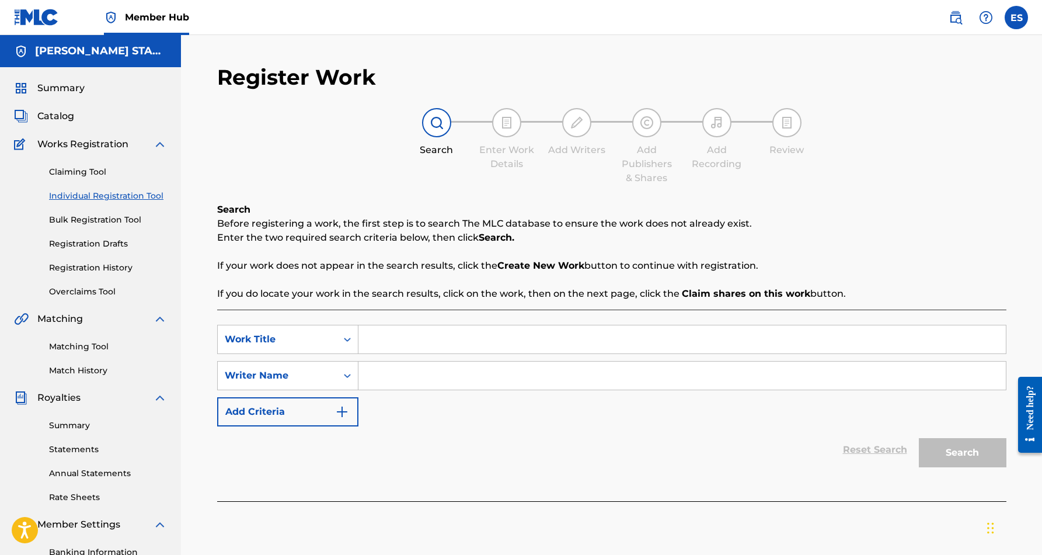
click at [389, 340] on input "Search Form" at bounding box center [681, 339] width 647 height 28
paste input "I'LL SAY IT AGAIN"
type input "I'LL SAY IT AGAIN"
click at [439, 398] on div "SearchWithCriteria1b6dc459-3a40-45ec-8e52-3edd355e4419 Work Title I'LL SAY IT A…" at bounding box center [611, 376] width 789 height 102
click at [416, 377] on input "Search Form" at bounding box center [681, 375] width 647 height 28
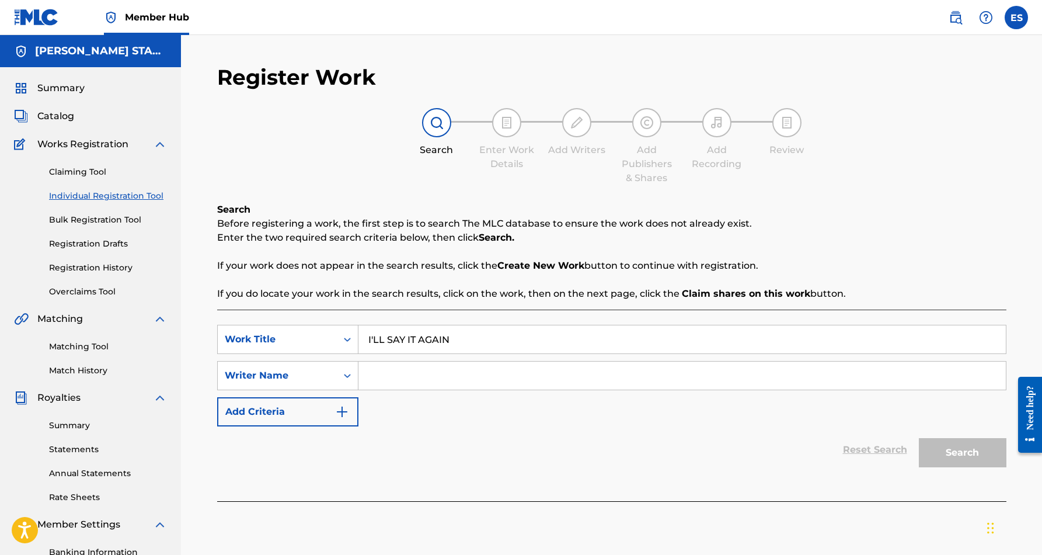
paste input "[PERSON_NAME] [PERSON_NAME]"
type input "[PERSON_NAME] [PERSON_NAME]"
click at [939, 450] on button "Search" at bounding box center [963, 452] width 88 height 29
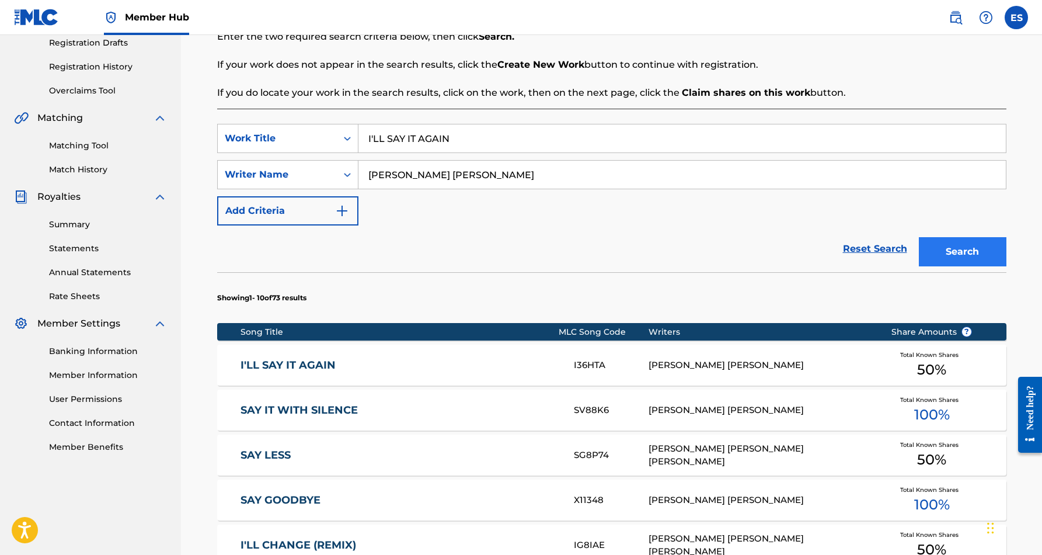
scroll to position [206, 0]
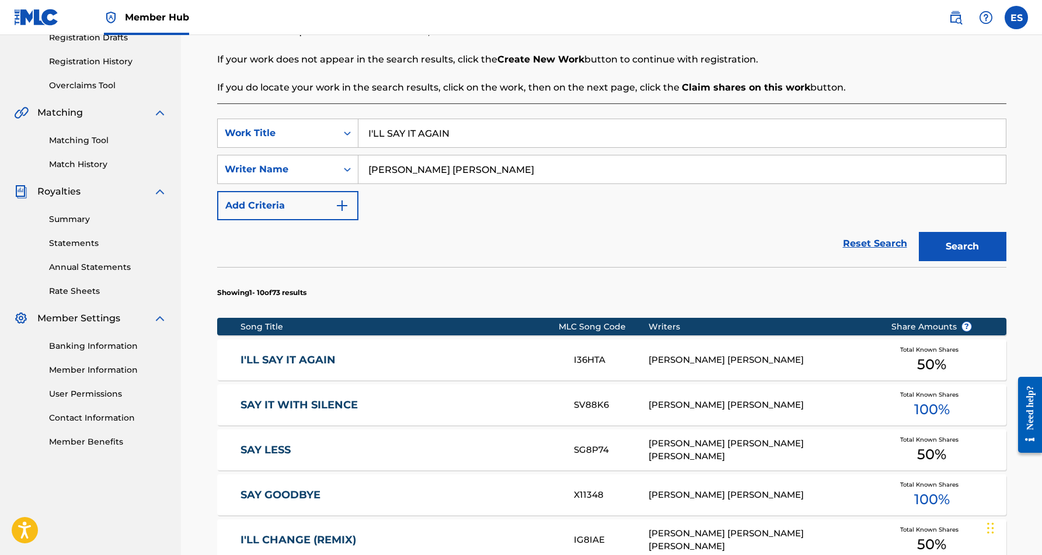
click at [417, 356] on link "I'LL SAY IT AGAIN" at bounding box center [400, 359] width 318 height 13
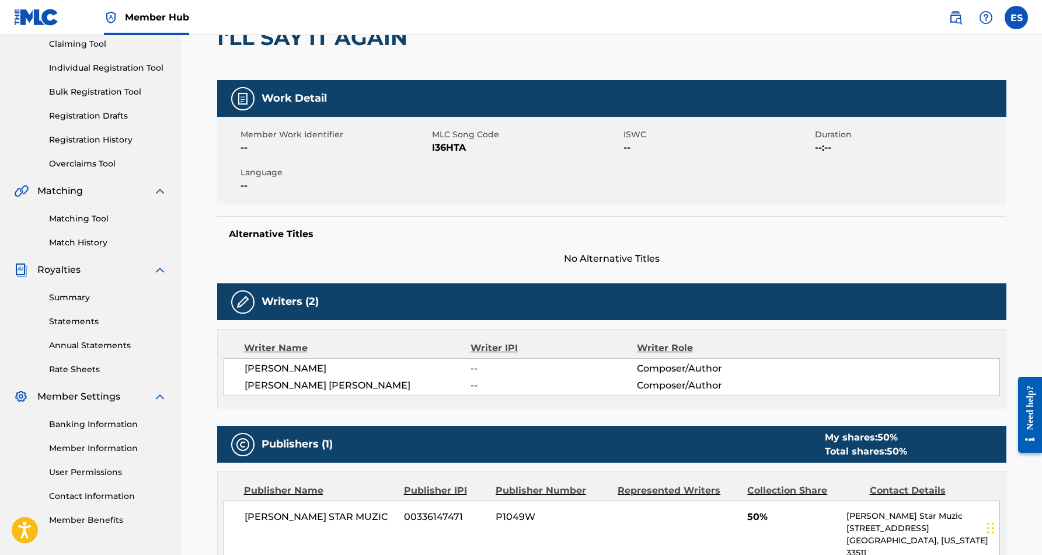
scroll to position [102, 0]
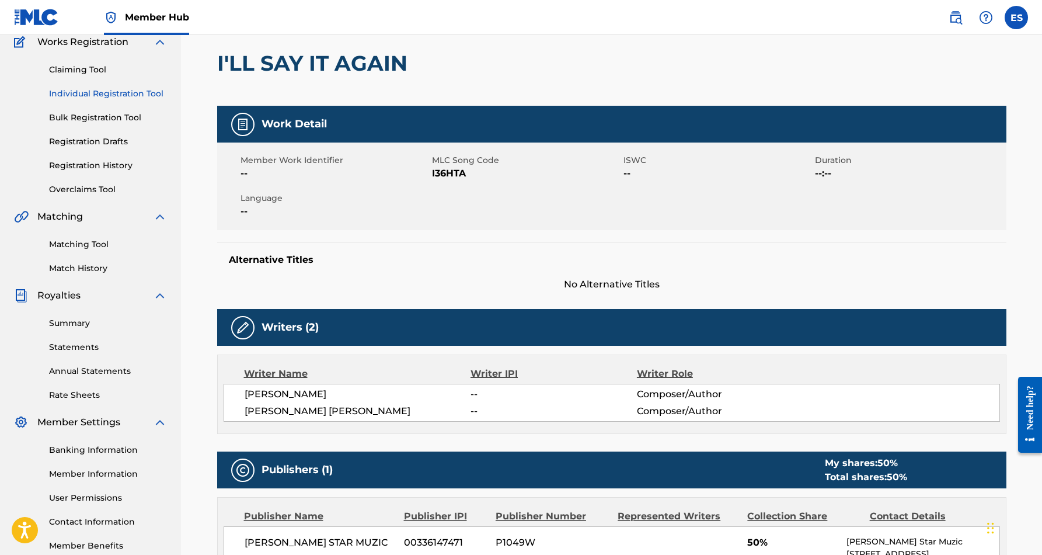
click at [120, 90] on link "Individual Registration Tool" at bounding box center [108, 94] width 118 height 12
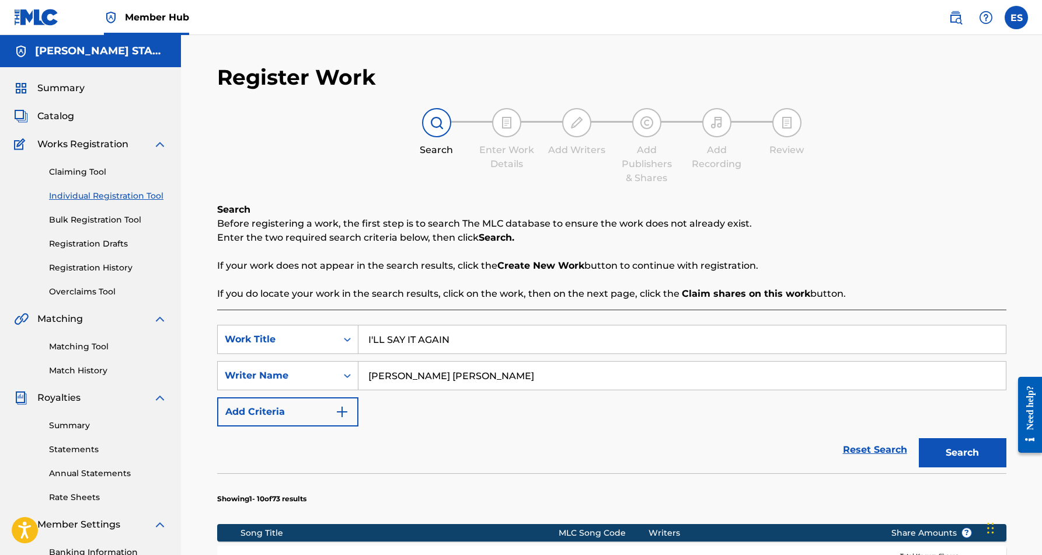
click at [468, 337] on input "I'LL SAY IT AGAIN" at bounding box center [681, 339] width 647 height 28
type input "I"
paste input "GET YO PAPER"
type input "GET YO PAPER"
click at [576, 440] on div "Reset Search Search" at bounding box center [611, 449] width 789 height 47
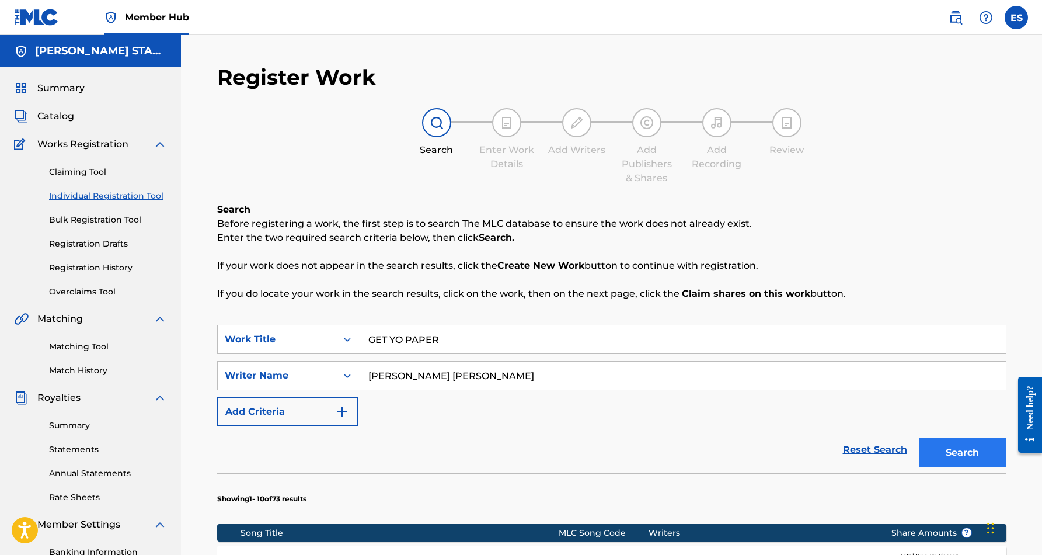
click at [962, 447] on button "Search" at bounding box center [963, 452] width 88 height 29
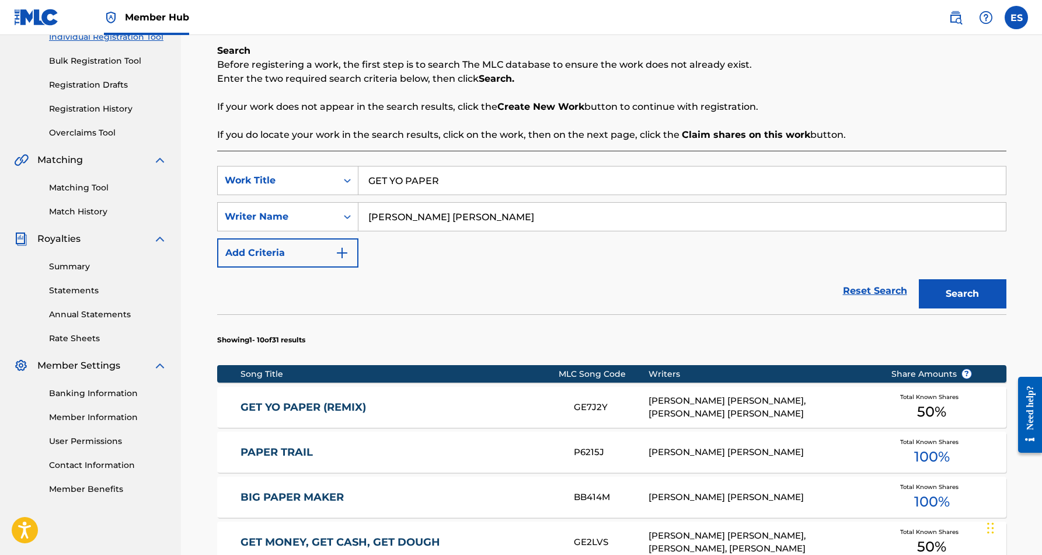
scroll to position [160, 0]
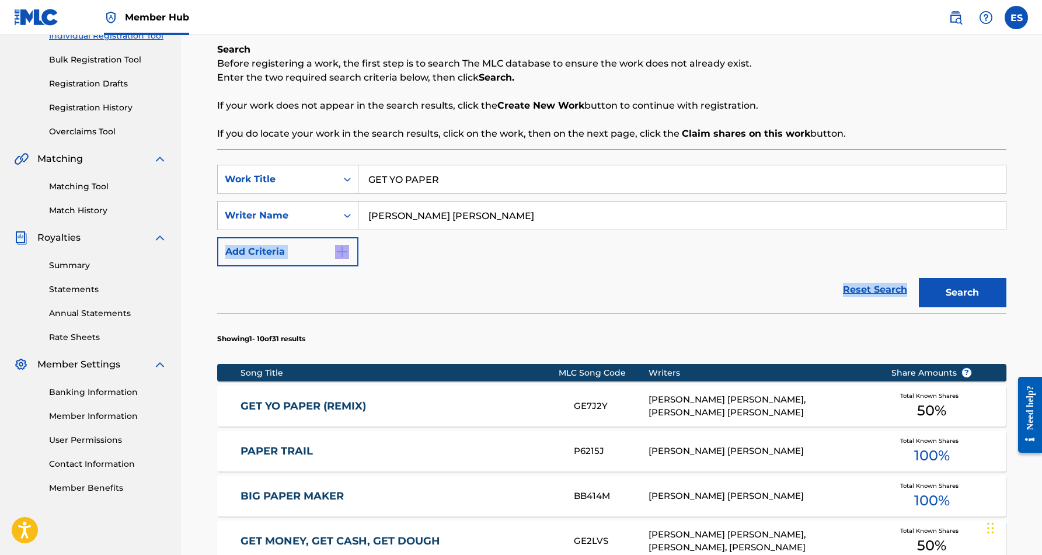
drag, startPoint x: 875, startPoint y: 307, endPoint x: 883, endPoint y: 211, distance: 96.7
click at [883, 211] on form "SearchWithCriteria1b6dc459-3a40-45ec-8e52-3edd355e4419 Work Title GET YO PAPER …" at bounding box center [611, 239] width 789 height 148
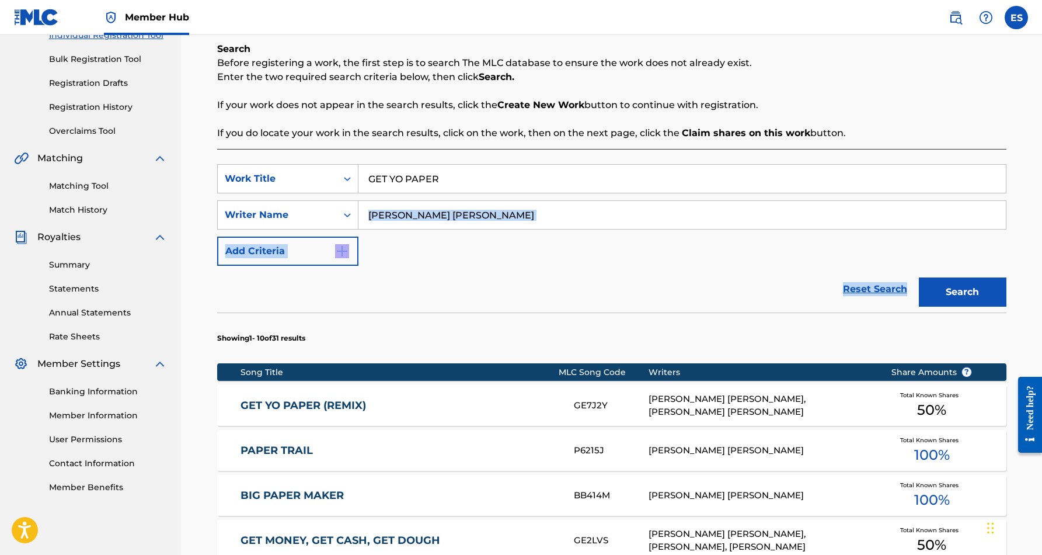
click at [727, 298] on div "Reset Search Search" at bounding box center [611, 289] width 789 height 47
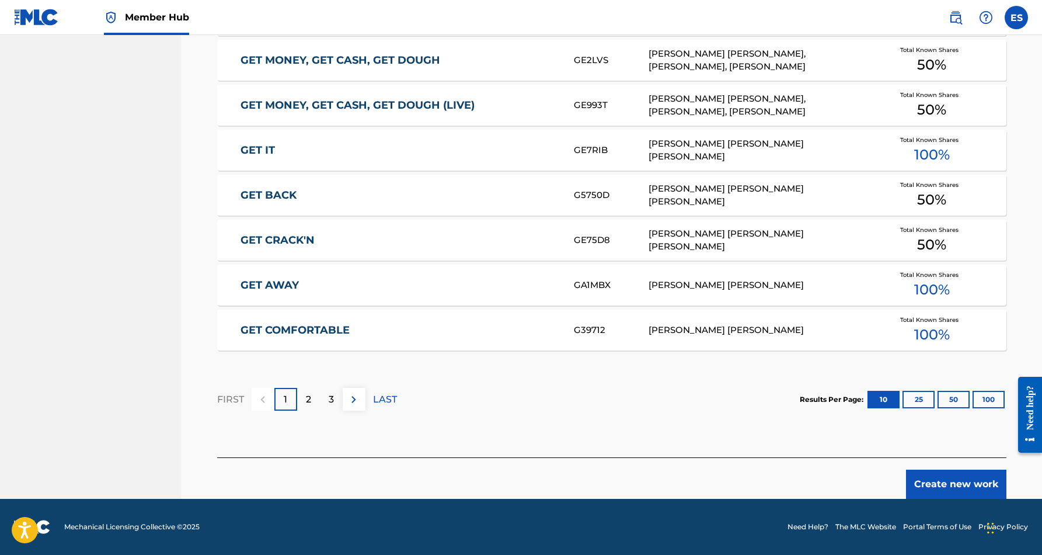
scroll to position [640, 0]
click at [945, 487] on button "Create new work" at bounding box center [956, 483] width 100 height 29
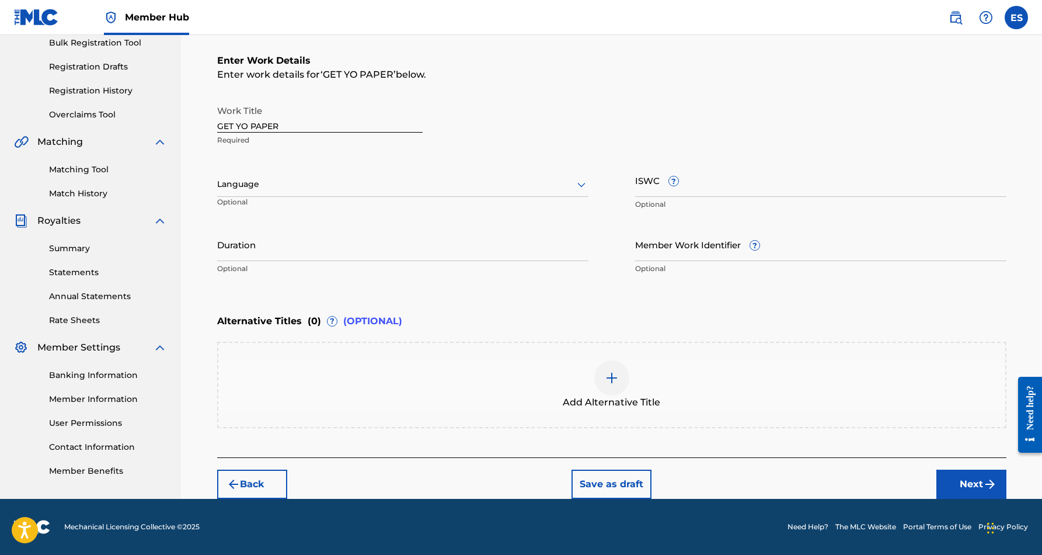
scroll to position [177, 0]
click at [584, 186] on icon at bounding box center [581, 184] width 14 height 14
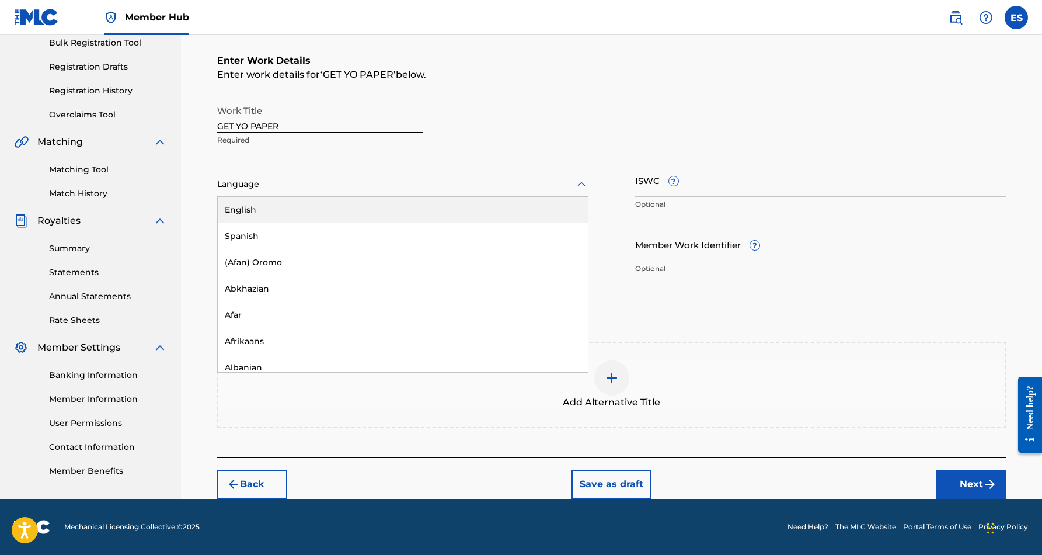
click at [497, 217] on div "English" at bounding box center [403, 210] width 370 height 26
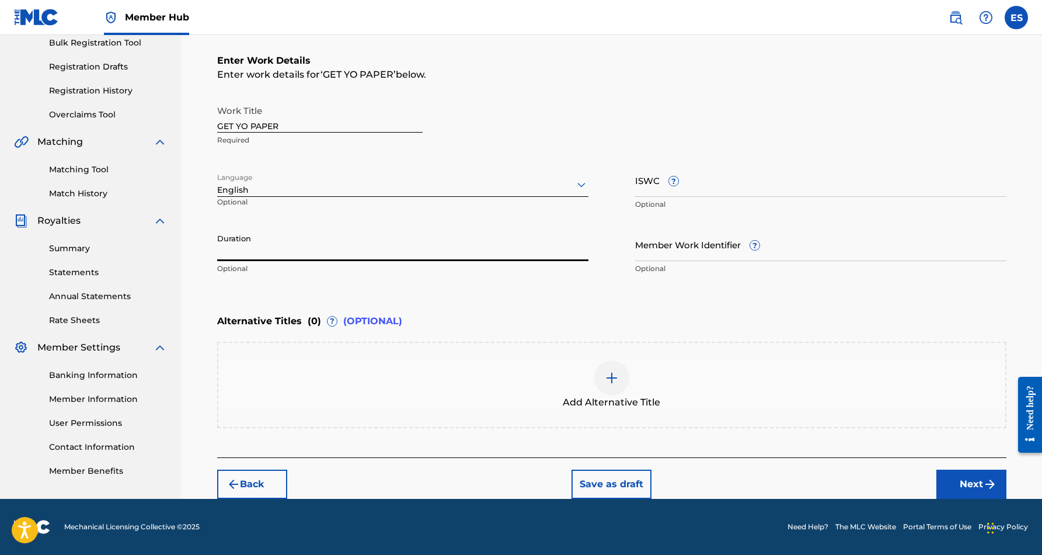
click at [265, 252] on input "Duration" at bounding box center [402, 244] width 371 height 33
type input "04:31"
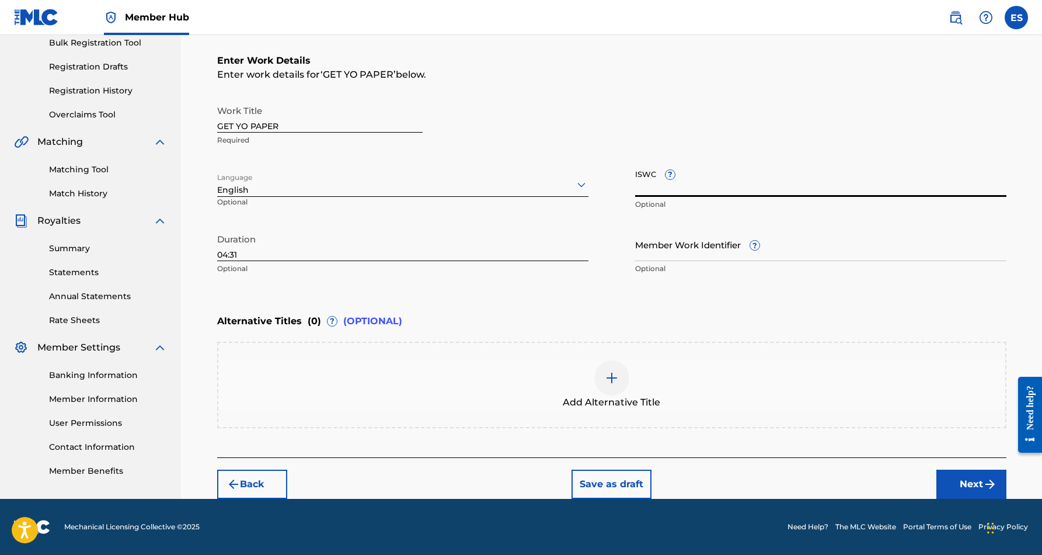
click at [703, 190] on input "ISWC ?" at bounding box center [820, 179] width 371 height 33
paste input "T9125740218"
type input "T9125740218"
click at [814, 299] on div "Enter Work Details Enter work details for ‘ GET YO PAPER ’ below. Work Title GE…" at bounding box center [611, 167] width 789 height 283
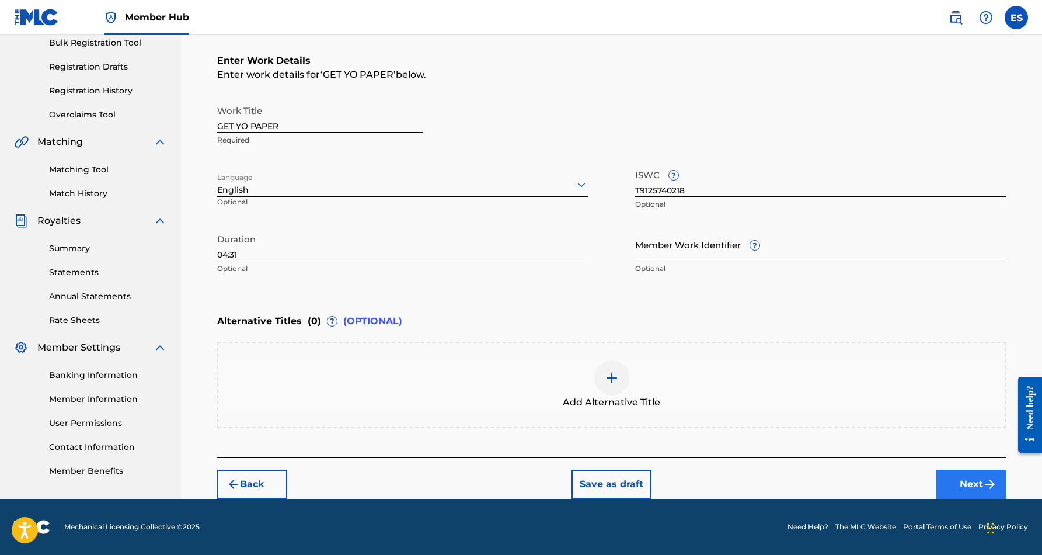
click at [960, 477] on button "Next" at bounding box center [971, 483] width 70 height 29
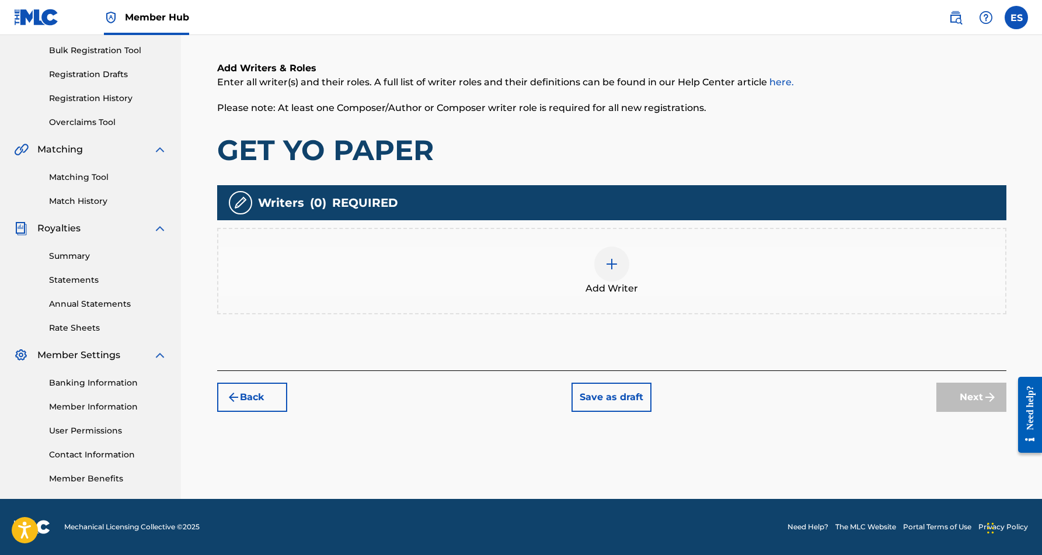
click at [608, 266] on img at bounding box center [612, 264] width 14 height 14
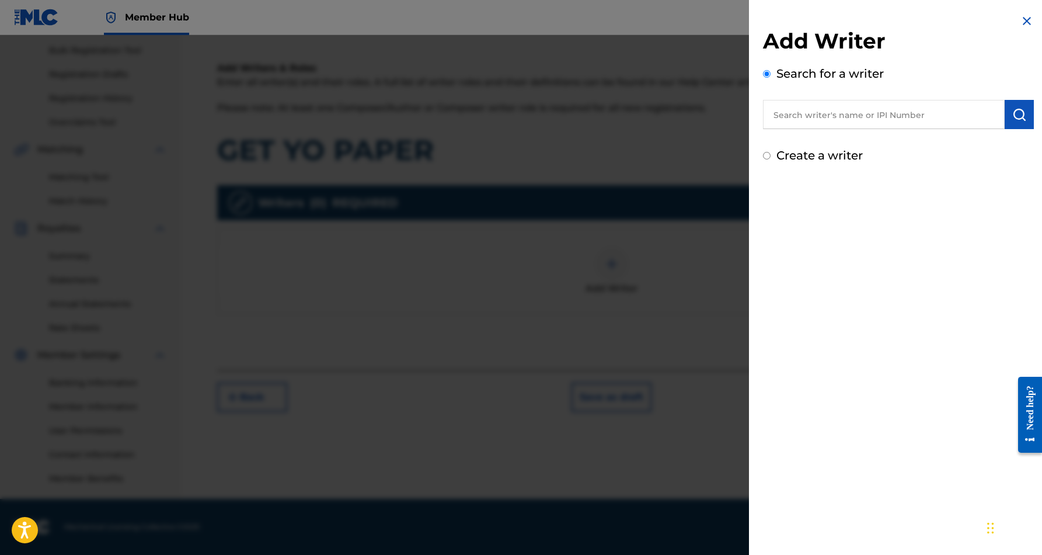
click at [858, 120] on input "text" at bounding box center [884, 114] width 242 height 29
paste input "[PERSON_NAME] [PERSON_NAME]"
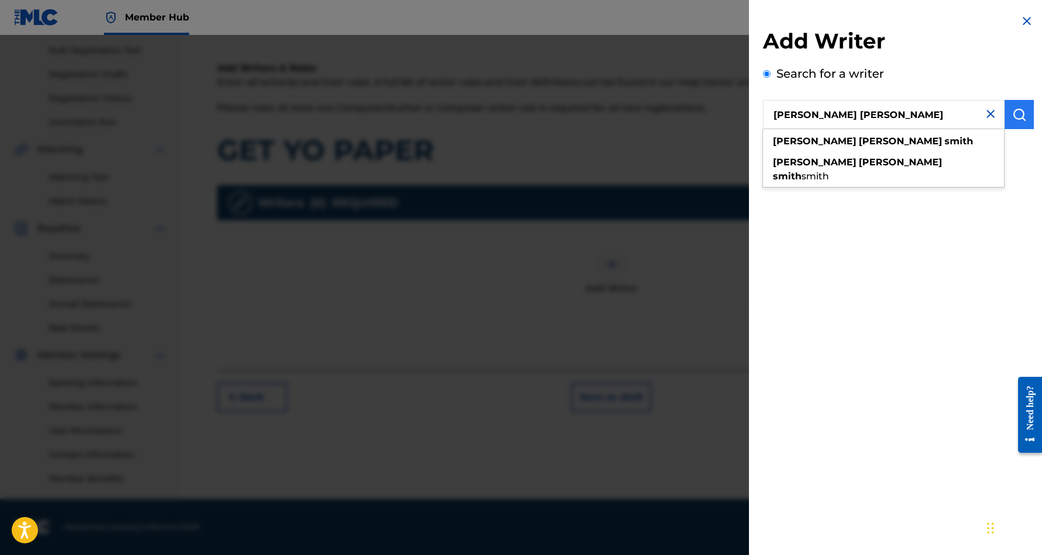
type input "[PERSON_NAME] [PERSON_NAME]"
click at [1012, 114] on img "submit" at bounding box center [1019, 114] width 14 height 14
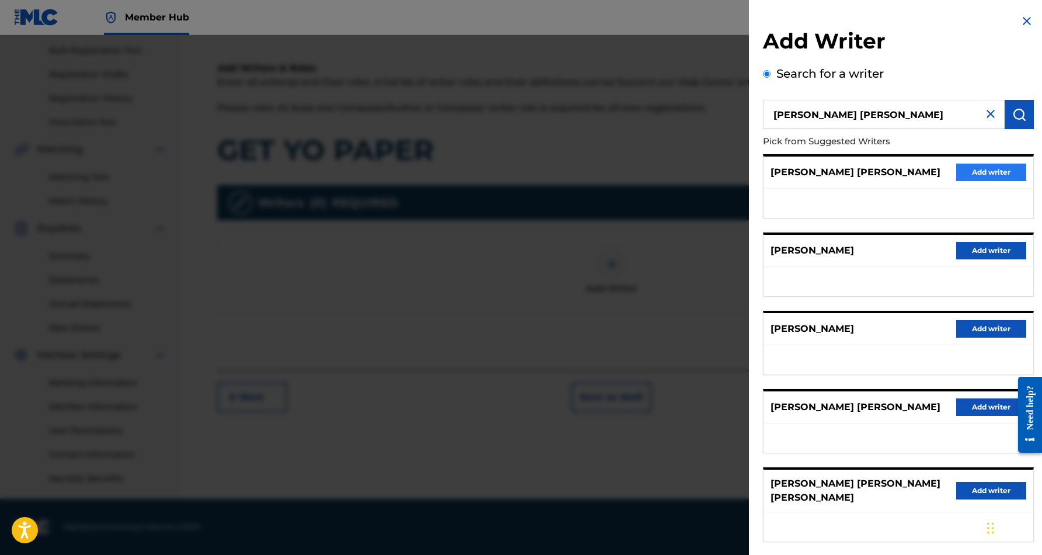
click at [998, 169] on button "Add writer" at bounding box center [991, 172] width 70 height 18
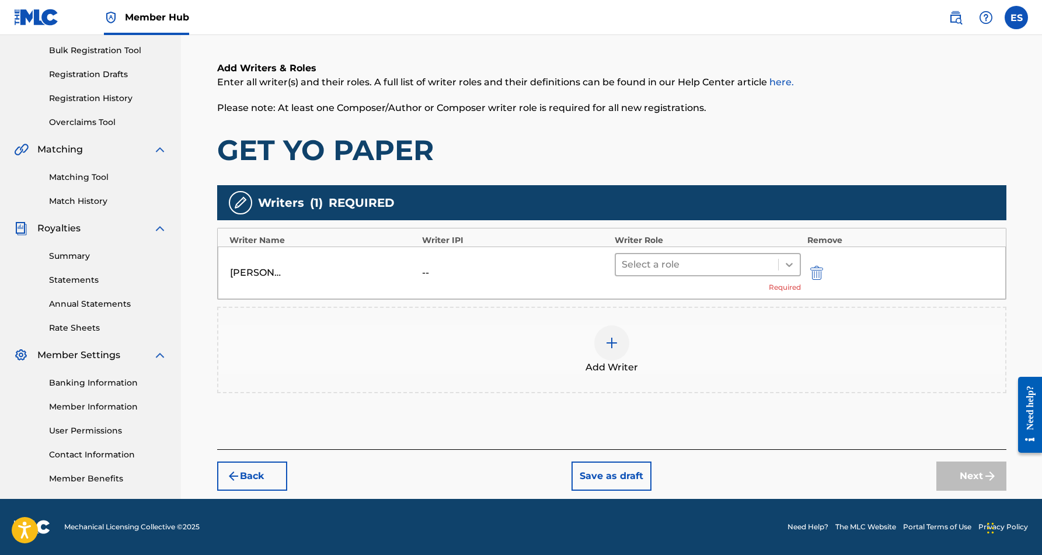
click at [788, 264] on icon at bounding box center [789, 265] width 7 height 4
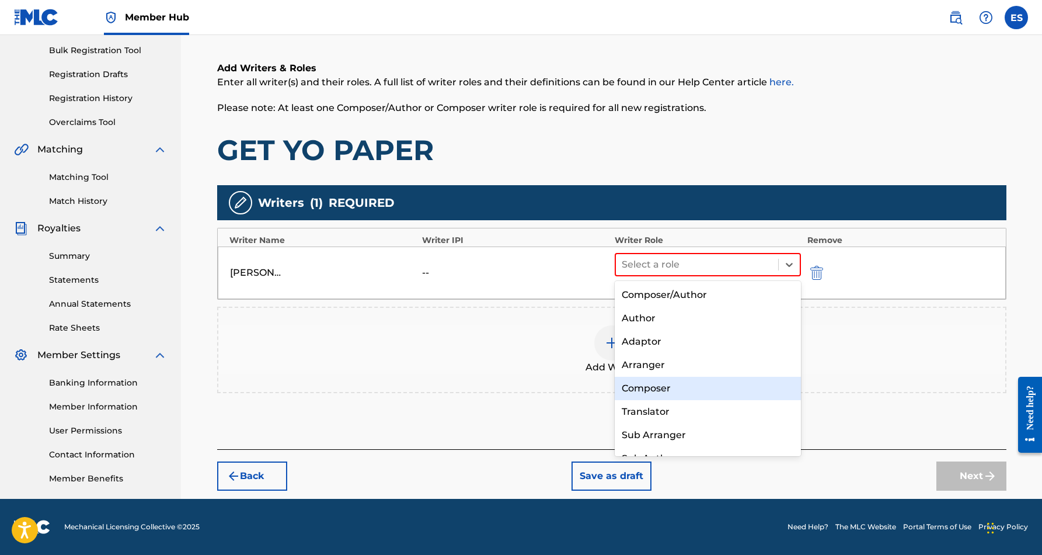
click at [711, 379] on div "Composer" at bounding box center [708, 388] width 187 height 23
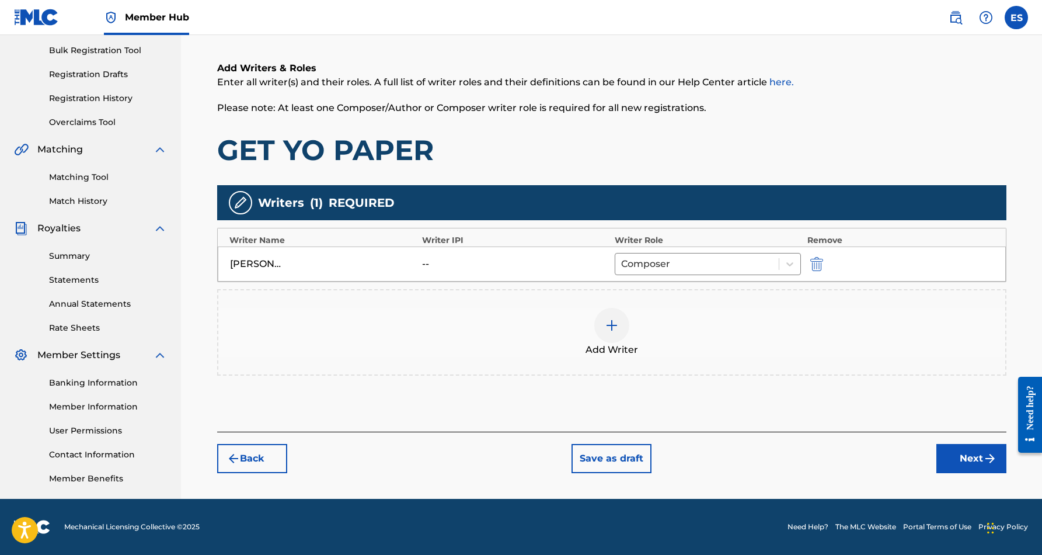
click at [616, 333] on div at bounding box center [611, 325] width 35 height 35
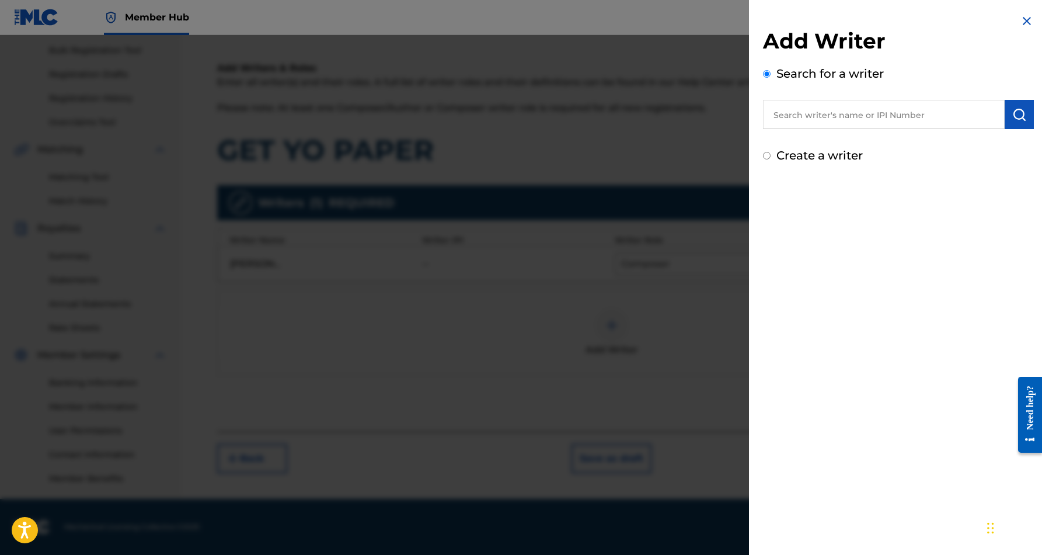
click at [769, 158] on input "Create a writer" at bounding box center [767, 156] width 8 height 8
radio input "false"
radio input "true"
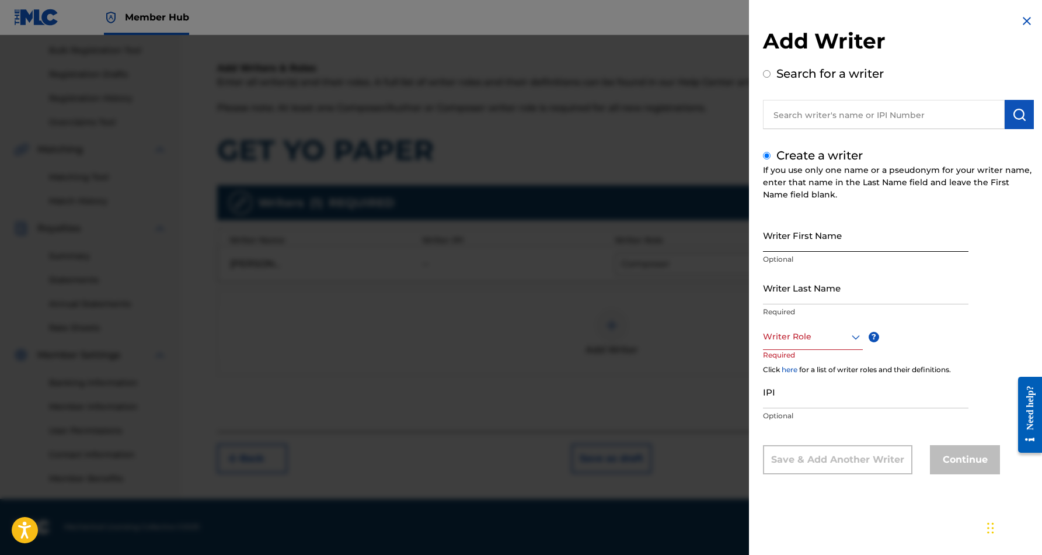
click at [806, 236] on input "Writer First Name" at bounding box center [866, 234] width 206 height 33
paste input "[PERSON_NAME]"
type input "[PERSON_NAME]"
click at [795, 284] on input "Writer Last Name" at bounding box center [866, 287] width 206 height 33
paste input "[PERSON_NAME]"
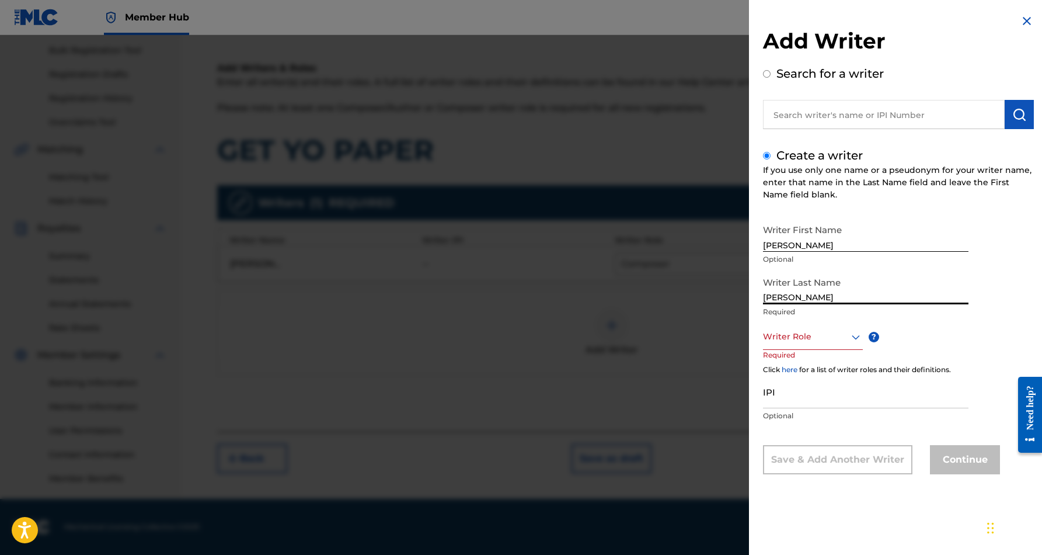
type input "[PERSON_NAME]"
click at [800, 246] on input "[PERSON_NAME]" at bounding box center [866, 234] width 206 height 33
click at [836, 244] on input "[PERSON_NAME]" at bounding box center [866, 234] width 206 height 33
type input "[PERSON_NAME]"
click at [856, 338] on icon at bounding box center [856, 337] width 14 height 14
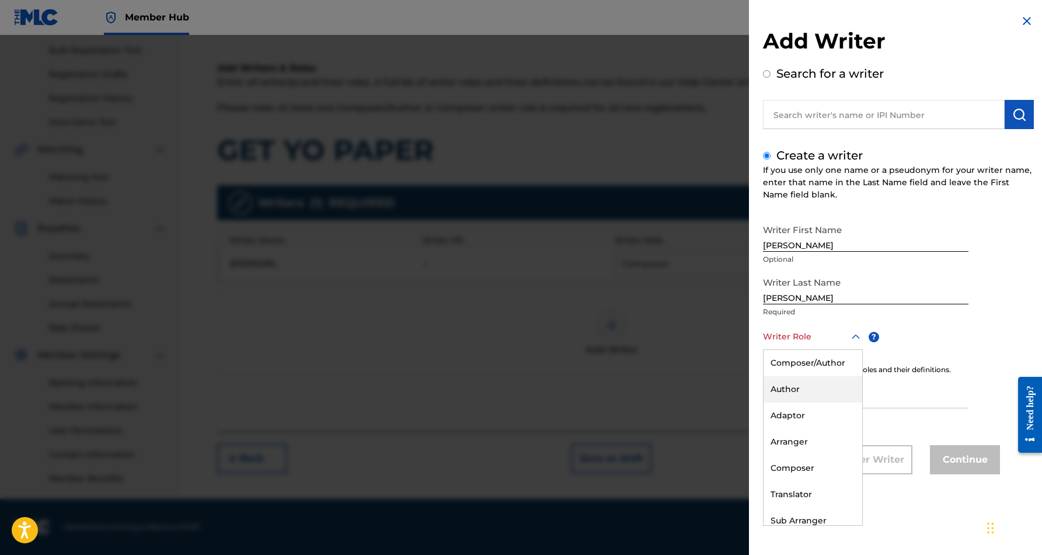
click at [826, 392] on div "Author" at bounding box center [813, 389] width 99 height 26
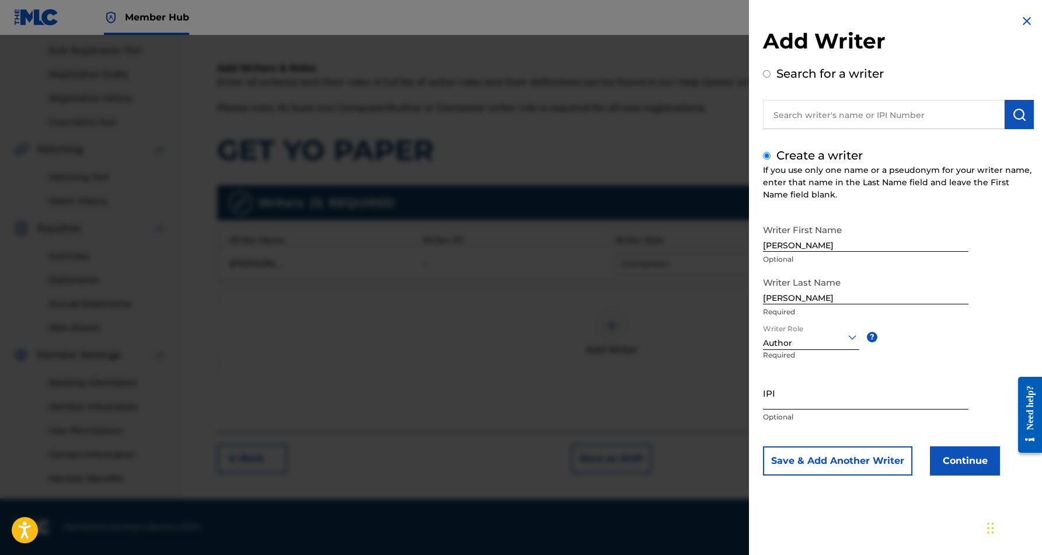
click at [802, 392] on input "IPI" at bounding box center [866, 392] width 206 height 33
paste input "338728042"
type input "338728042"
click at [876, 458] on button "Save & Add Another Writer" at bounding box center [837, 460] width 149 height 29
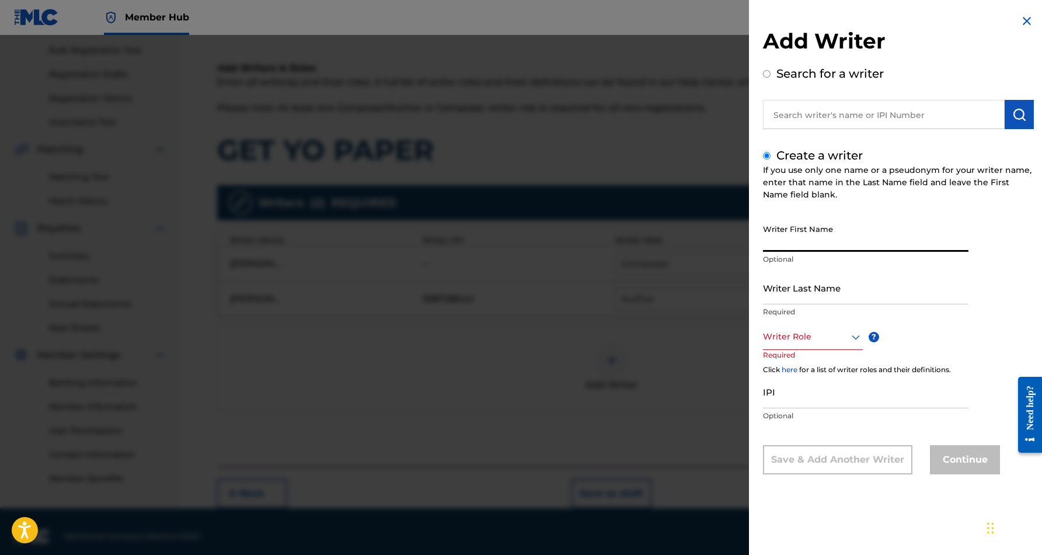
click at [826, 241] on input "Writer First Name" at bounding box center [866, 234] width 206 height 33
type input "D"
click at [886, 267] on div "Writer First Name D Optional" at bounding box center [866, 244] width 206 height 53
click at [787, 291] on input "Writer Last Name" at bounding box center [866, 287] width 206 height 33
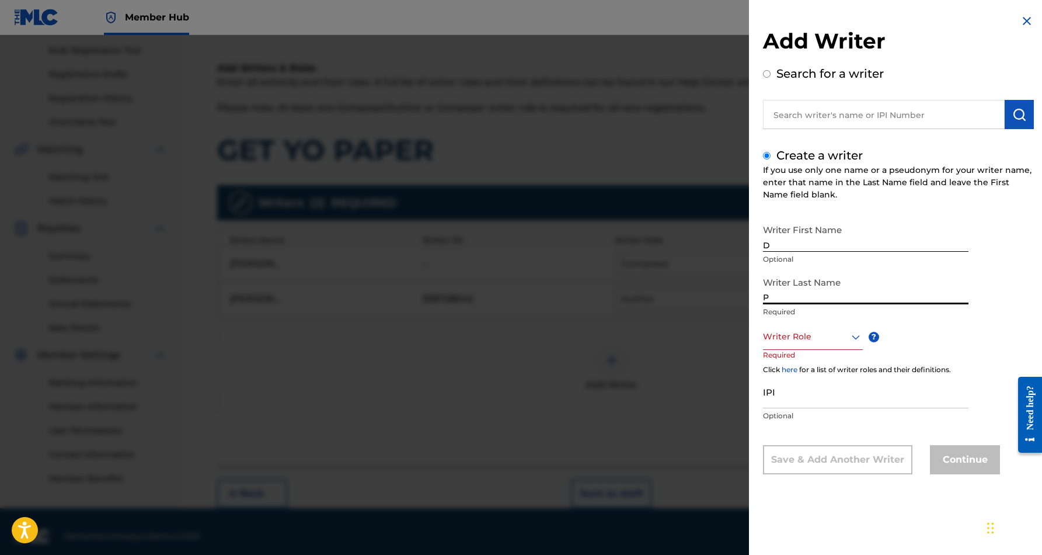
type input "P"
click at [857, 337] on icon at bounding box center [856, 336] width 8 height 5
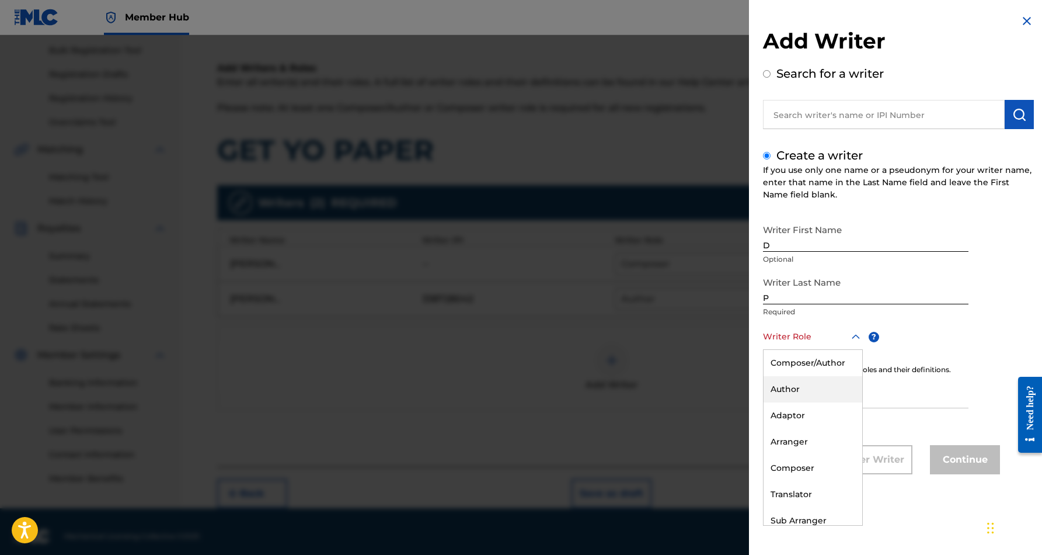
click at [825, 388] on div "Author" at bounding box center [813, 389] width 99 height 26
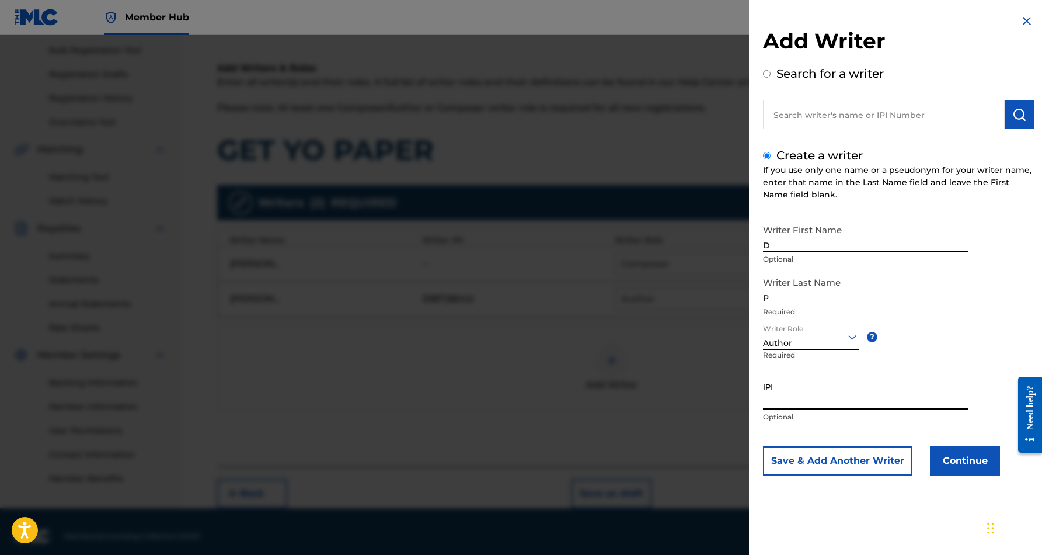
click at [798, 390] on input "IPI" at bounding box center [866, 392] width 206 height 33
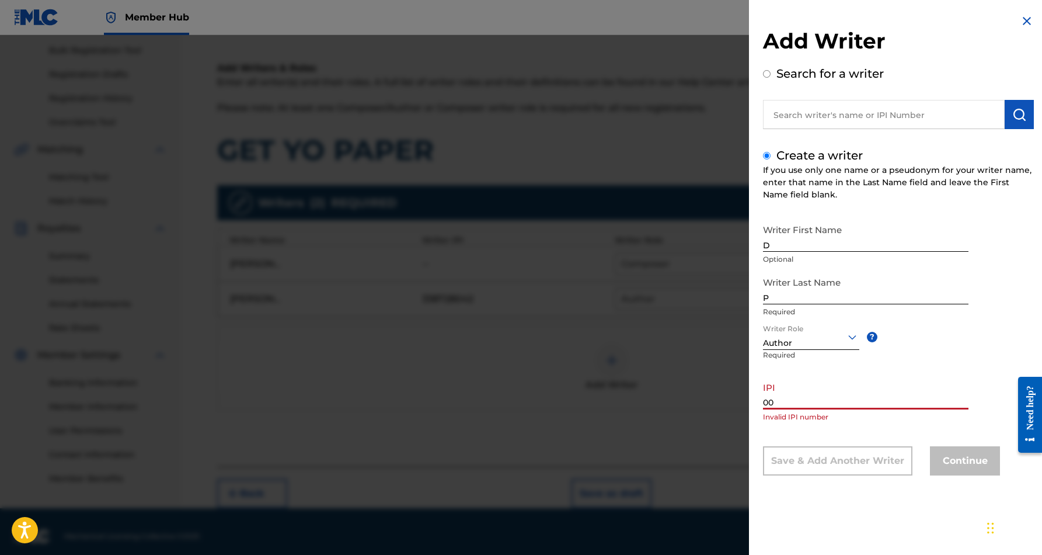
paste input "39657154"
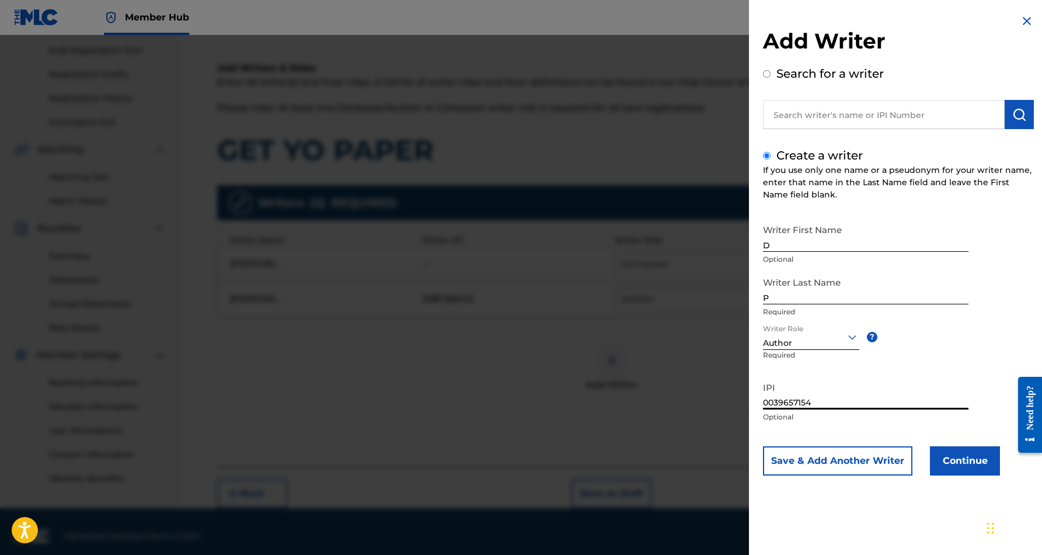
type input "0039657154"
click at [936, 333] on div "Writer First Name D Optional Writer Last Name P Required Writer Role Author ? R…" at bounding box center [898, 346] width 271 height 257
click at [958, 458] on button "Continue" at bounding box center [965, 460] width 70 height 29
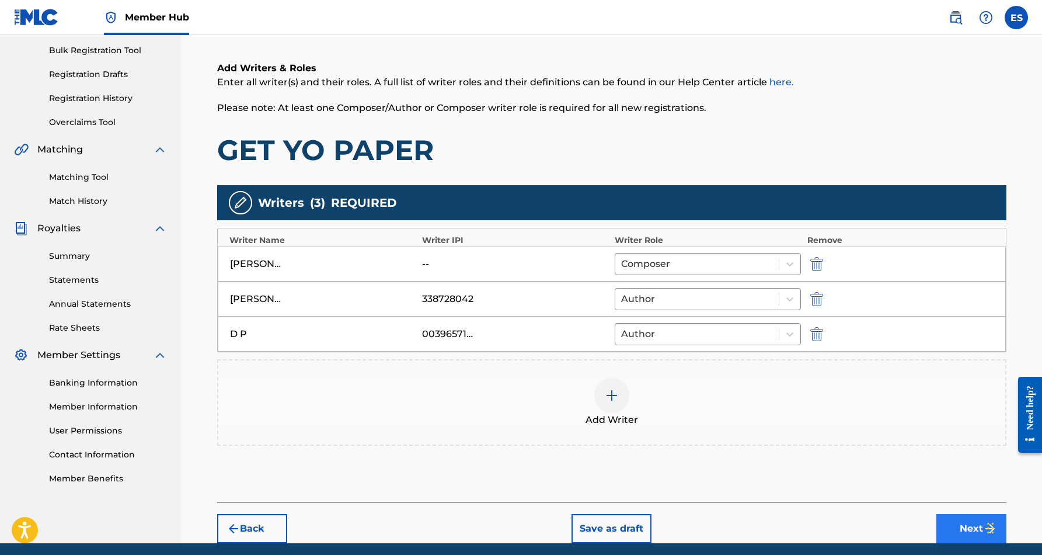
click at [965, 531] on button "Next" at bounding box center [971, 528] width 70 height 29
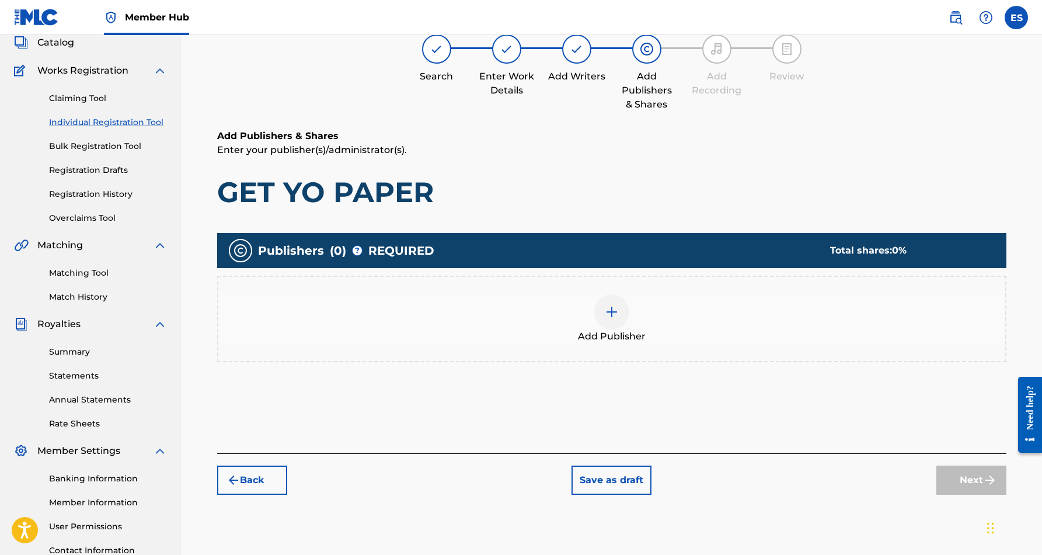
scroll to position [53, 0]
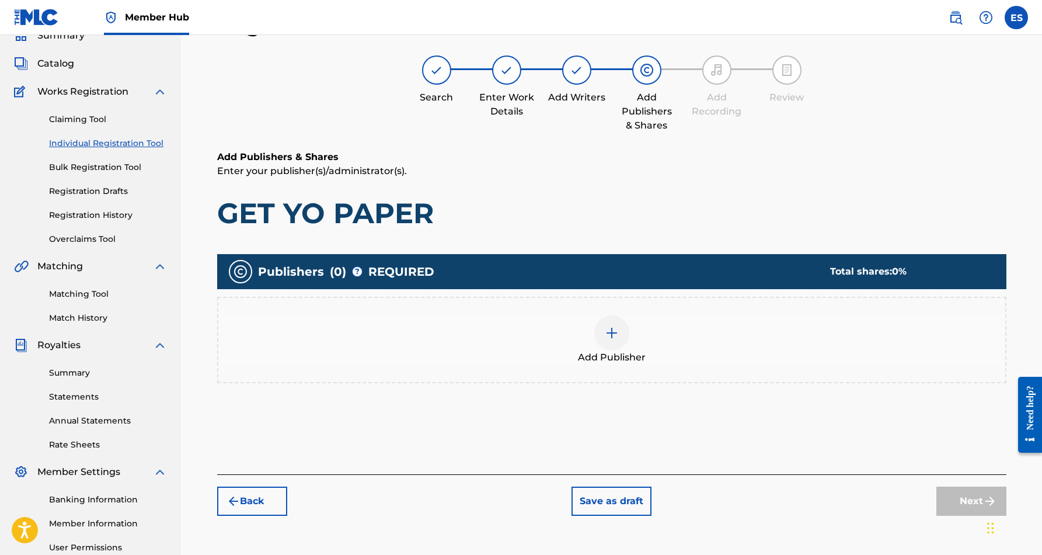
click at [612, 330] on img at bounding box center [612, 333] width 14 height 14
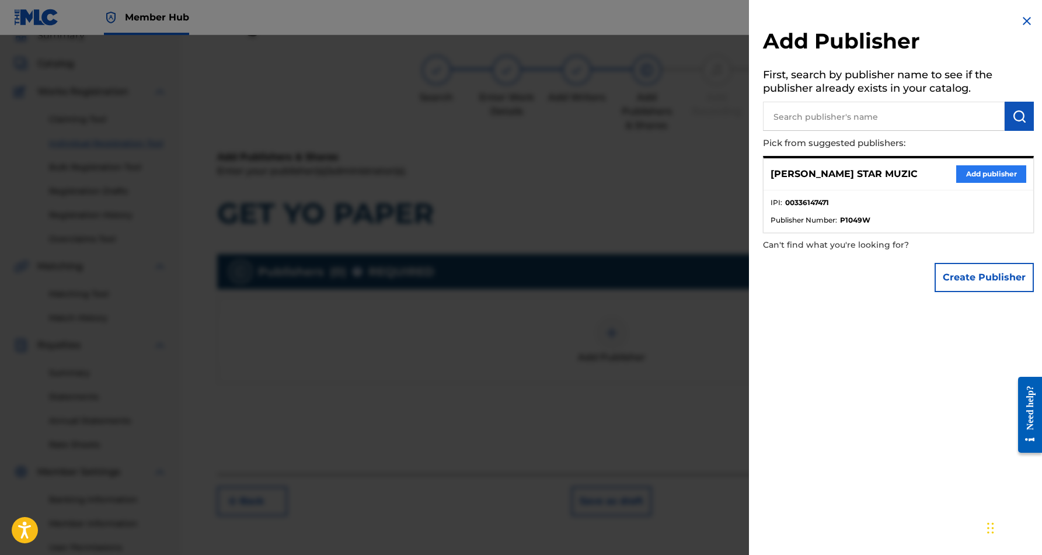
click at [964, 172] on button "Add publisher" at bounding box center [991, 174] width 70 height 18
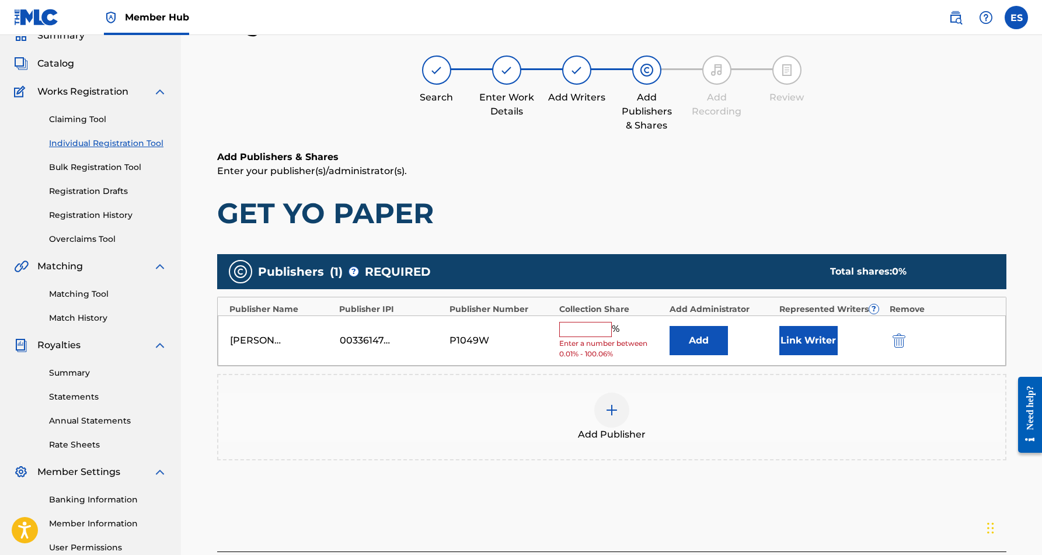
click at [589, 325] on input "text" at bounding box center [585, 329] width 53 height 15
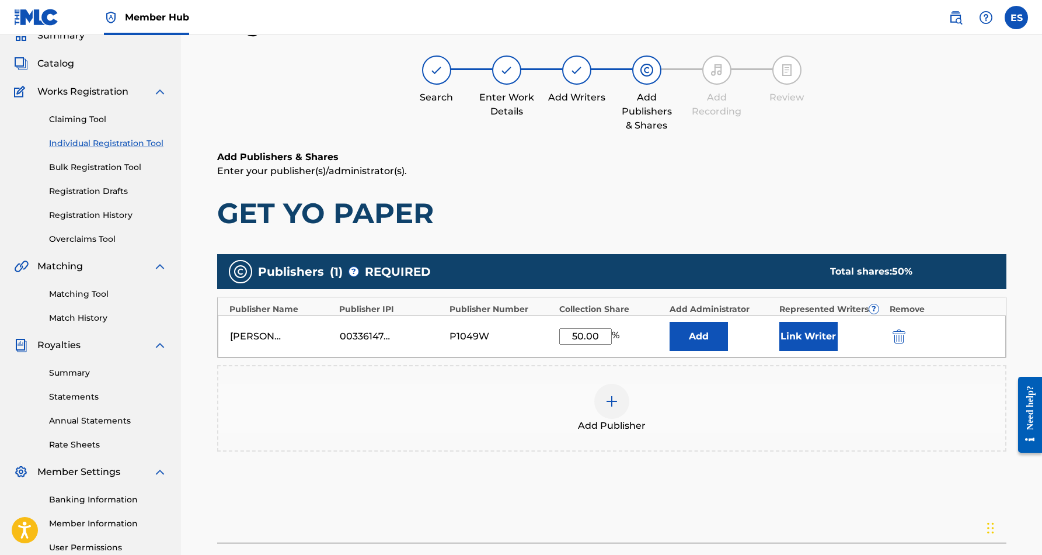
type input "50.00"
click at [804, 207] on h1 "GET YO PAPER" at bounding box center [611, 213] width 789 height 35
click at [799, 343] on button "Link Writer" at bounding box center [808, 336] width 58 height 29
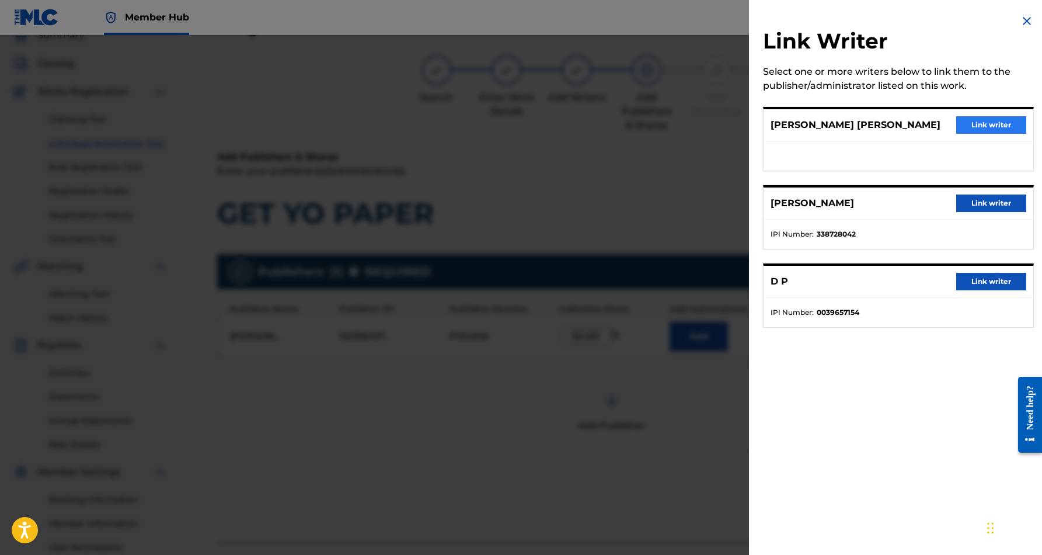
click at [984, 124] on button "Link writer" at bounding box center [991, 125] width 70 height 18
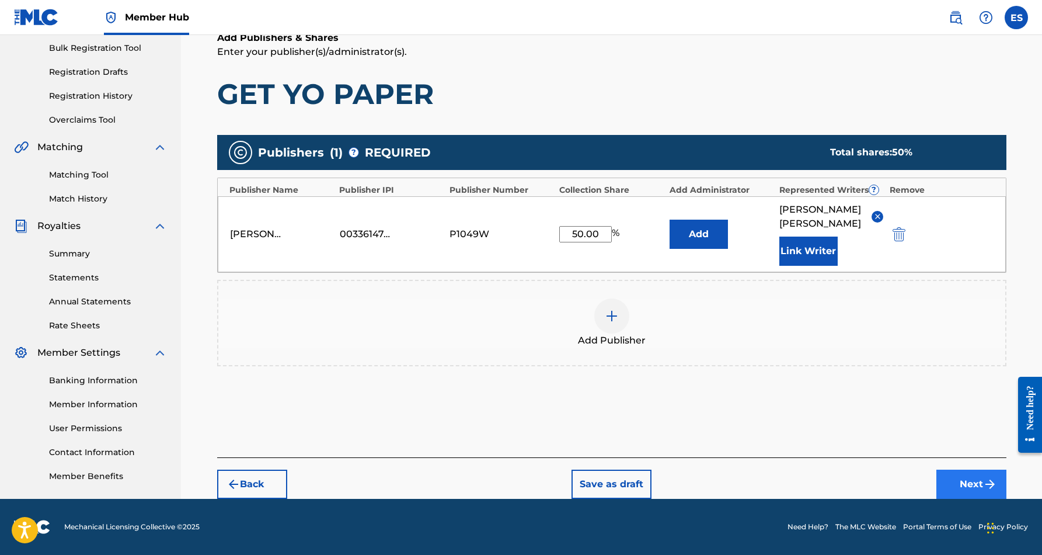
click at [953, 482] on button "Next" at bounding box center [971, 483] width 70 height 29
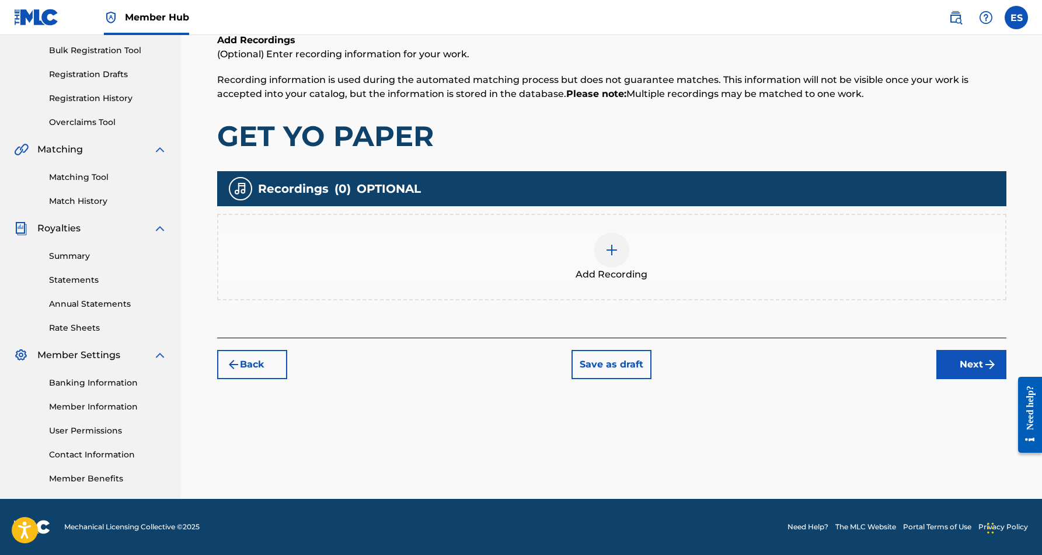
click at [609, 255] on img at bounding box center [612, 250] width 14 height 14
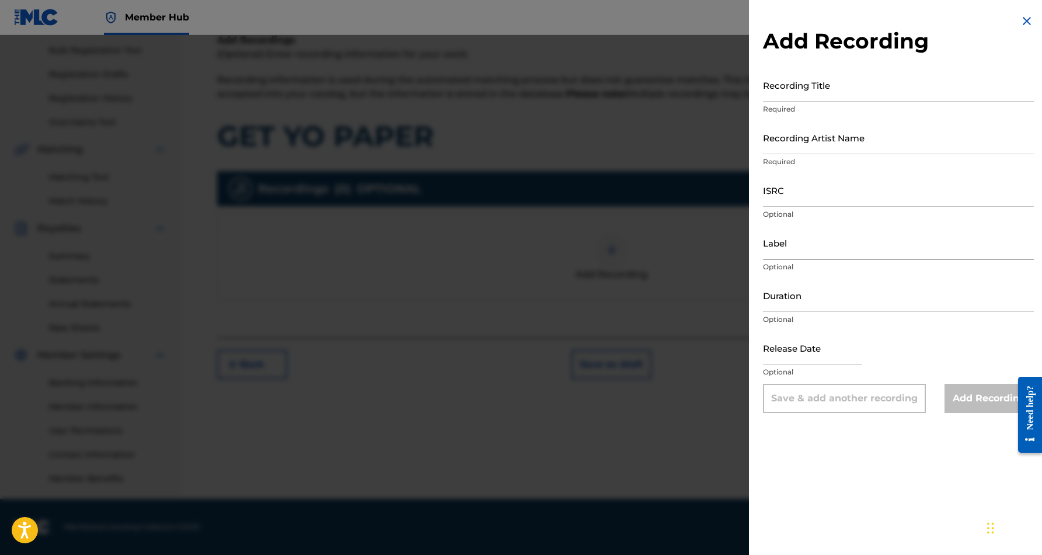
click at [844, 242] on input "Label" at bounding box center [898, 242] width 271 height 33
paste input "Bigg Mony Records"
type input "Bigg Mony Records"
click at [841, 293] on input "Duration" at bounding box center [898, 294] width 271 height 33
click at [798, 194] on input "ISRC" at bounding box center [898, 189] width 271 height 33
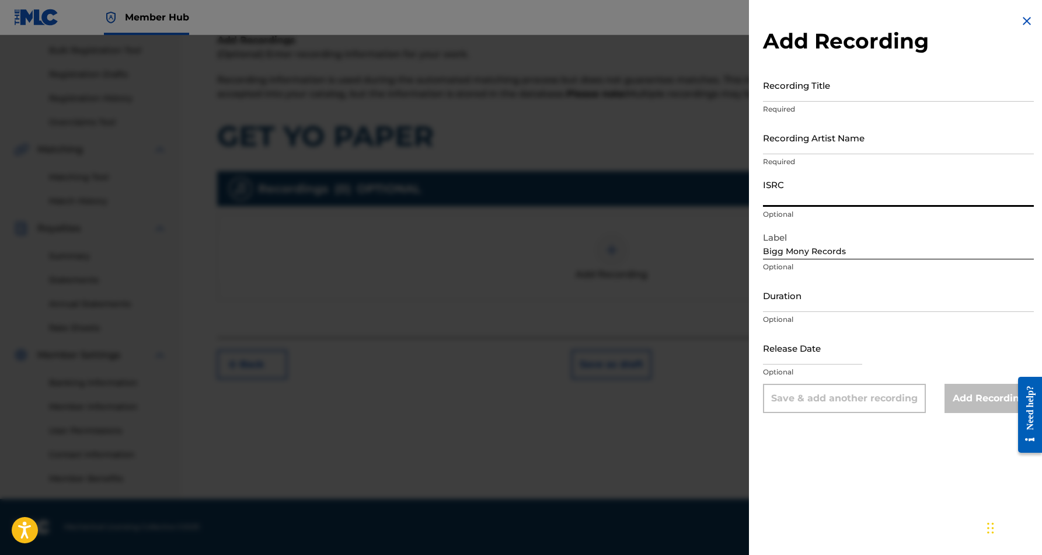
paste input "USHM81050630"
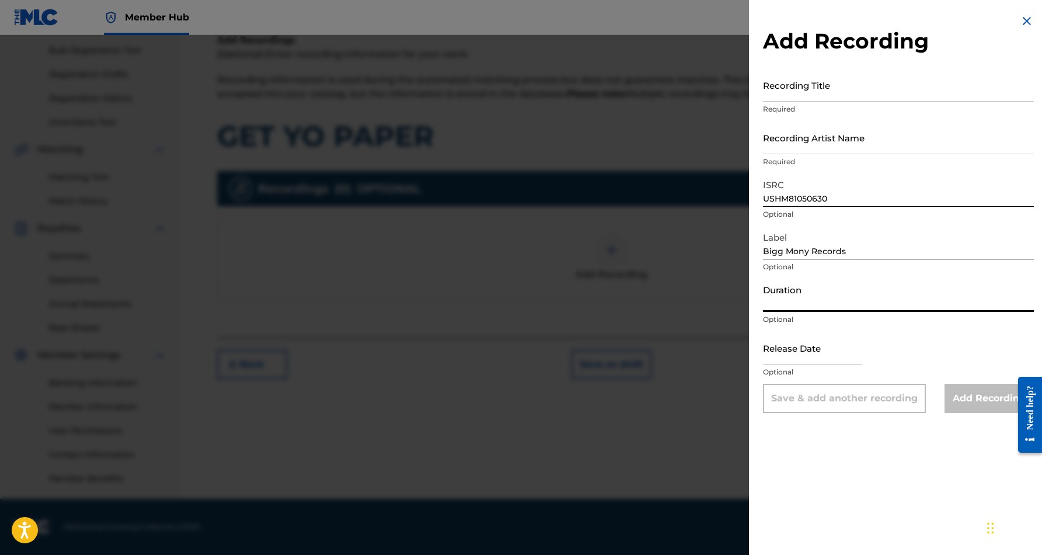
click at [829, 296] on input "Duration" at bounding box center [898, 294] width 271 height 33
click at [822, 470] on div "Add Recording Recording Title Required Recording Artist Name Required ISRC USHM…" at bounding box center [898, 277] width 299 height 555
click at [890, 136] on input "Recording Artist Name" at bounding box center [898, 137] width 271 height 33
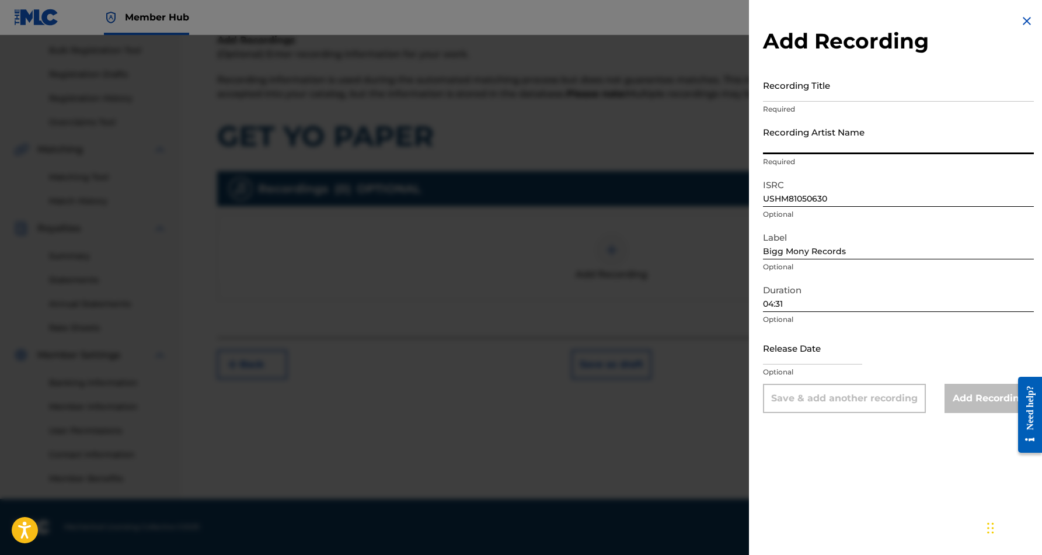
paste input "GREEN EYEZ"
click at [916, 423] on div "Add Recording Recording Title Required Recording Artist Name GREEN EYEZ Require…" at bounding box center [898, 213] width 299 height 427
click at [837, 349] on input "text" at bounding box center [812, 347] width 99 height 33
click at [905, 441] on div "Add Recording Recording Title Required Recording Artist Name GREEN EYEZ Require…" at bounding box center [898, 277] width 299 height 555
click at [827, 354] on input "text" at bounding box center [812, 347] width 99 height 33
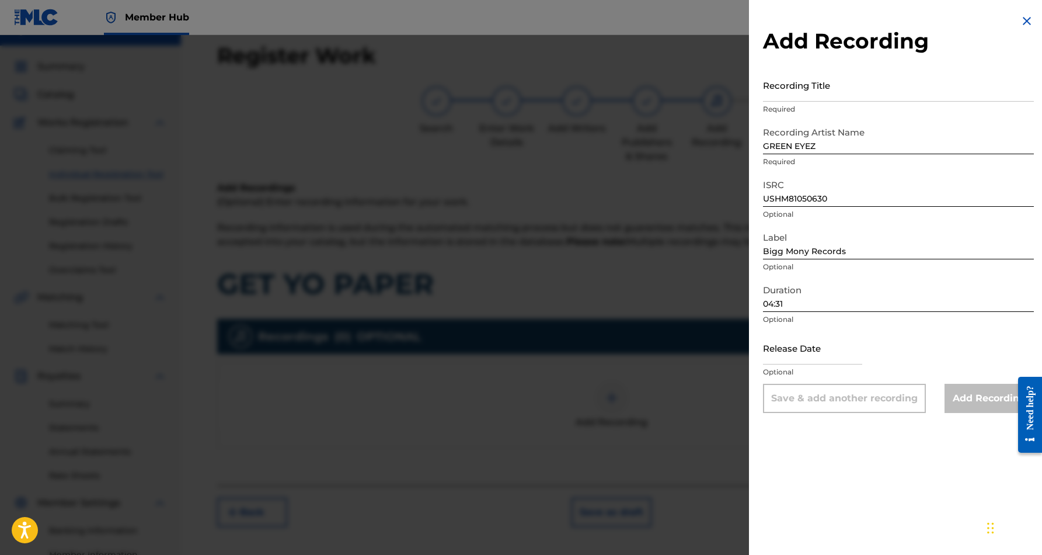
scroll to position [16, 0]
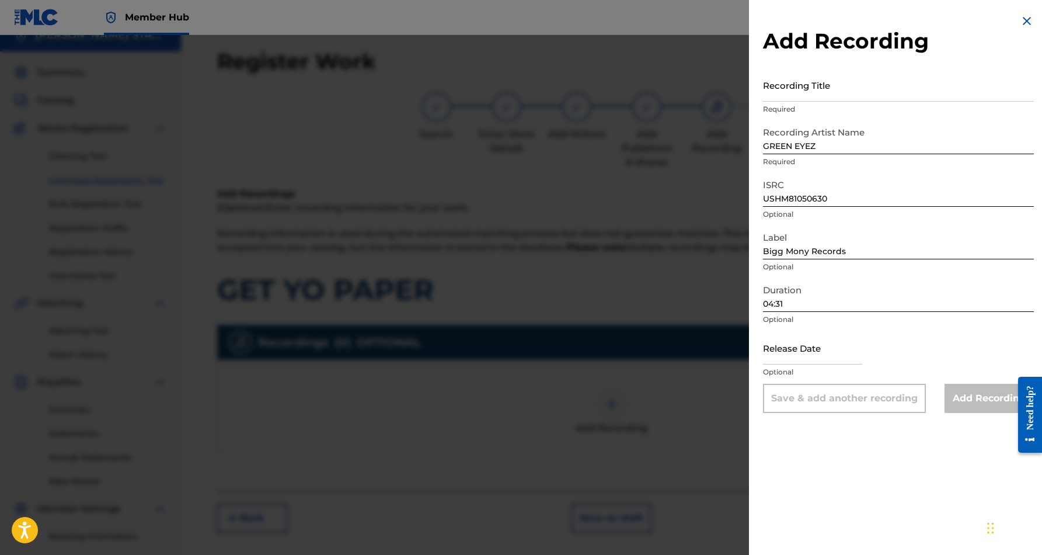
click at [908, 327] on div "Duration 04:31 Optional" at bounding box center [898, 304] width 271 height 53
click at [969, 394] on div "Add Recording" at bounding box center [989, 398] width 89 height 29
click at [841, 92] on input "Recording Title" at bounding box center [898, 84] width 271 height 33
paste
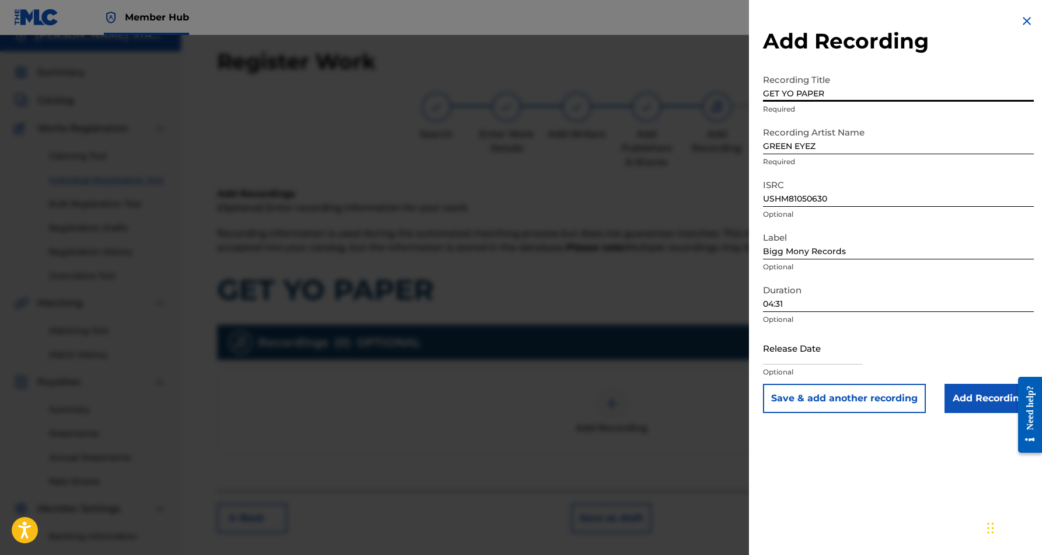
click at [918, 456] on div "Add Recording Recording Title GET YO PAPER Required Recording Artist Name GREEN…" at bounding box center [898, 277] width 299 height 555
click at [976, 402] on input "Add Recording" at bounding box center [989, 398] width 89 height 29
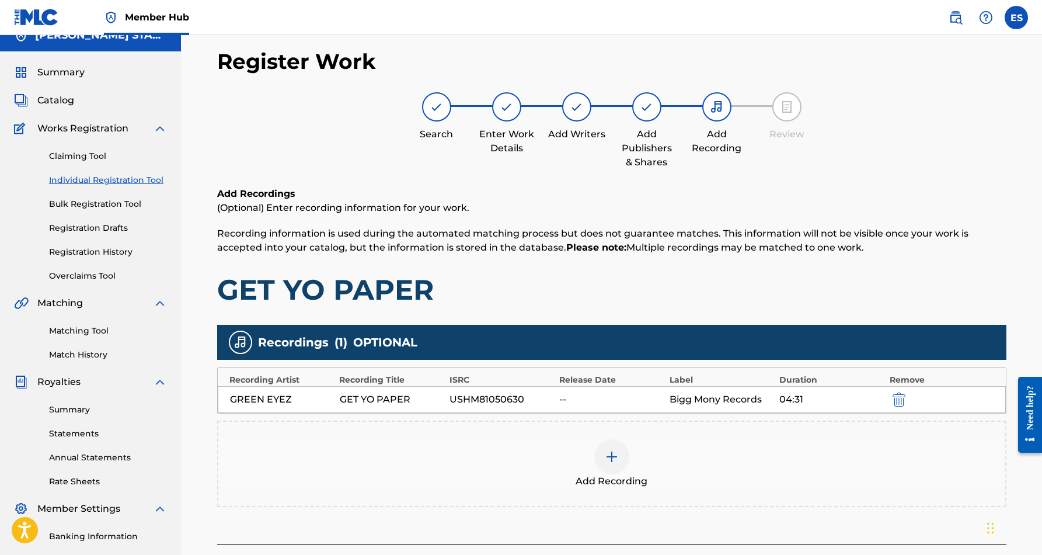
click at [609, 451] on img at bounding box center [612, 457] width 14 height 14
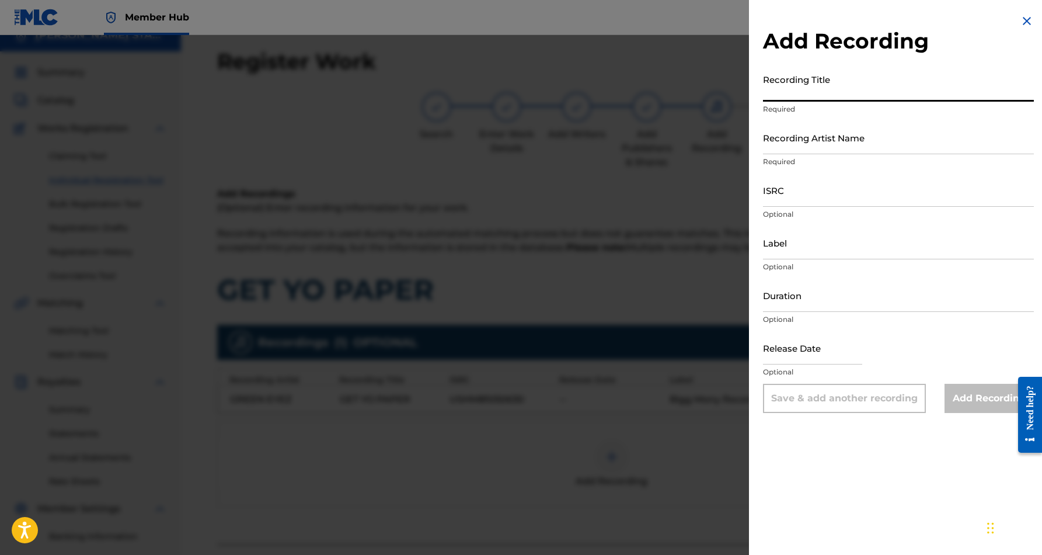
click at [851, 89] on input "Recording Title" at bounding box center [898, 84] width 271 height 33
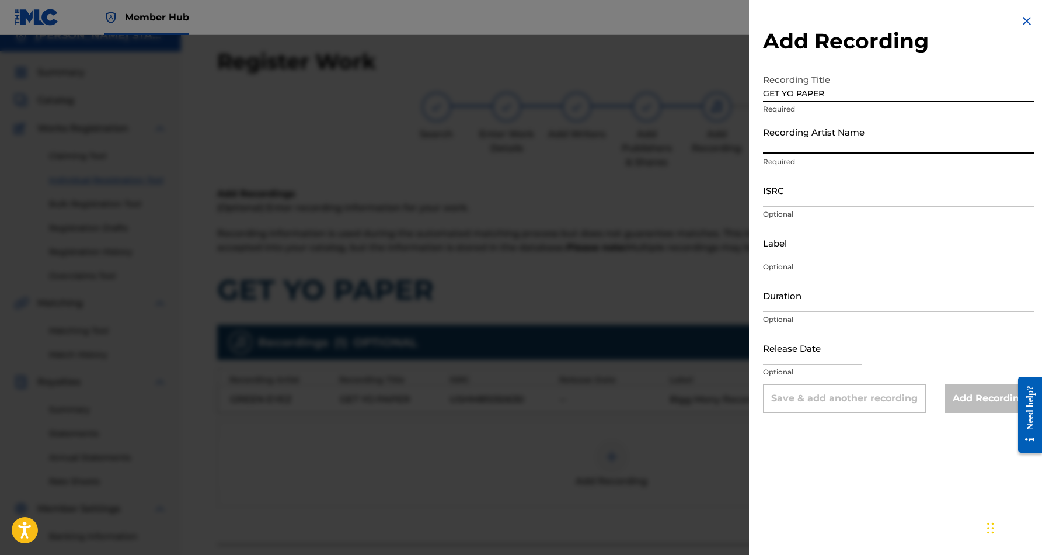
click at [801, 141] on input "Recording Artist Name" at bounding box center [898, 137] width 271 height 33
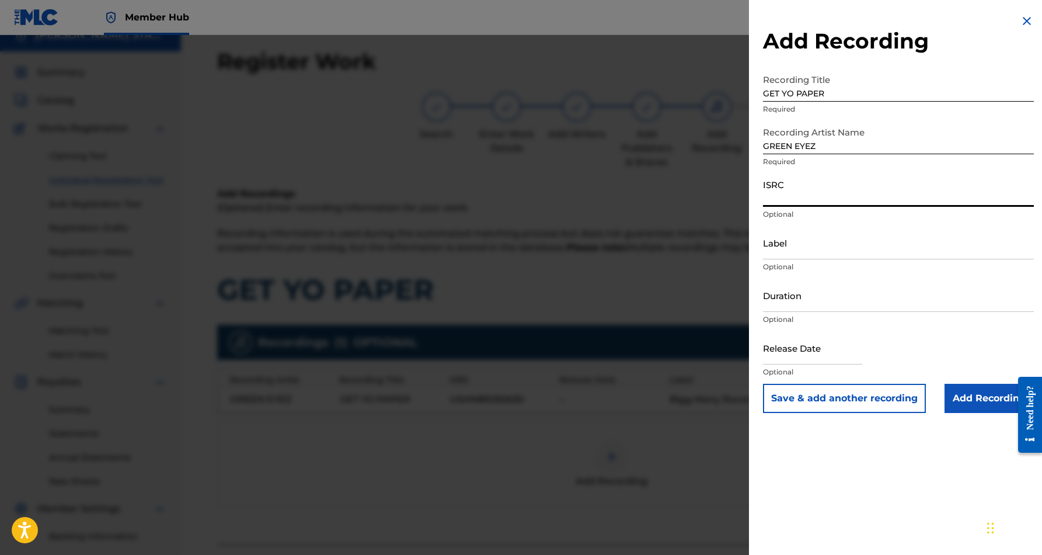
click at [835, 191] on input "ISRC" at bounding box center [898, 189] width 271 height 33
click at [830, 293] on input "Duration" at bounding box center [898, 294] width 271 height 33
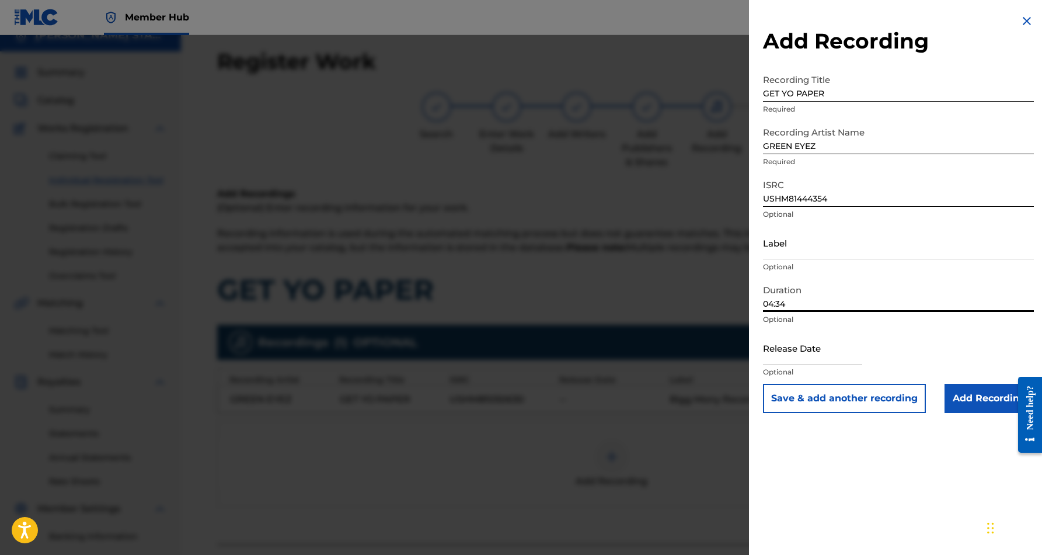
click at [867, 500] on div "Add Recording Recording Title GET YO PAPER Required Recording Artist Name GREEN…" at bounding box center [898, 277] width 299 height 555
click at [956, 392] on input "Add Recording" at bounding box center [989, 398] width 89 height 29
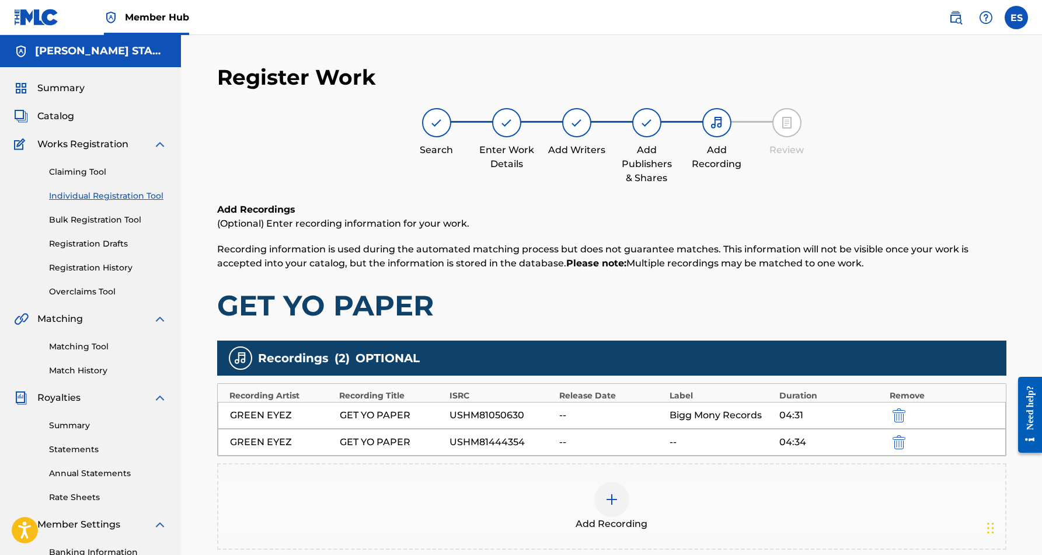
scroll to position [0, 0]
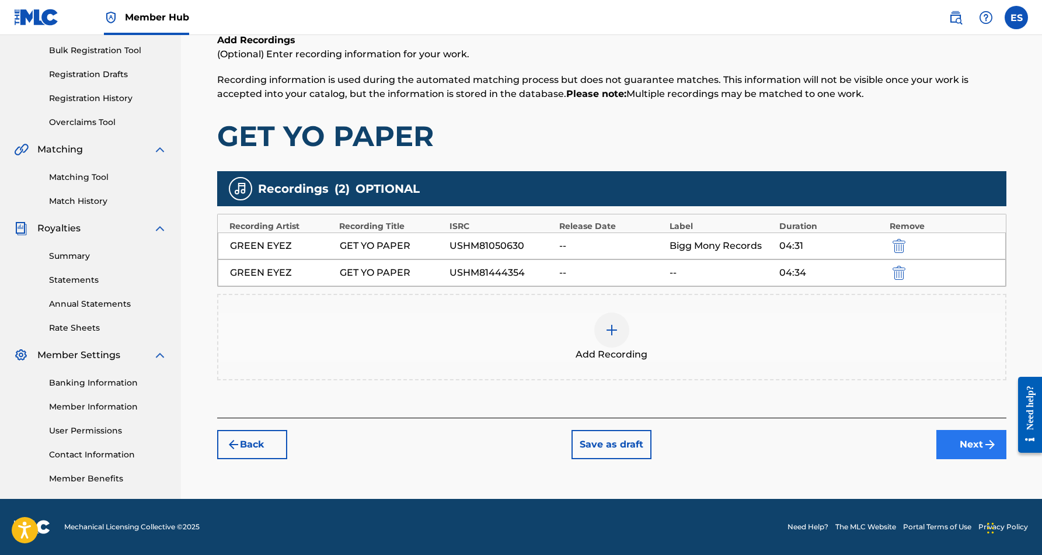
click at [970, 445] on button "Next" at bounding box center [971, 444] width 70 height 29
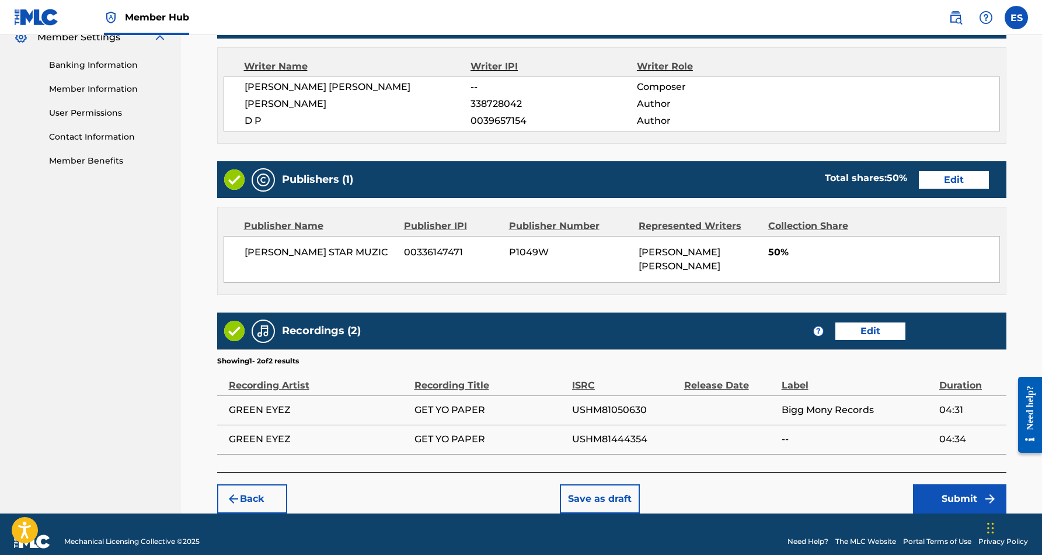
scroll to position [486, 0]
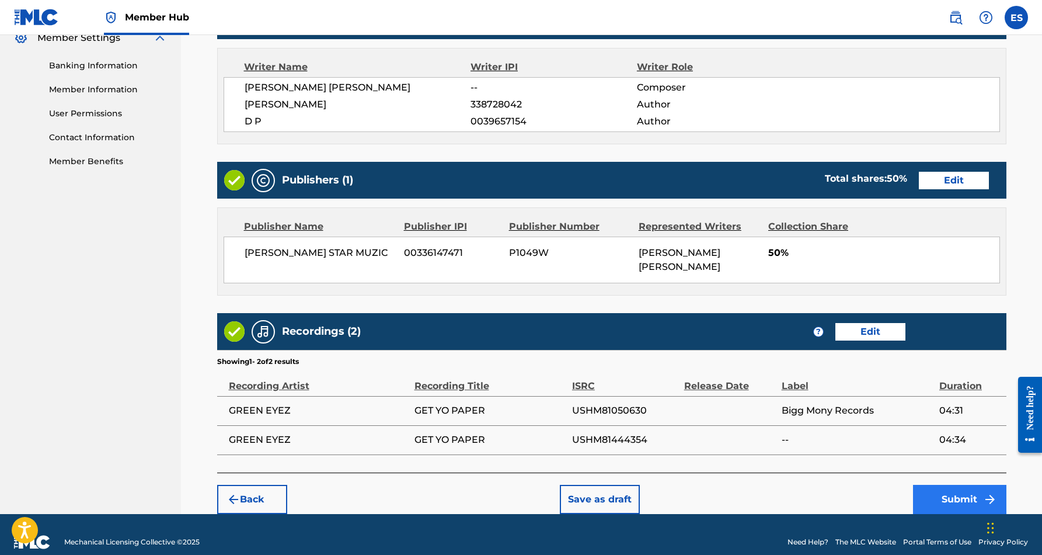
click at [950, 485] on button "Submit" at bounding box center [959, 499] width 93 height 29
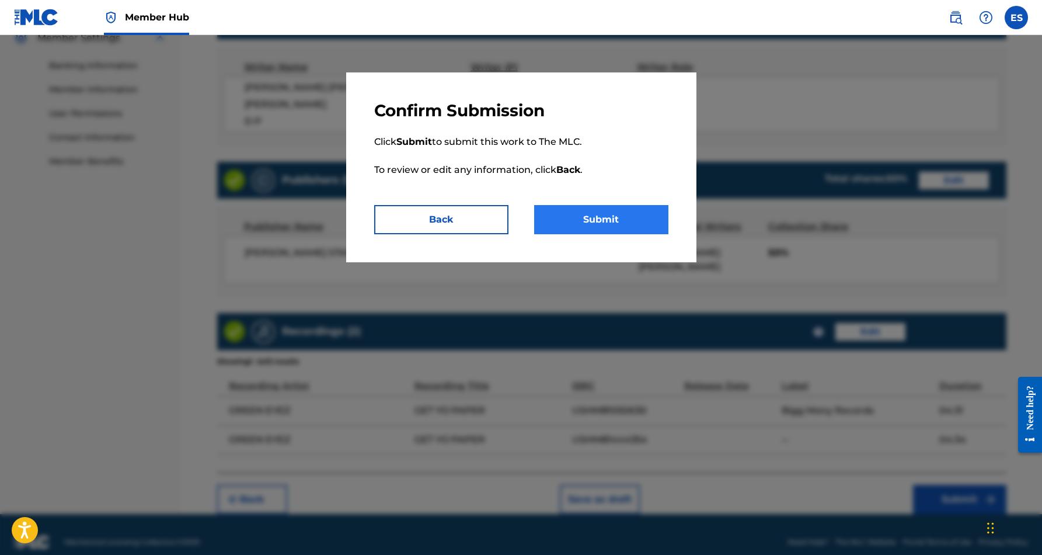
click at [601, 213] on button "Submit" at bounding box center [601, 219] width 134 height 29
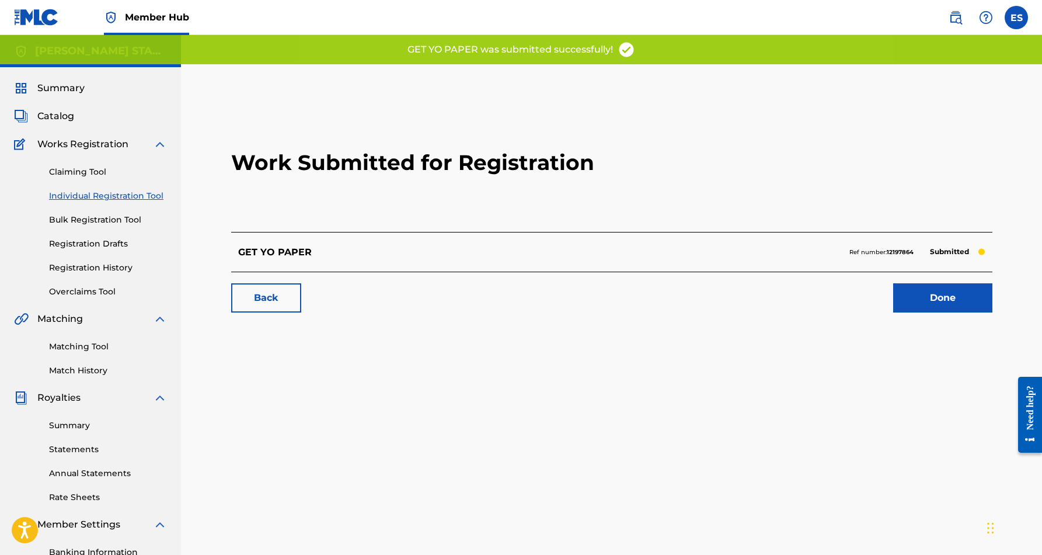
click at [103, 190] on link "Individual Registration Tool" at bounding box center [108, 196] width 118 height 12
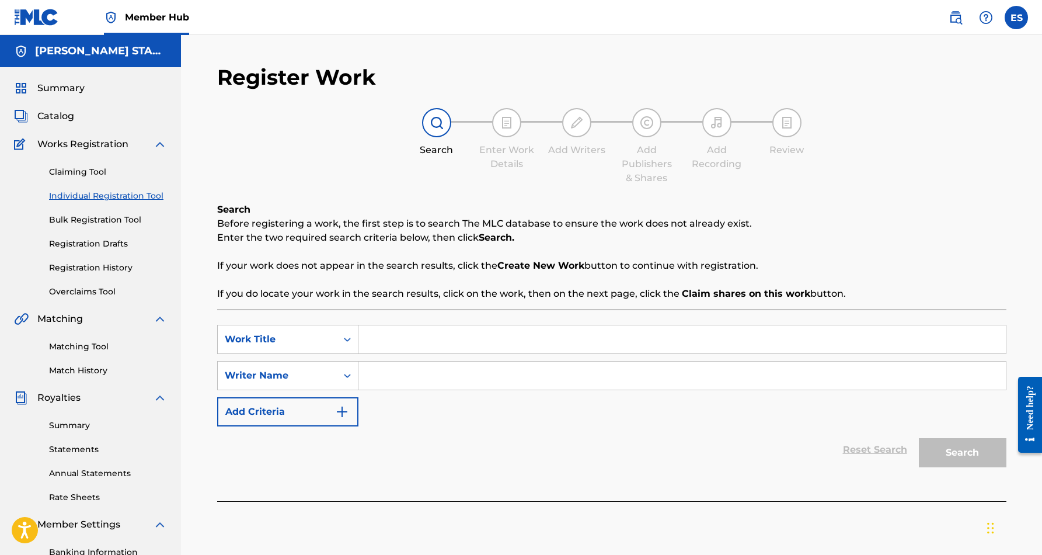
click at [402, 385] on input "Search Form" at bounding box center [681, 375] width 647 height 28
click at [426, 337] on input "Search Form" at bounding box center [681, 339] width 647 height 28
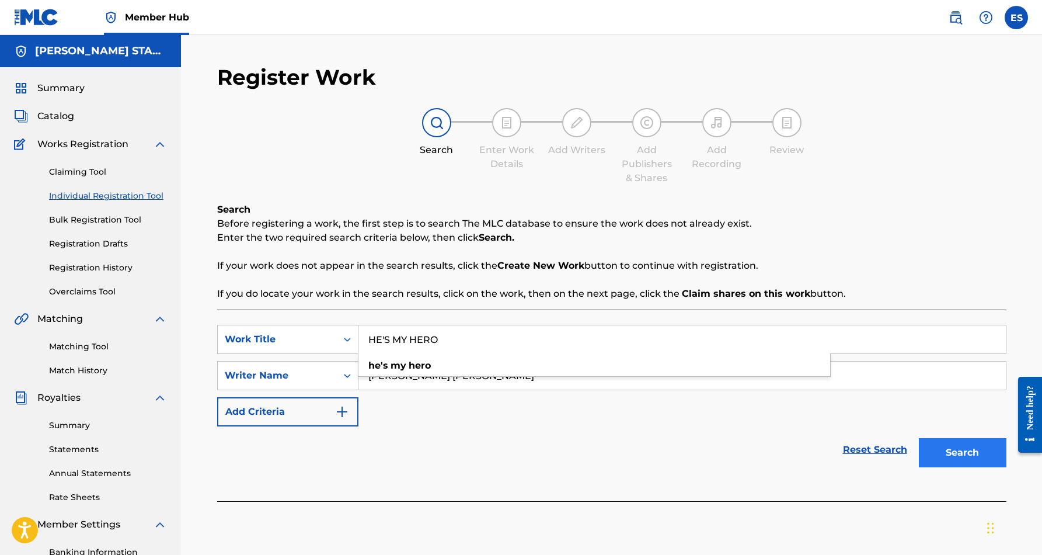
click at [978, 453] on button "Search" at bounding box center [963, 452] width 88 height 29
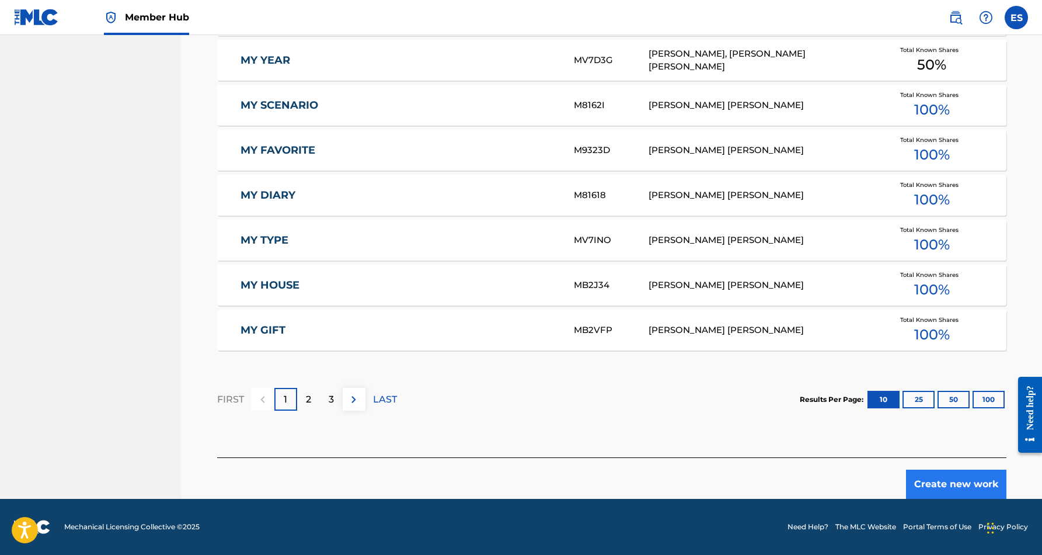
click at [944, 484] on button "Create new work" at bounding box center [956, 483] width 100 height 29
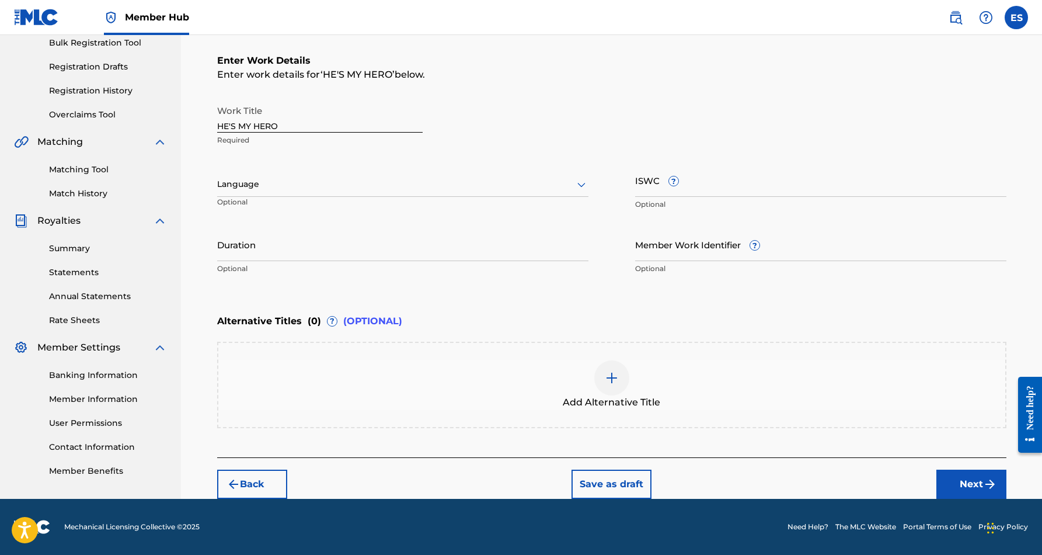
scroll to position [177, 0]
click at [580, 184] on icon at bounding box center [581, 184] width 14 height 14
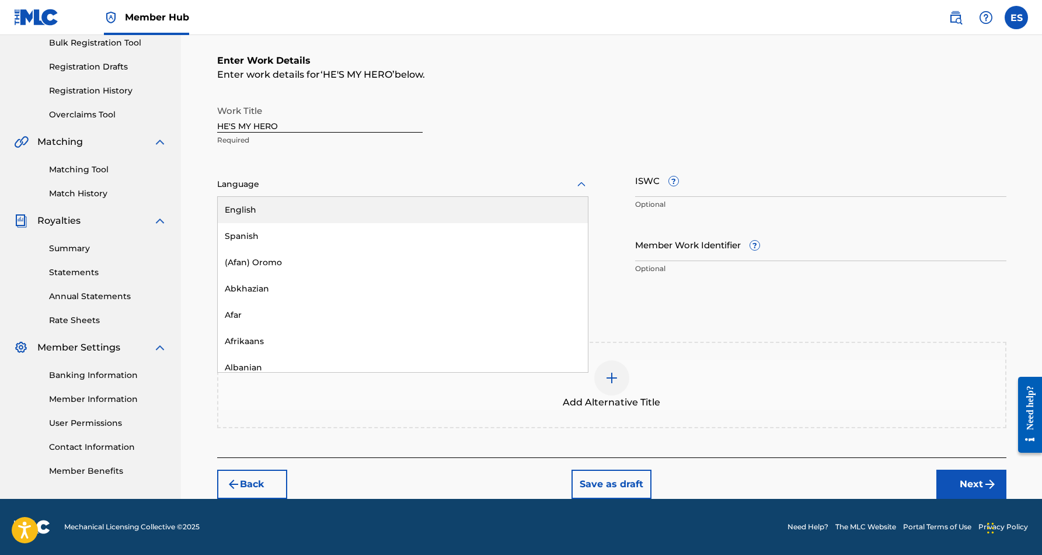
click at [558, 208] on div "English" at bounding box center [403, 210] width 370 height 26
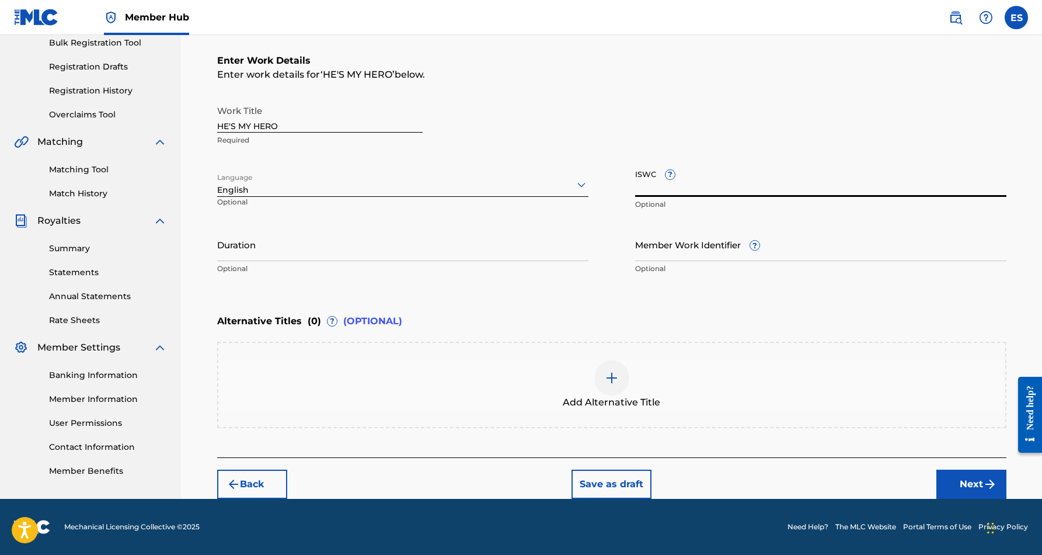
click at [691, 189] on input "ISWC ?" at bounding box center [820, 179] width 371 height 33
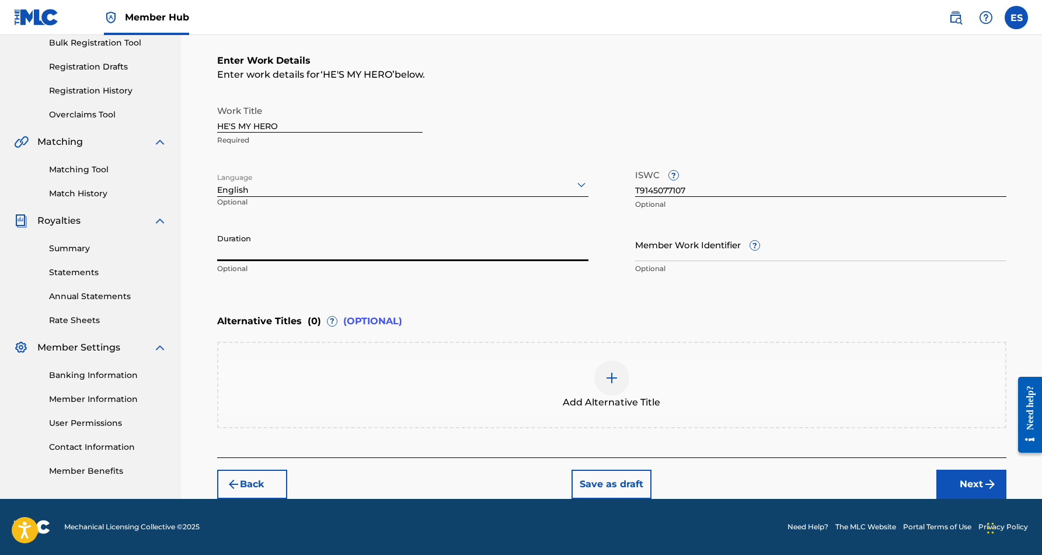
click at [501, 243] on input "Duration" at bounding box center [402, 244] width 371 height 33
click at [194, 285] on div "Register Work Search Enter Work Details Add Writers Add Publishers & Shares Add…" at bounding box center [611, 178] width 861 height 640
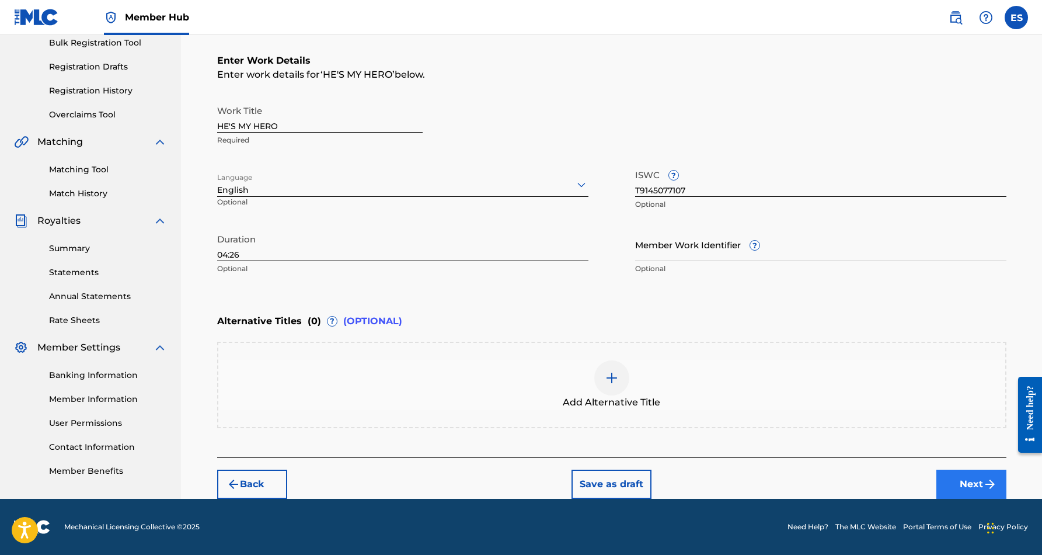
click at [962, 483] on button "Next" at bounding box center [971, 483] width 70 height 29
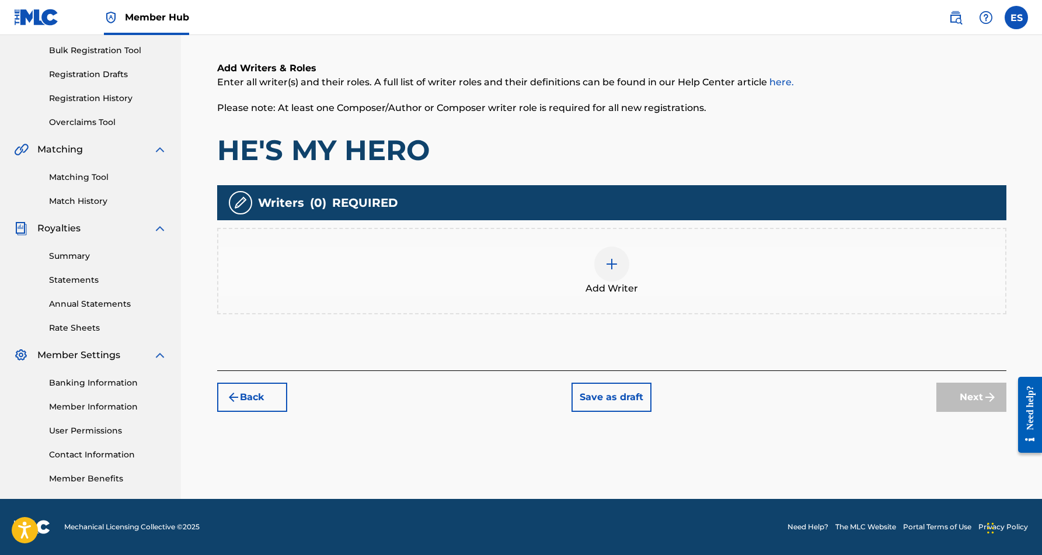
click at [609, 261] on img at bounding box center [612, 264] width 14 height 14
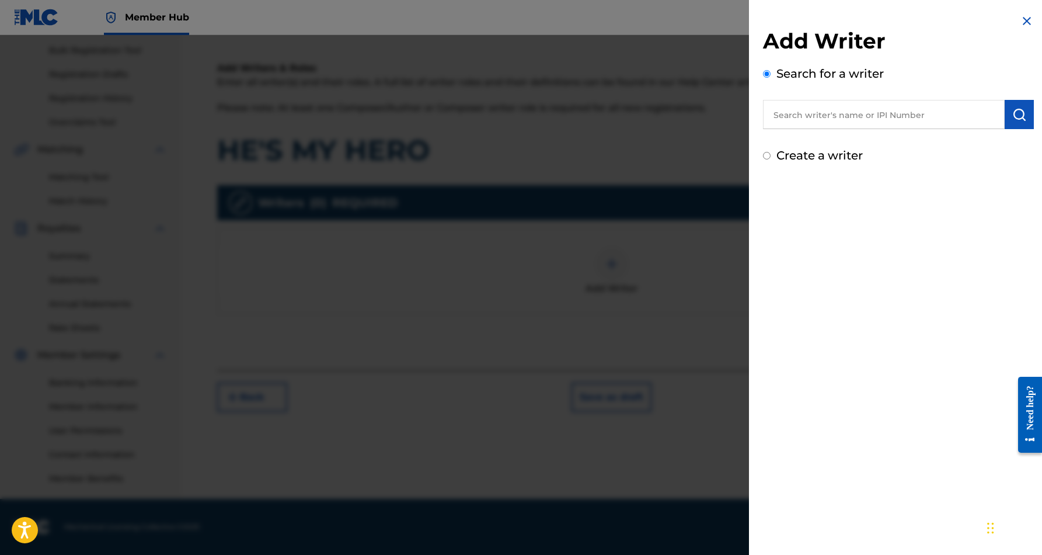
click at [895, 107] on input "text" at bounding box center [884, 114] width 242 height 29
click at [1020, 116] on img "submit" at bounding box center [1019, 114] width 14 height 14
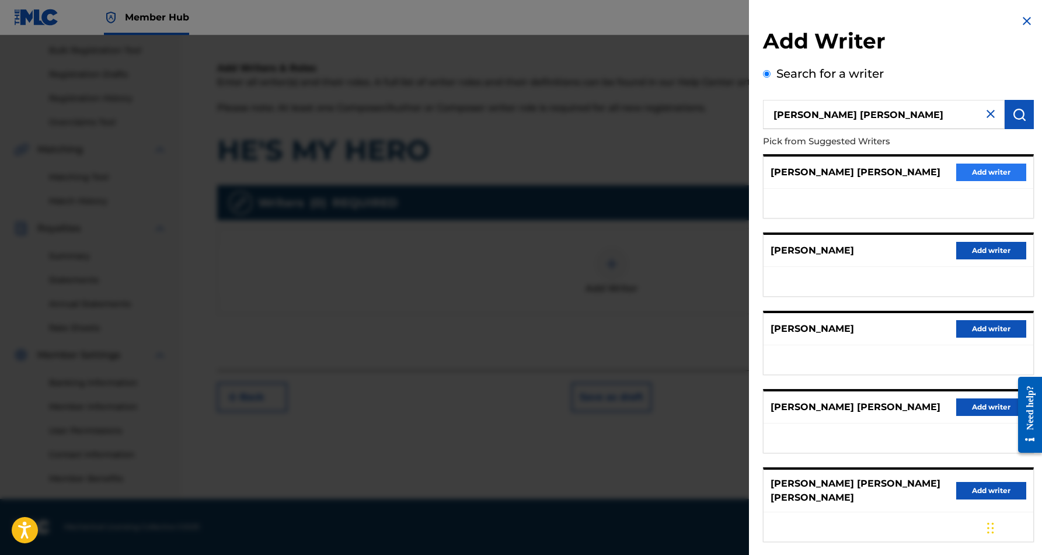
click at [984, 174] on button "Add writer" at bounding box center [991, 172] width 70 height 18
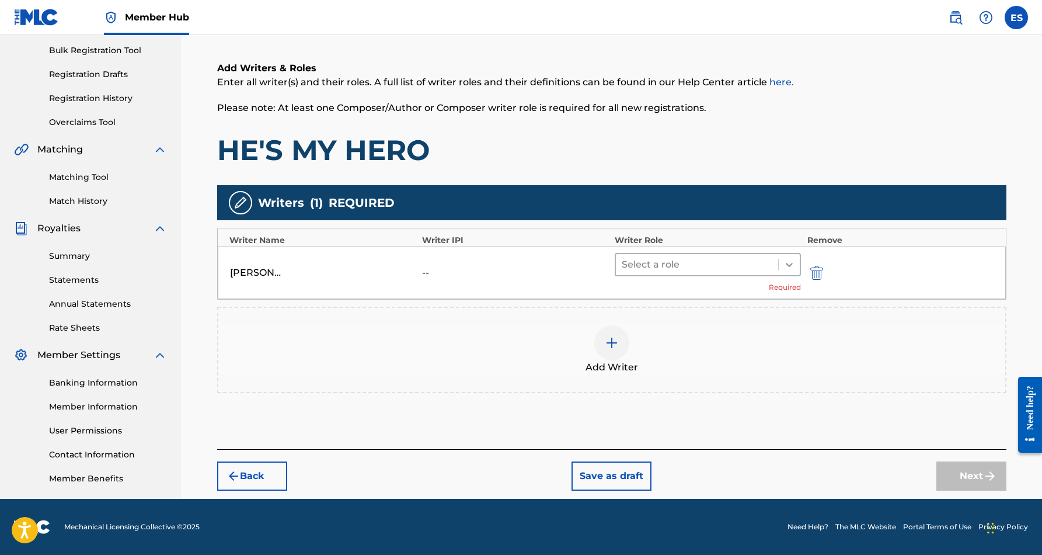
click at [788, 265] on icon at bounding box center [789, 265] width 7 height 4
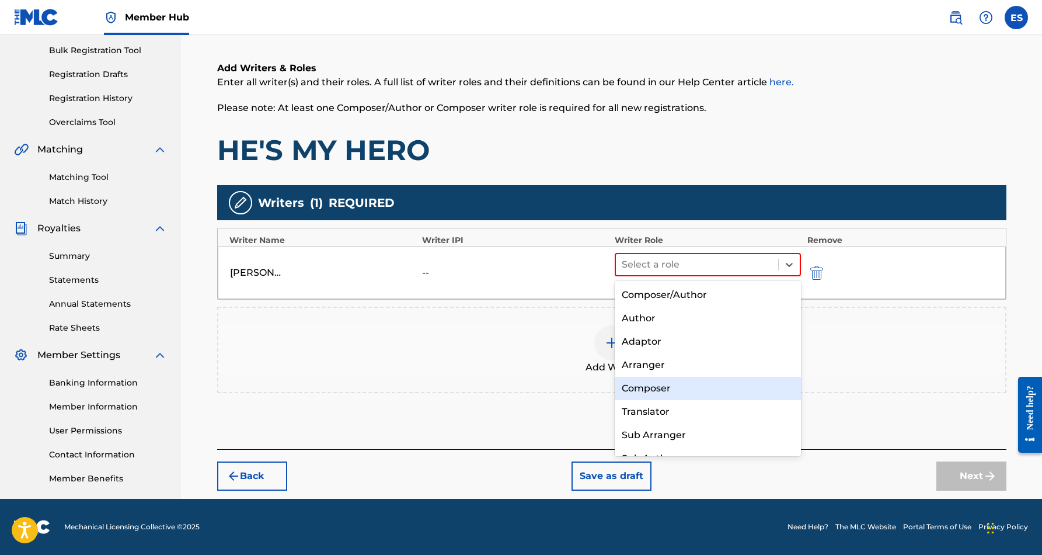
click at [716, 385] on div "Composer" at bounding box center [708, 388] width 187 height 23
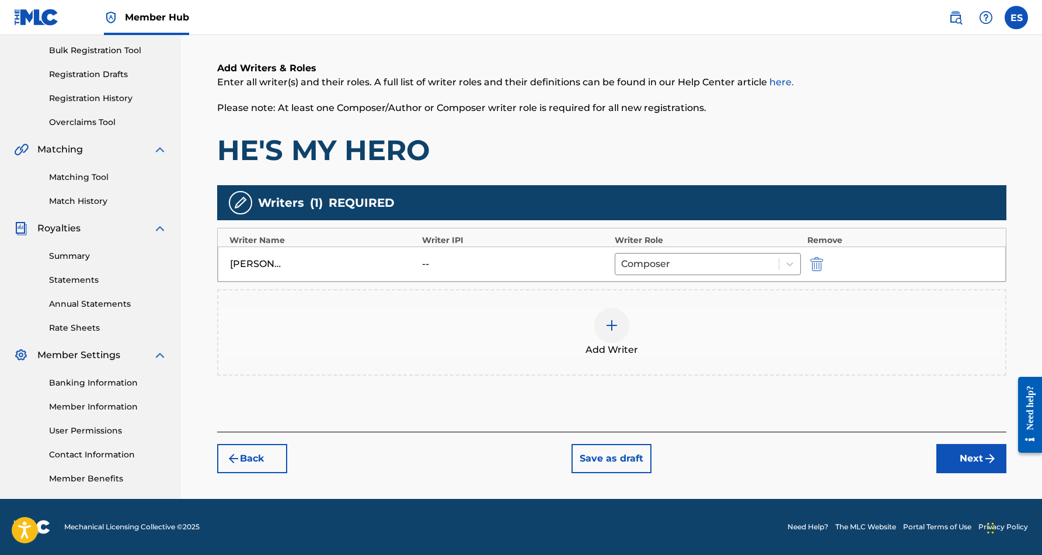
click at [612, 323] on img at bounding box center [612, 325] width 14 height 14
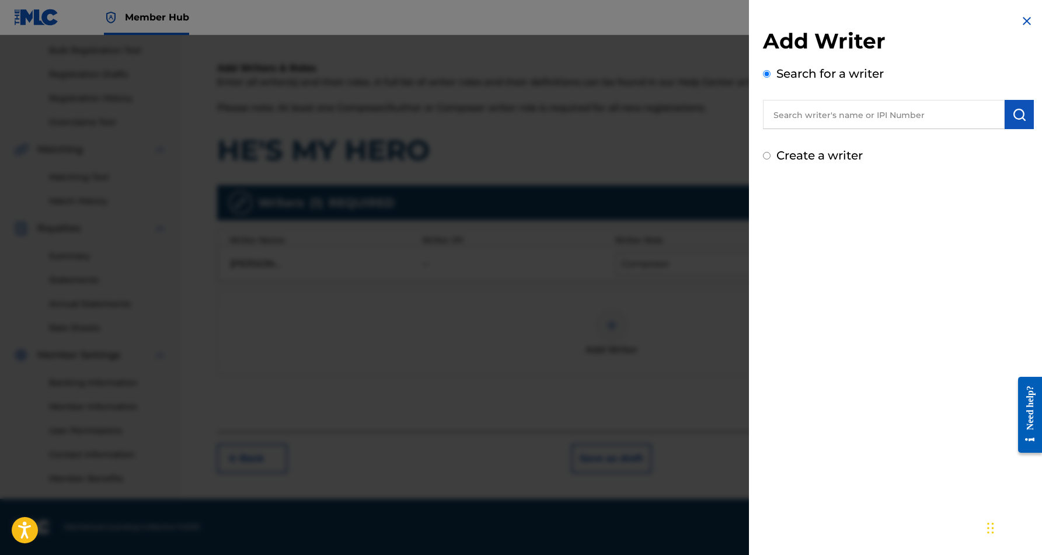
click at [767, 156] on input "Create a writer" at bounding box center [767, 156] width 8 height 8
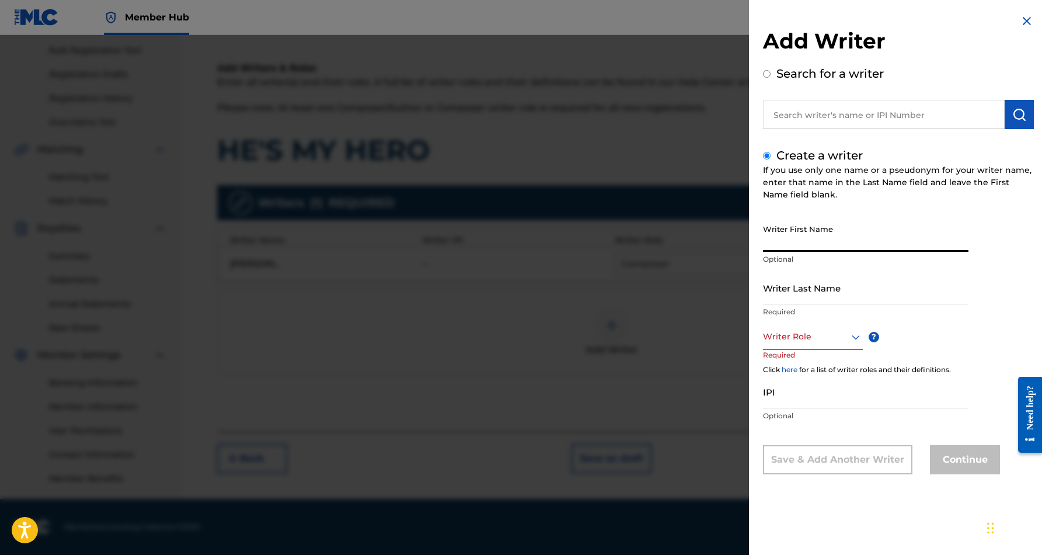
click at [823, 235] on input "Writer First Name" at bounding box center [866, 234] width 206 height 33
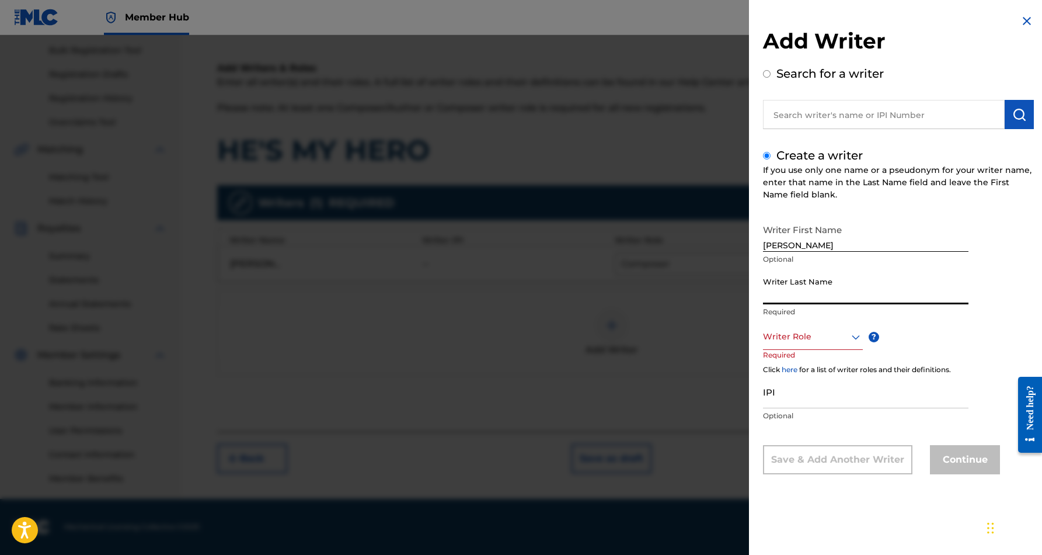
click at [817, 291] on input "Writer Last Name" at bounding box center [866, 287] width 206 height 33
click at [816, 248] on input "[PERSON_NAME]" at bounding box center [866, 234] width 206 height 33
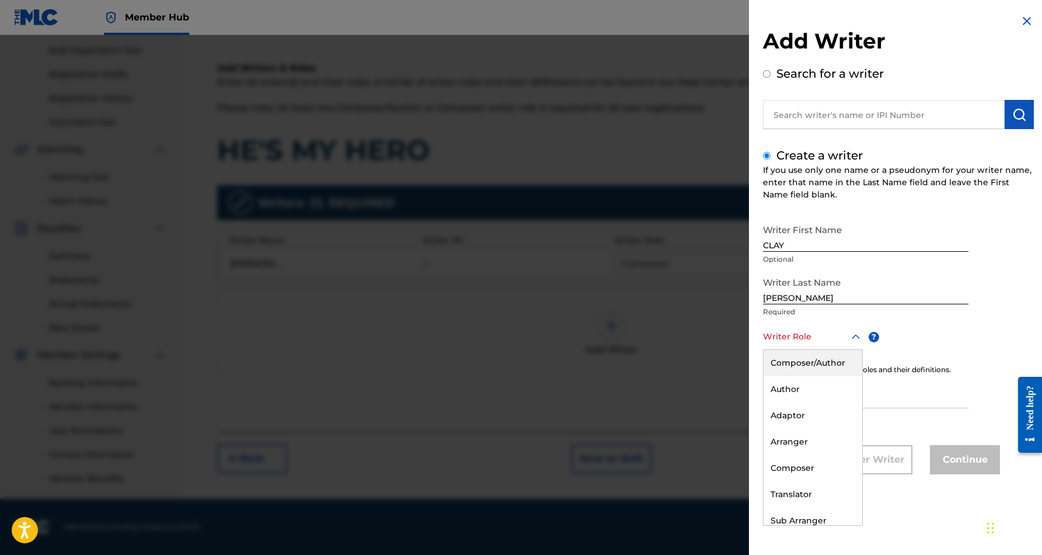
click at [851, 336] on icon at bounding box center [856, 337] width 14 height 14
click at [823, 388] on div "Author" at bounding box center [813, 389] width 99 height 26
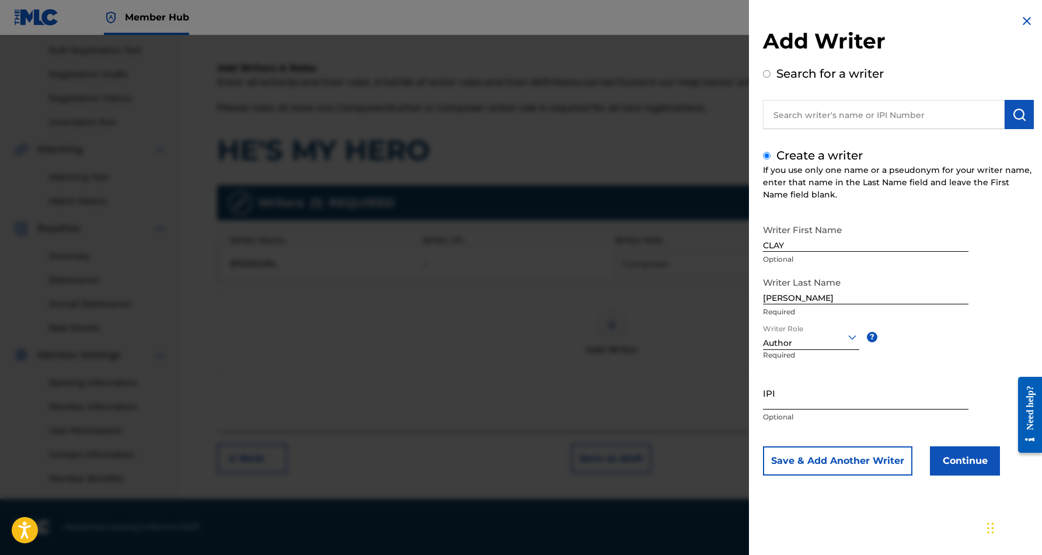
click at [801, 392] on input "IPI" at bounding box center [866, 392] width 206 height 33
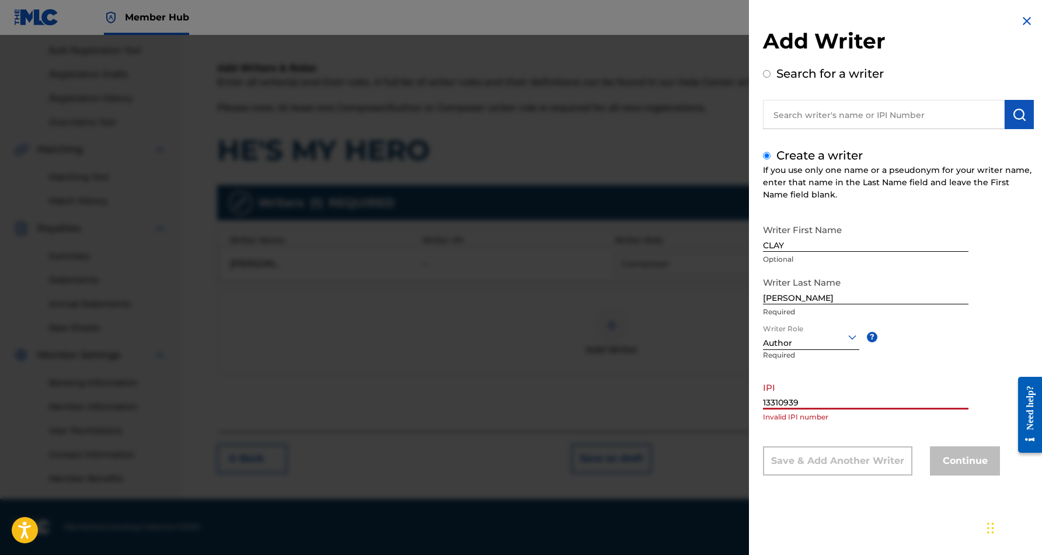
click at [963, 350] on div "Writer First Name [PERSON_NAME] Optional Writer Last Name [PERSON_NAME] Require…" at bounding box center [898, 346] width 271 height 257
click at [762, 404] on div "Add Writer Search for a writer Create a writer If you use only one name or a ps…" at bounding box center [898, 253] width 299 height 507
click at [764, 404] on input "13310939" at bounding box center [866, 392] width 206 height 33
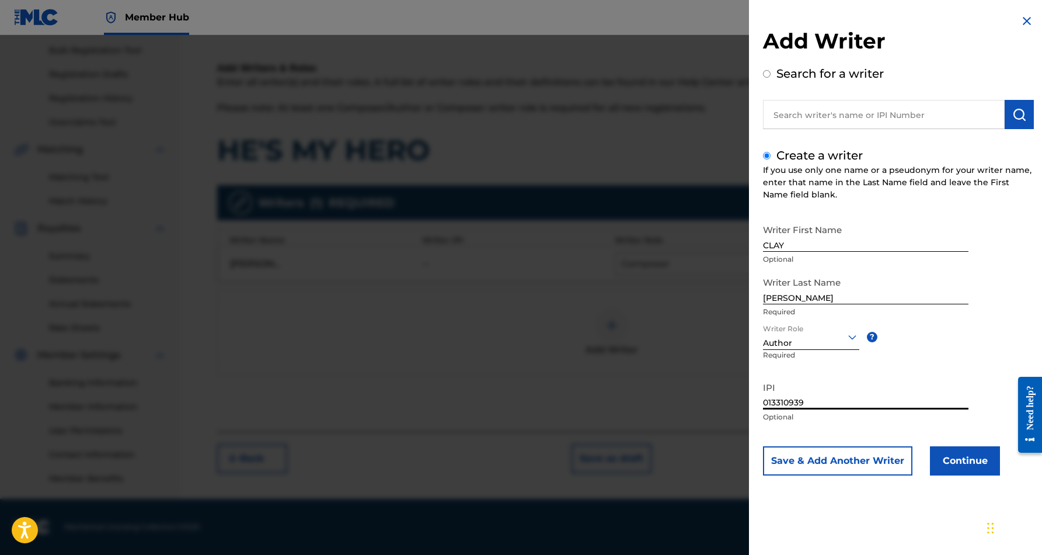
click at [868, 397] on input "013310939" at bounding box center [866, 392] width 206 height 33
click at [969, 459] on button "Continue" at bounding box center [965, 460] width 70 height 29
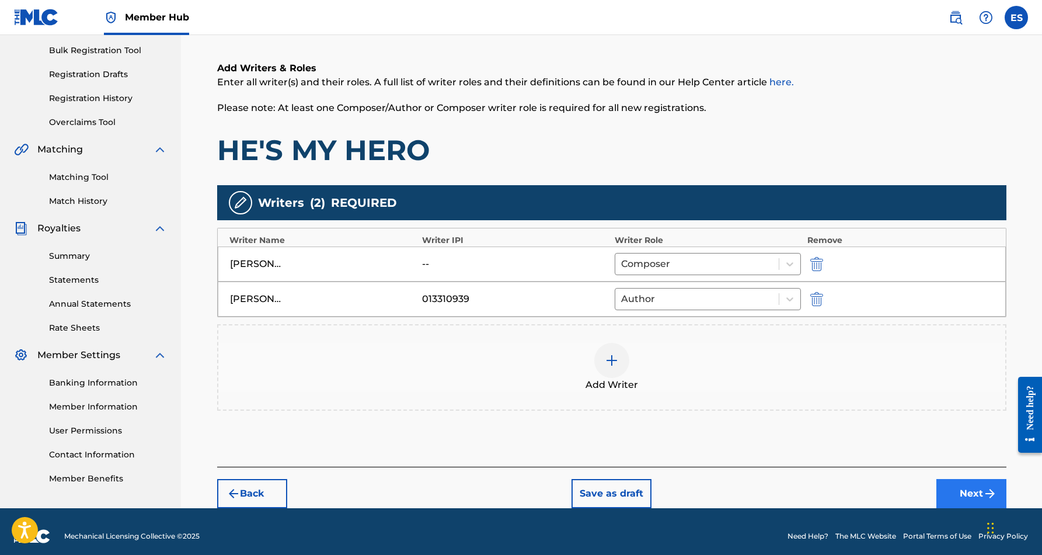
click at [959, 486] on button "Next" at bounding box center [971, 493] width 70 height 29
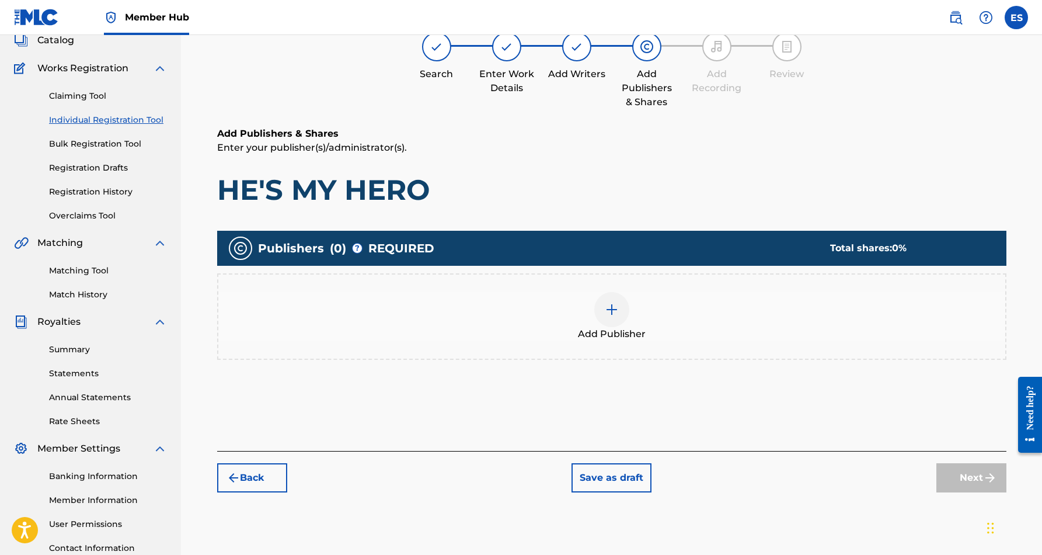
scroll to position [53, 0]
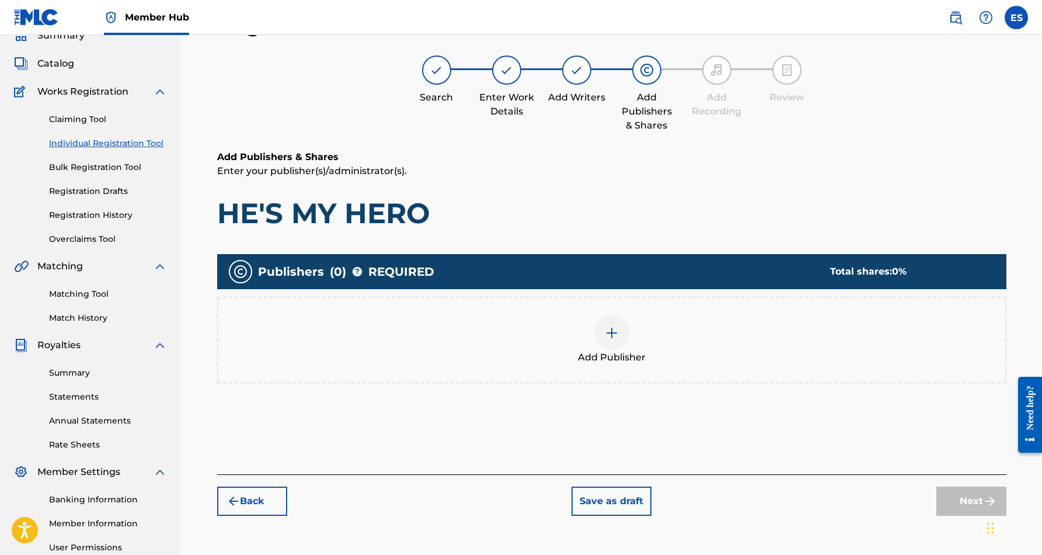
click at [622, 338] on div at bounding box center [611, 332] width 35 height 35
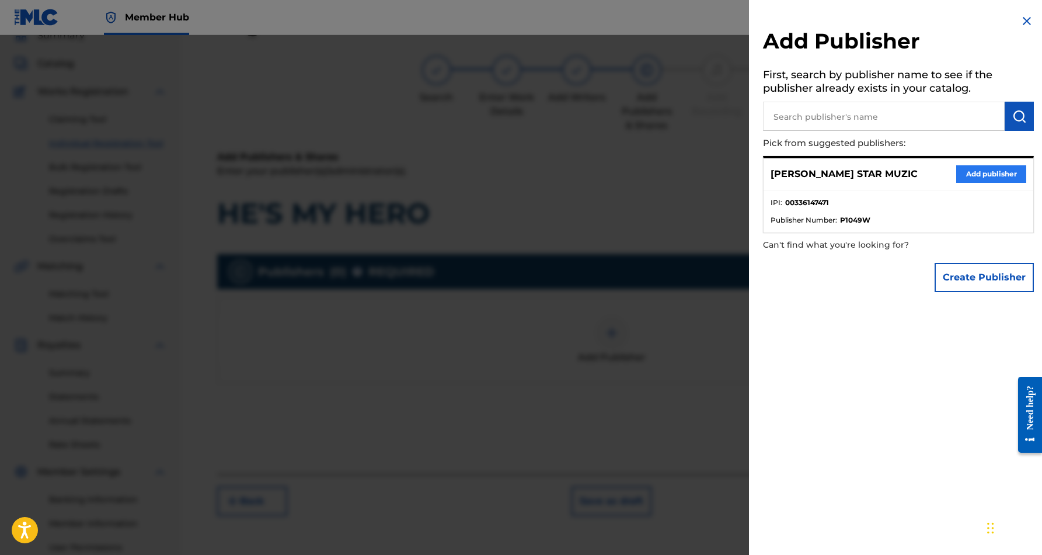
click at [971, 173] on button "Add publisher" at bounding box center [991, 174] width 70 height 18
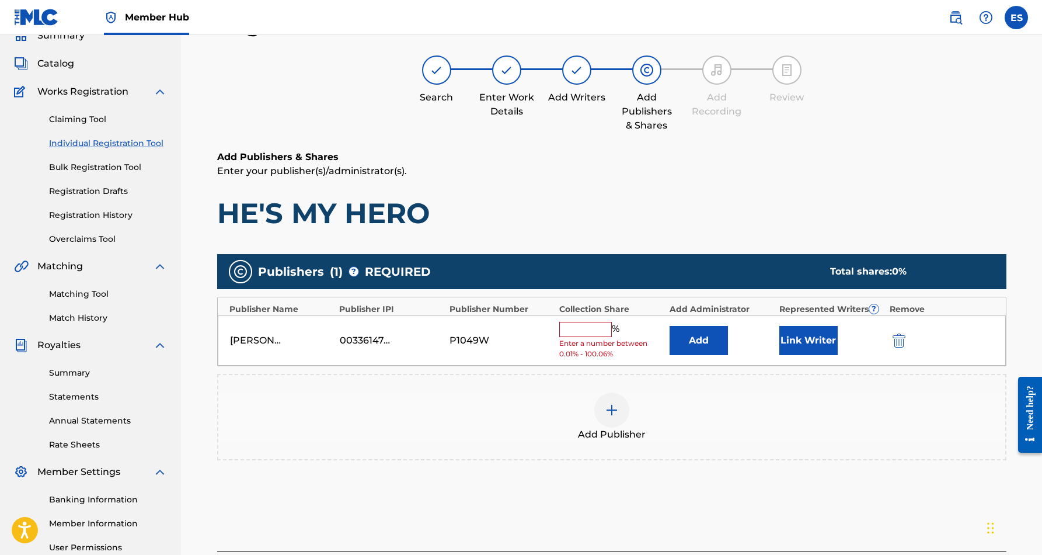
click at [590, 325] on input "text" at bounding box center [585, 329] width 53 height 15
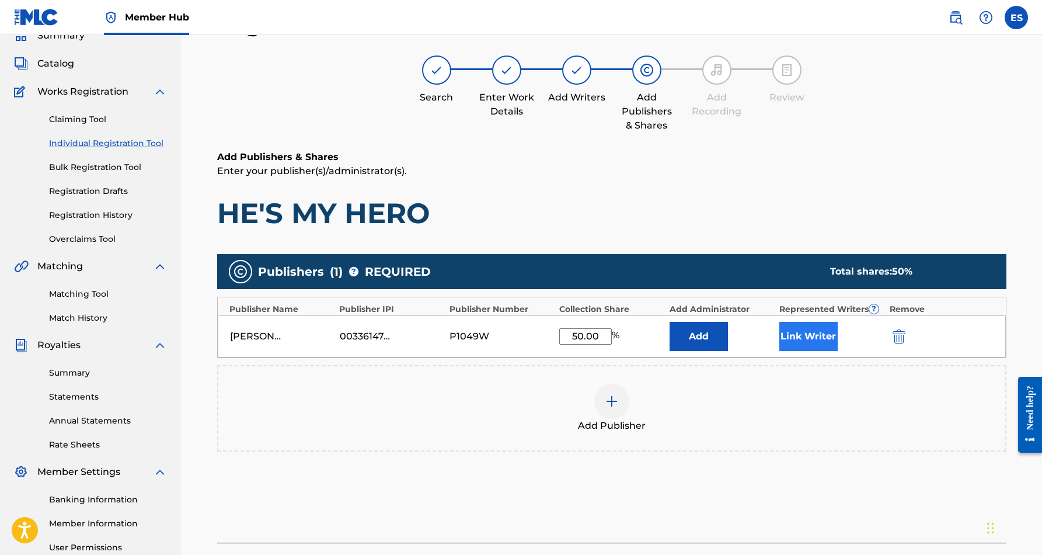
click at [798, 334] on button "Link Writer" at bounding box center [808, 336] width 58 height 29
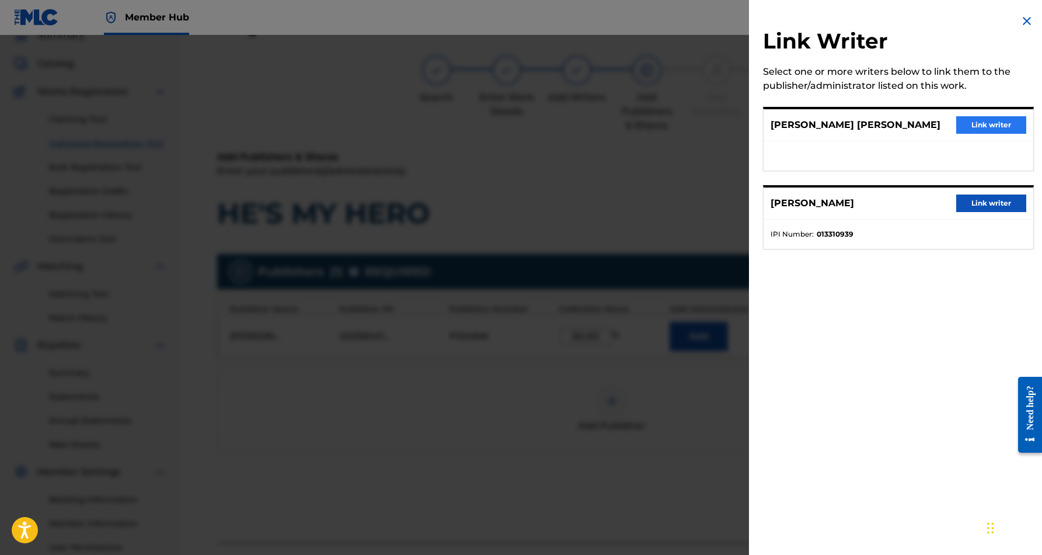
click at [971, 124] on button "Link writer" at bounding box center [991, 125] width 70 height 18
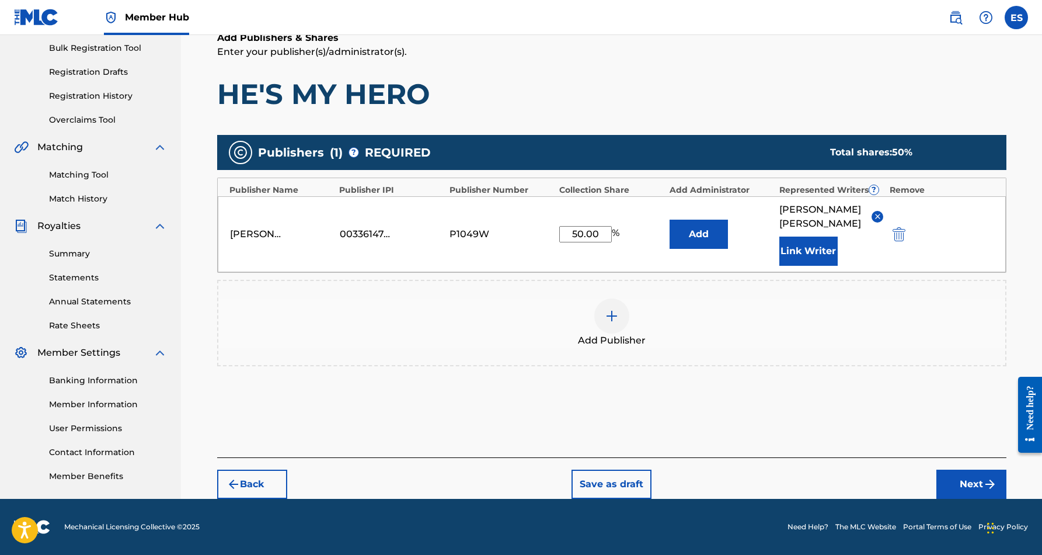
scroll to position [172, 0]
click at [959, 483] on button "Next" at bounding box center [971, 483] width 70 height 29
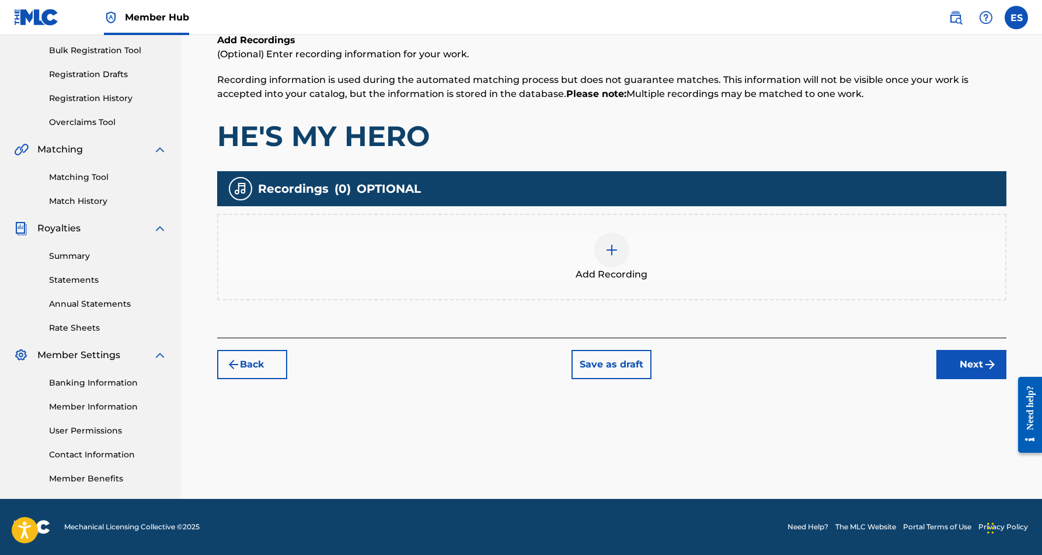
click at [619, 252] on div at bounding box center [611, 249] width 35 height 35
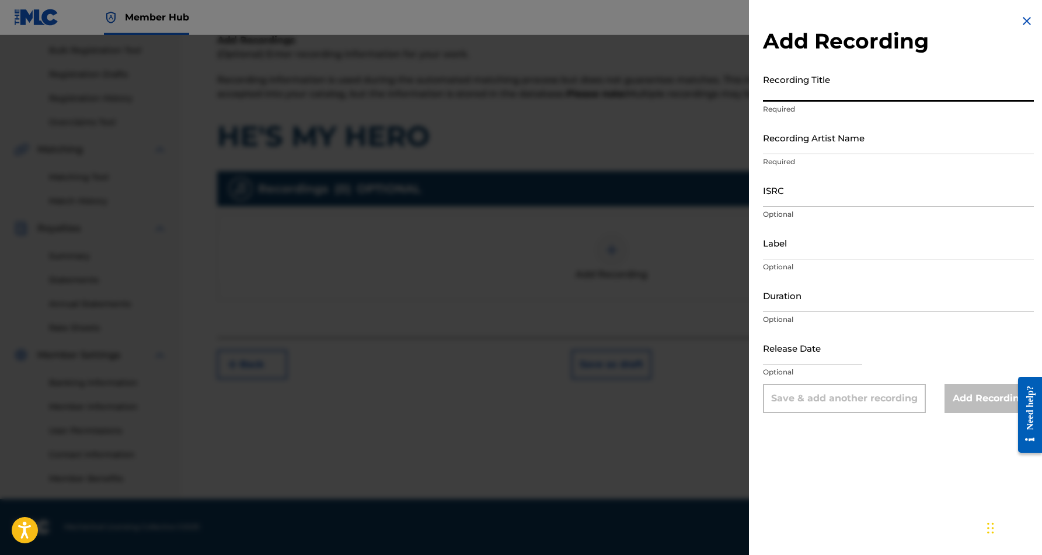
click at [840, 96] on input "Recording Title" at bounding box center [898, 84] width 271 height 33
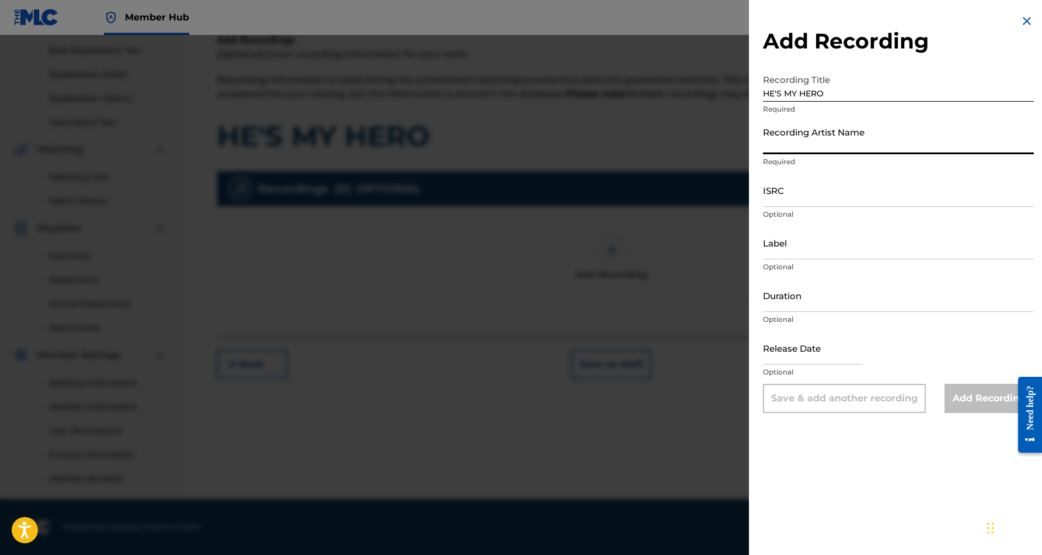
click at [865, 134] on input "Recording Artist Name" at bounding box center [898, 137] width 271 height 33
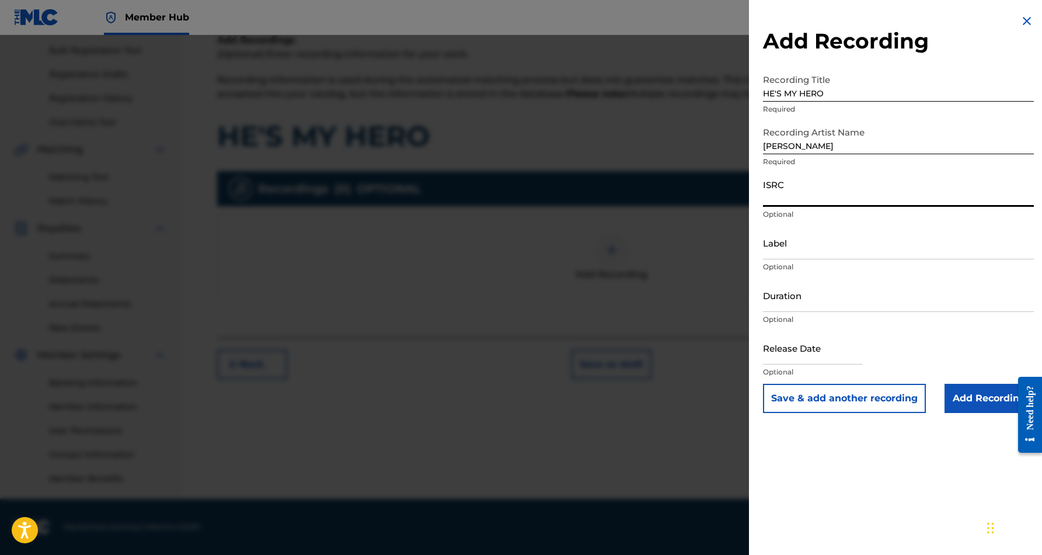
click at [847, 191] on input "ISRC" at bounding box center [898, 189] width 271 height 33
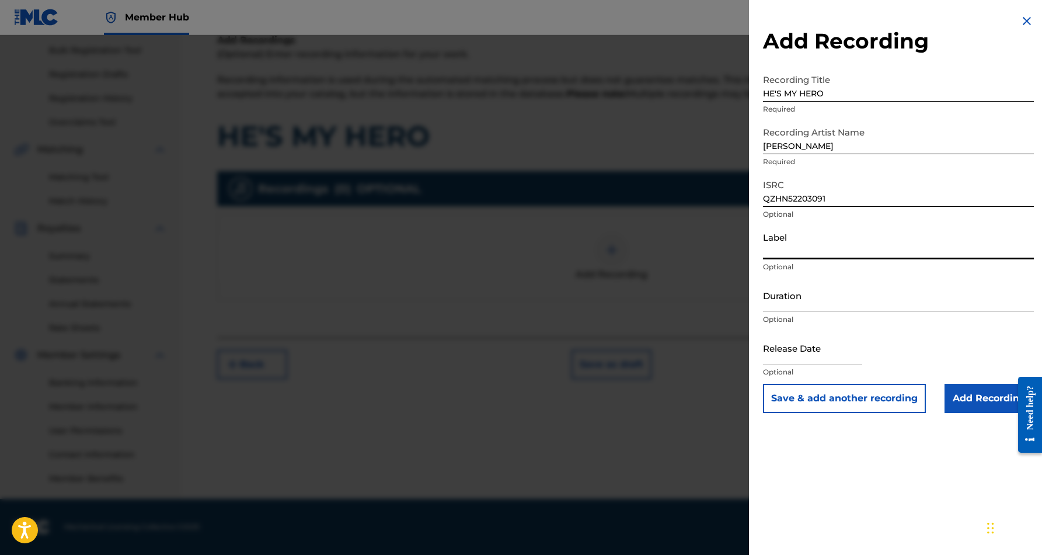
click at [810, 252] on input "Label" at bounding box center [898, 242] width 271 height 33
click at [833, 307] on input "Duration" at bounding box center [898, 294] width 271 height 33
click at [848, 469] on div "Add Recording Recording Title HE'S MY HERO Required Recording Artist Name [PERS…" at bounding box center [898, 277] width 299 height 555
click at [817, 351] on input "text" at bounding box center [812, 347] width 99 height 33
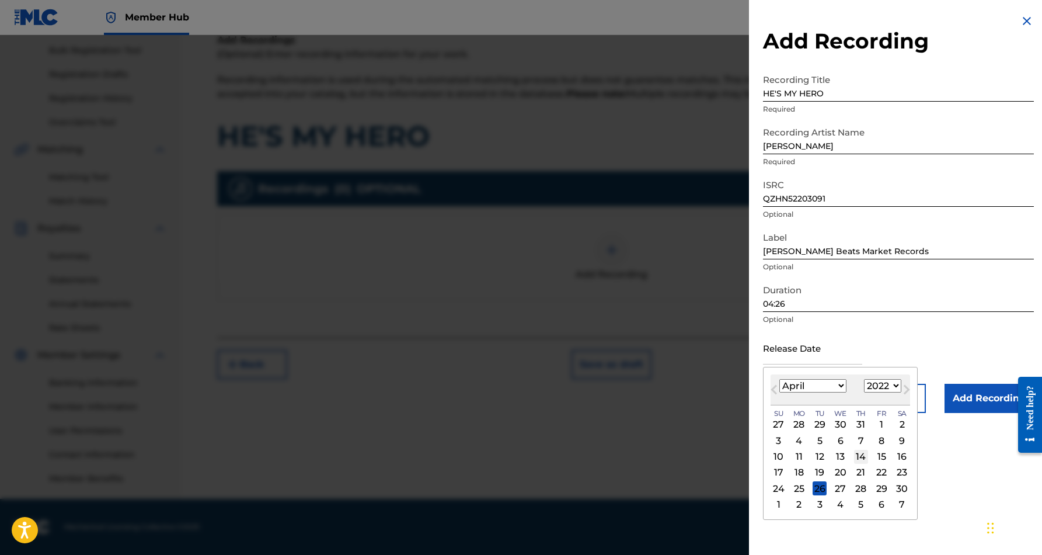
click at [854, 457] on div "14" at bounding box center [861, 457] width 14 height 14
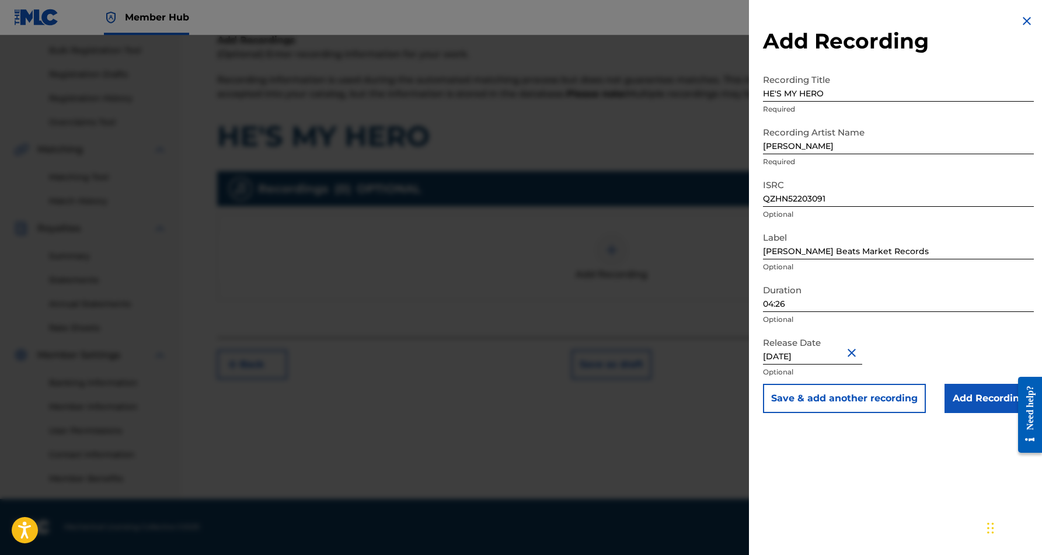
click at [858, 478] on div "Add Recording Recording Title HE'S MY HERO Required Recording Artist Name [PERS…" at bounding box center [898, 277] width 299 height 555
click at [971, 396] on input "Add Recording" at bounding box center [989, 398] width 89 height 29
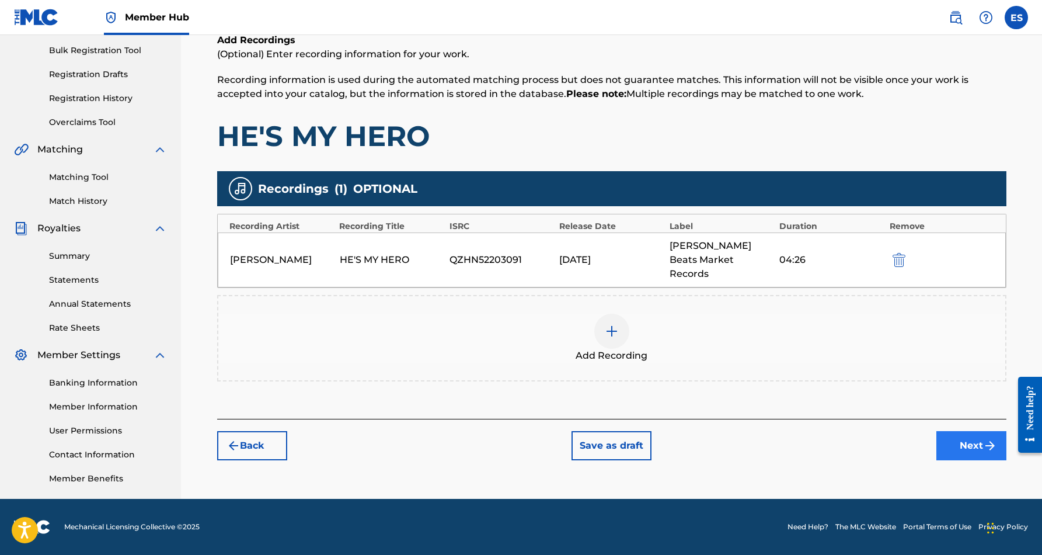
click at [967, 432] on button "Next" at bounding box center [971, 445] width 70 height 29
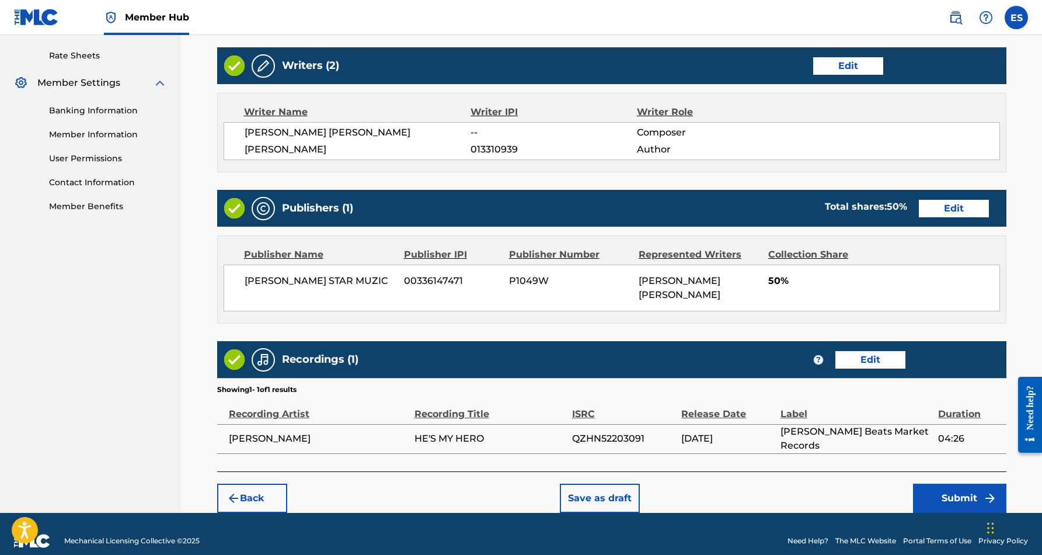
scroll to position [440, 0]
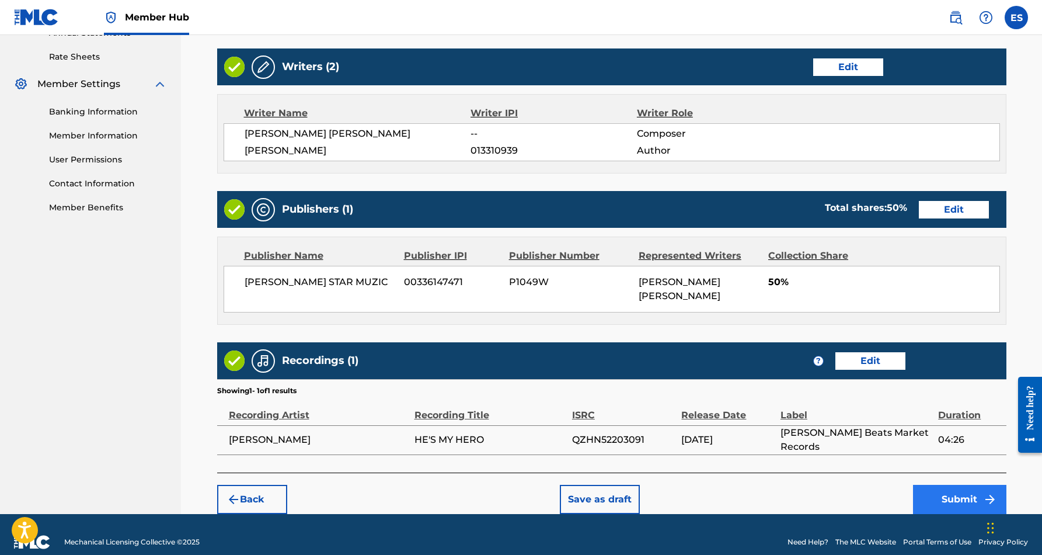
click at [929, 485] on button "Submit" at bounding box center [959, 499] width 93 height 29
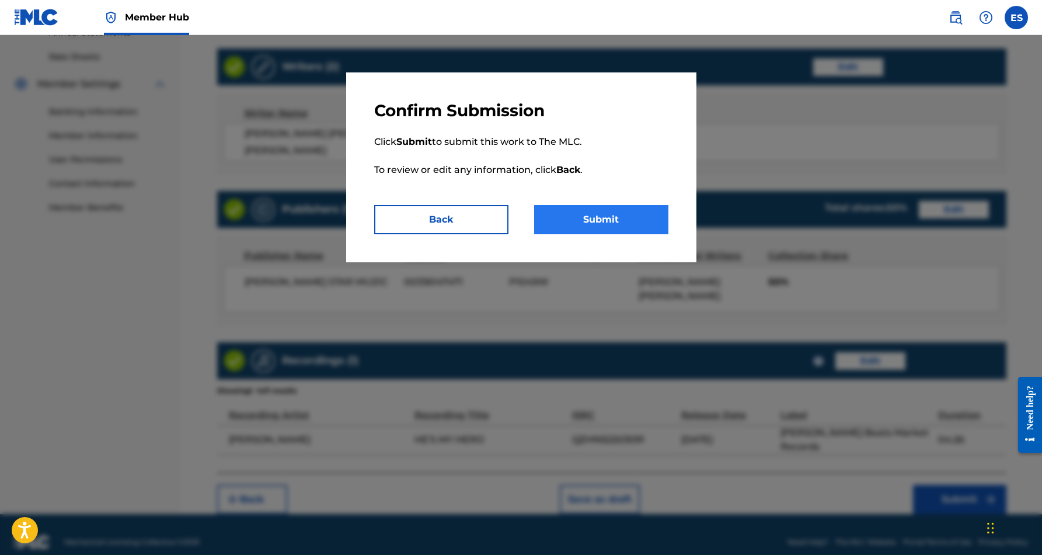
click at [607, 224] on button "Submit" at bounding box center [601, 219] width 134 height 29
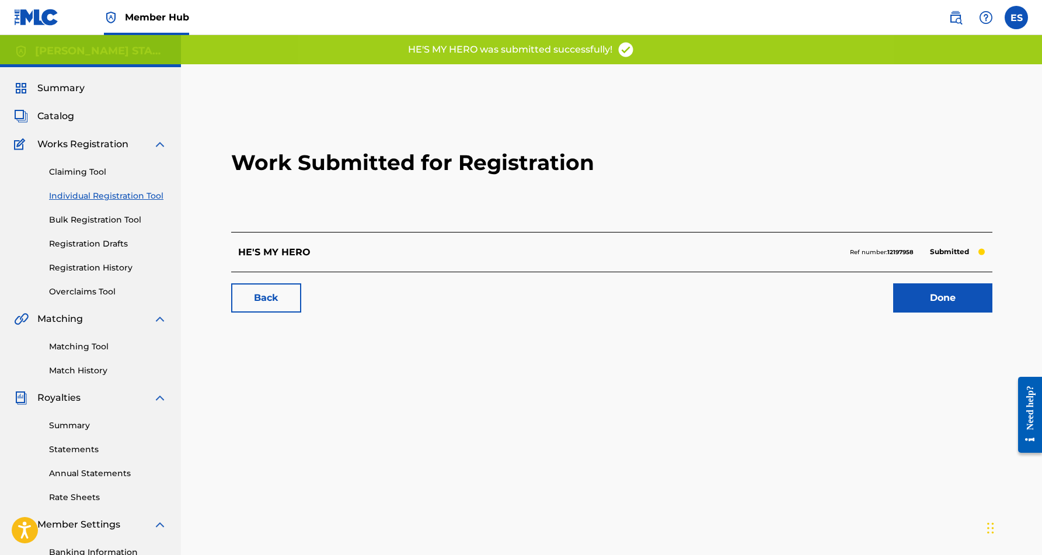
click at [106, 196] on link "Individual Registration Tool" at bounding box center [108, 196] width 118 height 12
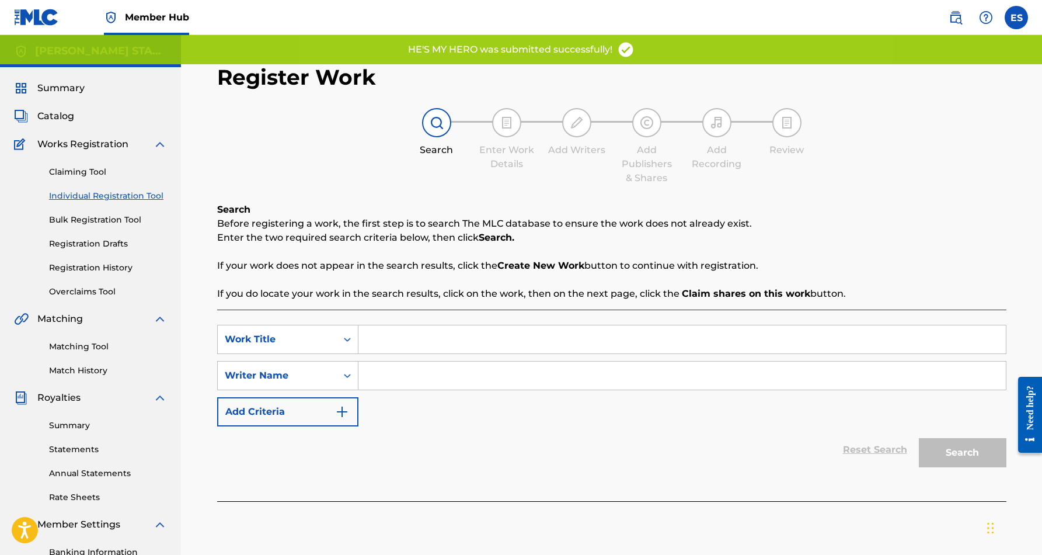
click at [375, 382] on input "Search Form" at bounding box center [681, 375] width 647 height 28
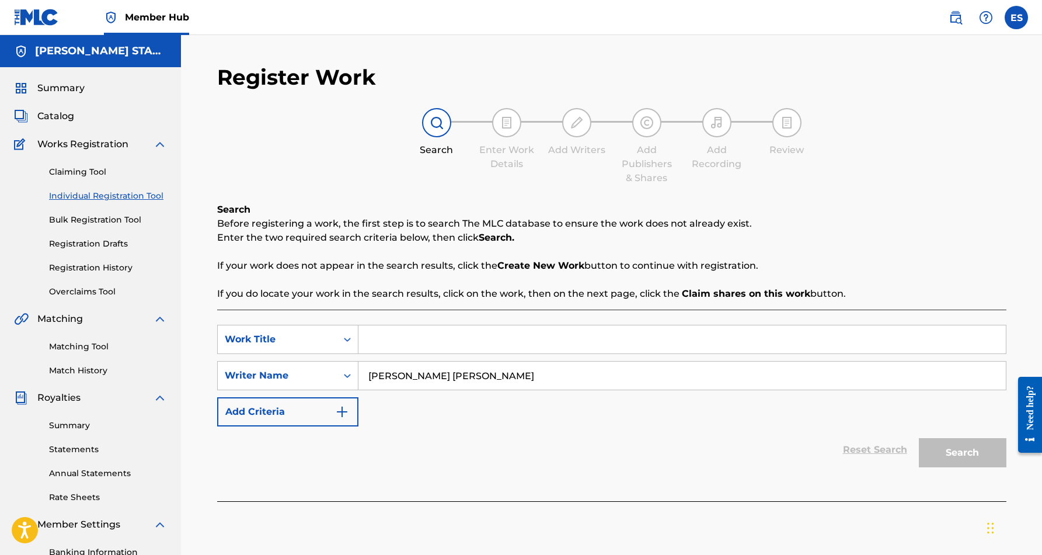
click at [421, 337] on input "Search Form" at bounding box center [681, 339] width 647 height 28
click at [931, 445] on button "Search" at bounding box center [963, 452] width 88 height 29
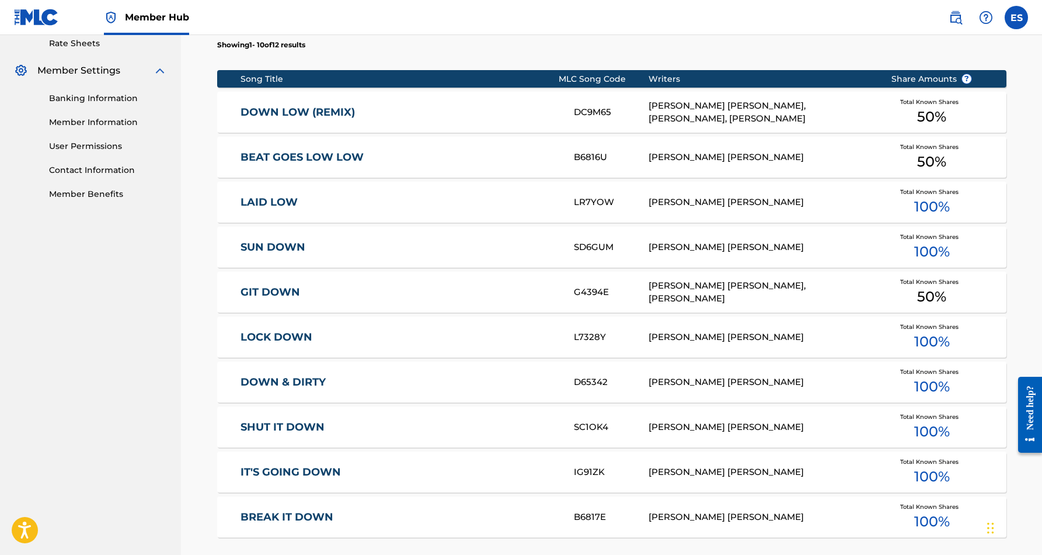
click at [756, 433] on div "SHUT IT DOWN SC1OK4 [PERSON_NAME] [PERSON_NAME] Total Known Shares 100 %" at bounding box center [611, 426] width 789 height 41
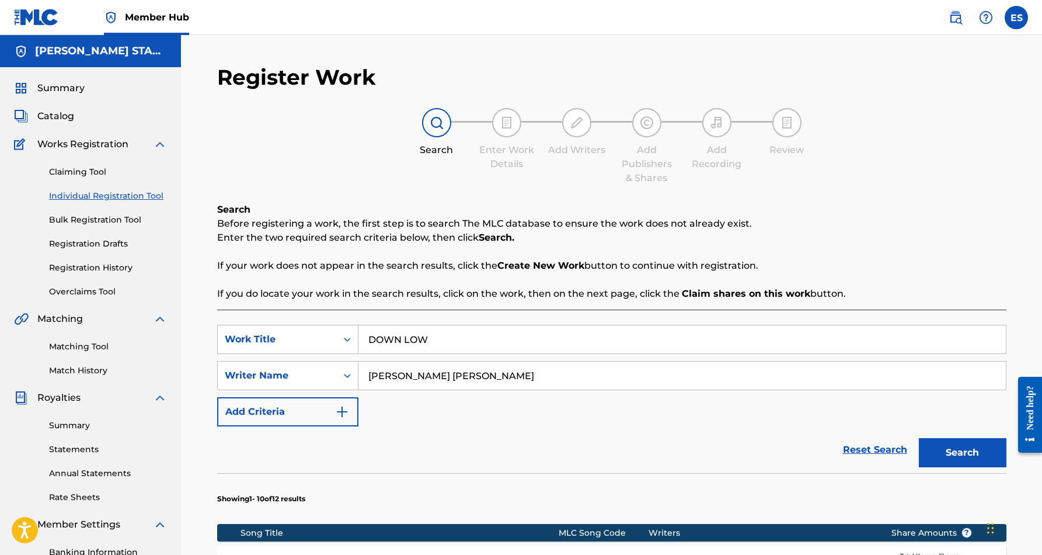
scroll to position [169, 0]
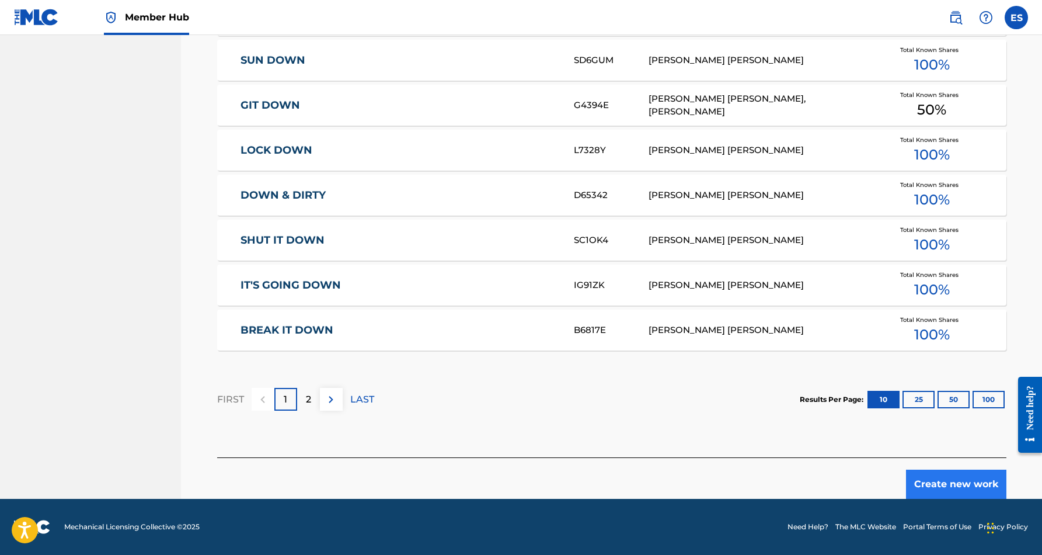
click at [951, 482] on button "Create new work" at bounding box center [956, 483] width 100 height 29
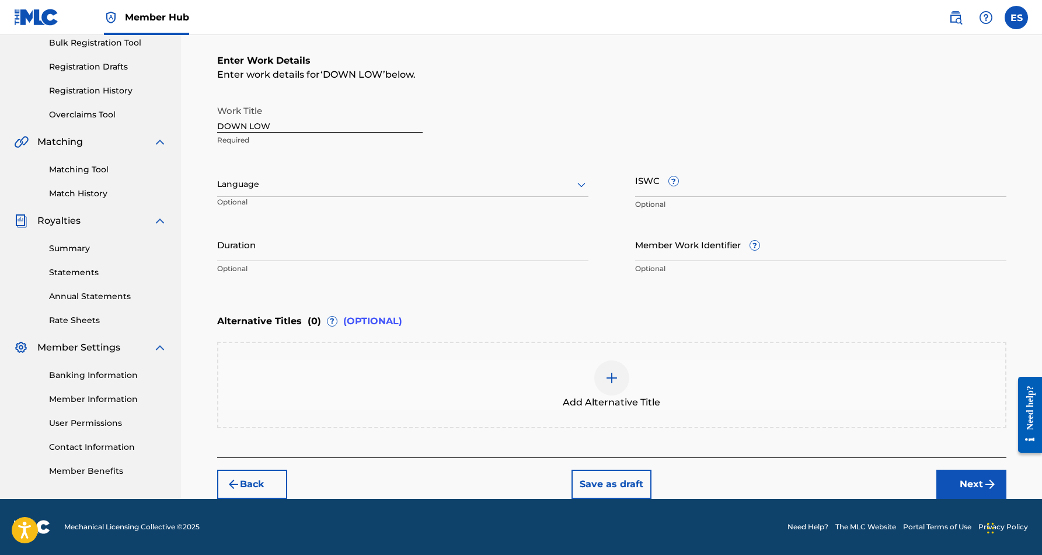
scroll to position [177, 0]
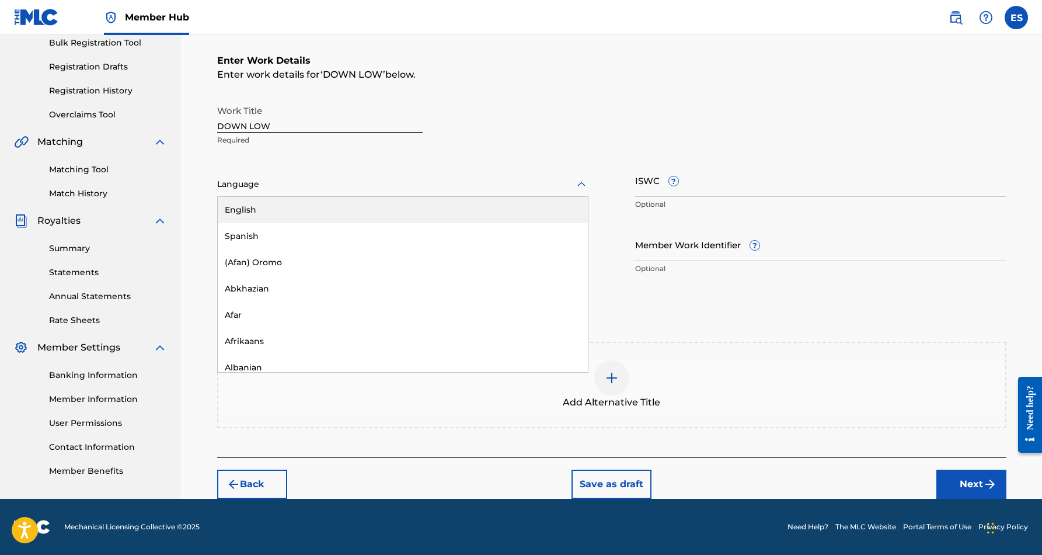
click at [578, 185] on icon at bounding box center [581, 184] width 14 height 14
click at [521, 211] on div "English" at bounding box center [403, 210] width 370 height 26
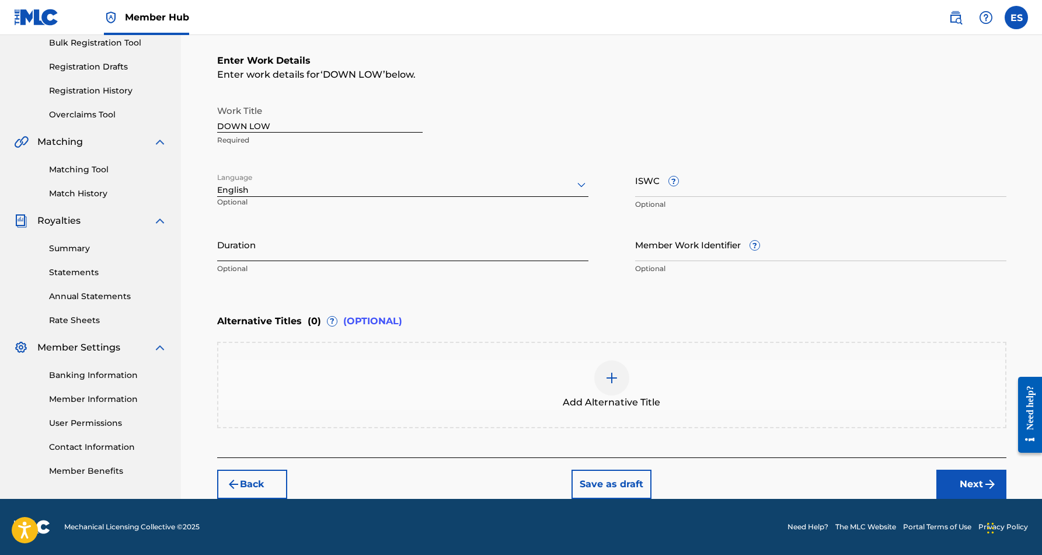
click at [341, 247] on input "Duration" at bounding box center [402, 244] width 371 height 33
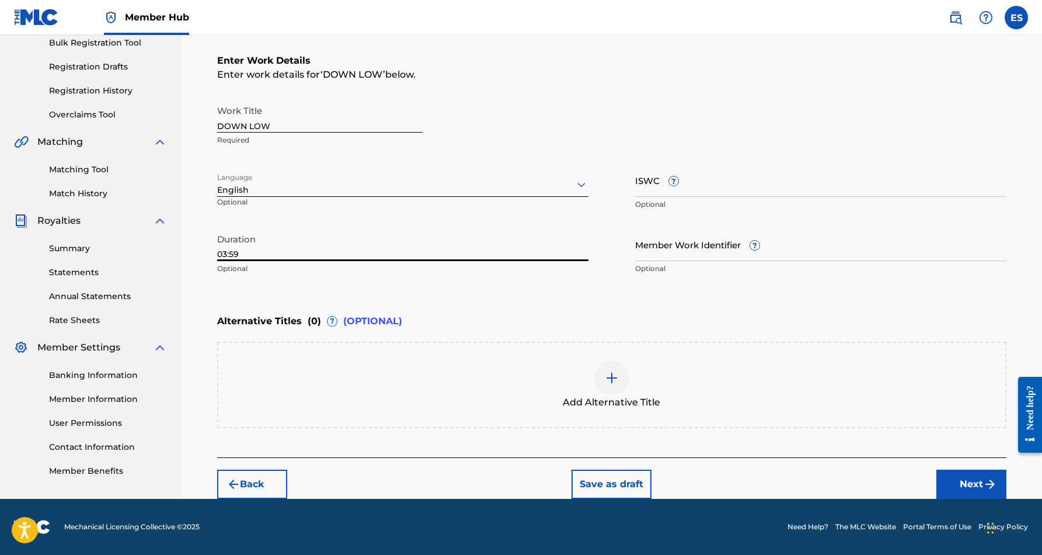
click at [206, 310] on div "Register Work Search Enter Work Details Add Writers Add Publishers & Shares Add…" at bounding box center [611, 192] width 817 height 611
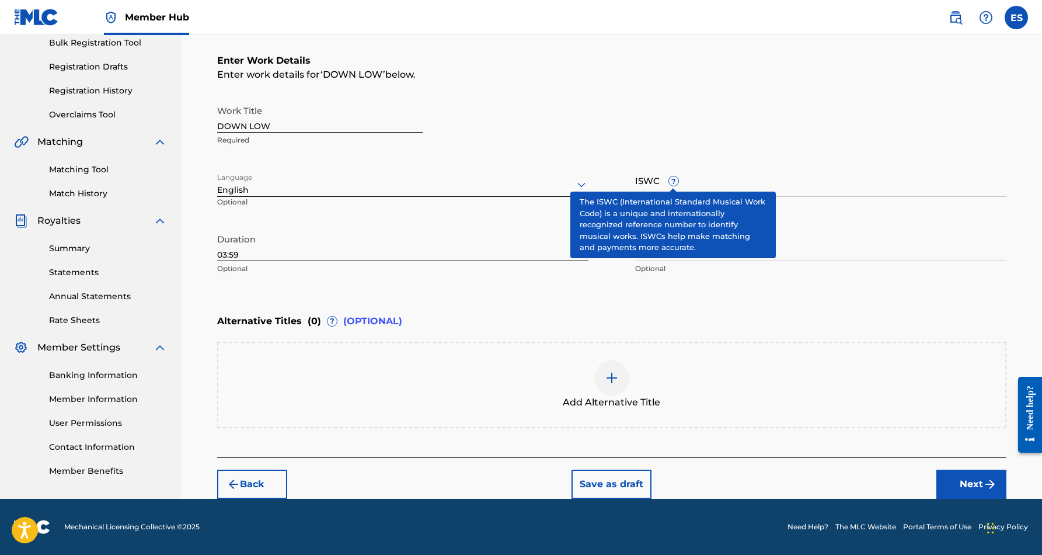
click at [675, 183] on span "?" at bounding box center [673, 180] width 9 height 9
click at [675, 183] on input "ISWC ?" at bounding box center [820, 179] width 371 height 33
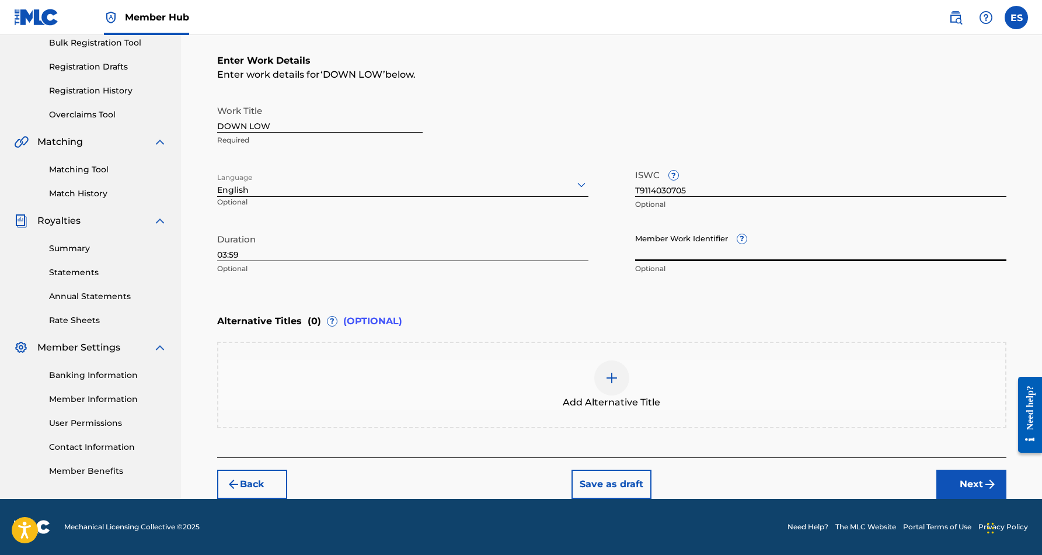
click at [844, 242] on input "Member Work Identifier ?" at bounding box center [820, 244] width 371 height 33
click at [952, 482] on button "Next" at bounding box center [971, 483] width 70 height 29
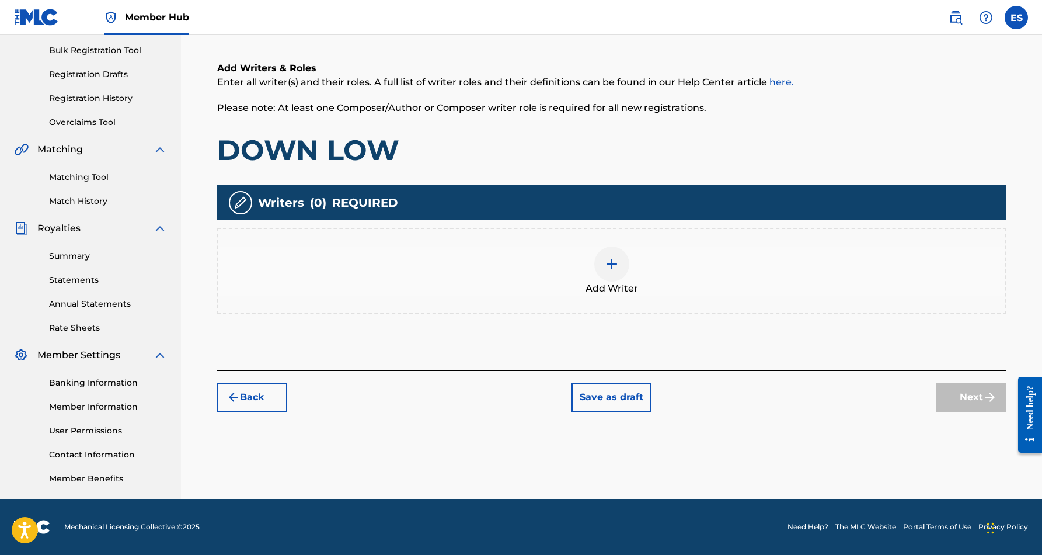
click at [613, 262] on img at bounding box center [612, 264] width 14 height 14
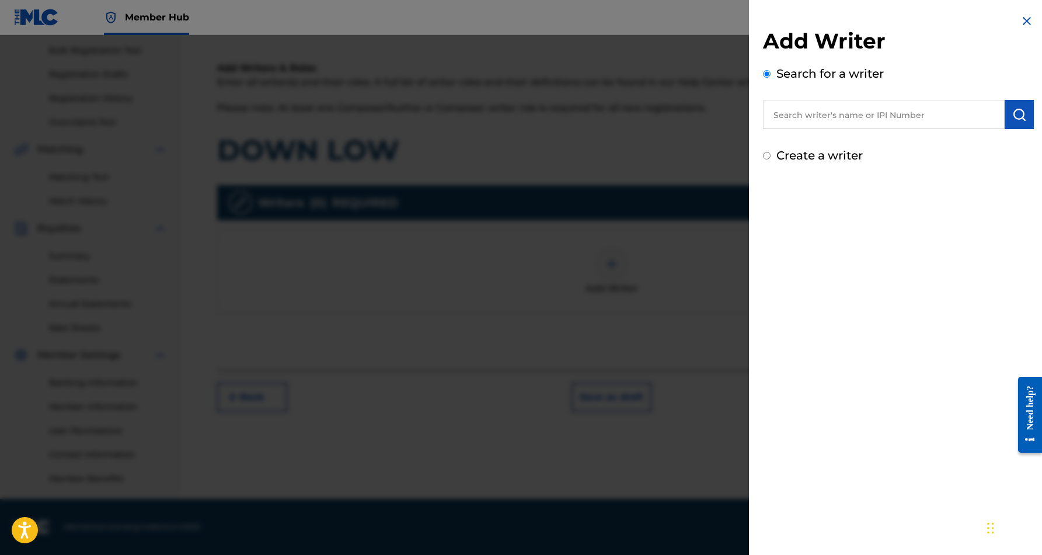
click at [848, 122] on input "text" at bounding box center [884, 114] width 242 height 29
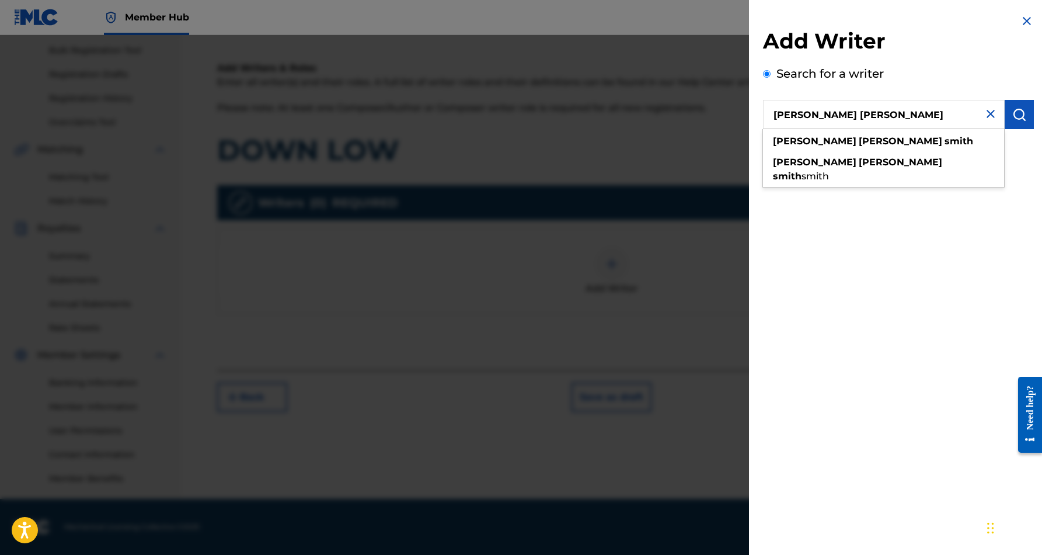
click at [953, 193] on div "Add Writer Search for a writer [PERSON_NAME] [PERSON_NAME] [PERSON_NAME] [PERSO…" at bounding box center [898, 277] width 299 height 555
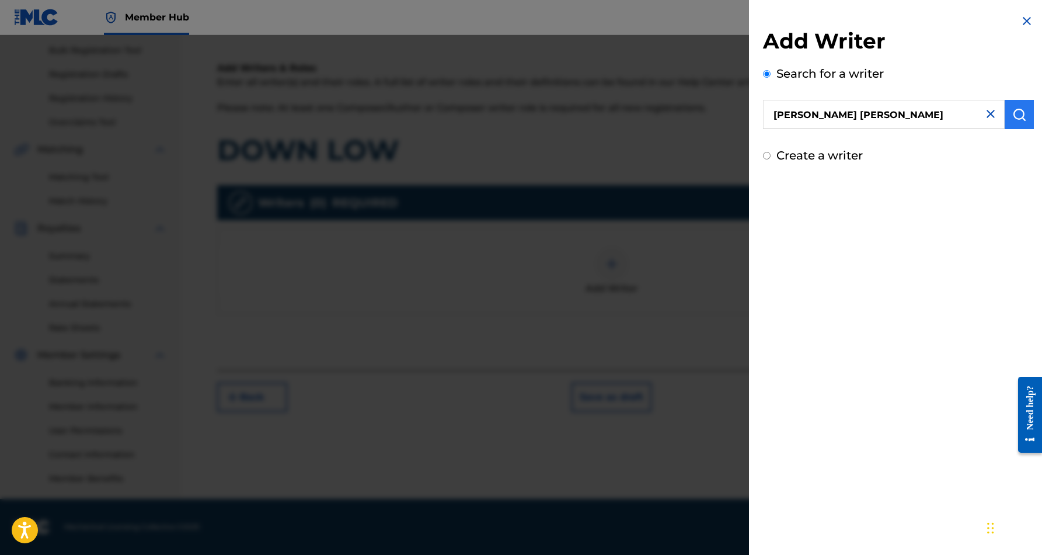
click at [1012, 114] on img "submit" at bounding box center [1019, 114] width 14 height 14
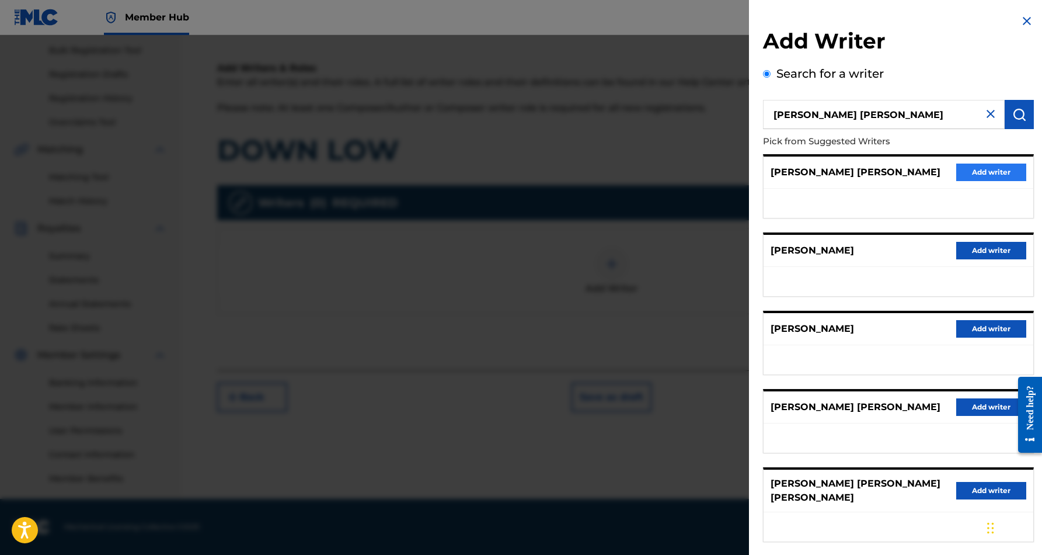
click at [990, 172] on button "Add writer" at bounding box center [991, 172] width 70 height 18
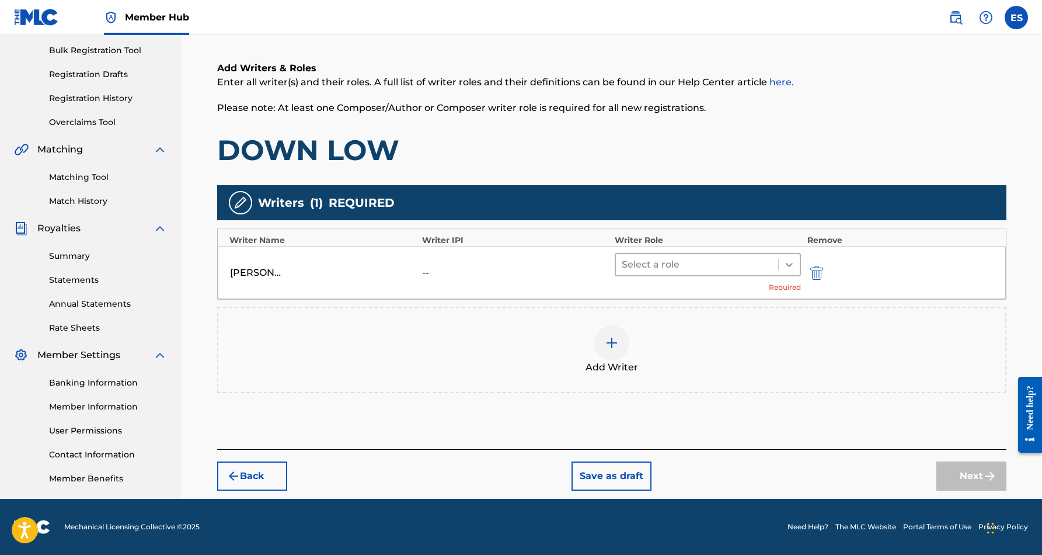
click at [794, 262] on icon at bounding box center [790, 265] width 12 height 12
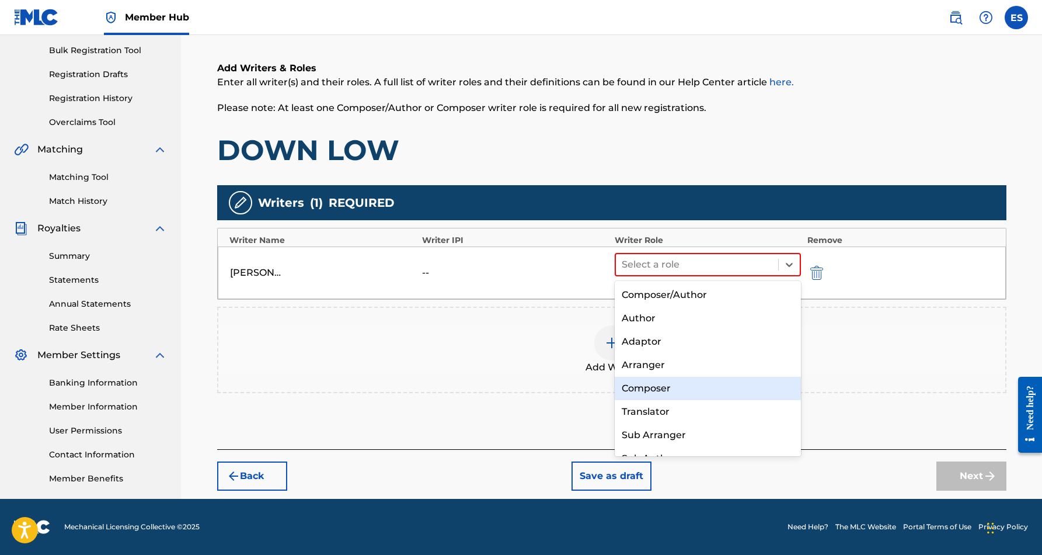
click at [718, 378] on div "Composer" at bounding box center [708, 388] width 187 height 23
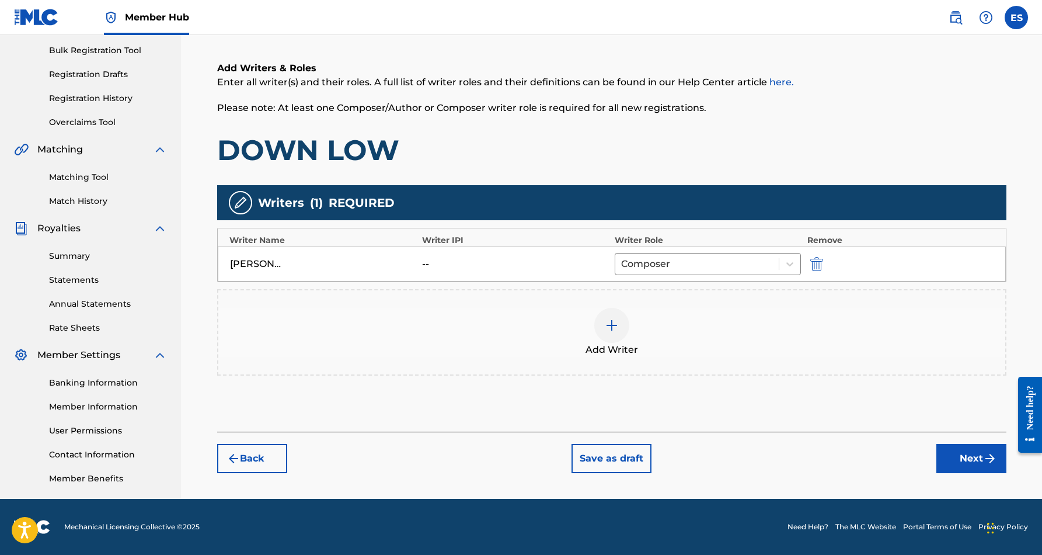
click at [609, 325] on img at bounding box center [612, 325] width 14 height 14
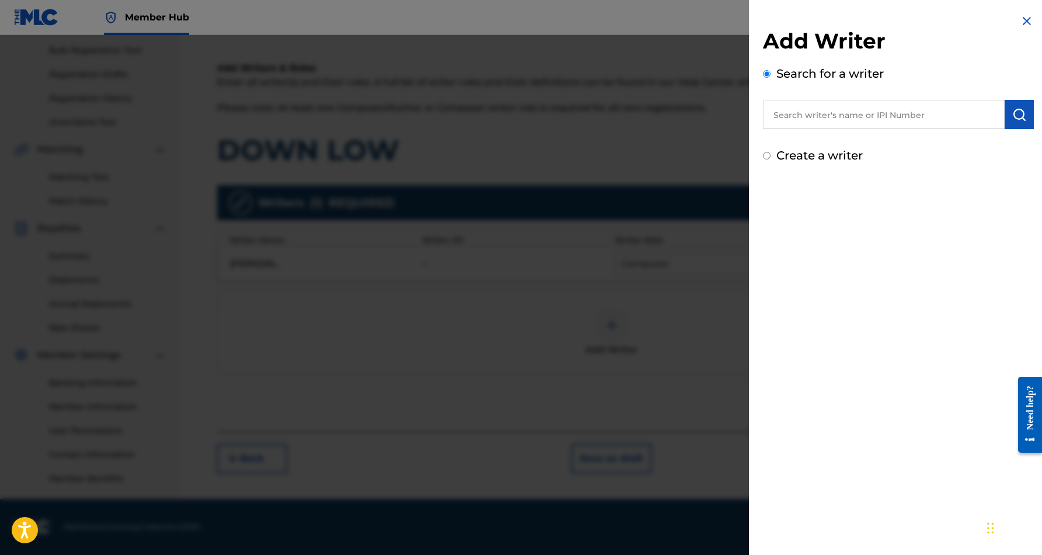
click at [768, 157] on input "Create a writer" at bounding box center [767, 156] width 8 height 8
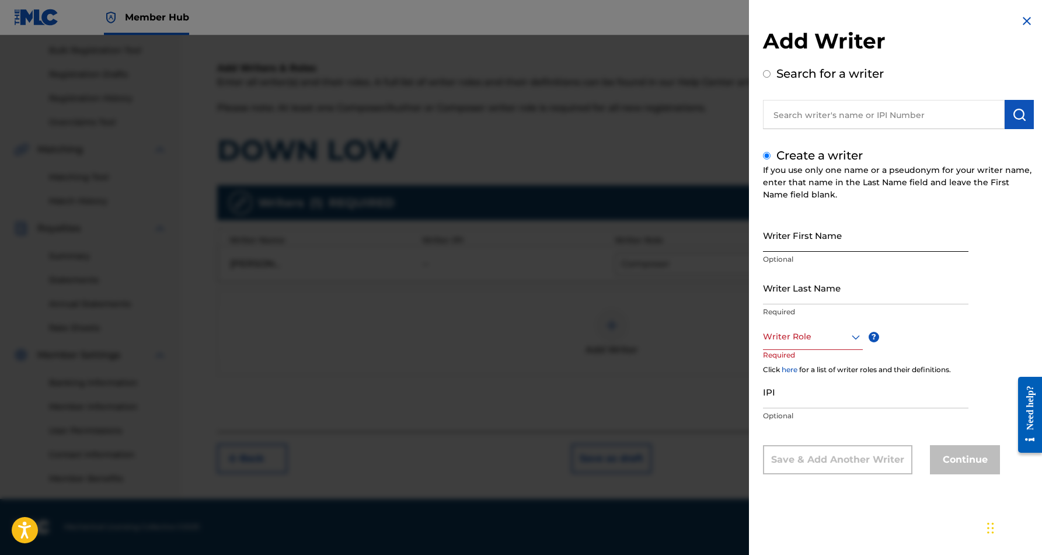
click at [838, 236] on input "Writer First Name" at bounding box center [866, 234] width 206 height 33
click at [830, 299] on input "Writer Last Name" at bounding box center [866, 287] width 206 height 33
click at [816, 245] on input "[PERSON_NAME]" at bounding box center [866, 234] width 206 height 33
click at [855, 339] on icon at bounding box center [856, 337] width 14 height 14
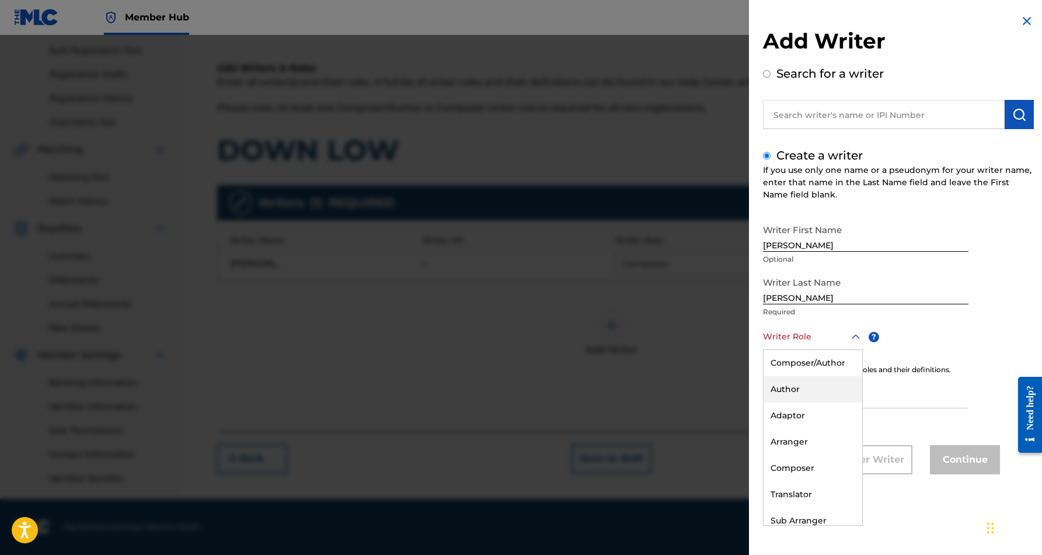
click at [827, 388] on div "Author" at bounding box center [813, 389] width 99 height 26
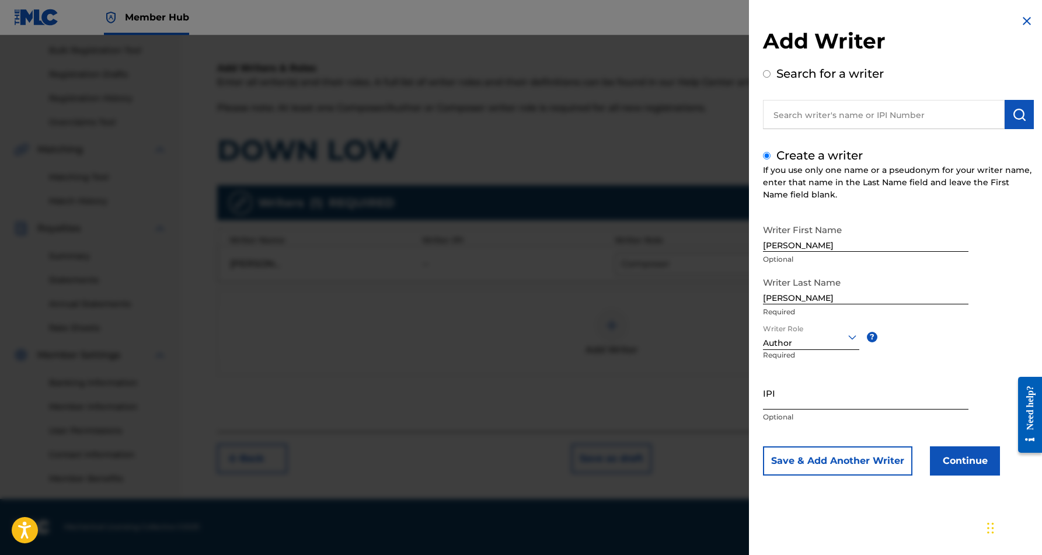
click at [797, 399] on input "IPI" at bounding box center [866, 392] width 206 height 33
click at [970, 362] on div "Writer First Name [PERSON_NAME] Optional Writer Last Name [PERSON_NAME] Require…" at bounding box center [898, 346] width 271 height 257
click at [970, 466] on button "Continue" at bounding box center [965, 460] width 70 height 29
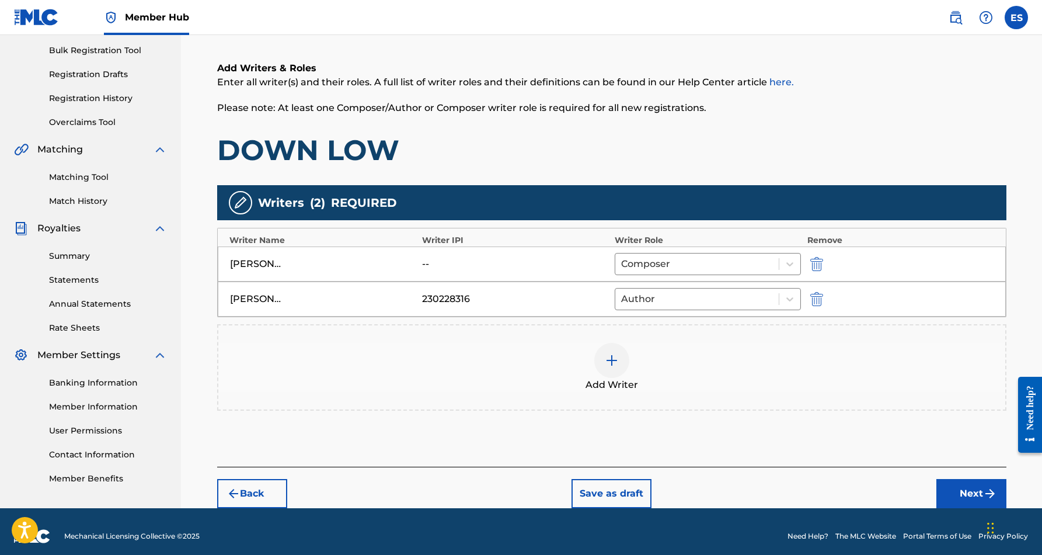
click at [612, 360] on img at bounding box center [612, 360] width 14 height 14
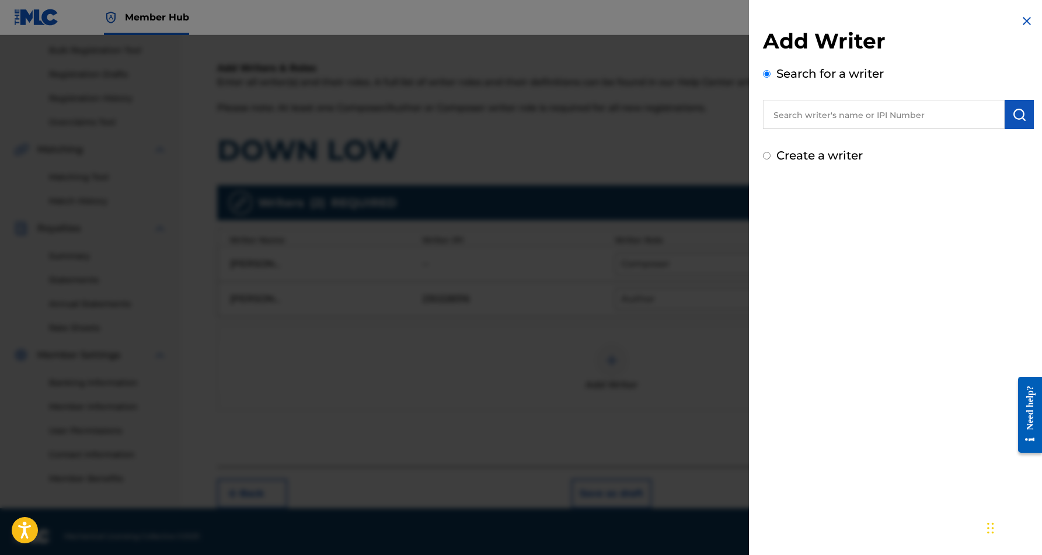
click at [767, 157] on input "Create a writer" at bounding box center [767, 156] width 8 height 8
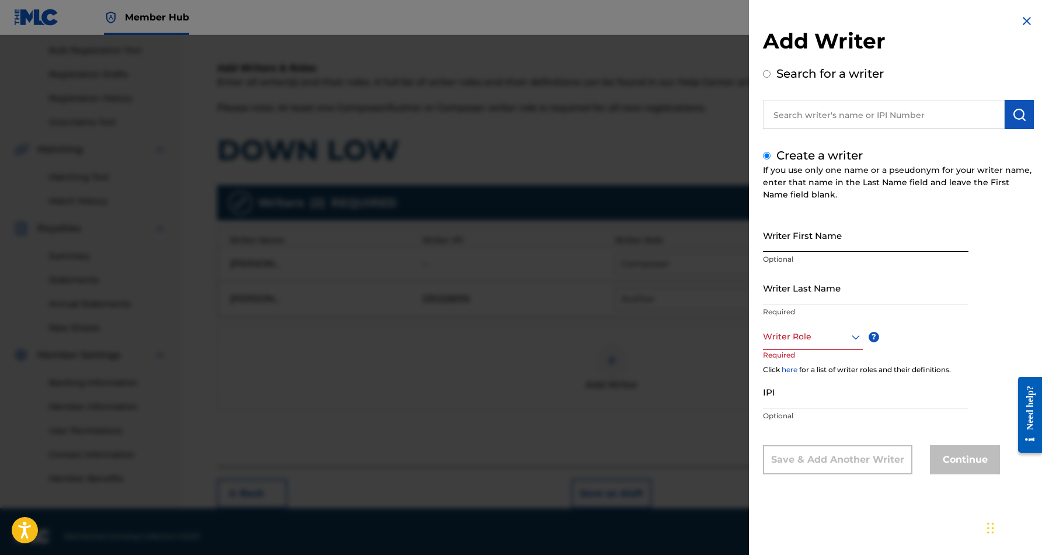
click at [812, 229] on input "Writer First Name" at bounding box center [866, 234] width 206 height 33
click at [801, 287] on input "Writer Last Name" at bounding box center [866, 287] width 206 height 33
click at [800, 293] on input "[PERSON_NAME]" at bounding box center [866, 287] width 206 height 33
click at [831, 295] on input "[PERSON_NAME]" at bounding box center [866, 287] width 206 height 33
click at [868, 247] on input "[PERSON_NAME]" at bounding box center [866, 234] width 206 height 33
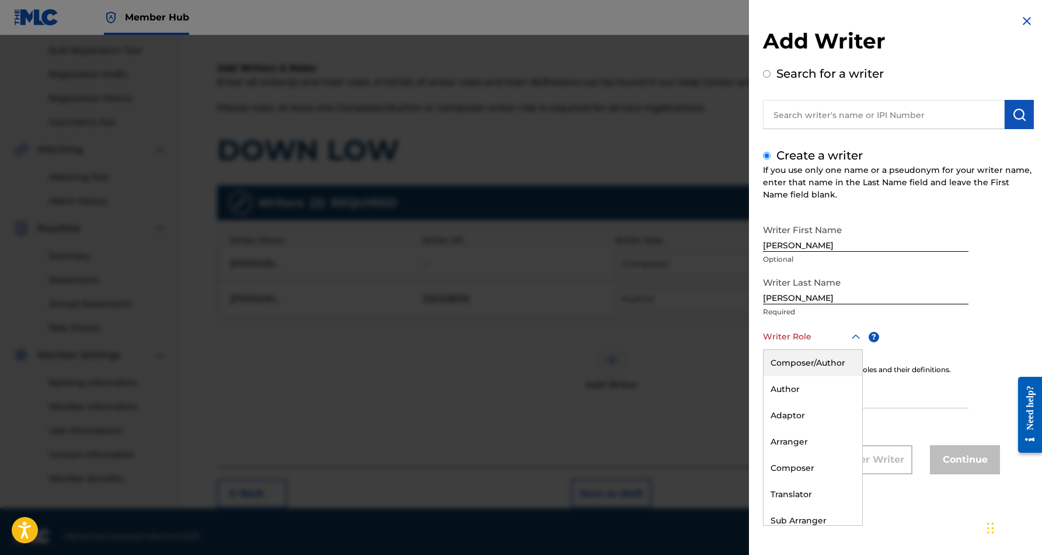
click at [855, 335] on icon at bounding box center [856, 337] width 14 height 14
click at [817, 387] on div "Author" at bounding box center [813, 389] width 99 height 26
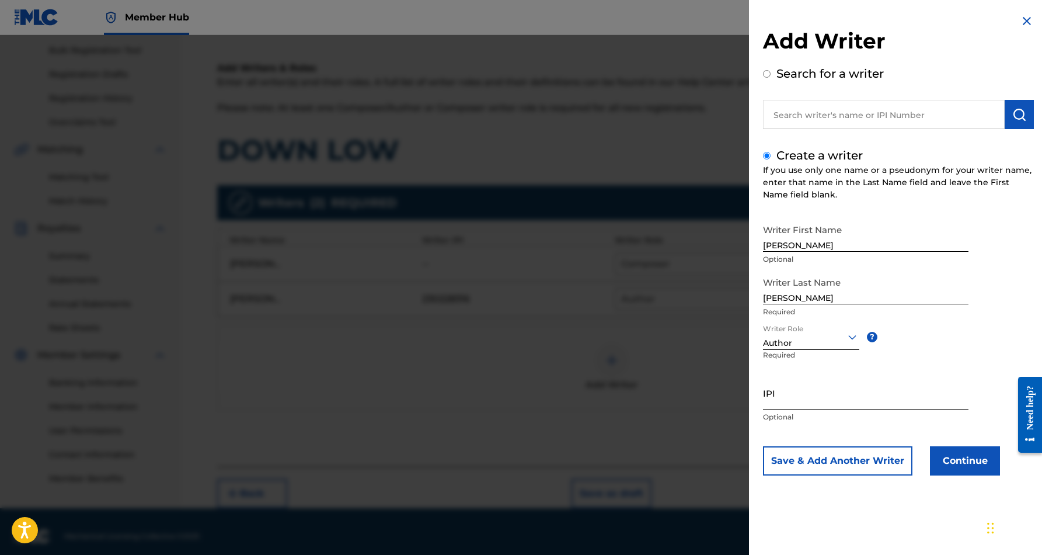
click at [793, 394] on input "IPI" at bounding box center [866, 392] width 206 height 33
click at [960, 369] on div "Writer First Name [PERSON_NAME] Optional Writer Last Name [PERSON_NAME] Require…" at bounding box center [898, 346] width 271 height 257
click at [962, 464] on button "Continue" at bounding box center [965, 460] width 70 height 29
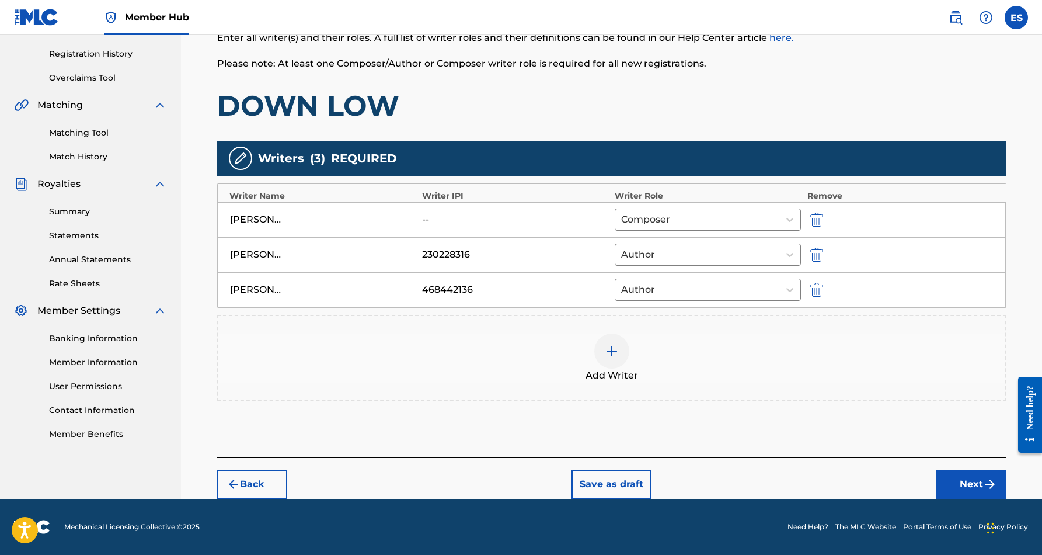
scroll to position [214, 0]
click at [962, 480] on button "Next" at bounding box center [971, 483] width 70 height 29
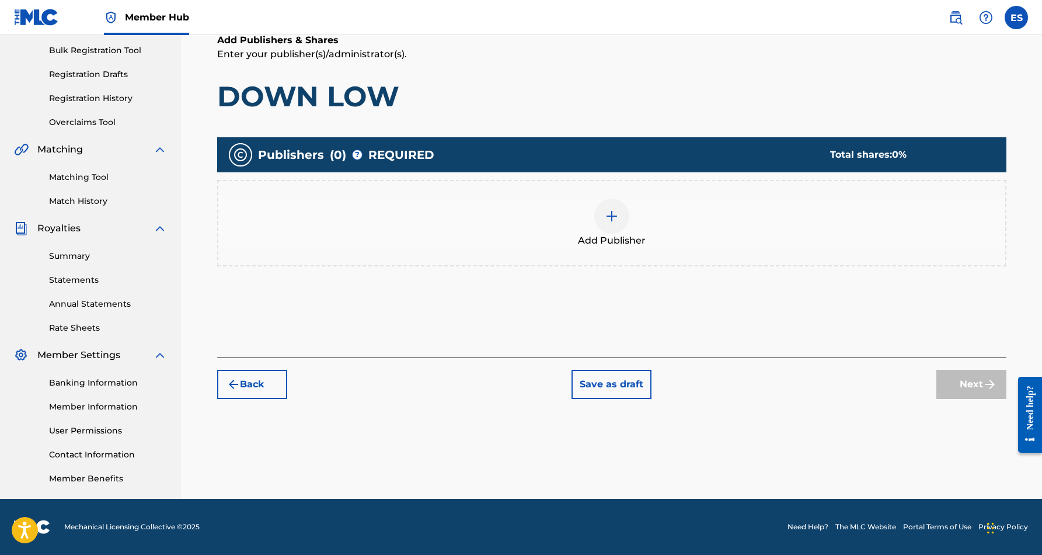
scroll to position [169, 0]
click at [615, 217] on img at bounding box center [612, 216] width 14 height 14
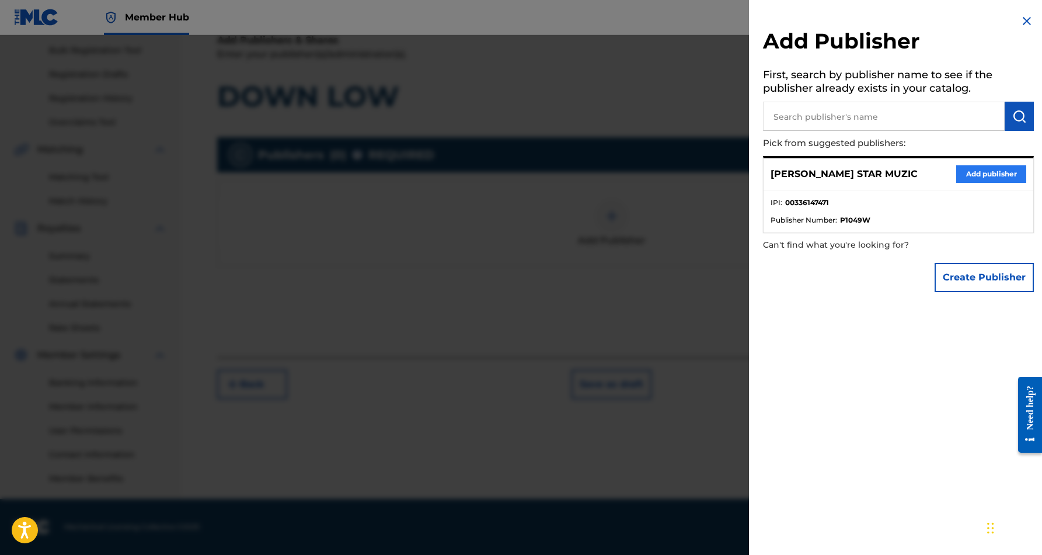
click at [962, 175] on button "Add publisher" at bounding box center [991, 174] width 70 height 18
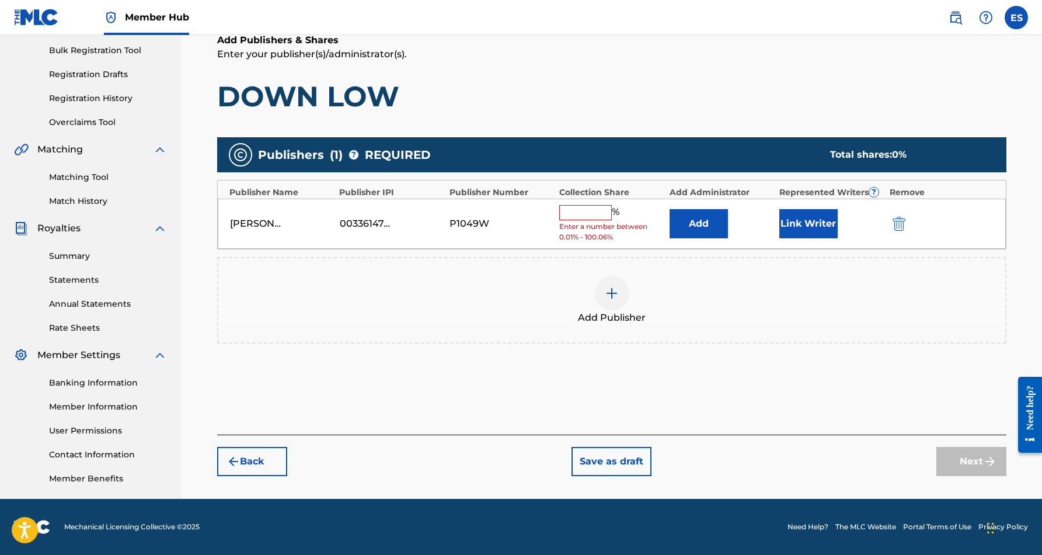
click at [597, 211] on input "text" at bounding box center [585, 212] width 53 height 15
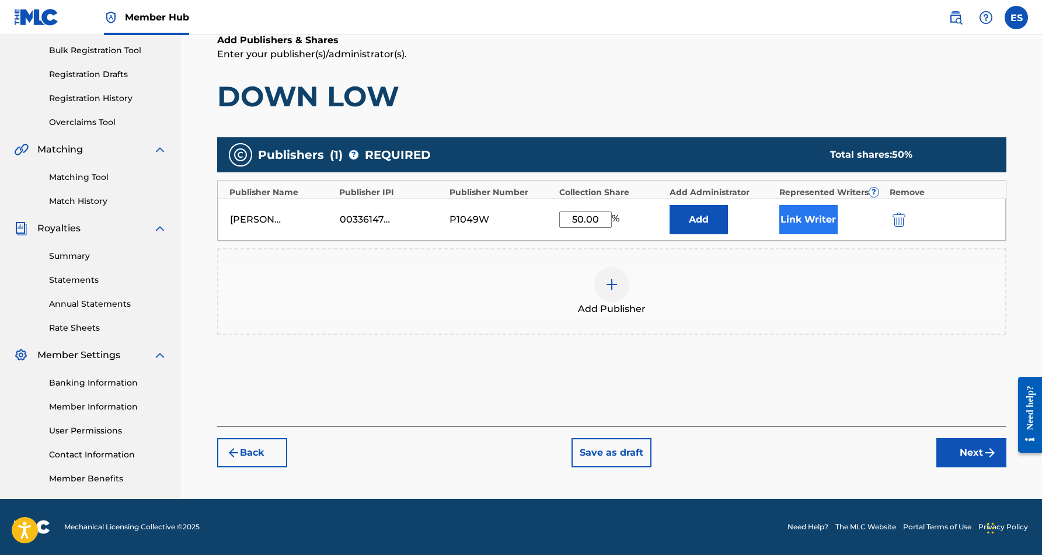
click at [817, 225] on button "Link Writer" at bounding box center [808, 219] width 58 height 29
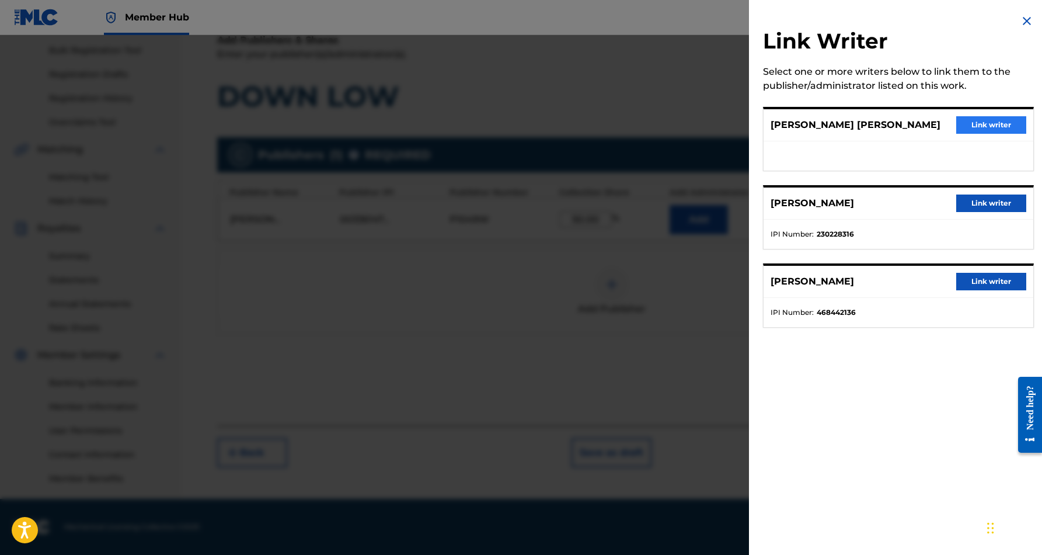
click at [980, 124] on button "Link writer" at bounding box center [991, 125] width 70 height 18
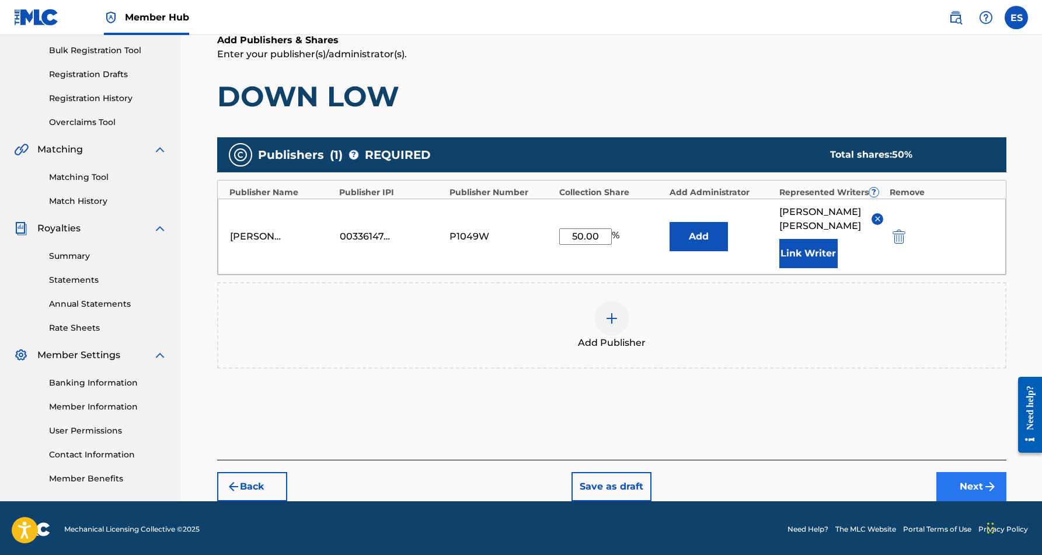
click at [957, 489] on button "Next" at bounding box center [971, 486] width 70 height 29
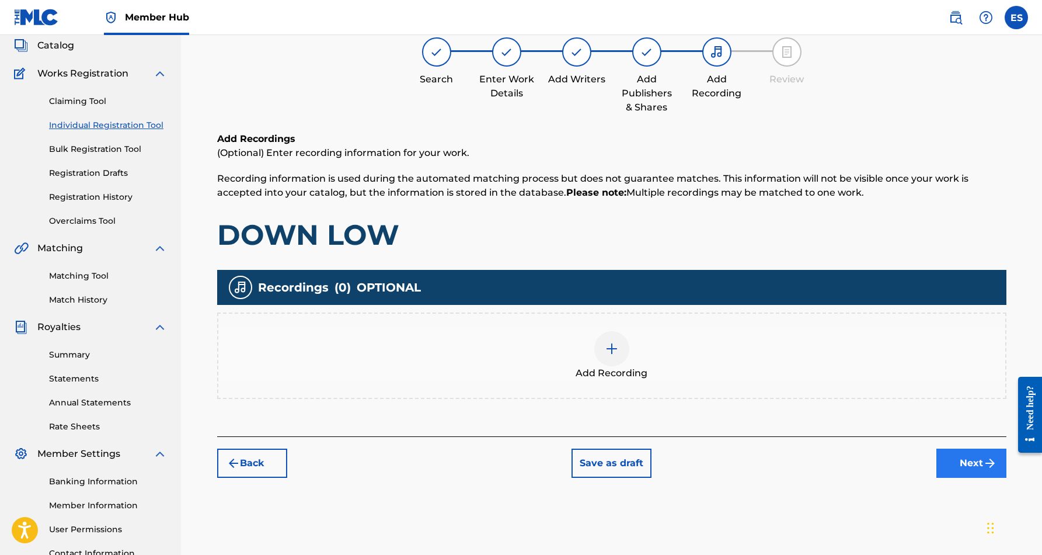
scroll to position [53, 0]
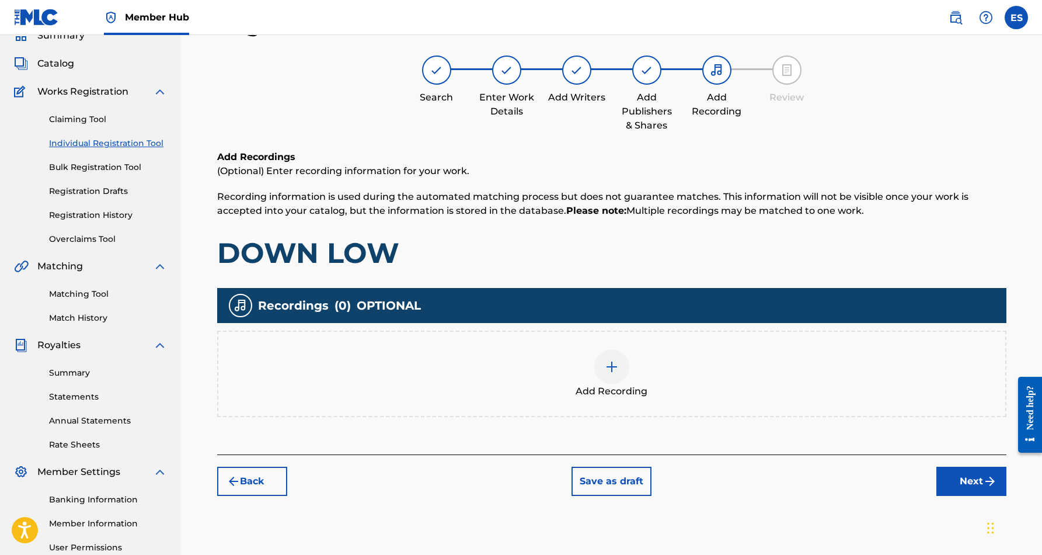
click at [618, 365] on img at bounding box center [612, 367] width 14 height 14
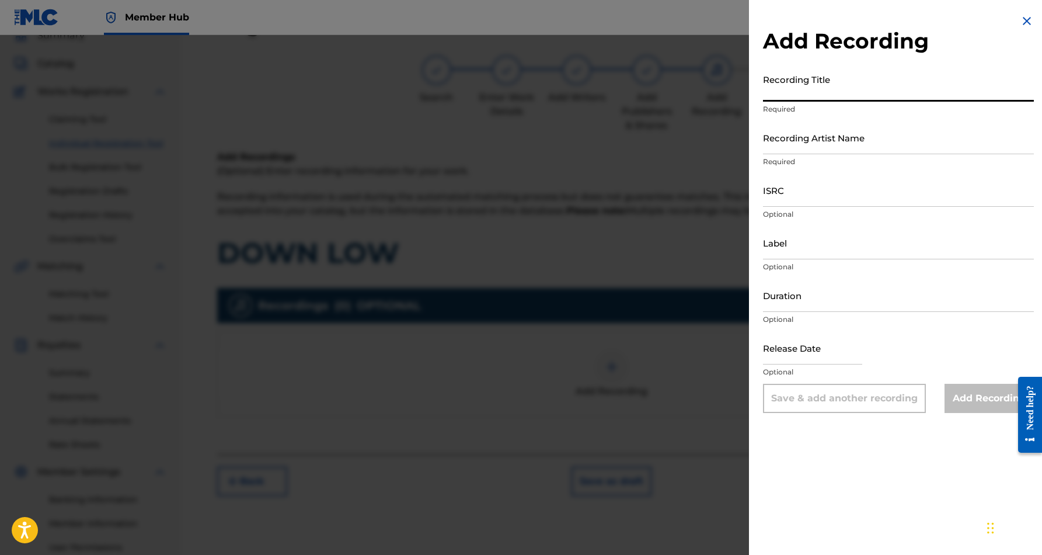
click at [837, 88] on input "Recording Title" at bounding box center [898, 84] width 271 height 33
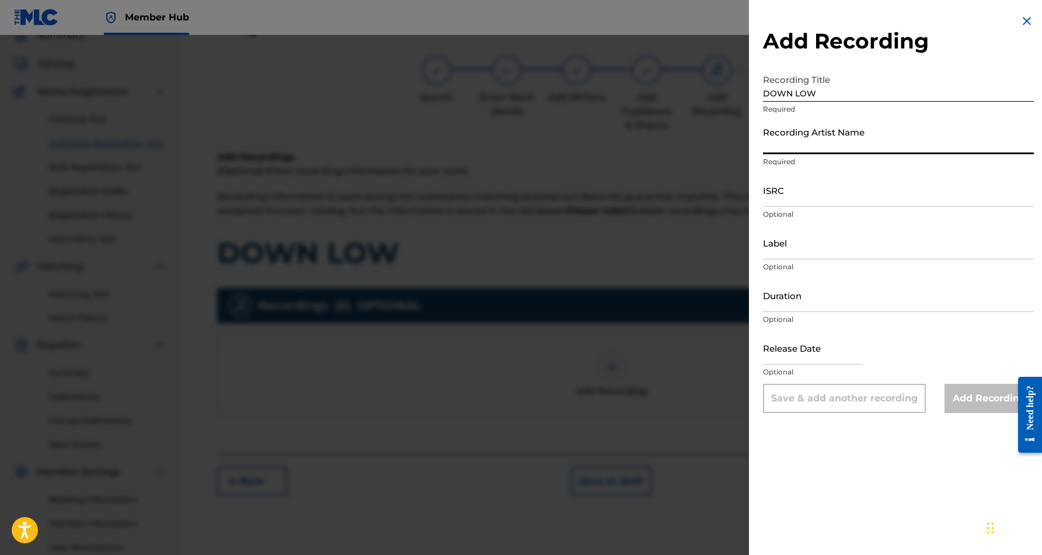
click at [860, 141] on input "Recording Artist Name" at bounding box center [898, 137] width 271 height 33
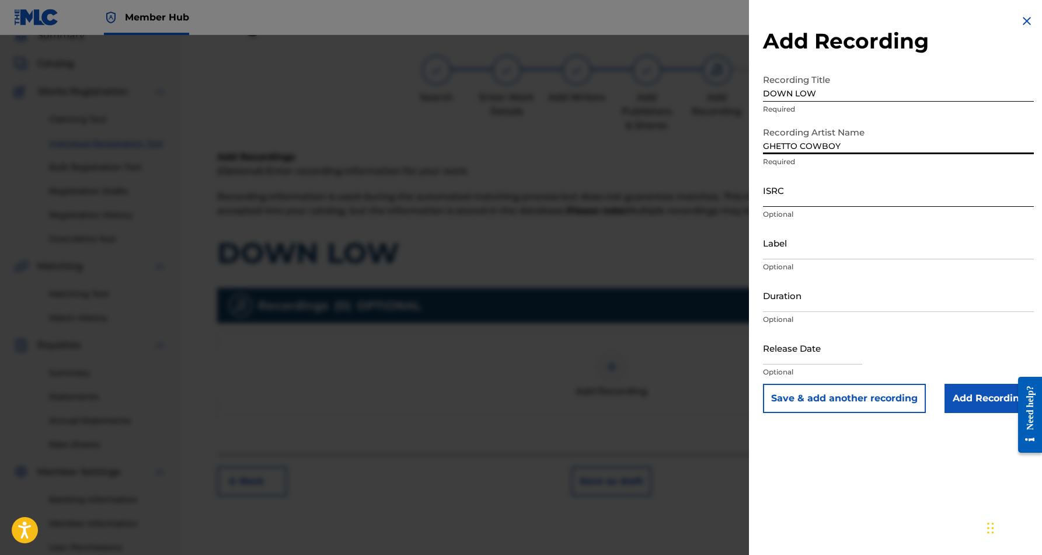
click at [839, 187] on input "ISRC" at bounding box center [898, 189] width 271 height 33
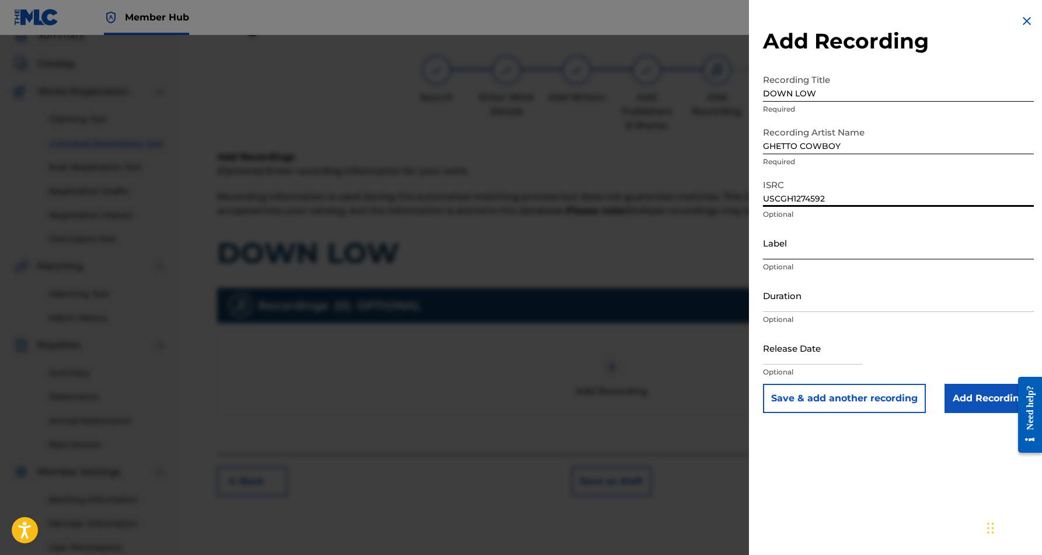
click at [842, 243] on input "Label" at bounding box center [898, 242] width 271 height 33
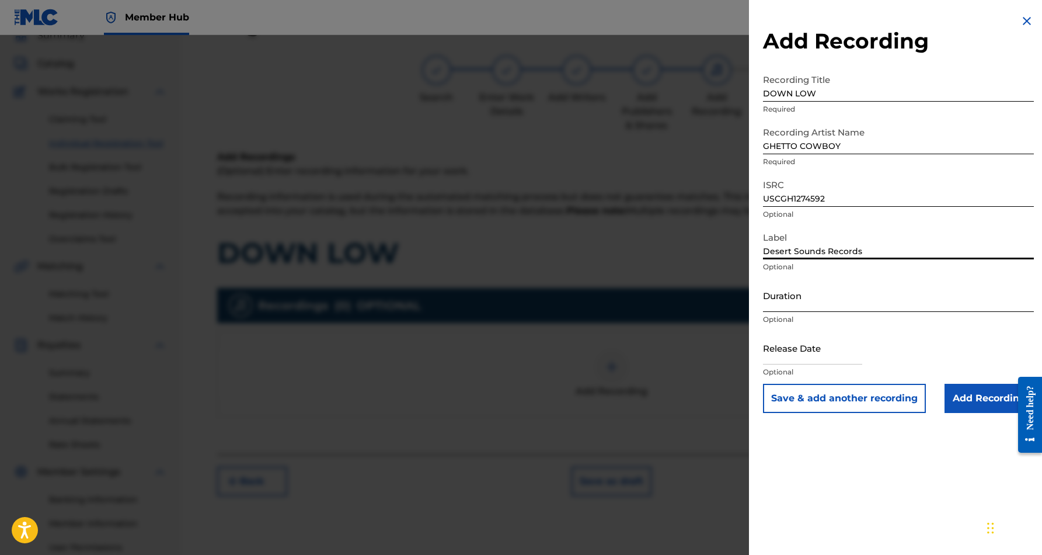
click at [782, 305] on input "Duration" at bounding box center [898, 294] width 271 height 33
click at [880, 445] on div "Add Recording Recording Title DOWN LOW Required Recording Artist Name GHETTO CO…" at bounding box center [898, 277] width 299 height 555
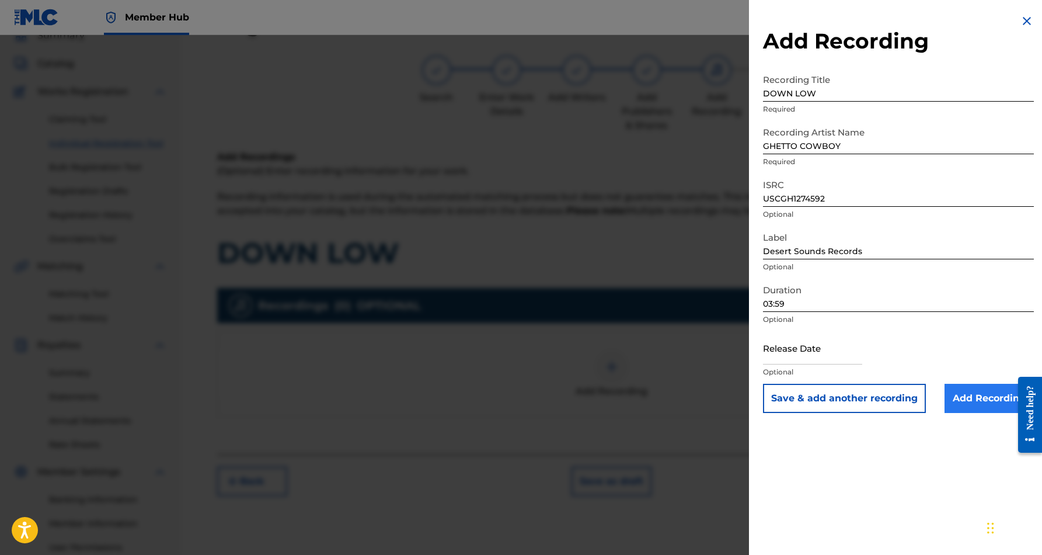
click at [981, 397] on input "Add Recording" at bounding box center [989, 398] width 89 height 29
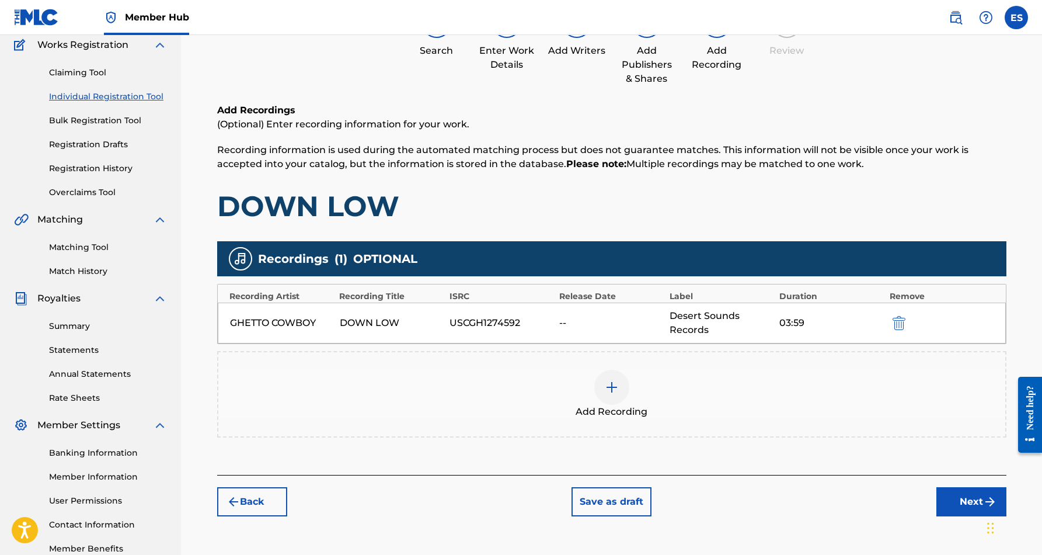
scroll to position [108, 0]
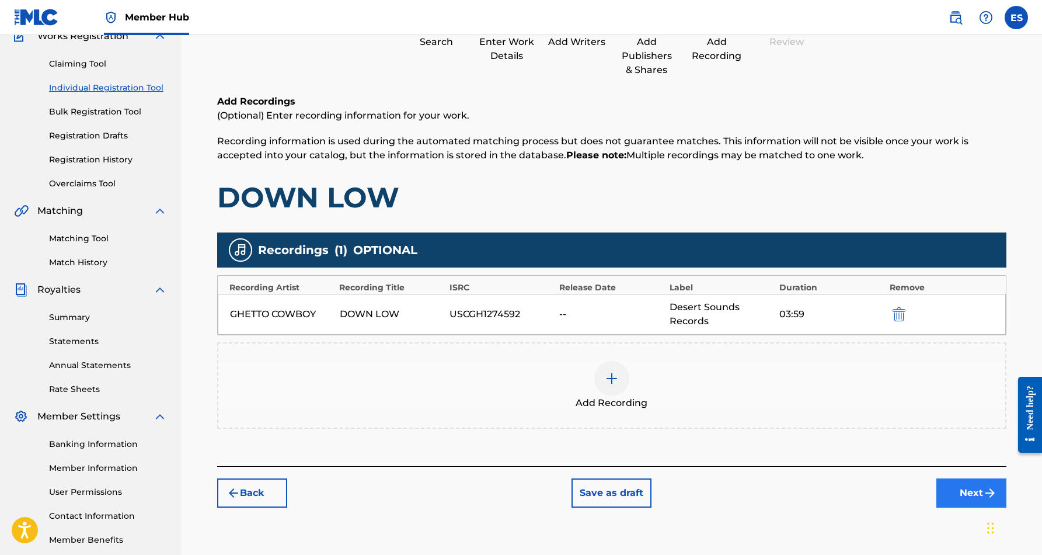
click at [953, 494] on button "Next" at bounding box center [971, 492] width 70 height 29
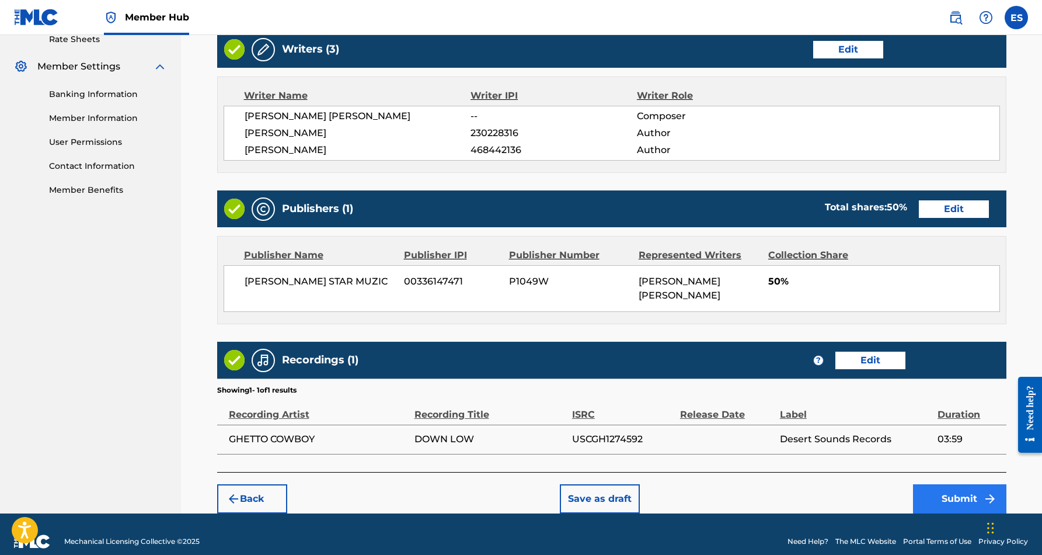
scroll to position [457, 0]
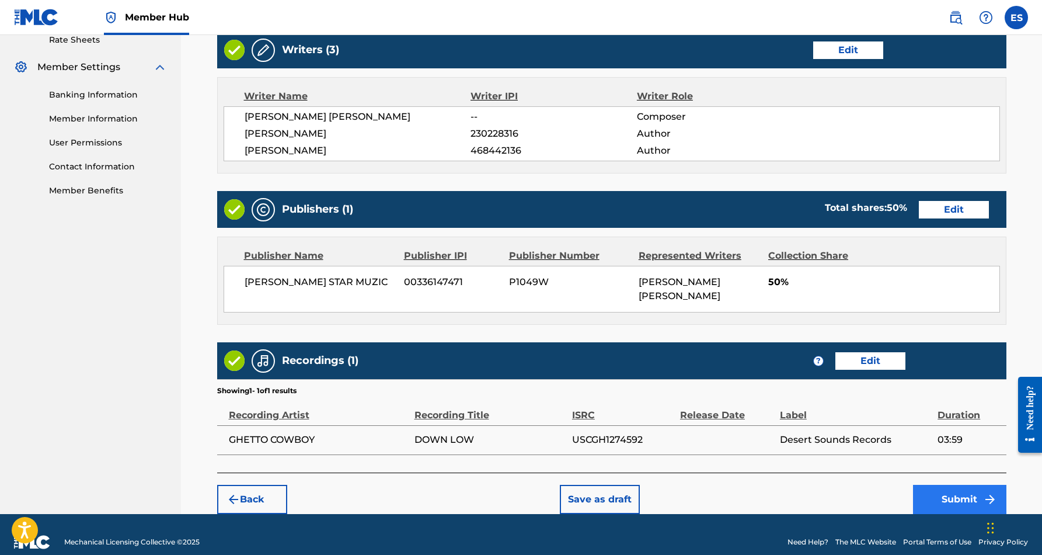
click at [945, 485] on button "Submit" at bounding box center [959, 499] width 93 height 29
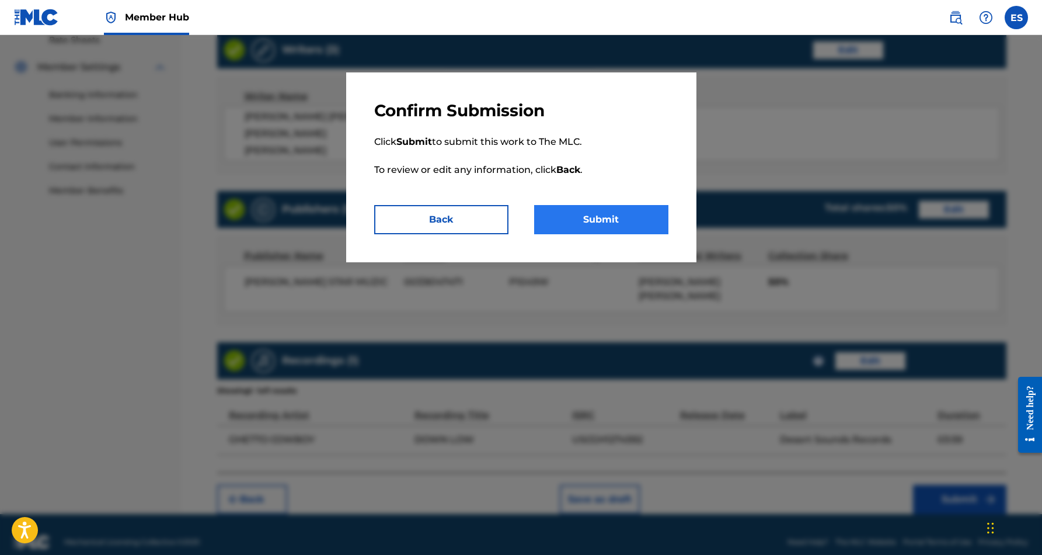
click at [601, 220] on button "Submit" at bounding box center [601, 219] width 134 height 29
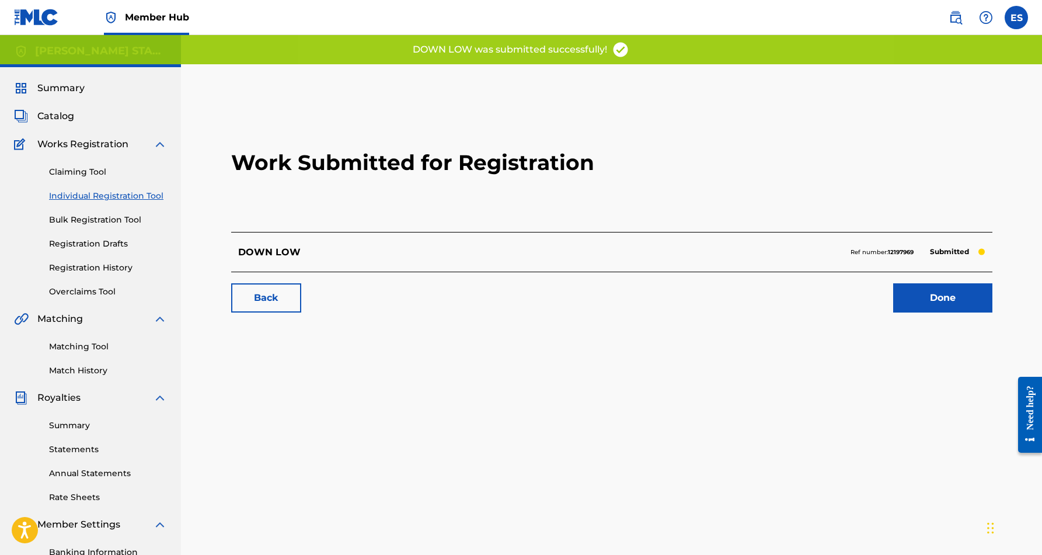
click at [114, 192] on link "Individual Registration Tool" at bounding box center [108, 196] width 118 height 12
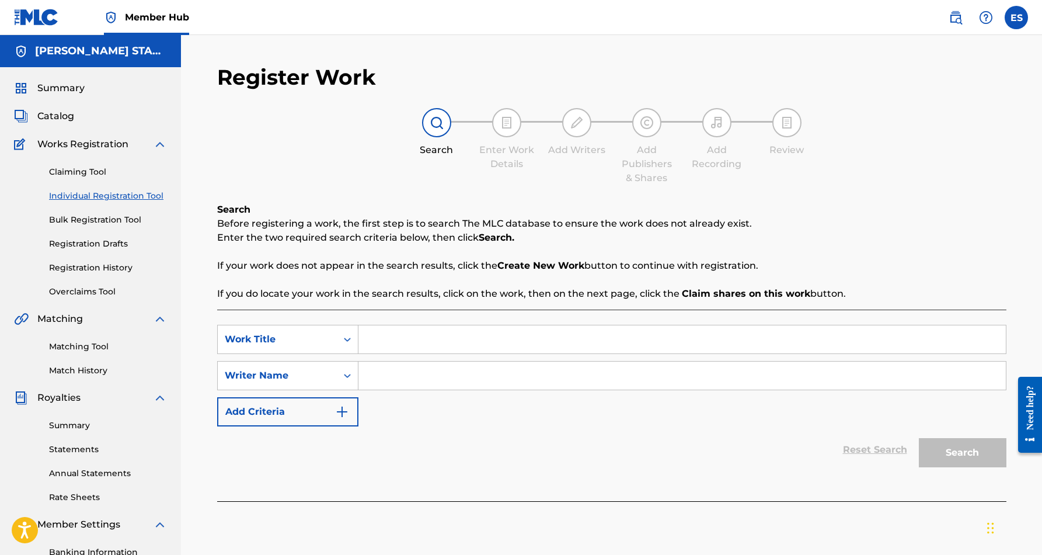
click at [386, 388] on input "Search Form" at bounding box center [681, 375] width 647 height 28
click at [442, 343] on input "Search Form" at bounding box center [681, 339] width 647 height 28
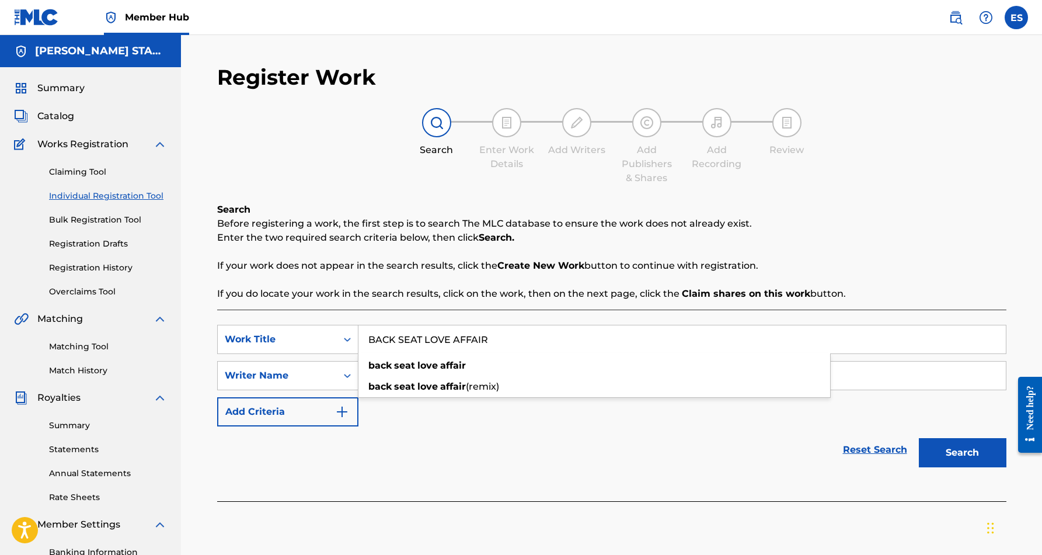
click at [582, 407] on div "SearchWithCriteria1b6dc459-3a40-45ec-8e52-3edd355e4419 Work Title BACK SEAT LOV…" at bounding box center [611, 376] width 789 height 102
click at [969, 448] on button "Search" at bounding box center [963, 452] width 88 height 29
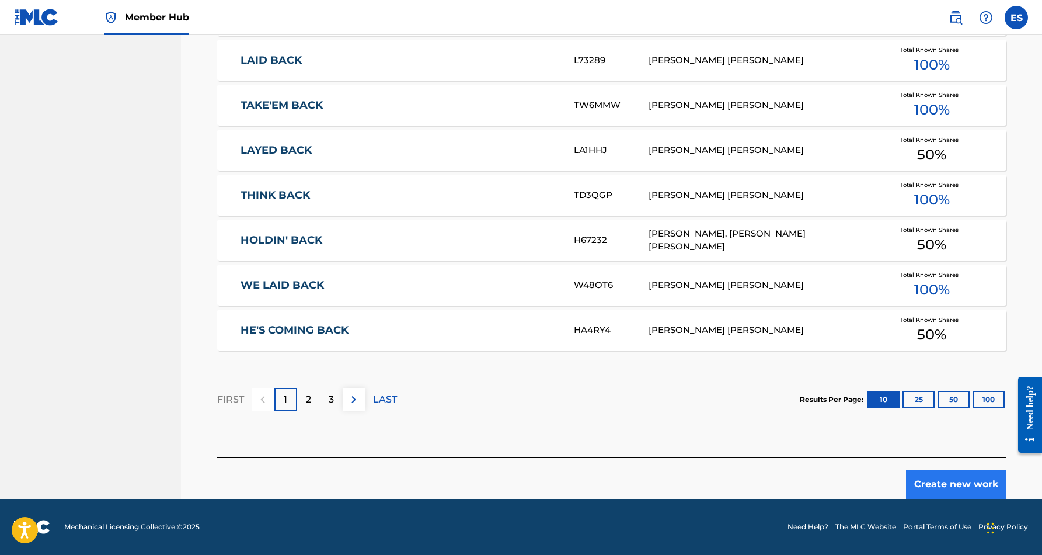
scroll to position [640, 0]
click at [945, 484] on button "Create new work" at bounding box center [956, 483] width 100 height 29
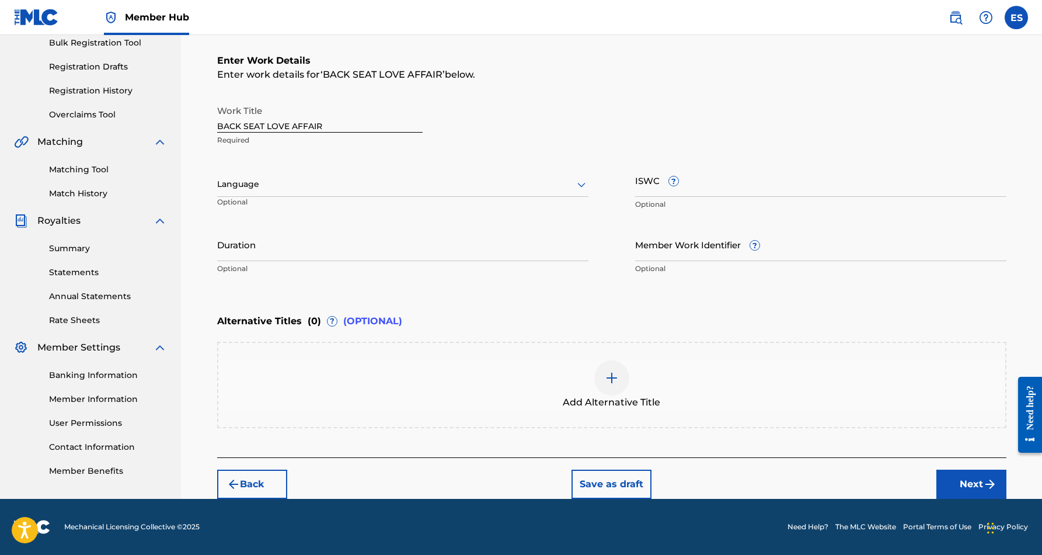
click at [580, 182] on icon at bounding box center [581, 184] width 14 height 14
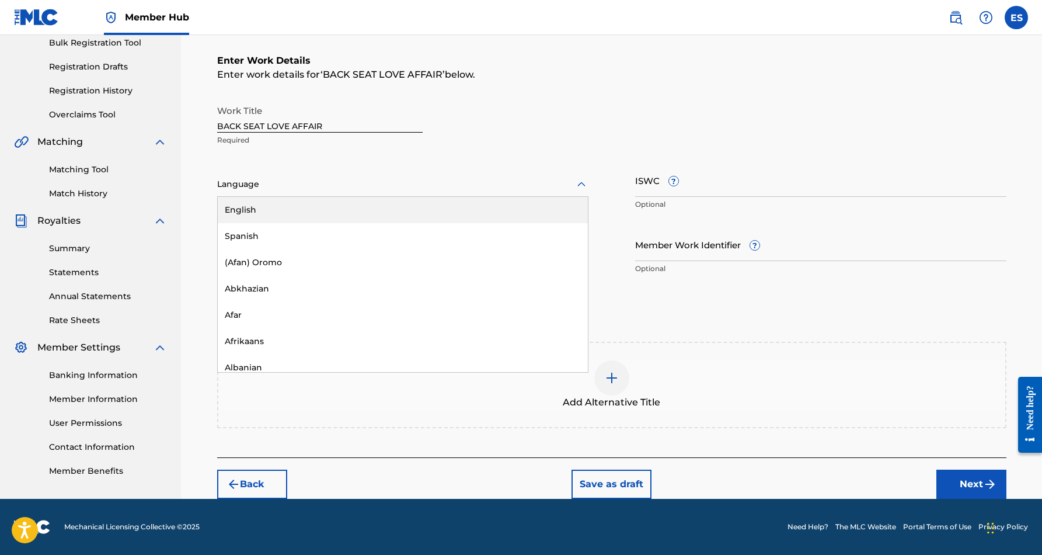
click at [499, 215] on div "English" at bounding box center [403, 210] width 370 height 26
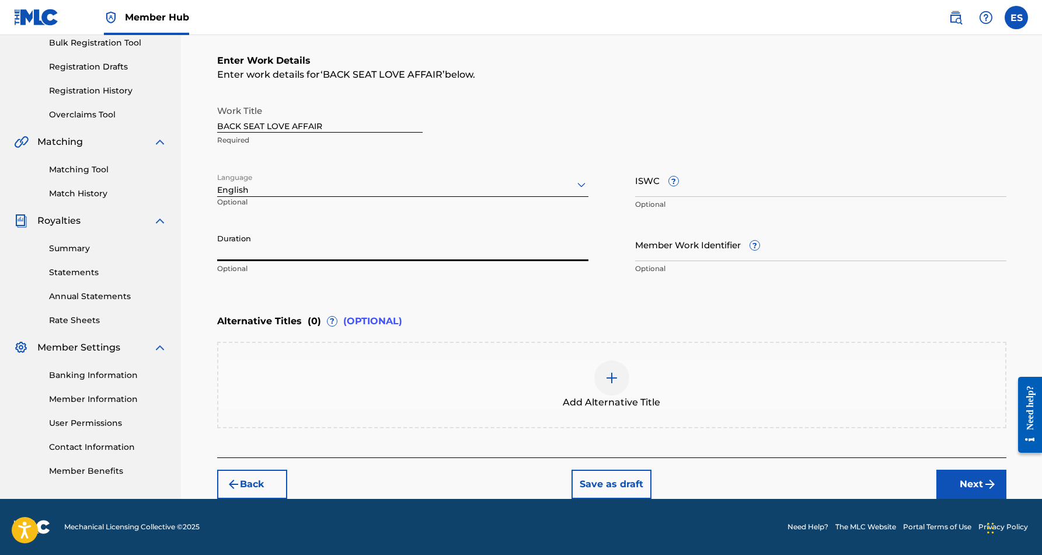
click at [391, 245] on input "Duration" at bounding box center [402, 244] width 371 height 33
click at [478, 290] on div "Enter Work Details Enter work details for ‘ BACK SEAT LOVE AFFAIR ’ below. Work…" at bounding box center [611, 167] width 789 height 283
click at [645, 193] on input "ISWC ?" at bounding box center [820, 179] width 371 height 33
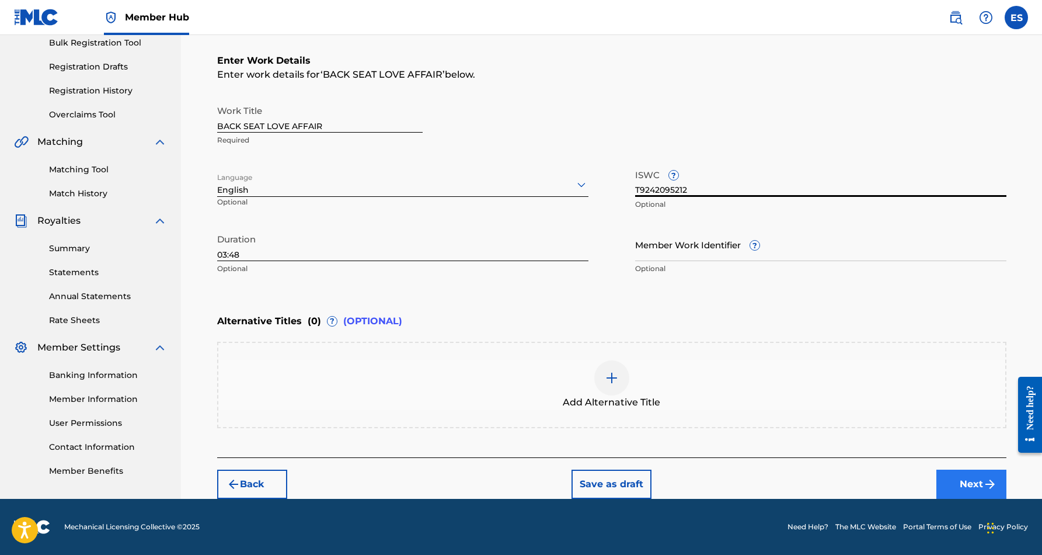
click at [968, 480] on button "Next" at bounding box center [971, 483] width 70 height 29
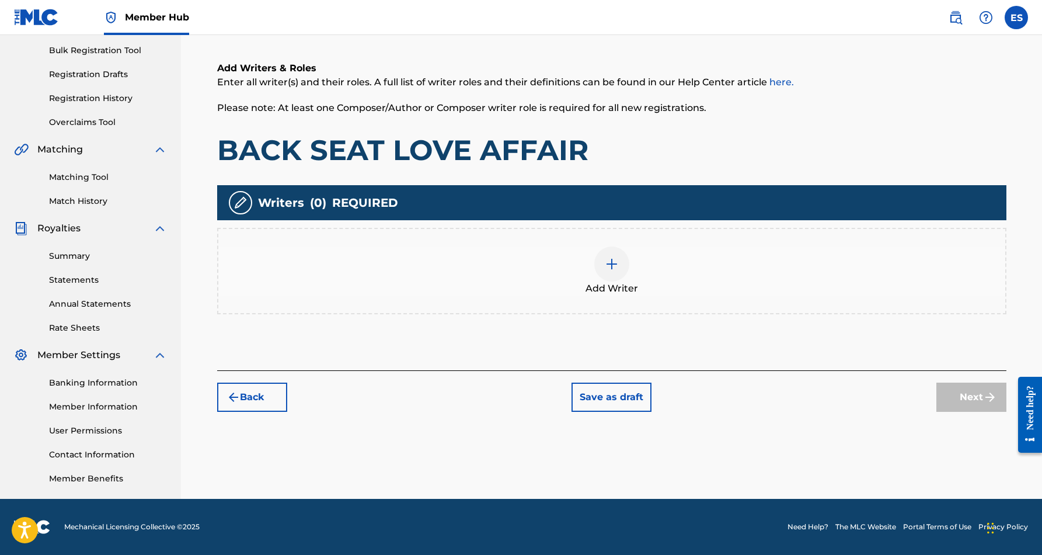
scroll to position [169, 0]
click at [613, 265] on img at bounding box center [612, 264] width 14 height 14
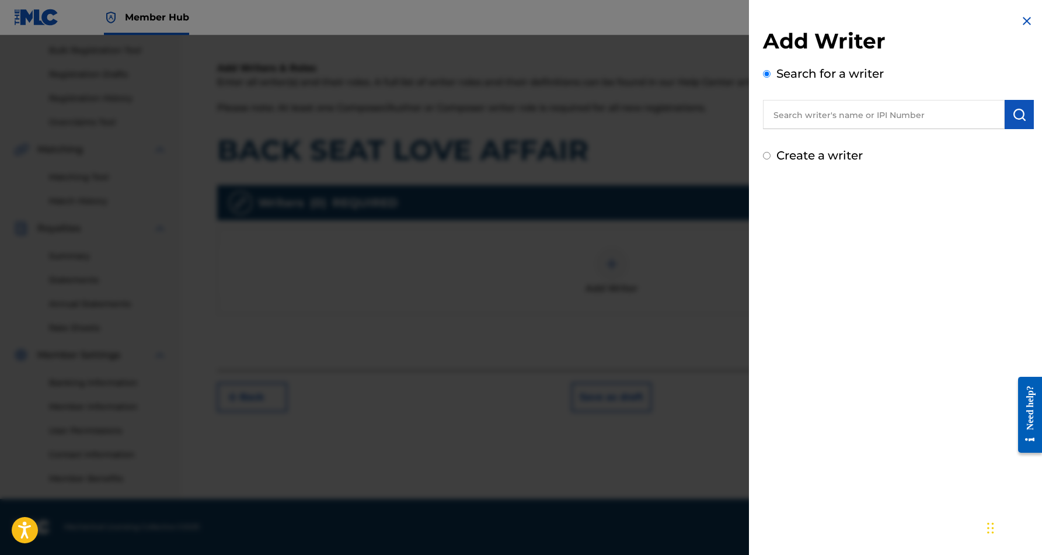
click at [885, 111] on input "text" at bounding box center [884, 114] width 242 height 29
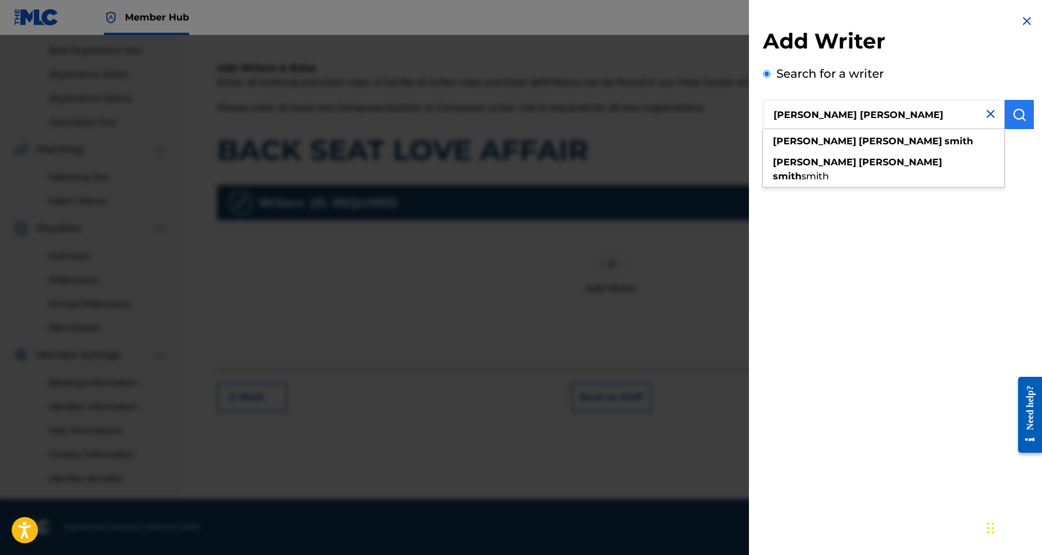
click at [1018, 116] on img "submit" at bounding box center [1019, 114] width 14 height 14
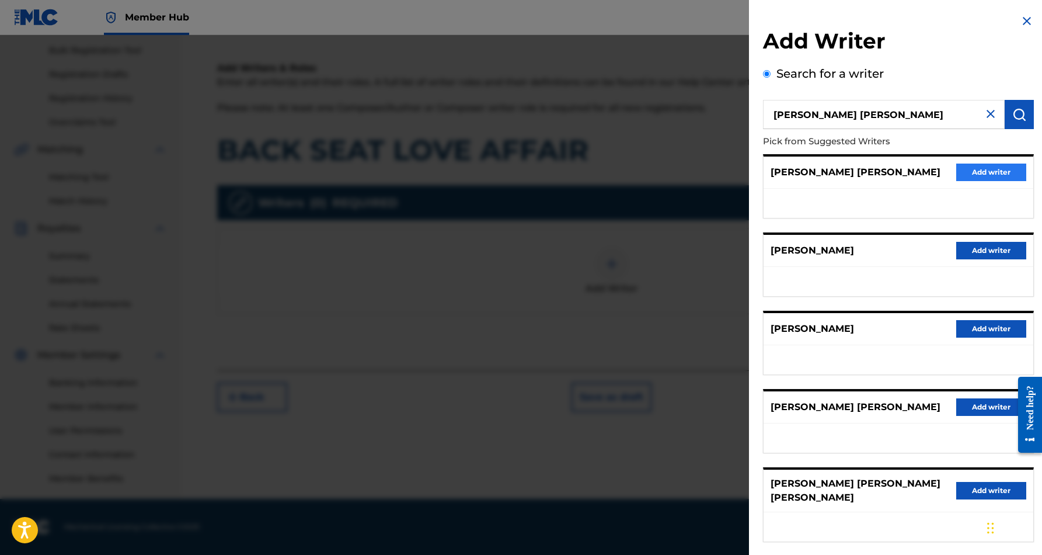
click at [990, 169] on button "Add writer" at bounding box center [991, 172] width 70 height 18
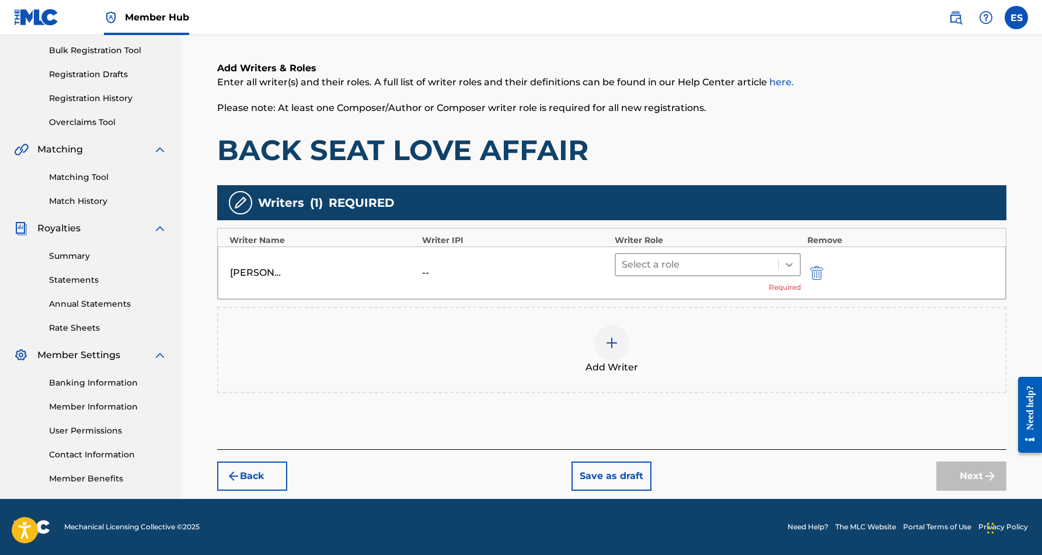
click at [786, 264] on icon at bounding box center [790, 265] width 12 height 12
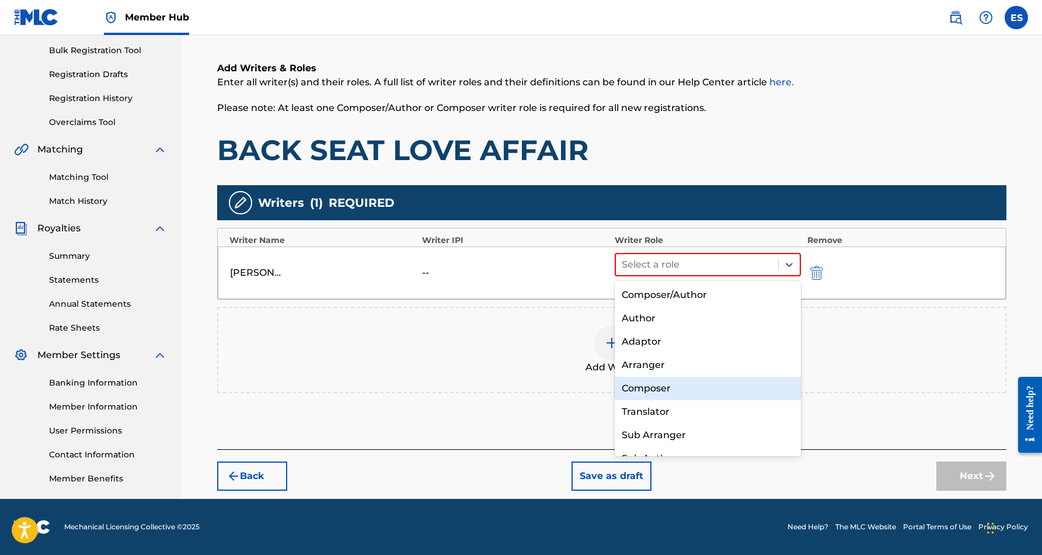
click at [725, 379] on div "Composer" at bounding box center [708, 388] width 187 height 23
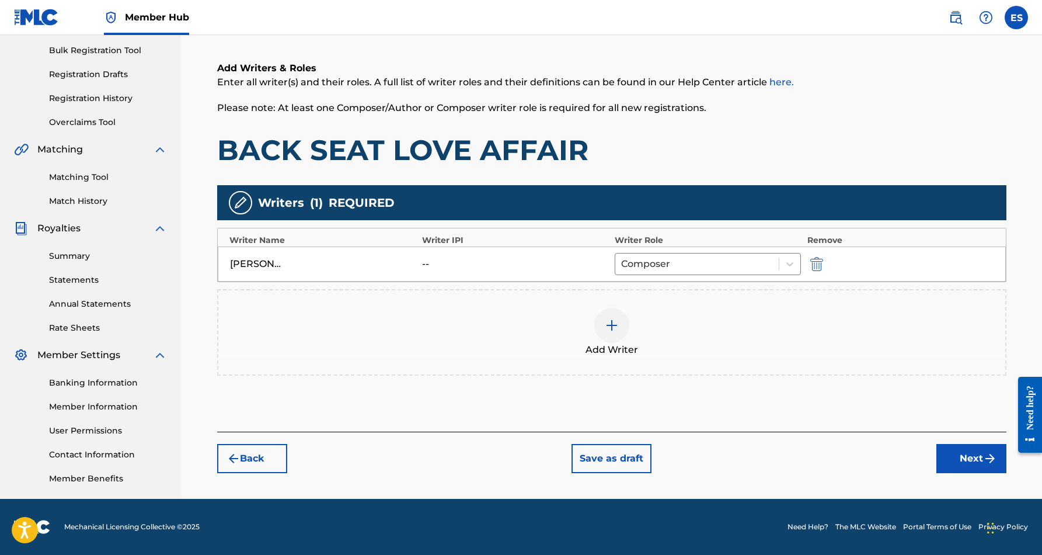
click at [615, 328] on img at bounding box center [612, 325] width 14 height 14
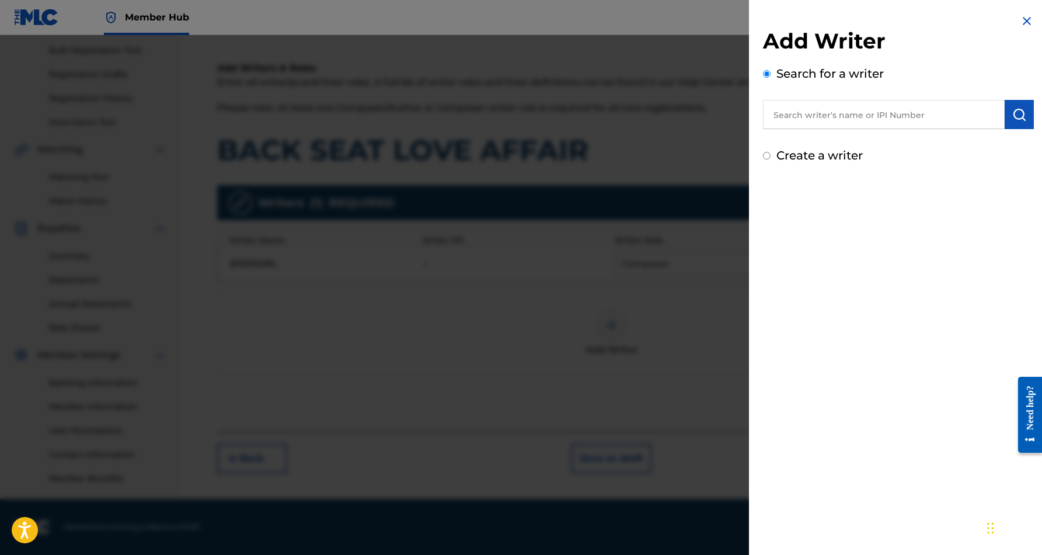
click at [766, 156] on input "Create a writer" at bounding box center [767, 156] width 8 height 8
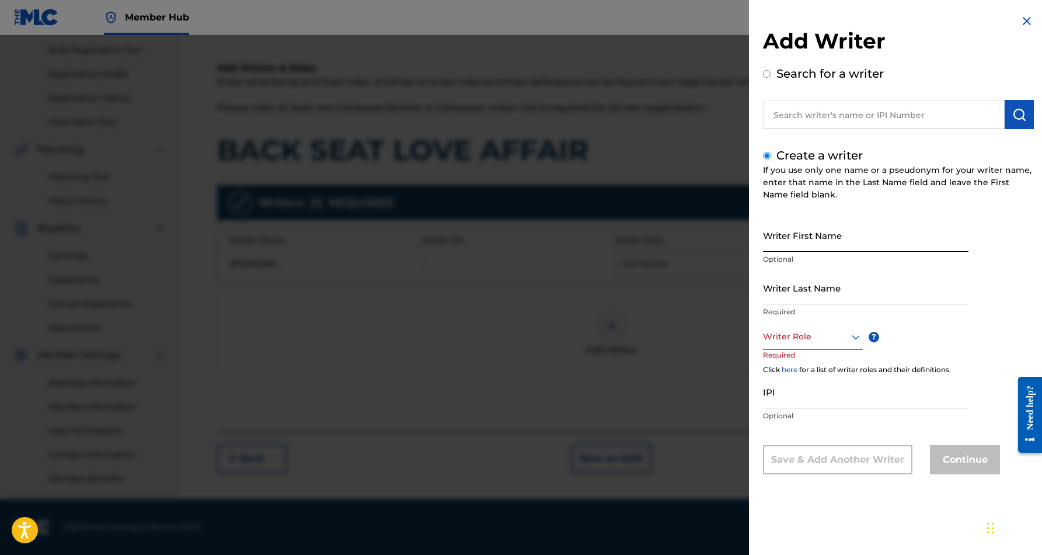
click at [838, 224] on input "Writer First Name" at bounding box center [866, 234] width 206 height 33
click at [816, 297] on input "Writer Last Name" at bounding box center [866, 287] width 206 height 33
click at [816, 243] on input "[PERSON_NAME]" at bounding box center [866, 234] width 206 height 33
click at [814, 245] on input "[PERSON_NAME]" at bounding box center [866, 234] width 206 height 33
click at [856, 335] on icon at bounding box center [856, 337] width 14 height 14
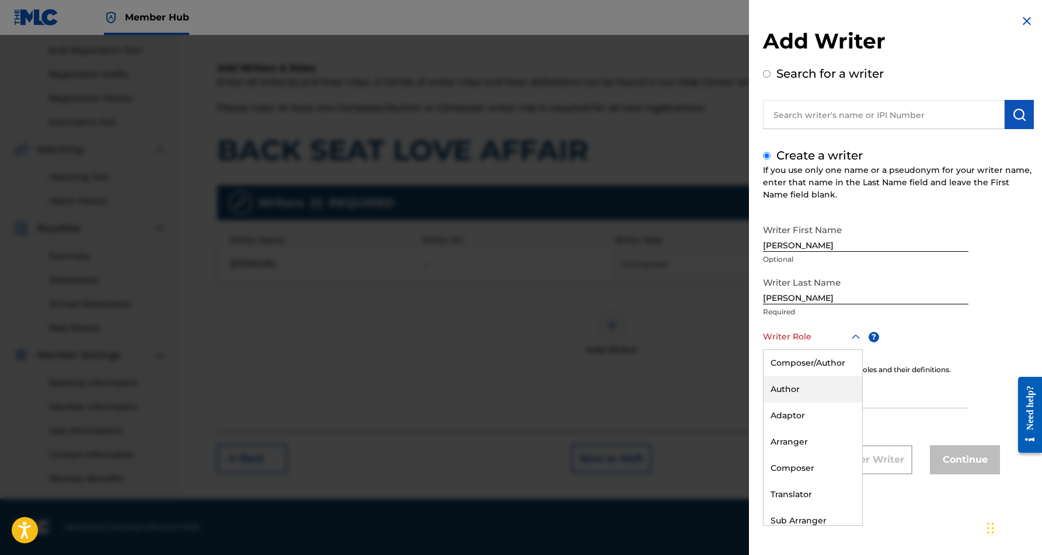
click at [830, 385] on div "Author" at bounding box center [813, 389] width 99 height 26
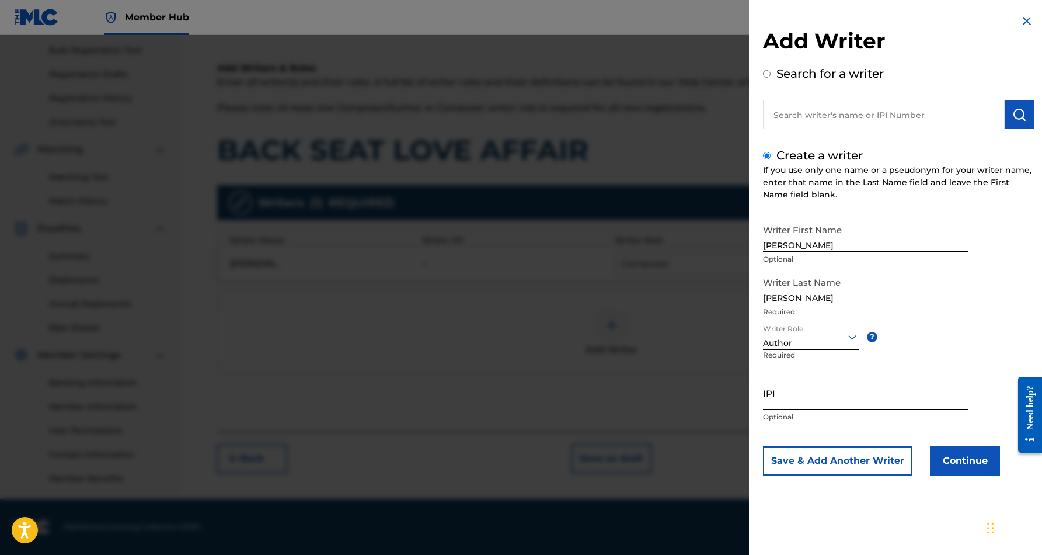
click at [804, 395] on input "IPI" at bounding box center [866, 392] width 206 height 33
click at [910, 502] on div "Add Writer Search for a writer Create a writer If you use only one name or a ps…" at bounding box center [898, 253] width 299 height 507
click at [877, 467] on button "Save & Add Another Writer" at bounding box center [837, 460] width 149 height 29
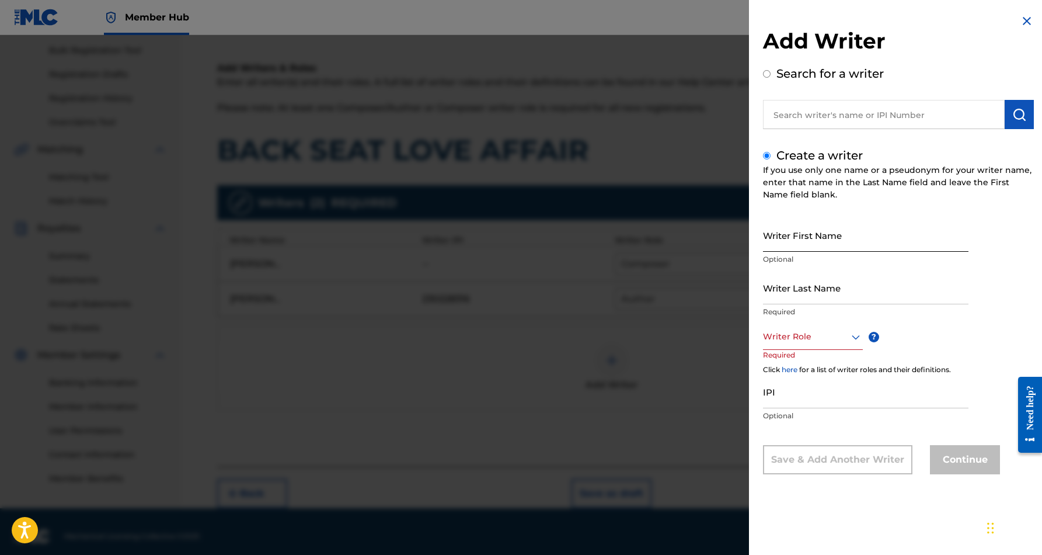
click at [786, 228] on input "Writer First Name" at bounding box center [866, 234] width 206 height 33
click at [800, 292] on input "Writer Last Name" at bounding box center [866, 287] width 206 height 33
click at [798, 300] on input "[PERSON_NAME]" at bounding box center [866, 287] width 206 height 33
click at [843, 245] on input "[PERSON_NAME]" at bounding box center [866, 234] width 206 height 33
click at [921, 233] on input "[PERSON_NAME]" at bounding box center [866, 234] width 206 height 33
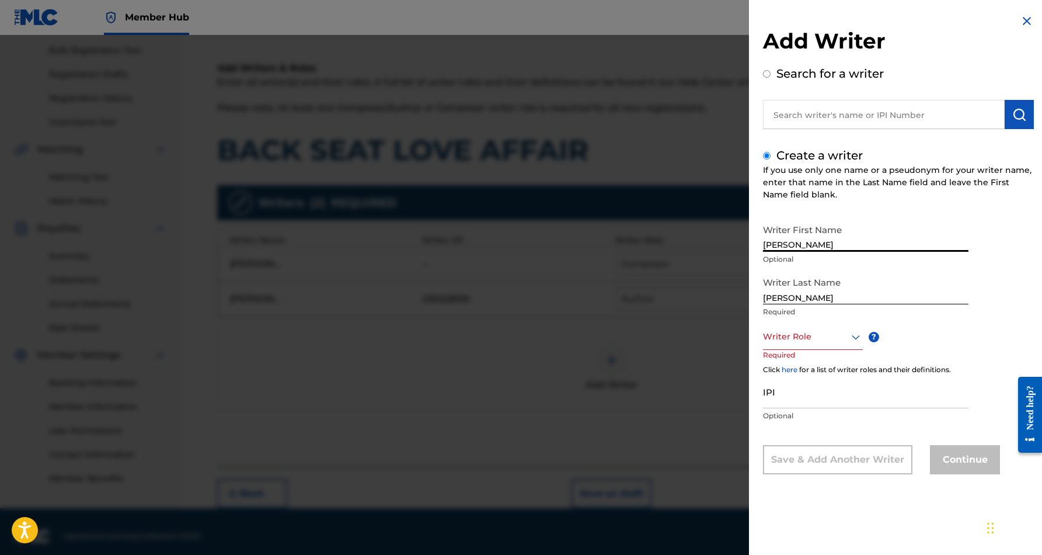
click at [852, 337] on icon at bounding box center [856, 337] width 14 height 14
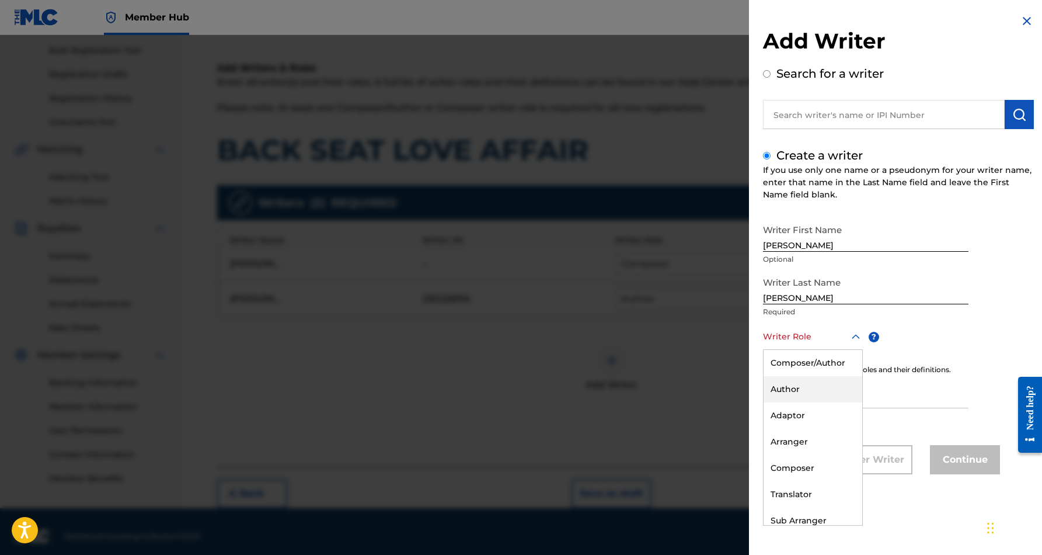
click at [806, 396] on div "Author" at bounding box center [813, 389] width 99 height 26
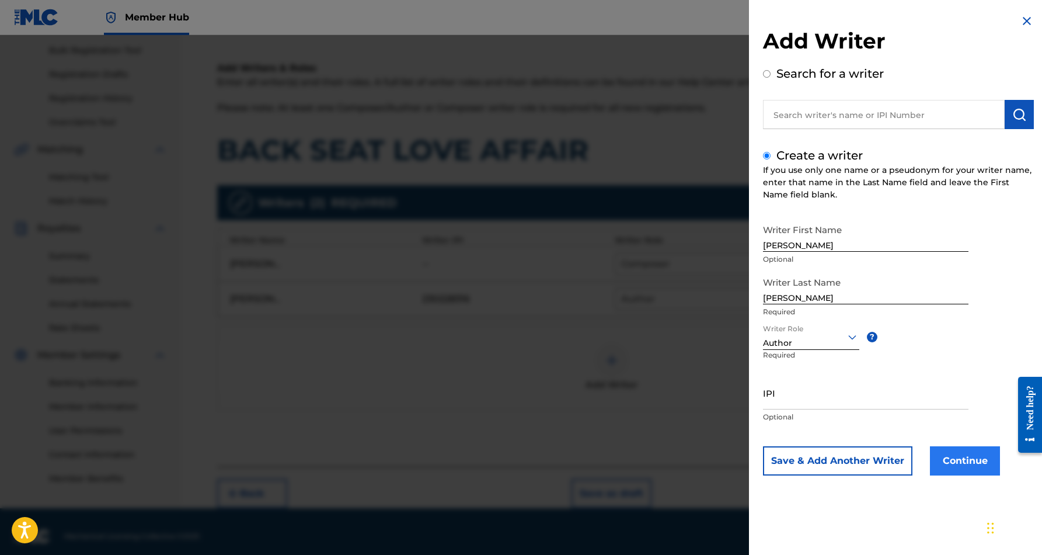
click at [955, 461] on button "Continue" at bounding box center [965, 460] width 70 height 29
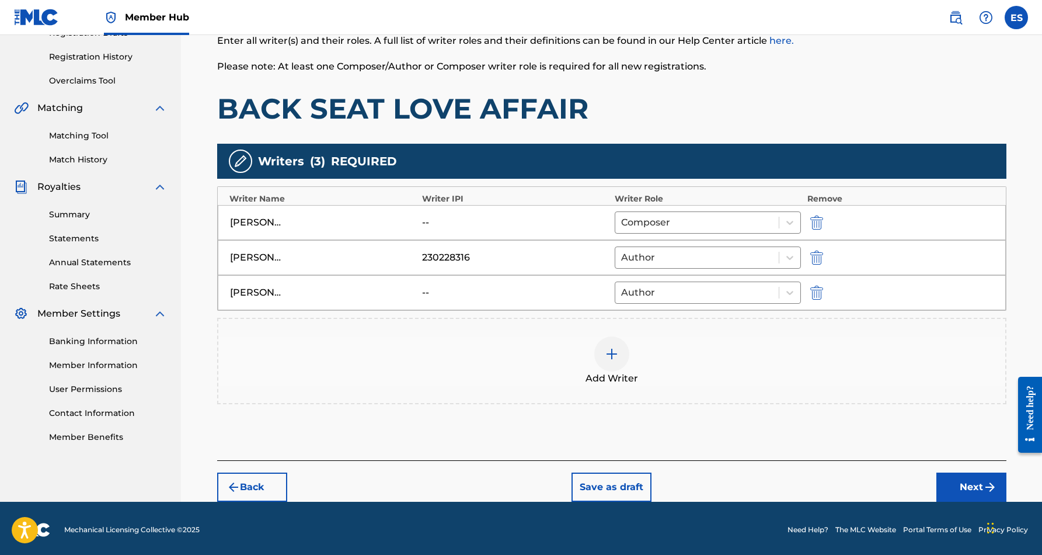
scroll to position [213, 0]
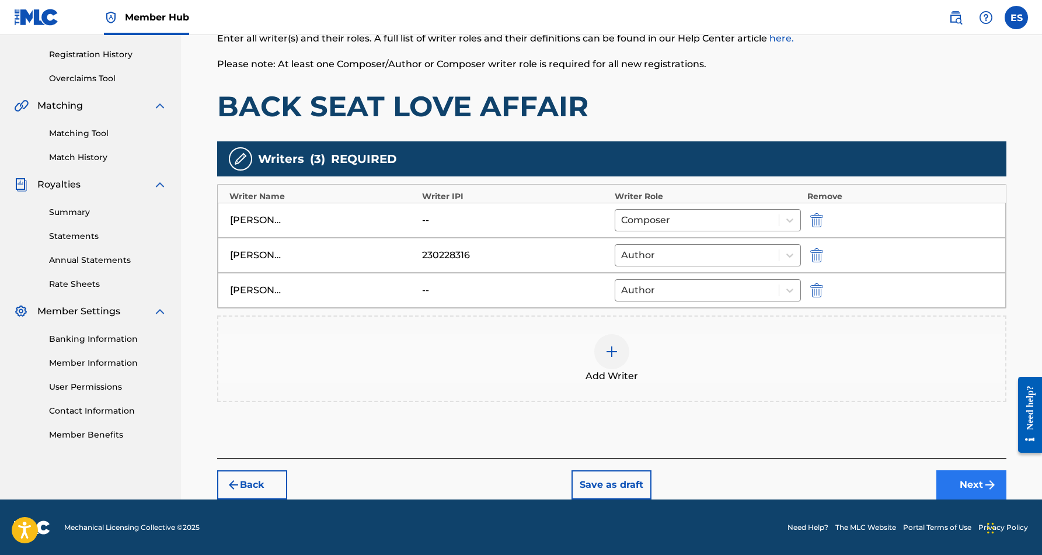
click at [979, 475] on button "Next" at bounding box center [971, 484] width 70 height 29
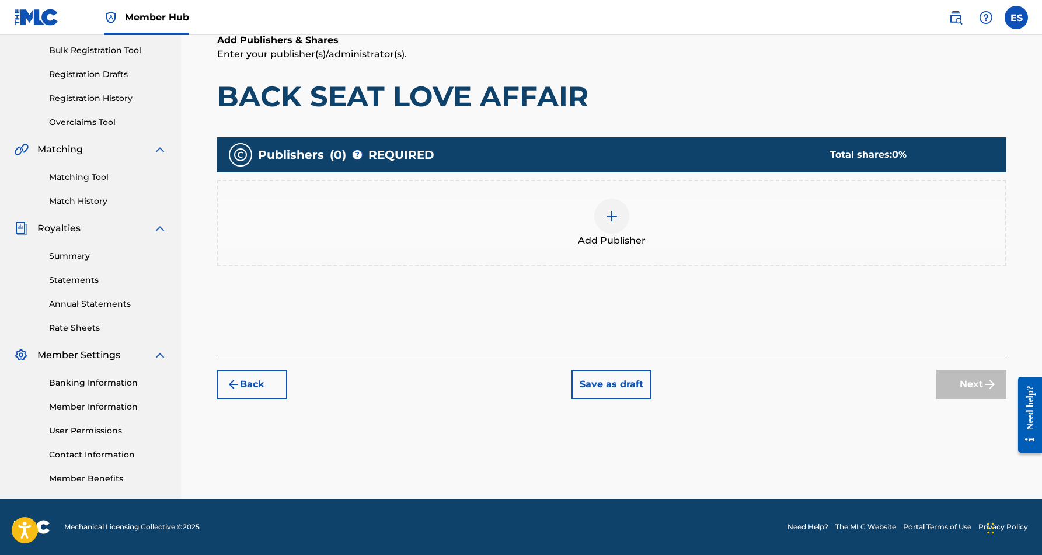
scroll to position [169, 0]
click at [610, 221] on img at bounding box center [612, 216] width 14 height 14
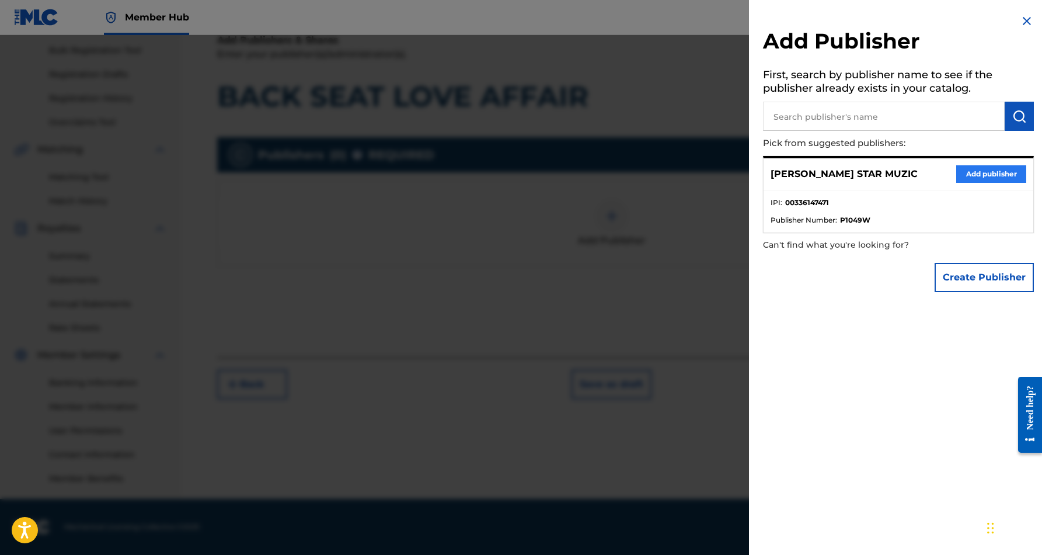
click at [987, 174] on button "Add publisher" at bounding box center [991, 174] width 70 height 18
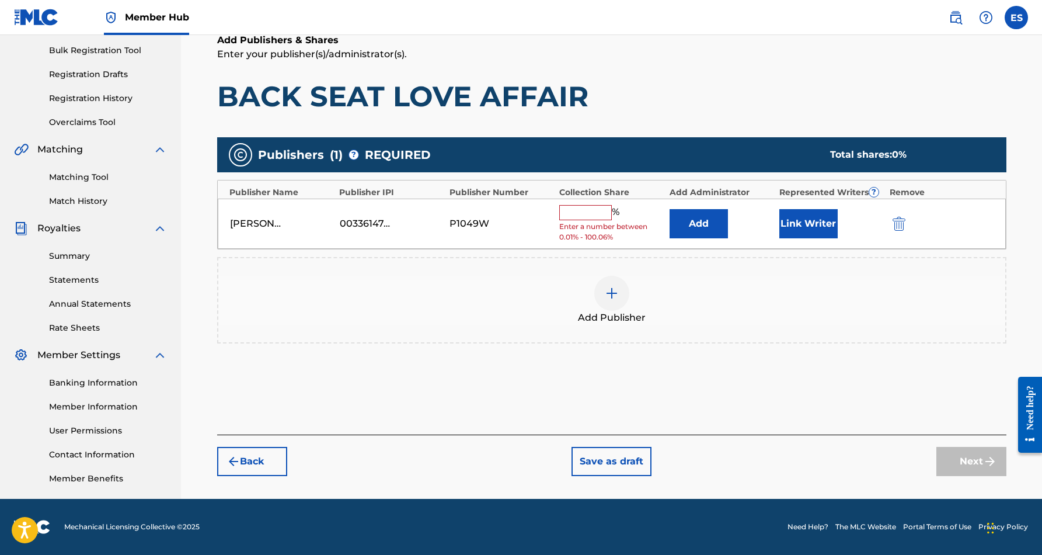
click at [591, 213] on input "text" at bounding box center [585, 212] width 53 height 15
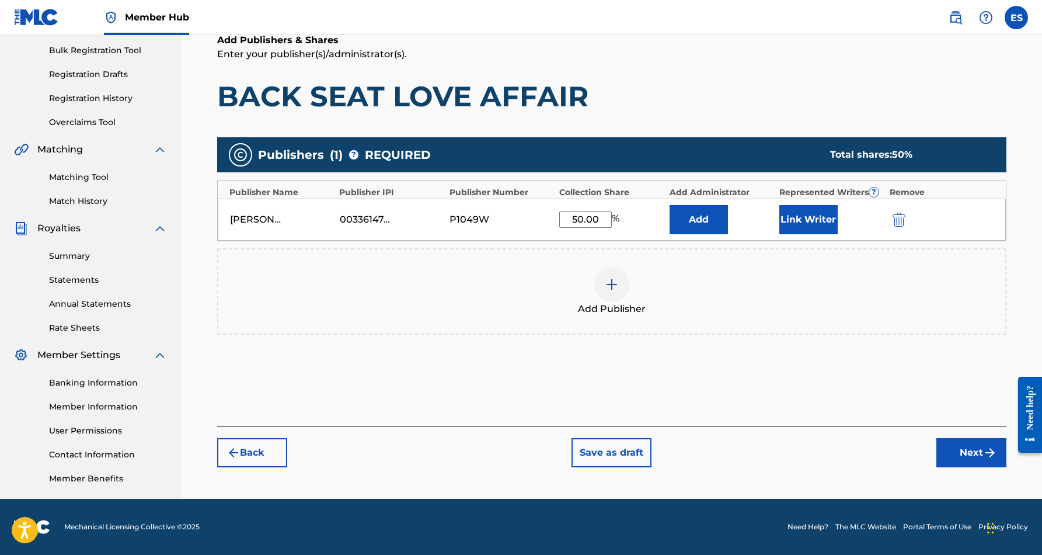
click at [731, 83] on h1 "BACK SEAT LOVE AFFAIR" at bounding box center [611, 96] width 789 height 35
click at [814, 217] on button "Link Writer" at bounding box center [808, 219] width 58 height 29
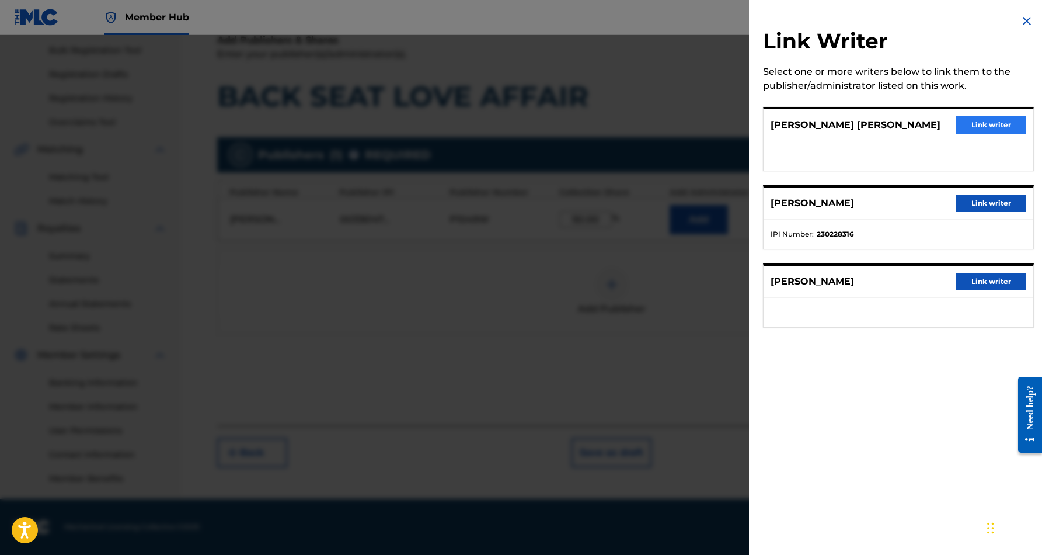
click at [983, 126] on button "Link writer" at bounding box center [991, 125] width 70 height 18
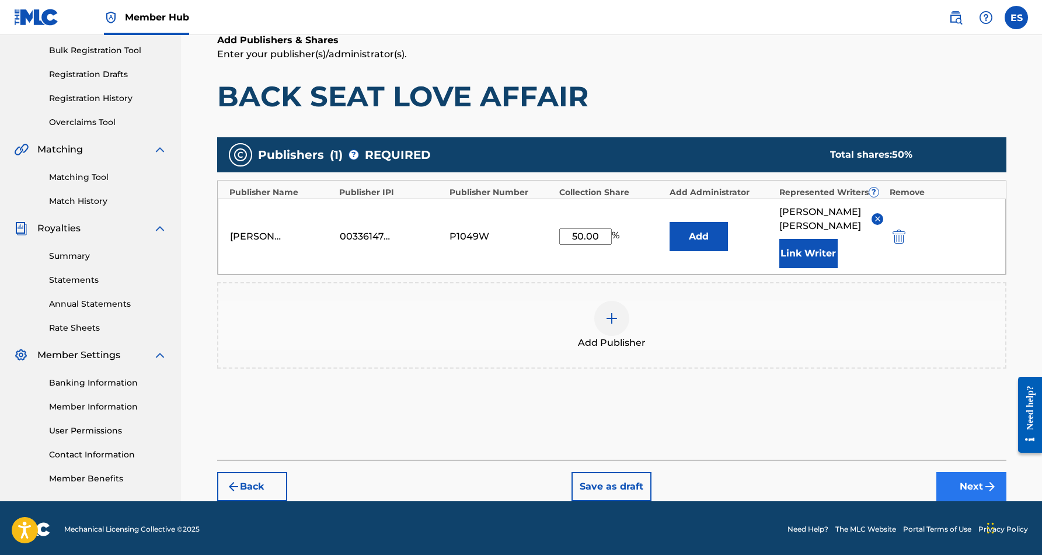
click at [952, 482] on button "Next" at bounding box center [971, 486] width 70 height 29
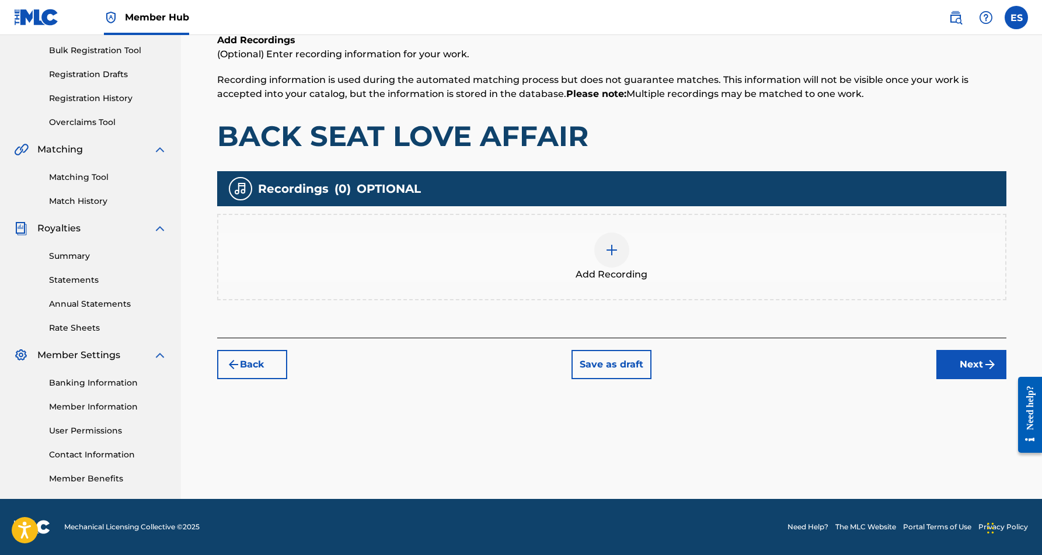
scroll to position [53, 0]
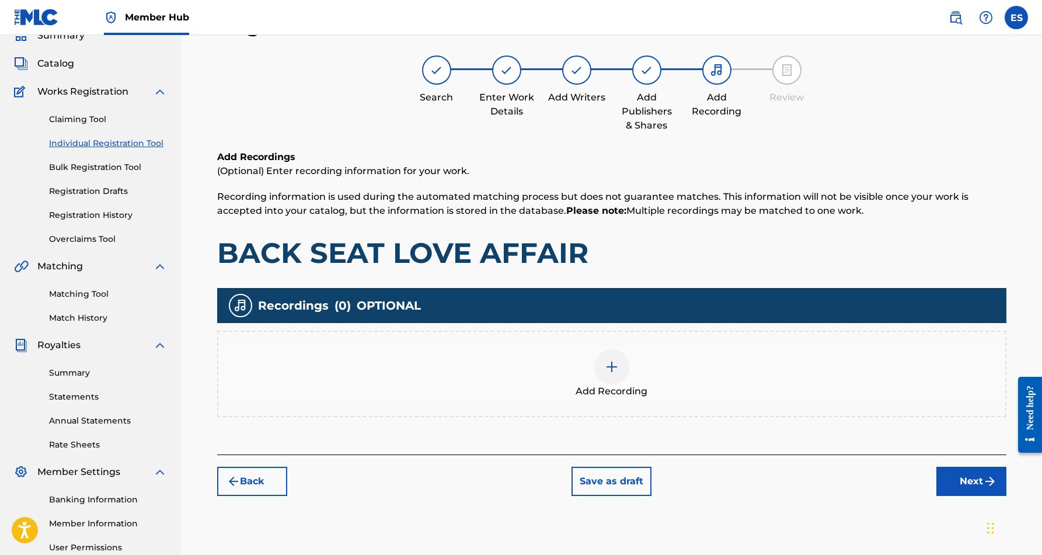
click at [610, 367] on img at bounding box center [612, 367] width 14 height 14
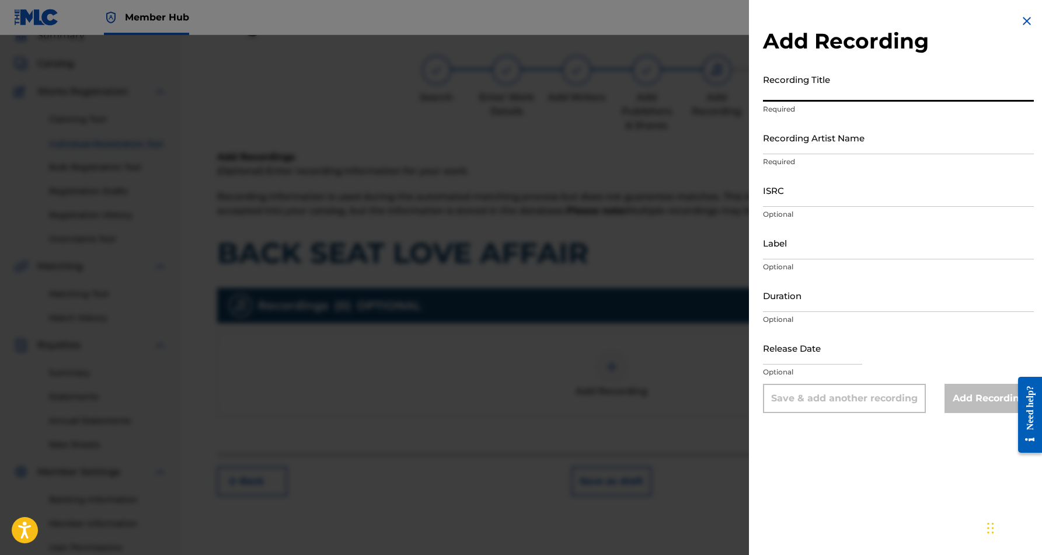
click at [854, 95] on input "Recording Title" at bounding box center [898, 84] width 271 height 33
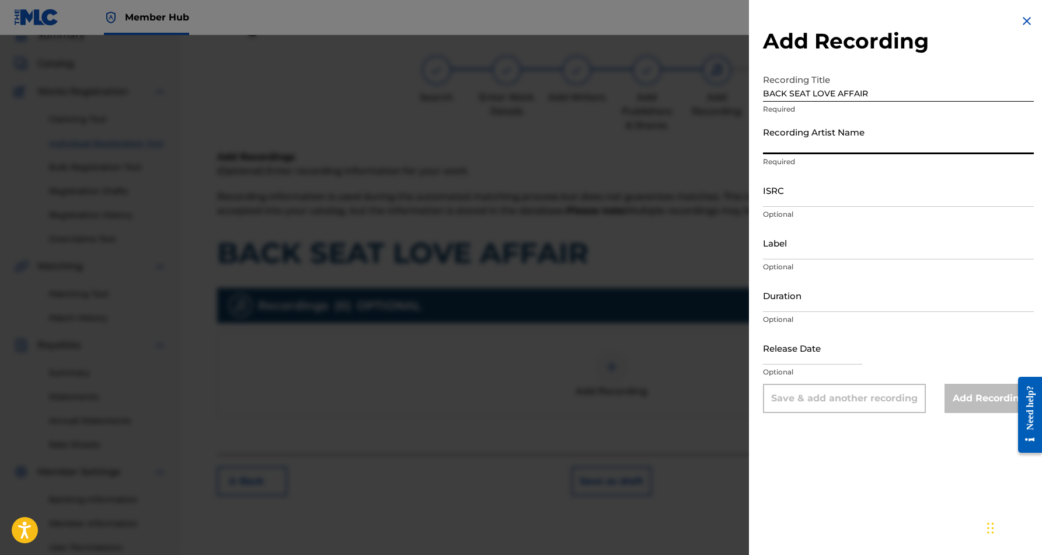
click at [878, 142] on input "Recording Artist Name" at bounding box center [898, 137] width 271 height 33
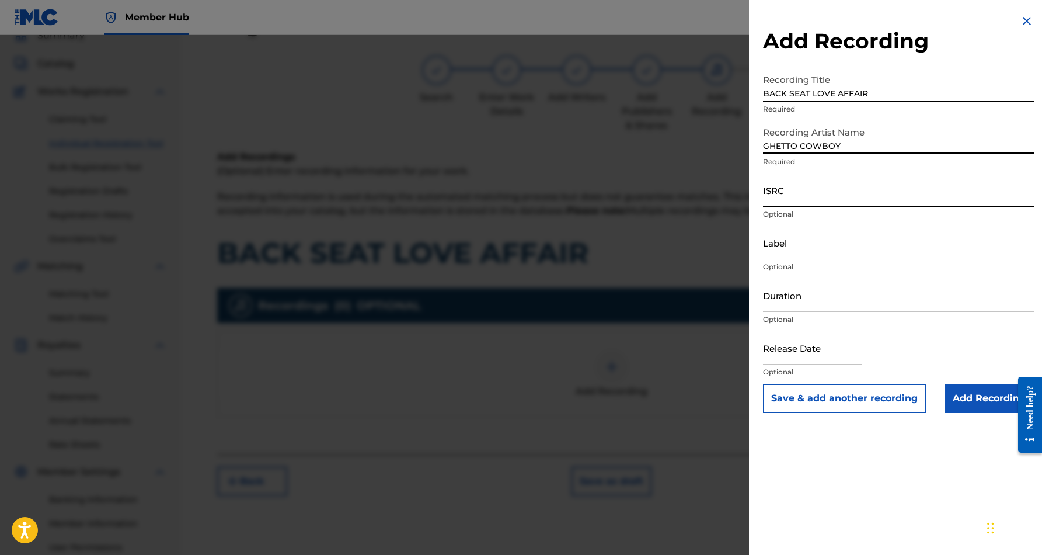
click at [826, 198] on input "ISRC" at bounding box center [898, 189] width 271 height 33
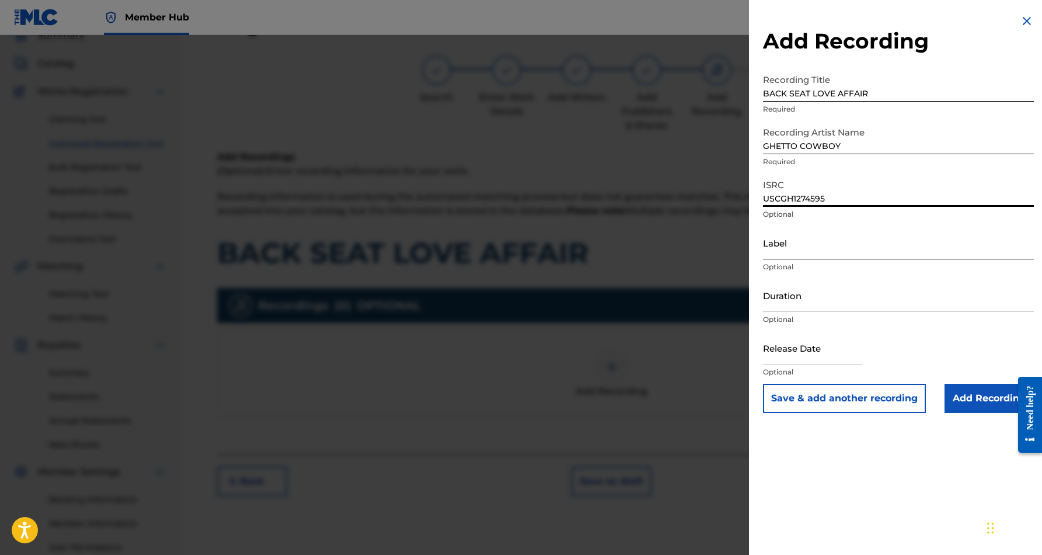
click at [832, 241] on input "Label" at bounding box center [898, 242] width 271 height 33
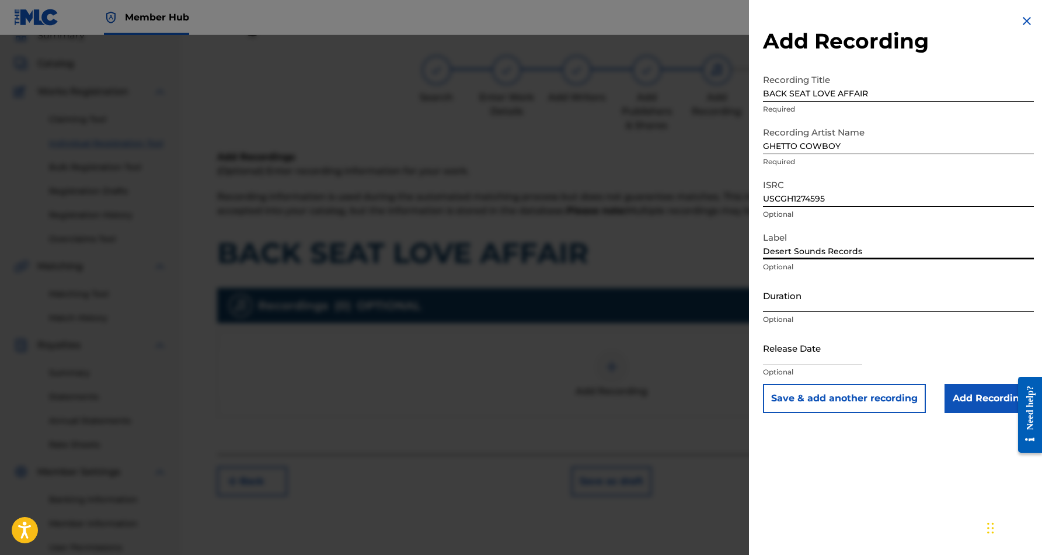
click at [852, 302] on input "Duration" at bounding box center [898, 294] width 271 height 33
click at [857, 463] on div "Add Recording Recording Title BACK SEAT LOVE AFFAIR Required Recording Artist N…" at bounding box center [898, 277] width 299 height 555
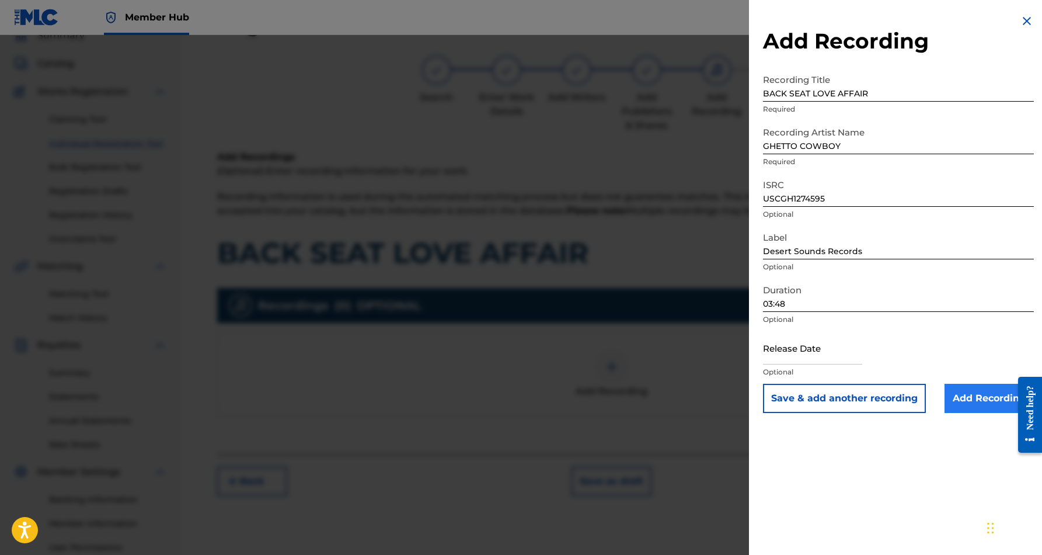
click at [982, 395] on input "Add Recording" at bounding box center [989, 398] width 89 height 29
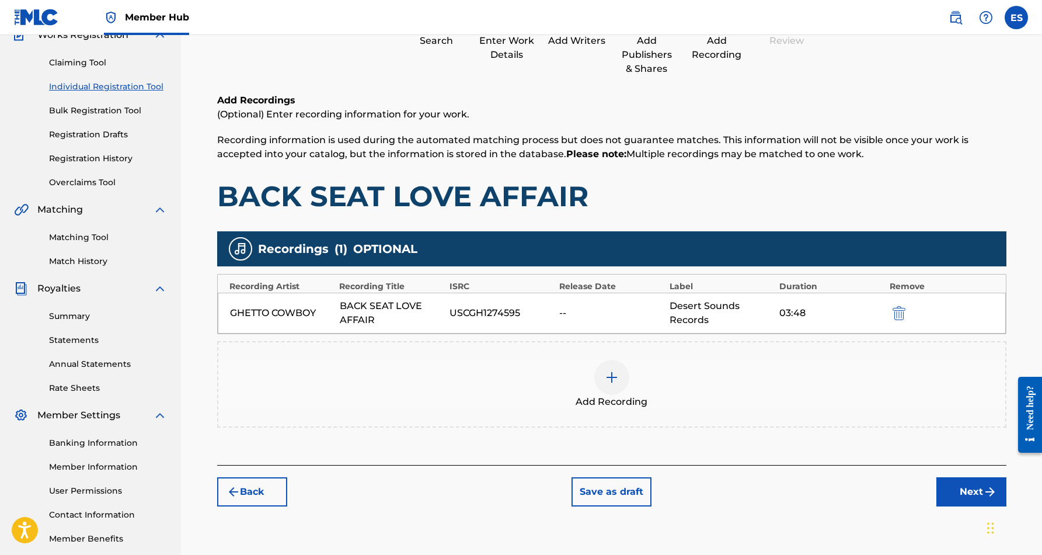
scroll to position [113, 0]
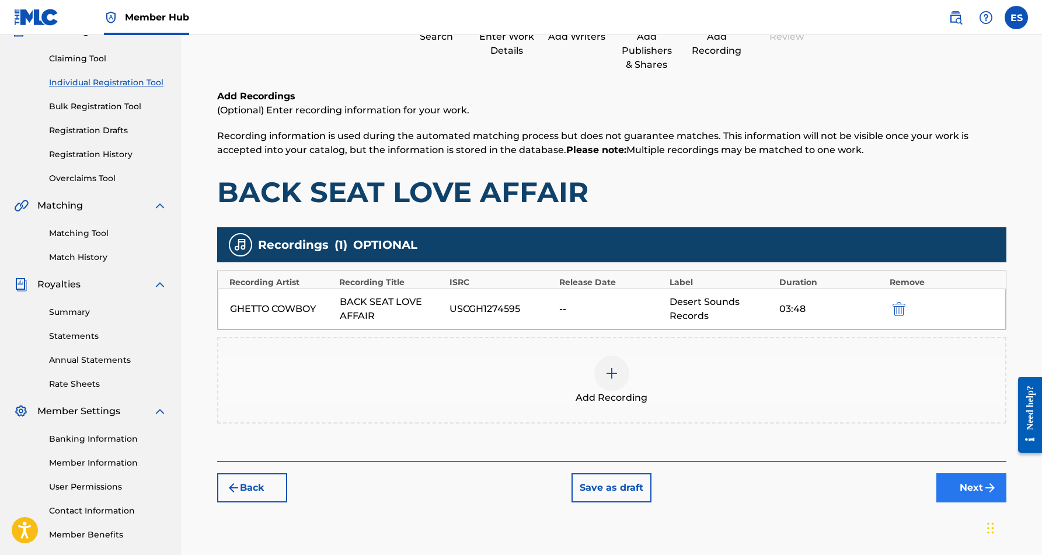
click at [960, 487] on button "Next" at bounding box center [971, 487] width 70 height 29
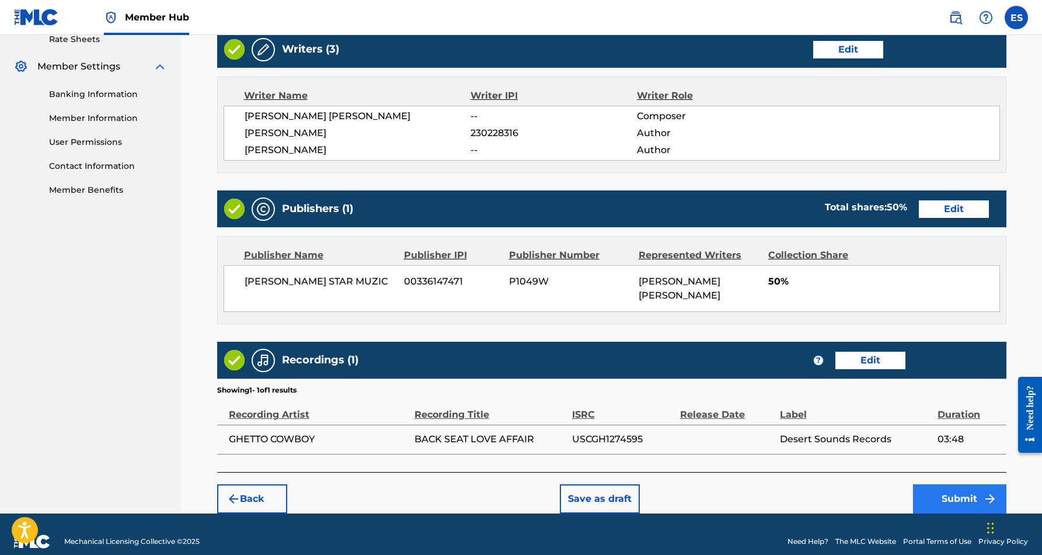
scroll to position [457, 0]
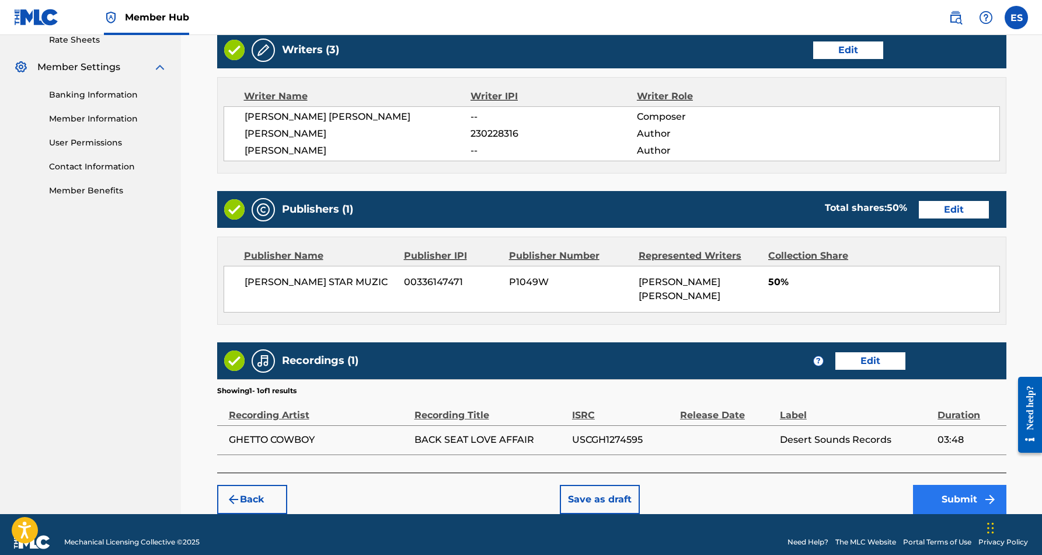
click at [954, 485] on button "Submit" at bounding box center [959, 499] width 93 height 29
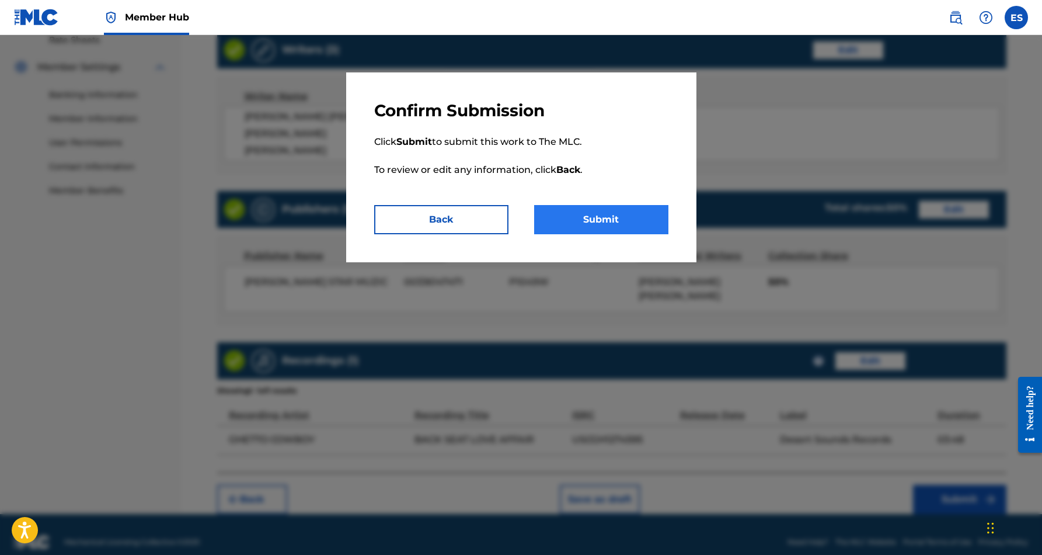
click at [626, 216] on button "Submit" at bounding box center [601, 219] width 134 height 29
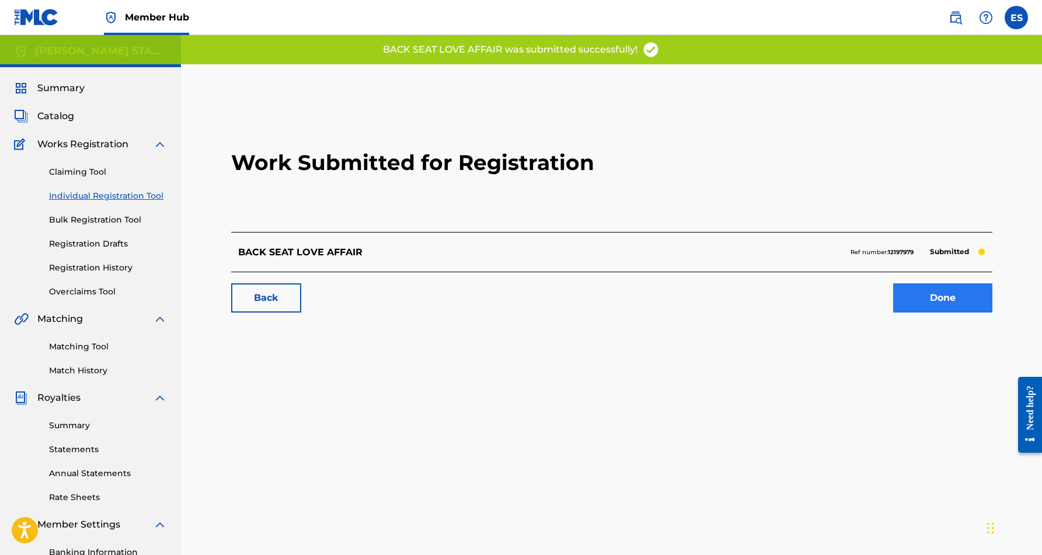
click at [944, 295] on link "Done" at bounding box center [942, 297] width 99 height 29
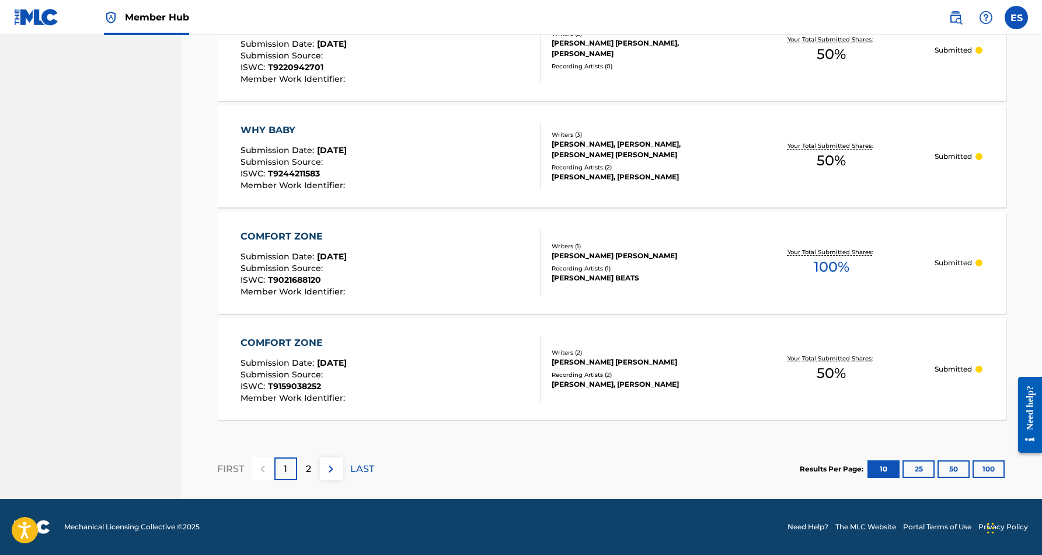
scroll to position [1001, 0]
click at [307, 473] on p "2" at bounding box center [308, 469] width 5 height 14
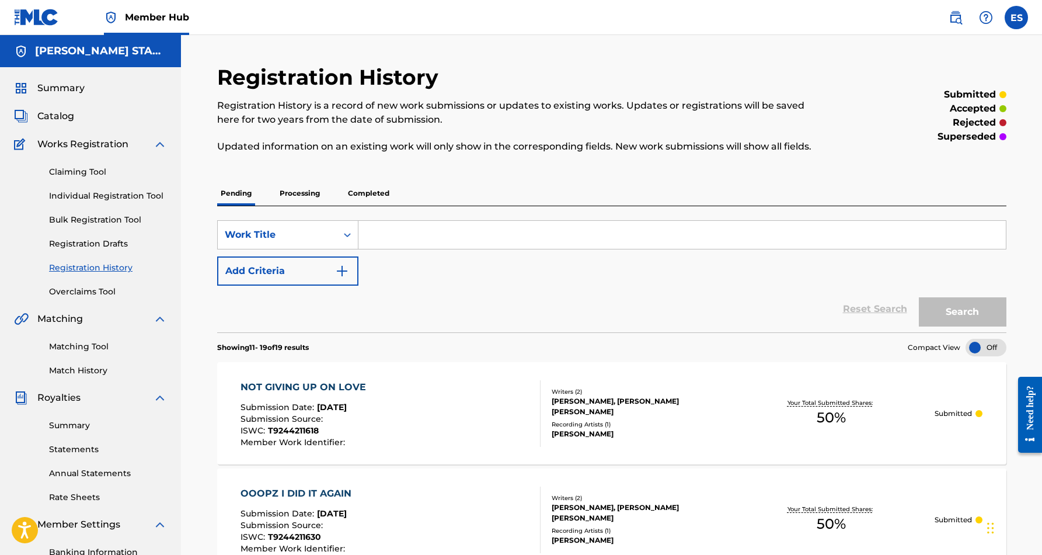
scroll to position [0, 0]
click at [1021, 17] on label at bounding box center [1016, 17] width 23 height 23
click at [1016, 18] on input "ES [PERSON_NAME] [EMAIL_ADDRESS][DOMAIN_NAME] Notification Preferences Profile …" at bounding box center [1016, 18] width 0 height 0
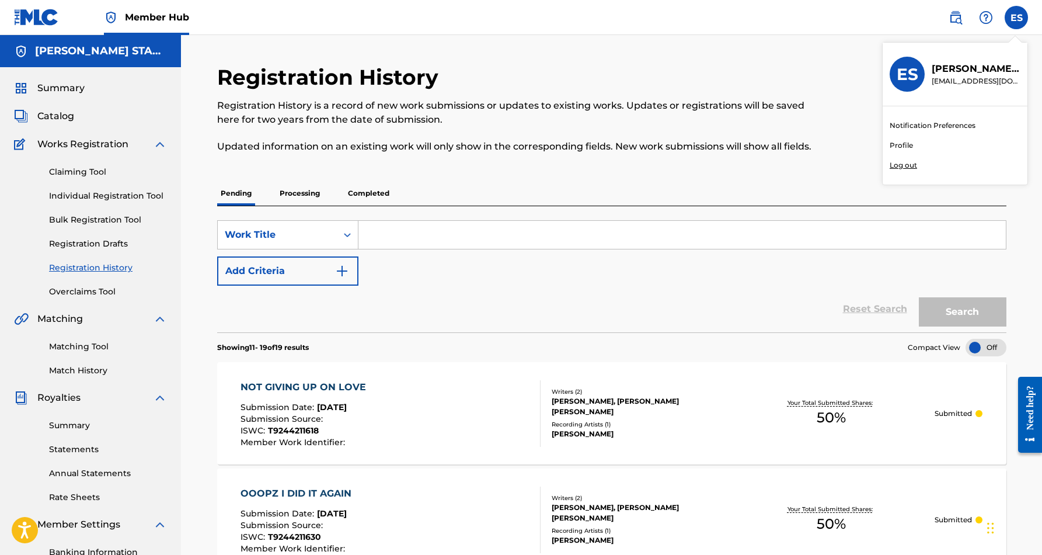
click at [910, 165] on p "Log out" at bounding box center [903, 165] width 27 height 11
click at [1016, 18] on input "ES [PERSON_NAME] [EMAIL_ADDRESS][DOMAIN_NAME] Notification Preferences Profile …" at bounding box center [1016, 18] width 0 height 0
